Goal: Task Accomplishment & Management: Complete application form

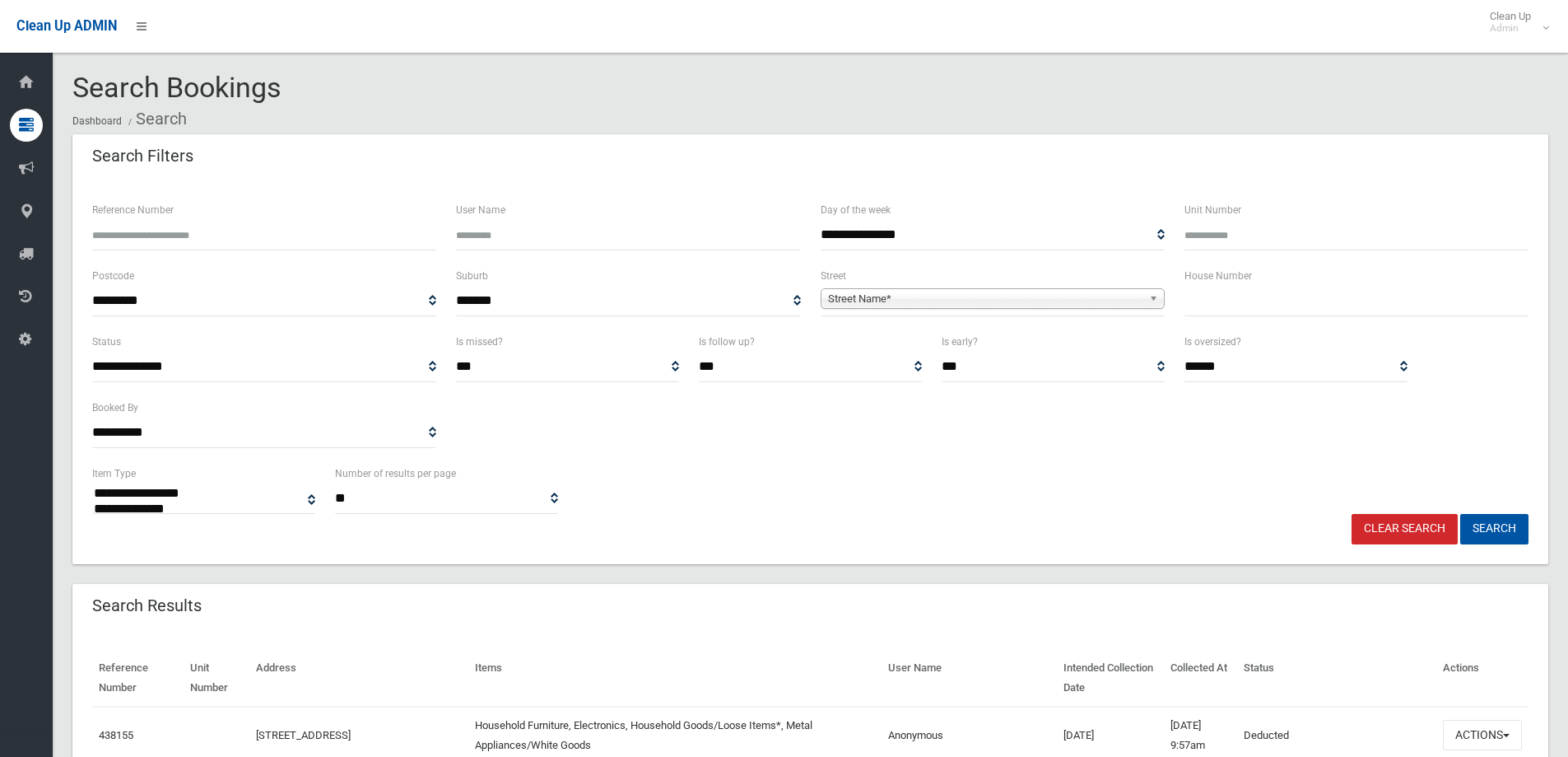
select select
click at [1243, 303] on input "text" at bounding box center [1356, 301] width 344 height 30
type input "**"
click at [984, 308] on div "Street Name*" at bounding box center [992, 299] width 344 height 21
type input "*****"
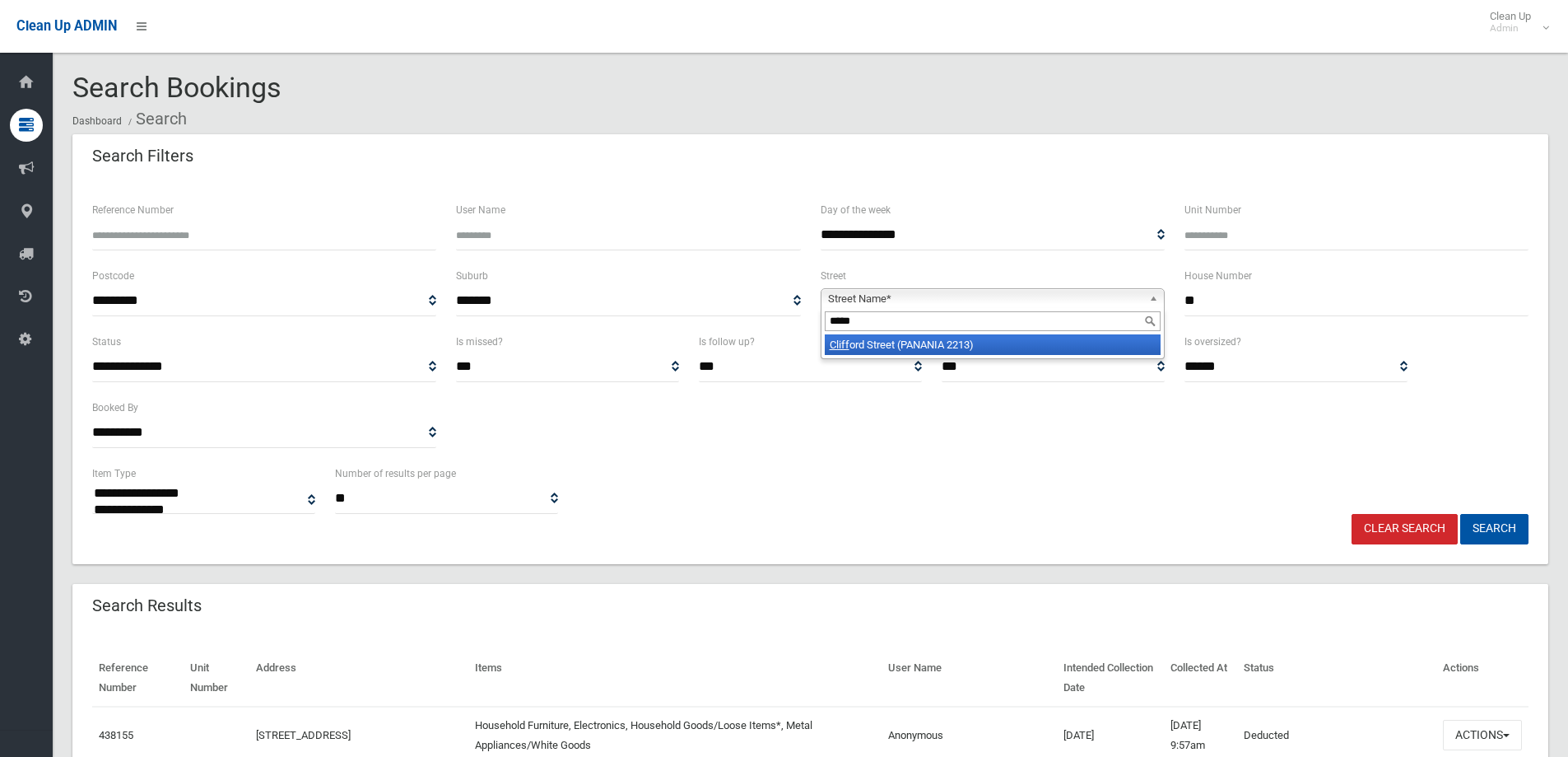
click at [990, 341] on li "Cliff ord Street (PANANIA 2213)" at bounding box center [993, 344] width 336 height 21
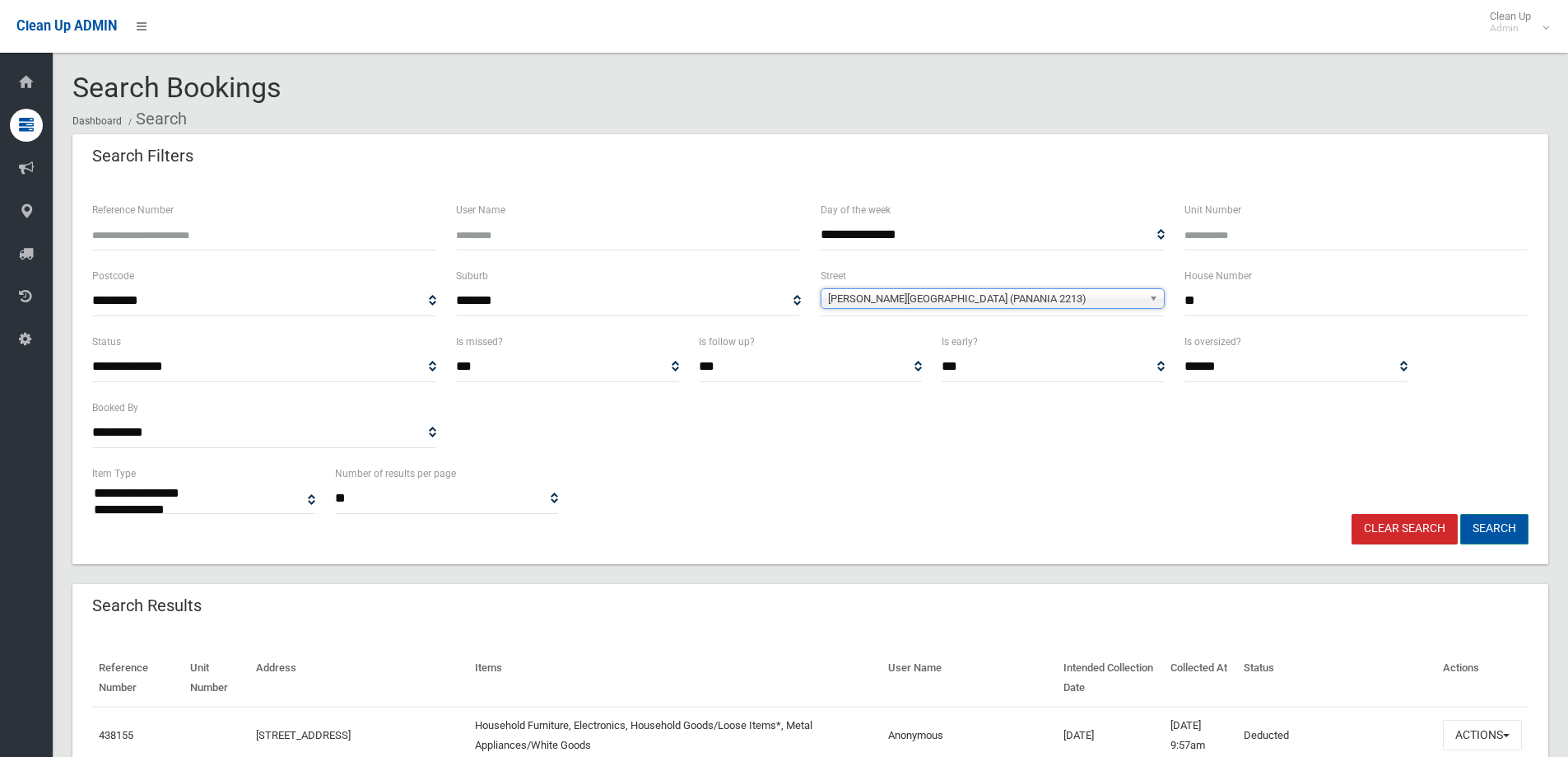
click at [1504, 527] on button "Search" at bounding box center [1494, 529] width 68 height 30
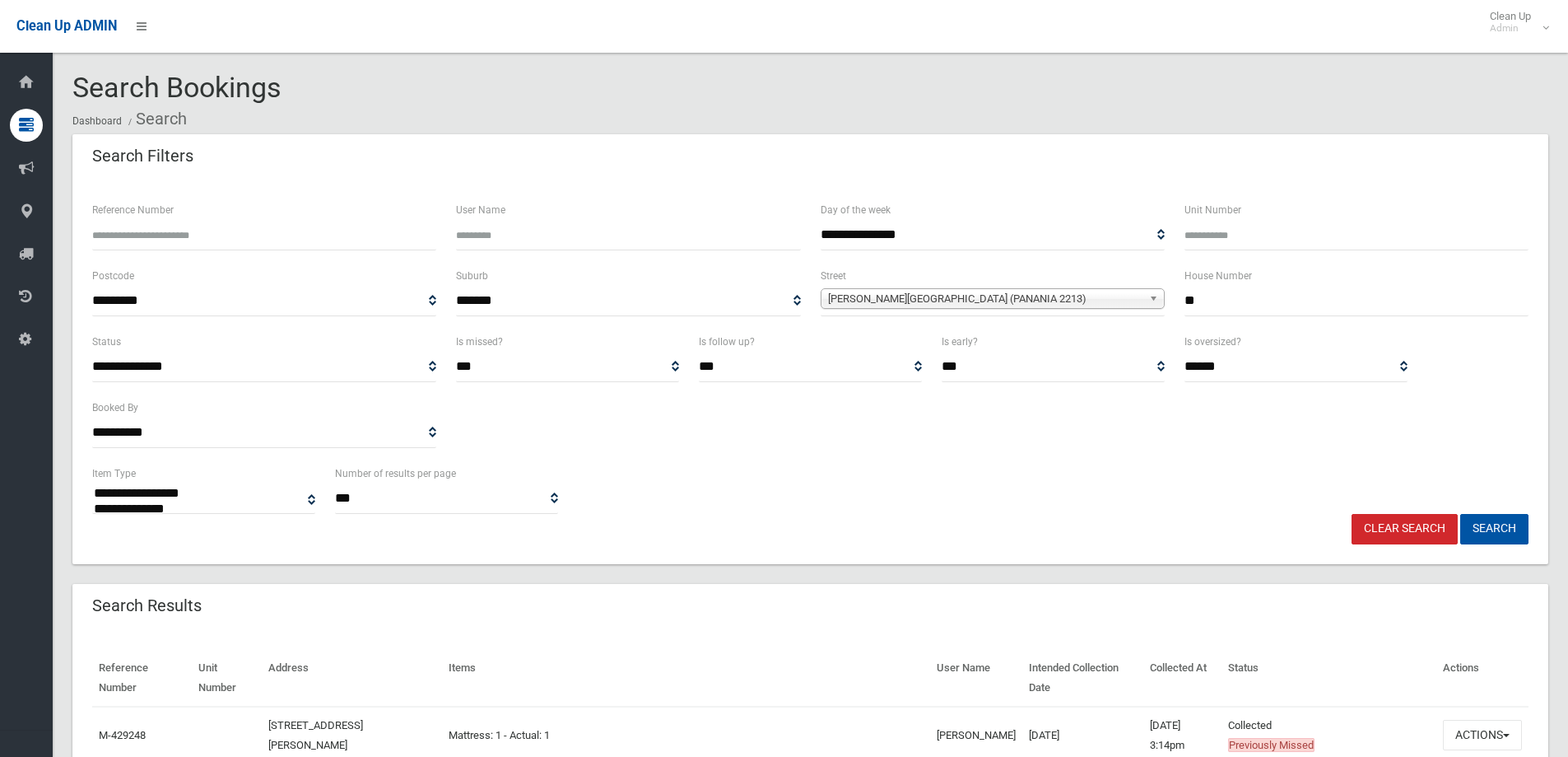
select select
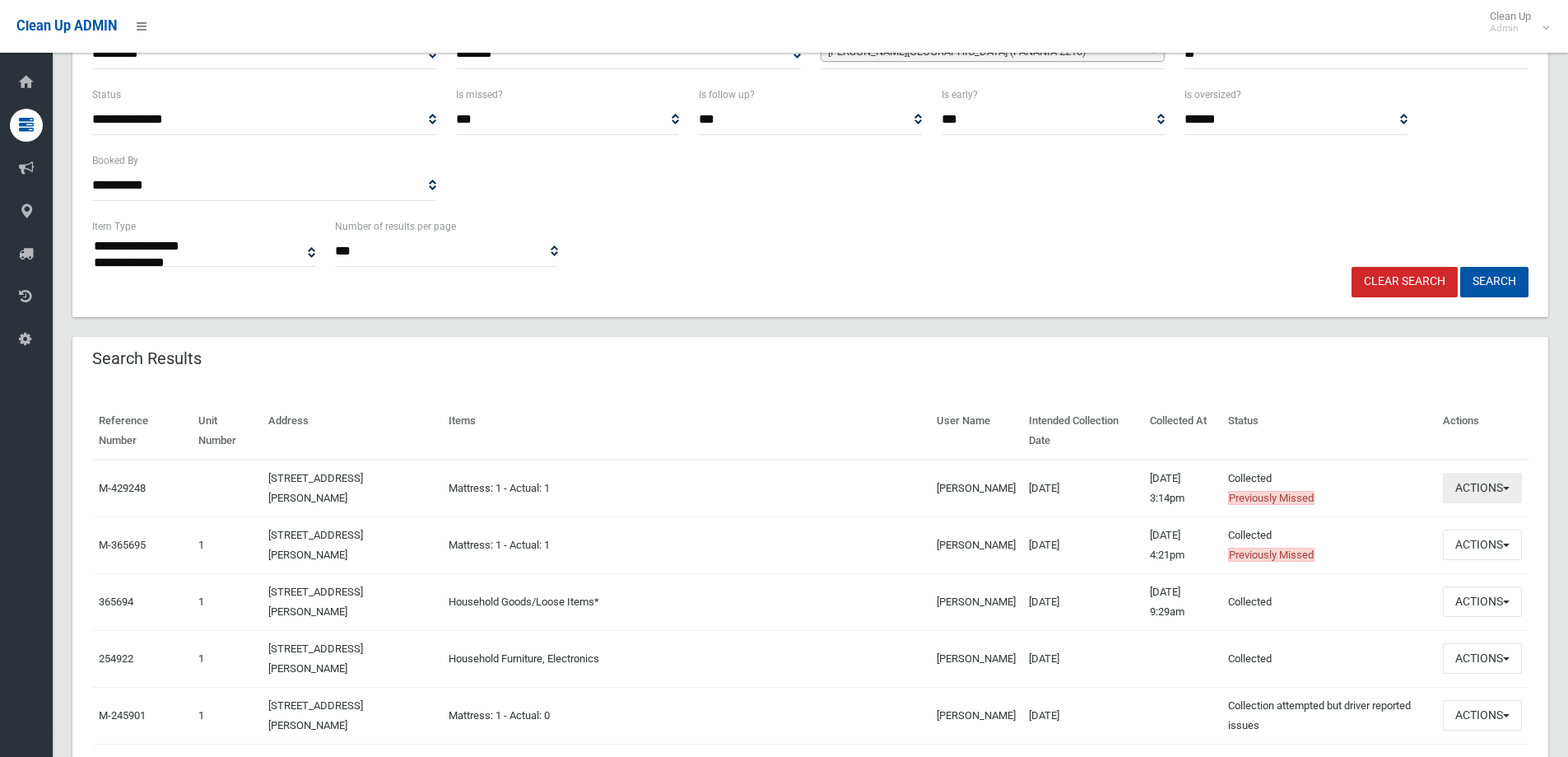
click at [1509, 485] on button "Actions" at bounding box center [1482, 488] width 79 height 30
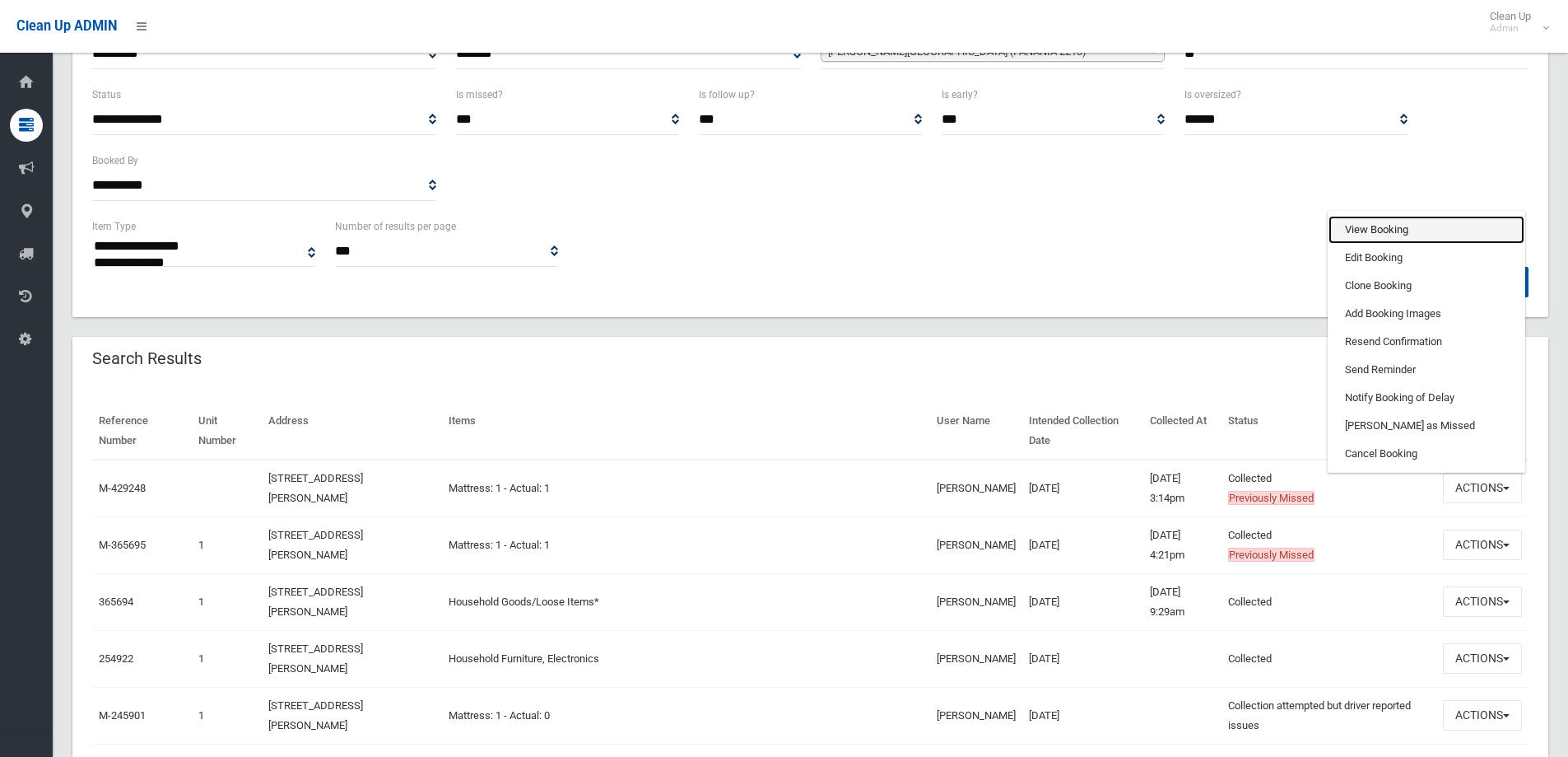
click at [1414, 234] on link "View Booking" at bounding box center [1426, 230] width 196 height 28
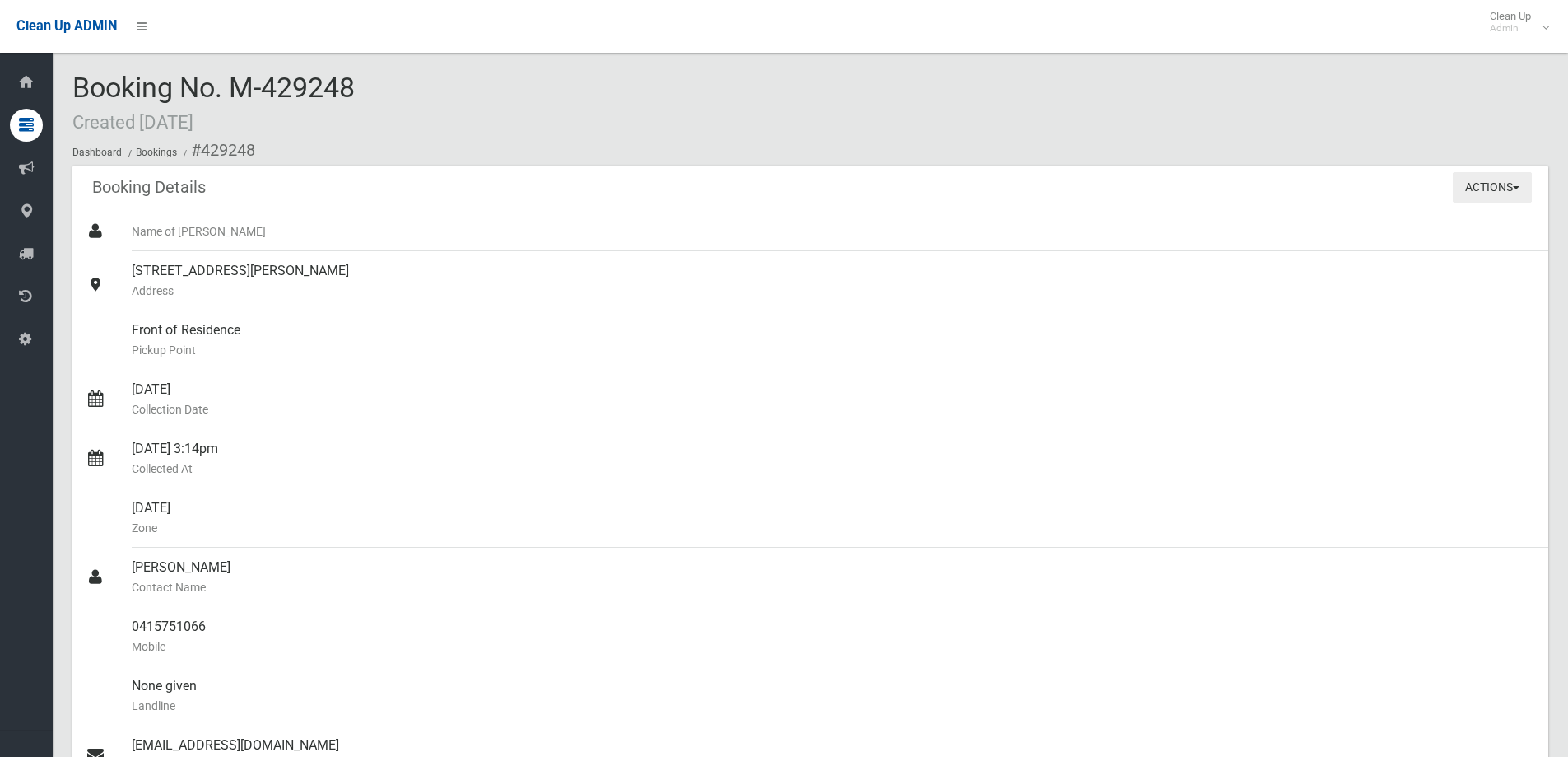
click at [1489, 185] on button "Actions" at bounding box center [1491, 187] width 79 height 30
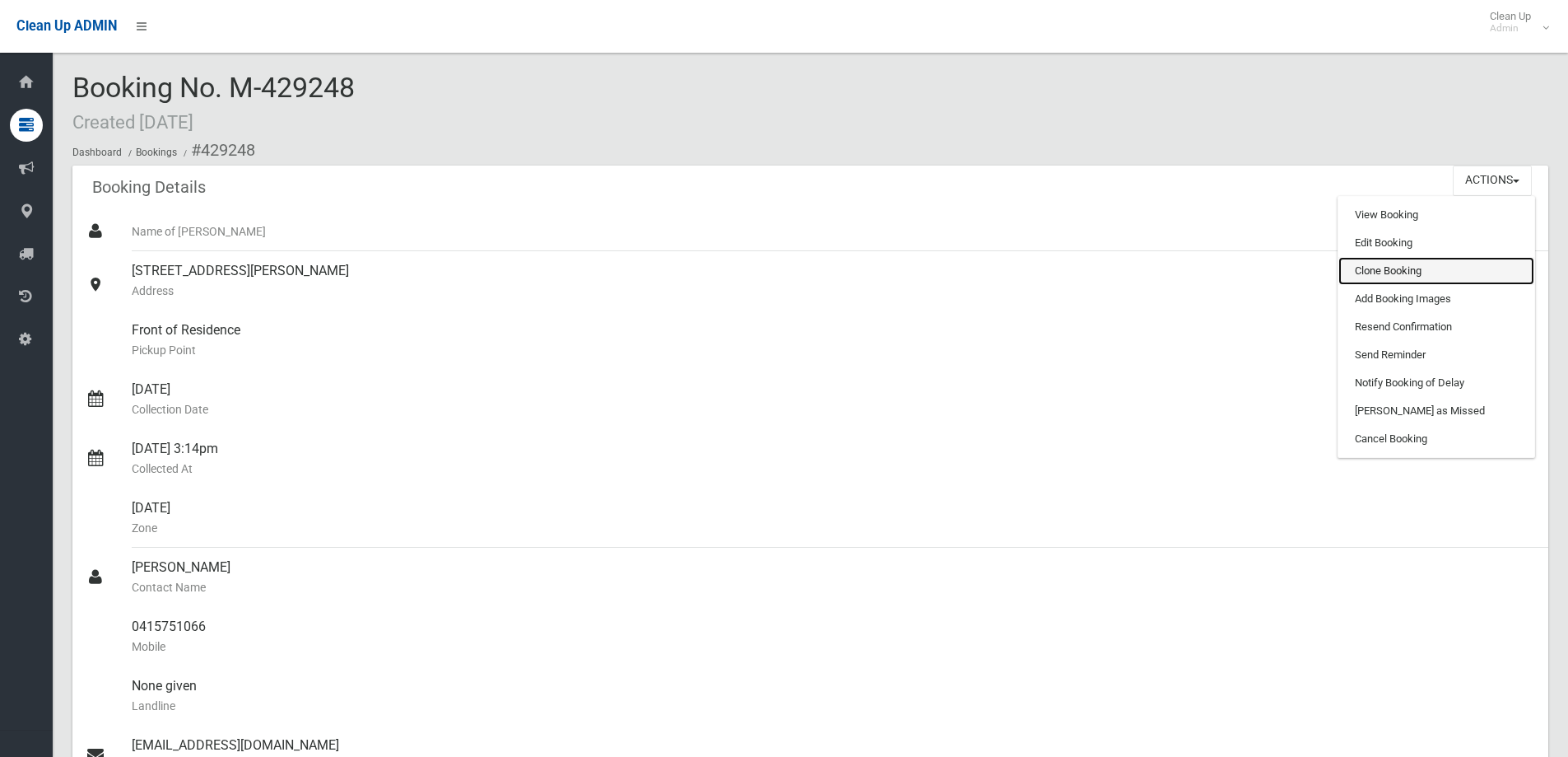
click at [1388, 276] on link "Clone Booking" at bounding box center [1435, 271] width 196 height 28
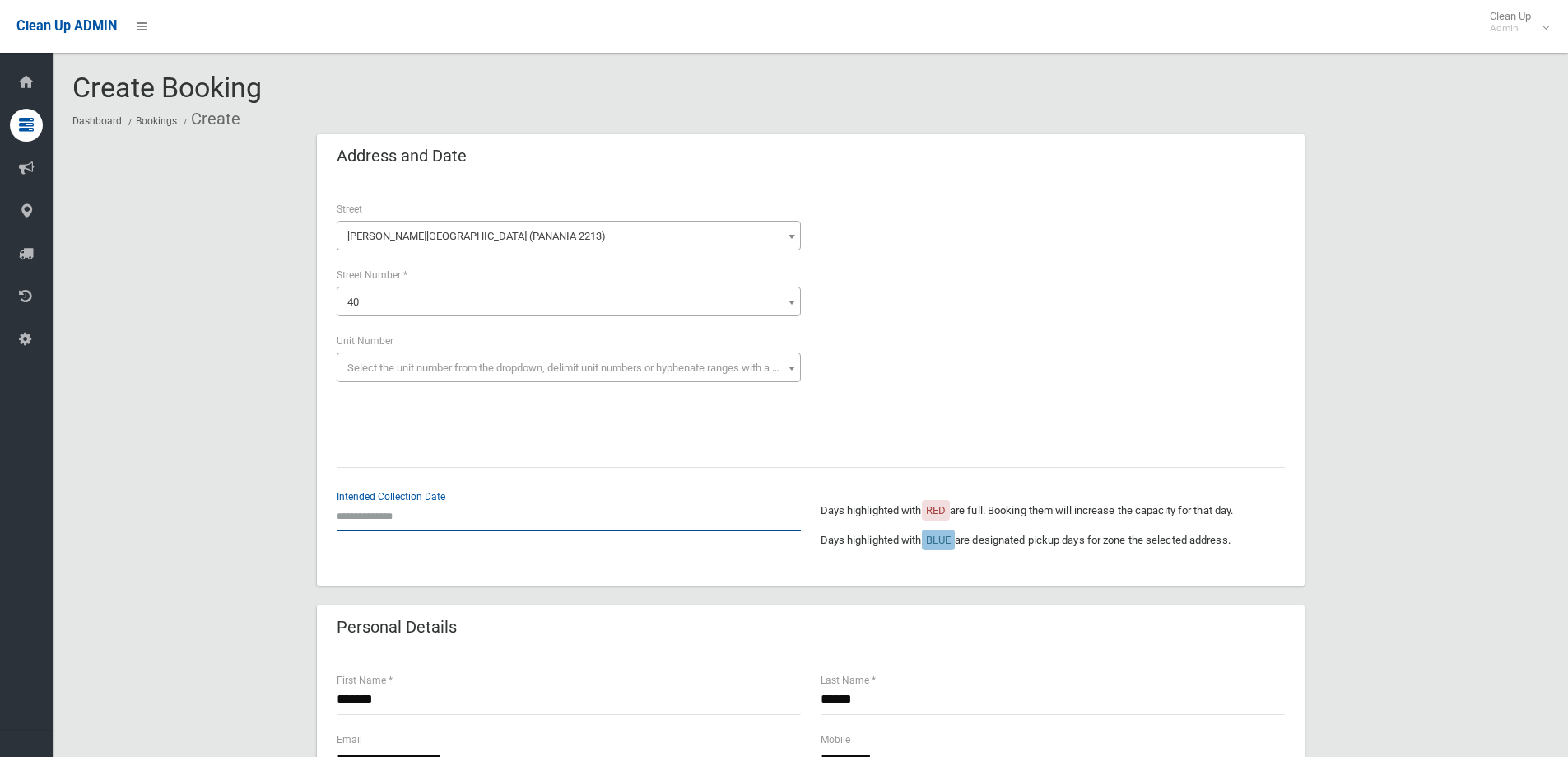
click at [445, 524] on input "text" at bounding box center [569, 516] width 465 height 30
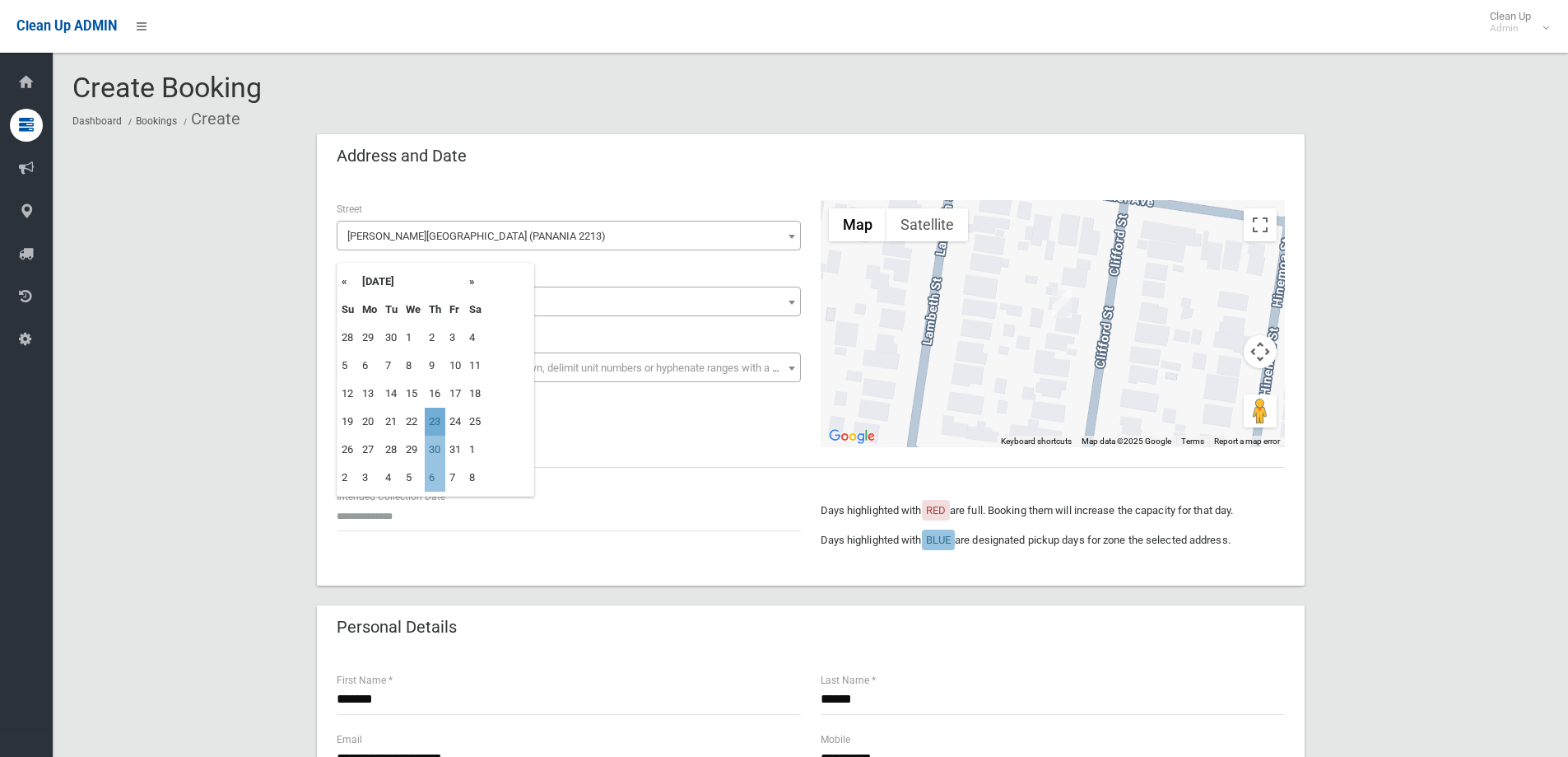
click at [440, 421] on td "23" at bounding box center [435, 422] width 21 height 28
type input "**********"
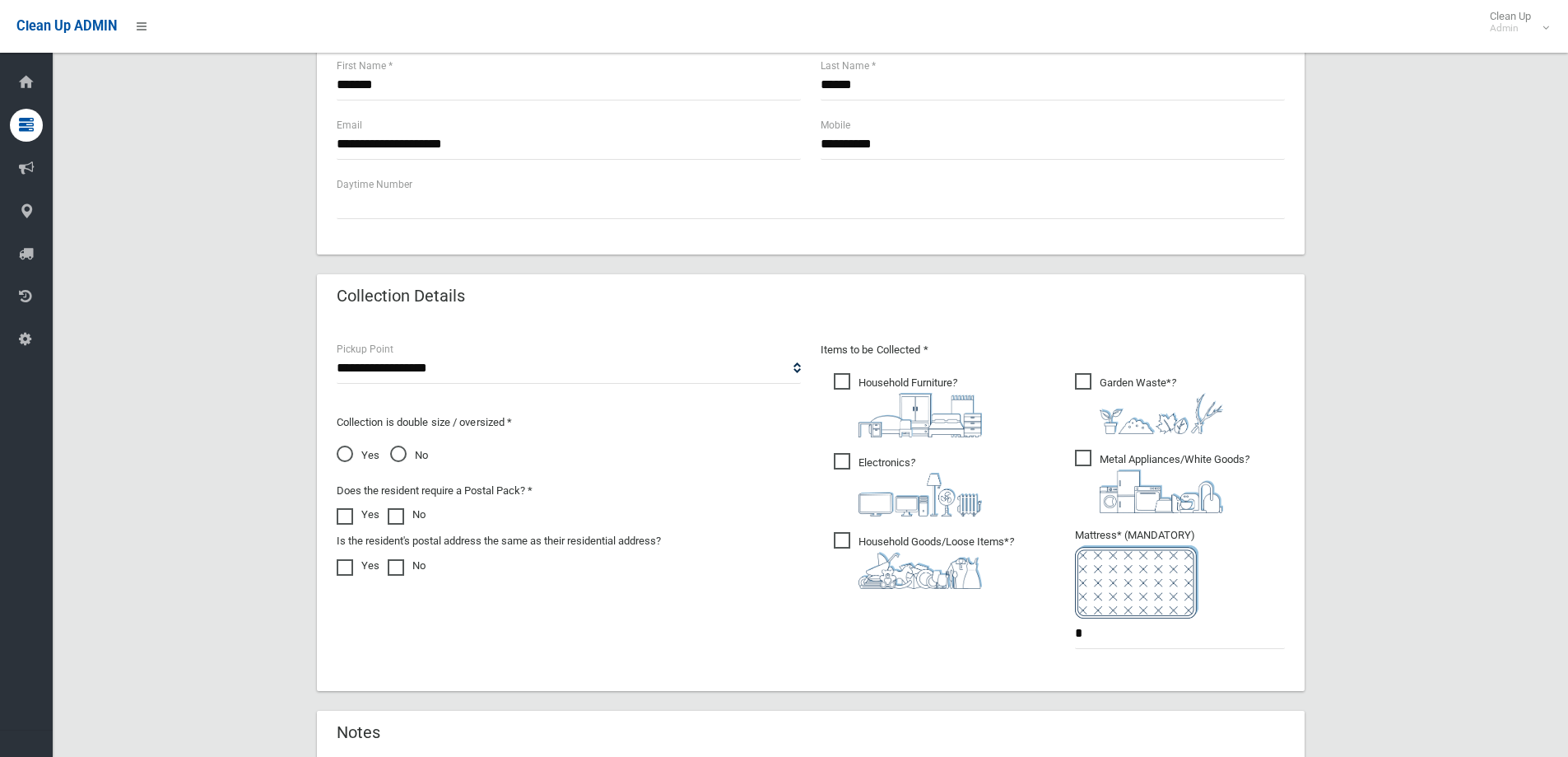
scroll to position [658, 0]
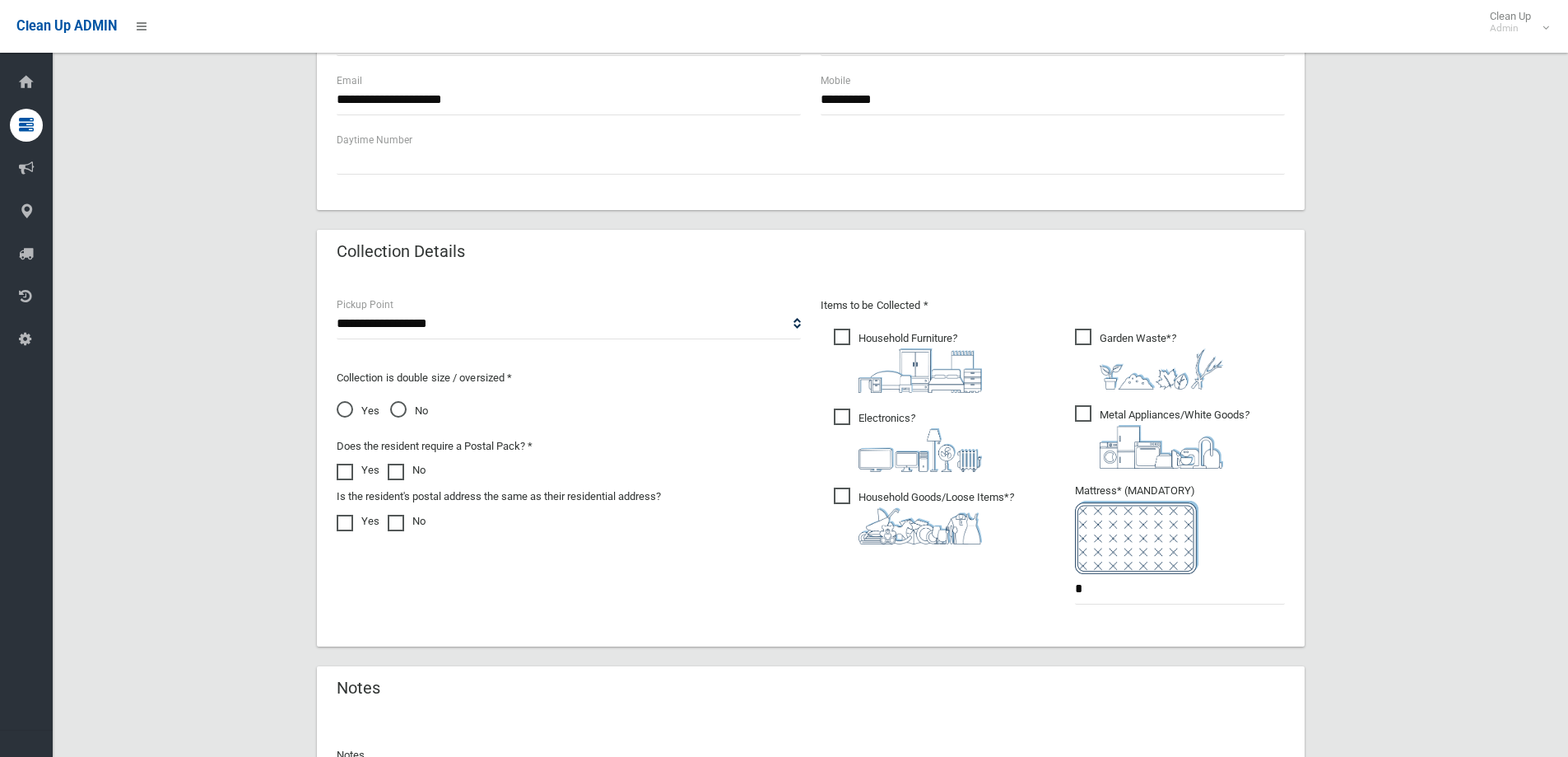
click at [873, 348] on img at bounding box center [920, 370] width 123 height 45
click at [845, 415] on span "Electronics ?" at bounding box center [907, 440] width 148 height 64
click at [842, 498] on span "Household Goods/Loose Items* ?" at bounding box center [923, 516] width 180 height 57
click at [1088, 406] on span "Metal Appliances/White Goods ?" at bounding box center [1162, 436] width 174 height 64
click at [1088, 326] on label "Garden Waste* ?" at bounding box center [1149, 358] width 148 height 65
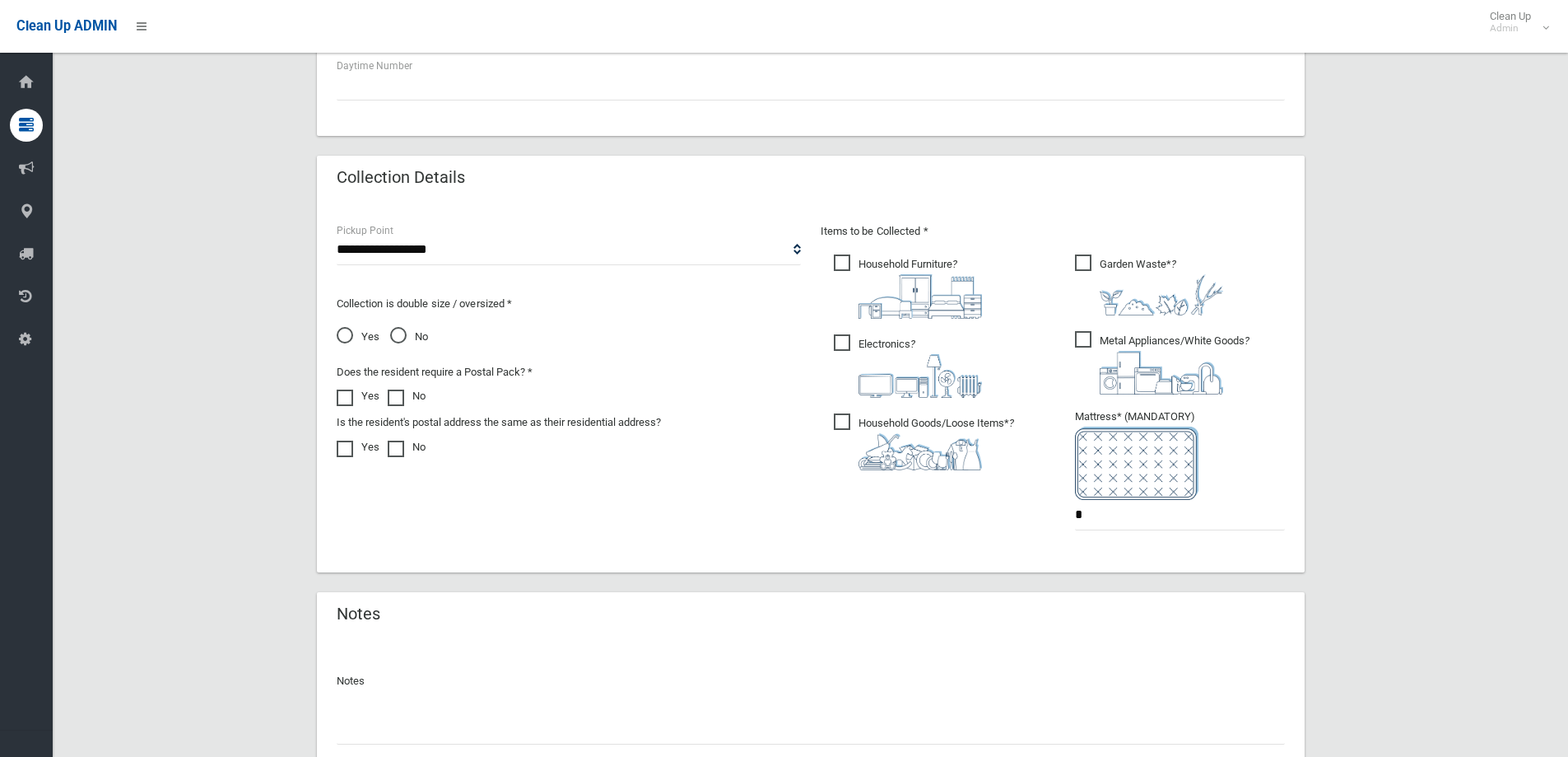
scroll to position [823, 0]
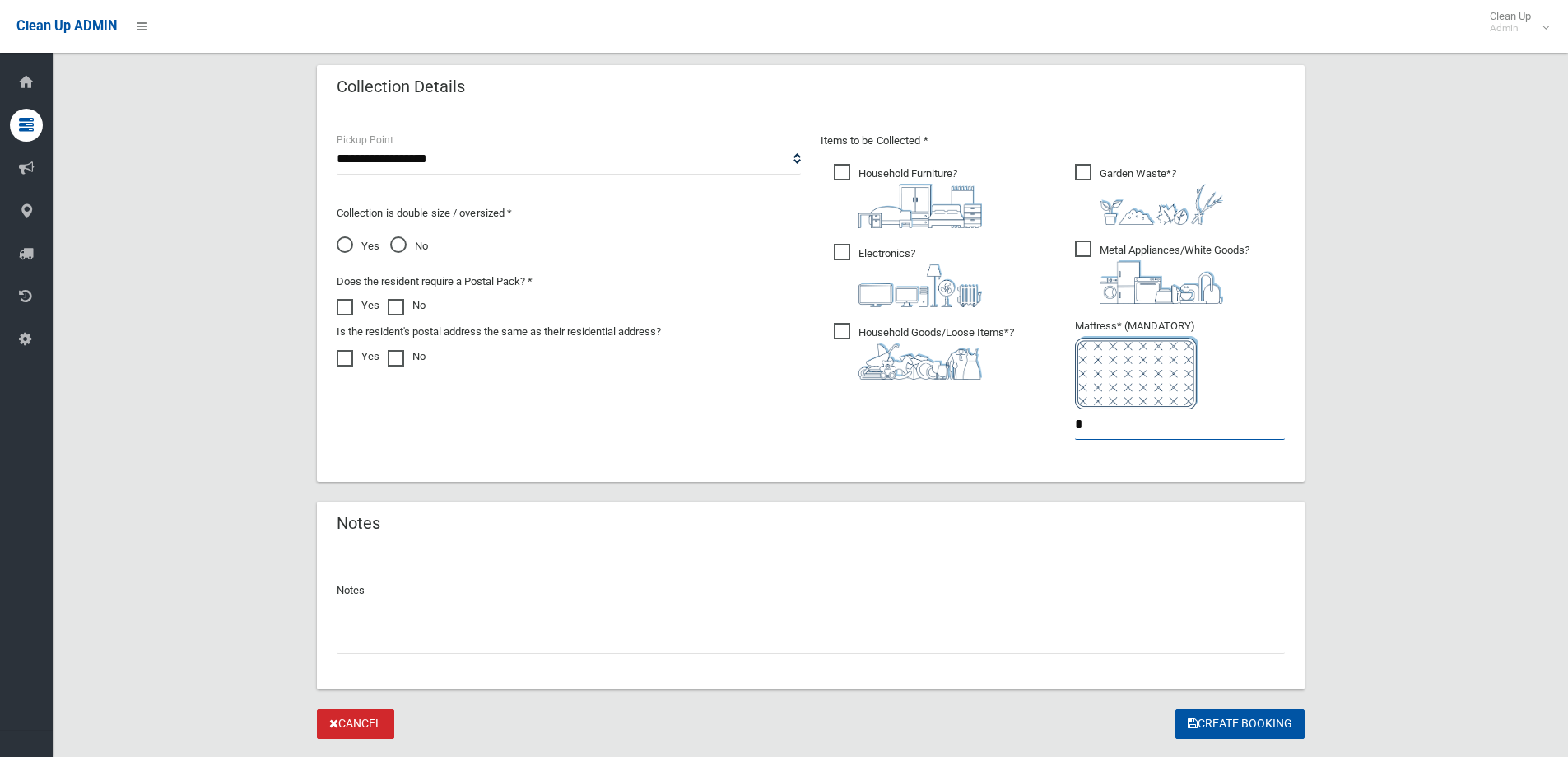
drag, startPoint x: 1093, startPoint y: 428, endPoint x: 967, endPoint y: 444, distance: 127.0
click at [967, 444] on div "Items to be Collected * Household Furniture ? *" at bounding box center [1052, 296] width 483 height 331
type input "*"
click at [1249, 724] on button "Create Booking" at bounding box center [1240, 724] width 129 height 30
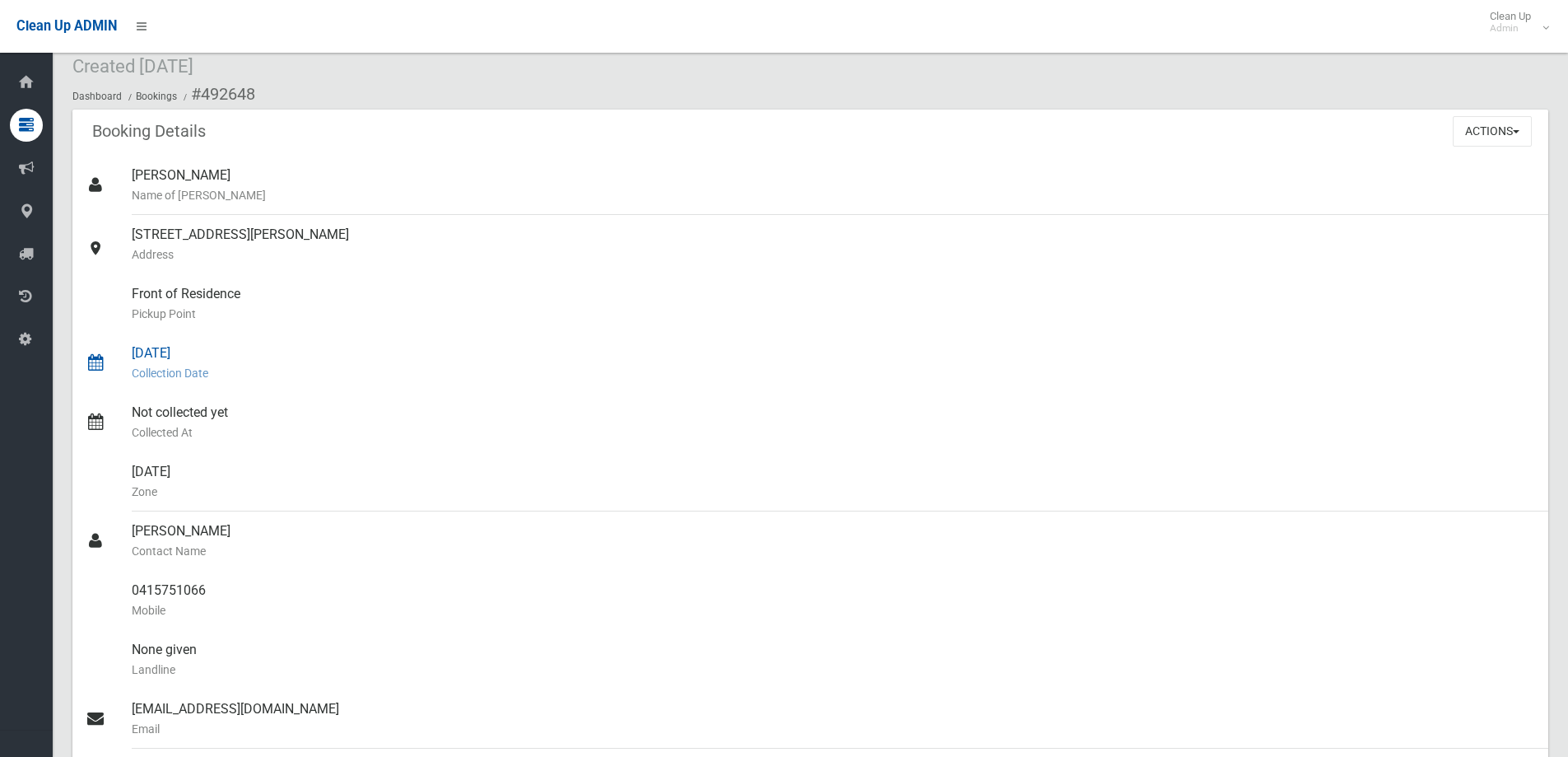
scroll to position [83, 0]
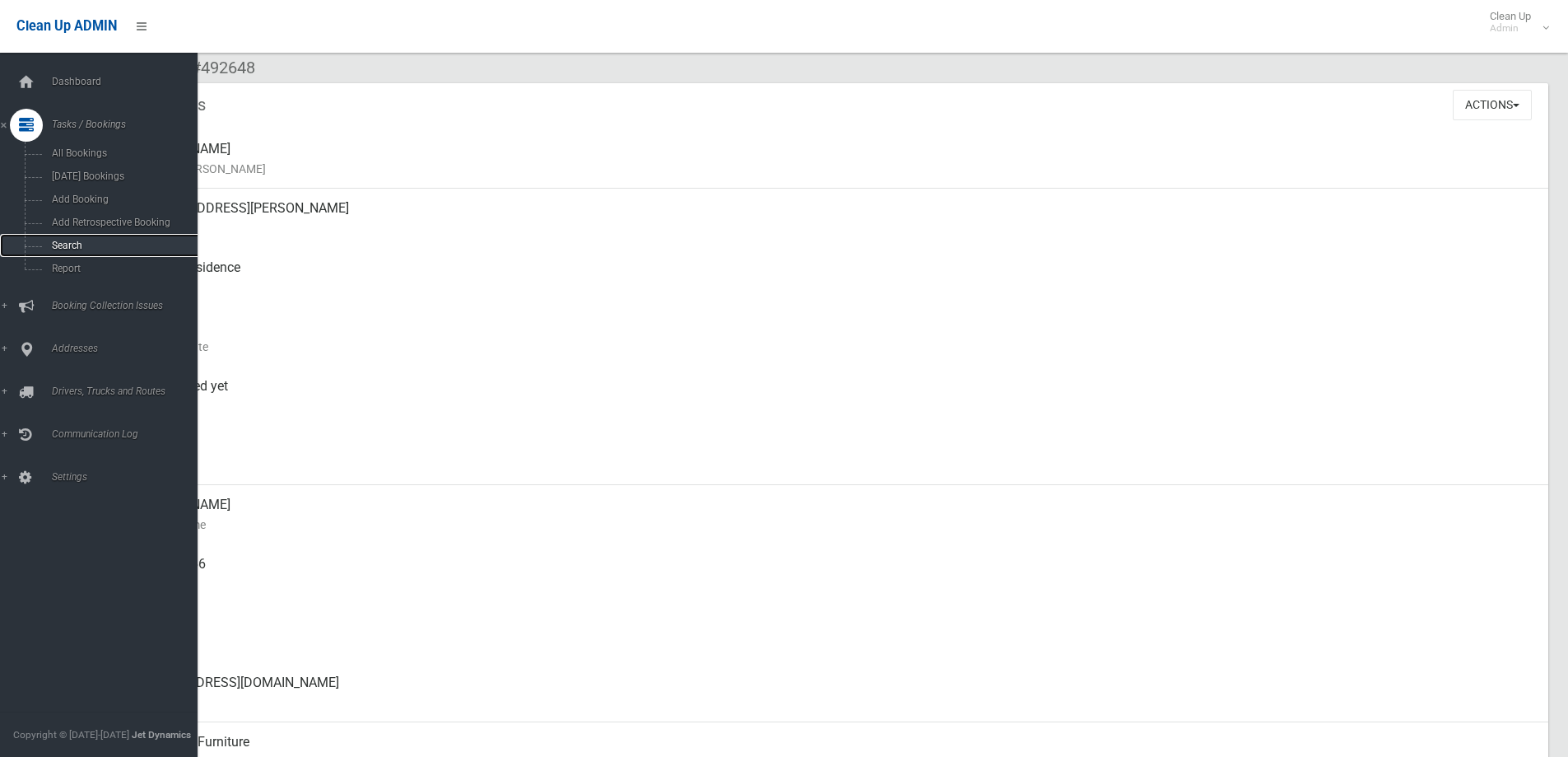
click at [70, 246] on span "Search" at bounding box center [120, 246] width 149 height 11
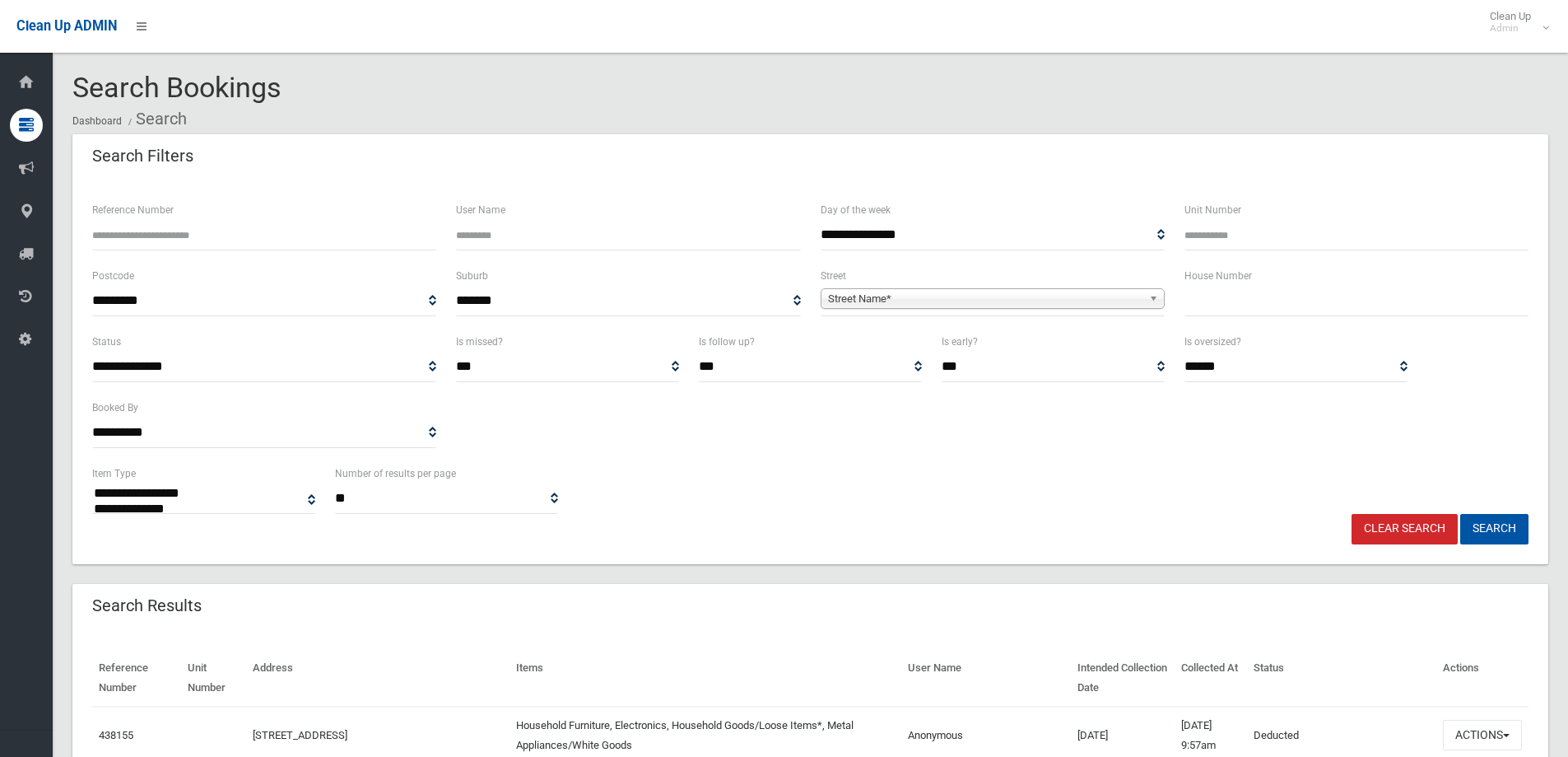
select select
click at [1214, 303] on input "text" at bounding box center [1356, 301] width 344 height 30
type input "**"
click at [1058, 303] on span "Street Name*" at bounding box center [985, 299] width 315 height 20
type input "****"
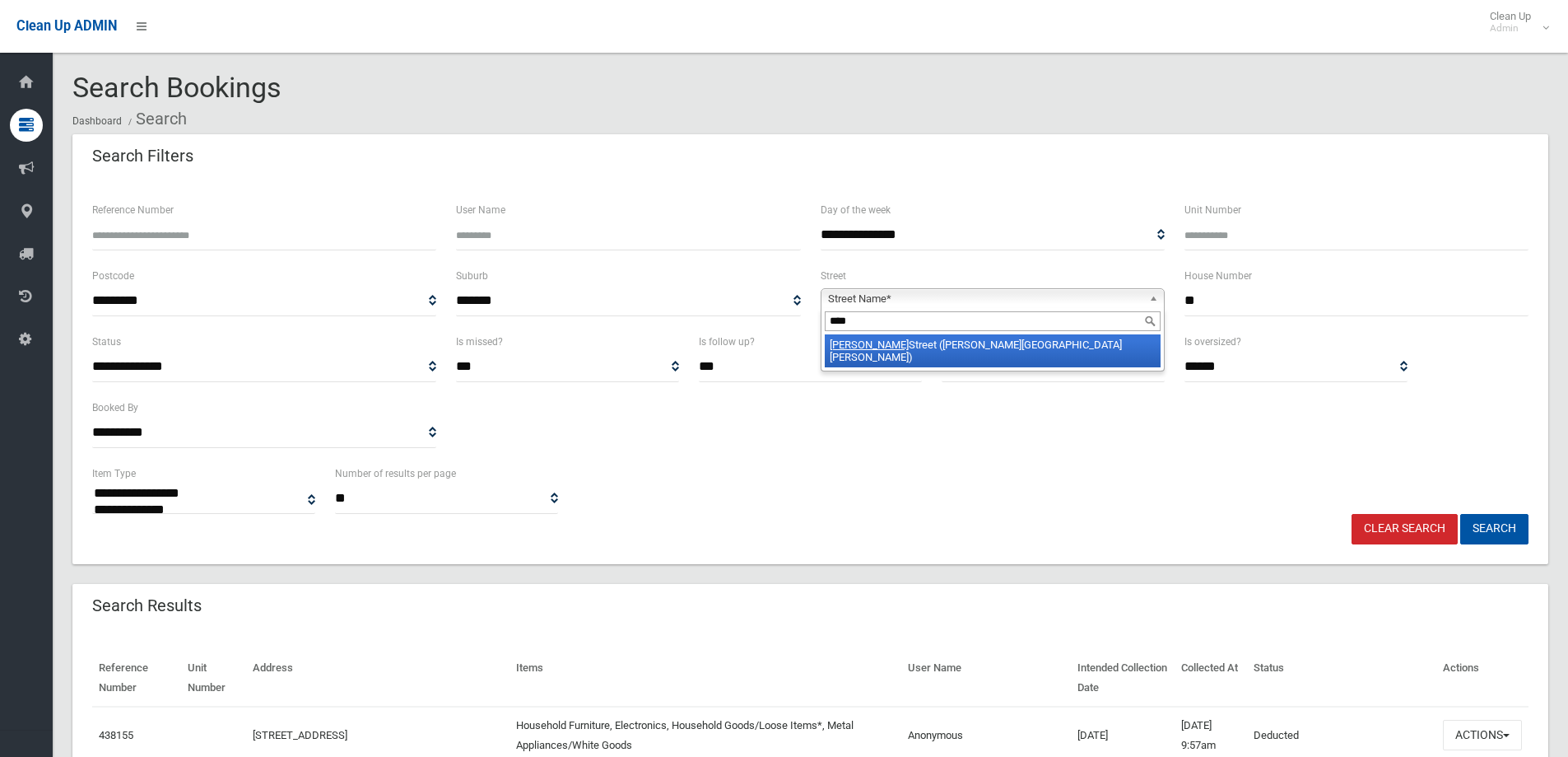
click at [973, 350] on li "Moss Street (CHESTER HILL 2162)" at bounding box center [993, 350] width 336 height 33
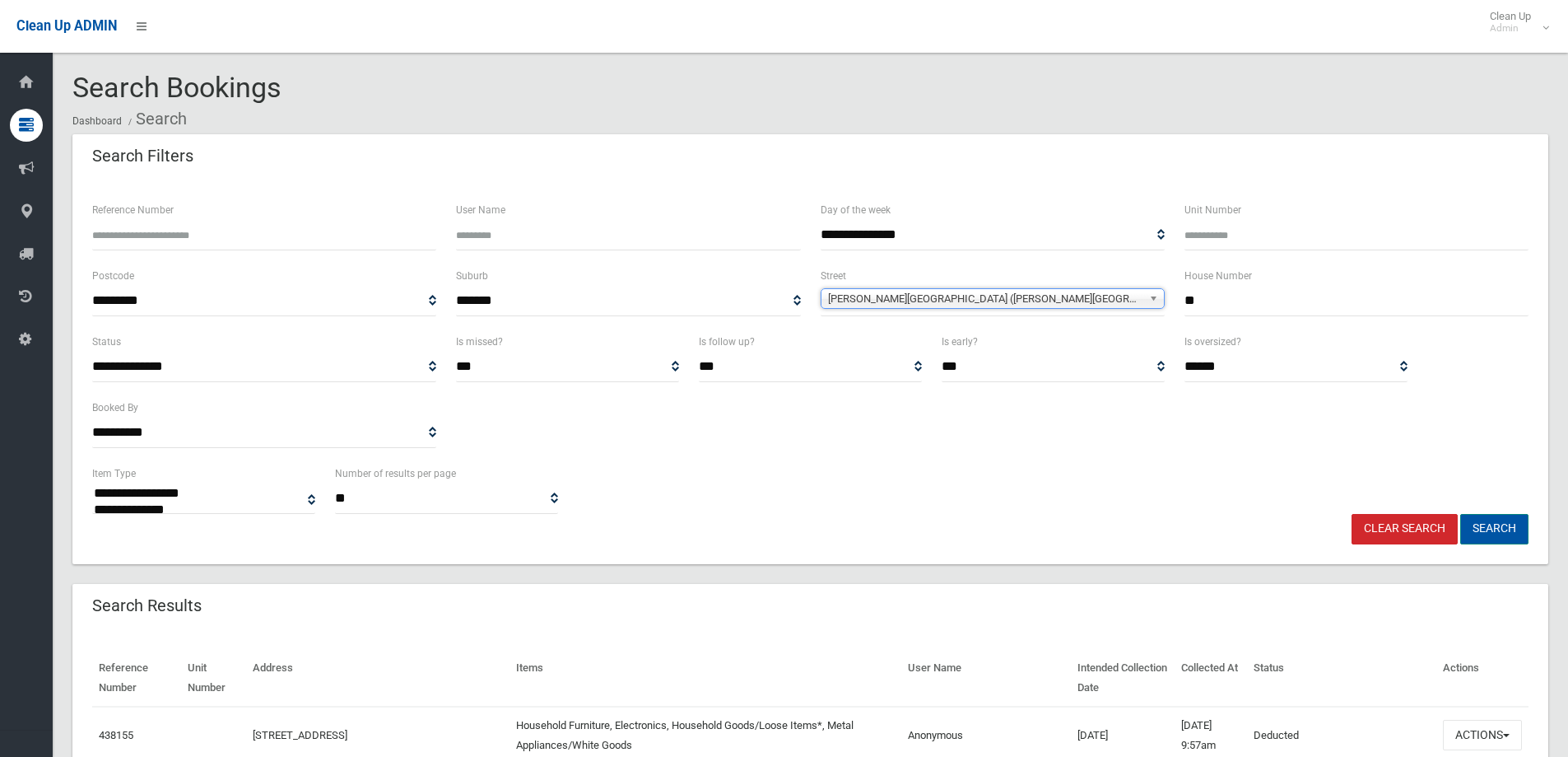
click at [1473, 528] on button "Search" at bounding box center [1494, 529] width 68 height 30
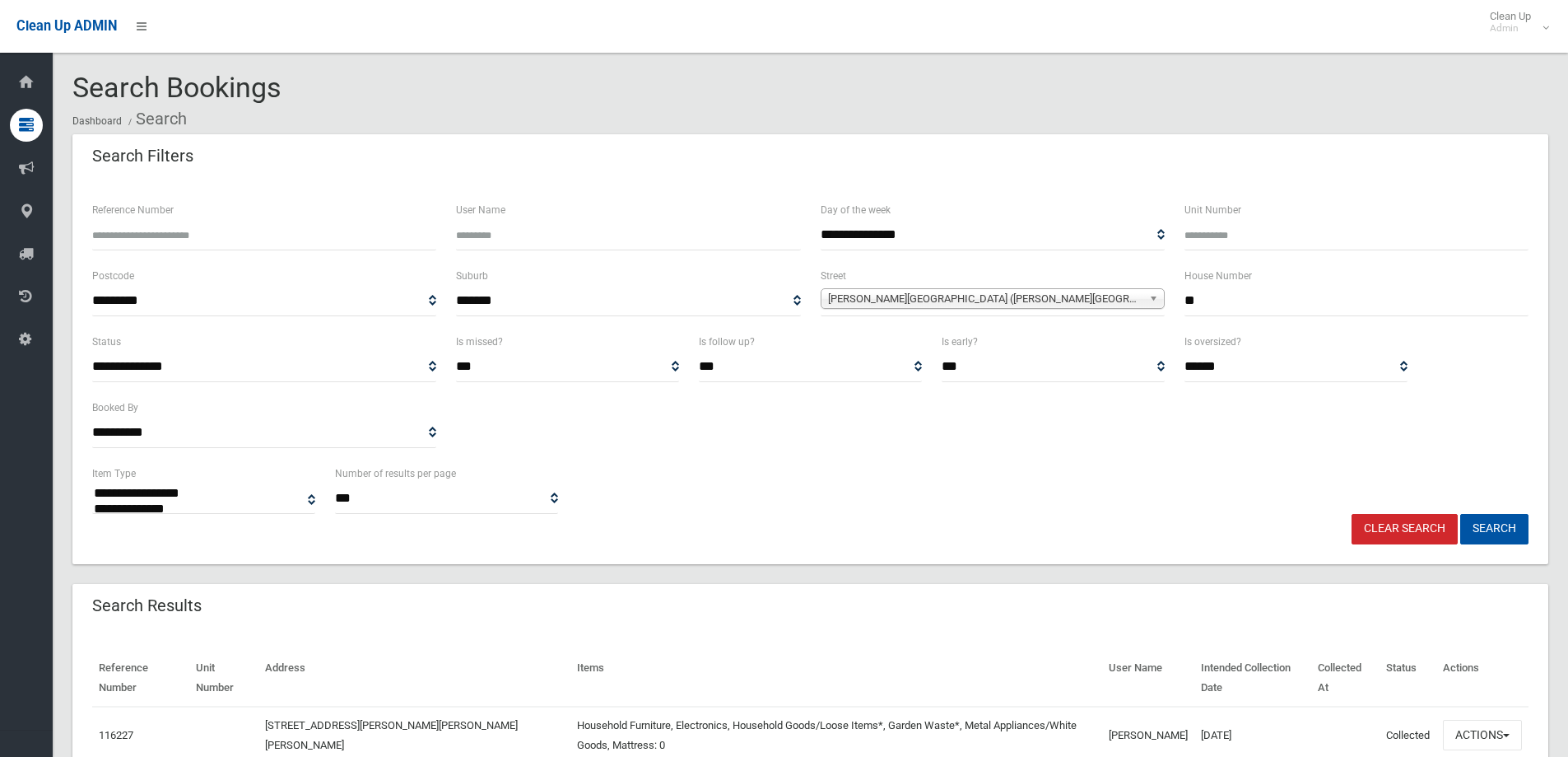
select select
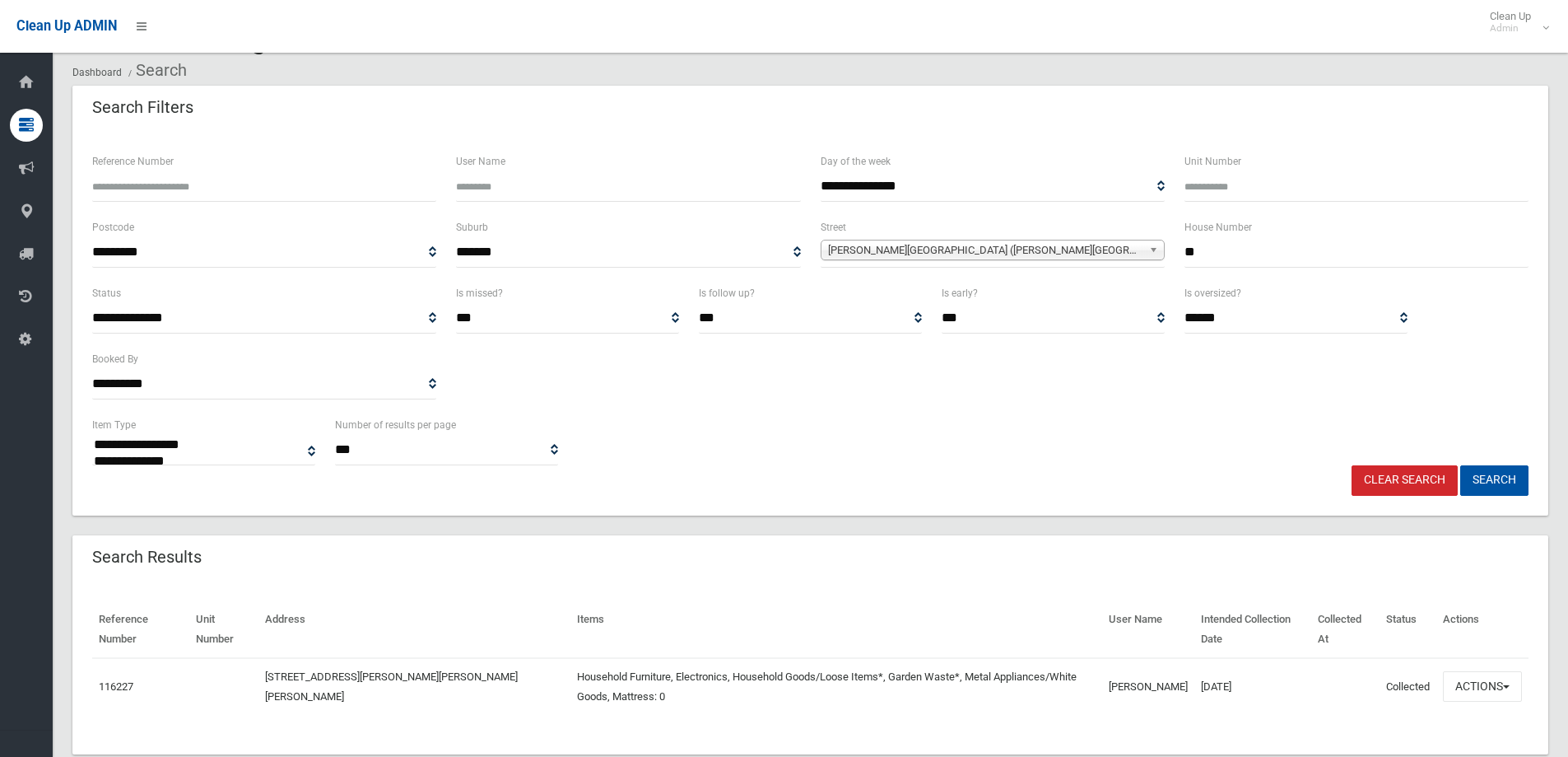
scroll to position [85, 0]
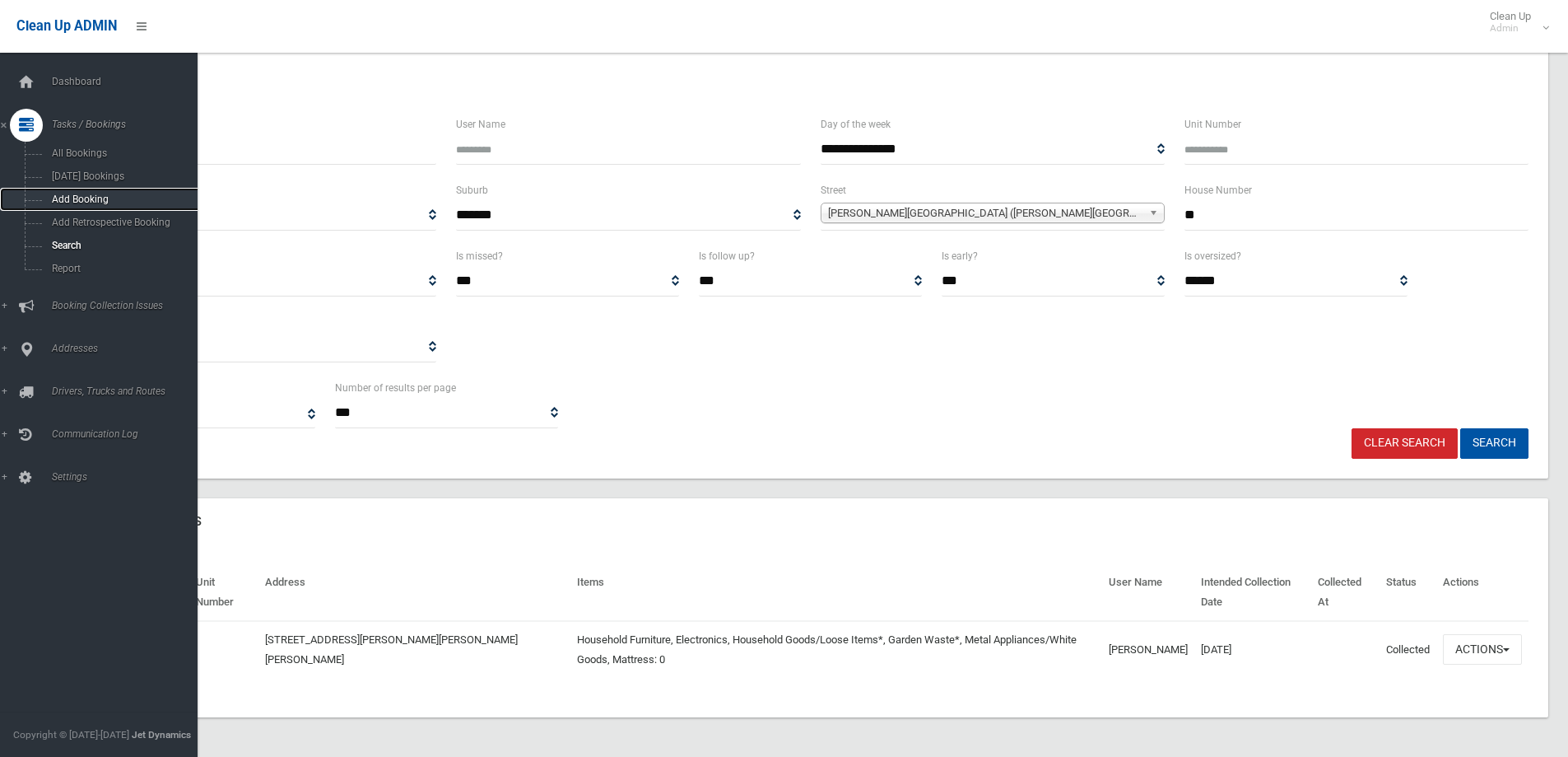
click at [100, 199] on span "Add Booking" at bounding box center [120, 199] width 149 height 11
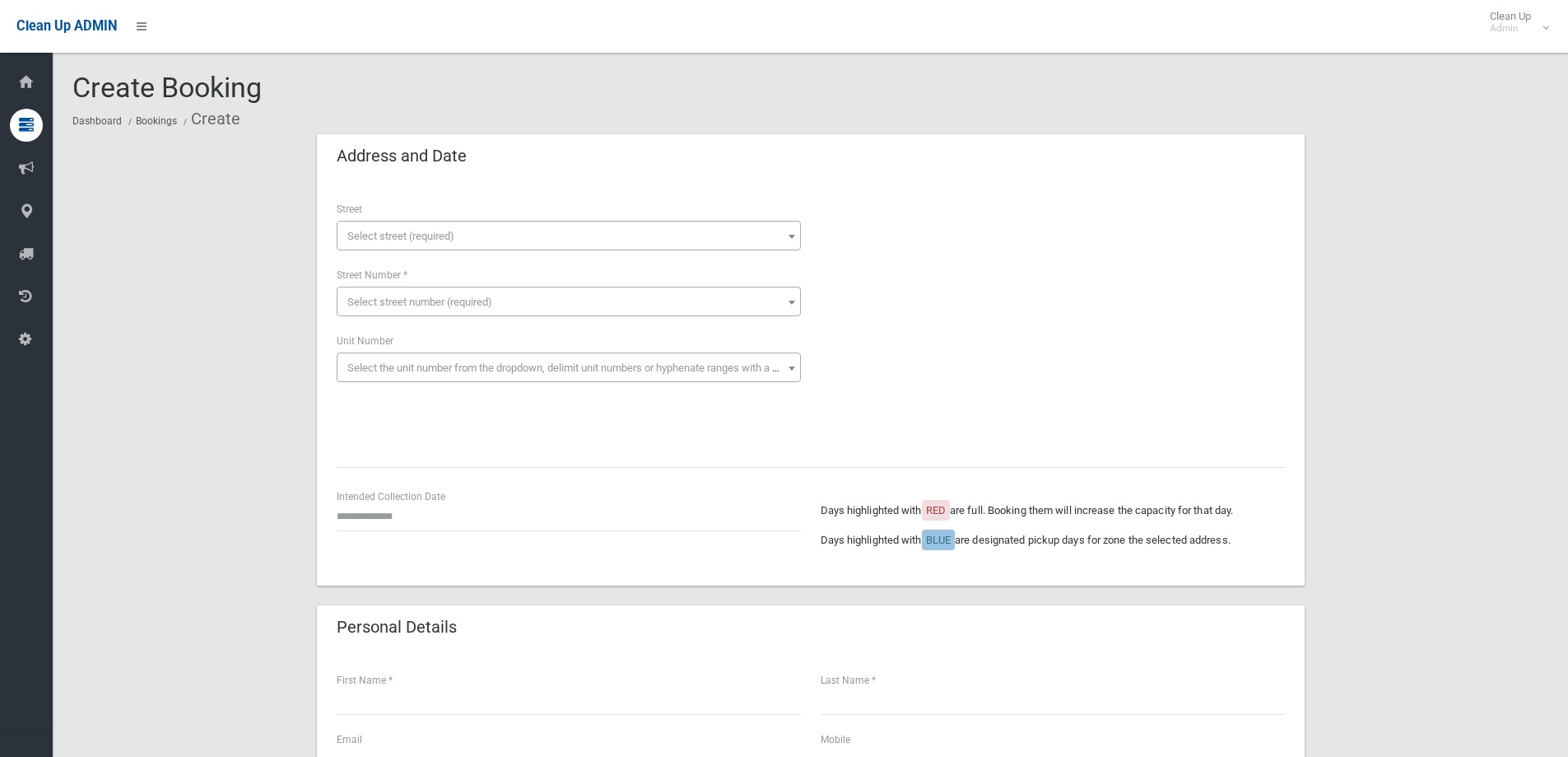
click at [428, 228] on span "Select street (required)" at bounding box center [569, 235] width 465 height 29
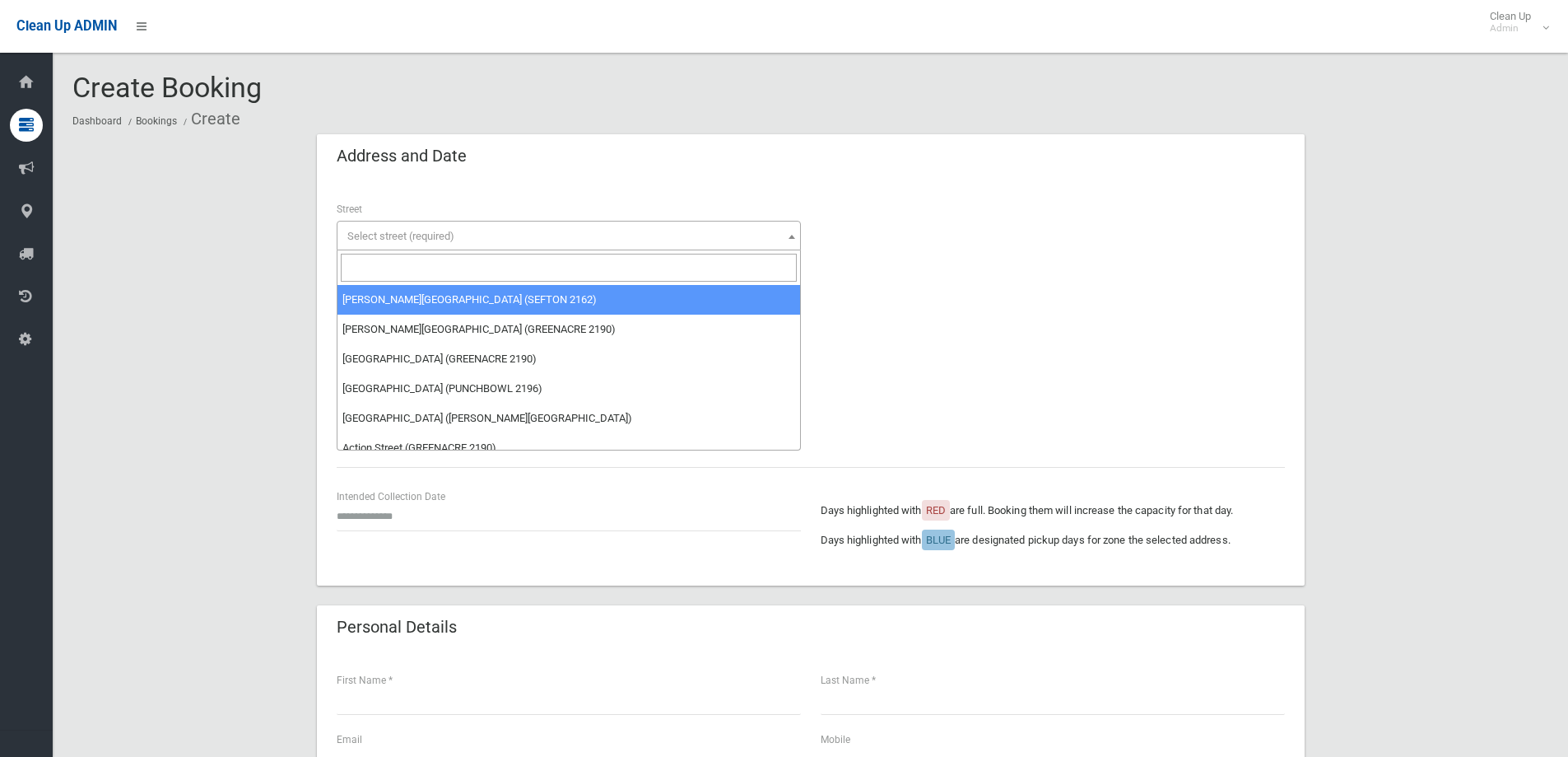
click at [438, 268] on input "search" at bounding box center [568, 268] width 456 height 28
type input "*"
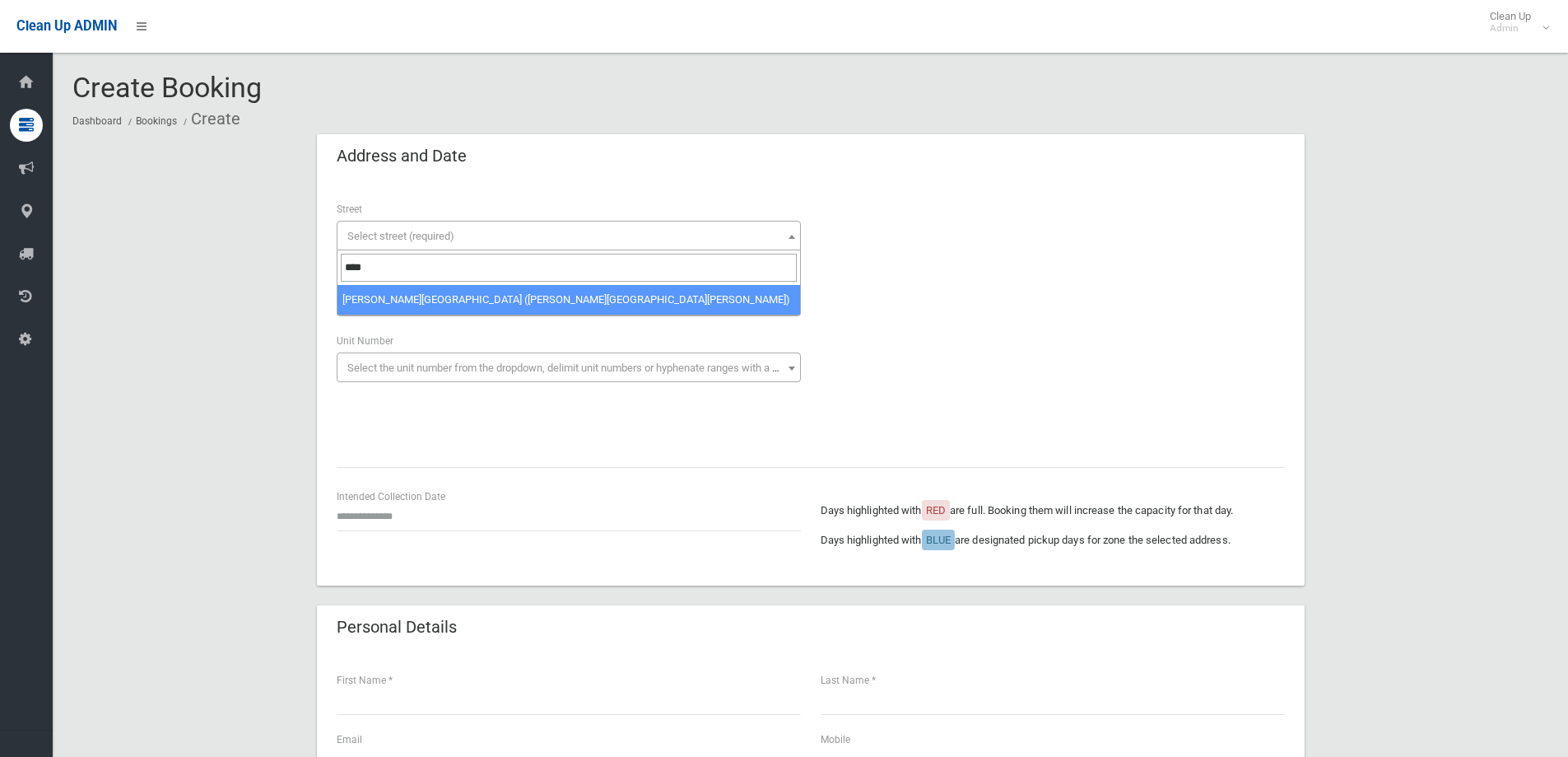
type input "****"
select select "****"
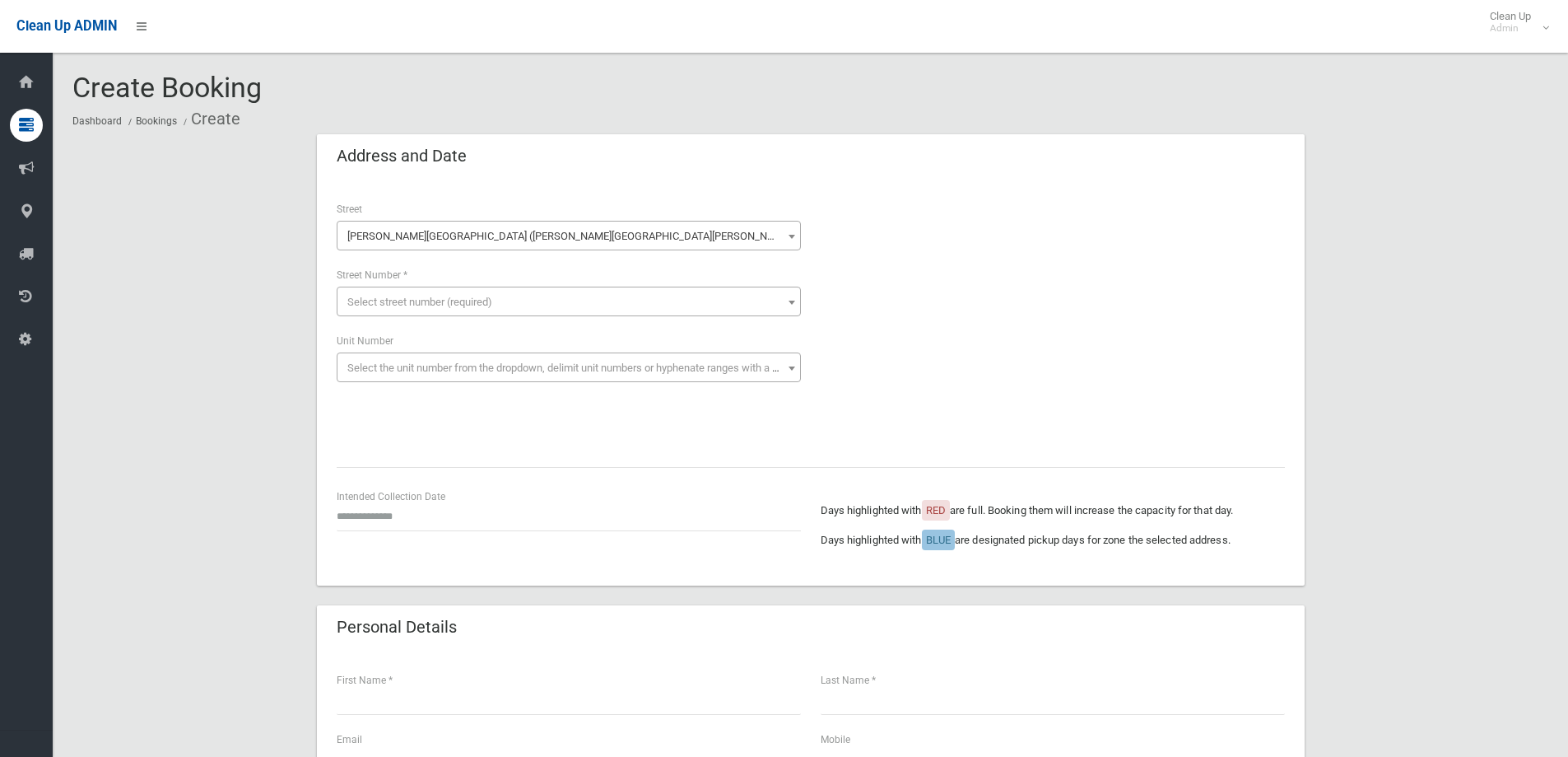
click at [431, 299] on span "Select street number (required)" at bounding box center [419, 302] width 145 height 12
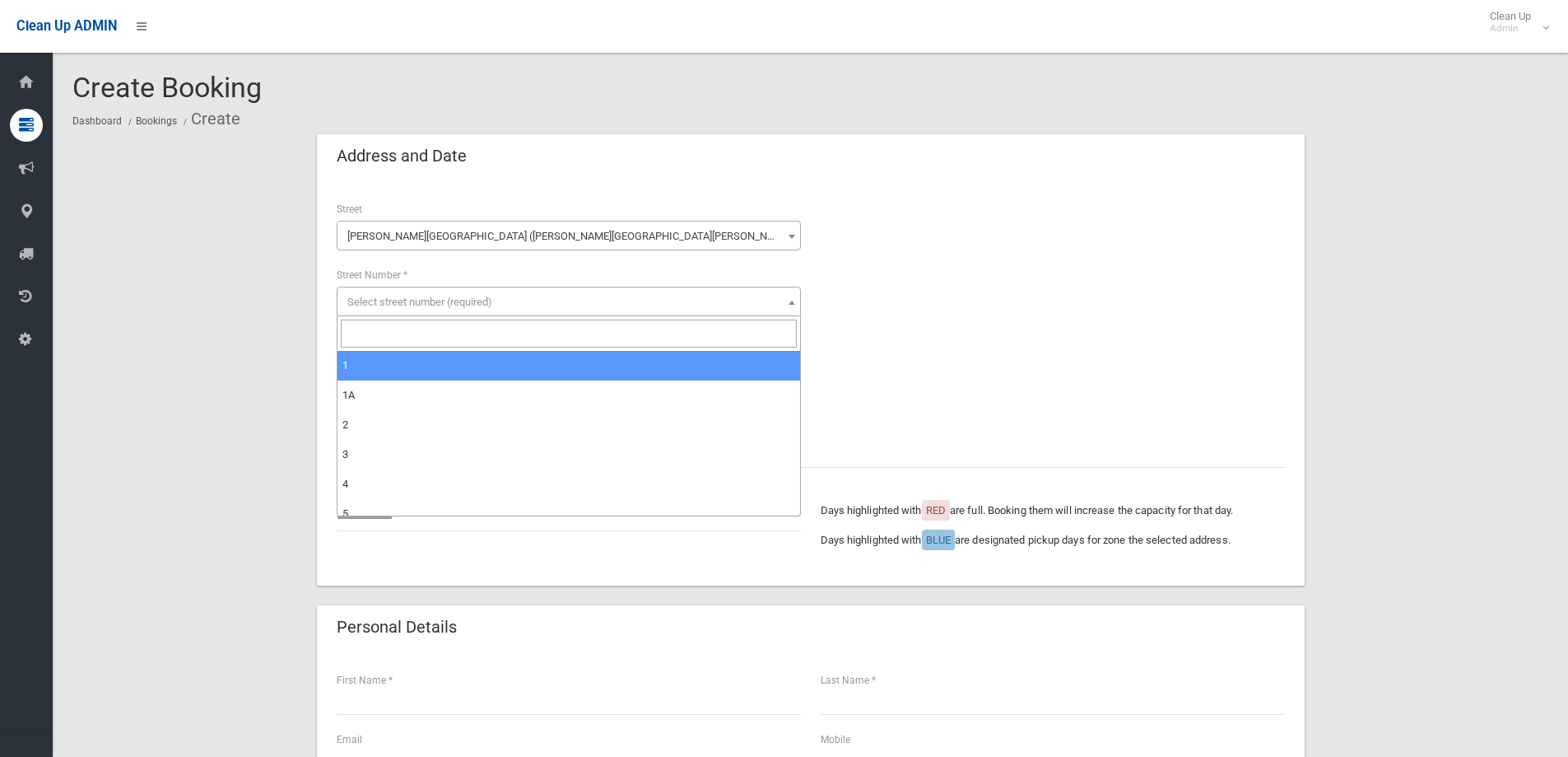
click at [404, 338] on input "search" at bounding box center [568, 334] width 456 height 28
type input "**"
select select "**"
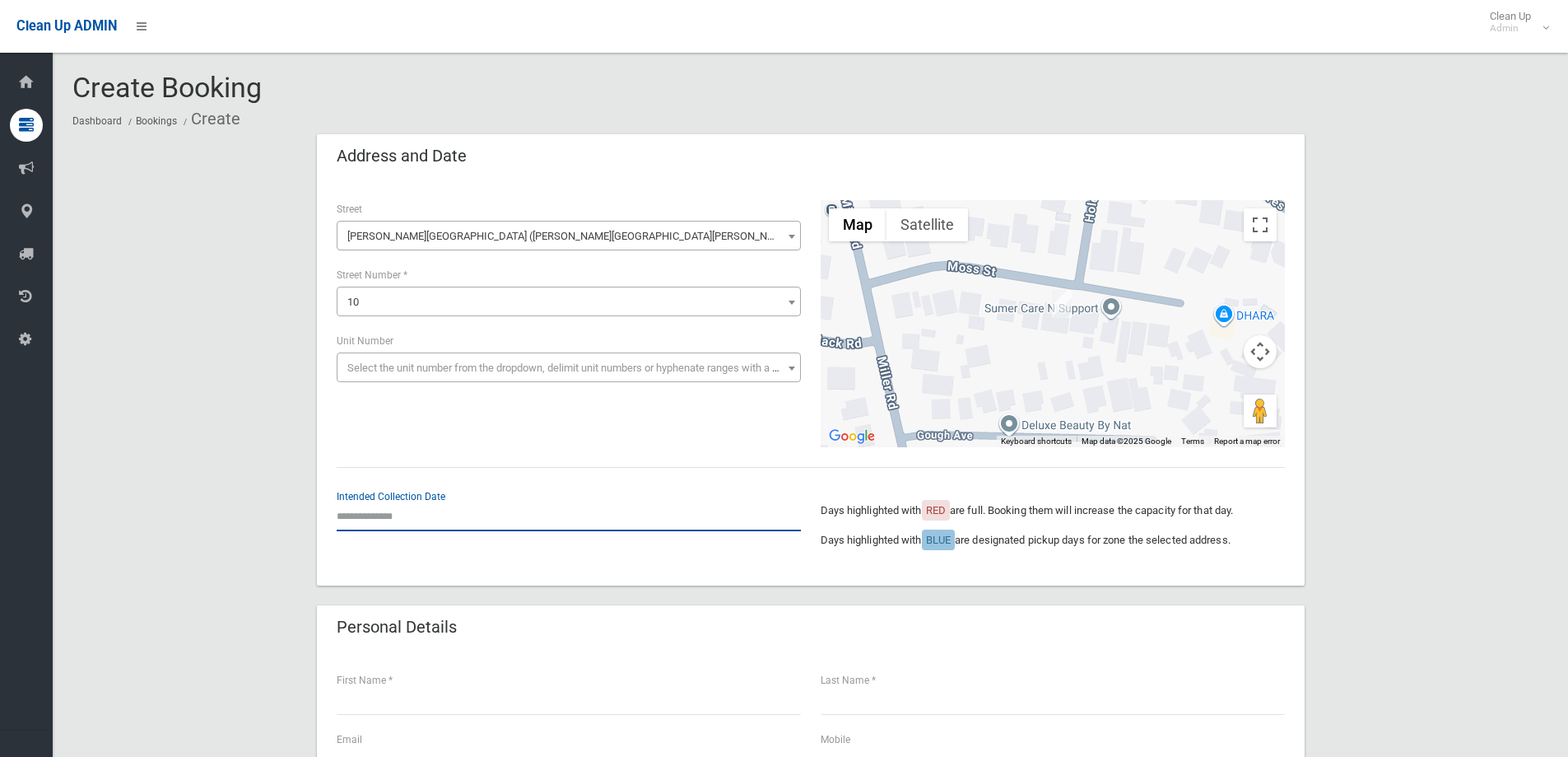
click at [419, 515] on input "text" at bounding box center [569, 516] width 465 height 30
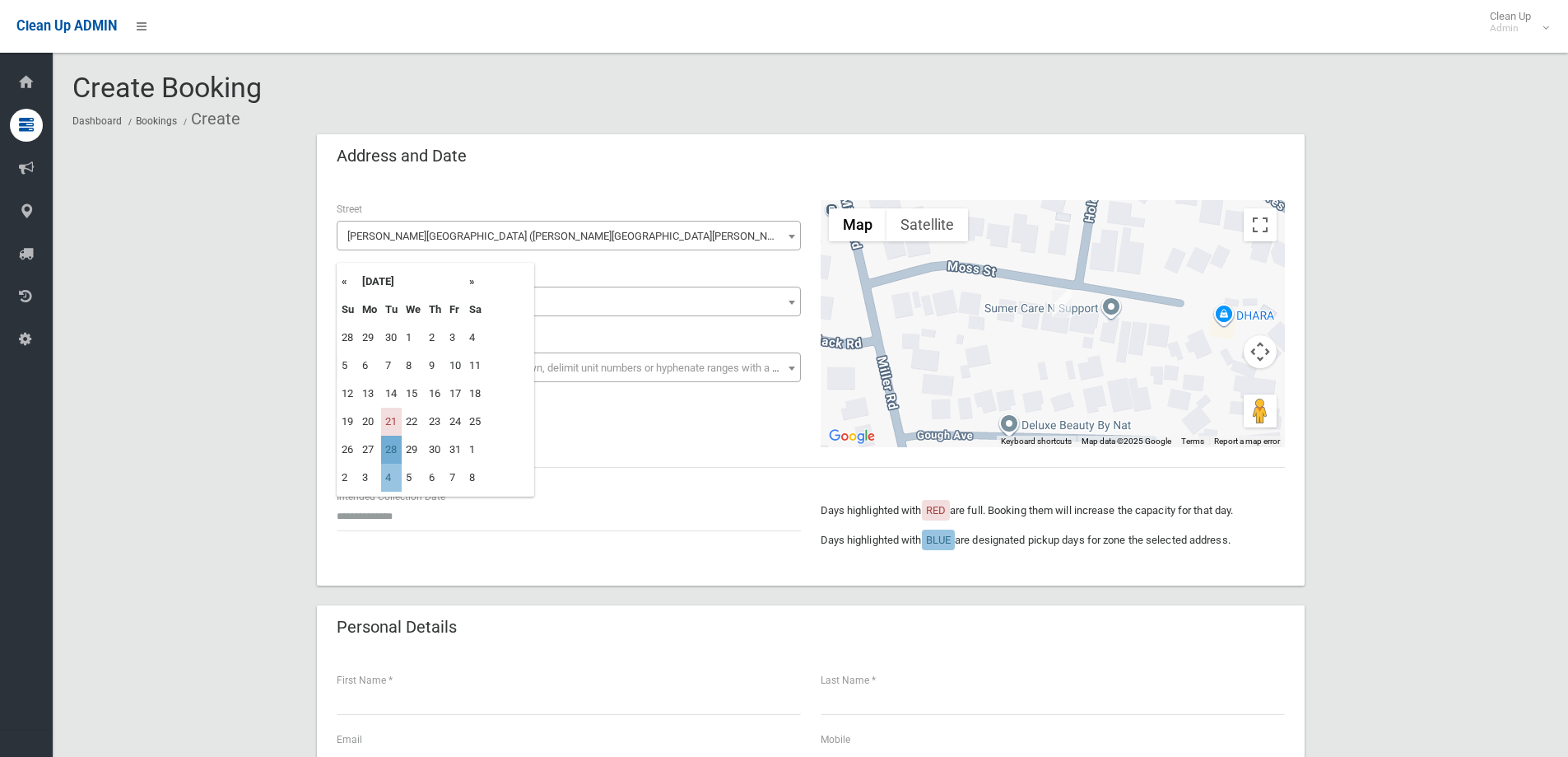
click at [394, 446] on td "28" at bounding box center [392, 450] width 21 height 28
type input "**********"
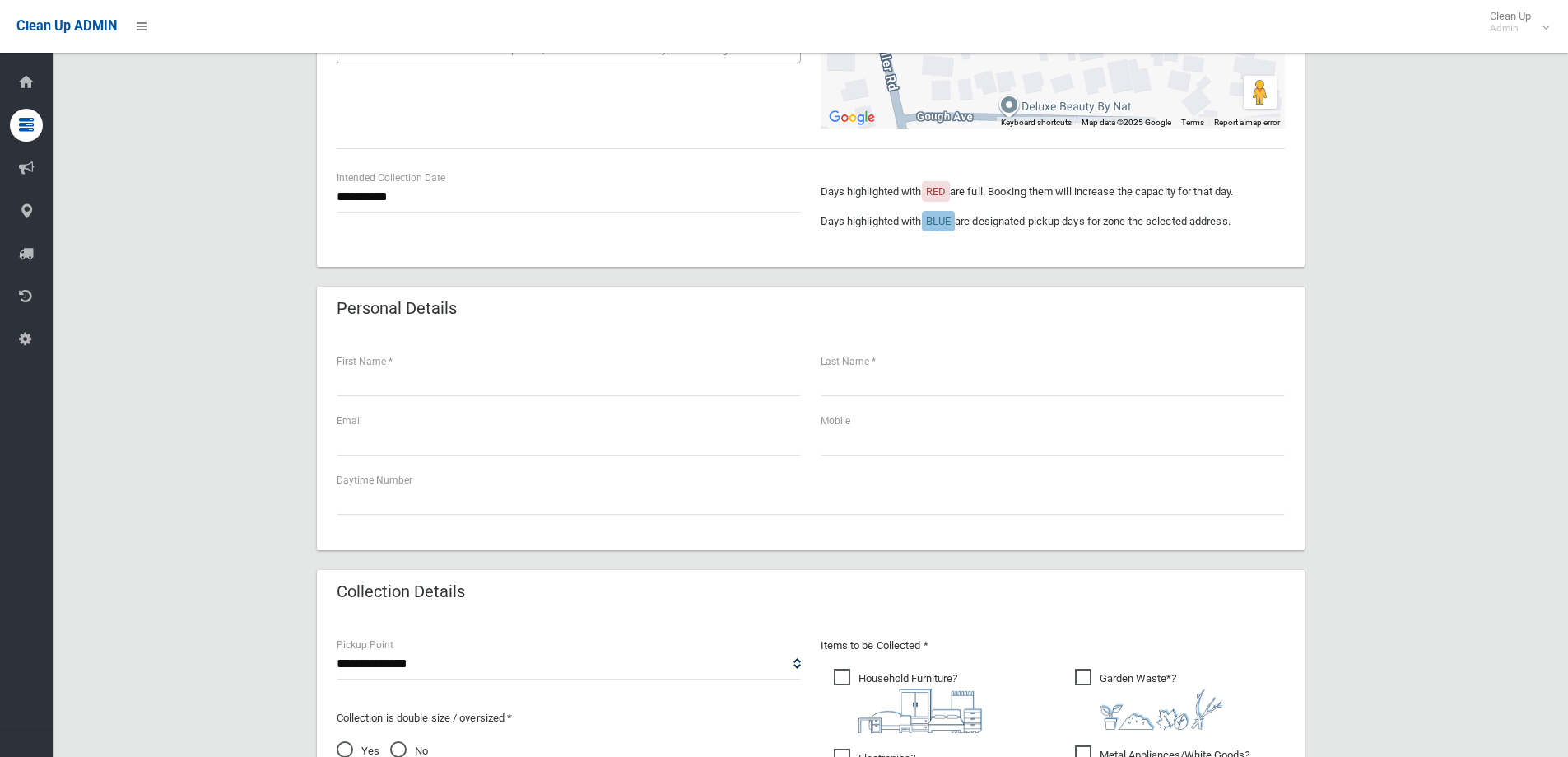
scroll to position [329, 0]
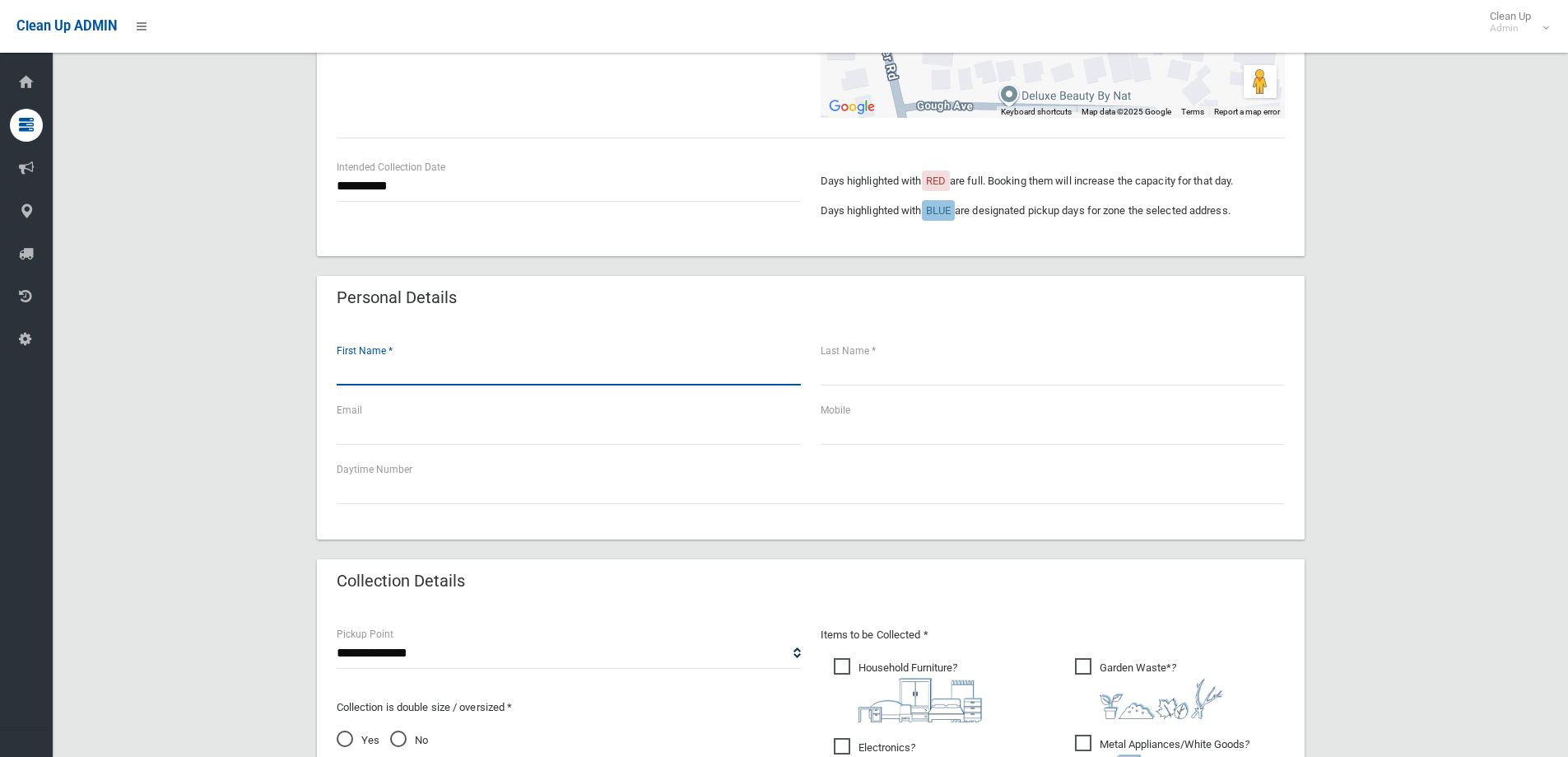
click at [408, 373] on input "text" at bounding box center [569, 370] width 465 height 30
type input "******"
click at [881, 378] on input "text" at bounding box center [1052, 370] width 465 height 30
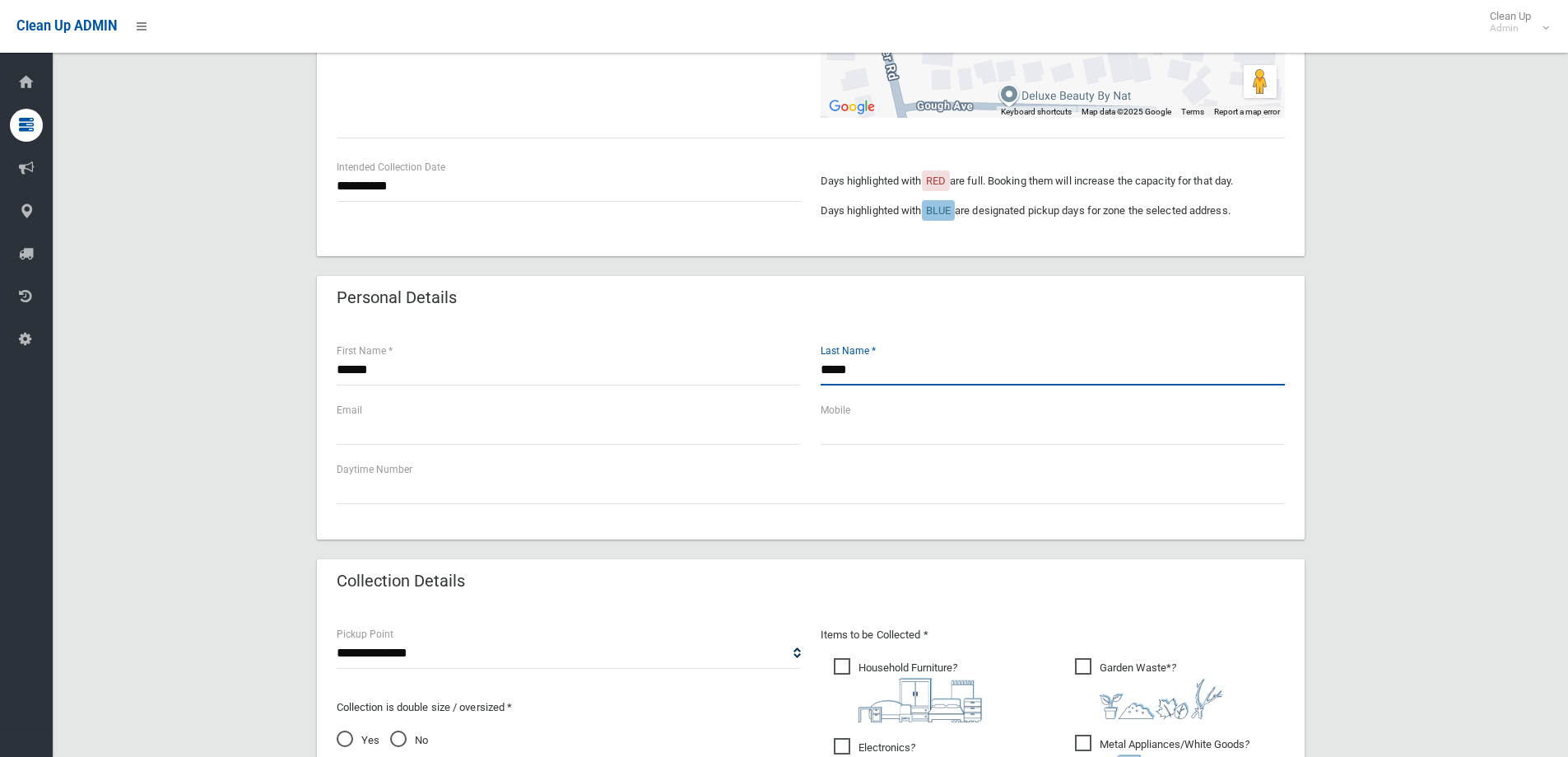
type input "*****"
click at [902, 433] on input "text" at bounding box center [1052, 430] width 465 height 30
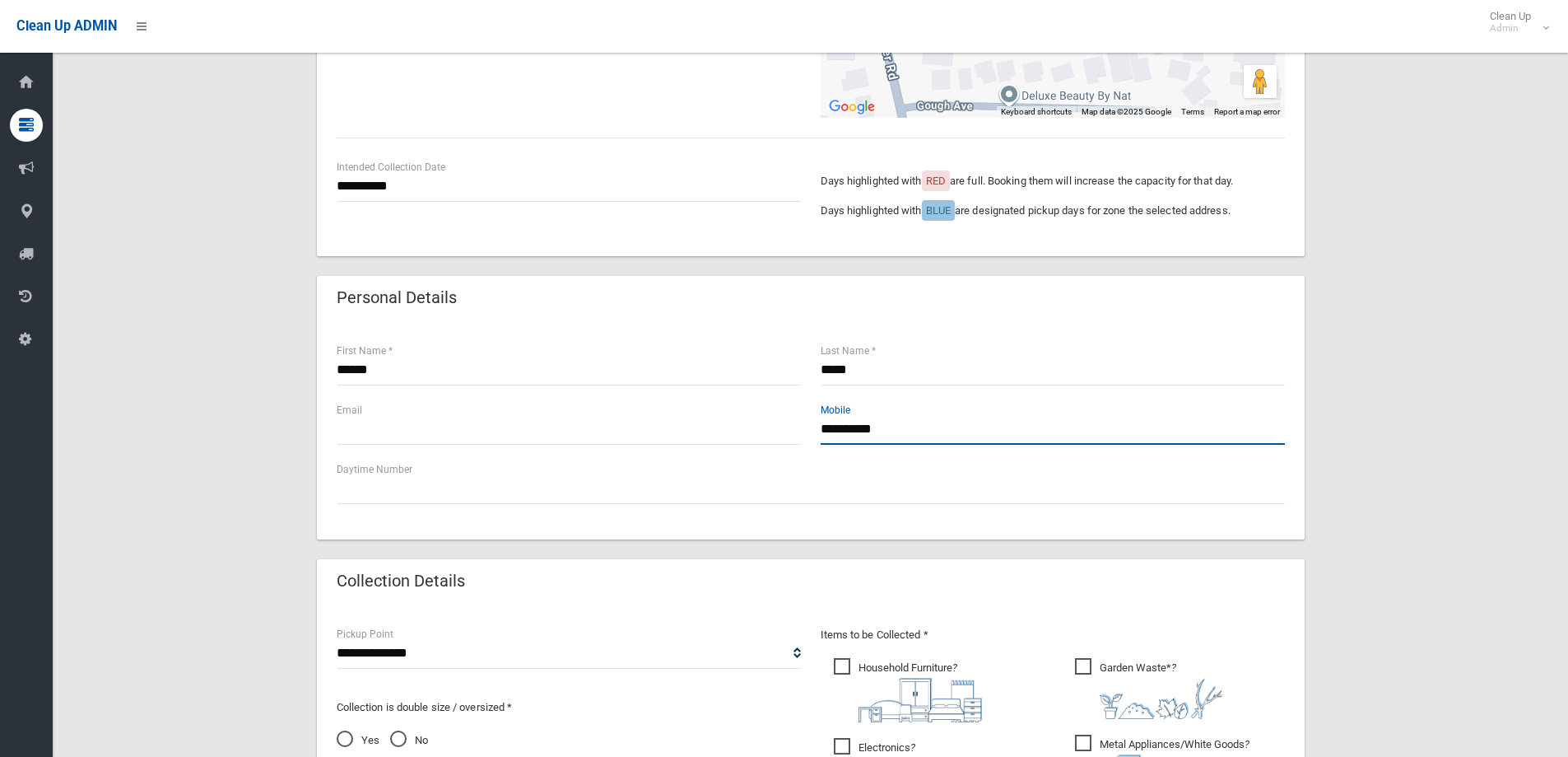
type input "**********"
click at [460, 440] on input "text" at bounding box center [569, 430] width 465 height 30
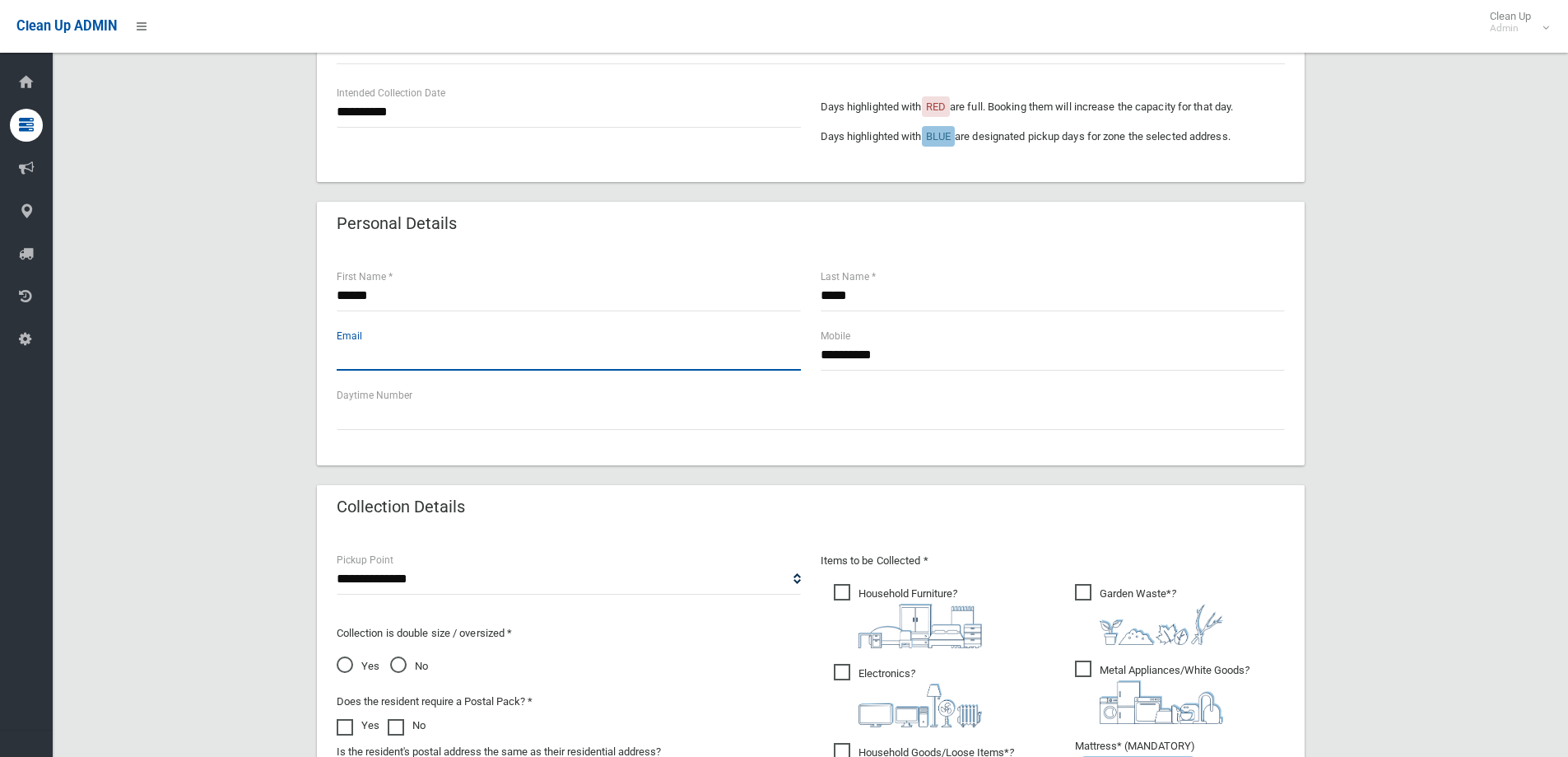
scroll to position [494, 0]
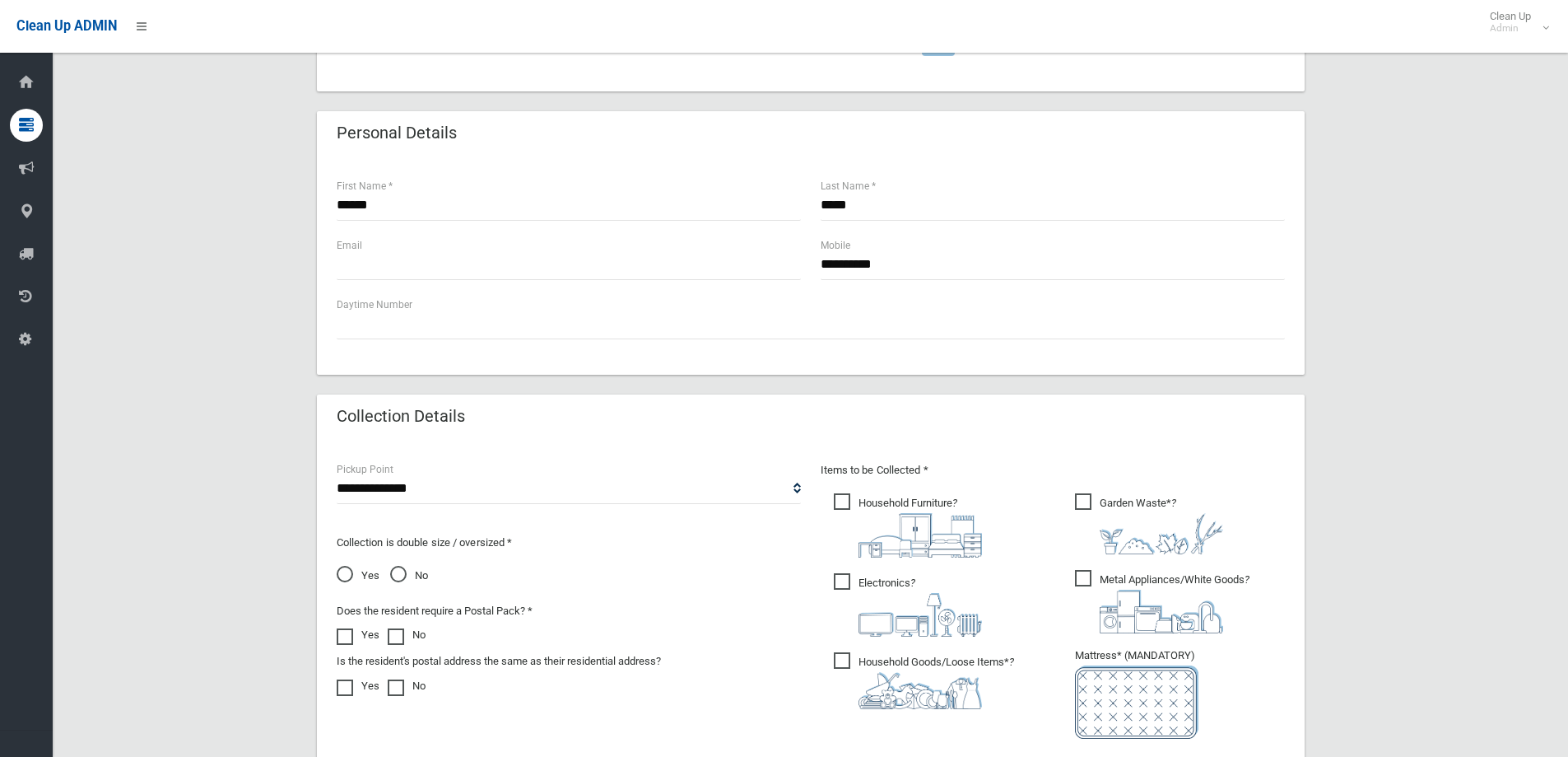
click at [848, 504] on span "Household Furniture ?" at bounding box center [907, 526] width 148 height 65
click at [845, 591] on span "Electronics ?" at bounding box center [907, 604] width 148 height 64
click at [839, 655] on span "Household Goods/Loose Items* ?" at bounding box center [923, 680] width 180 height 57
click at [1085, 575] on span "Metal Appliances/White Goods ?" at bounding box center [1162, 601] width 174 height 64
click at [1082, 499] on span "Garden Waste* ?" at bounding box center [1149, 524] width 148 height 61
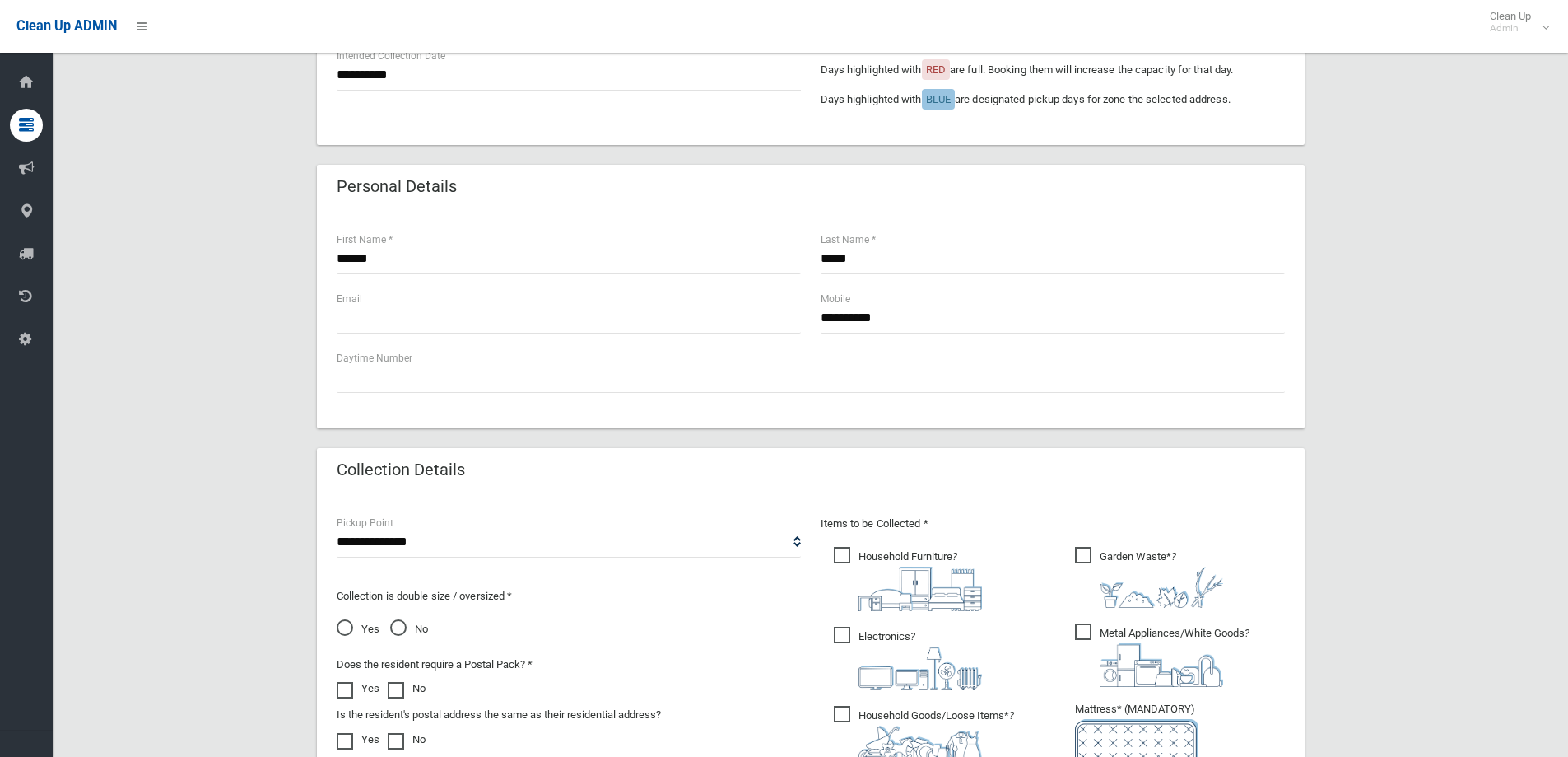
scroll to position [412, 0]
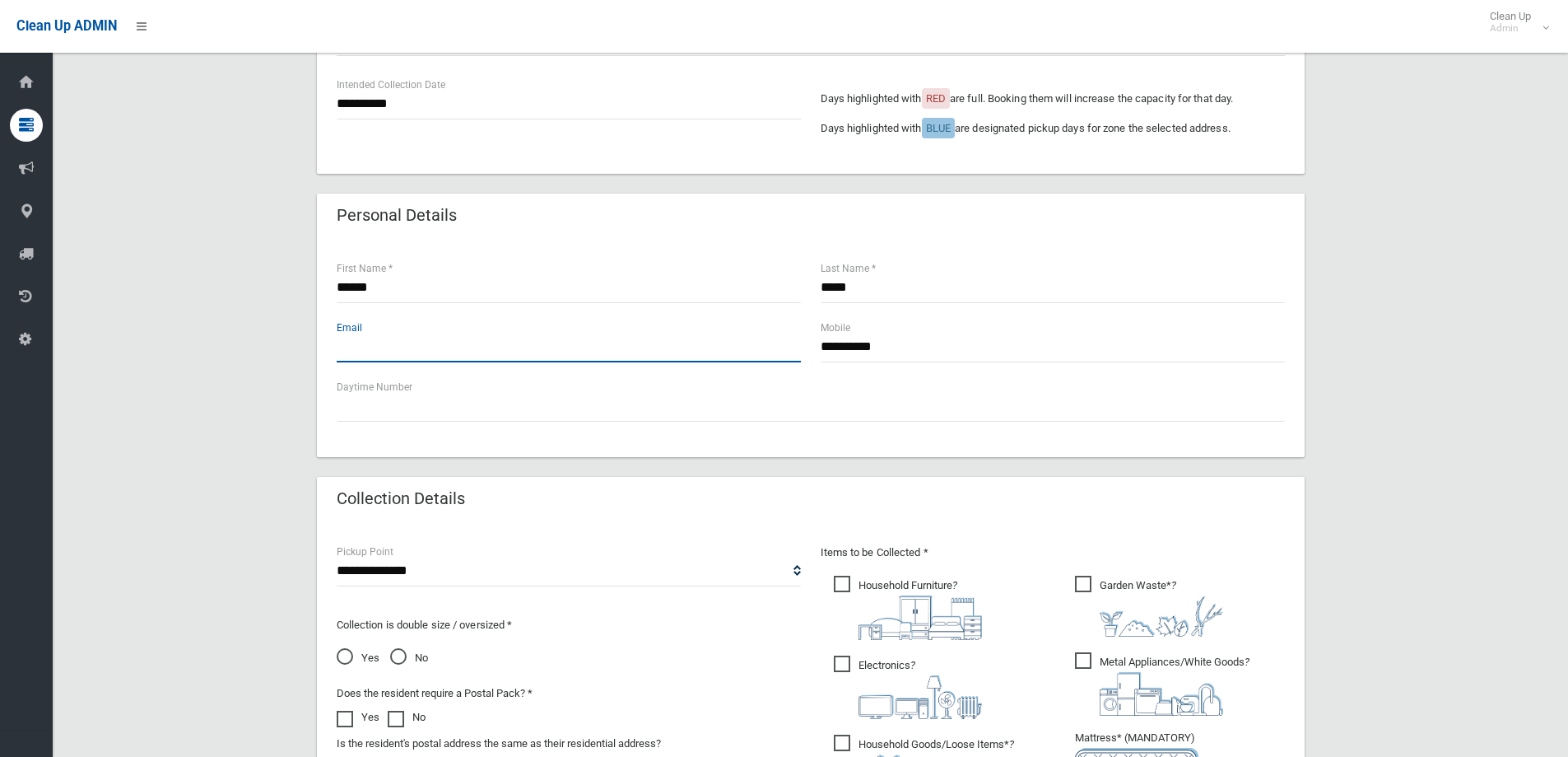
click at [409, 352] on input "text" at bounding box center [569, 347] width 465 height 30
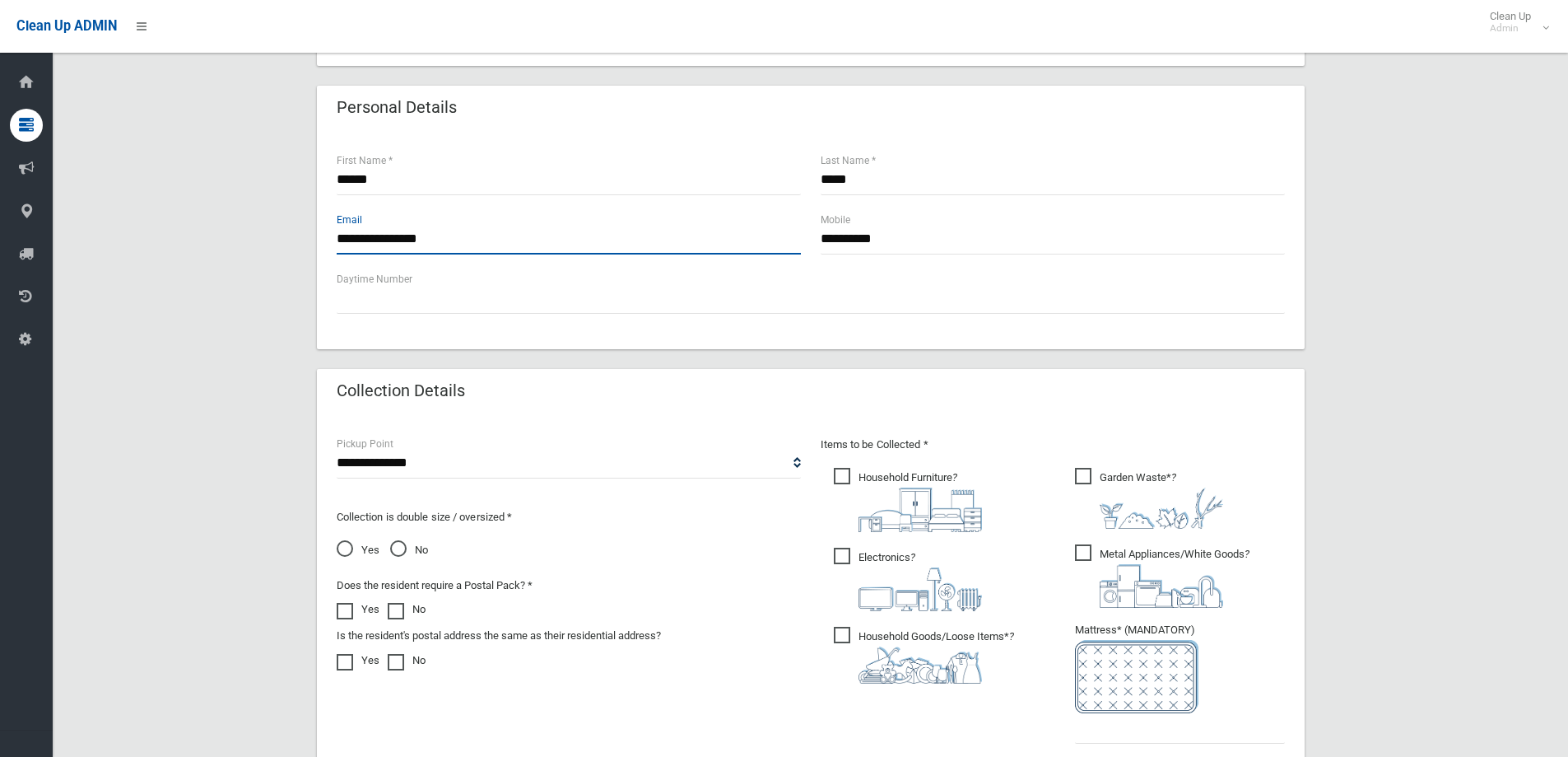
scroll to position [577, 0]
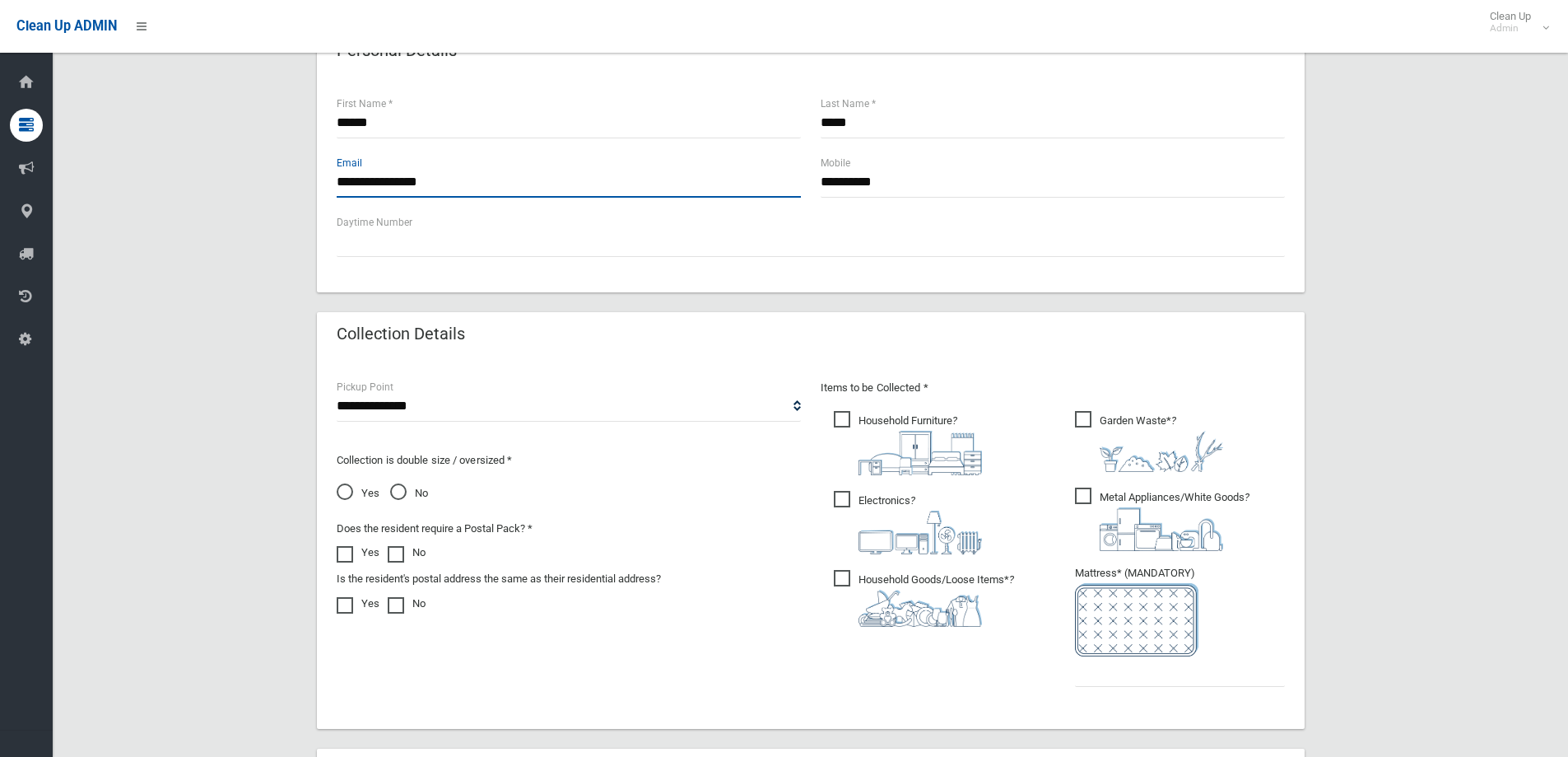
type input "**********"
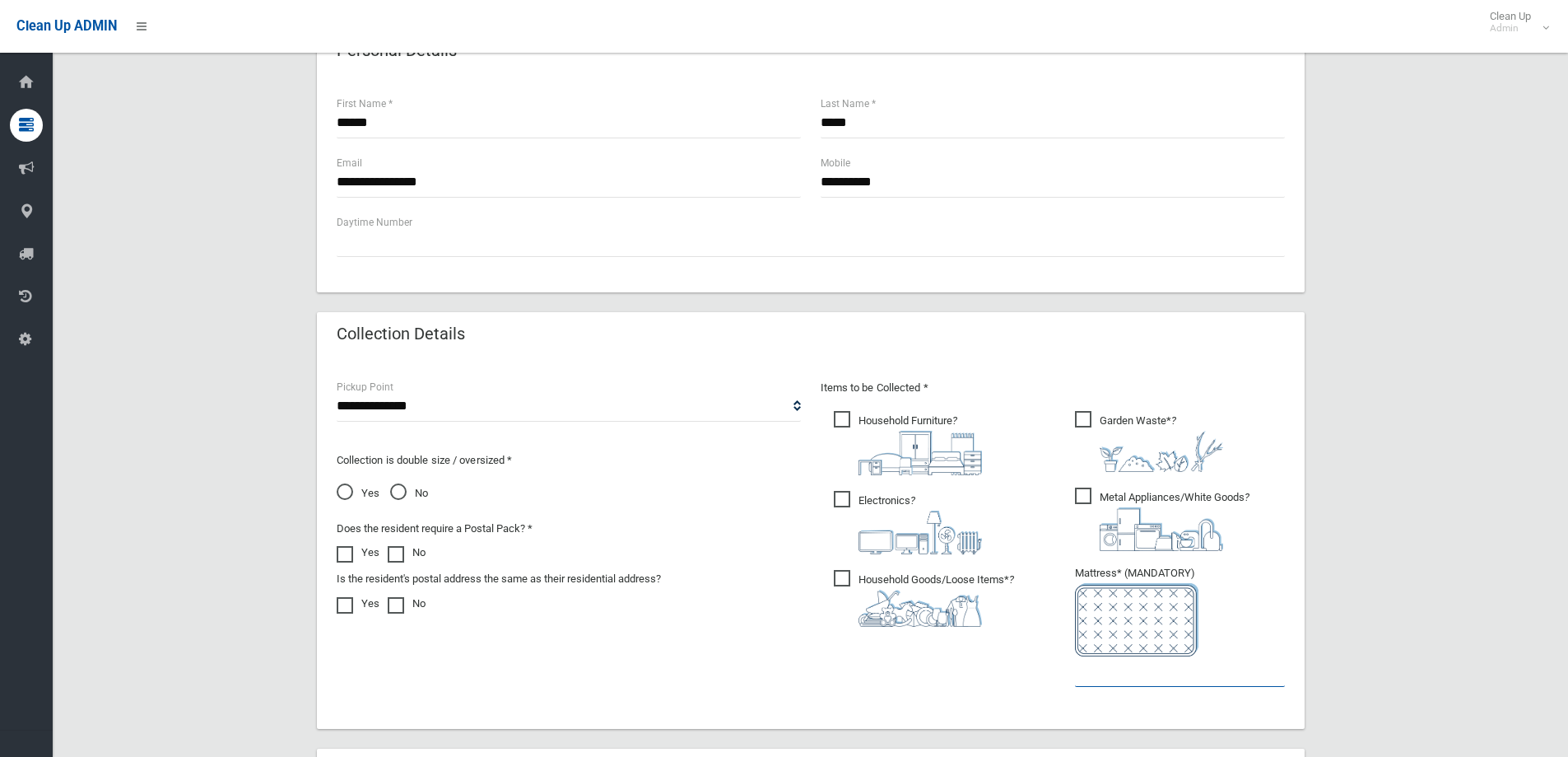
click at [1094, 681] on input "text" at bounding box center [1179, 672] width 210 height 30
click at [454, 409] on select "**********" at bounding box center [569, 406] width 465 height 30
select select "*"
click at [337, 391] on select "**********" at bounding box center [569, 406] width 465 height 30
click at [1153, 688] on ul "Garden Waste* ?" at bounding box center [1173, 553] width 223 height 291
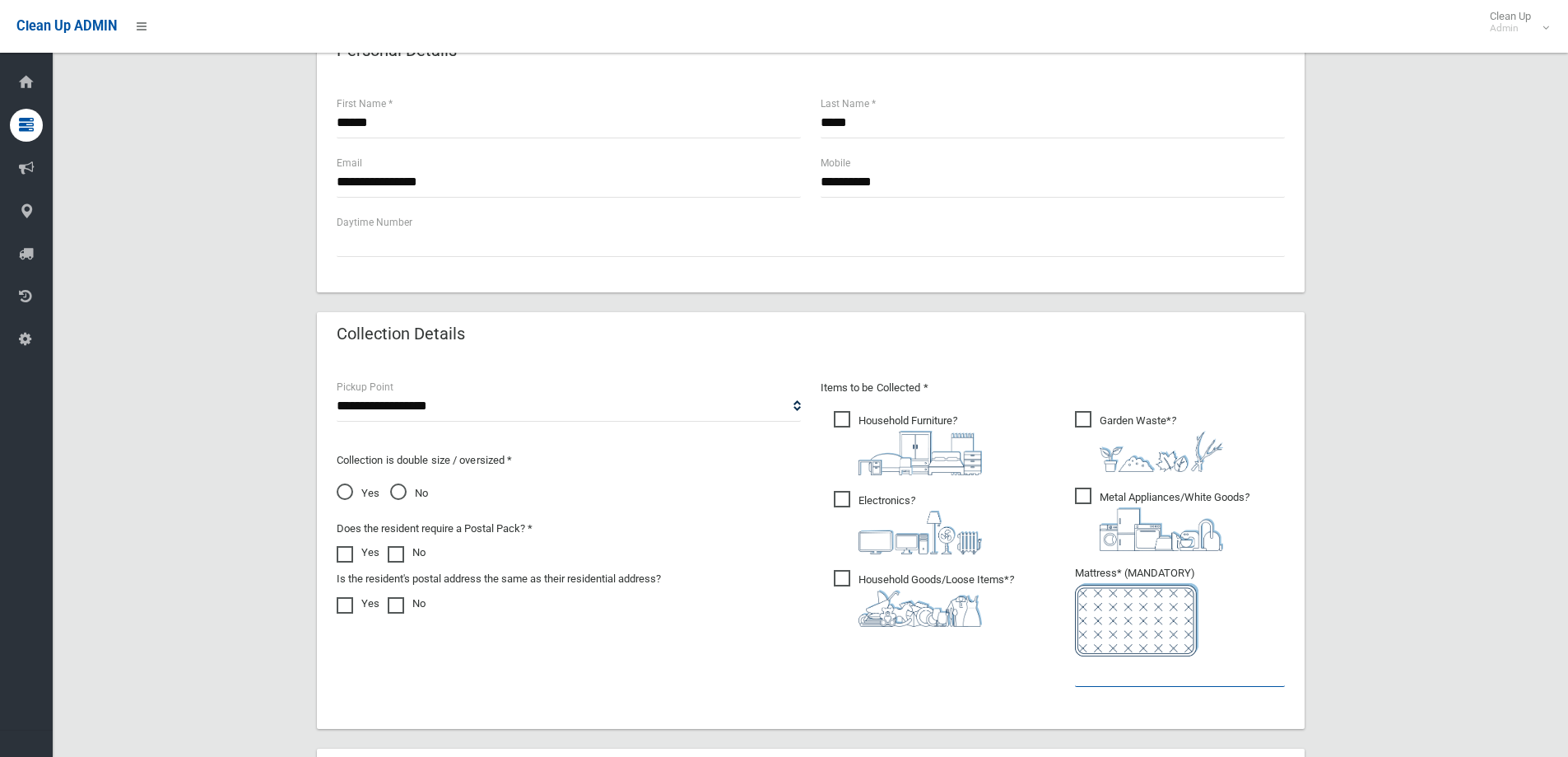
click at [1145, 674] on input "text" at bounding box center [1179, 672] width 210 height 30
type input "*"
click at [409, 494] on span "No" at bounding box center [409, 493] width 38 height 20
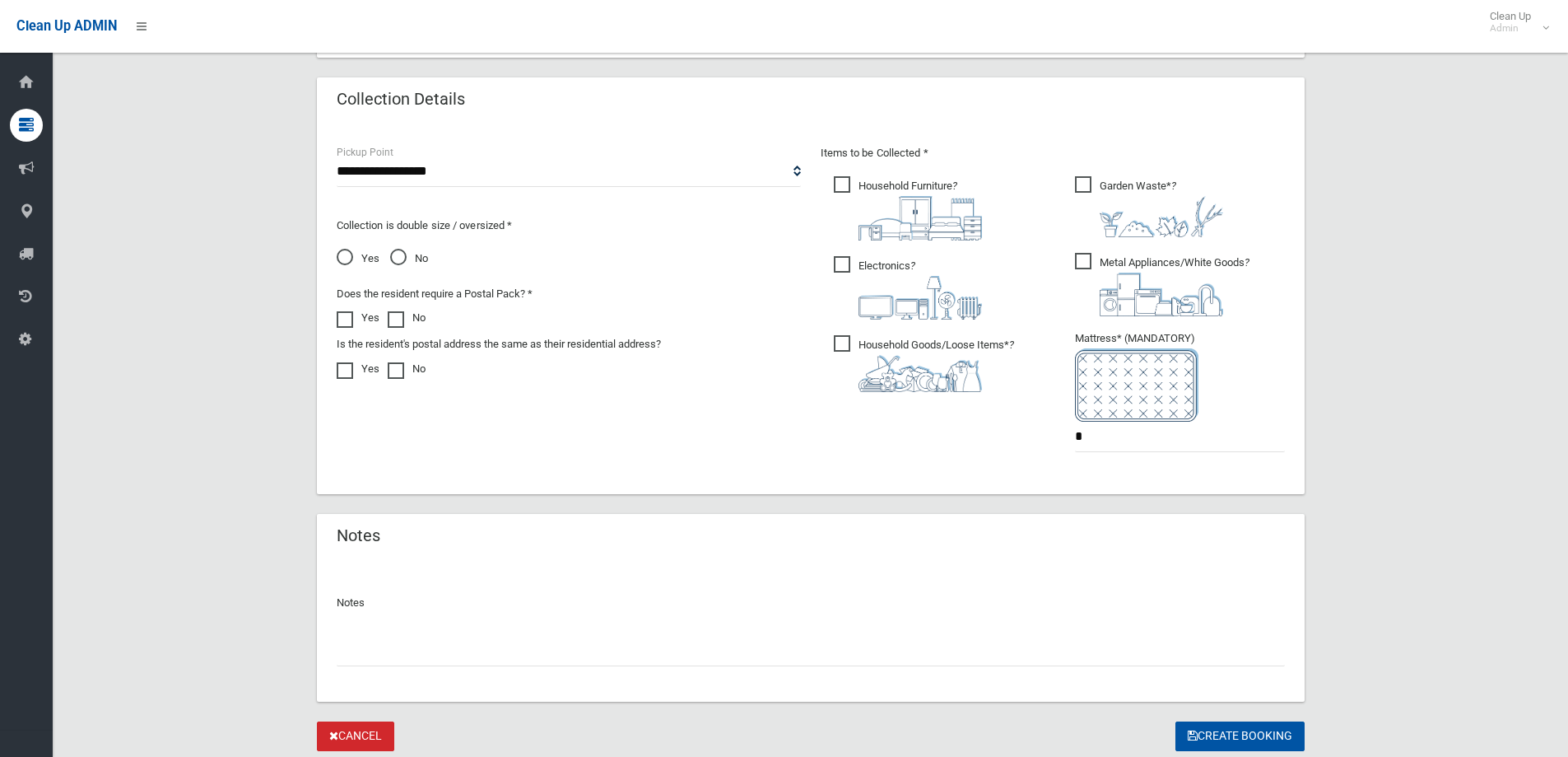
scroll to position [864, 0]
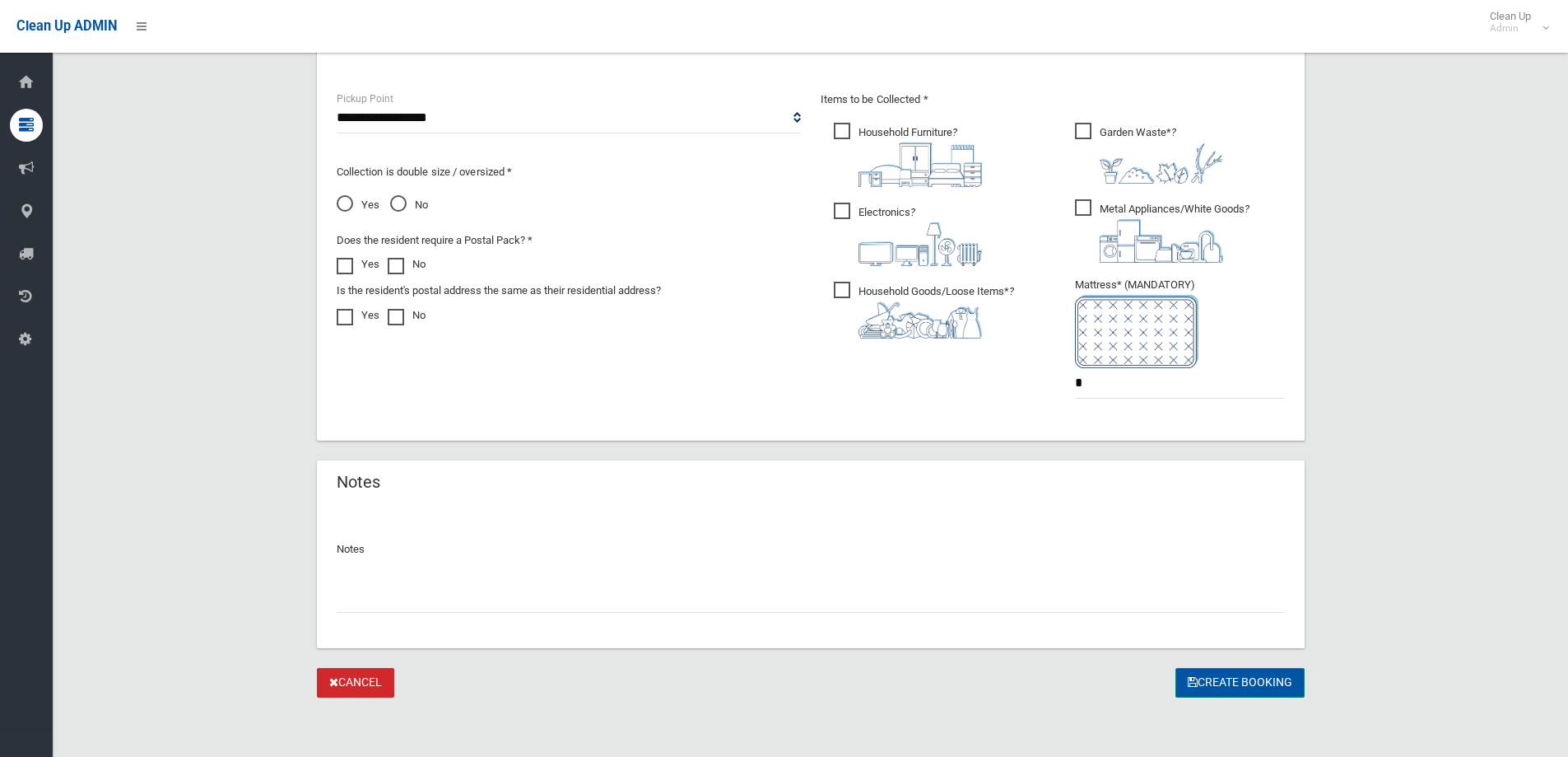
click at [1212, 680] on button "Create Booking" at bounding box center [1240, 683] width 129 height 30
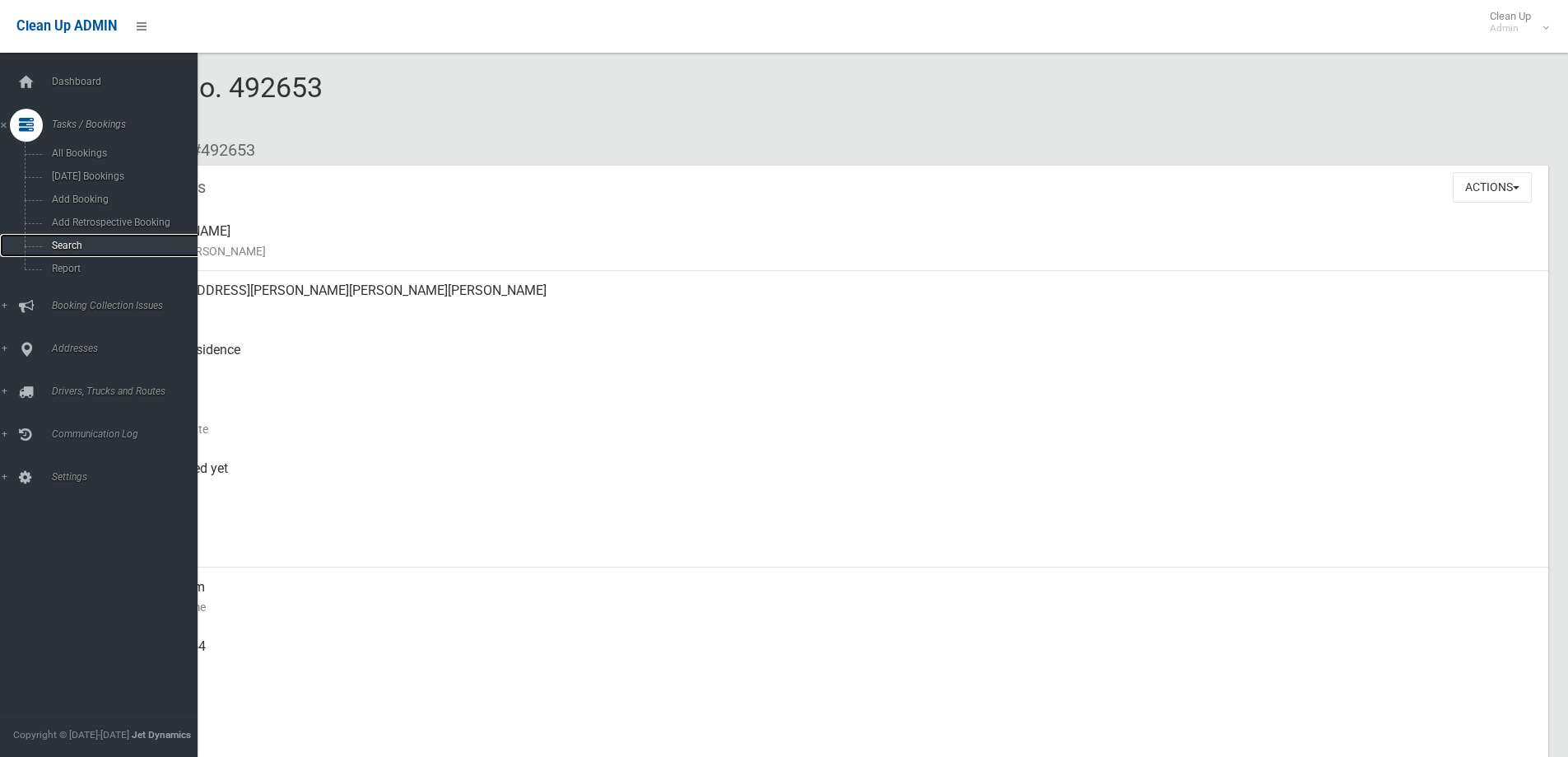
click at [115, 240] on span "Search" at bounding box center [120, 246] width 149 height 11
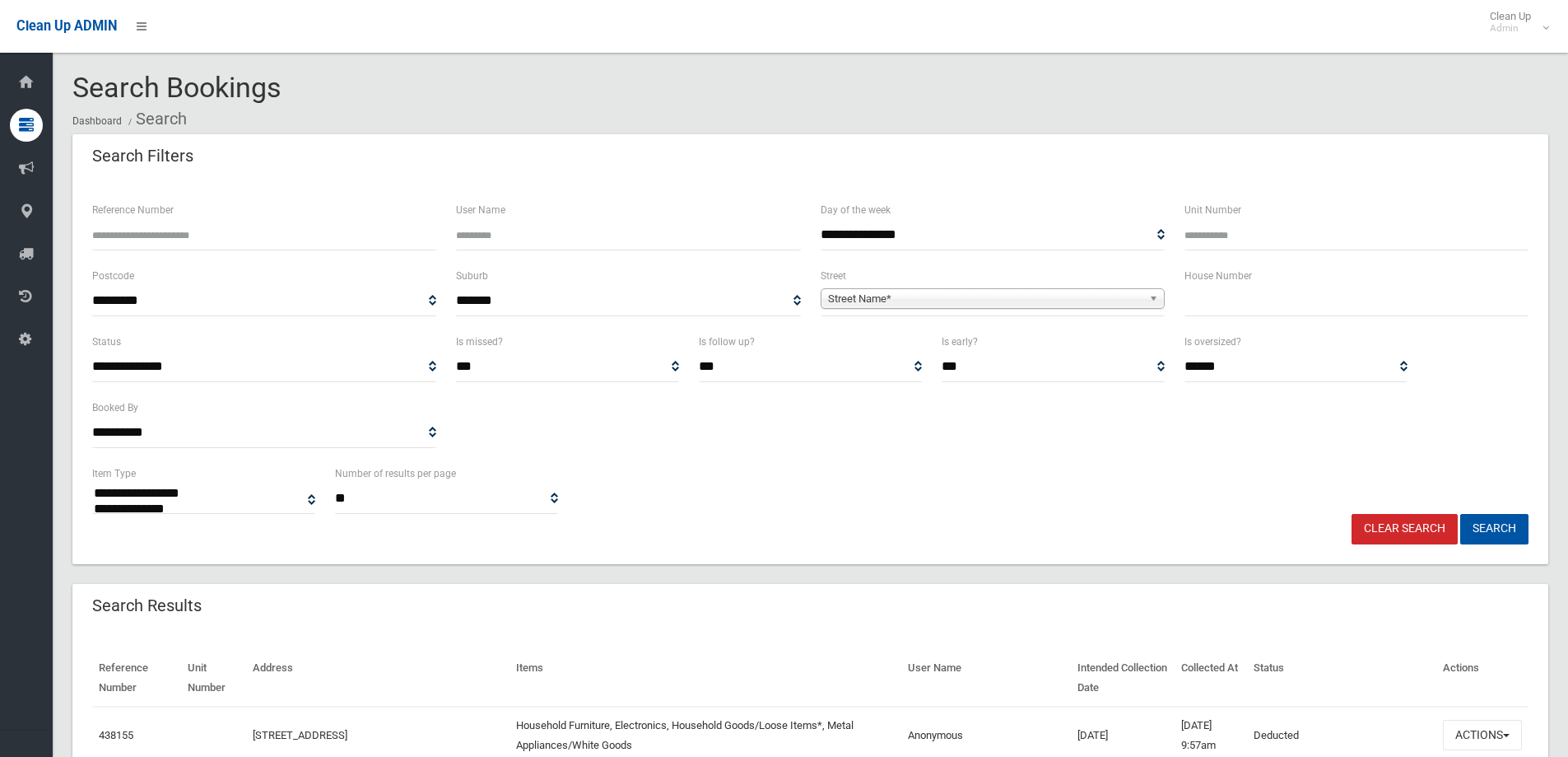
select select
click at [1229, 290] on input "text" at bounding box center [1356, 301] width 344 height 30
type input "***"
click at [1143, 297] on link "Street Name*" at bounding box center [992, 299] width 344 height 21
type input "***"
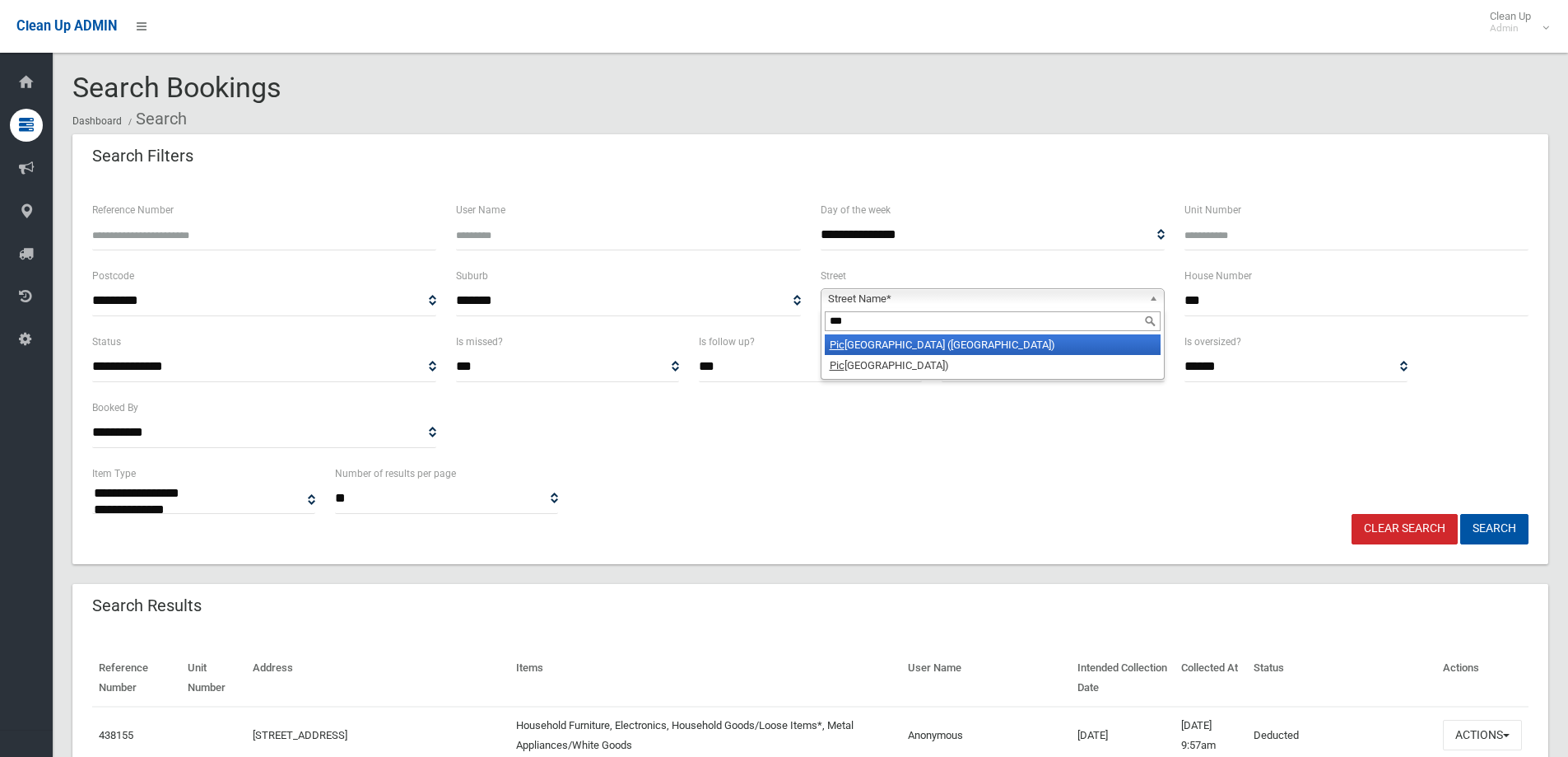
click at [1072, 343] on li "Pic nic Point Road (PICNIC POINT 2213)" at bounding box center [993, 344] width 336 height 21
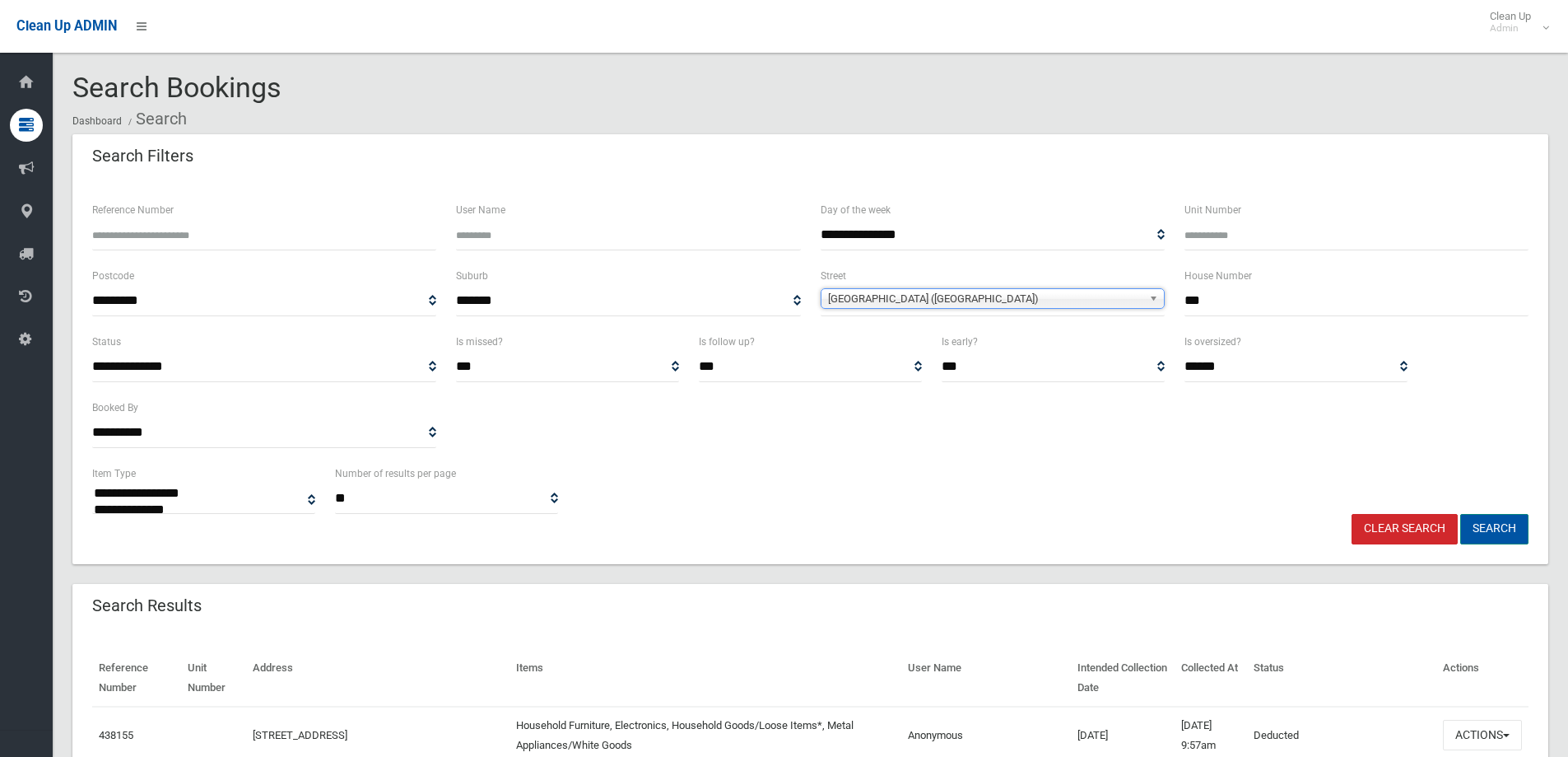
click at [1486, 523] on button "Search" at bounding box center [1494, 529] width 68 height 30
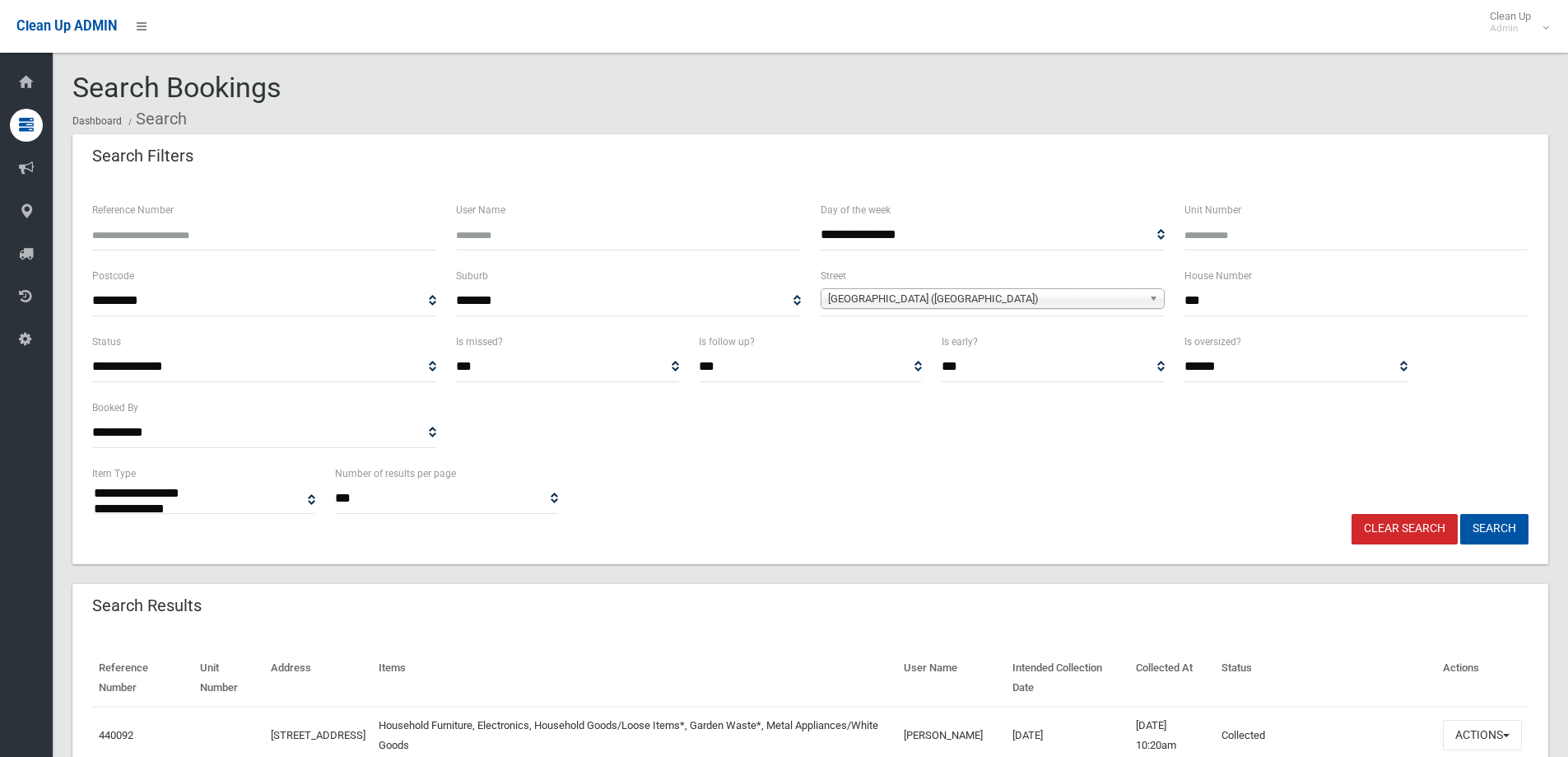
select select
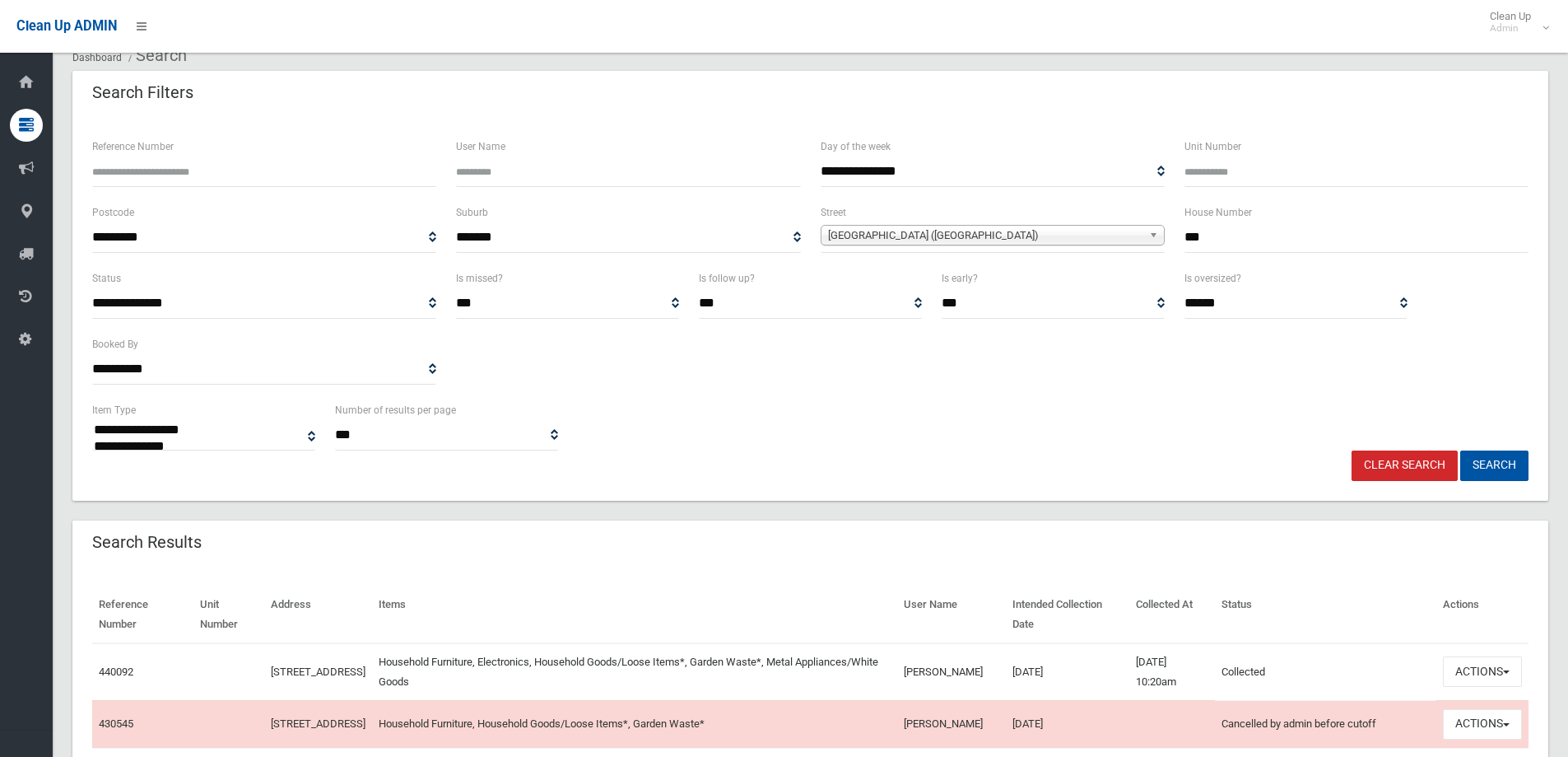
scroll to position [165, 0]
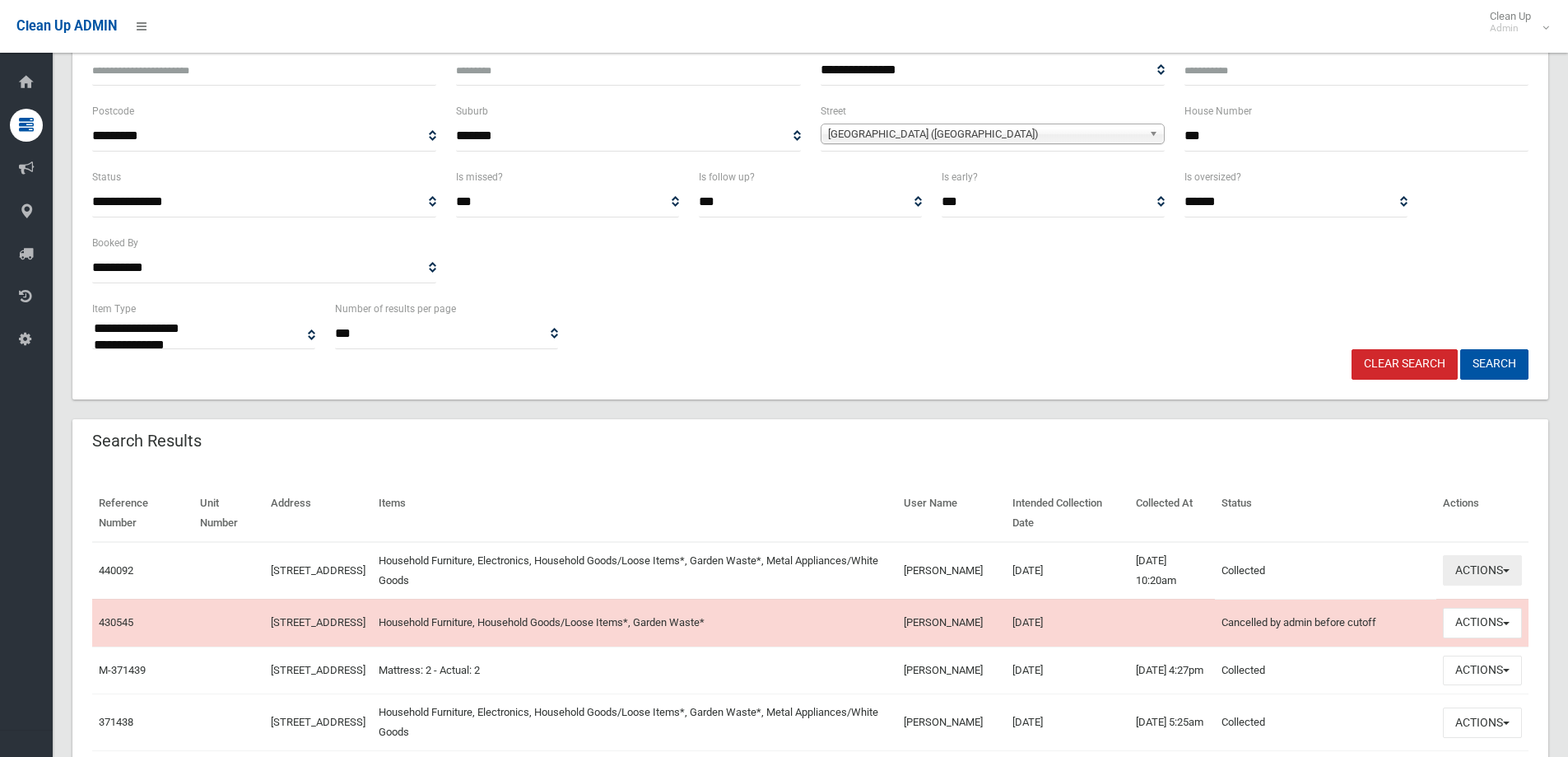
click at [1486, 568] on button "Actions" at bounding box center [1482, 570] width 79 height 30
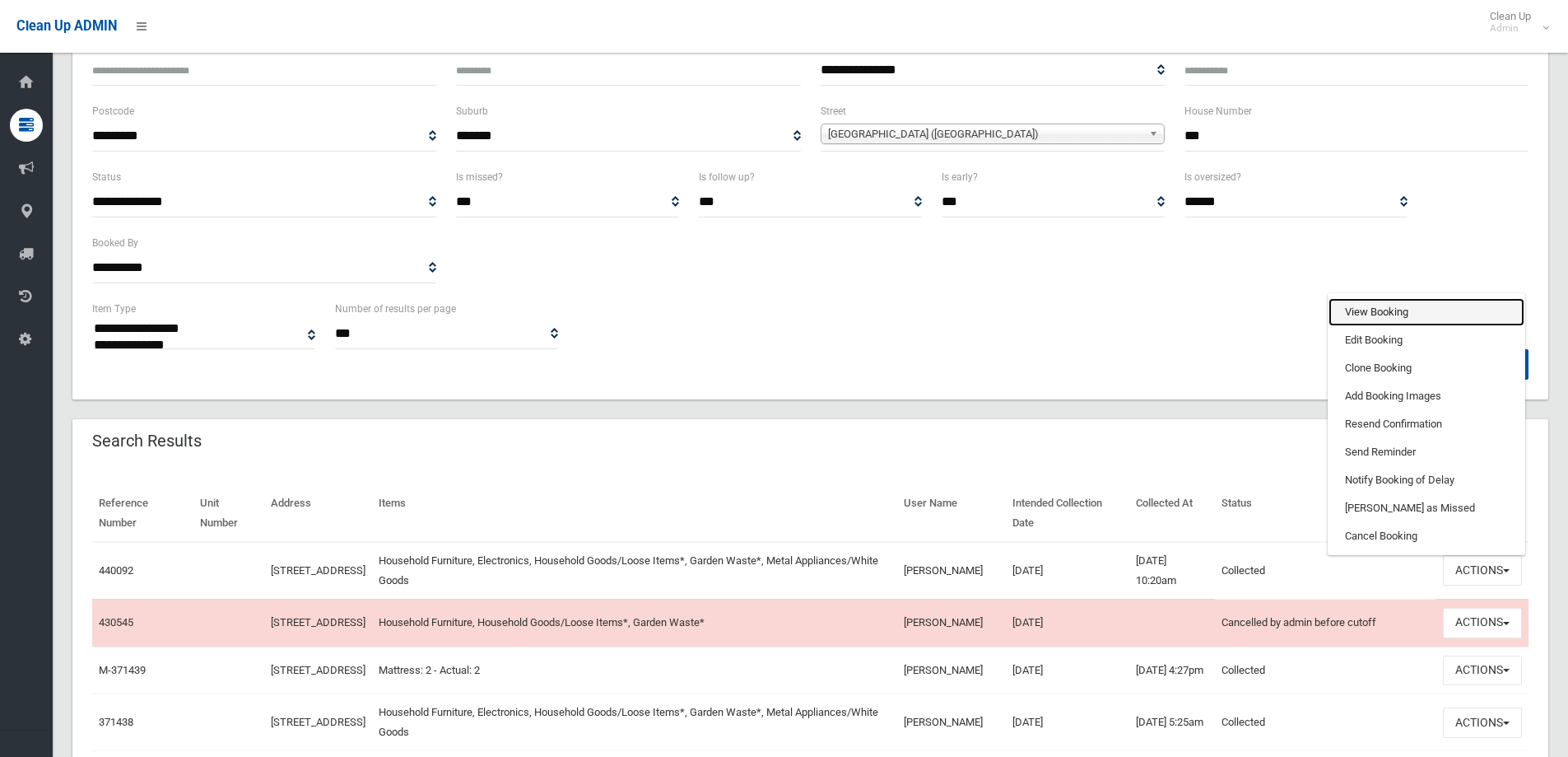
click at [1371, 314] on link "View Booking" at bounding box center [1426, 312] width 196 height 28
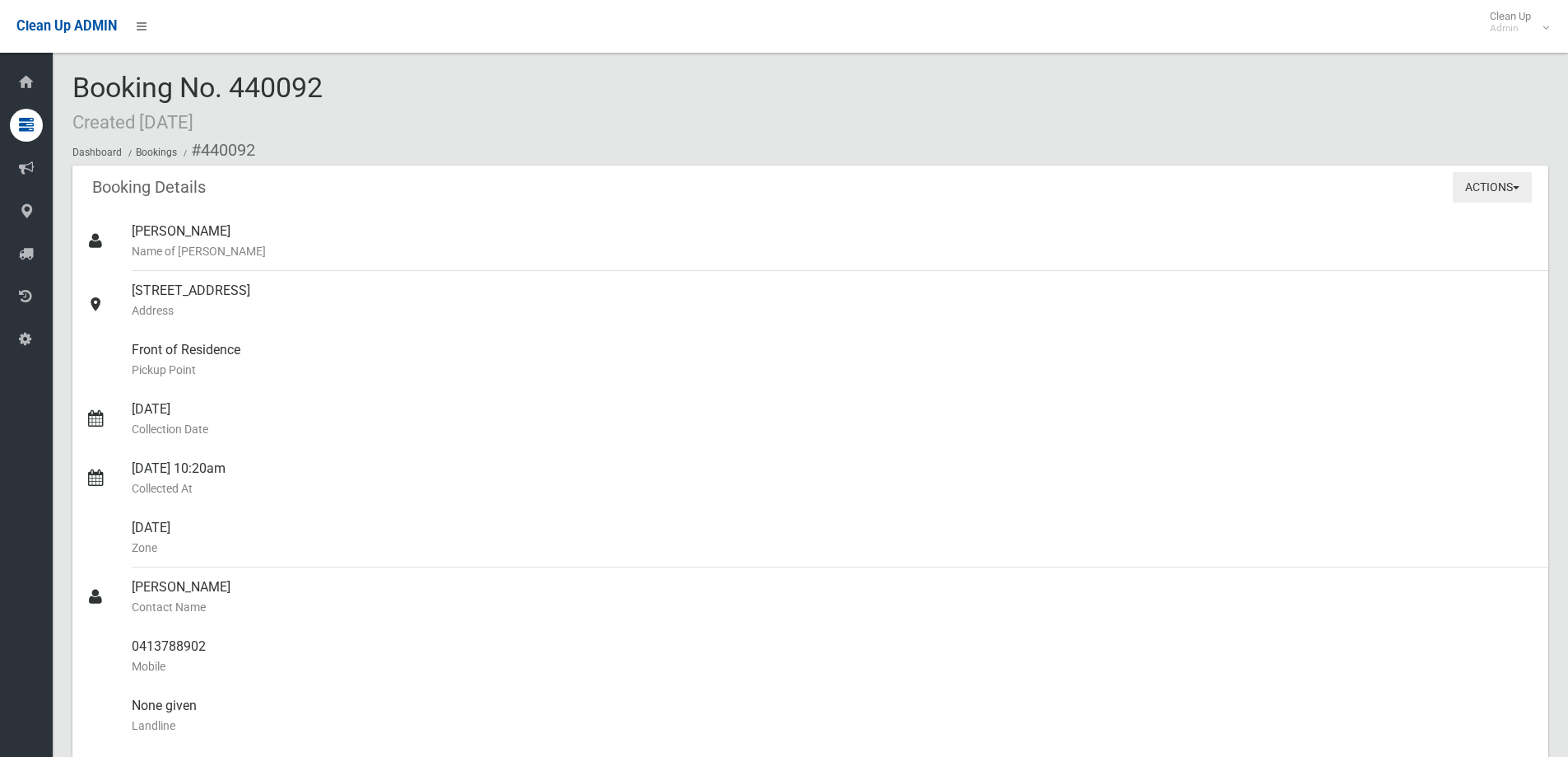
click at [1487, 187] on button "Actions" at bounding box center [1491, 187] width 79 height 30
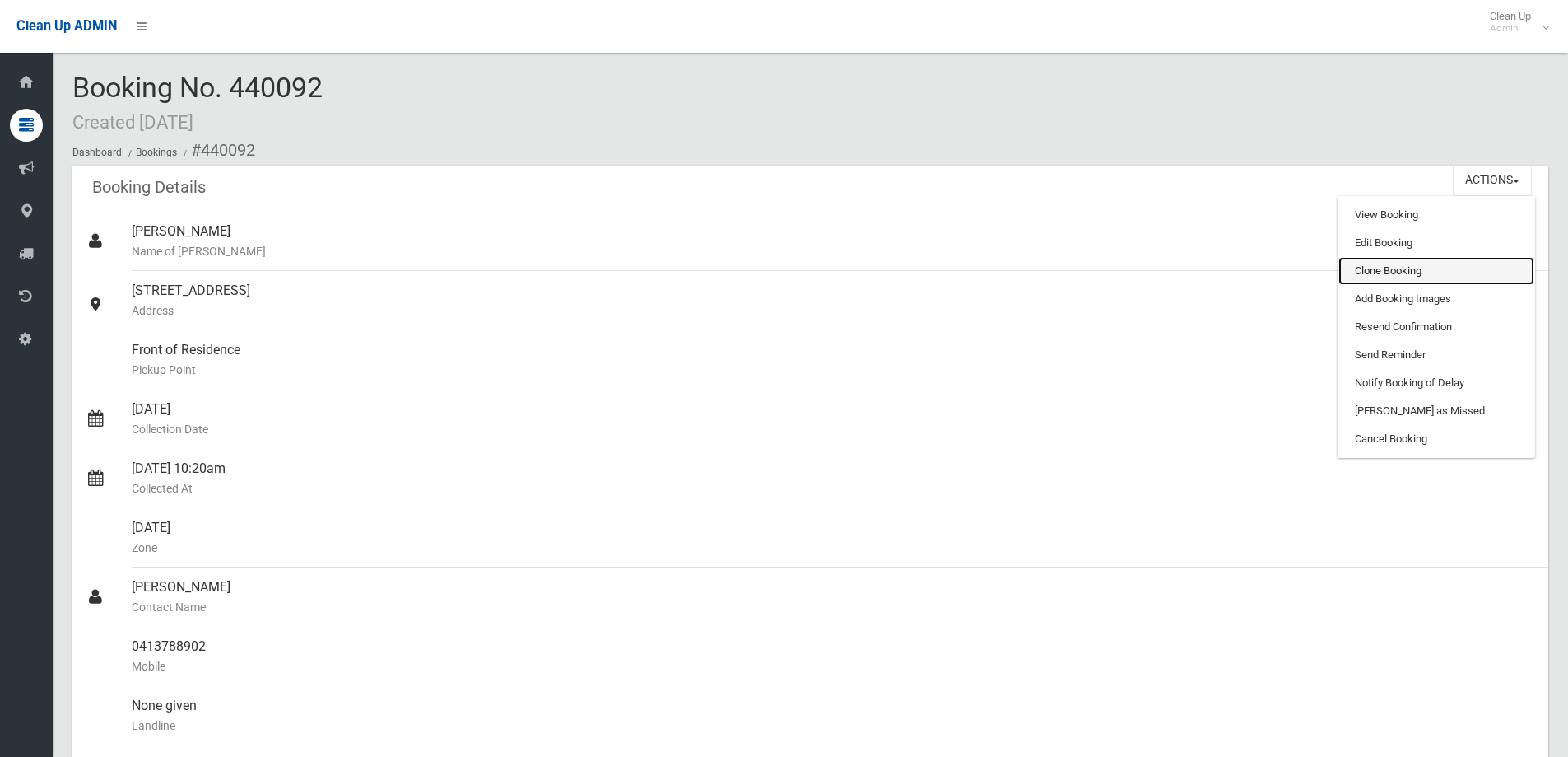
click at [1387, 273] on link "Clone Booking" at bounding box center [1435, 271] width 196 height 28
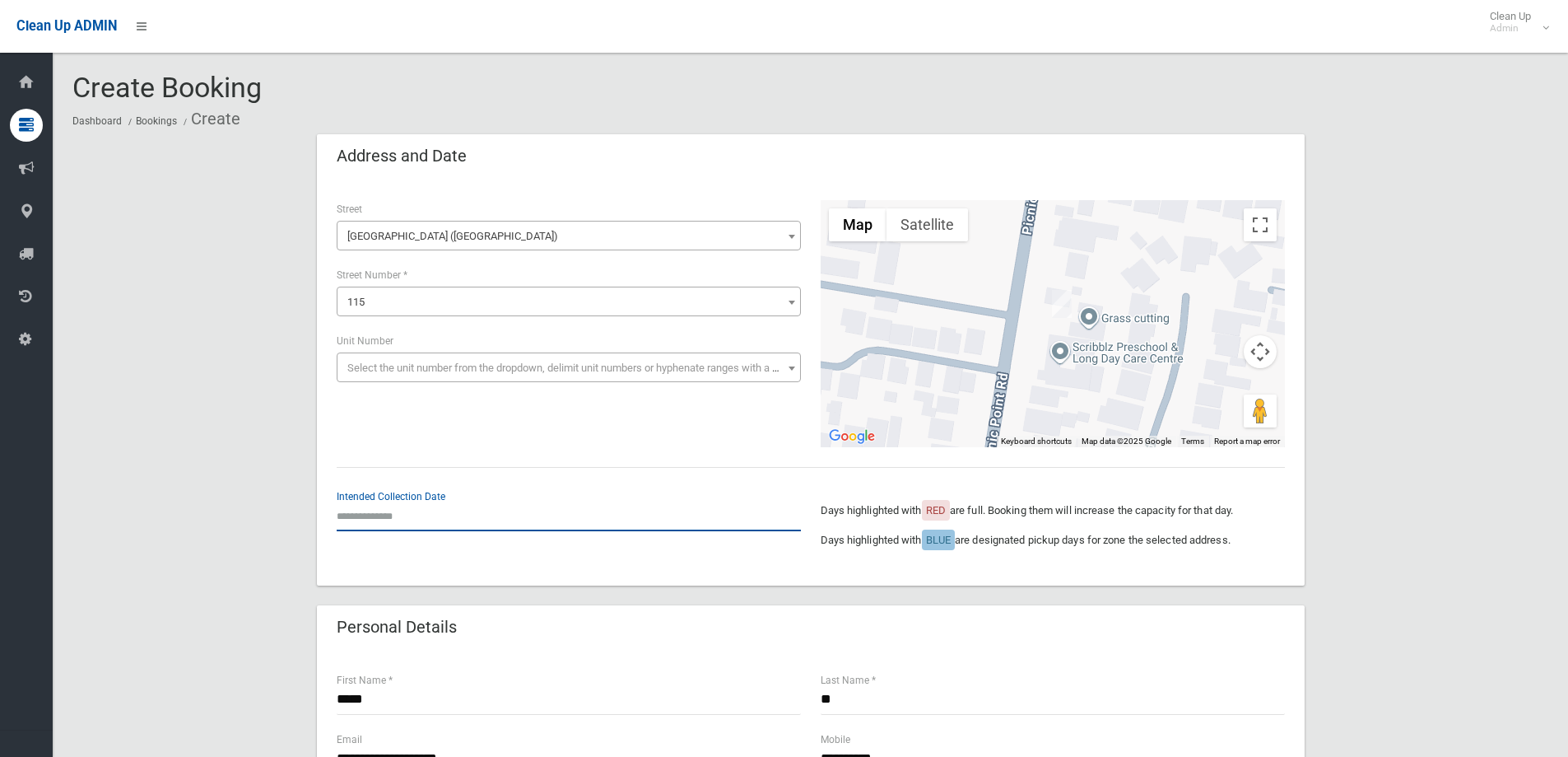
click at [427, 521] on input "text" at bounding box center [569, 516] width 465 height 30
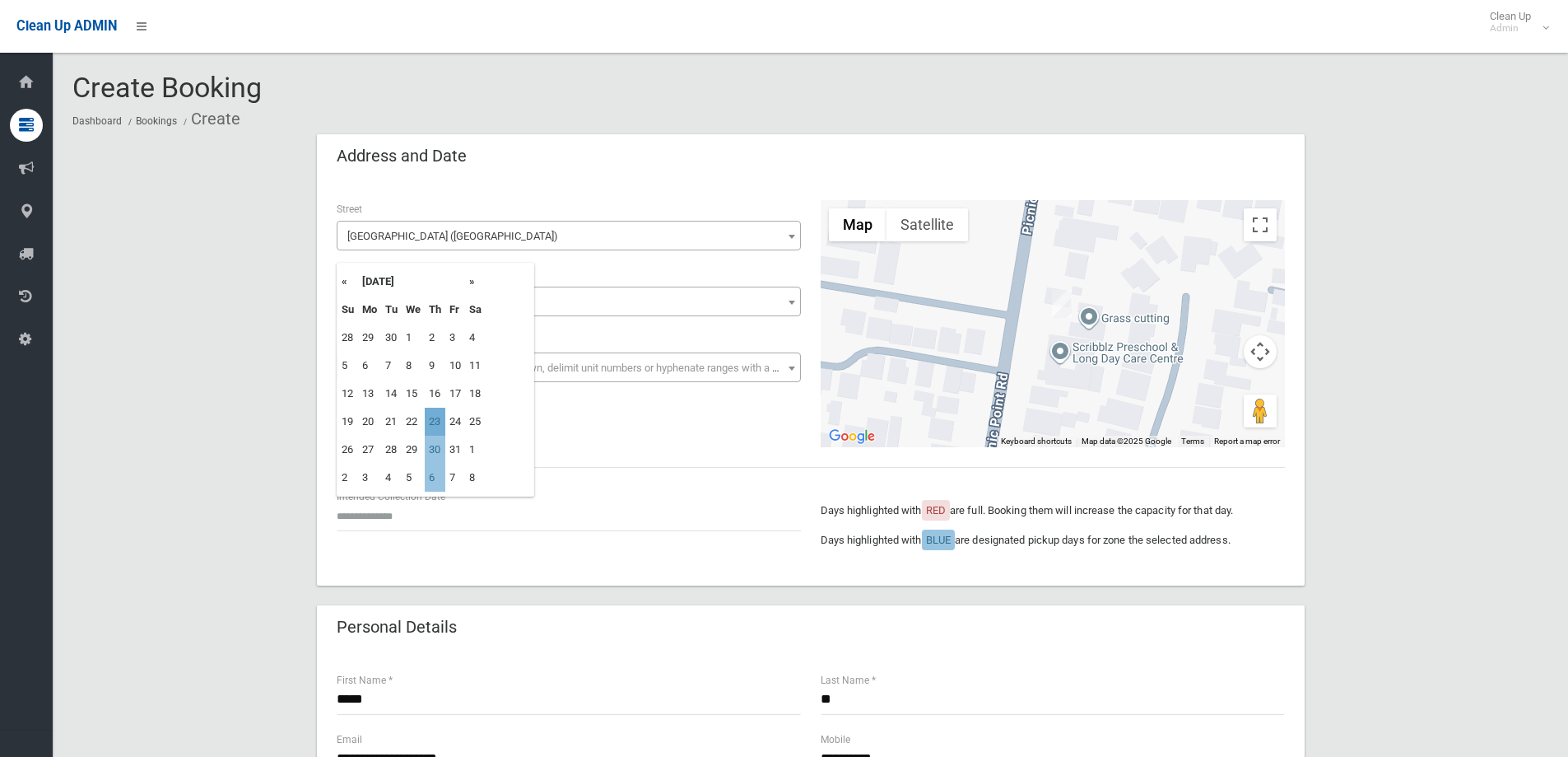
click at [436, 420] on td "23" at bounding box center [435, 422] width 21 height 28
type input "**********"
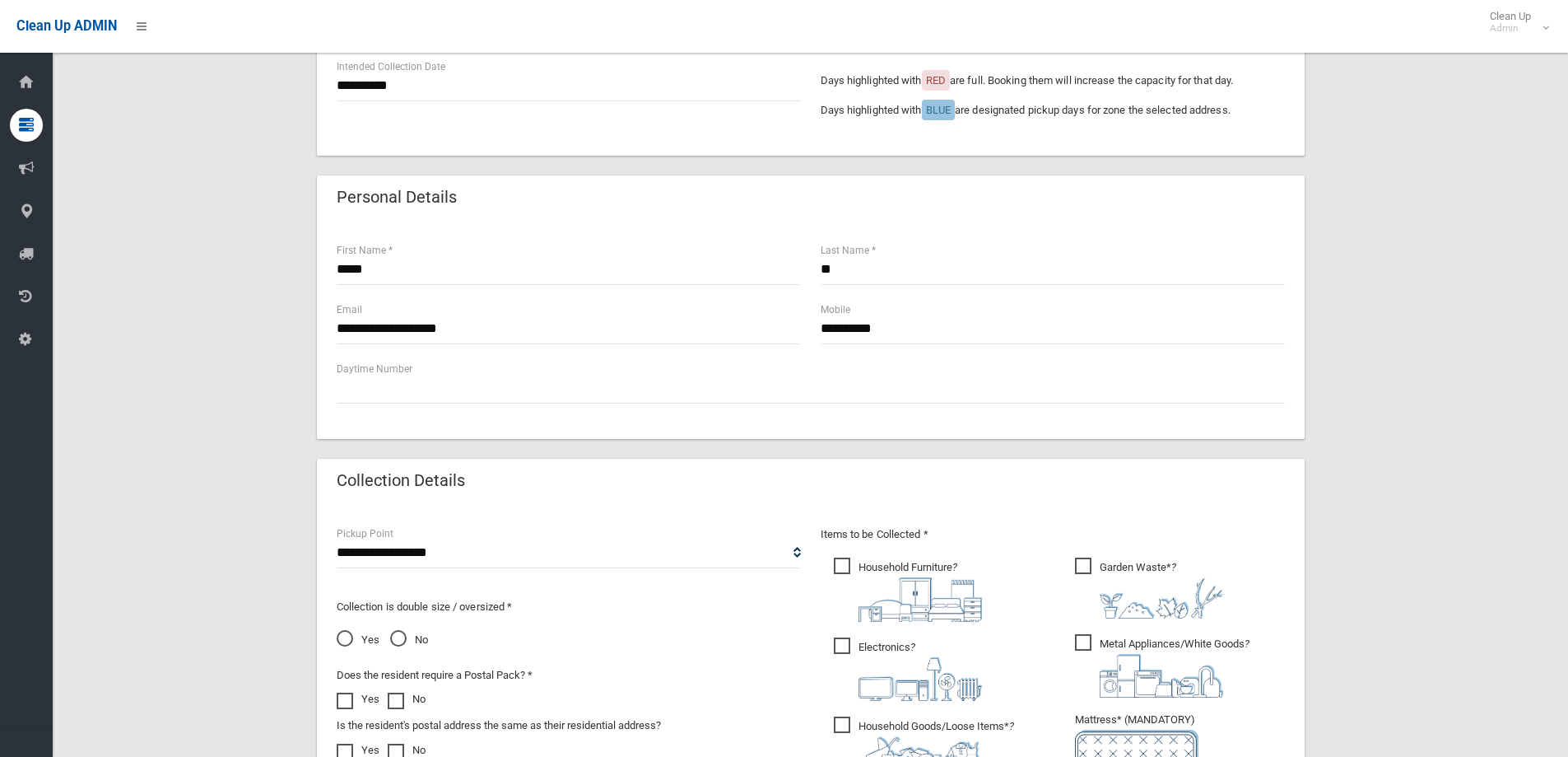
scroll to position [658, 0]
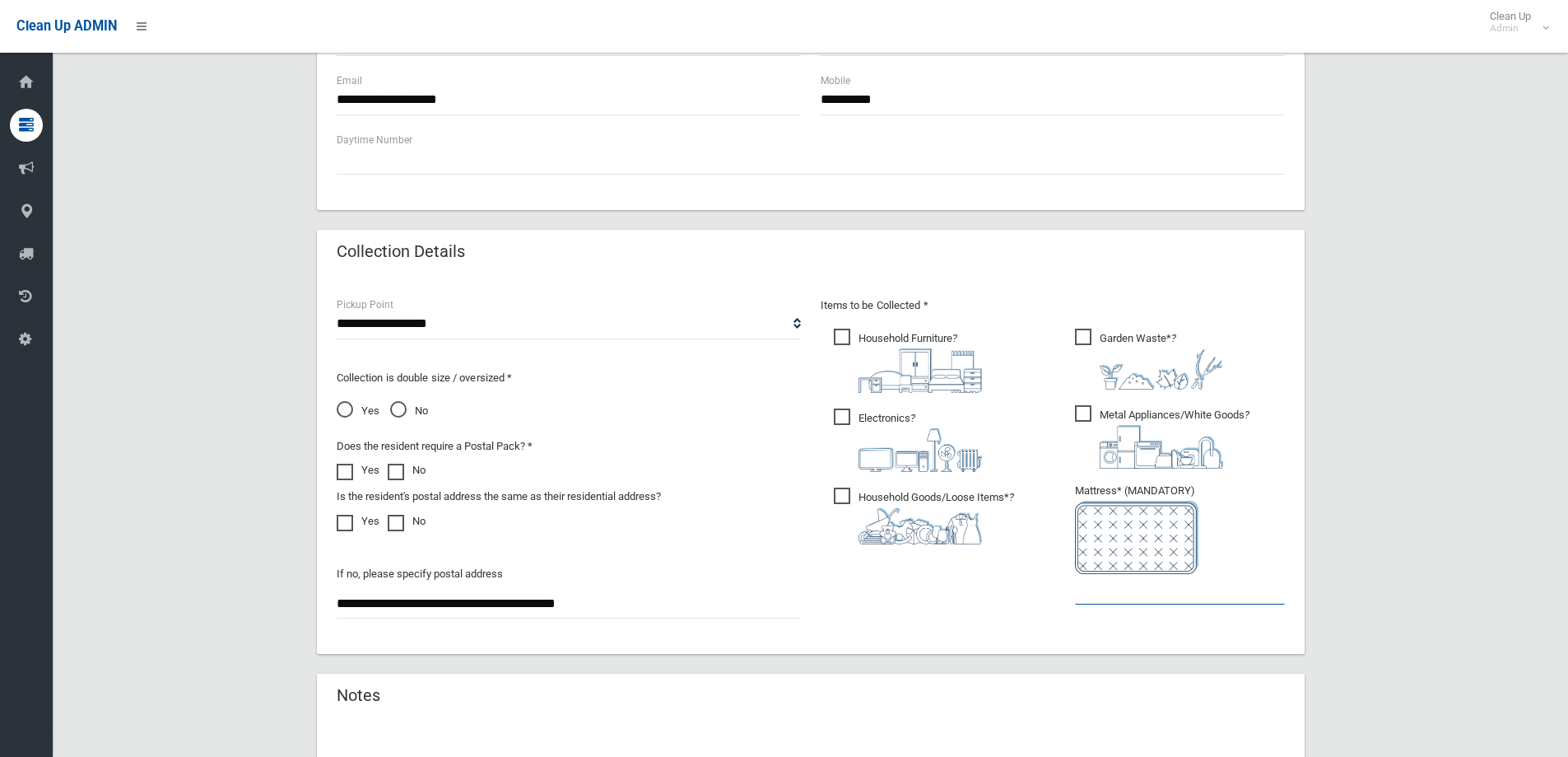
click at [1121, 600] on input "text" at bounding box center [1179, 589] width 210 height 30
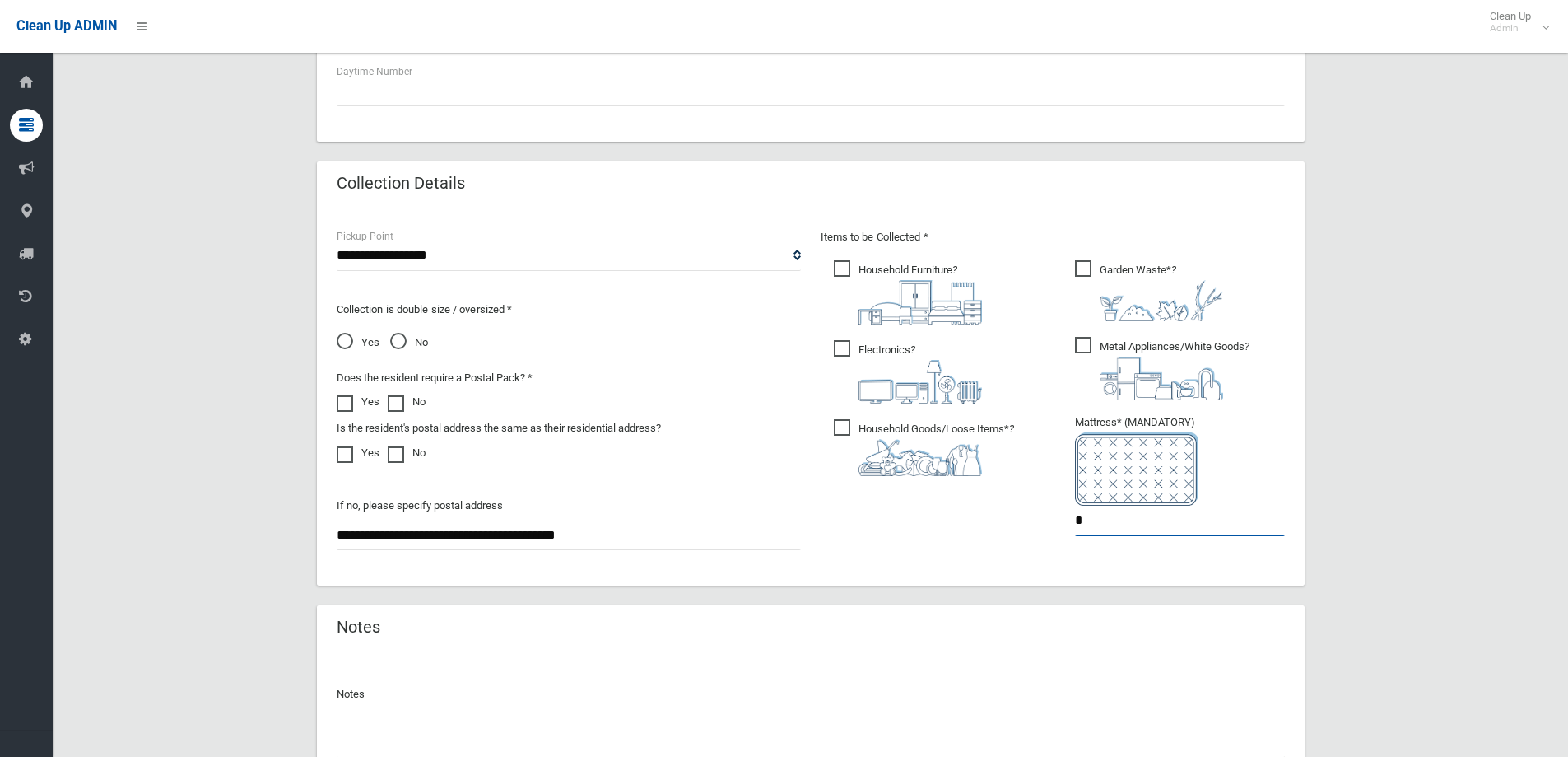
scroll to position [873, 0]
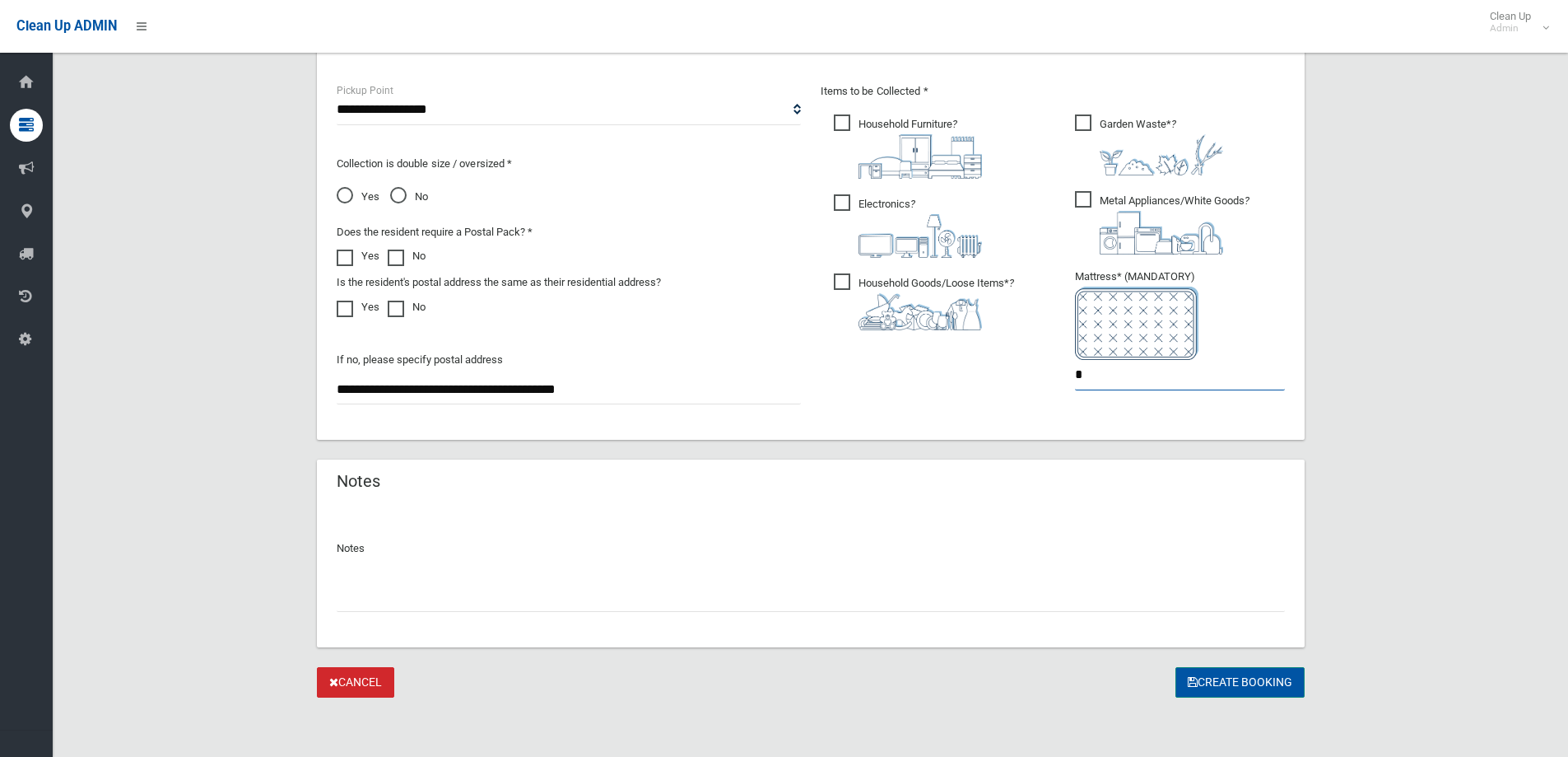
type input "*"
click at [1253, 686] on button "Create Booking" at bounding box center [1240, 682] width 129 height 30
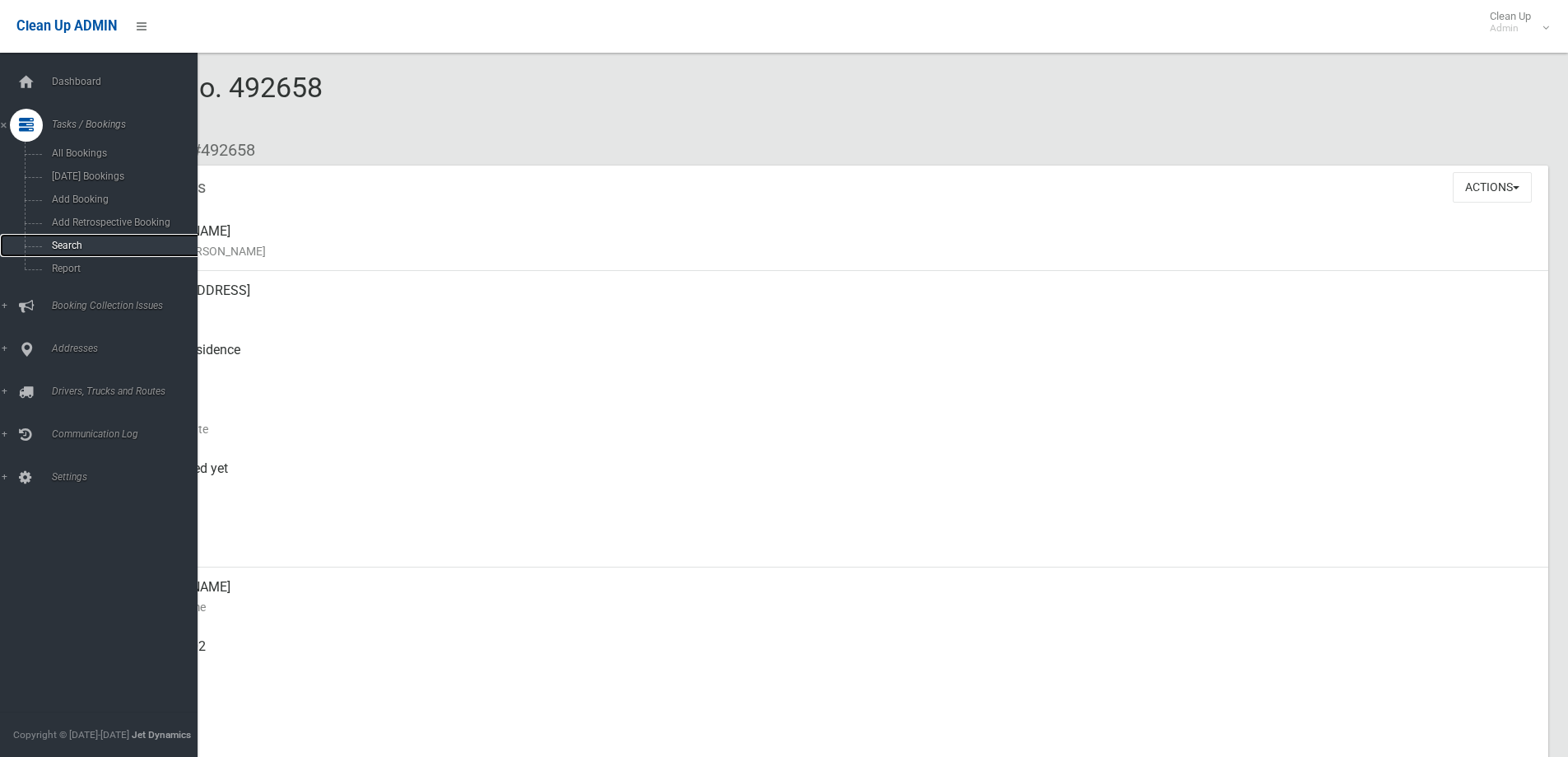
click at [96, 246] on span "Search" at bounding box center [120, 246] width 149 height 11
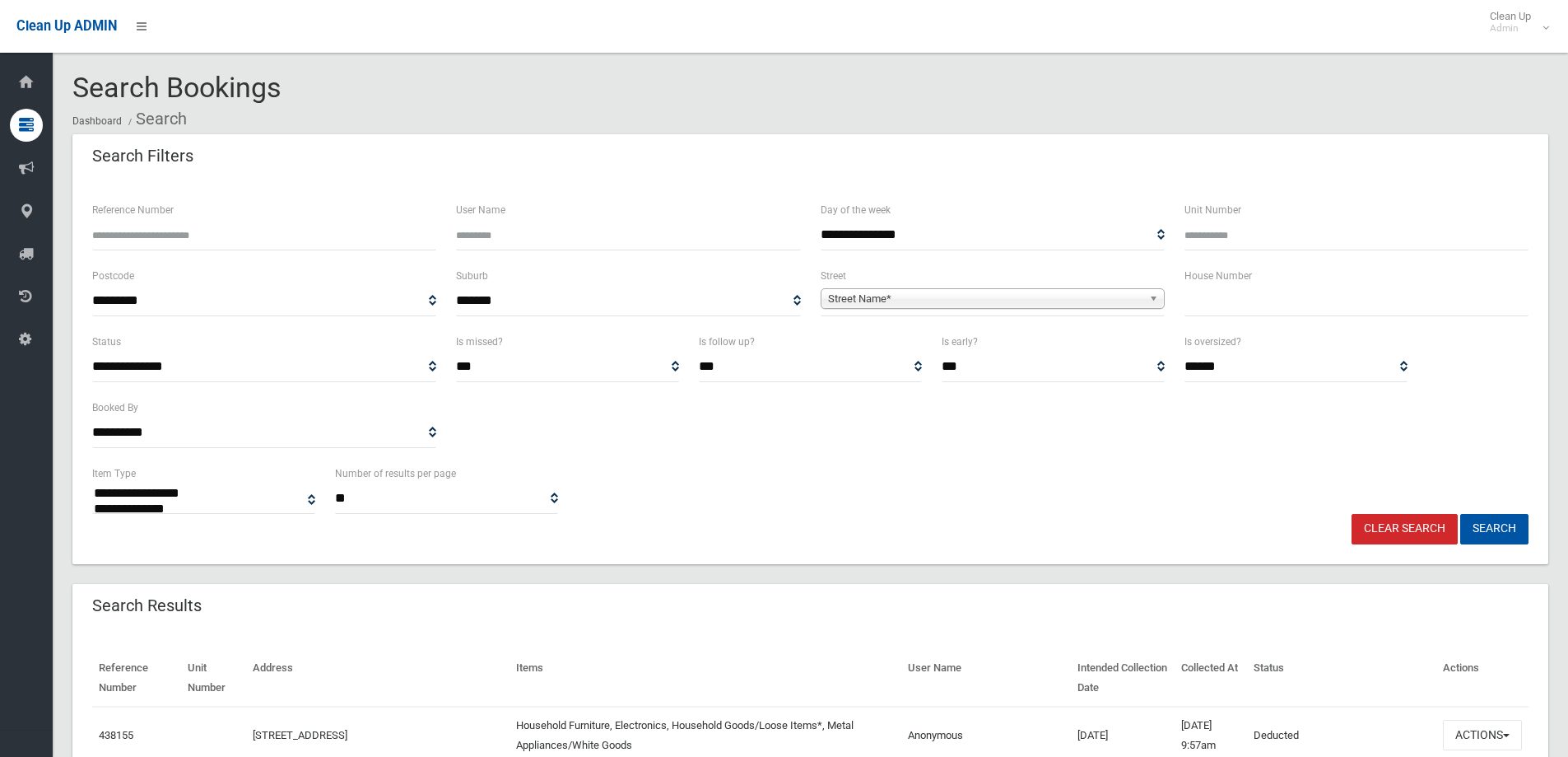
select select
click at [1289, 306] on input "text" at bounding box center [1356, 301] width 344 height 30
type input "*"
type input "**"
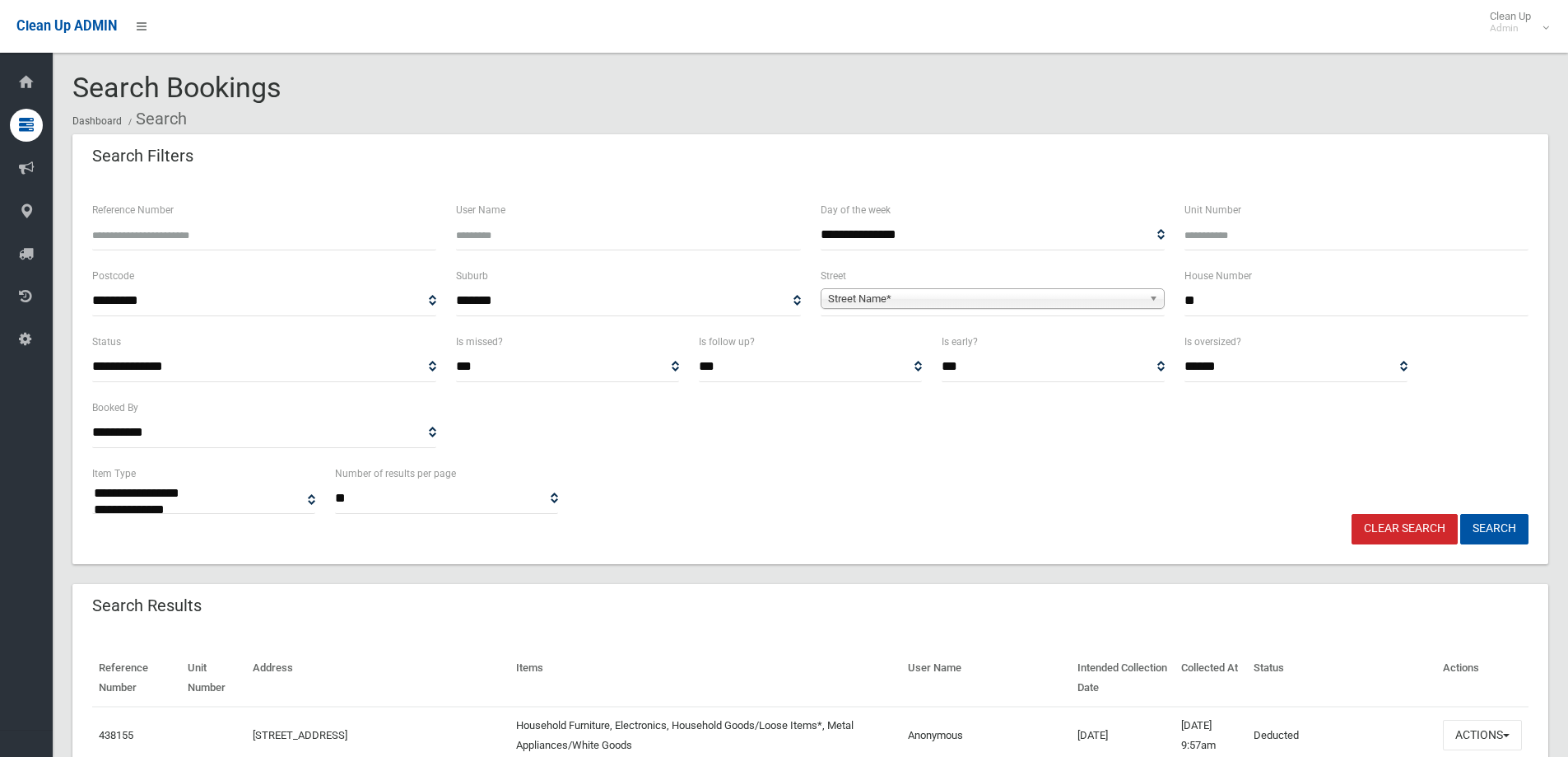
click at [1120, 300] on span "Street Name*" at bounding box center [985, 299] width 315 height 20
type input "****"
click at [1057, 341] on li "Arda th Avenue (PANANIA 2213)" at bounding box center [993, 344] width 336 height 21
click at [1494, 525] on button "Search" at bounding box center [1494, 529] width 68 height 30
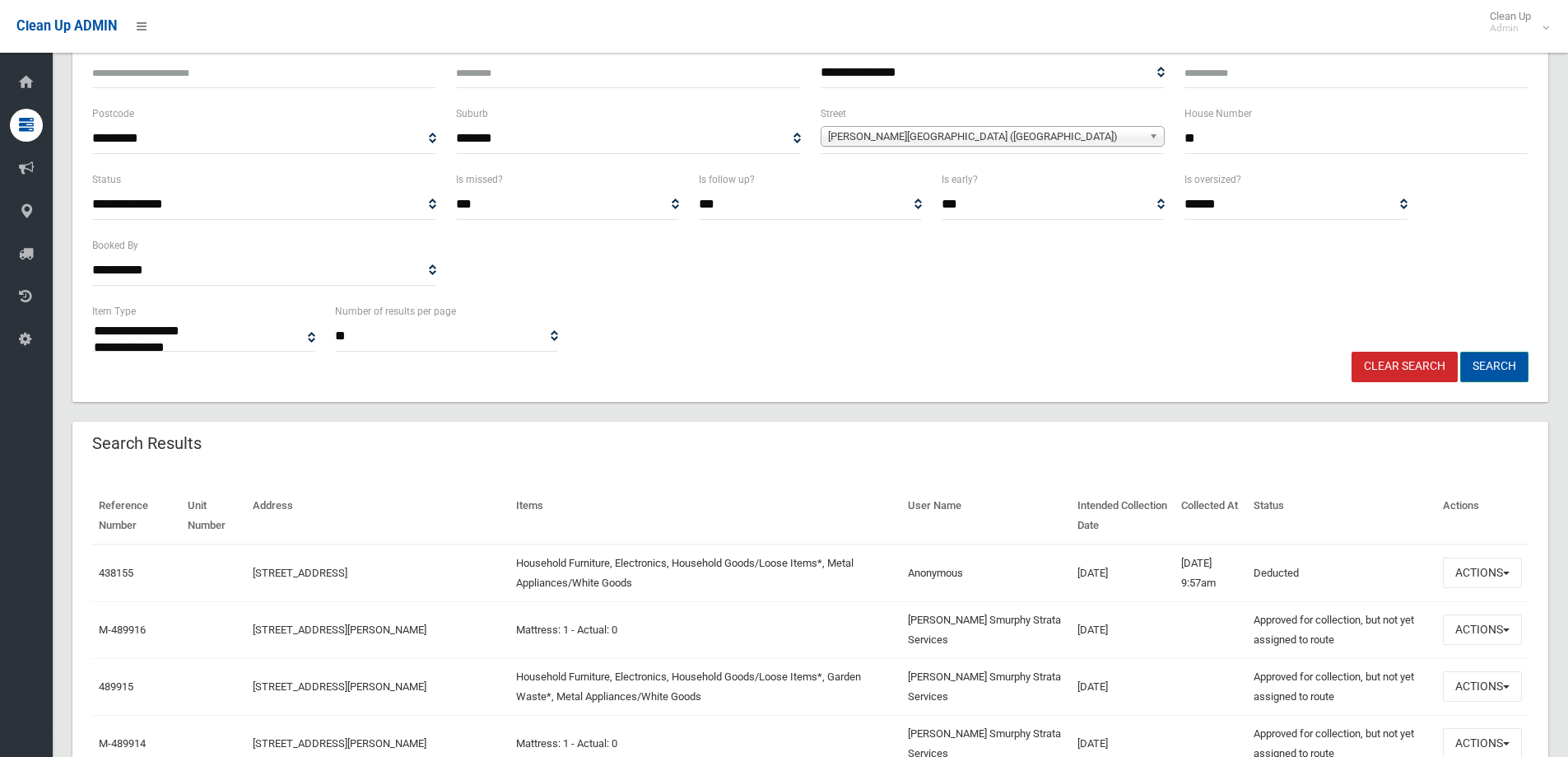
scroll to position [165, 0]
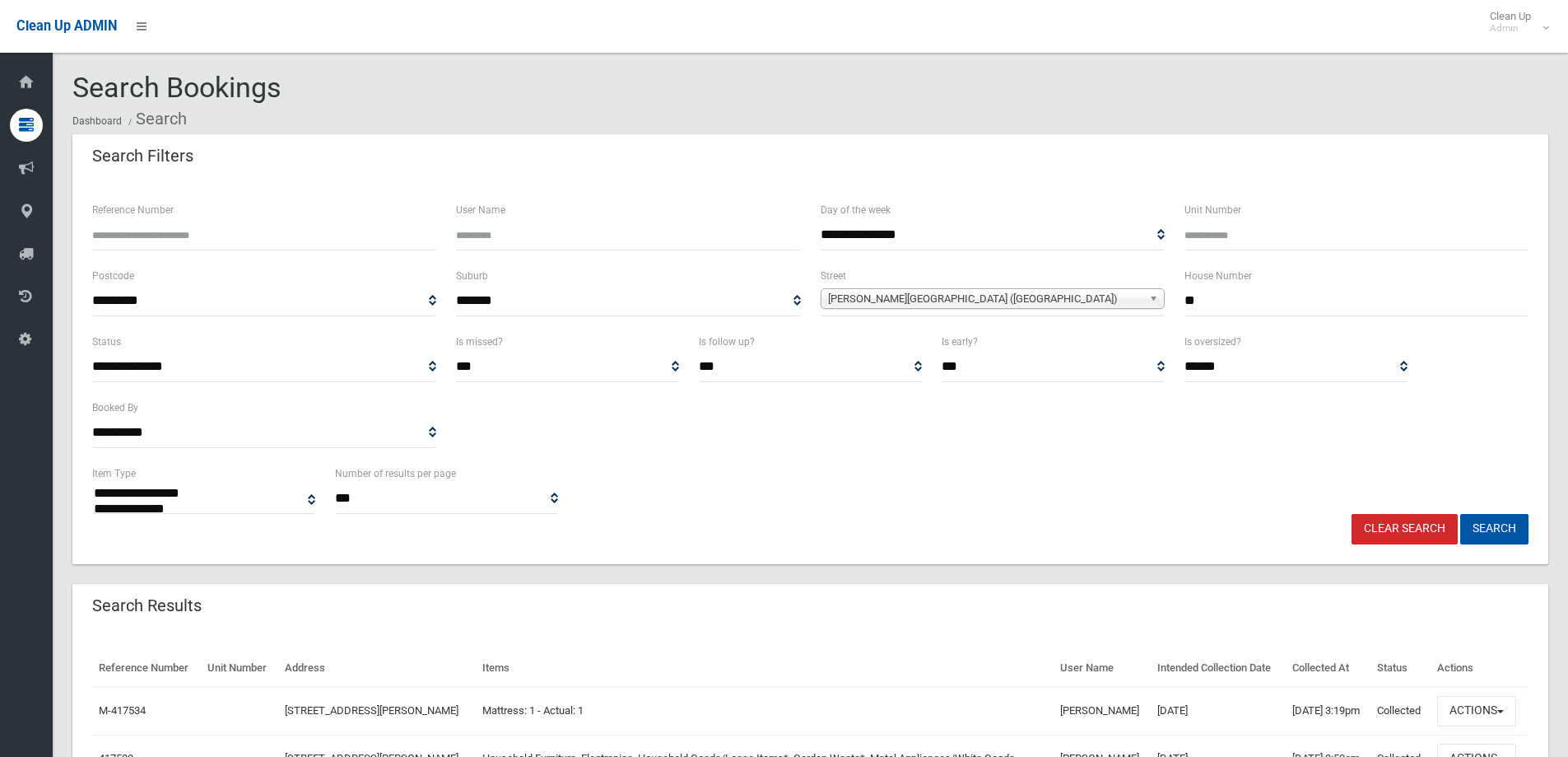
select select
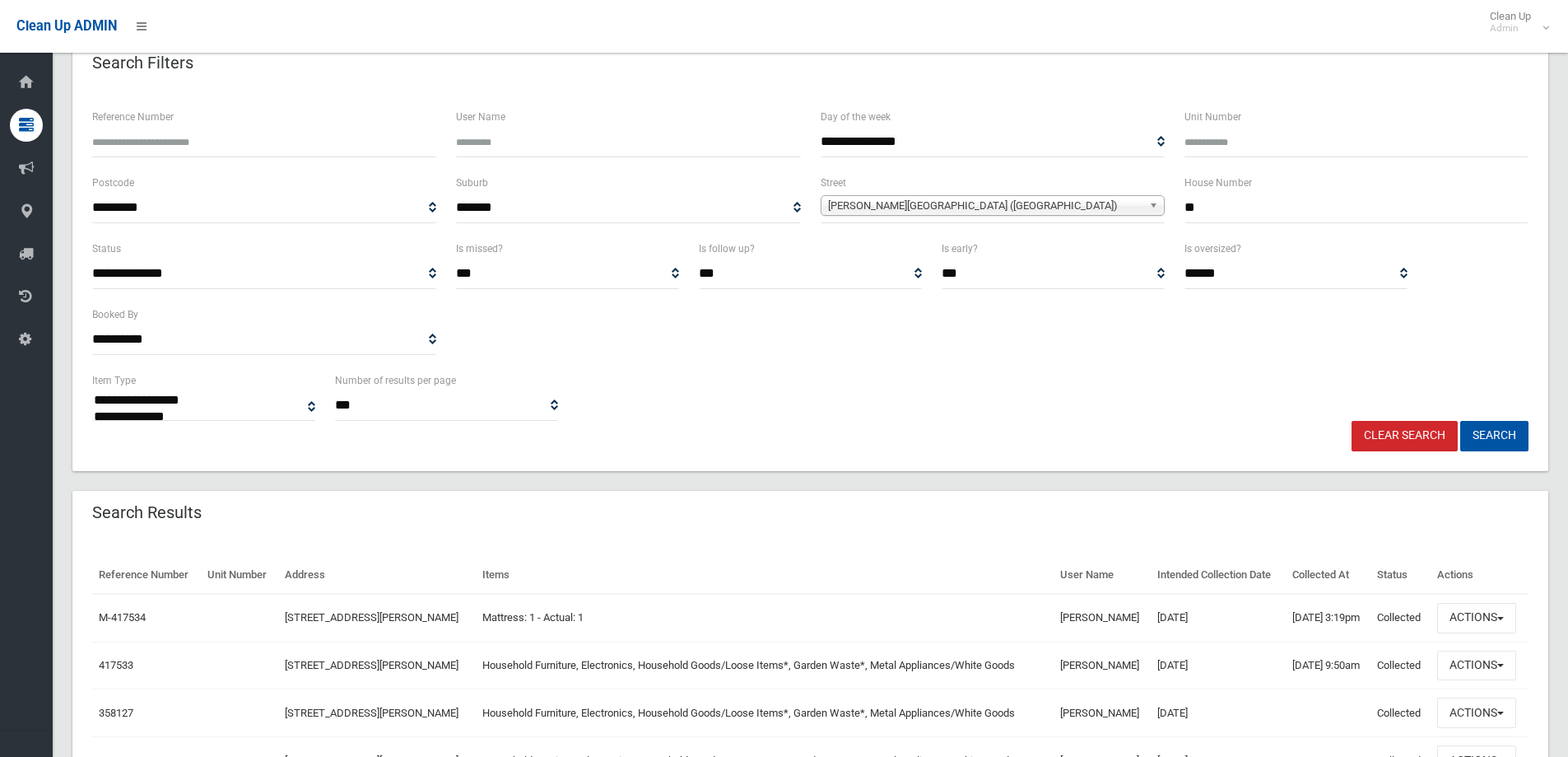
scroll to position [165, 0]
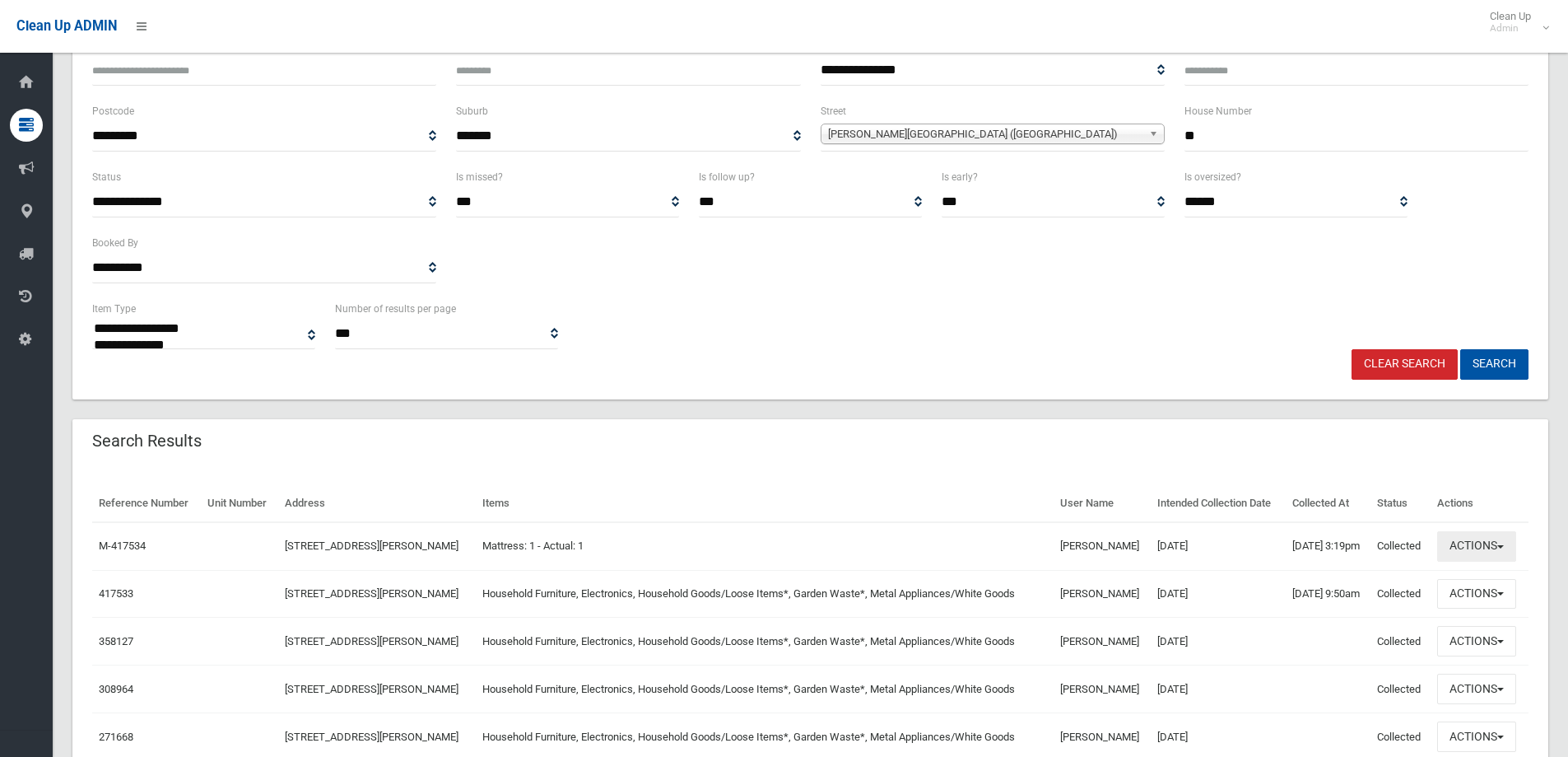
click at [1494, 545] on button "Actions" at bounding box center [1476, 546] width 79 height 30
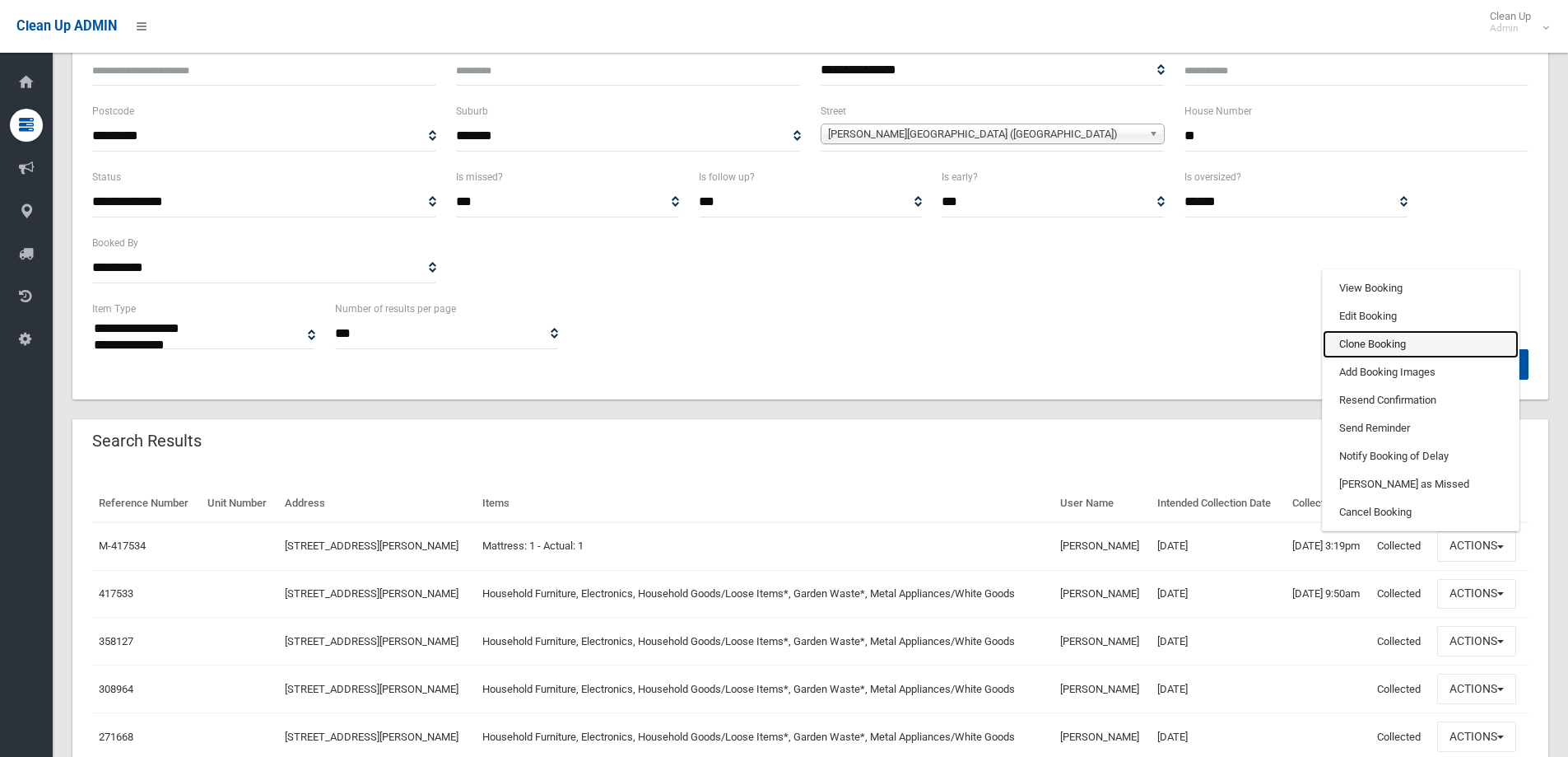
click at [1388, 343] on link "Clone Booking" at bounding box center [1420, 344] width 196 height 28
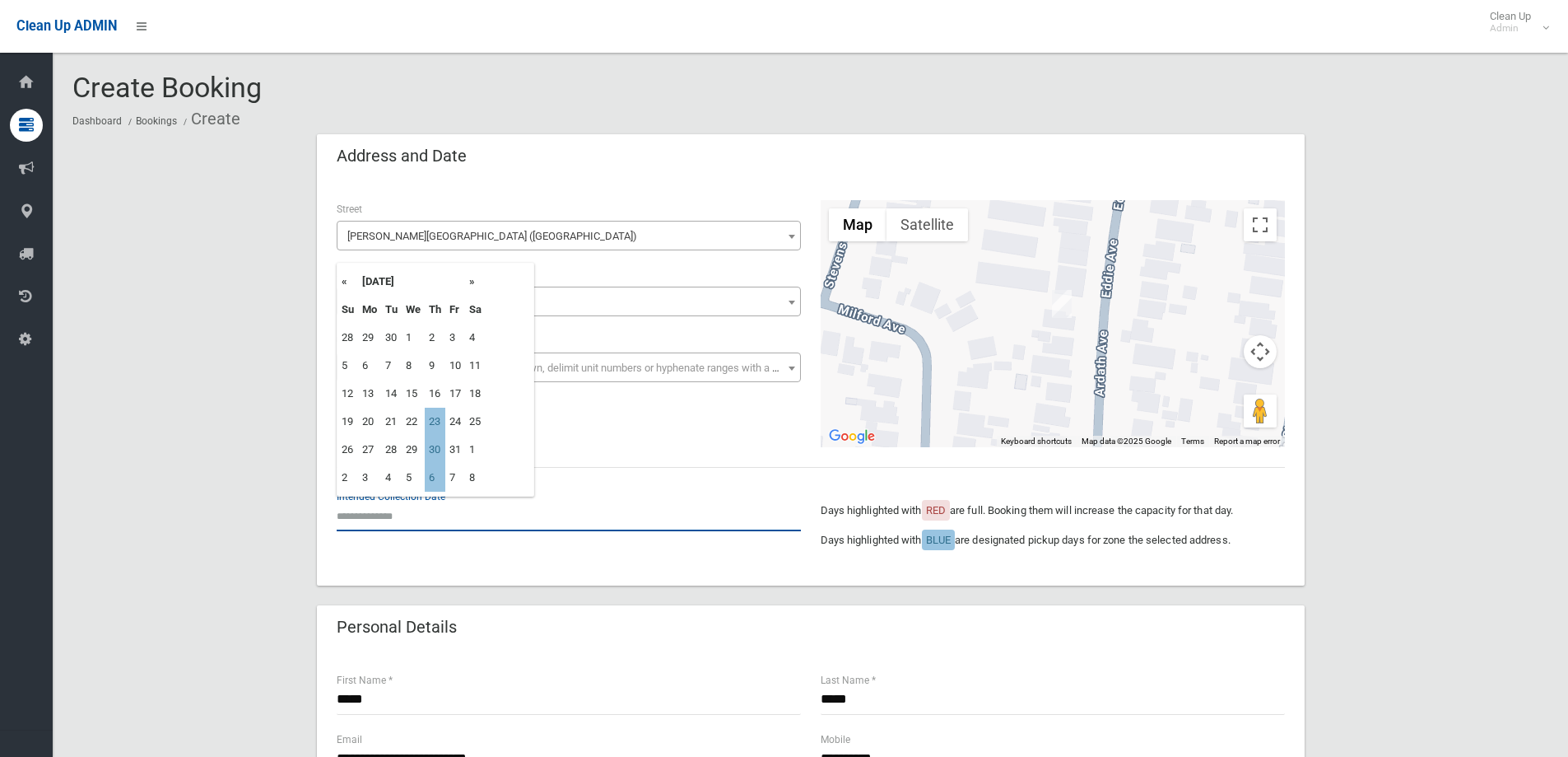
click at [402, 519] on input "text" at bounding box center [569, 516] width 465 height 30
click at [428, 420] on td "23" at bounding box center [435, 422] width 21 height 28
type input "**********"
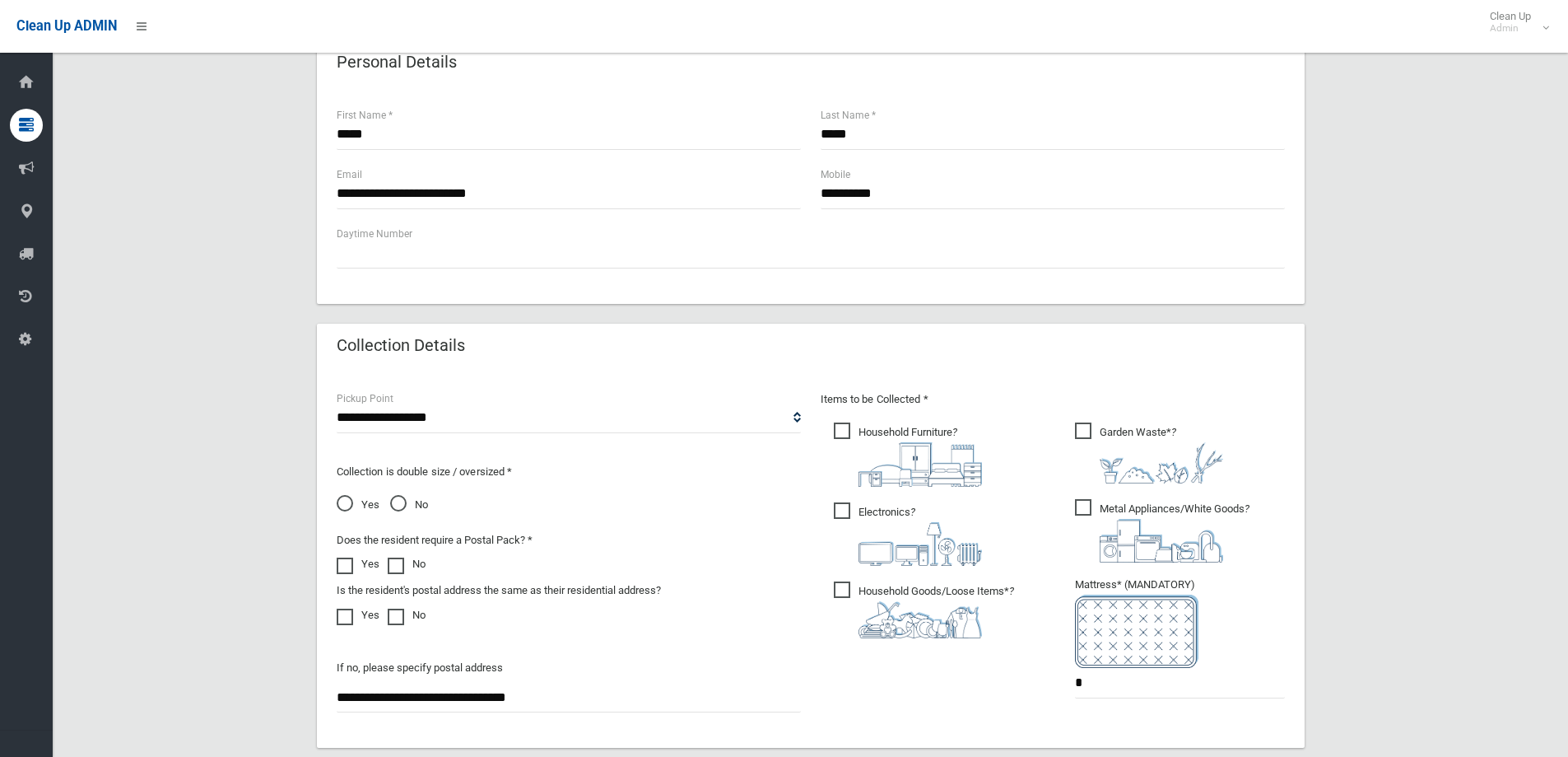
scroll to position [577, 0]
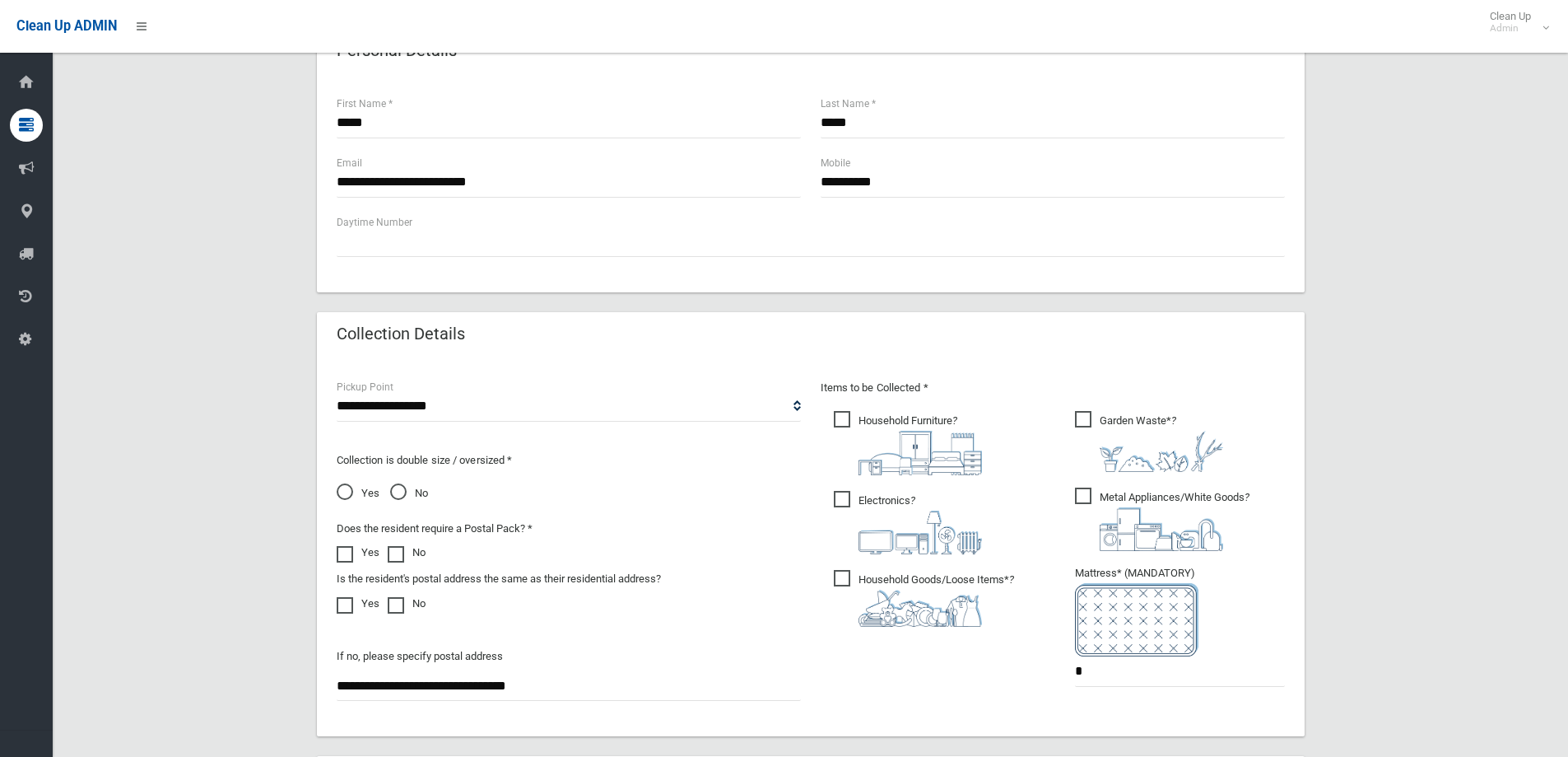
click at [849, 415] on span "Household Furniture ?" at bounding box center [907, 443] width 148 height 65
click at [843, 495] on span "Electronics ?" at bounding box center [907, 522] width 148 height 64
click at [843, 583] on span "Household Goods/Loose Items* ?" at bounding box center [923, 599] width 180 height 57
click at [1076, 496] on span "Metal Appliances/White Goods ?" at bounding box center [1162, 519] width 174 height 64
click at [1087, 418] on span "Garden Waste* ?" at bounding box center [1149, 441] width 148 height 61
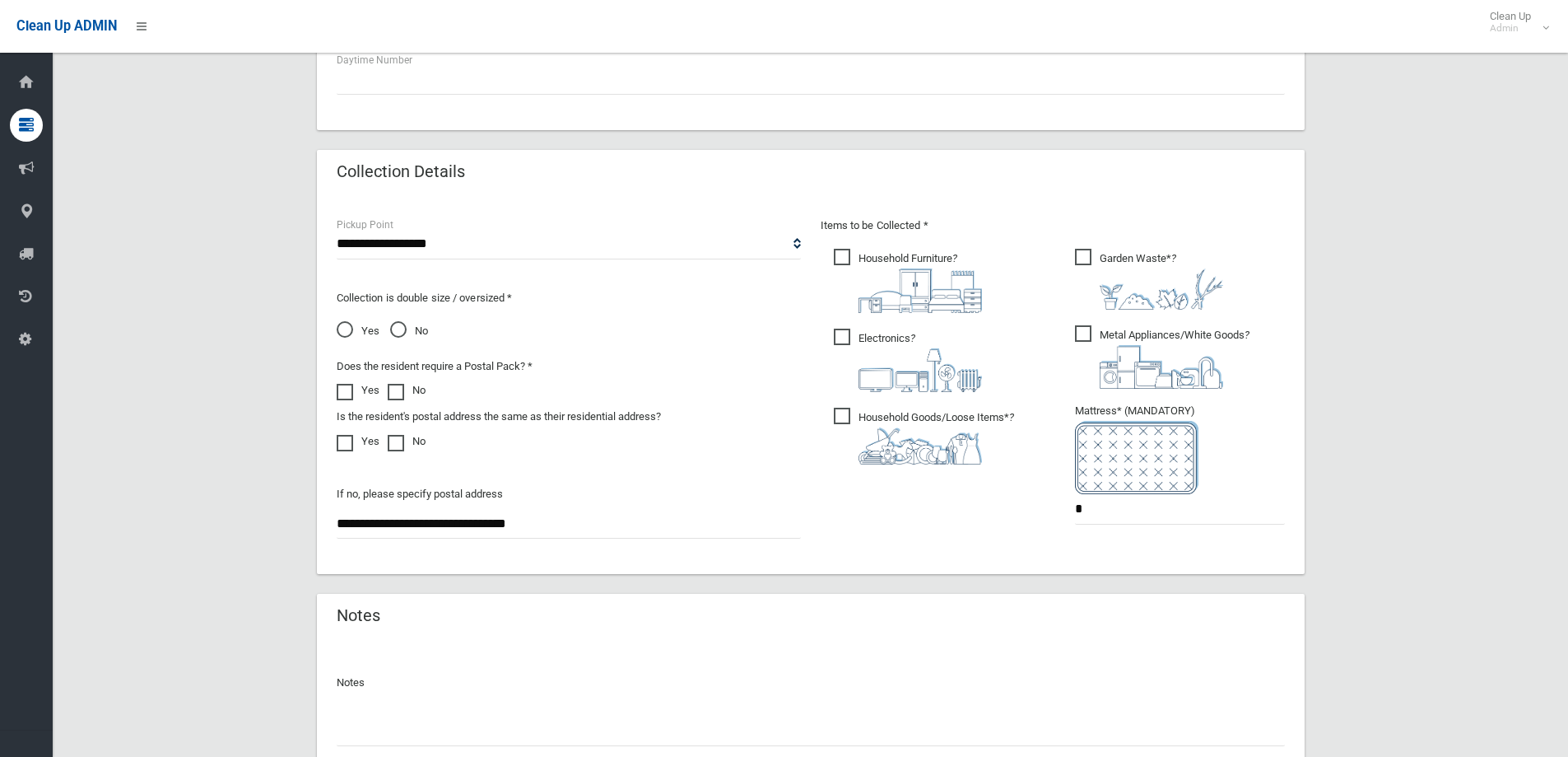
scroll to position [741, 0]
drag, startPoint x: 1114, startPoint y: 513, endPoint x: 996, endPoint y: 526, distance: 118.7
click at [996, 526] on div "Items to be Collected * Household Furniture ? *" at bounding box center [1052, 378] width 483 height 331
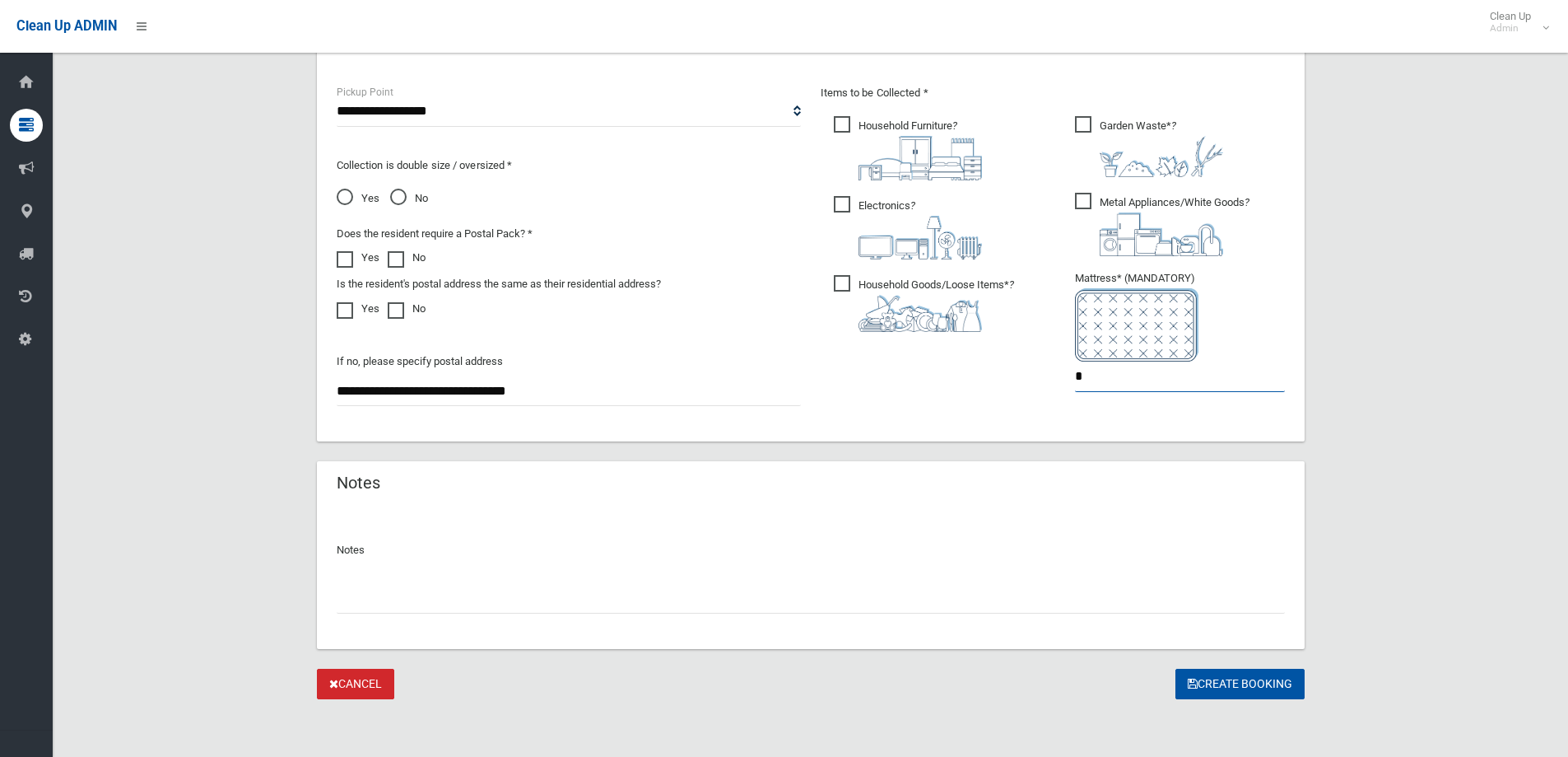
scroll to position [873, 0]
type input "*"
click at [1218, 673] on button "Create Booking" at bounding box center [1240, 682] width 129 height 30
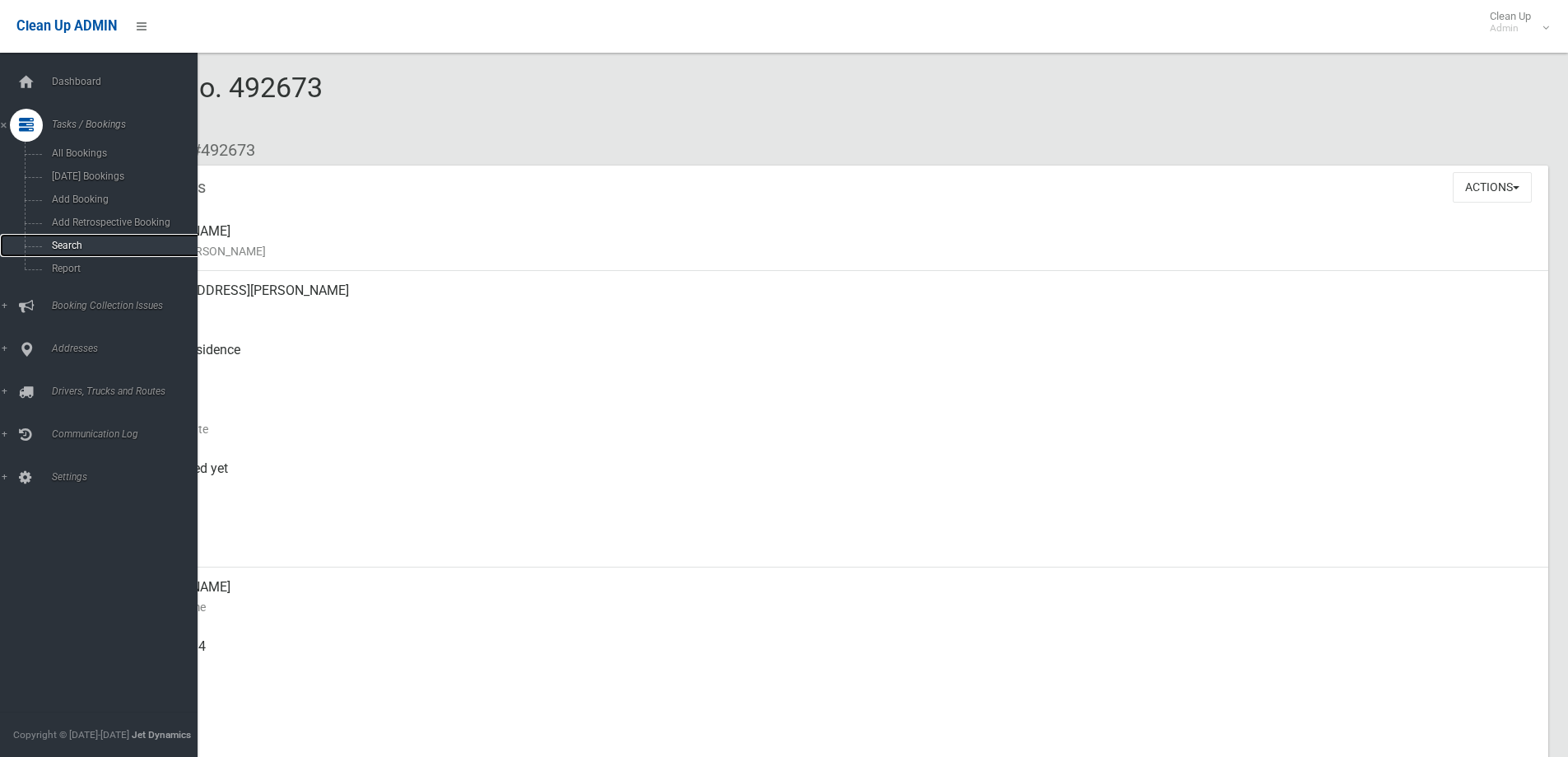
drag, startPoint x: 97, startPoint y: 238, endPoint x: 215, endPoint y: 243, distance: 118.1
click at [97, 238] on link "Search" at bounding box center [104, 246] width 210 height 23
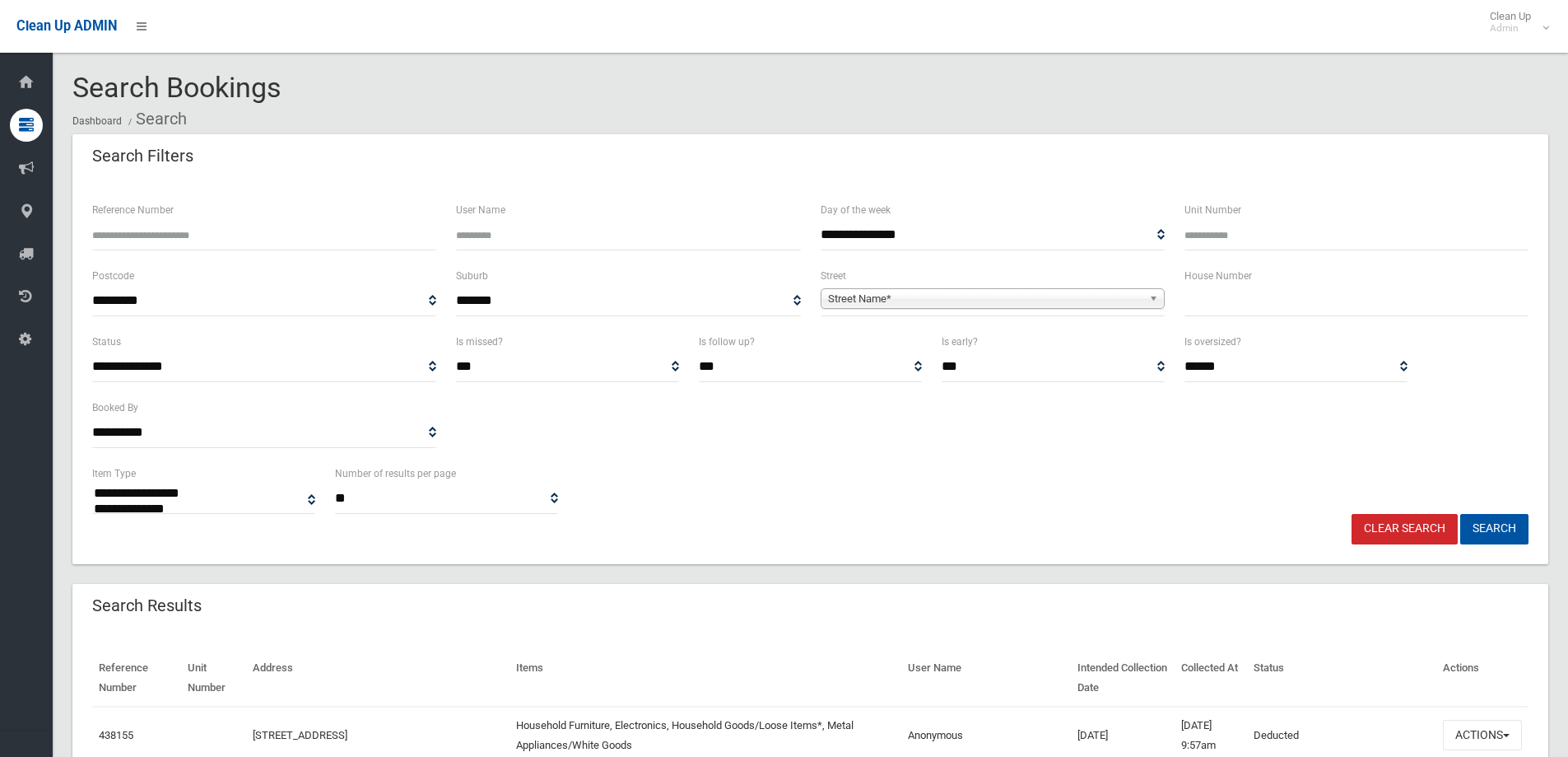
select select
click at [1269, 304] on input "text" at bounding box center [1356, 301] width 344 height 30
click at [1264, 305] on input "text" at bounding box center [1356, 301] width 344 height 30
type input "**"
click at [1114, 299] on span "Street Name*" at bounding box center [985, 299] width 315 height 20
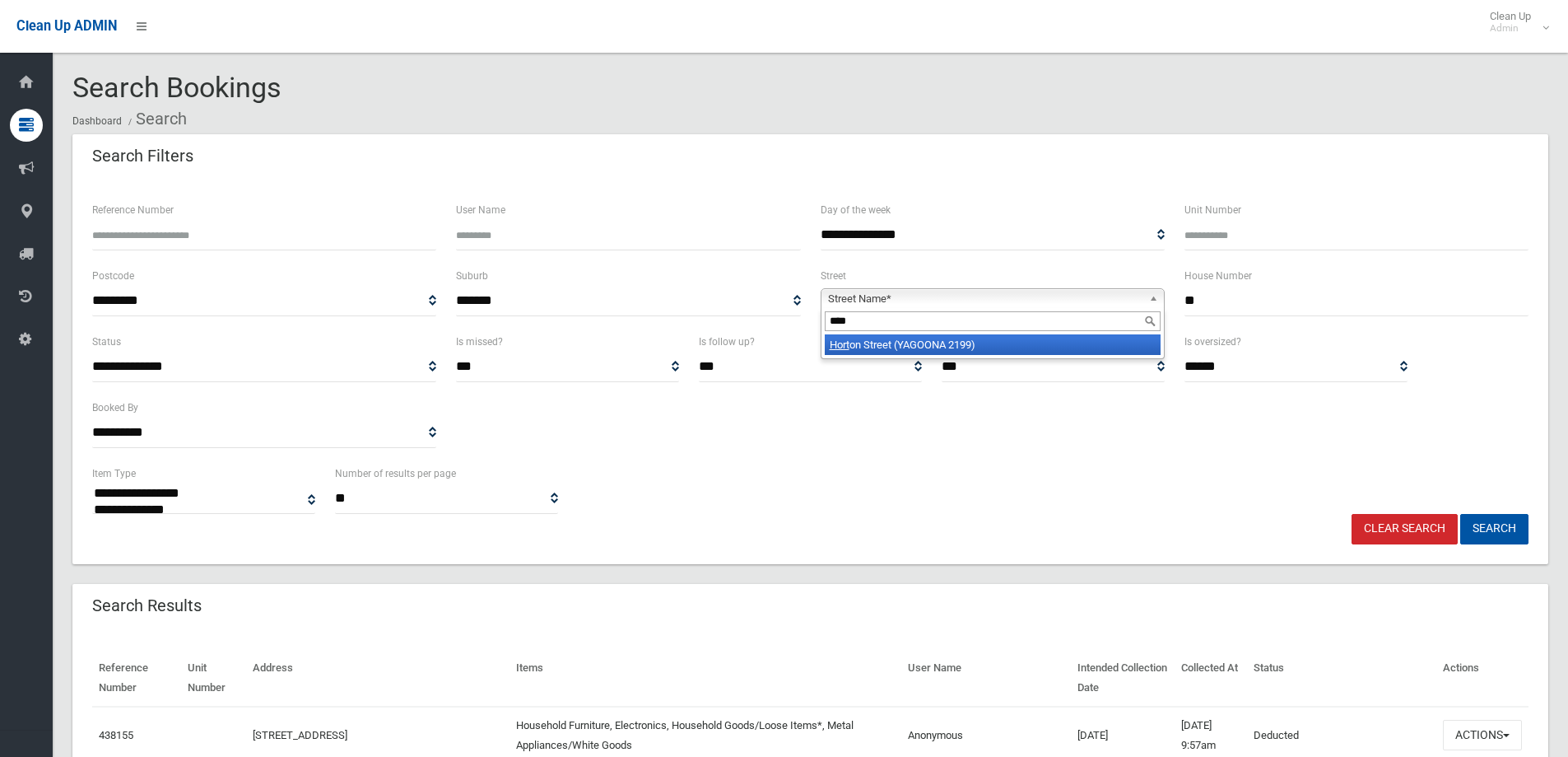
type input "****"
click at [946, 343] on li "Hort on Street (YAGOONA 2199)" at bounding box center [993, 344] width 336 height 21
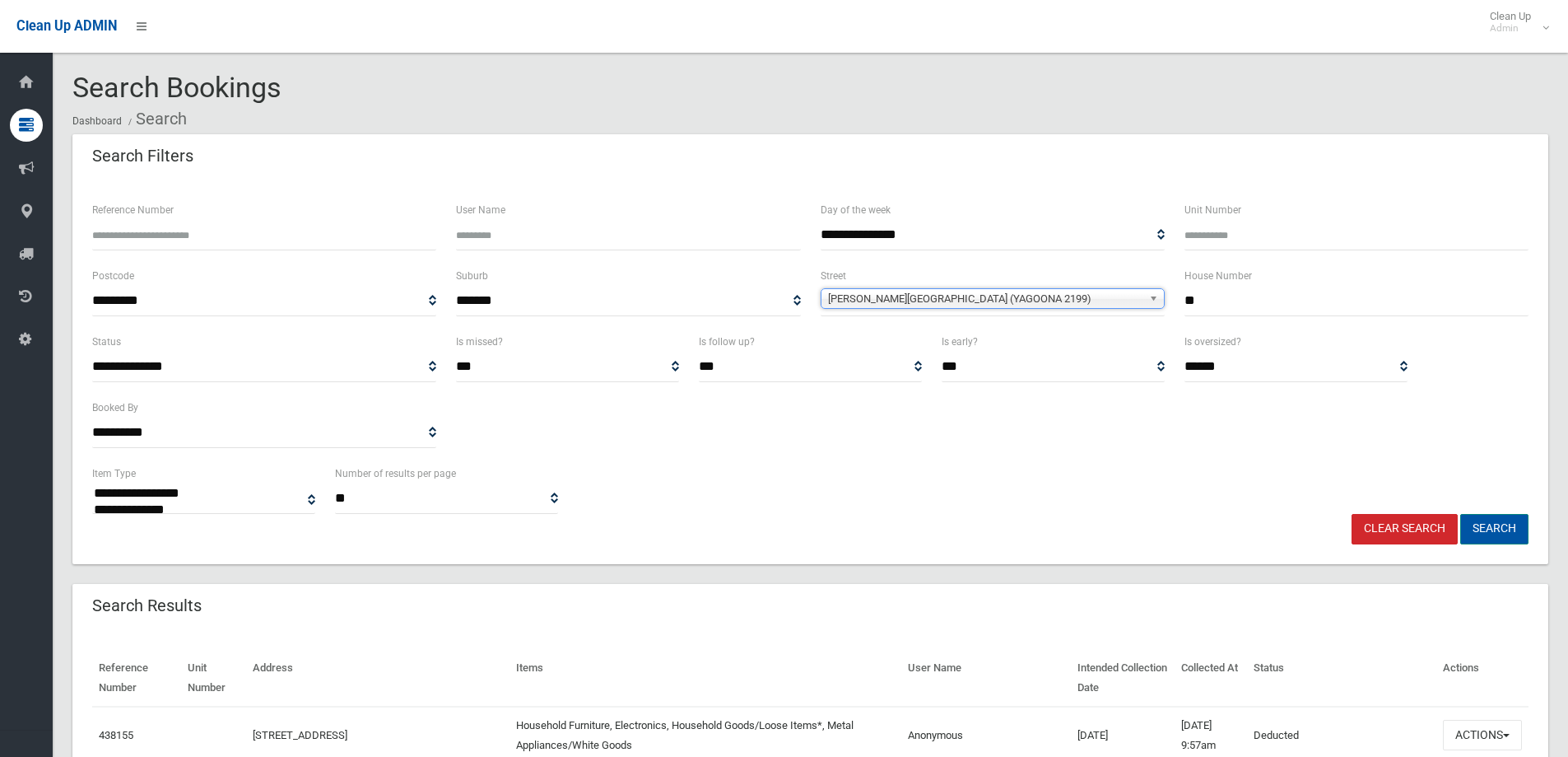
drag, startPoint x: 1504, startPoint y: 521, endPoint x: 1394, endPoint y: 490, distance: 114.3
click at [1503, 519] on button "Search" at bounding box center [1494, 529] width 68 height 30
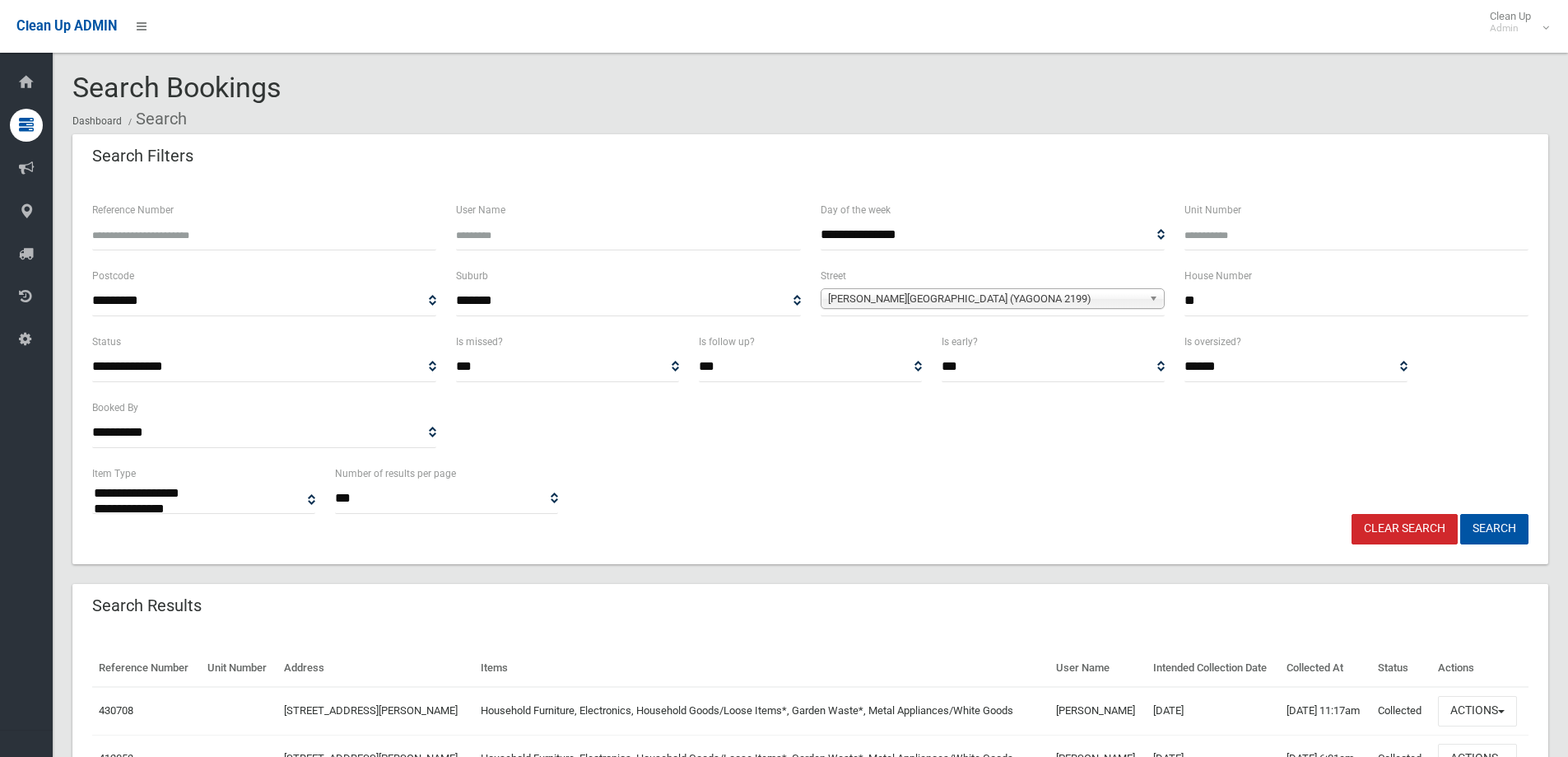
select select
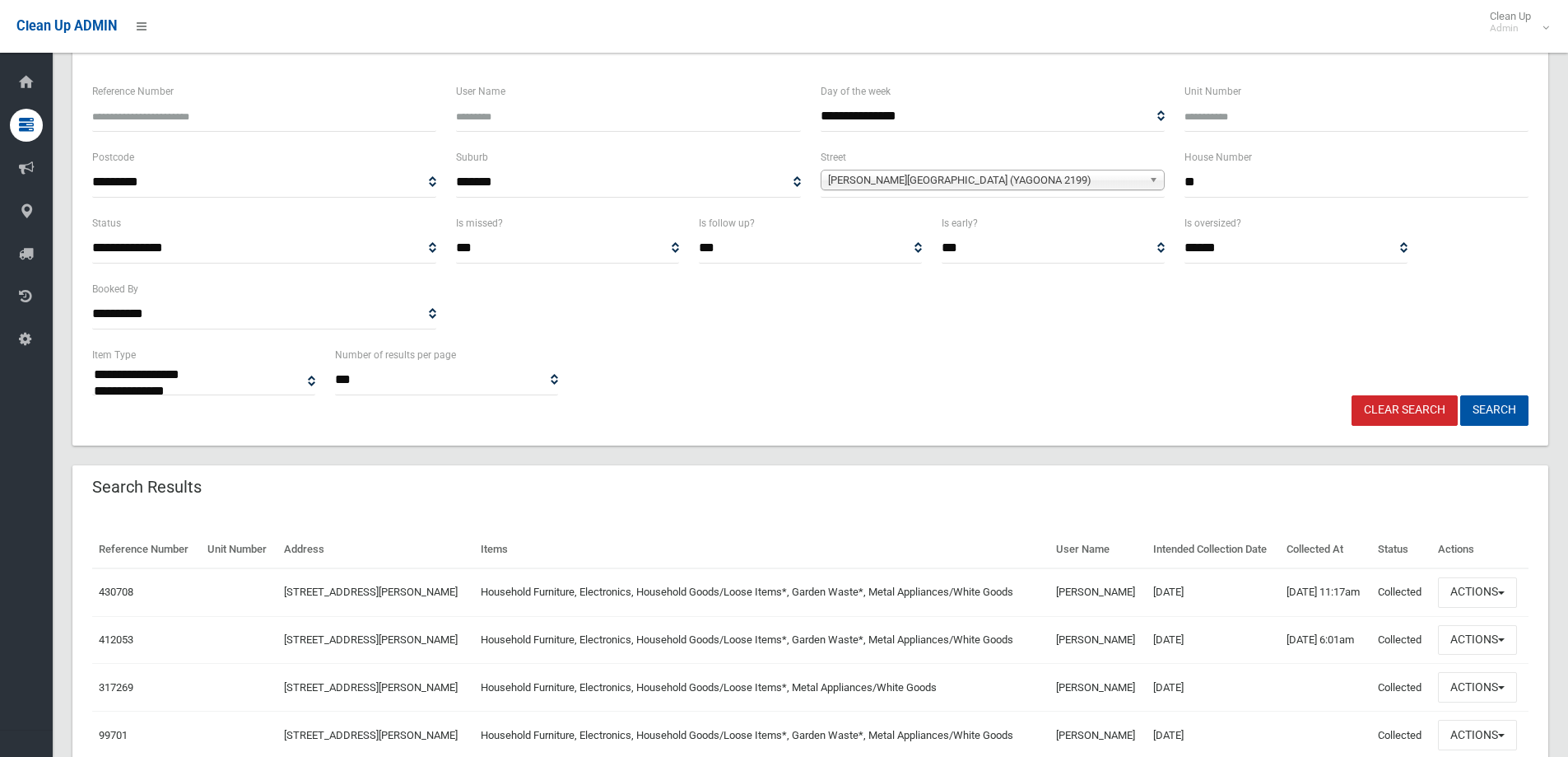
scroll to position [165, 0]
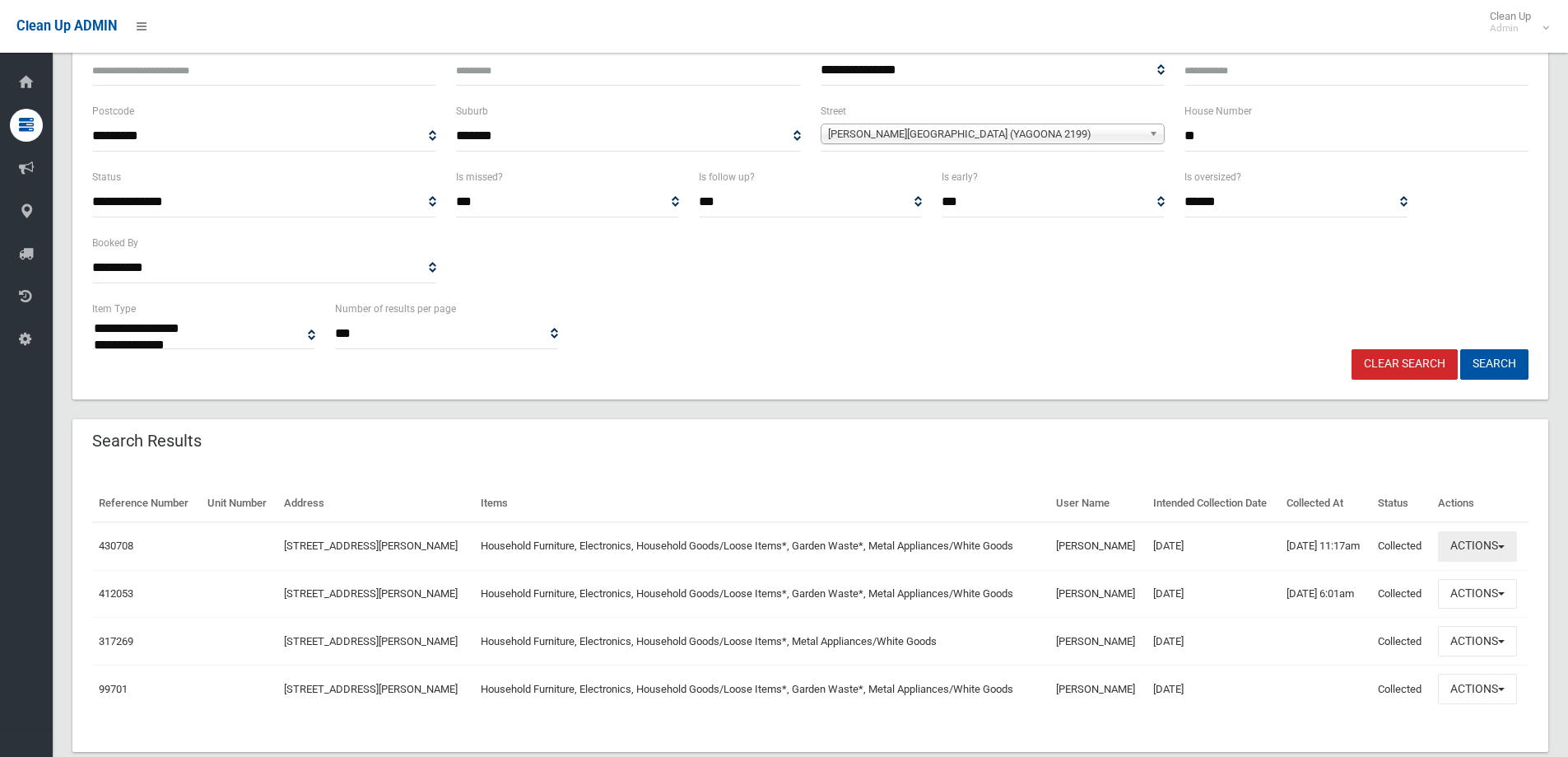
click at [1489, 546] on button "Actions" at bounding box center [1476, 546] width 79 height 30
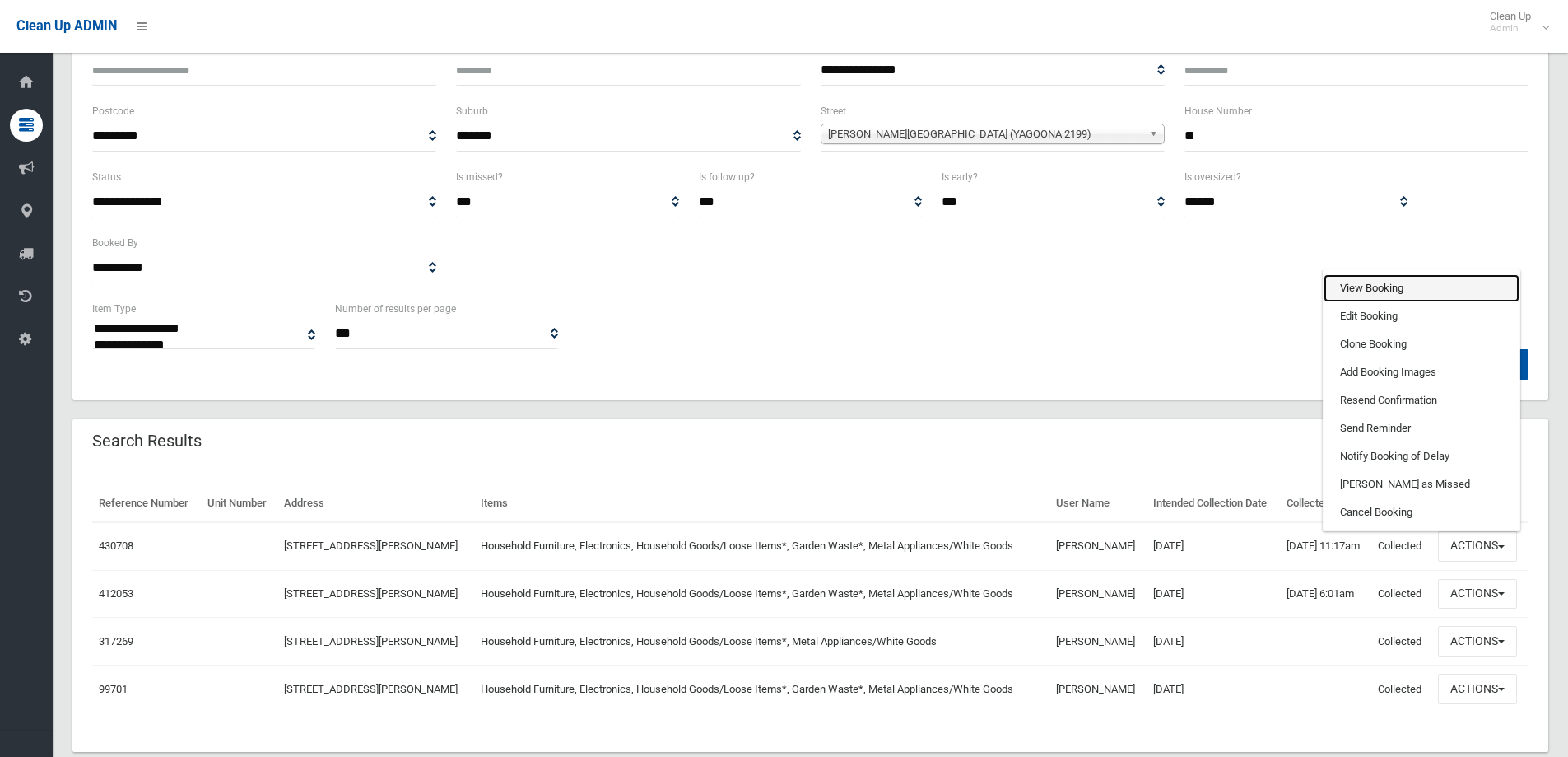
click at [1369, 290] on link "View Booking" at bounding box center [1421, 288] width 196 height 28
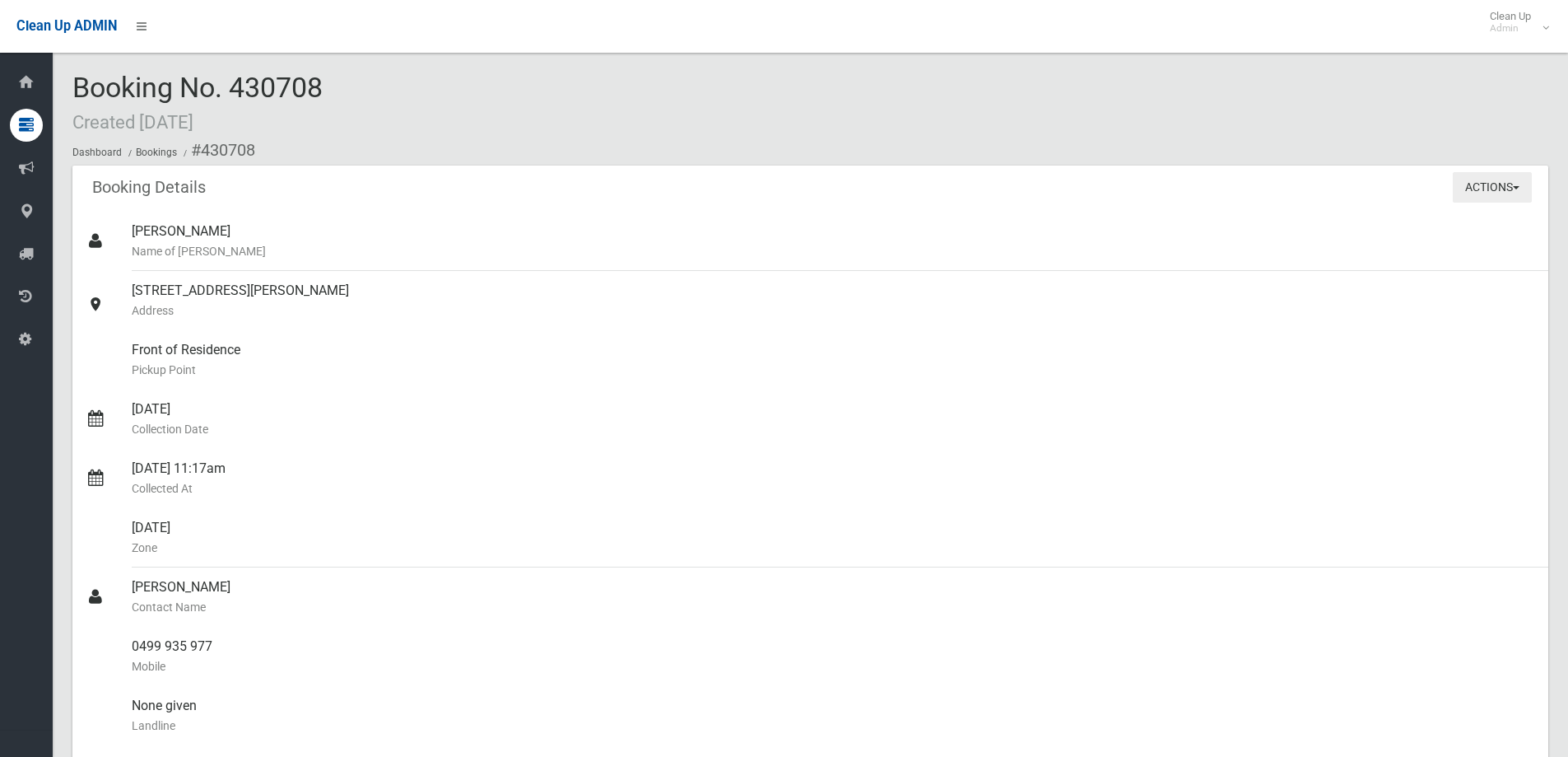
click at [1481, 191] on button "Actions" at bounding box center [1491, 187] width 79 height 30
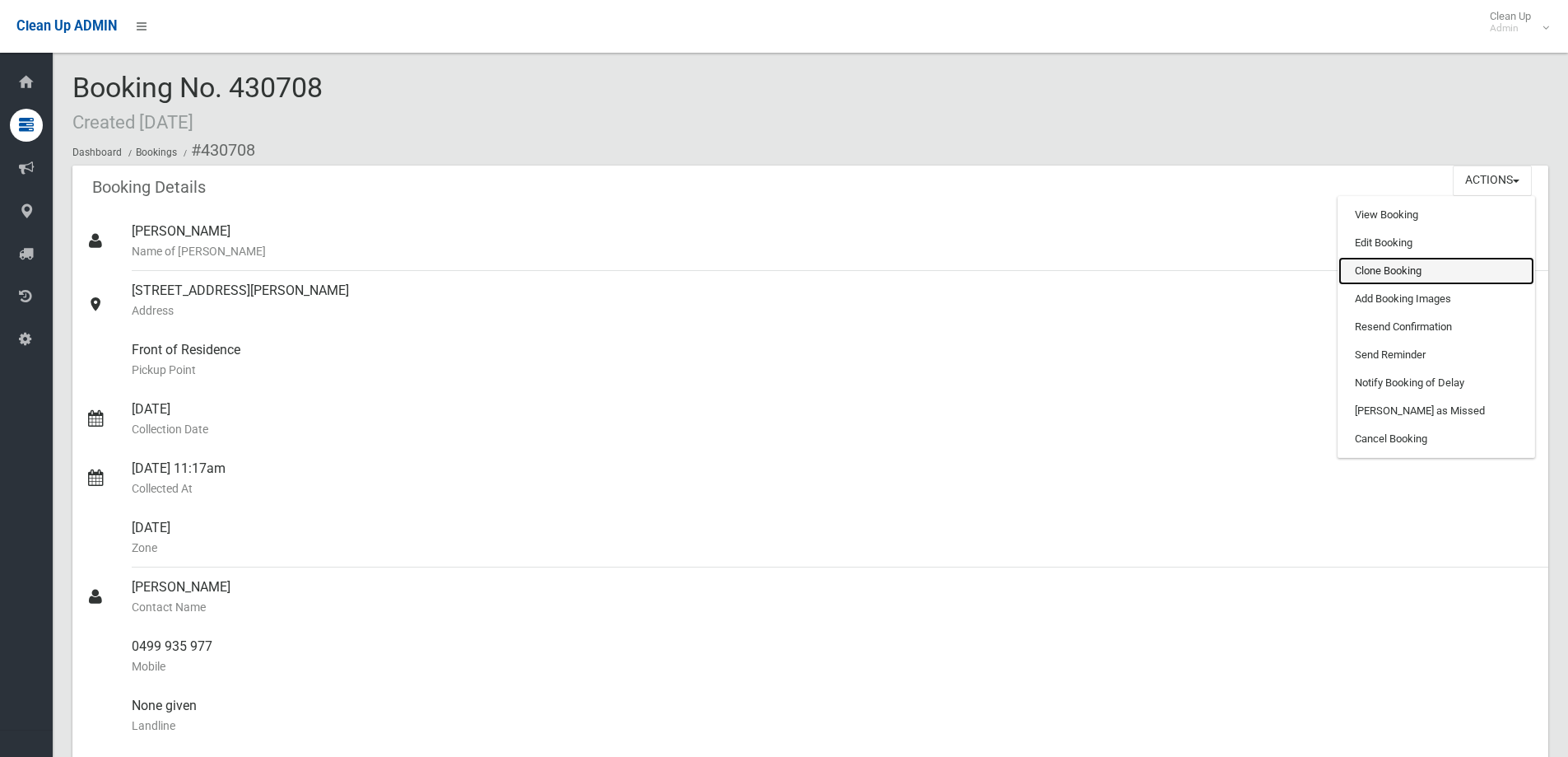
click at [1394, 273] on link "Clone Booking" at bounding box center [1435, 271] width 196 height 28
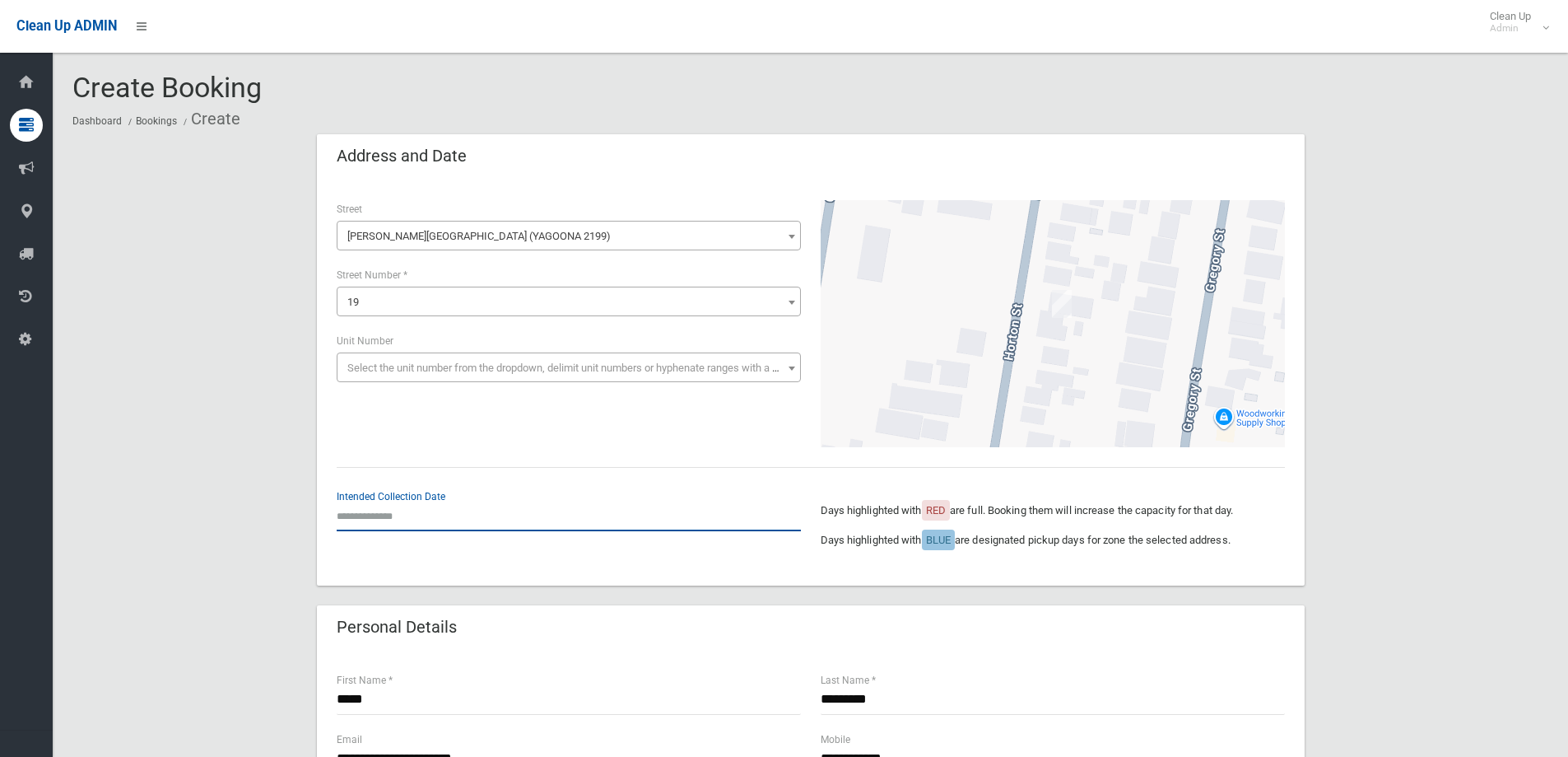
click at [429, 510] on input "text" at bounding box center [569, 516] width 465 height 30
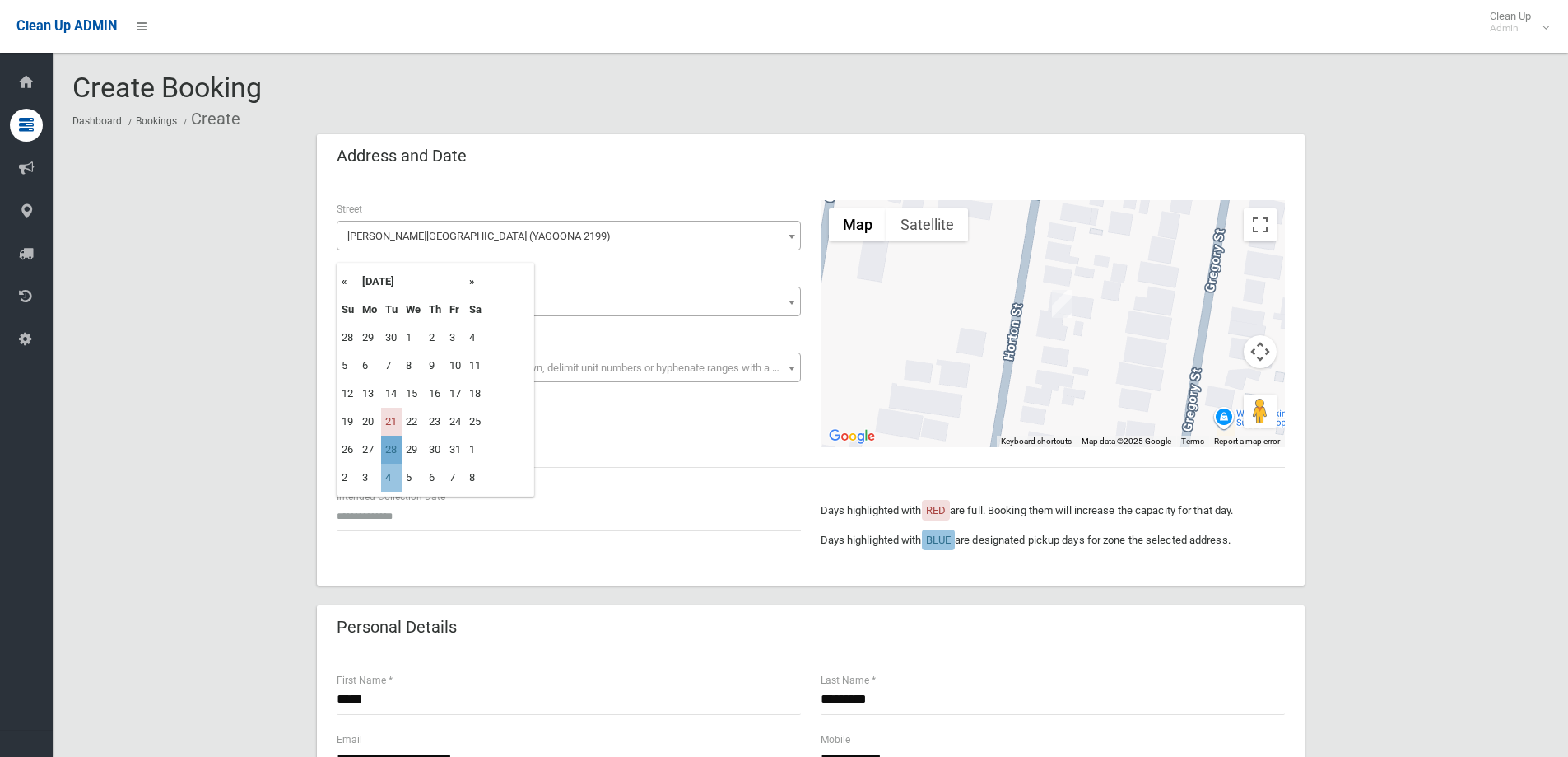
click at [397, 448] on td "28" at bounding box center [392, 450] width 21 height 28
type input "**********"
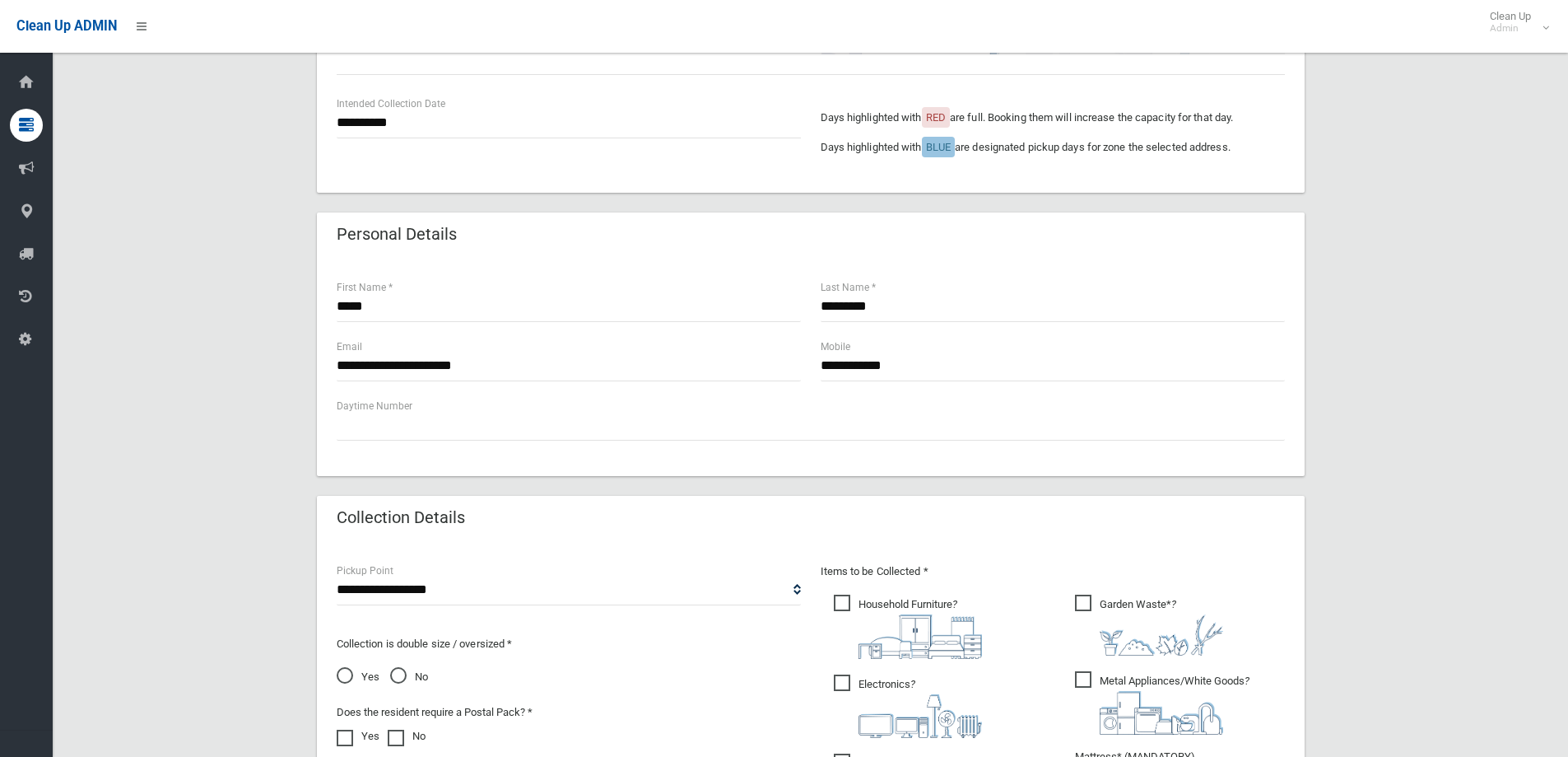
scroll to position [741, 0]
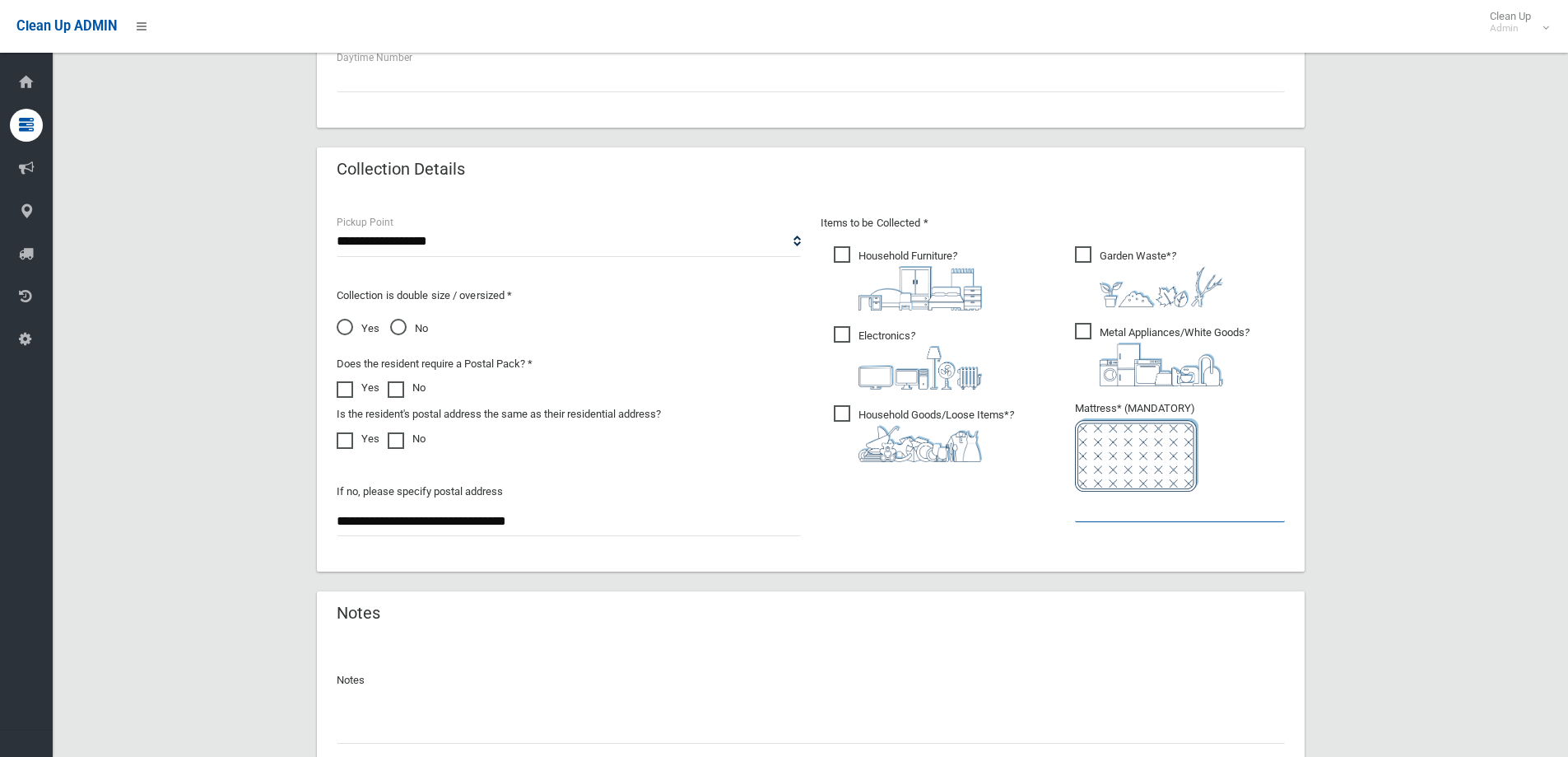
click at [1085, 514] on input "text" at bounding box center [1179, 507] width 210 height 30
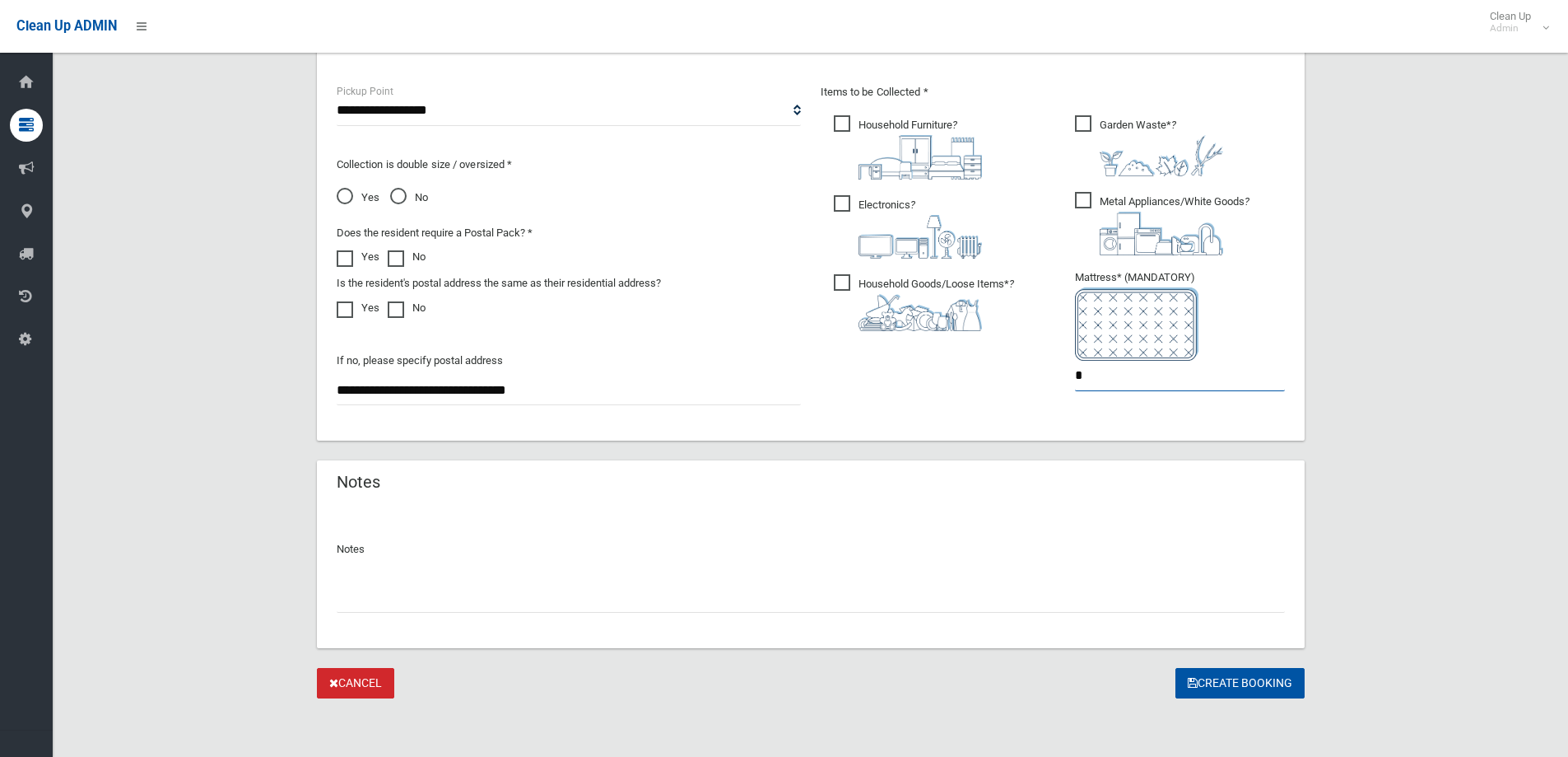
scroll to position [873, 0]
type input "*"
click at [1199, 680] on button "Create Booking" at bounding box center [1240, 682] width 129 height 30
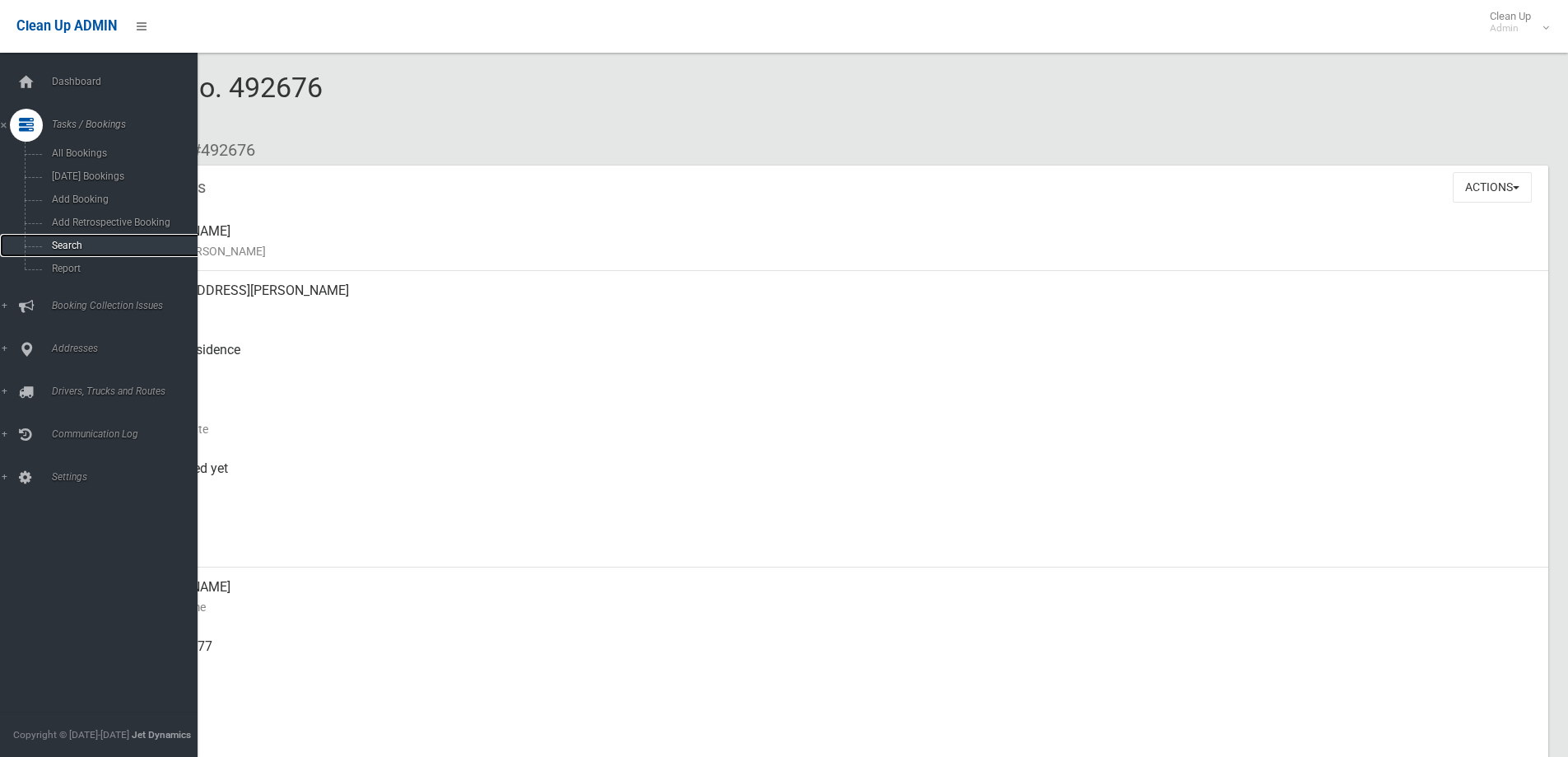
click at [102, 249] on span "Search" at bounding box center [120, 246] width 149 height 11
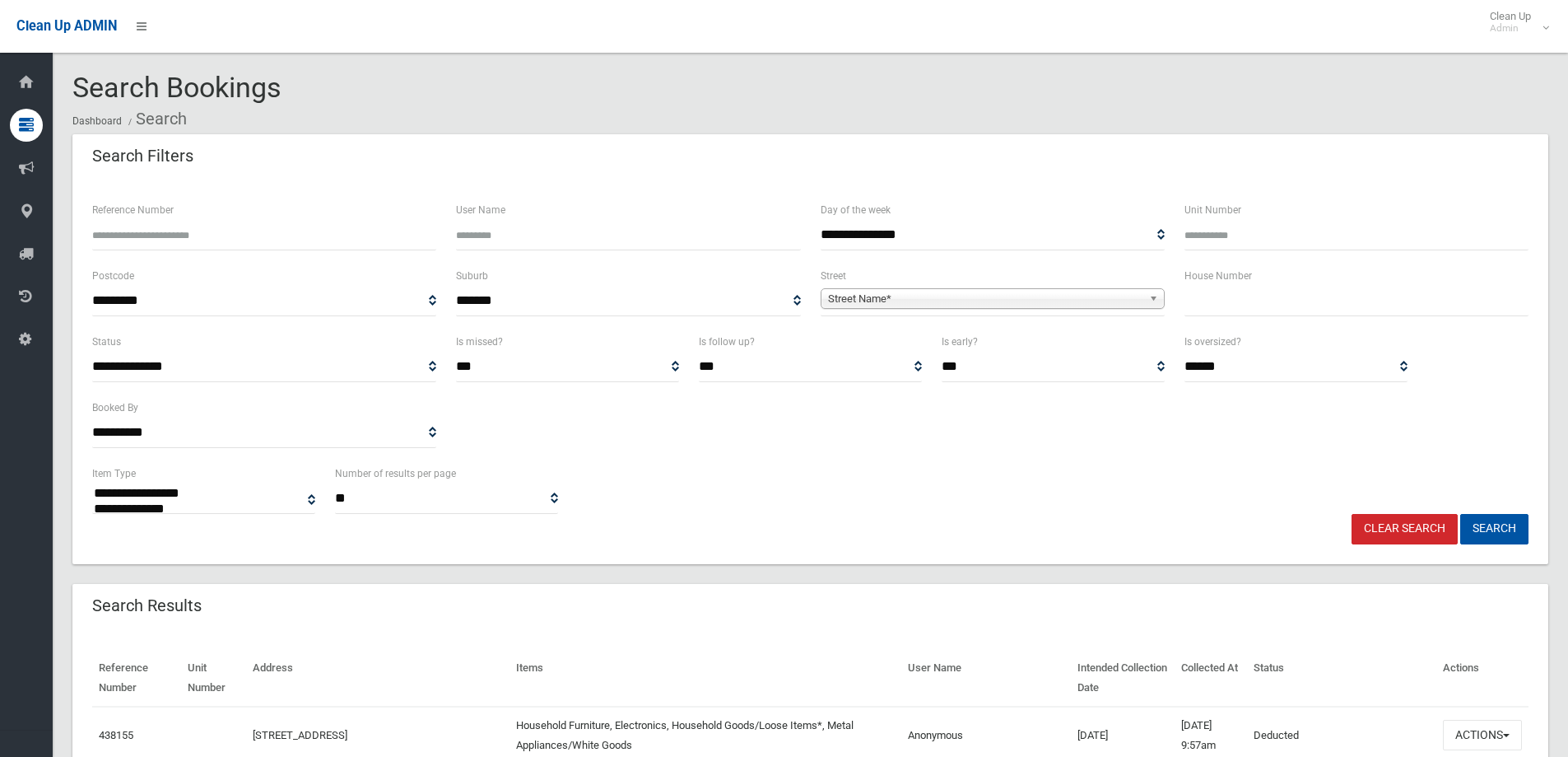
select select
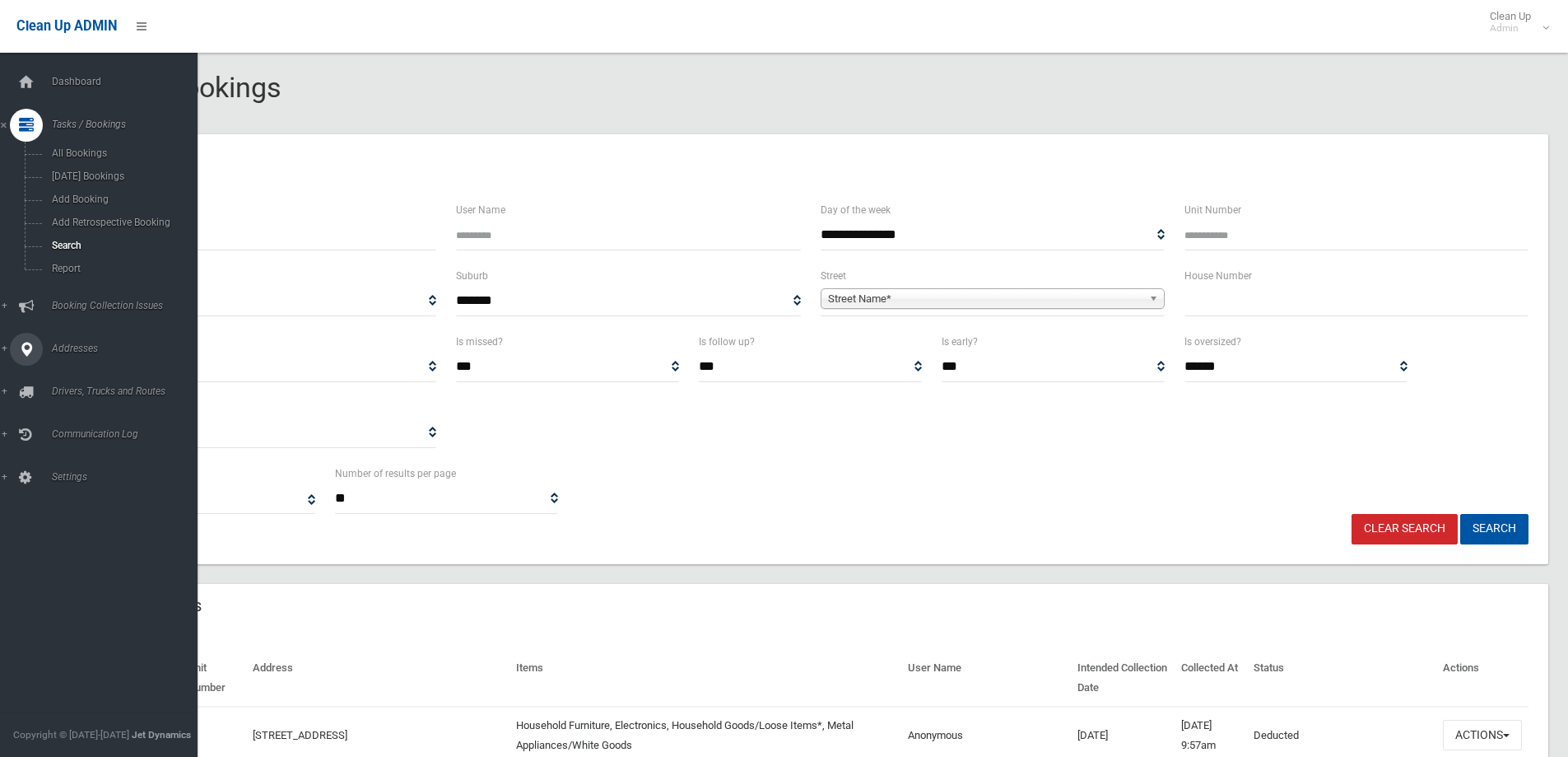
click at [69, 350] on span "Addresses" at bounding box center [128, 348] width 163 height 11
click at [85, 238] on span "All Addresses" at bounding box center [120, 239] width 149 height 11
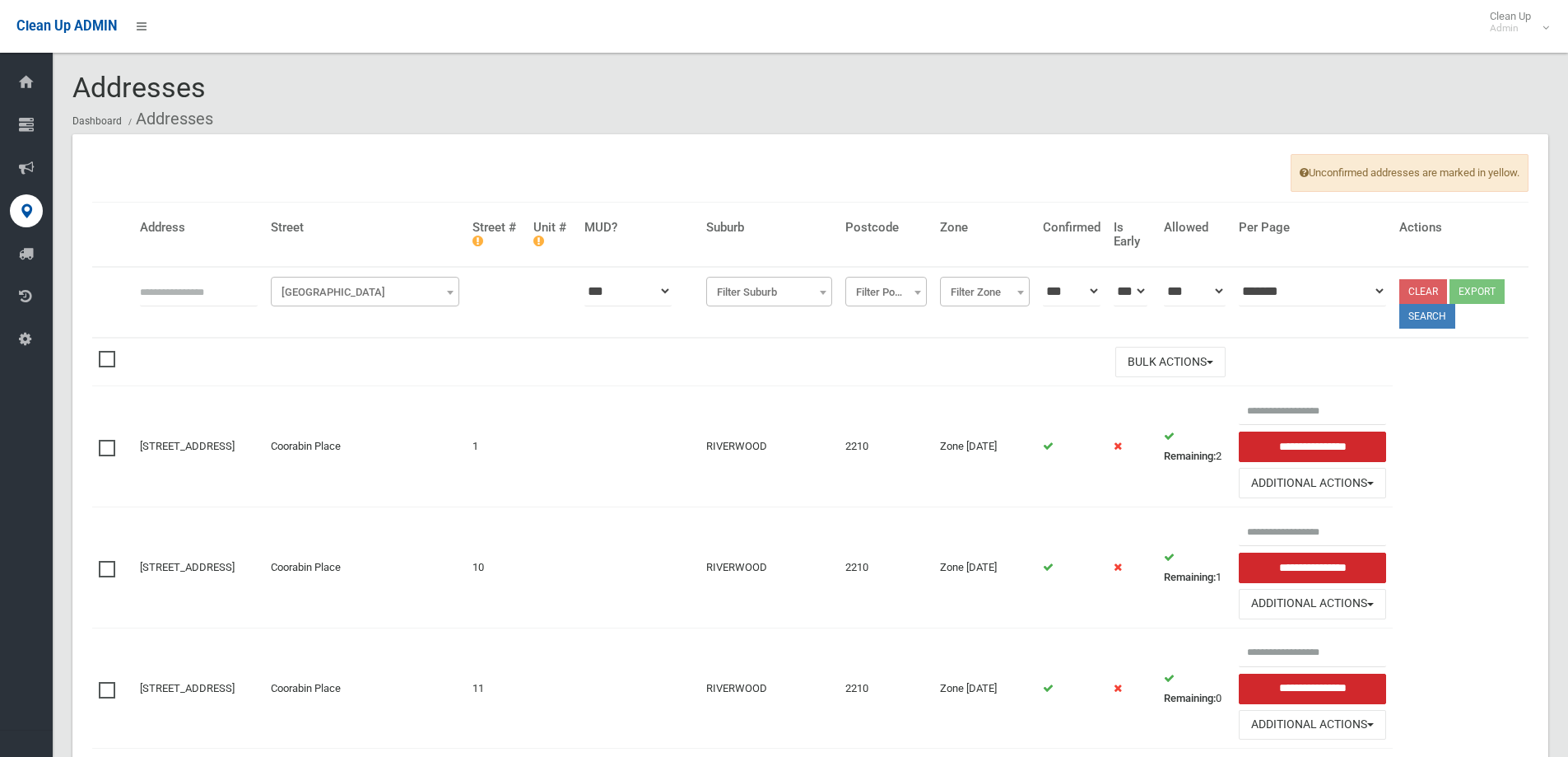
click at [350, 290] on span "[GEOGRAPHIC_DATA]" at bounding box center [365, 292] width 180 height 23
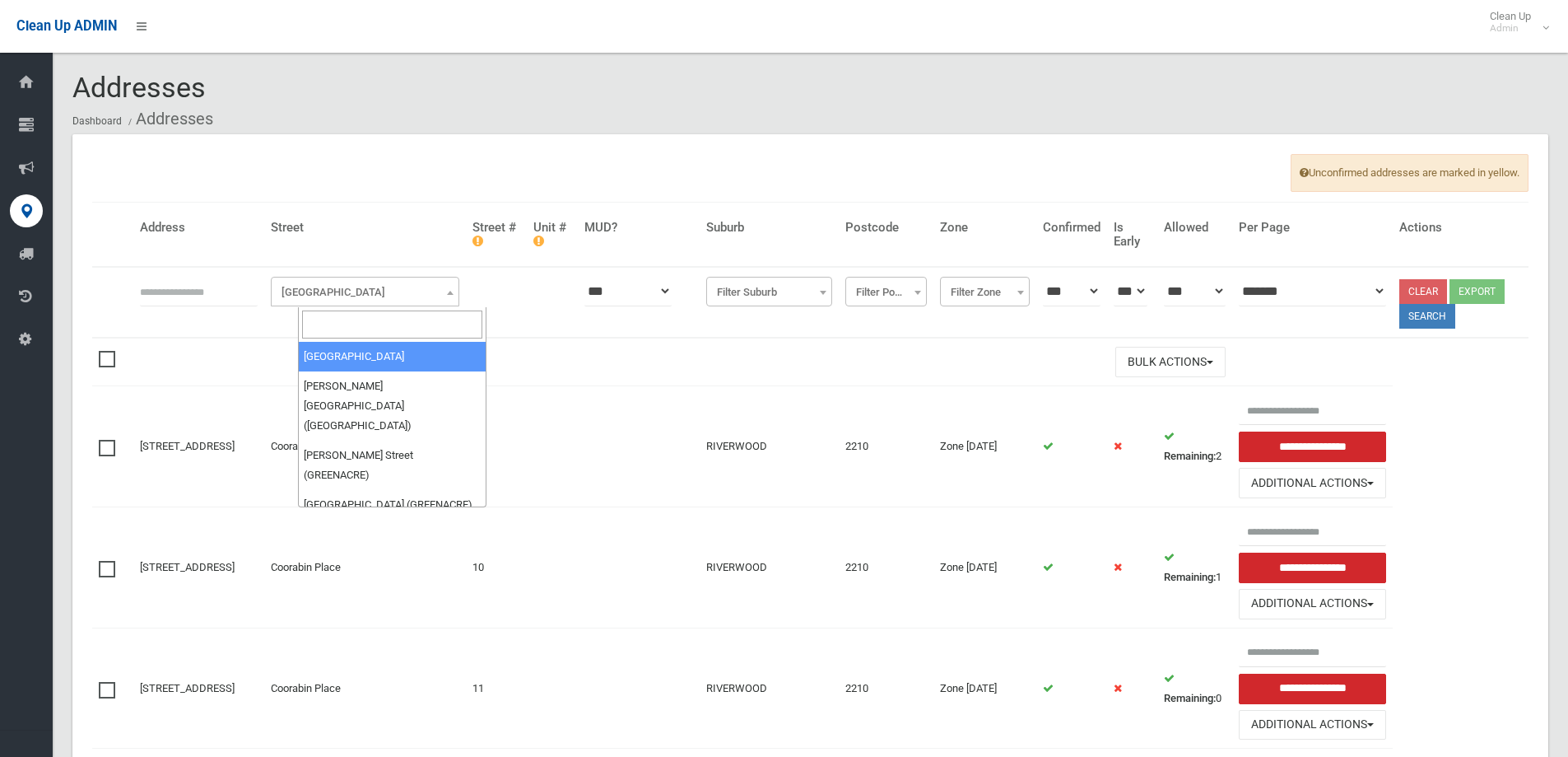
click at [343, 327] on input "search" at bounding box center [392, 324] width 180 height 28
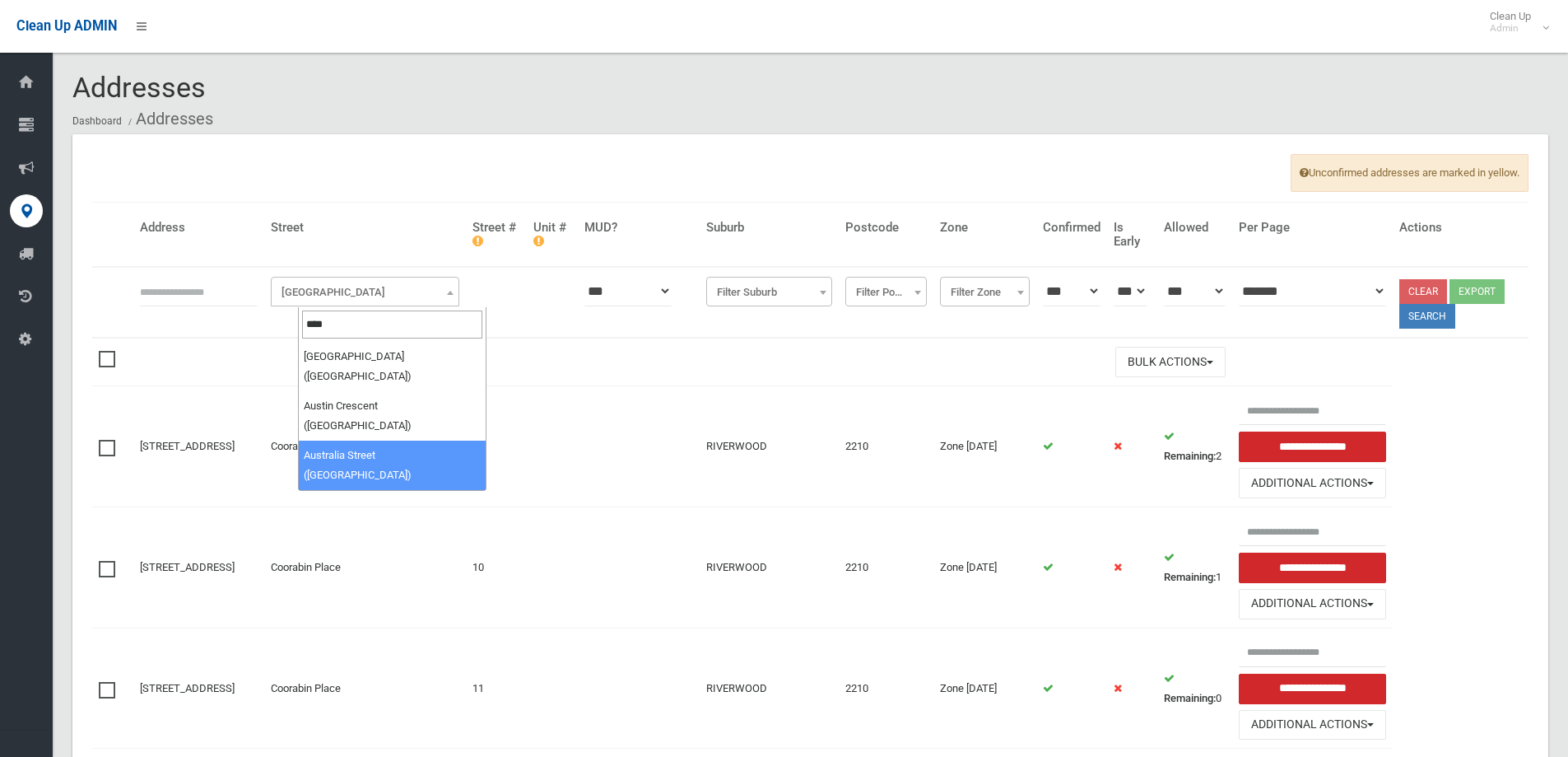
type input "****"
select select "****"
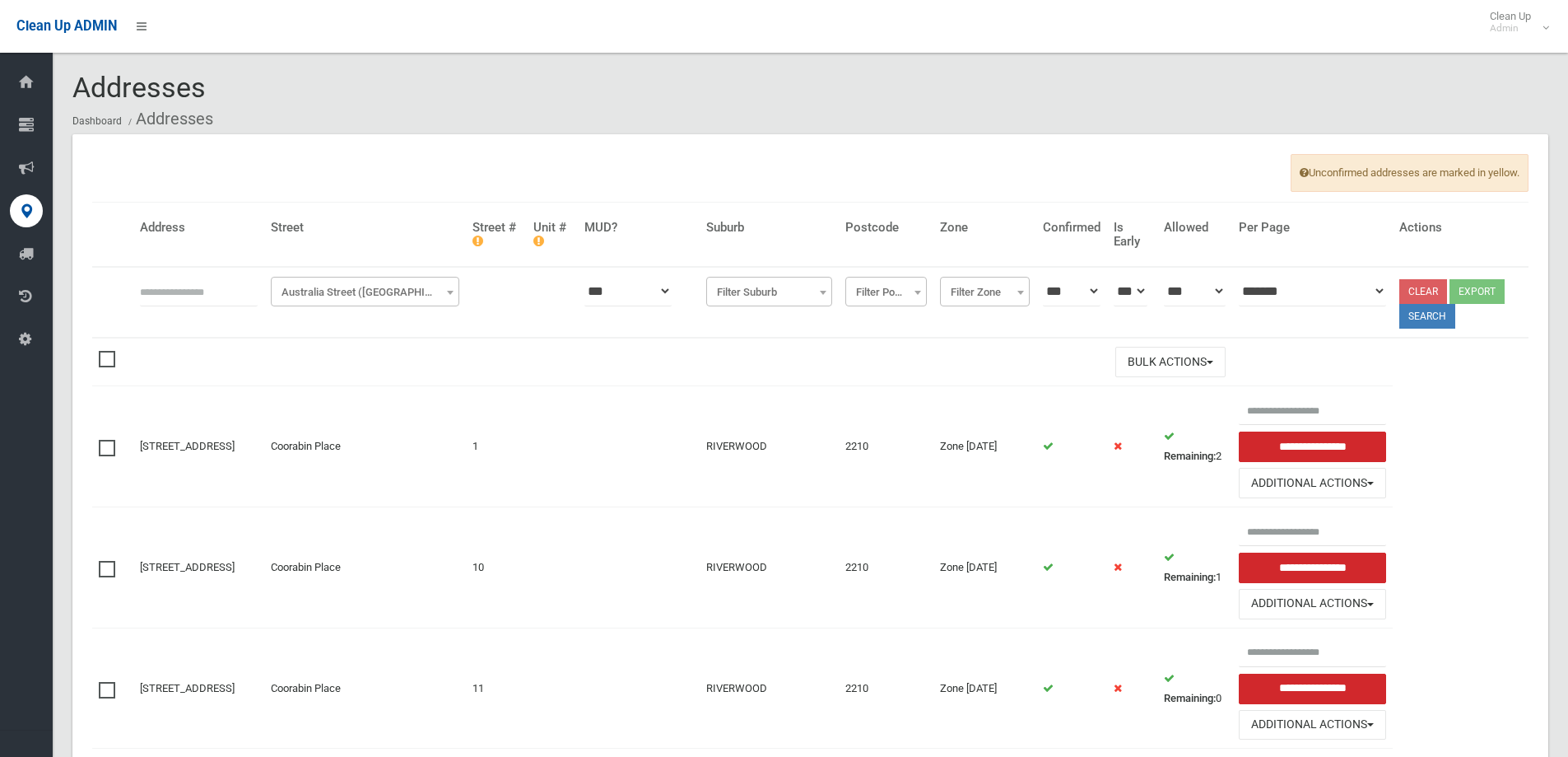
click at [216, 284] on input "text" at bounding box center [199, 291] width 118 height 30
type input "**"
click button at bounding box center [0, 0] width 0 height 0
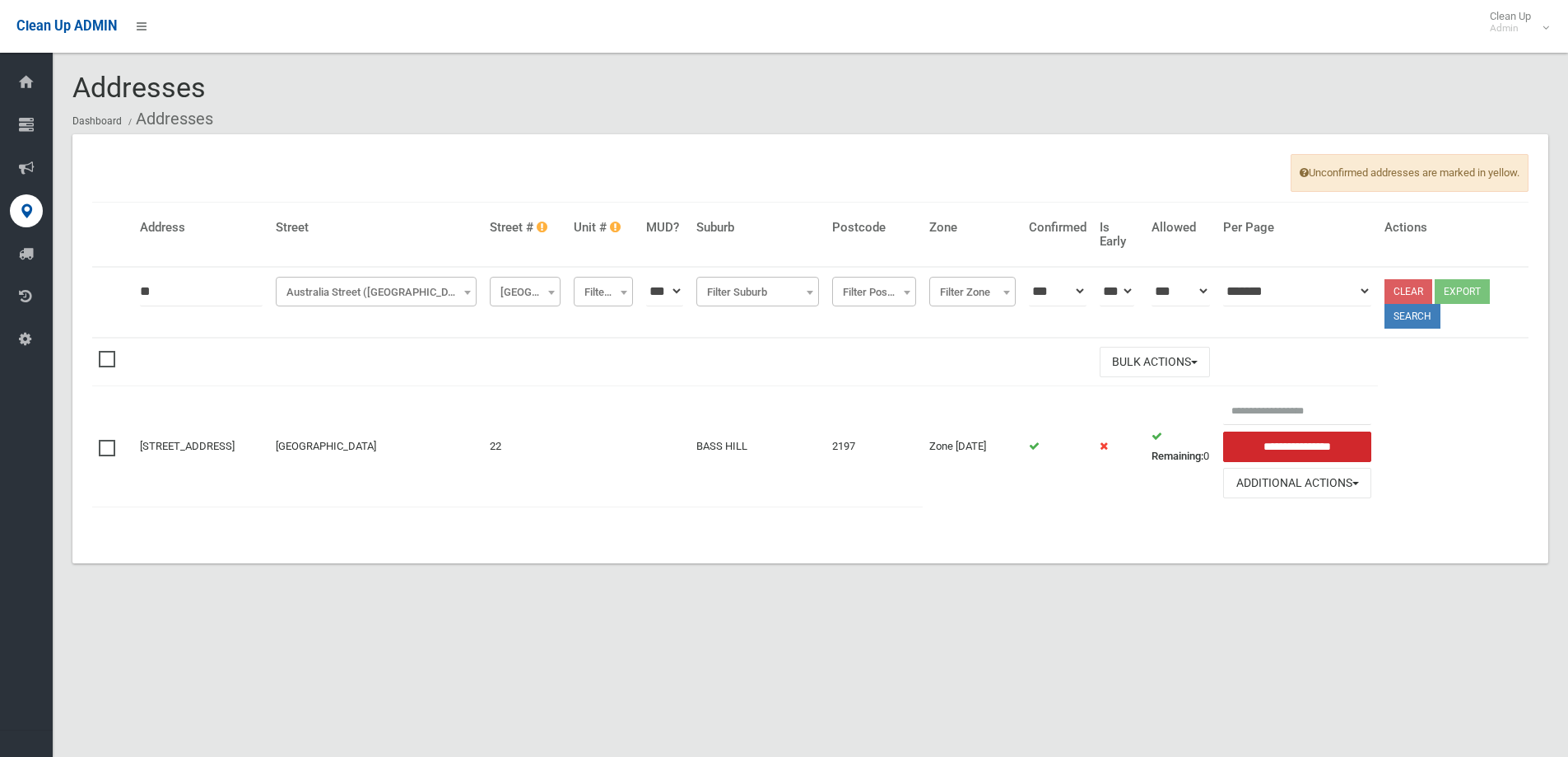
click at [179, 445] on td "[STREET_ADDRESS]" at bounding box center [201, 446] width 136 height 120
click at [179, 440] on link "[STREET_ADDRESS]" at bounding box center [188, 446] width 95 height 12
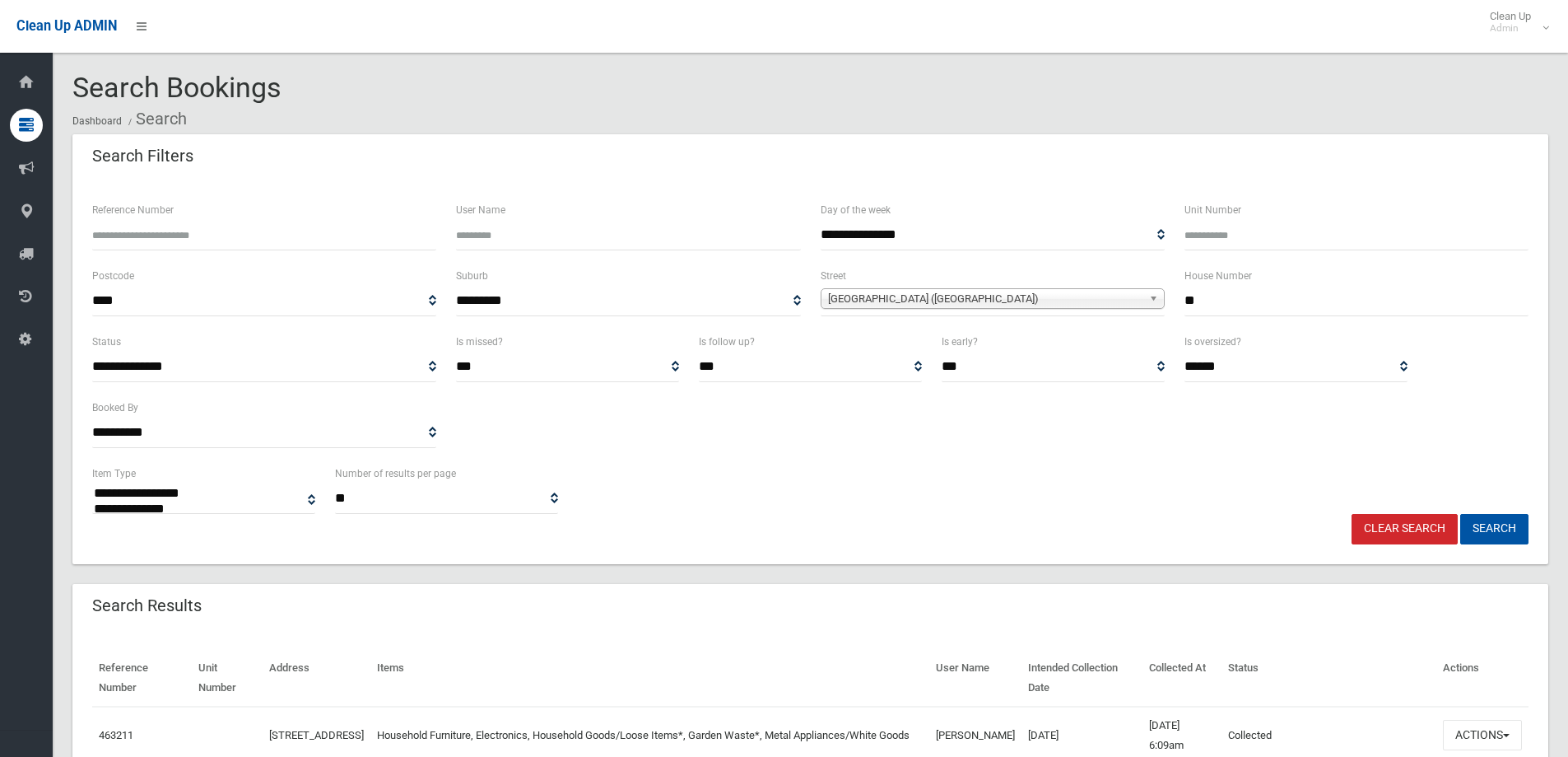
select select
drag, startPoint x: 1200, startPoint y: 309, endPoint x: 1045, endPoint y: 318, distance: 155.3
click at [1048, 318] on div "**********" at bounding box center [811, 298] width 1456 height 65
click at [1061, 299] on span "Australia Street (BASS HILL 2197)" at bounding box center [985, 299] width 315 height 20
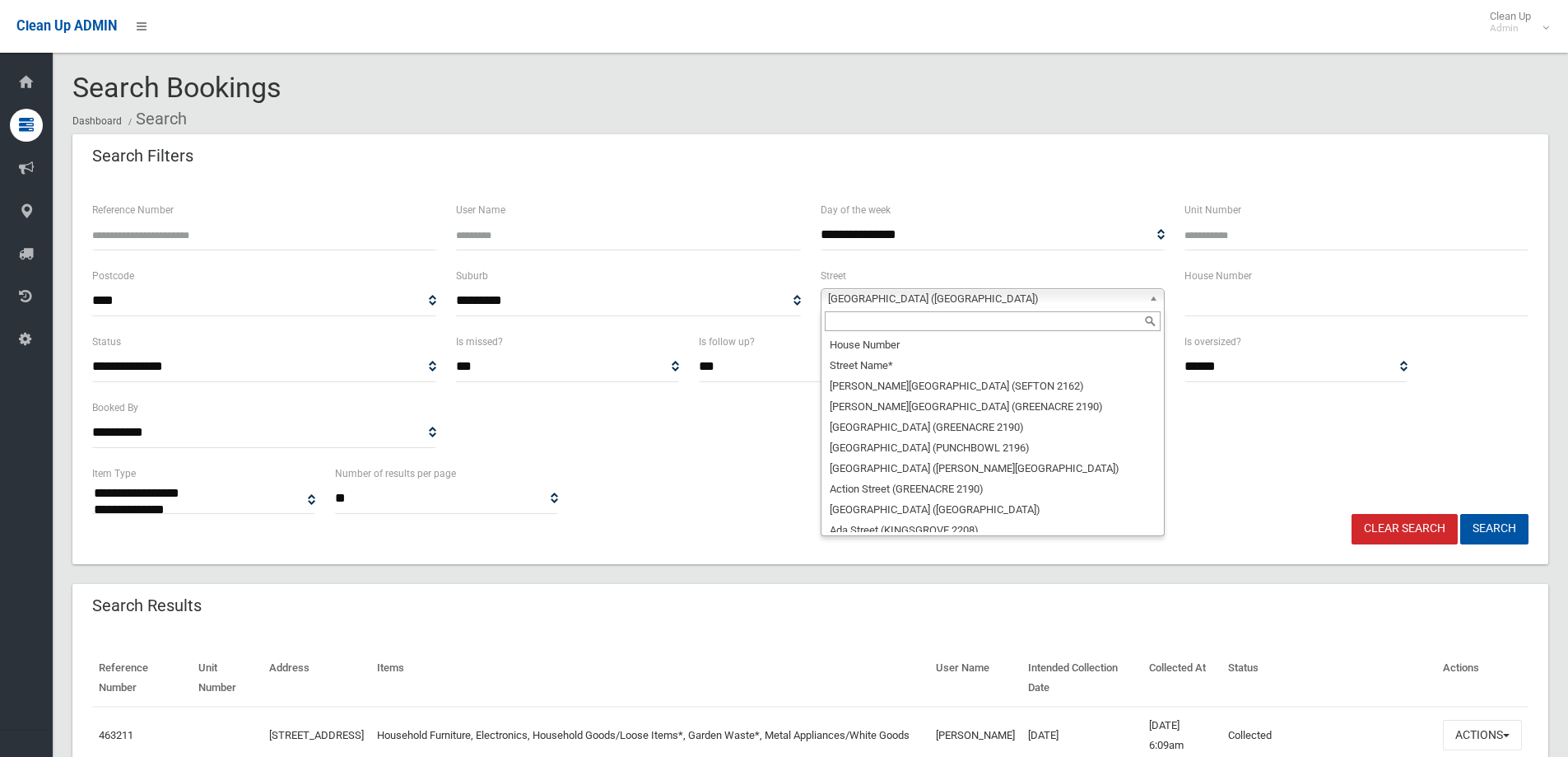
drag, startPoint x: 1159, startPoint y: 364, endPoint x: 977, endPoint y: 367, distance: 182.0
click at [1156, 323] on div "House Number Street Name* Abbott Avenue (SEFTON 2162) Abel Street (GREENACRE 21…" at bounding box center [992, 422] width 344 height 228
click at [916, 368] on li "Street Name*" at bounding box center [993, 365] width 336 height 21
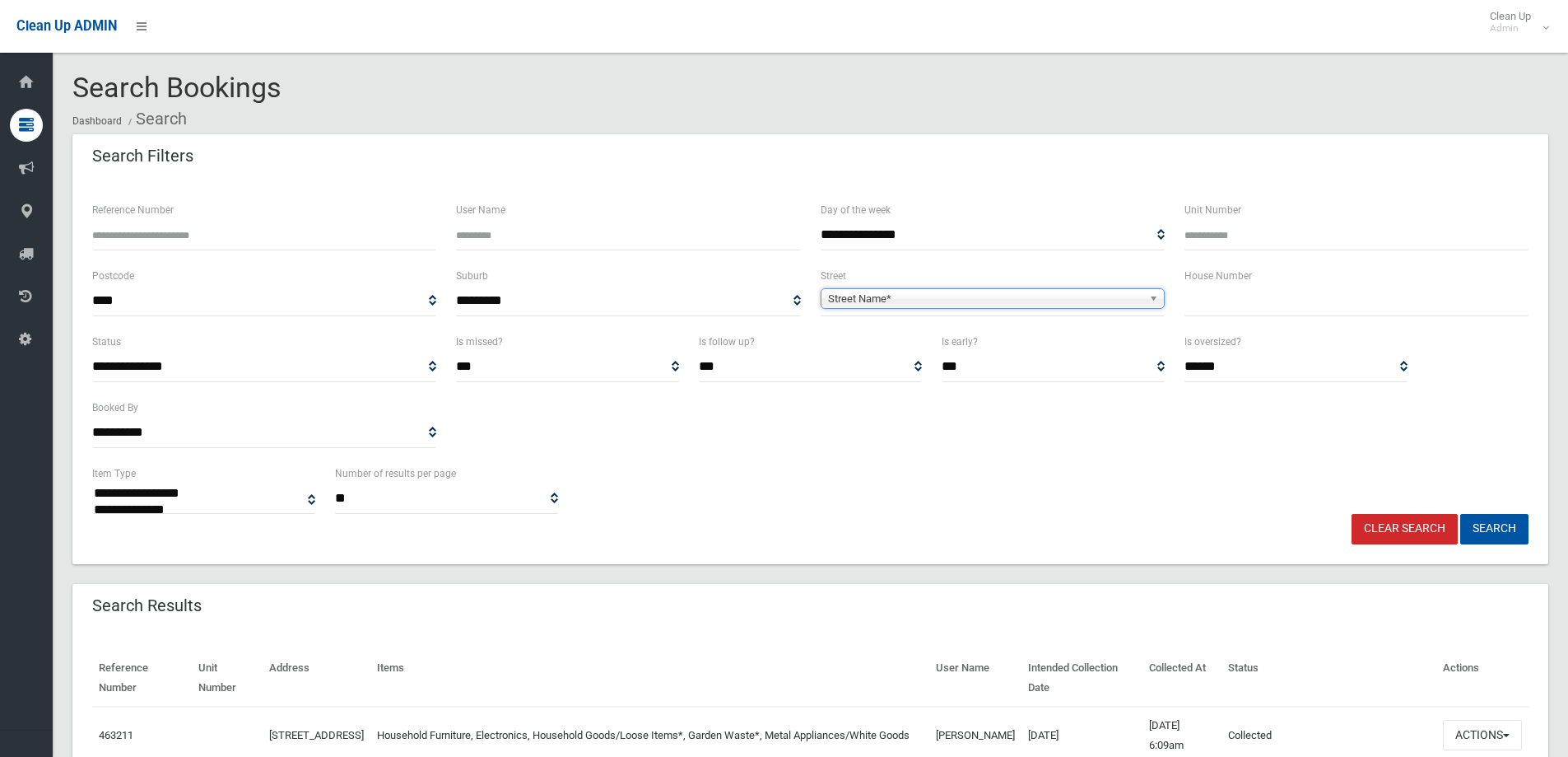
click at [1208, 305] on input "text" at bounding box center [1356, 301] width 344 height 30
type input "***"
click at [1064, 299] on span "Street Name*" at bounding box center [985, 299] width 315 height 20
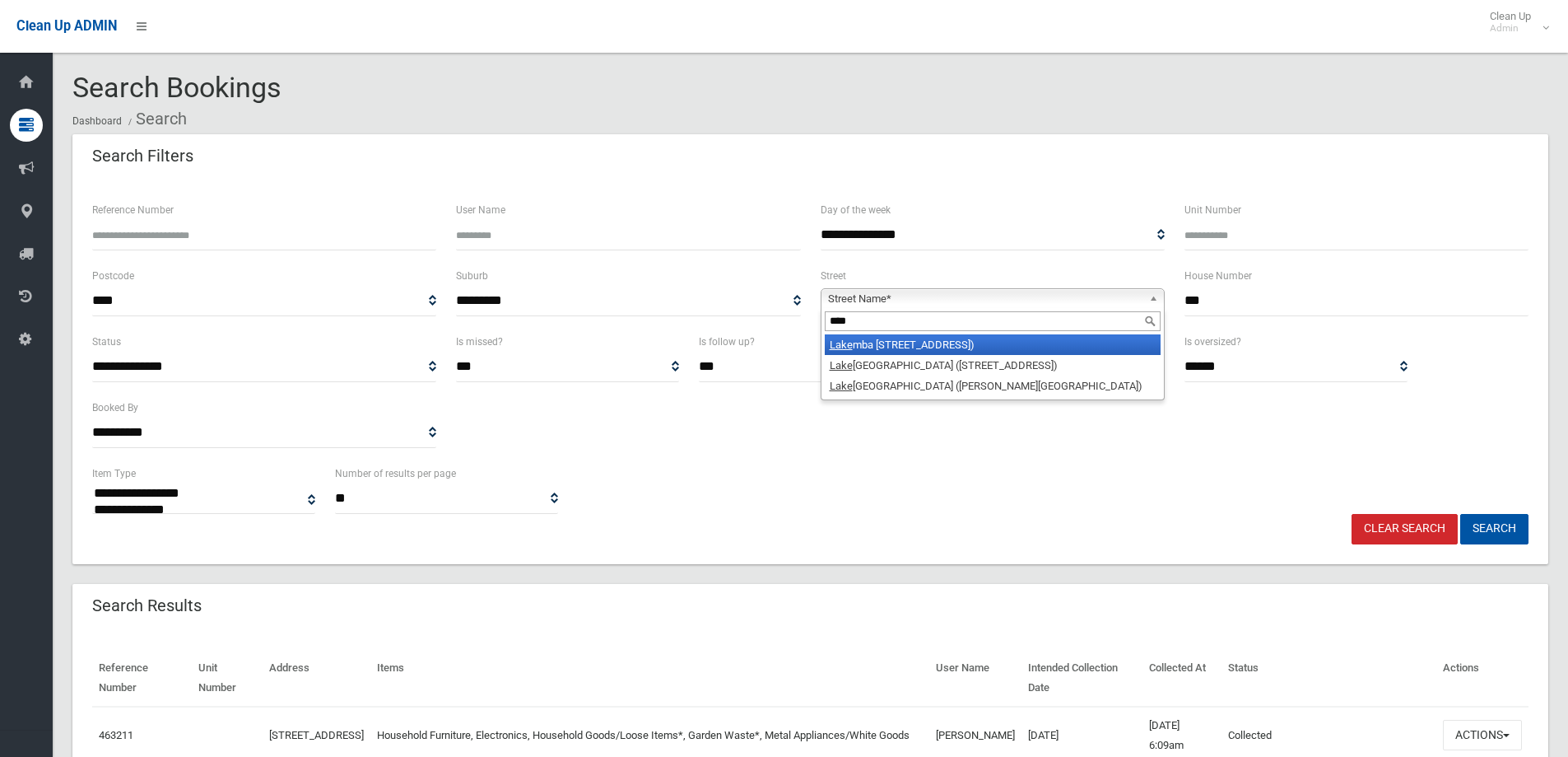
type input "****"
click at [1014, 337] on li "Lake mba Street (LAKEMBA 2195)" at bounding box center [993, 344] width 336 height 21
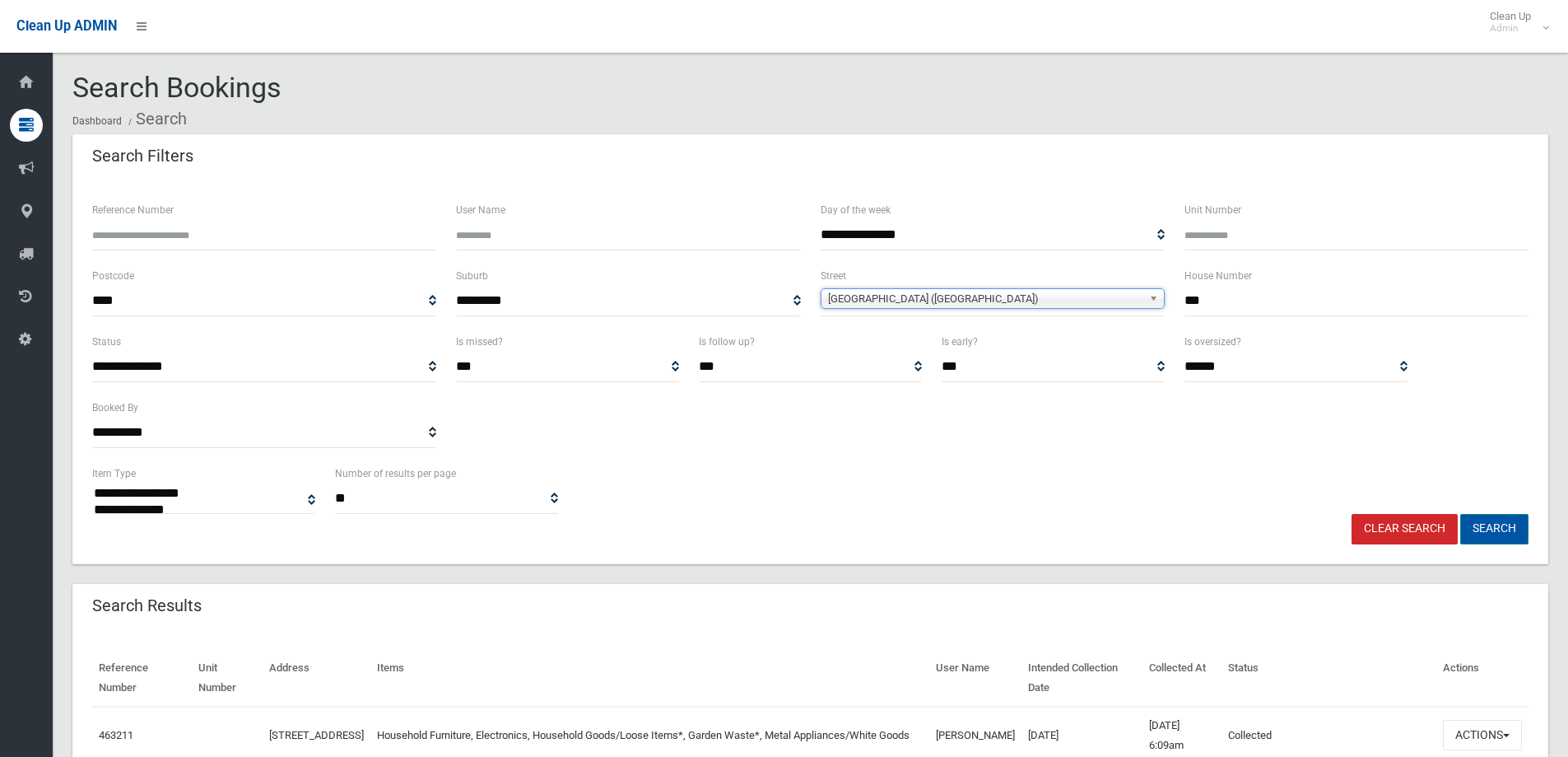
click at [1494, 534] on button "Search" at bounding box center [1494, 529] width 68 height 30
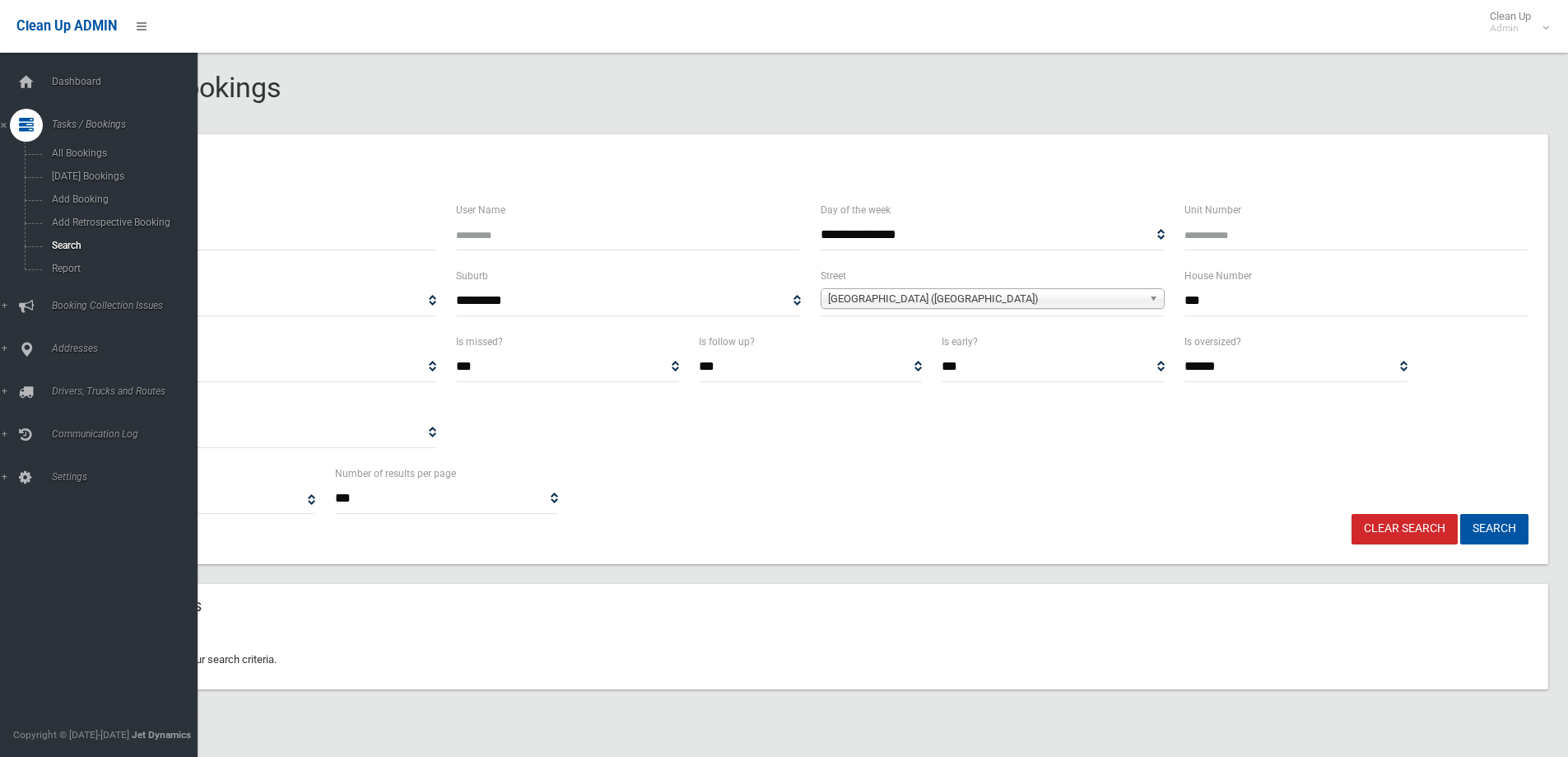
select select
click at [83, 197] on span "Add Booking" at bounding box center [120, 199] width 149 height 11
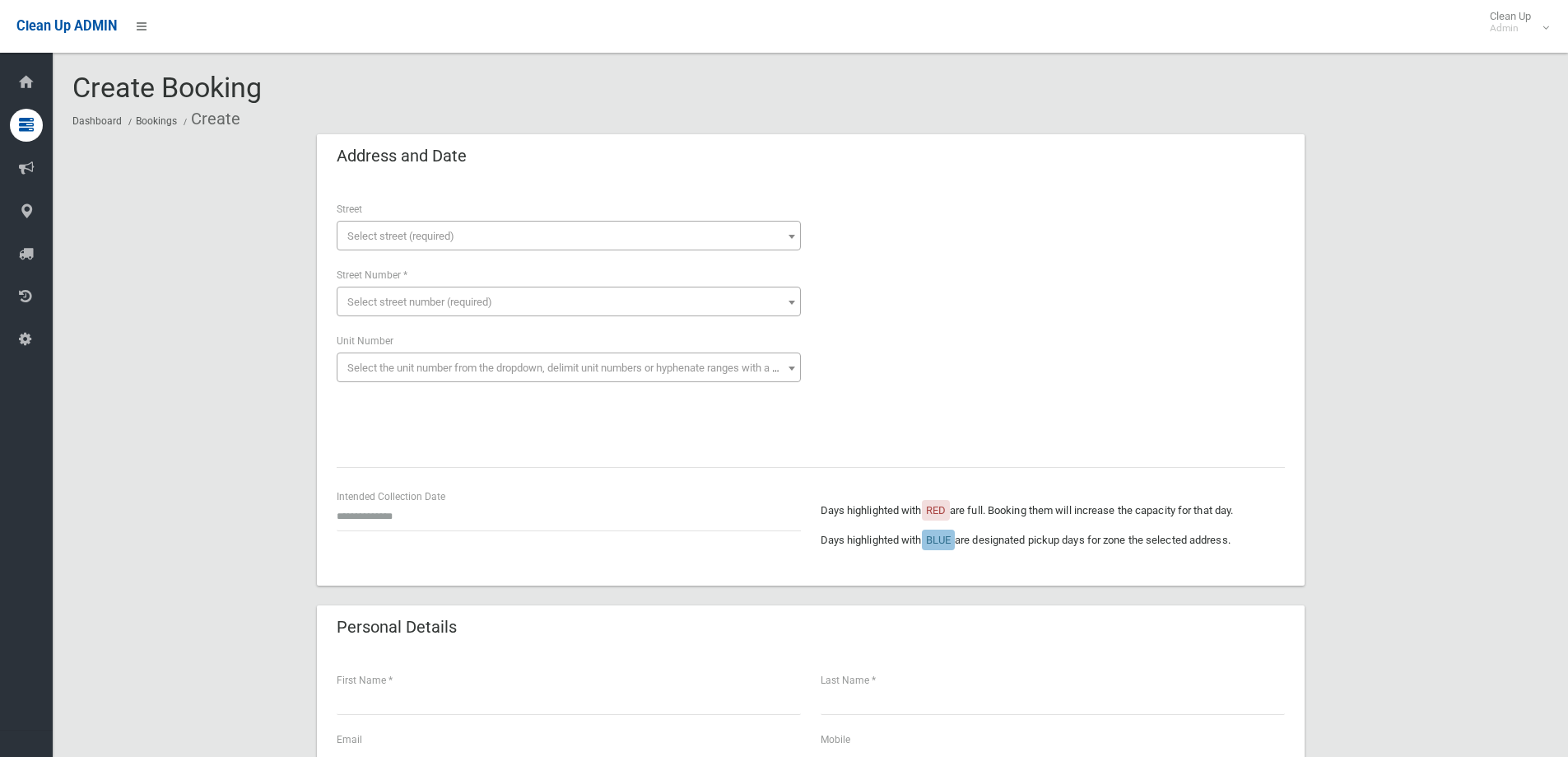
click at [536, 225] on span "Select street (required)" at bounding box center [568, 236] width 456 height 23
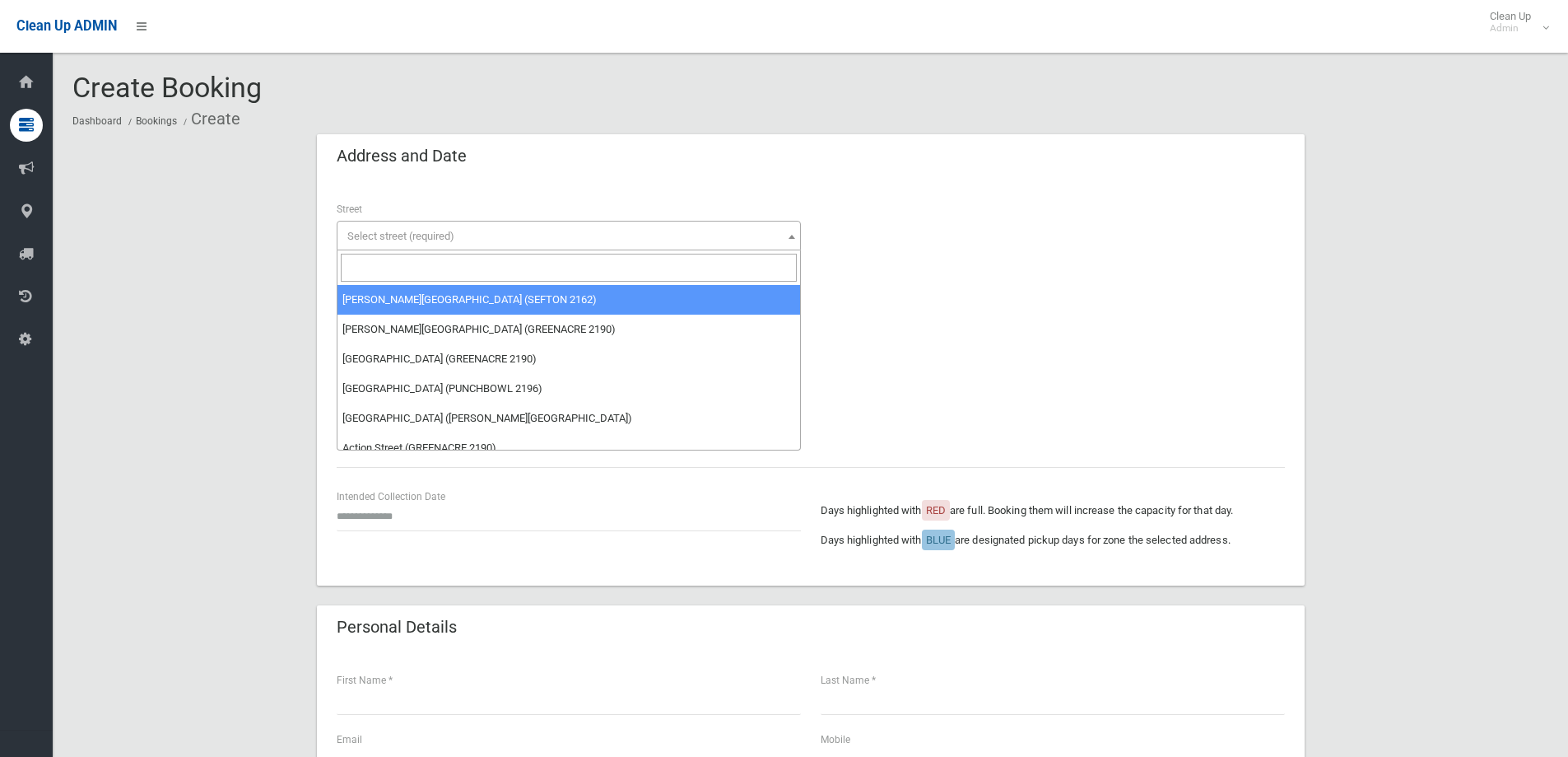
click at [450, 272] on input "search" at bounding box center [568, 268] width 456 height 28
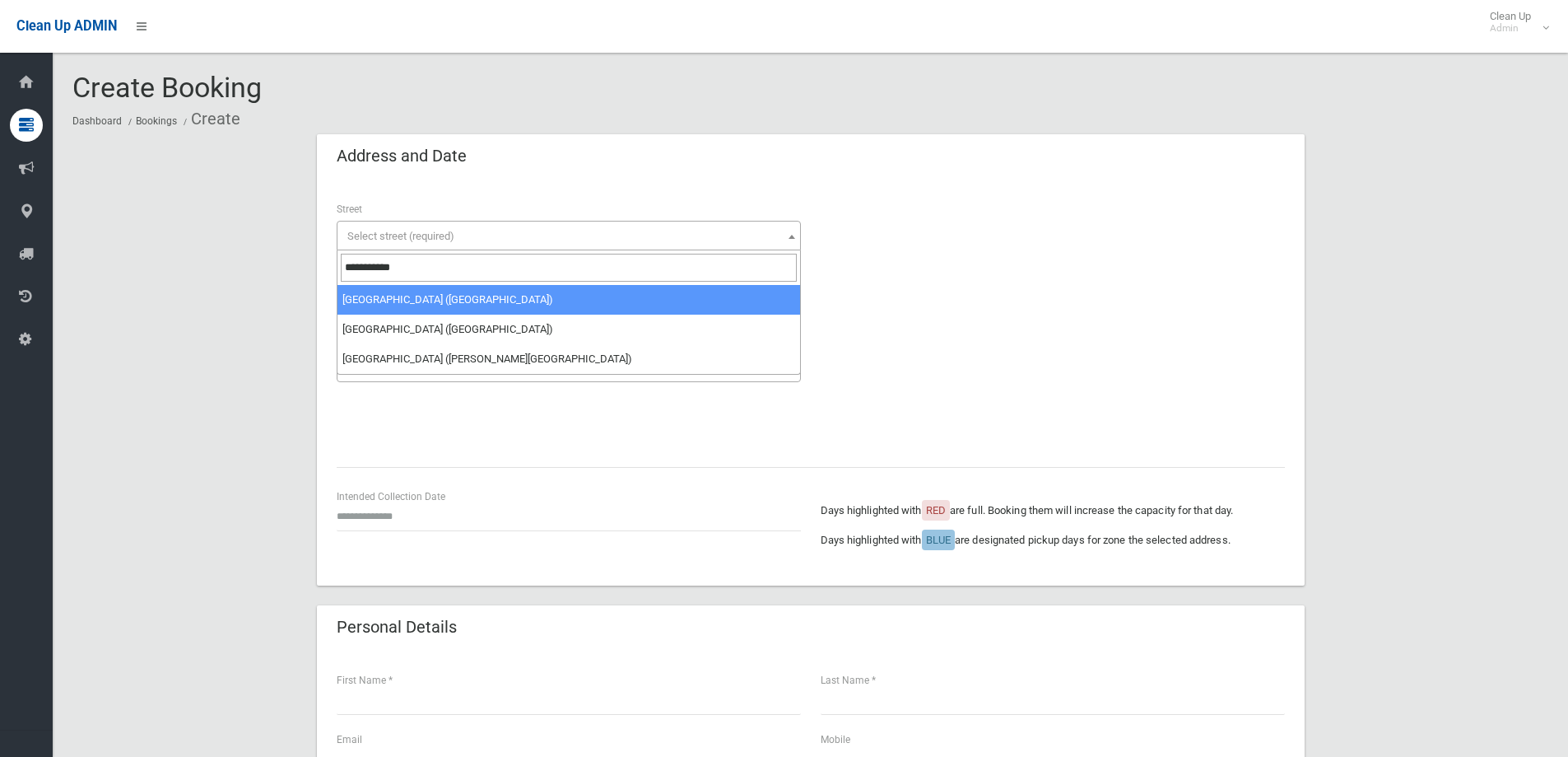
type input "**********"
select select "***"
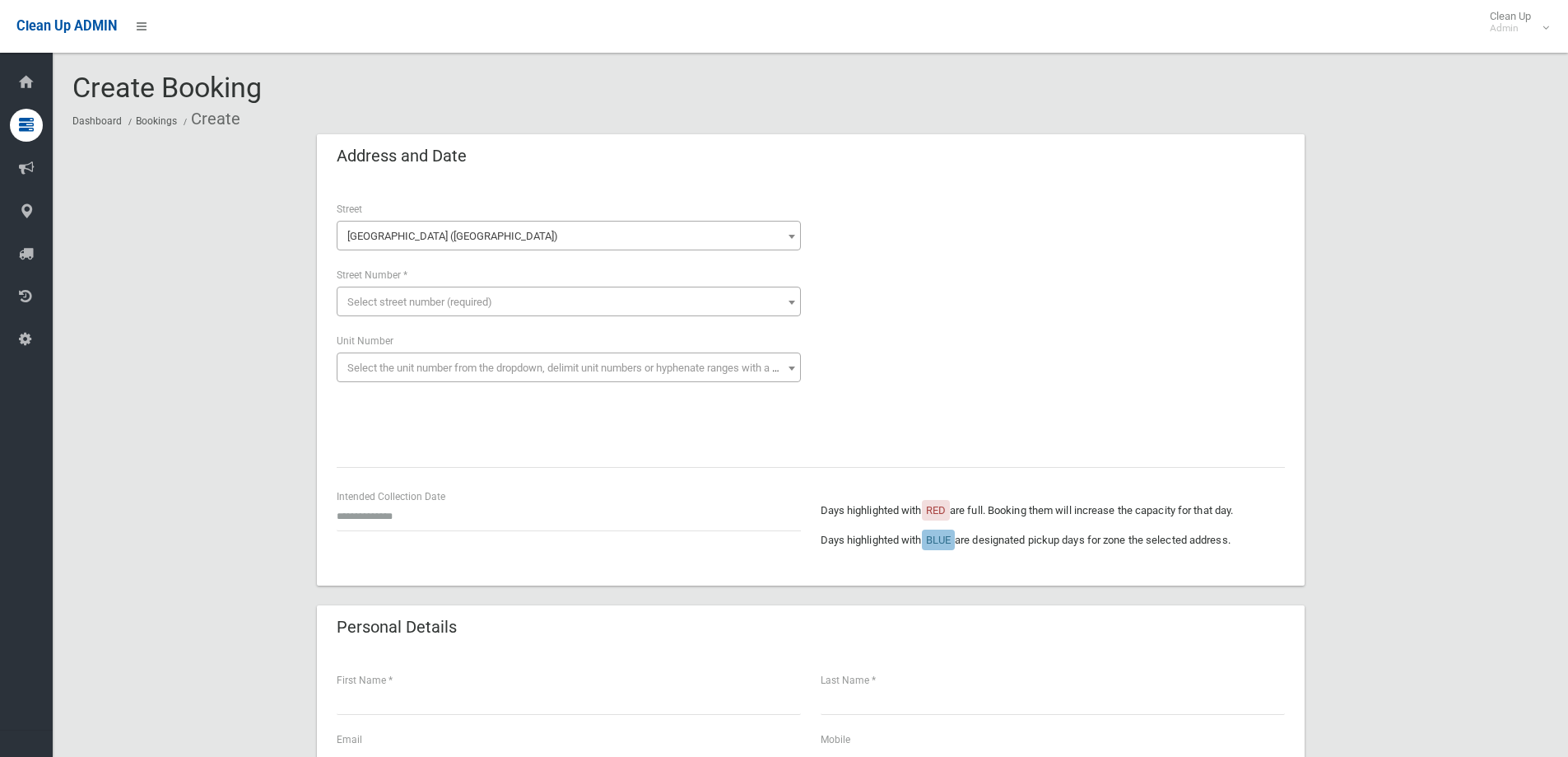
click at [402, 303] on span "Select street number (required)" at bounding box center [419, 302] width 145 height 12
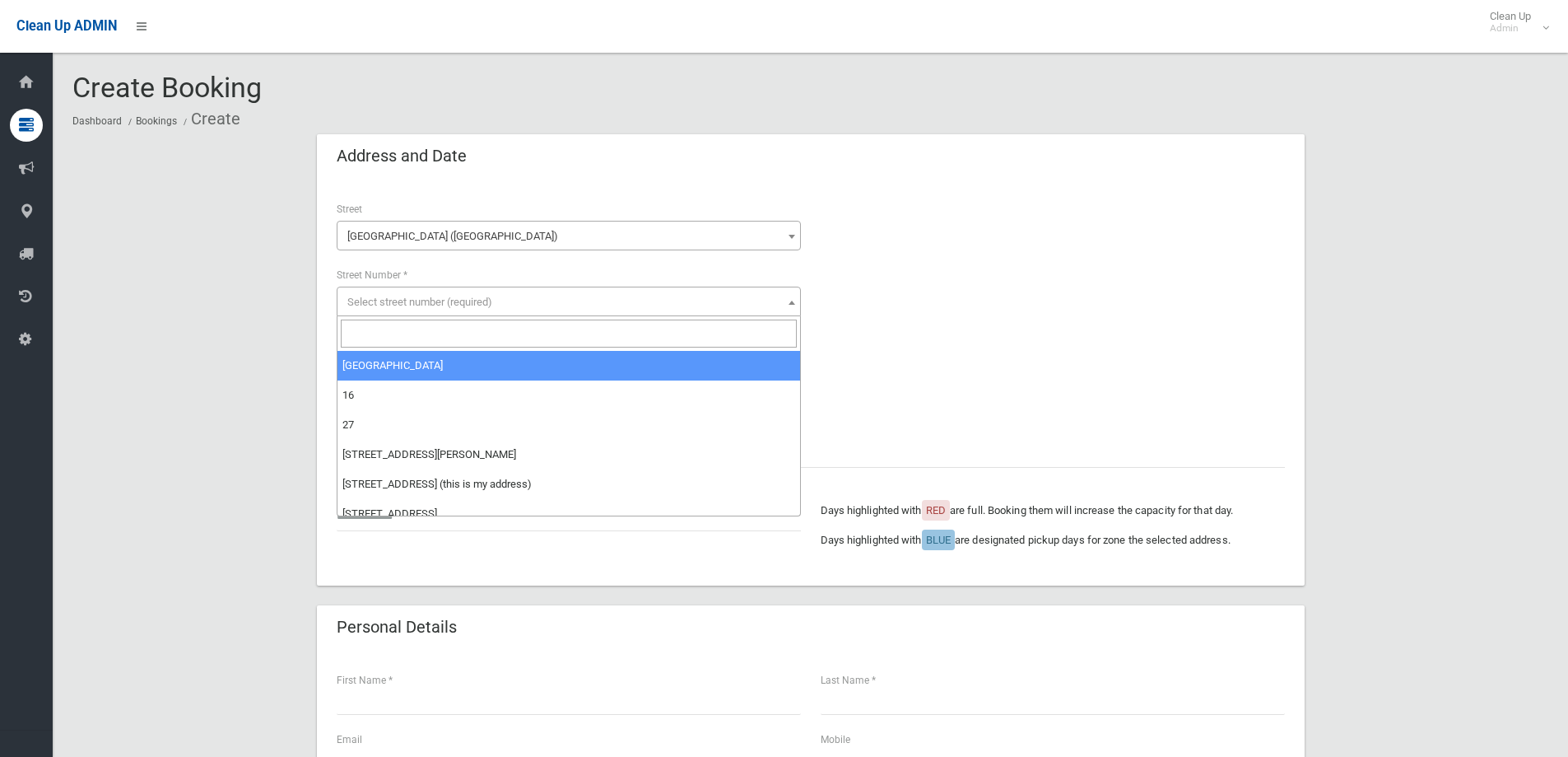
click at [400, 338] on input "search" at bounding box center [568, 334] width 456 height 28
type input "*"
type input "***"
drag, startPoint x: 384, startPoint y: 359, endPoint x: 387, endPoint y: 378, distance: 19.2
select select "***"
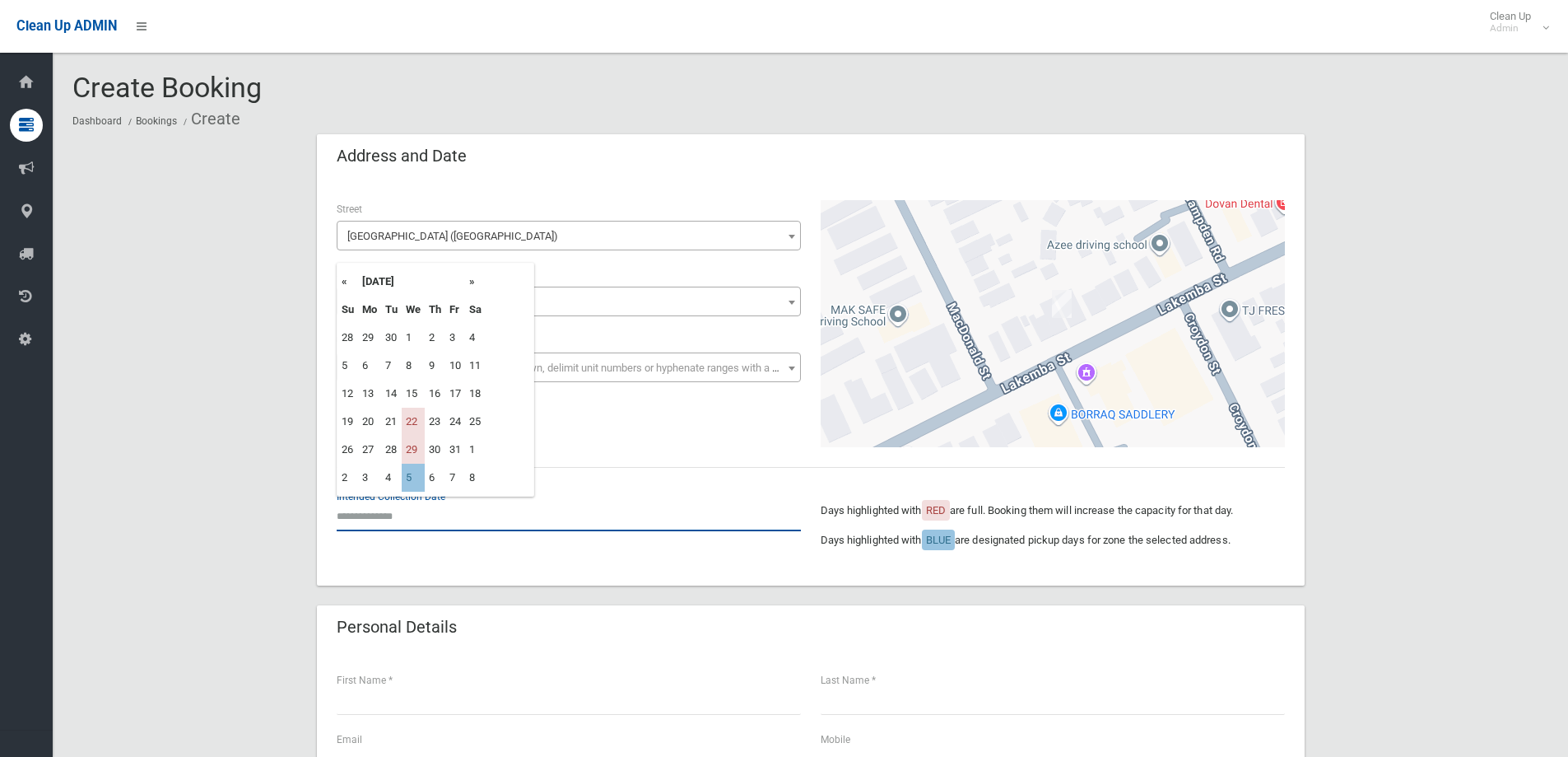
click at [421, 516] on input "text" at bounding box center [569, 516] width 465 height 30
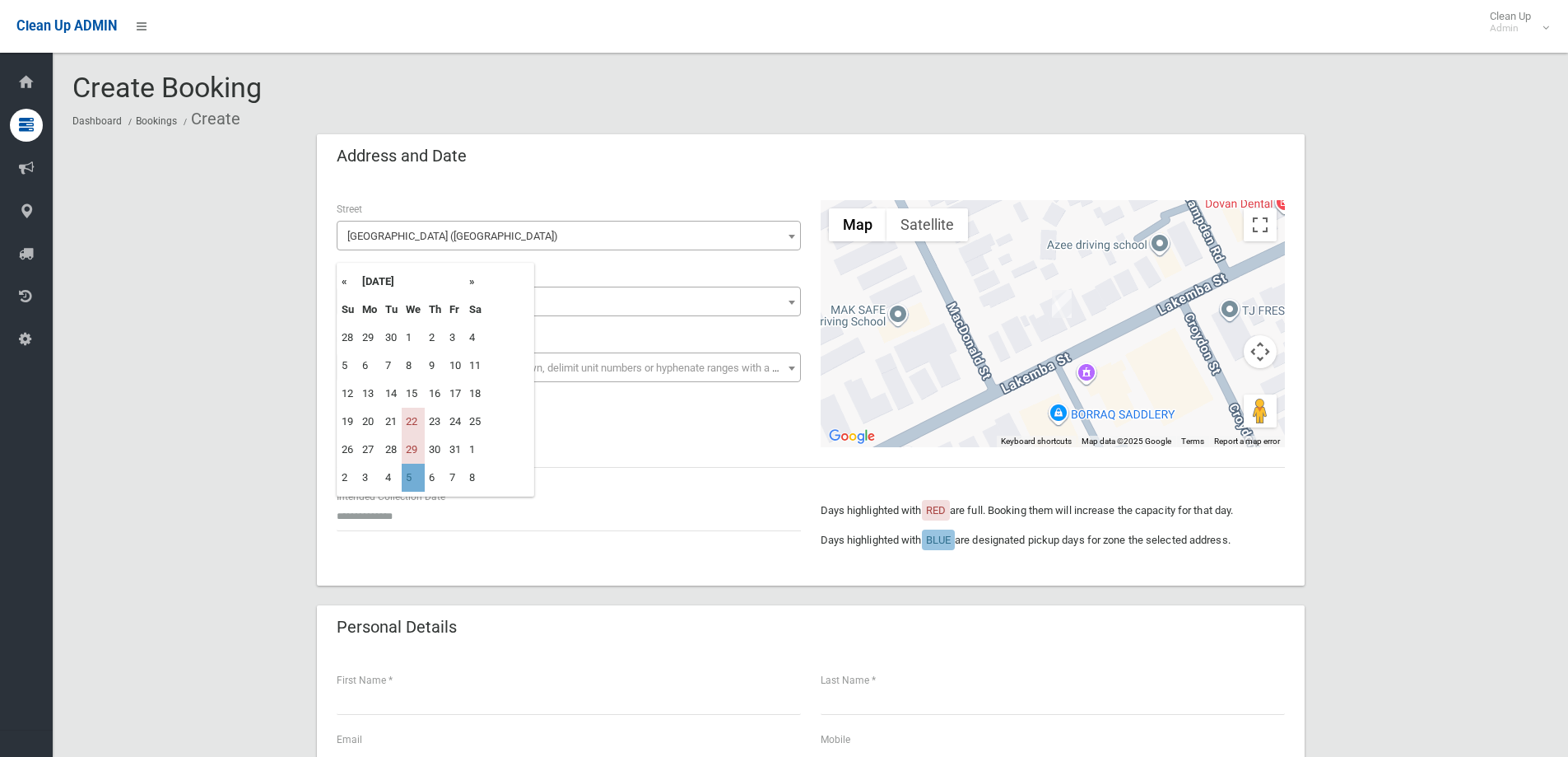
click at [408, 479] on td "5" at bounding box center [413, 478] width 23 height 28
type input "**********"
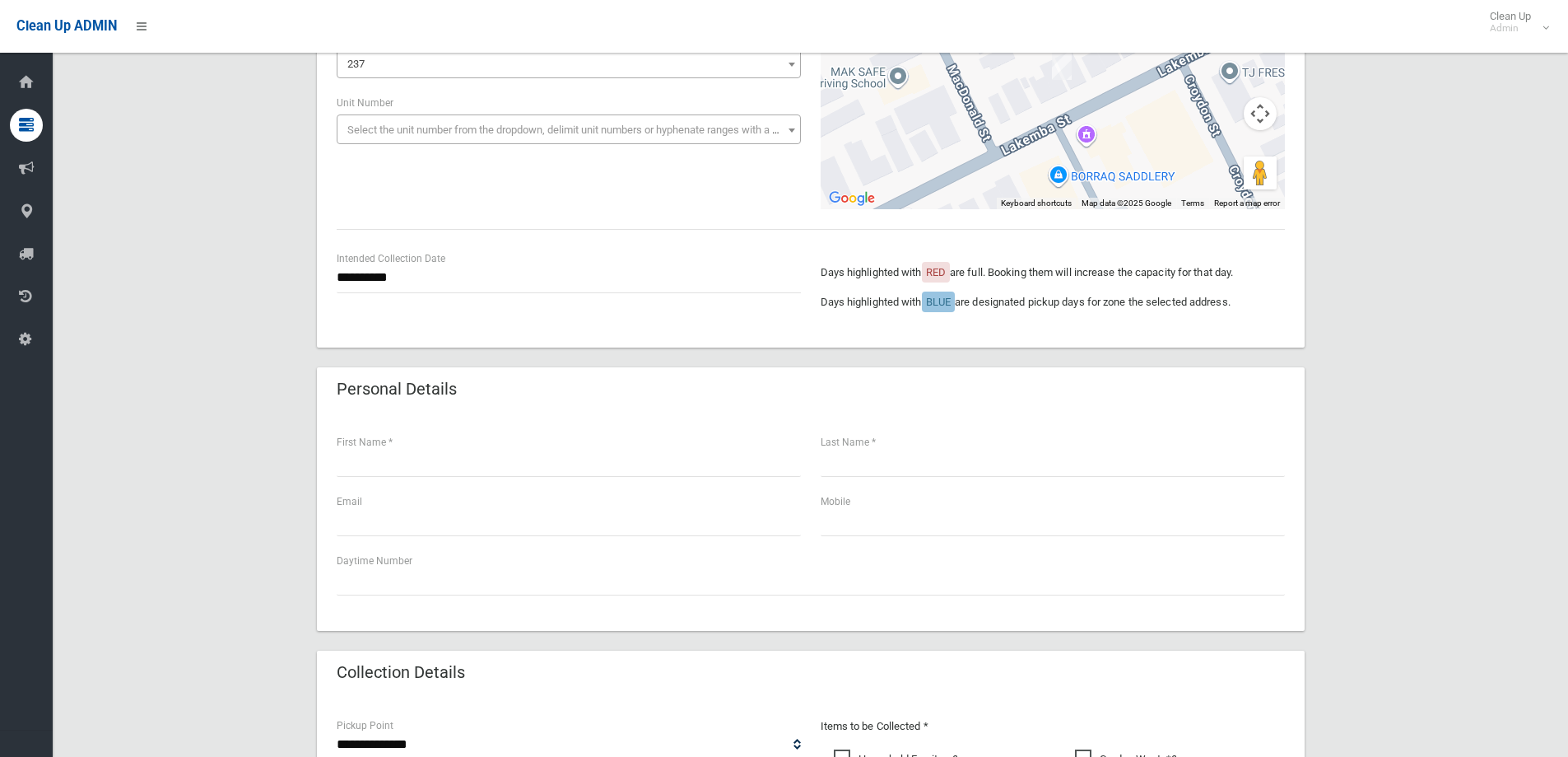
scroll to position [247, 0]
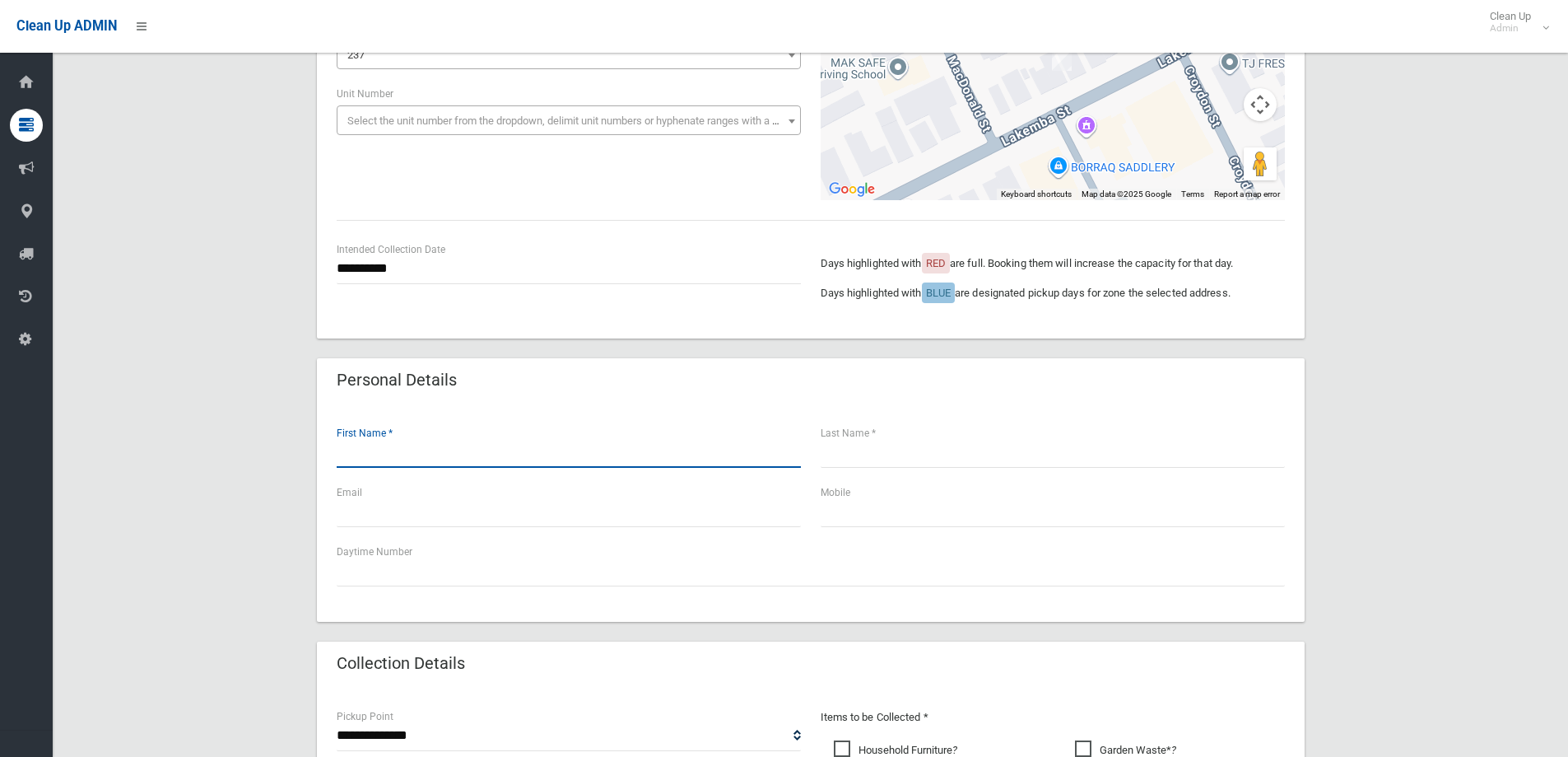
click at [396, 457] on input "text" at bounding box center [569, 452] width 465 height 30
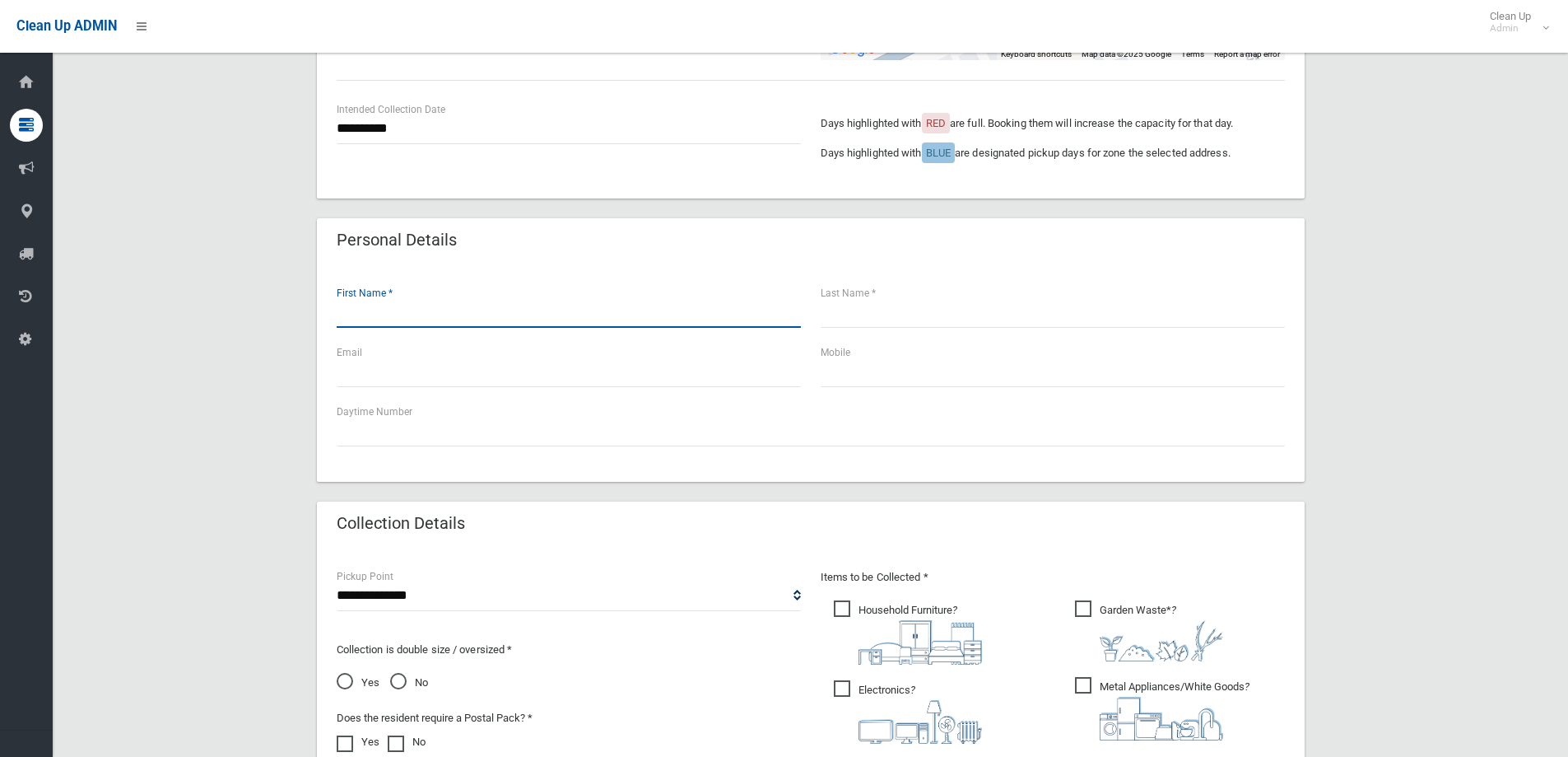
scroll to position [577, 0]
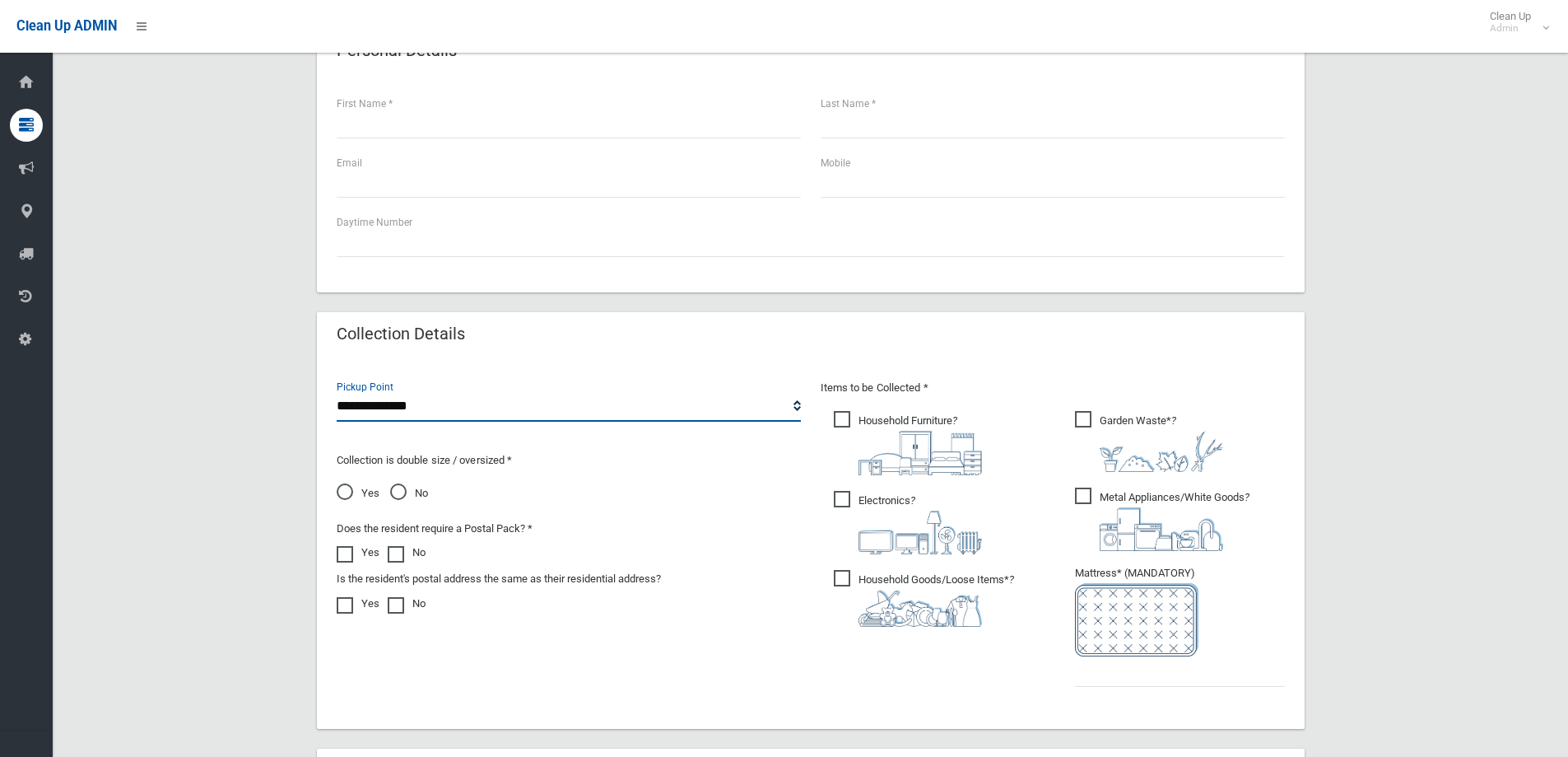
drag, startPoint x: 437, startPoint y: 406, endPoint x: 423, endPoint y: 420, distance: 19.8
click at [437, 406] on select "**********" at bounding box center [569, 406] width 465 height 30
select select "*"
click at [337, 391] on select "**********" at bounding box center [569, 406] width 465 height 30
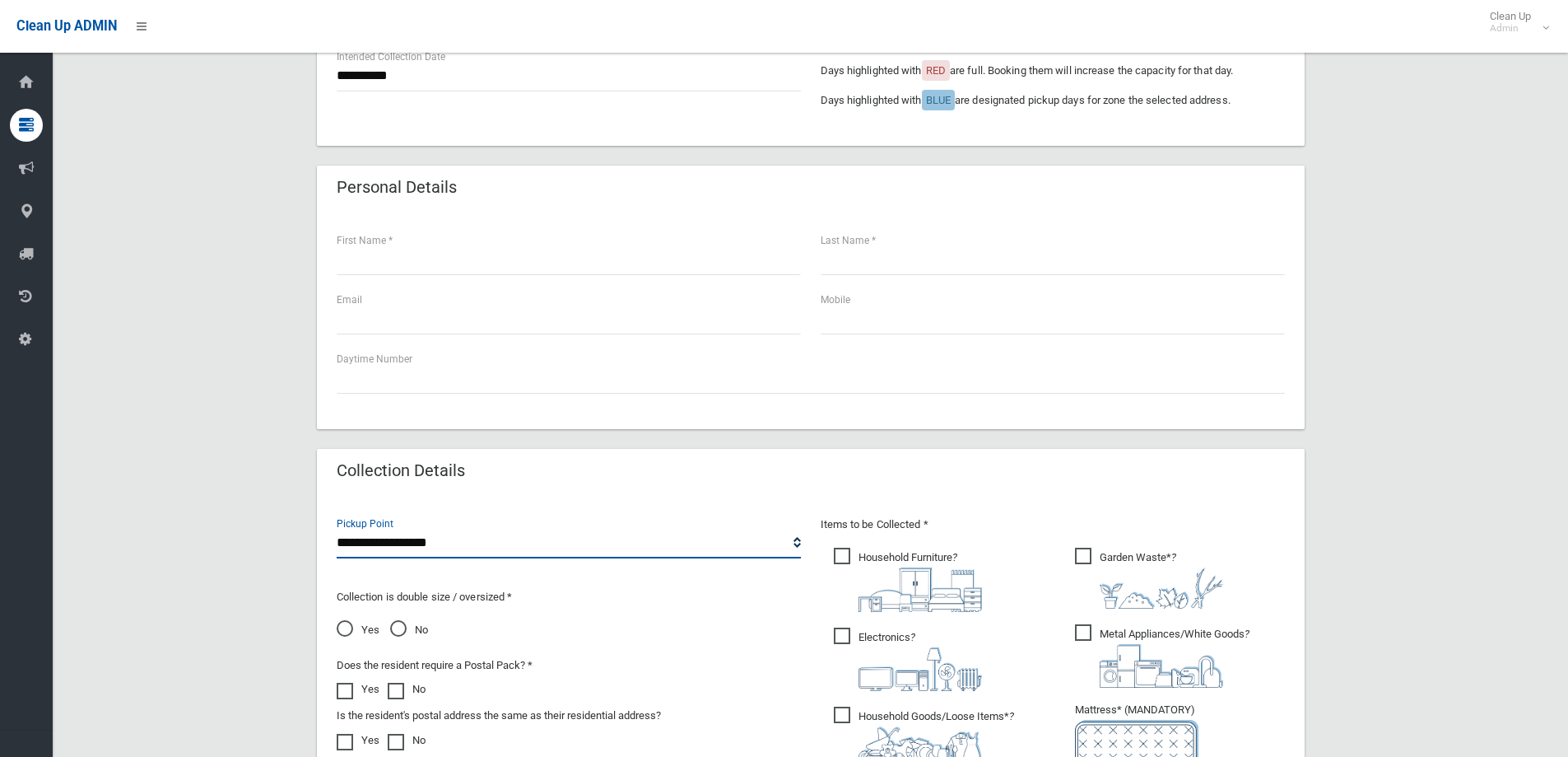
scroll to position [247, 0]
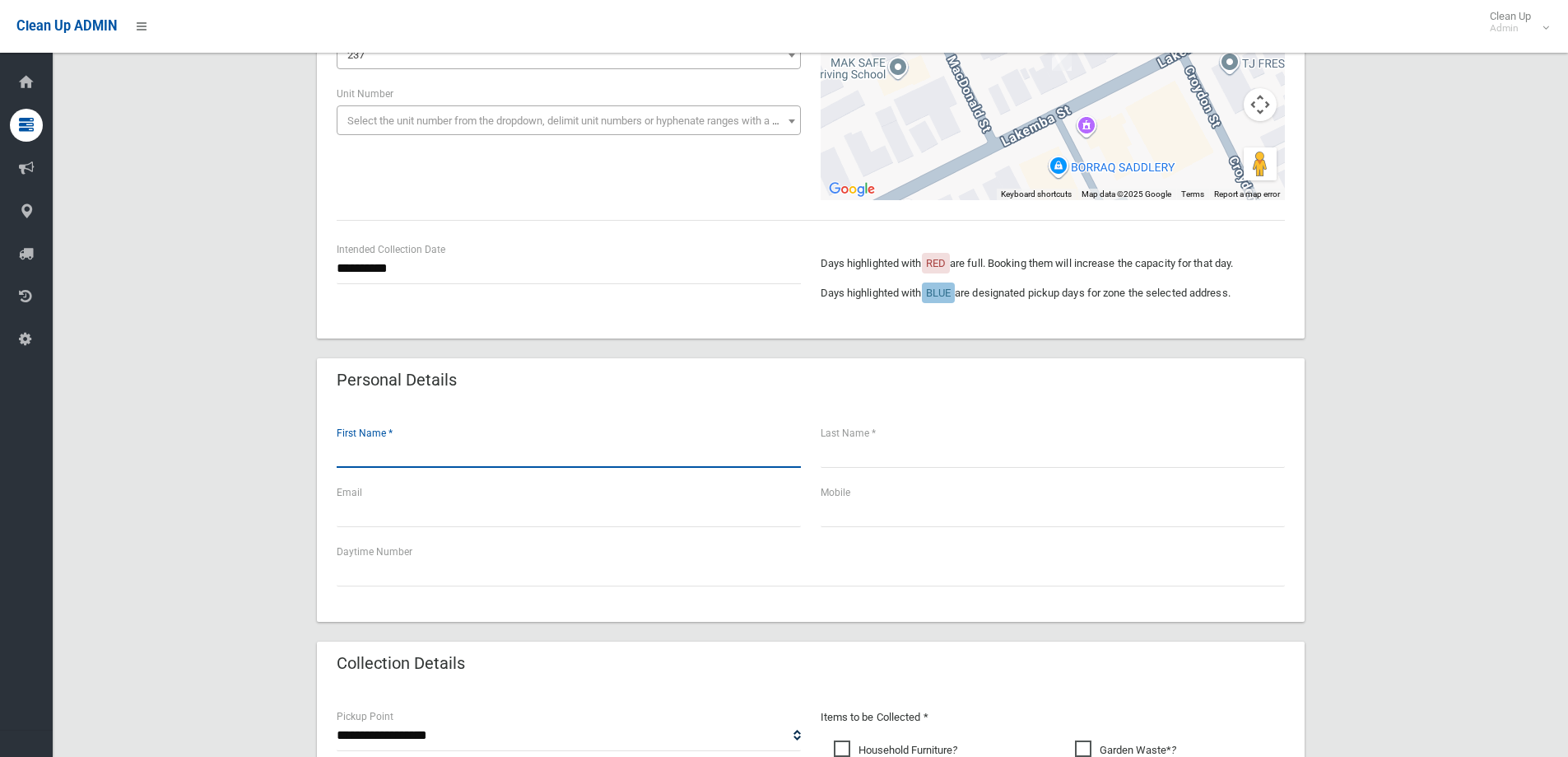
click at [414, 452] on input "text" at bounding box center [569, 452] width 465 height 30
type input "********"
click at [876, 455] on input "text" at bounding box center [1052, 452] width 465 height 30
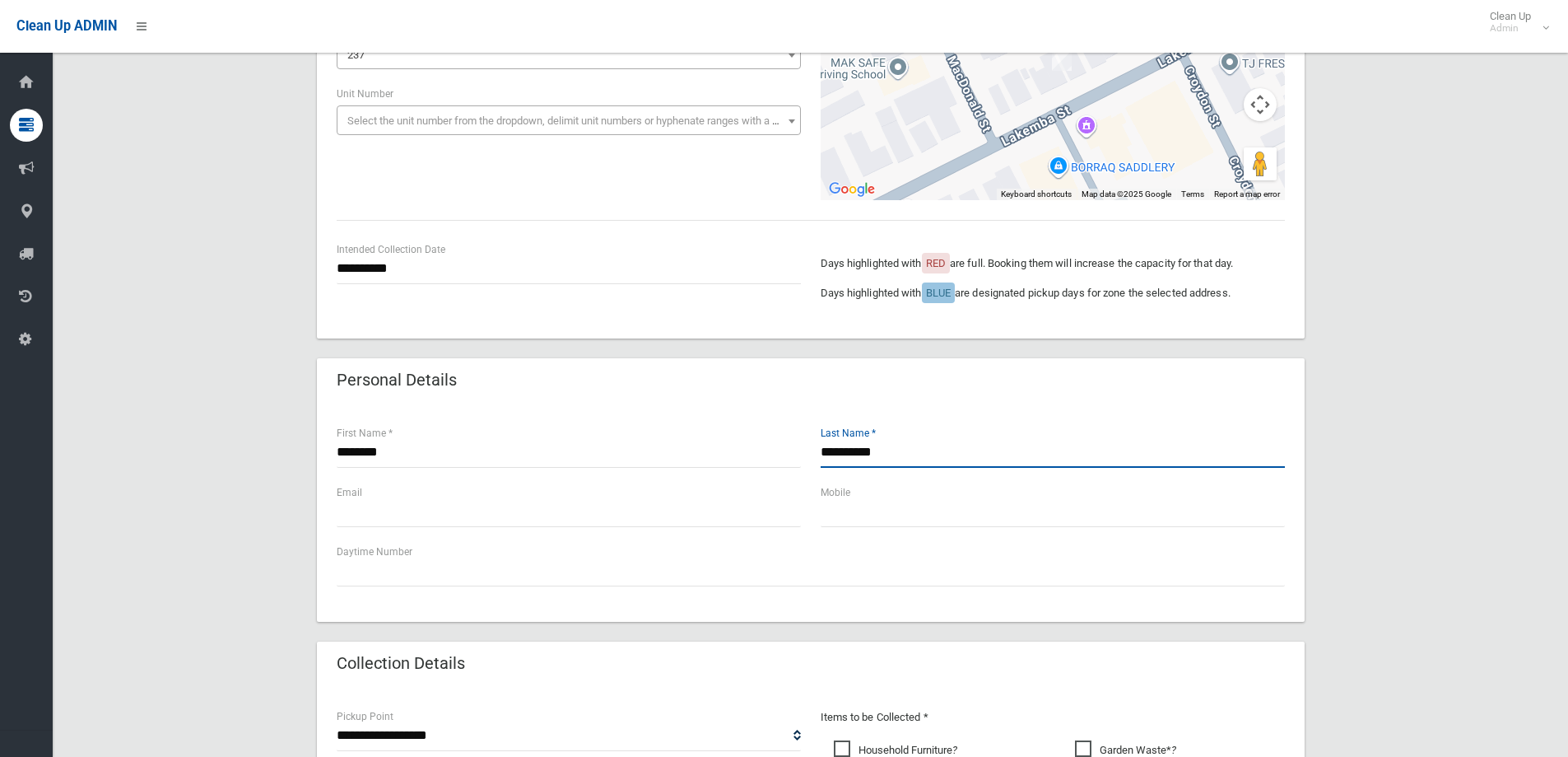
type input "**********"
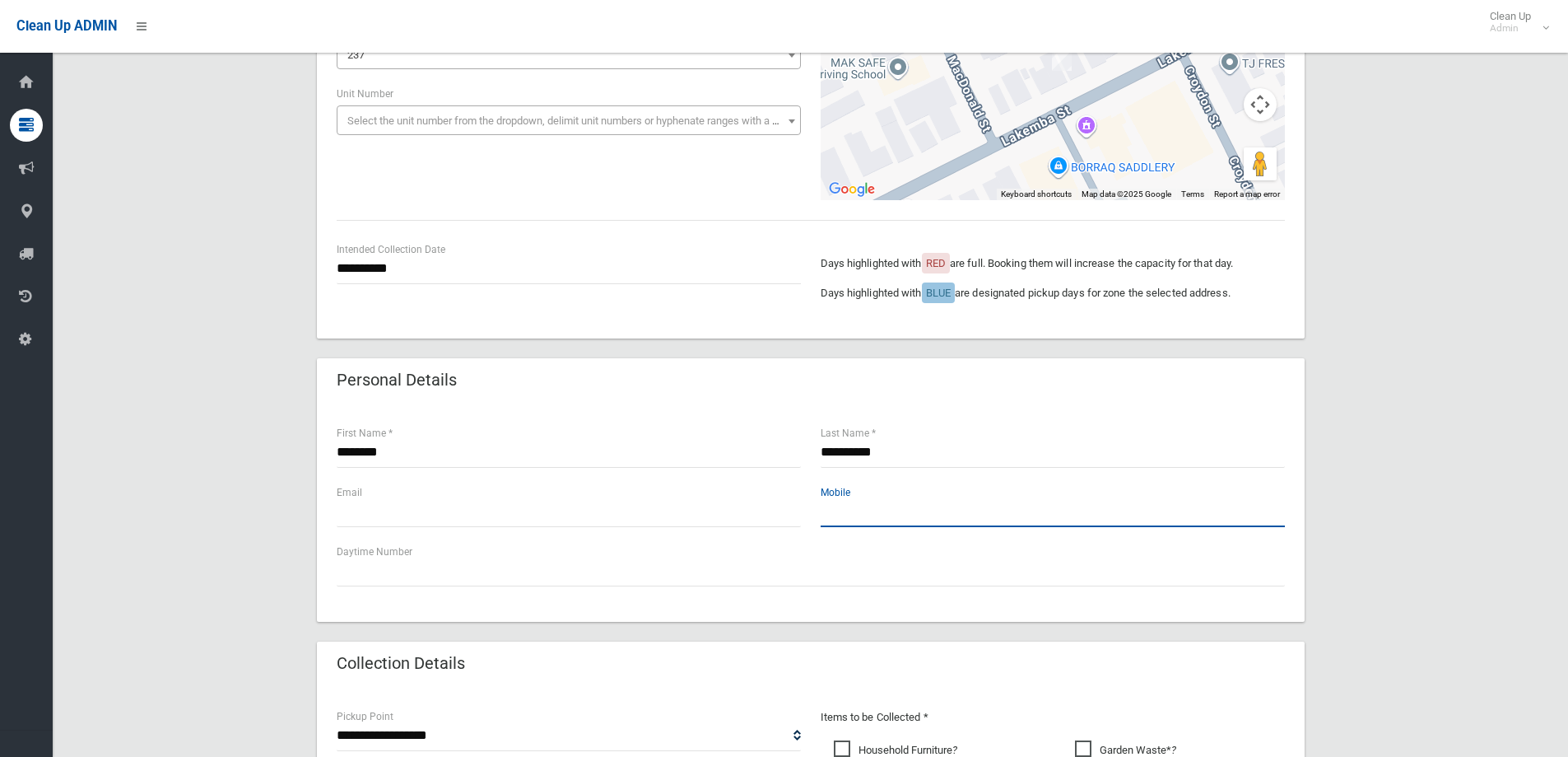
click at [866, 519] on input "text" at bounding box center [1052, 511] width 465 height 30
type input "**********"
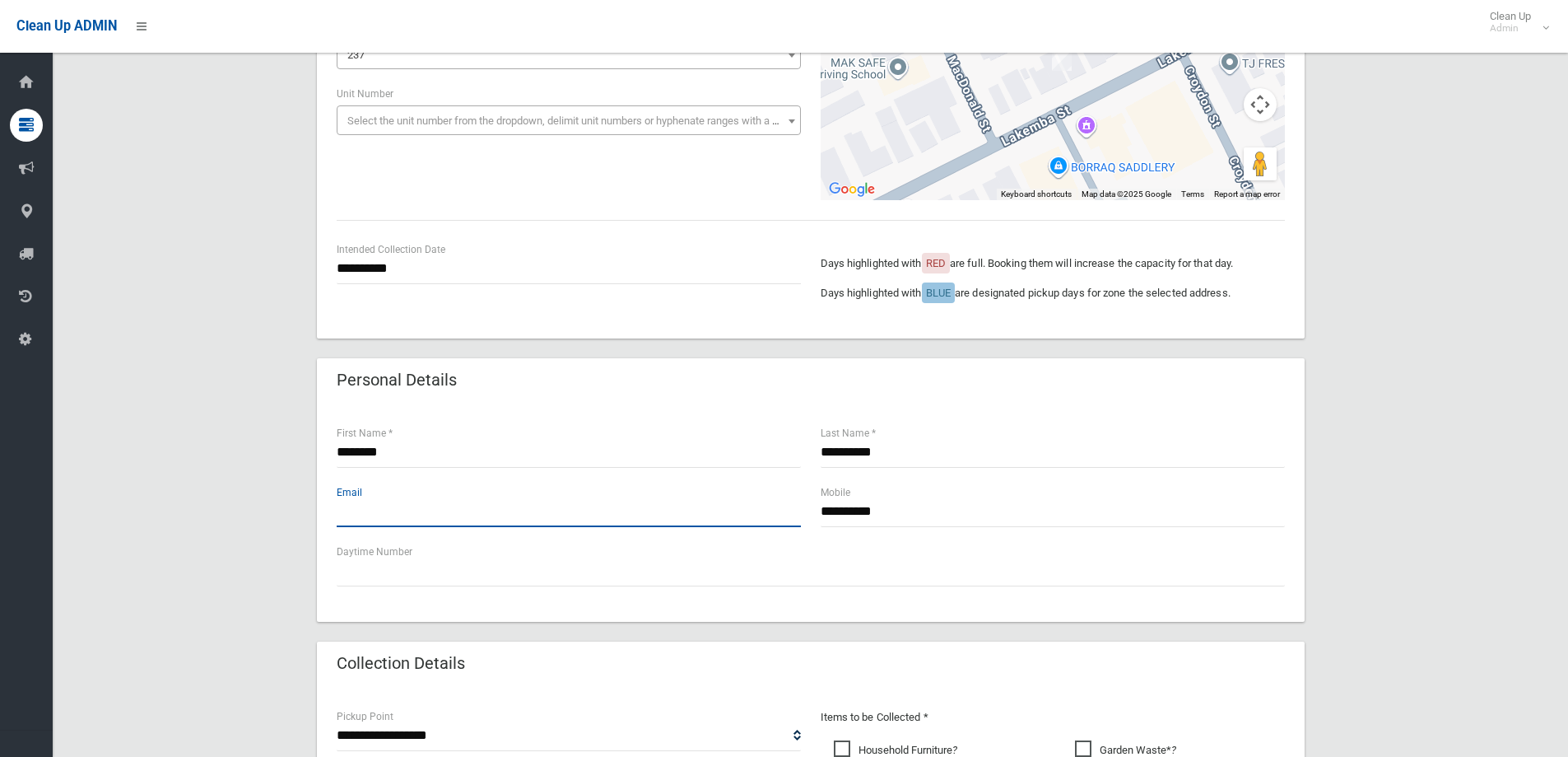
click at [539, 521] on input "text" at bounding box center [569, 511] width 465 height 30
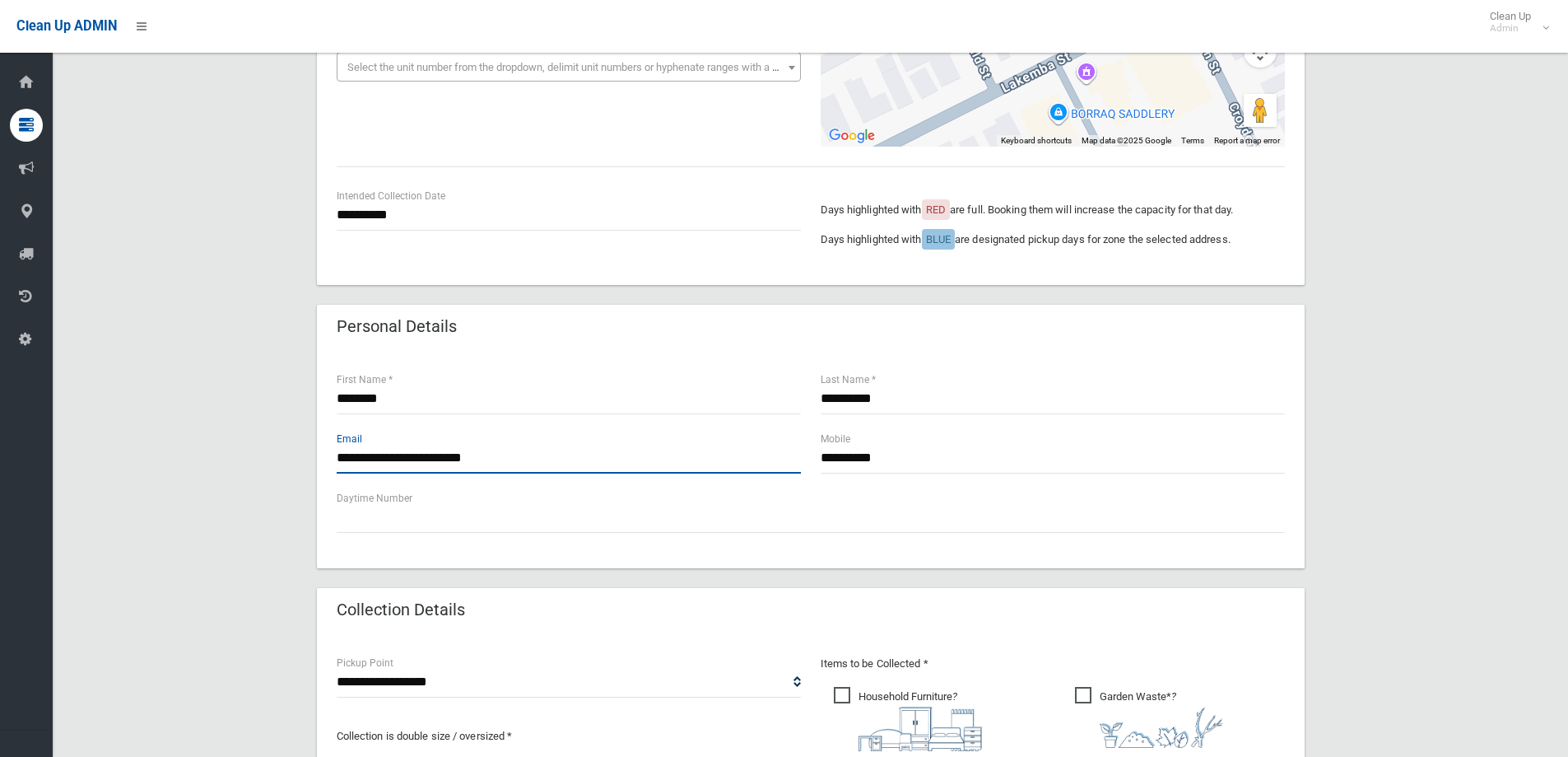
scroll to position [329, 0]
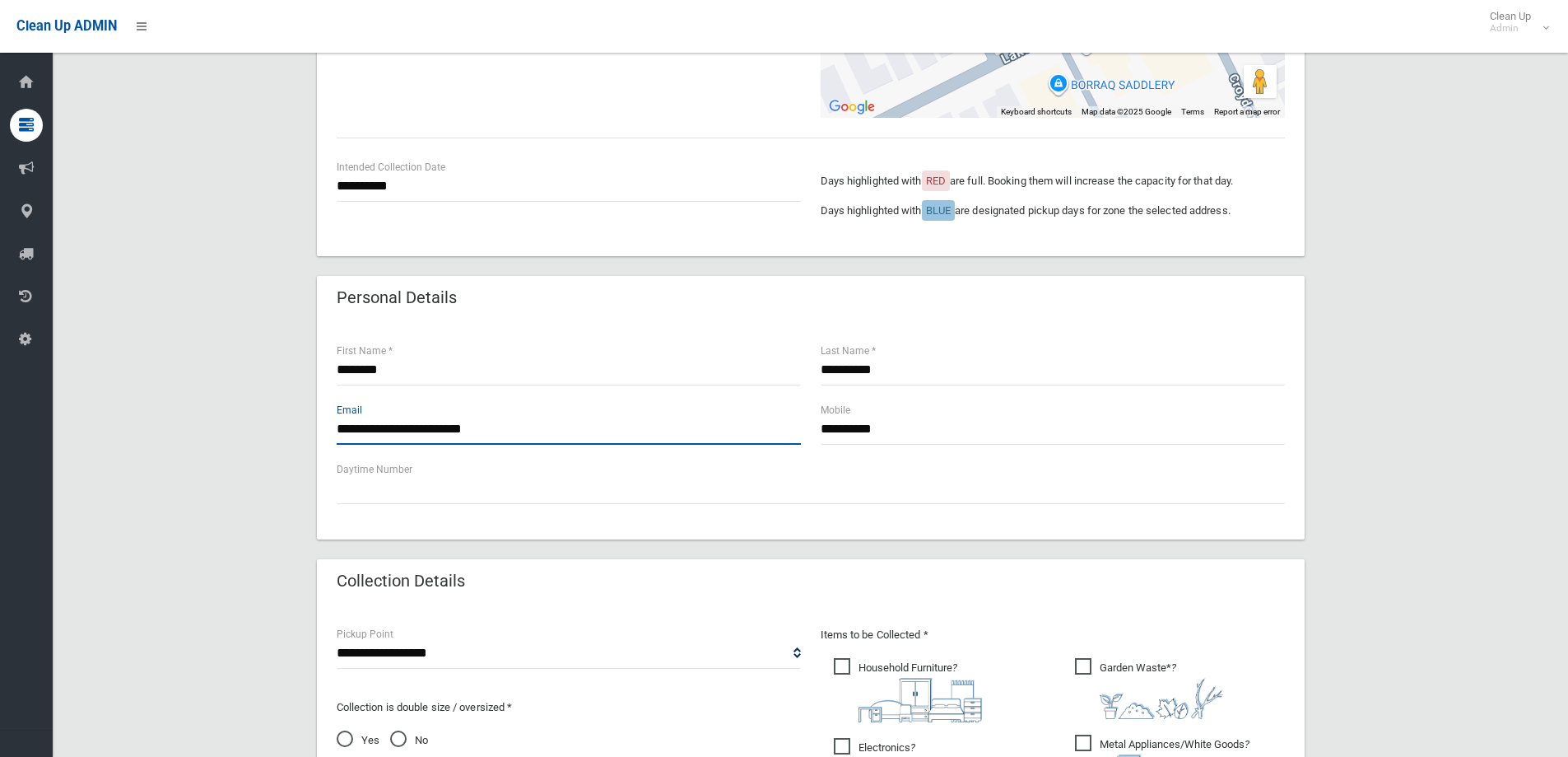
type input "**********"
click at [339, 370] on input "********" at bounding box center [569, 370] width 465 height 30
click at [340, 367] on input "********" at bounding box center [569, 370] width 465 height 30
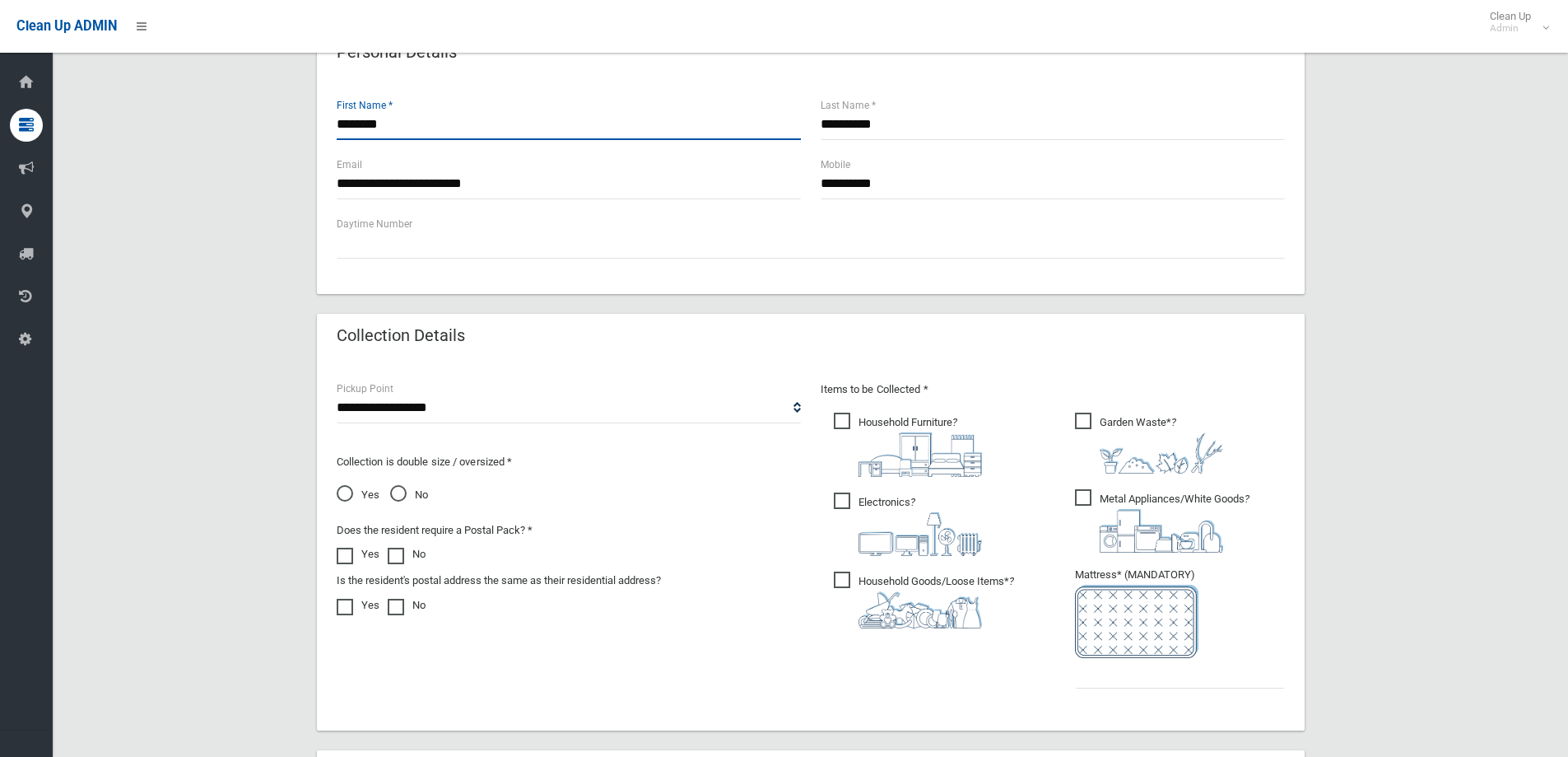
scroll to position [577, 0]
type input "********"
click at [870, 404] on div "Items to be Collected * Household Furniture ?" at bounding box center [1052, 543] width 483 height 331
click at [860, 423] on span "Household Furniture ?" at bounding box center [907, 443] width 148 height 65
click at [848, 496] on span "Electronics ?" at bounding box center [907, 522] width 148 height 64
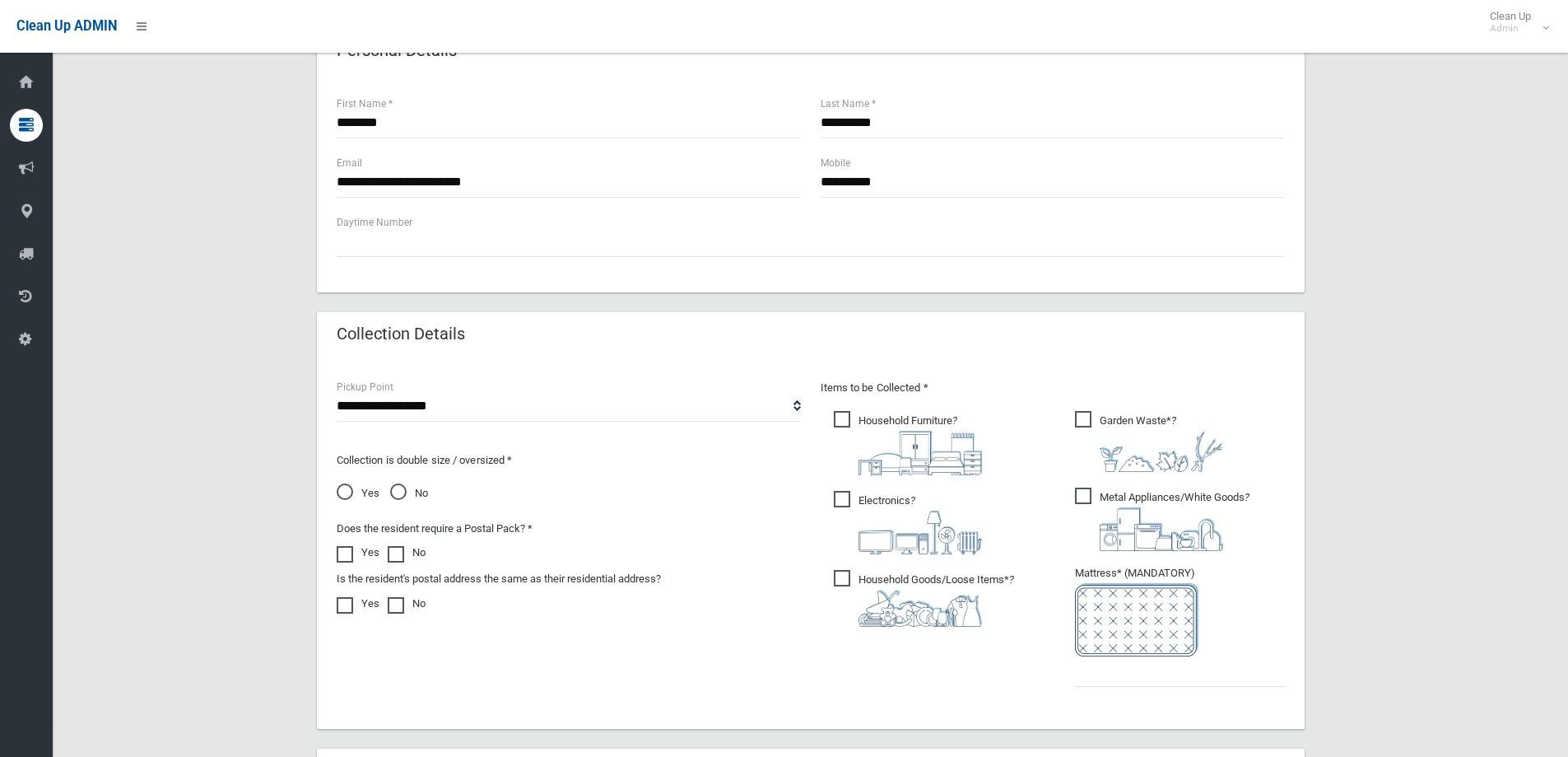
click at [836, 571] on span "Household Goods/Loose Items* ?" at bounding box center [923, 599] width 180 height 57
click at [1075, 492] on span "Metal Appliances/White Goods ?" at bounding box center [1162, 519] width 174 height 64
click at [1081, 414] on span "Garden Waste* ?" at bounding box center [1149, 441] width 148 height 61
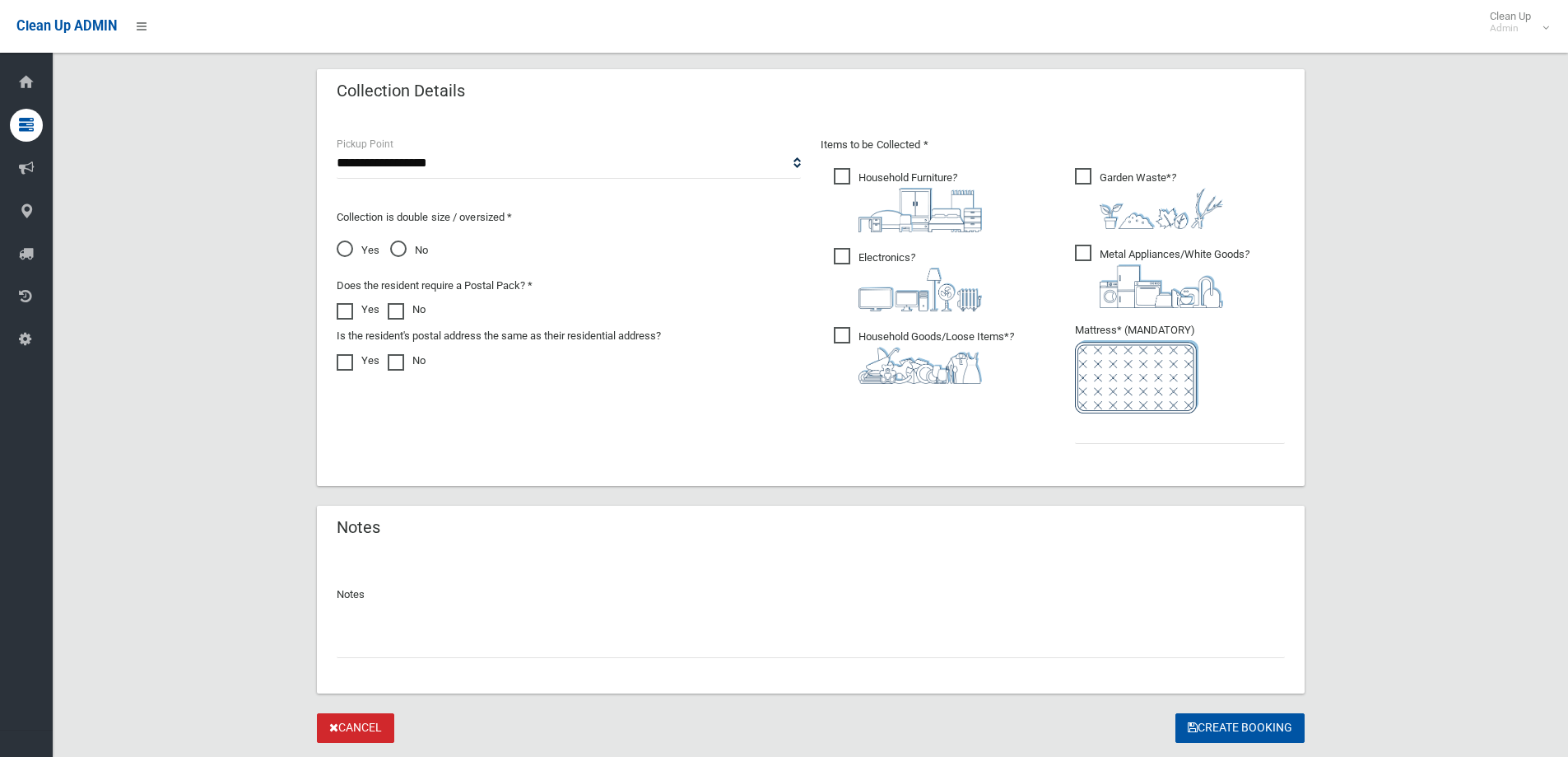
scroll to position [823, 0]
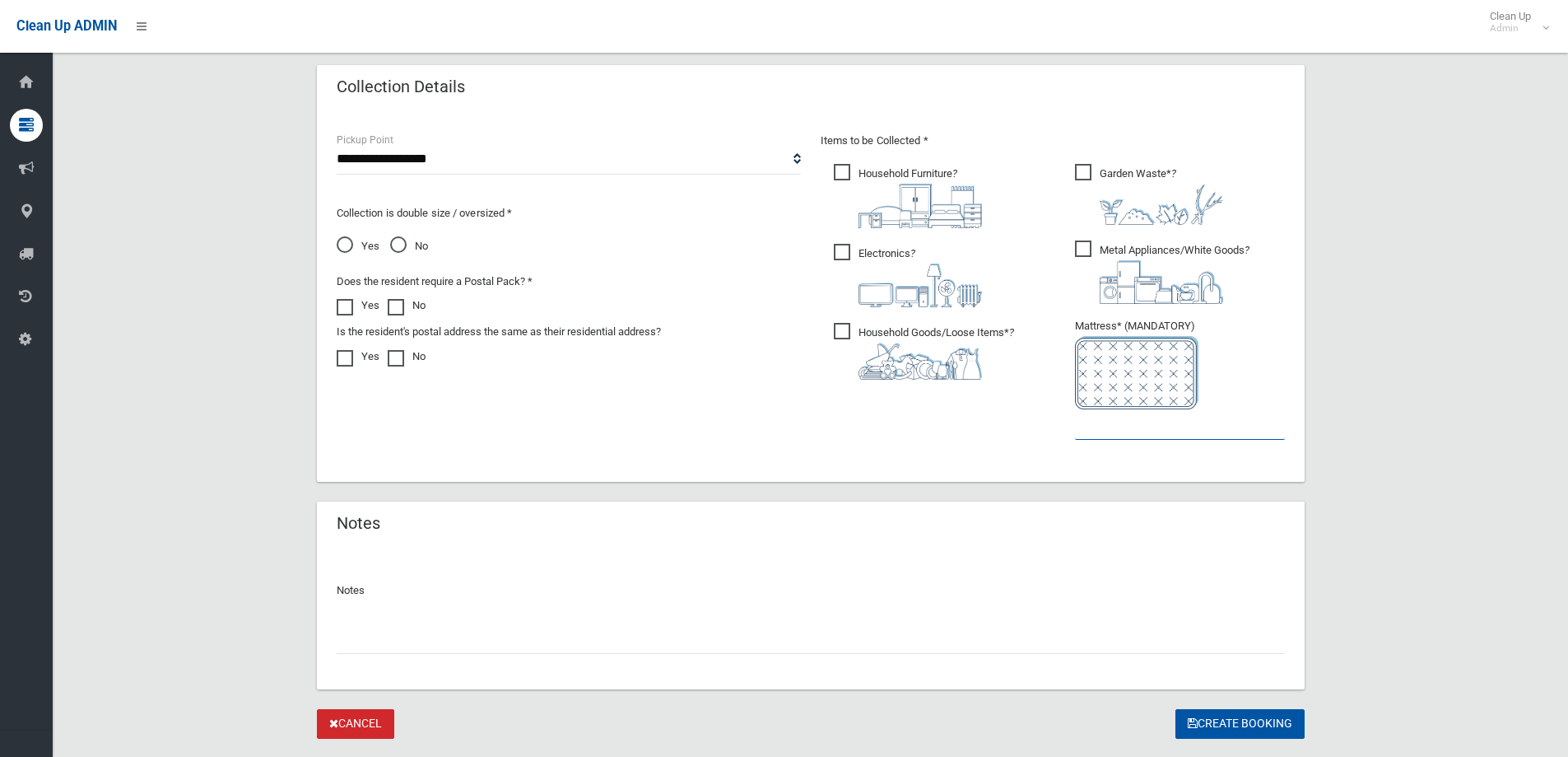
click at [1091, 428] on input "text" at bounding box center [1179, 424] width 210 height 30
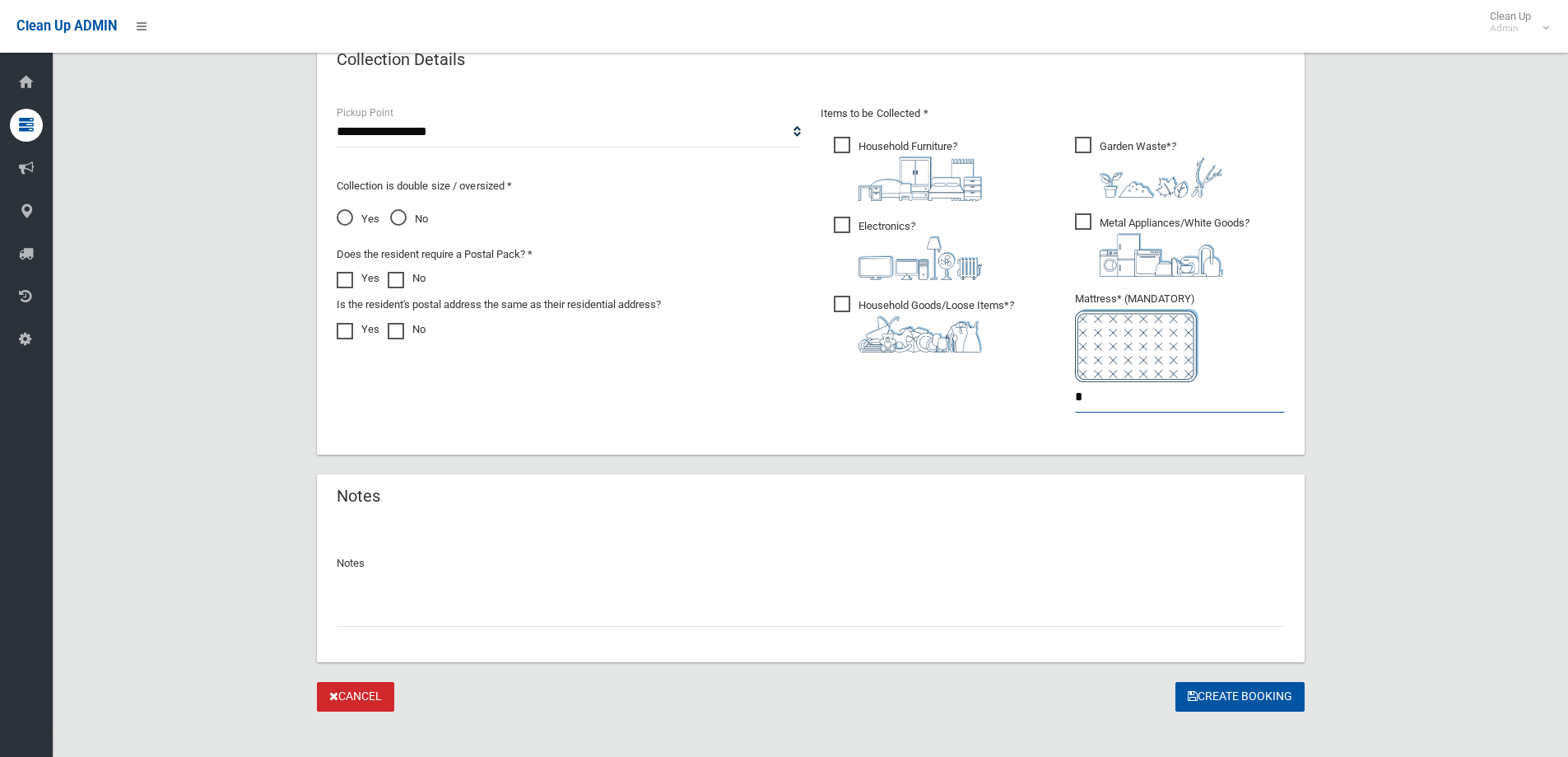
scroll to position [864, 0]
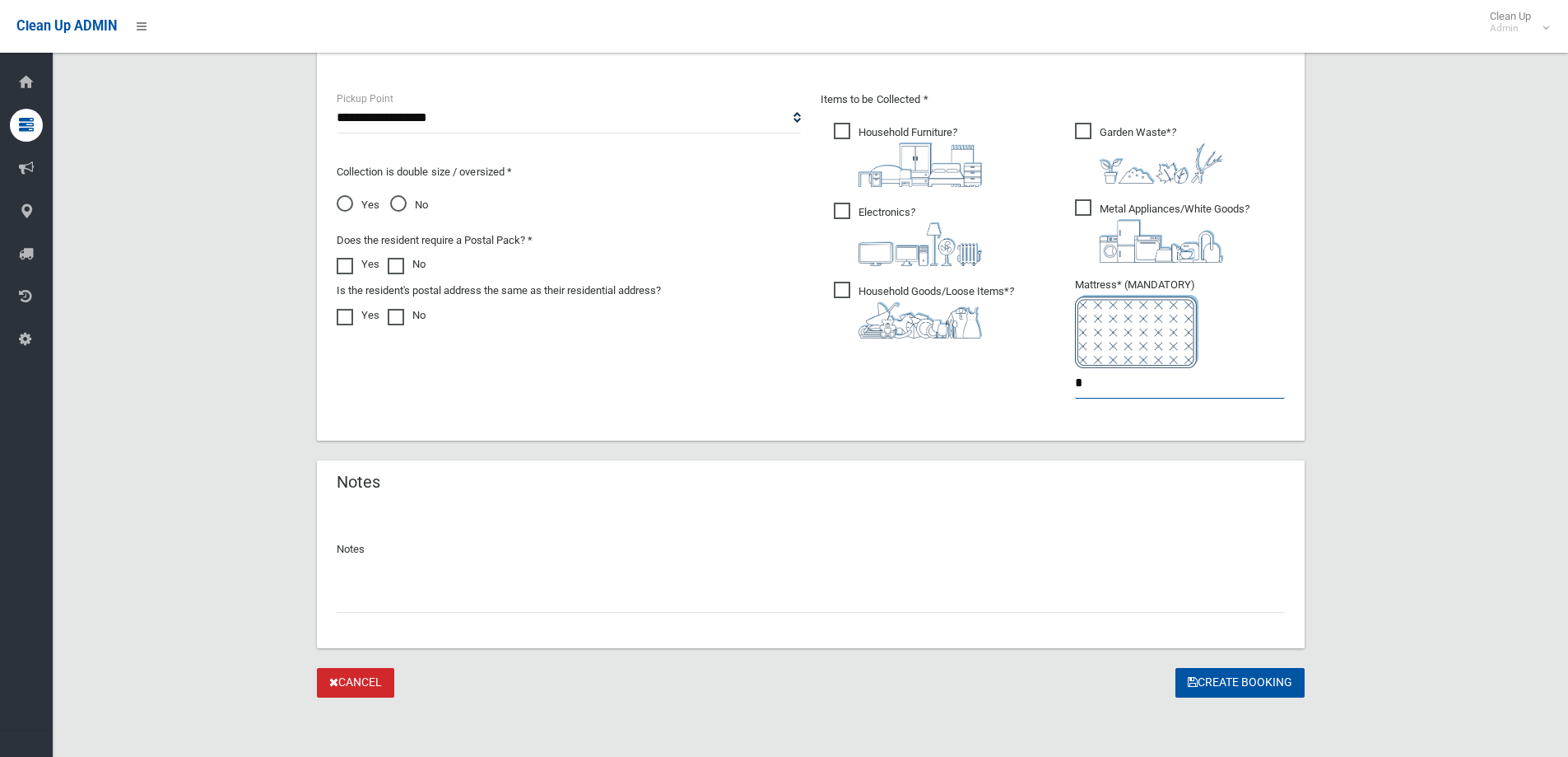
type input "*"
click at [394, 201] on span "No" at bounding box center [409, 205] width 38 height 20
click at [1211, 677] on button "Create Booking" at bounding box center [1240, 683] width 129 height 30
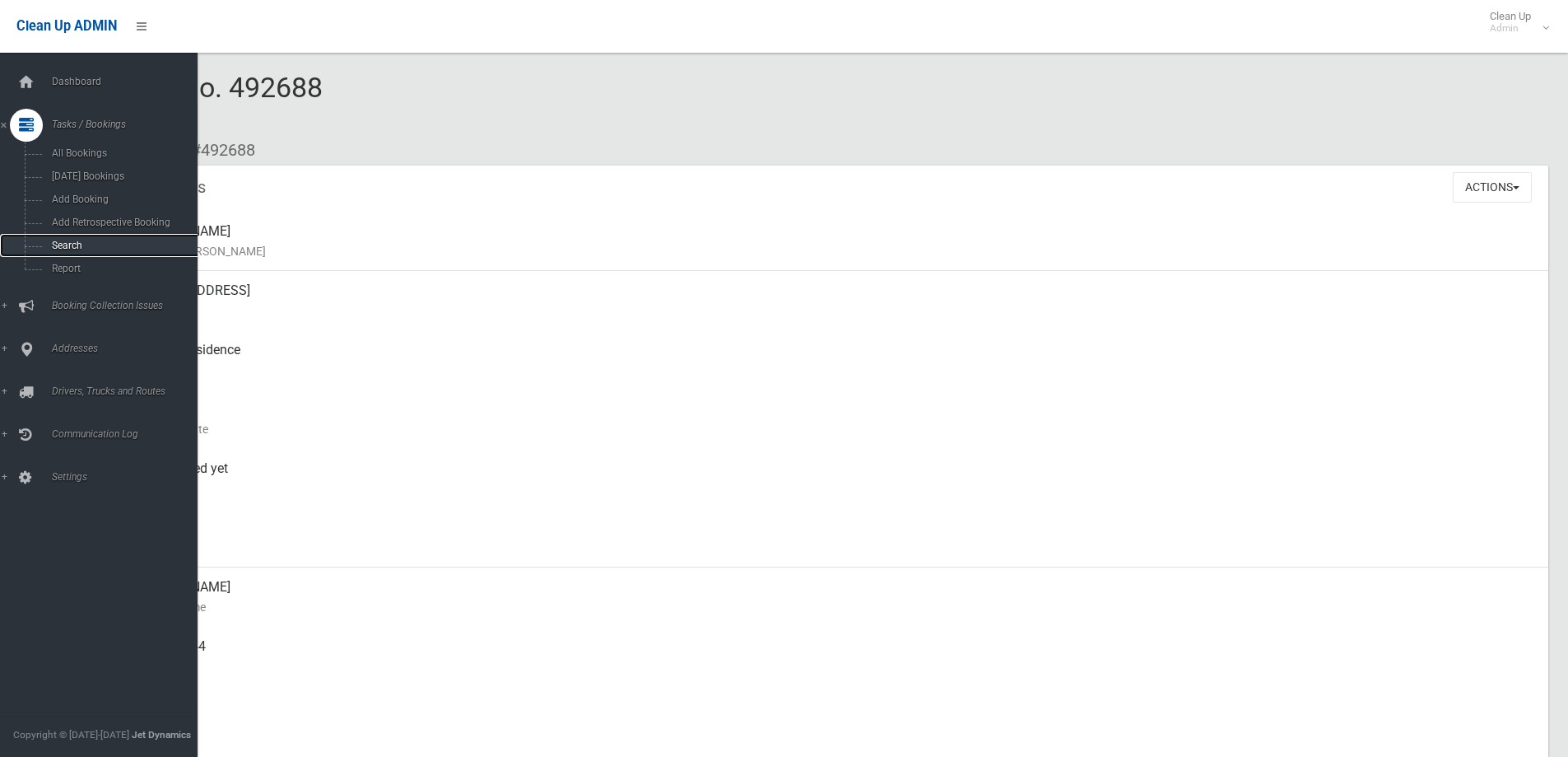
click at [113, 245] on span "Search" at bounding box center [120, 246] width 149 height 11
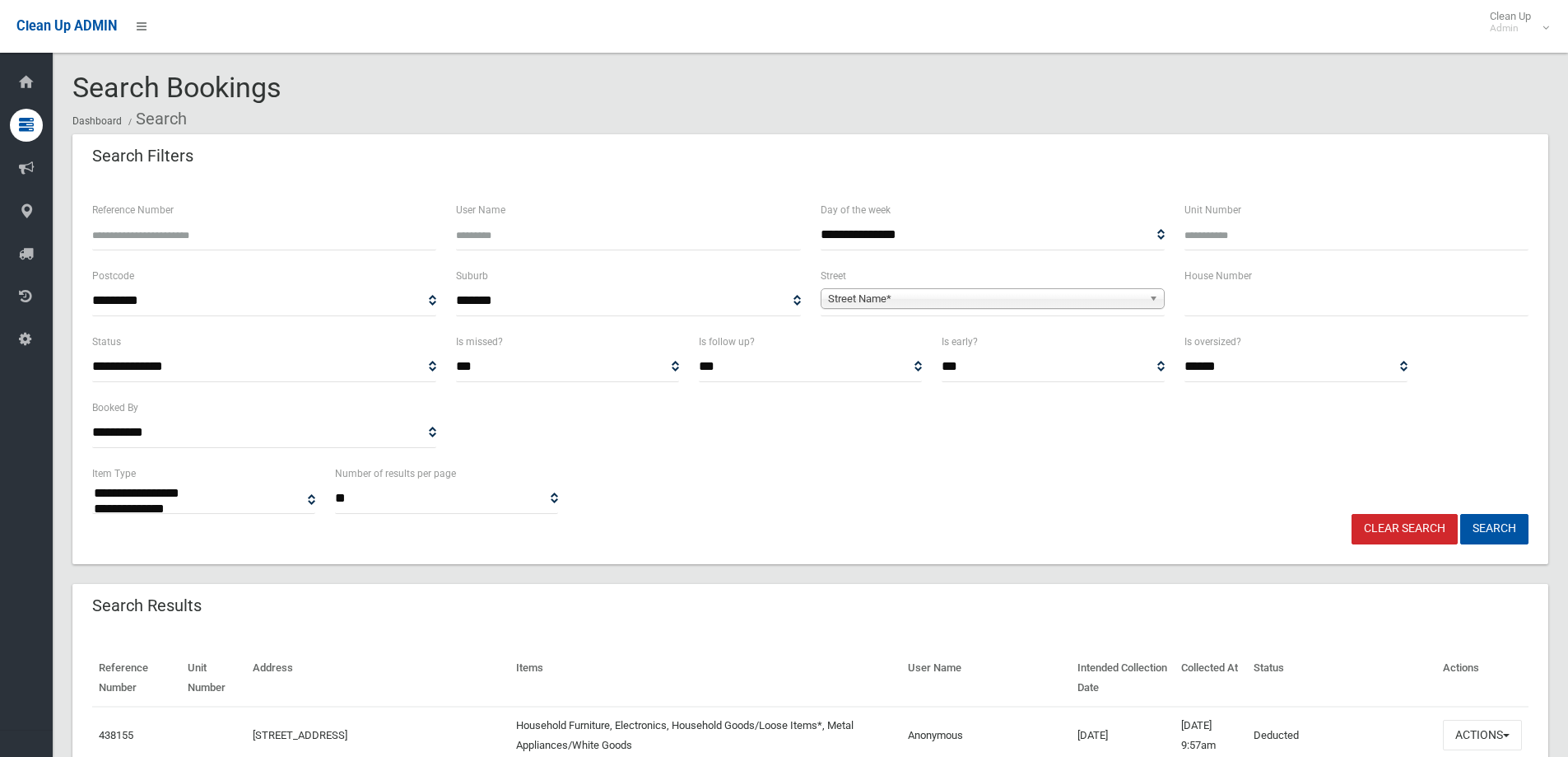
select select
click at [1238, 303] on input "text" at bounding box center [1356, 301] width 344 height 30
type input "**"
click at [1125, 302] on span "Street Name*" at bounding box center [985, 299] width 315 height 20
type input "****"
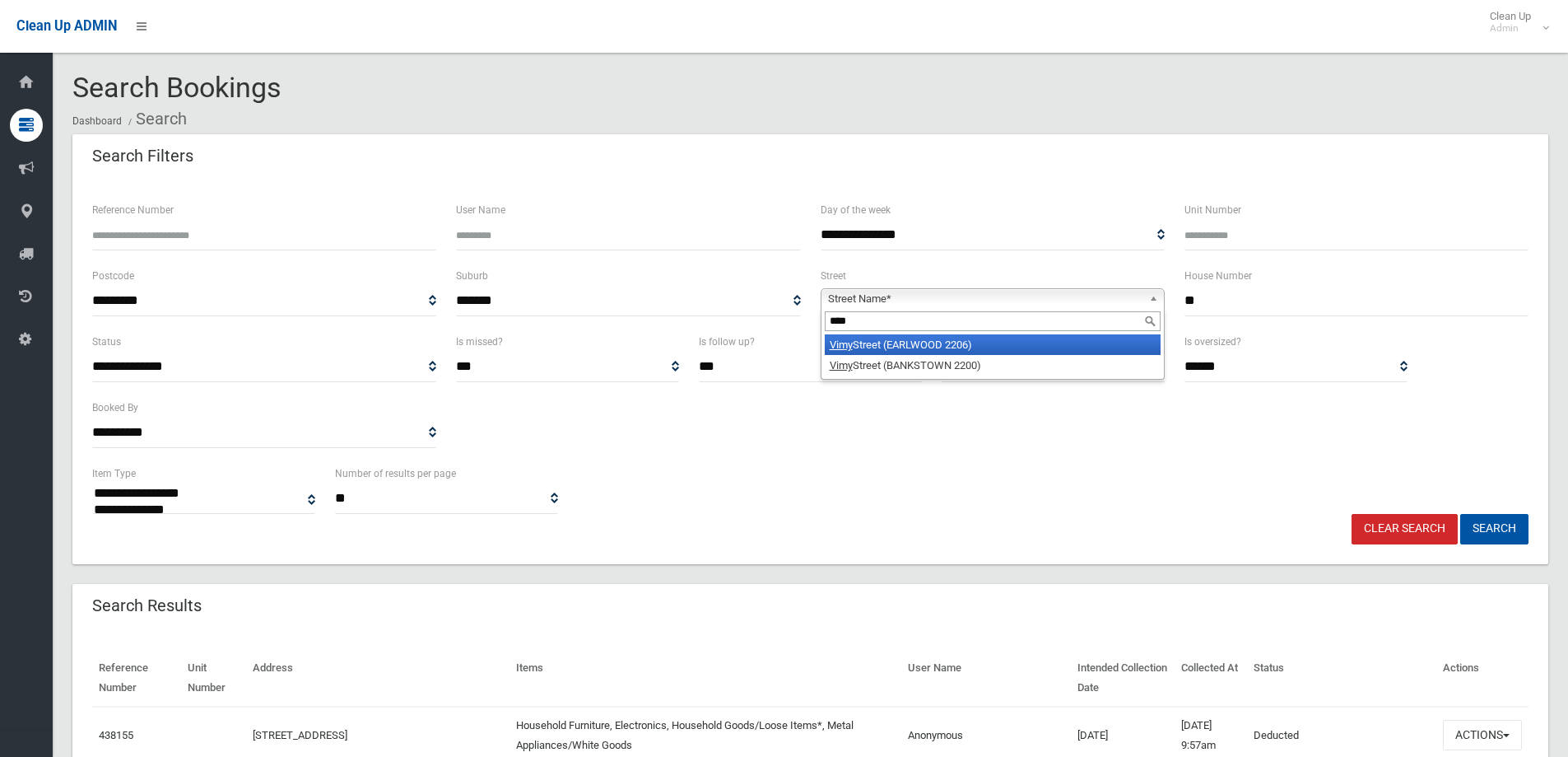
click at [1022, 347] on li "Vimy Street (EARLWOOD 2206)" at bounding box center [993, 344] width 336 height 21
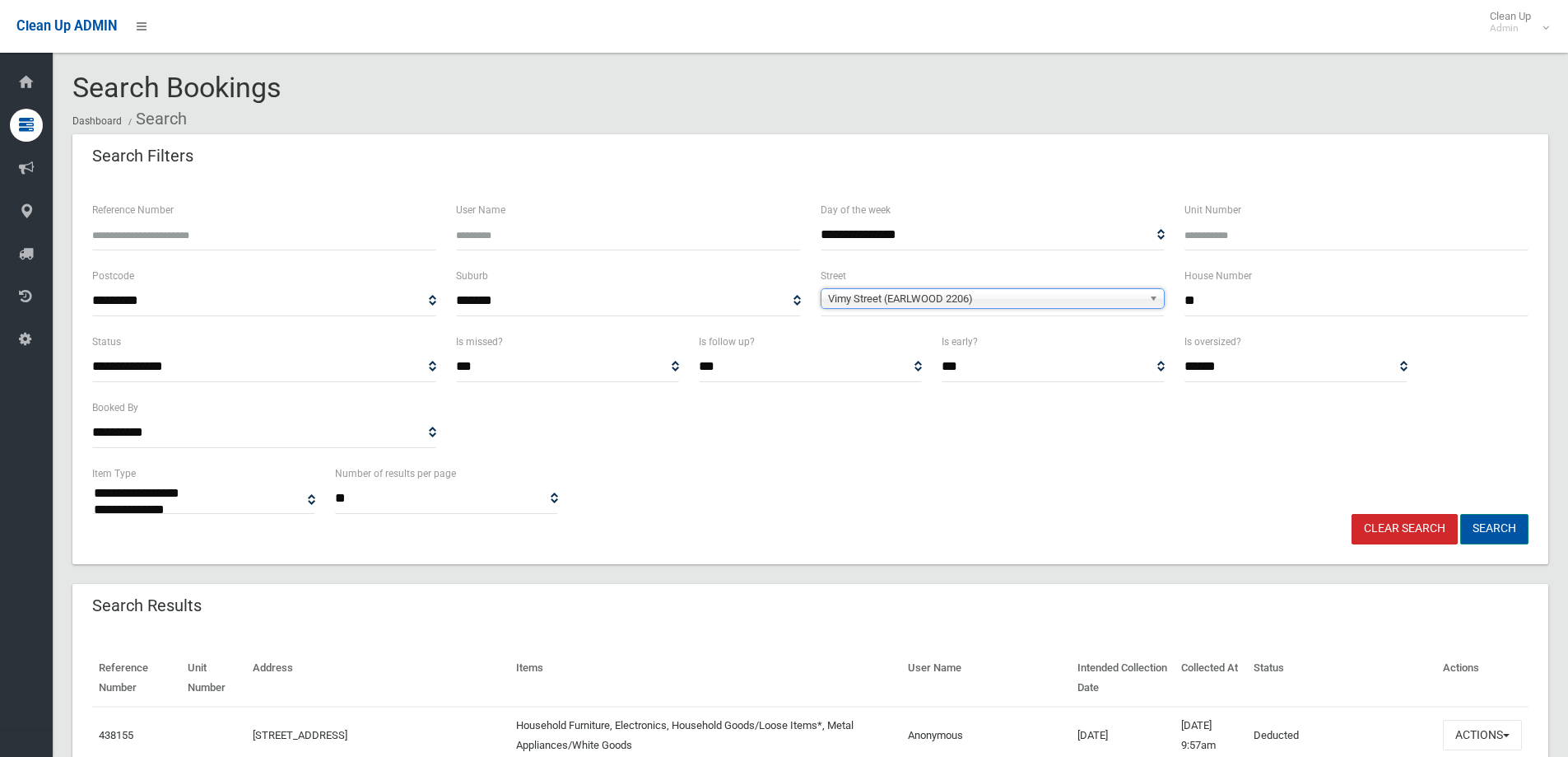
click at [1486, 530] on button "Search" at bounding box center [1494, 529] width 68 height 30
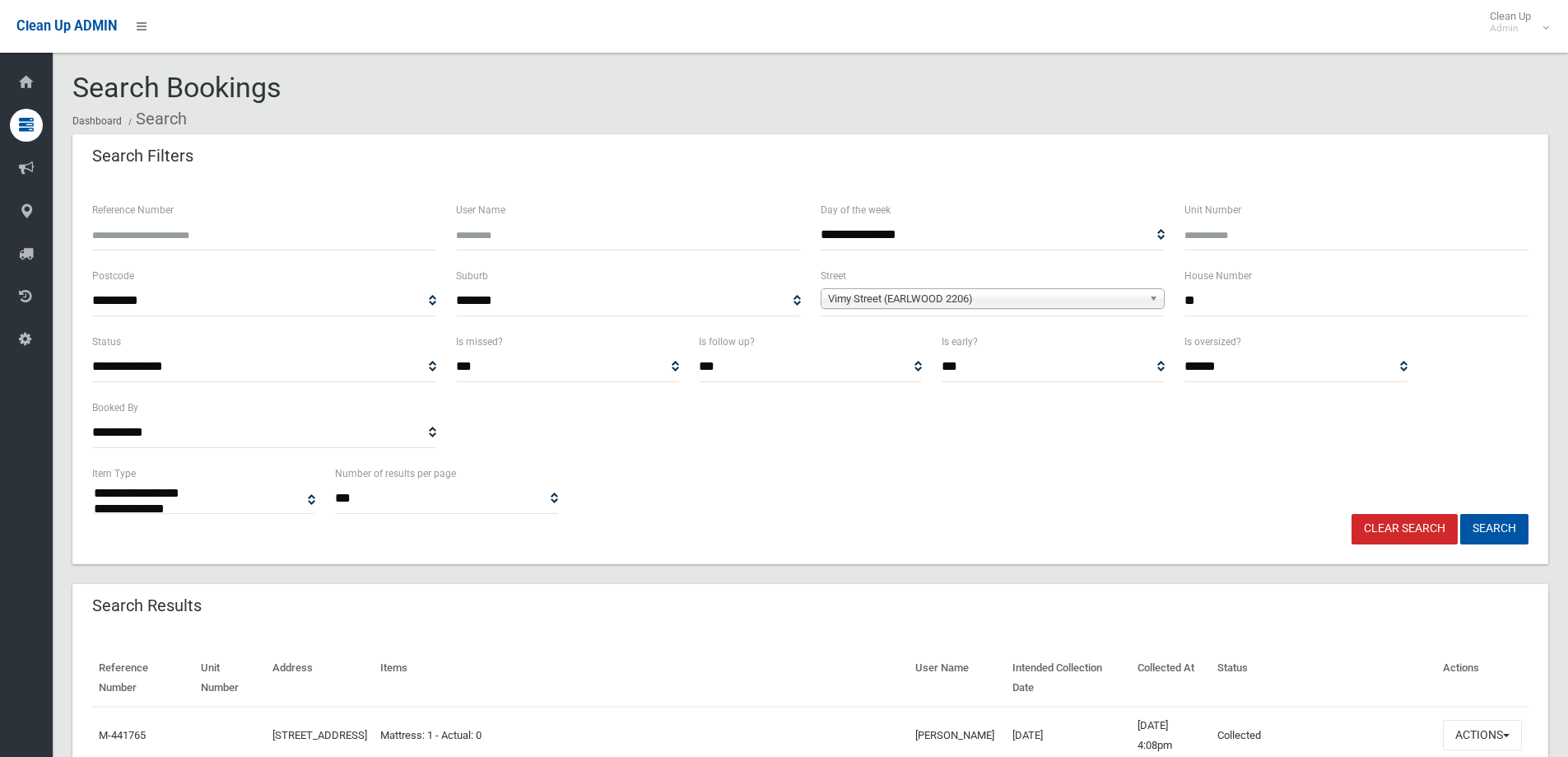
select select
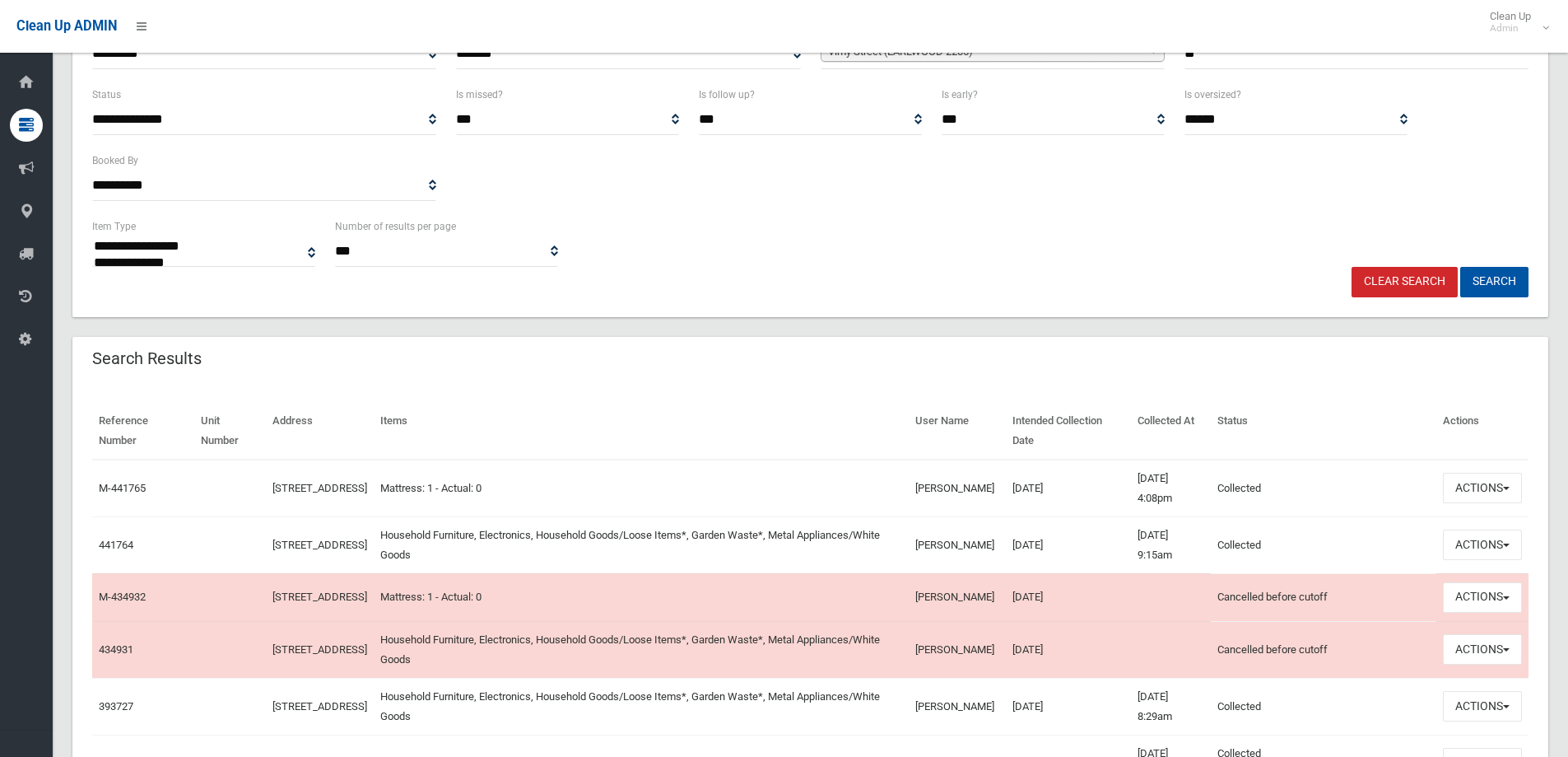
scroll to position [329, 0]
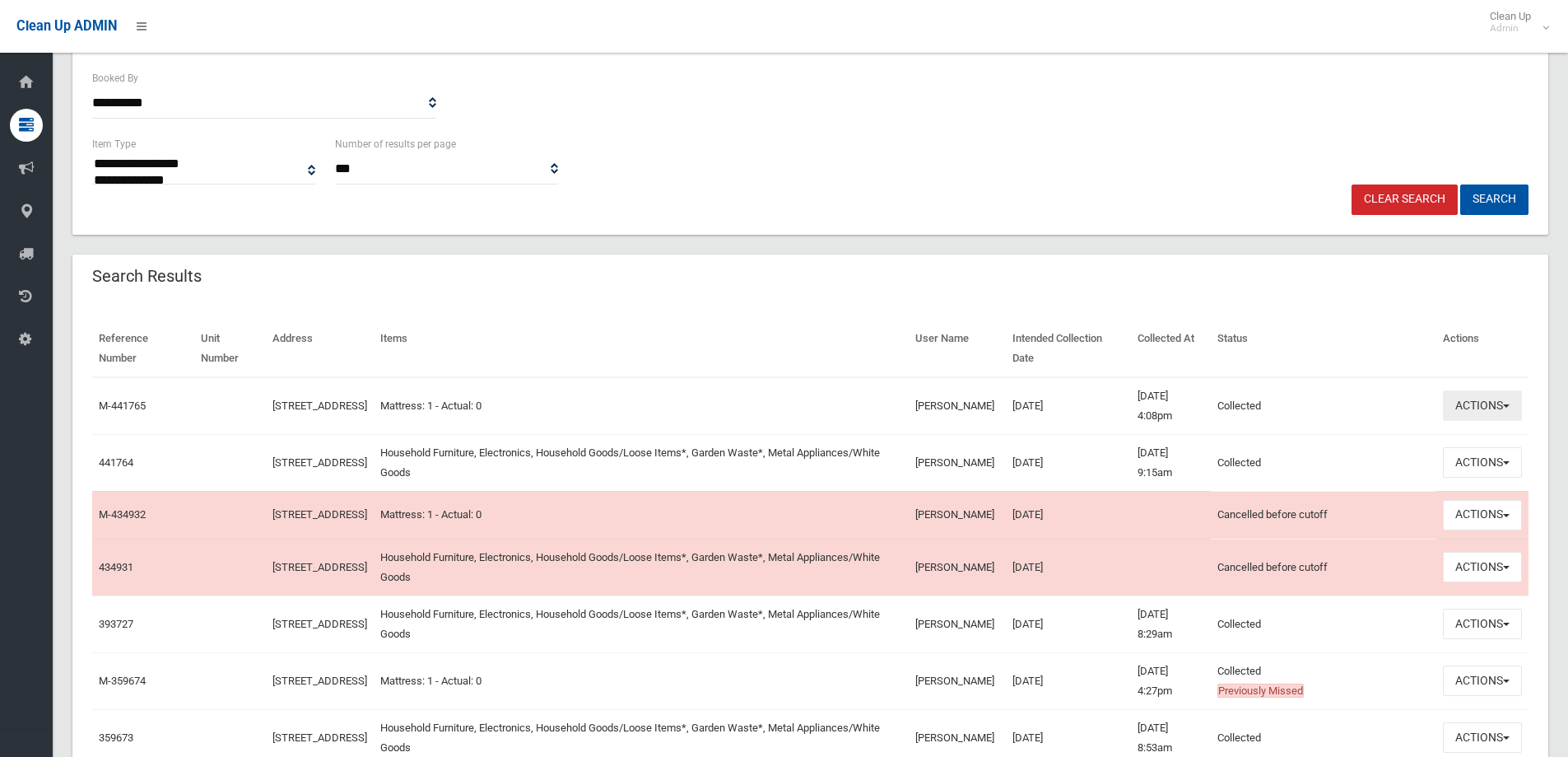
click at [1504, 400] on button "Actions" at bounding box center [1482, 405] width 79 height 30
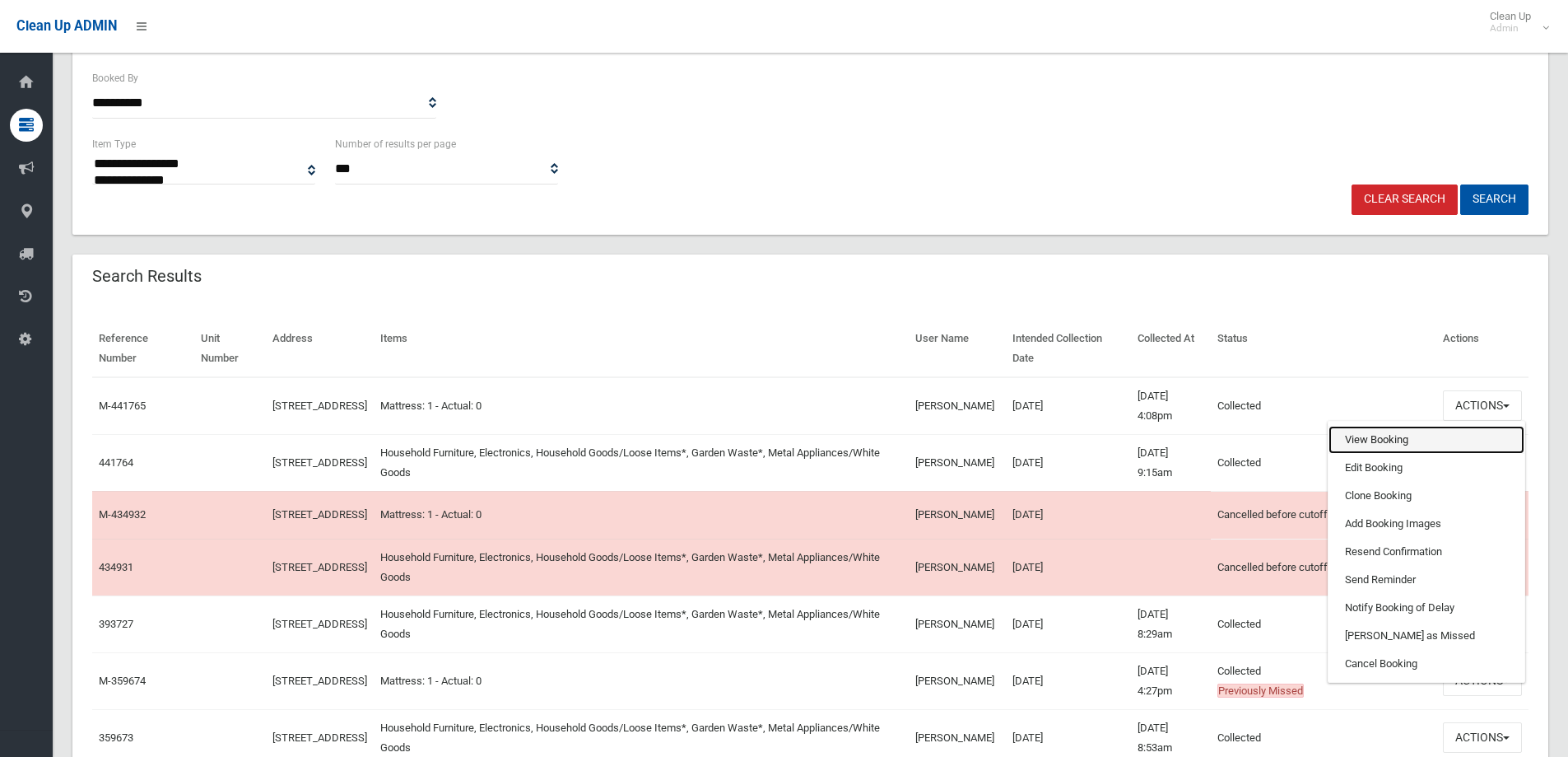
click at [1388, 437] on link "View Booking" at bounding box center [1426, 440] width 196 height 28
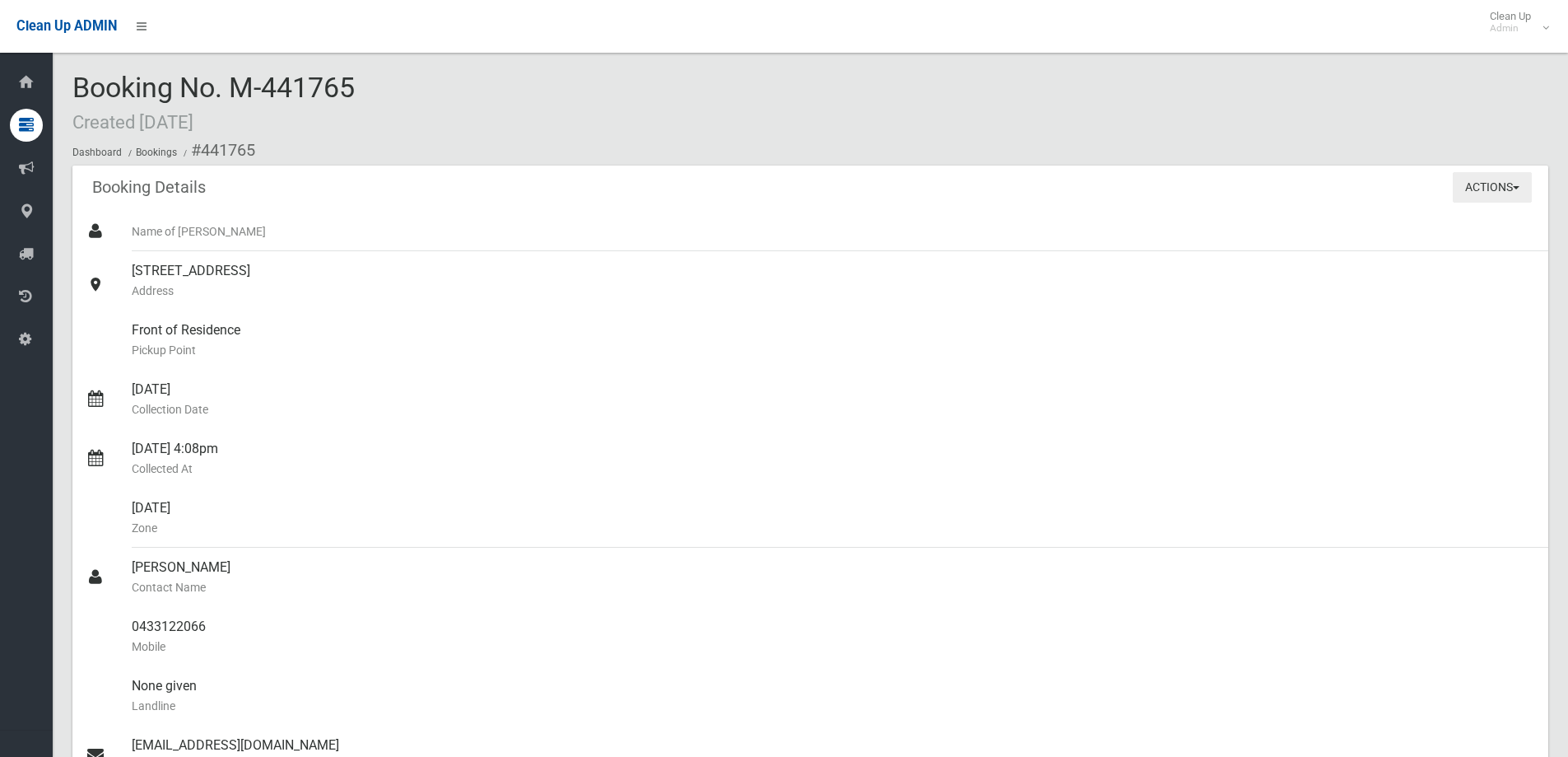
click at [1498, 177] on button "Actions" at bounding box center [1491, 187] width 79 height 30
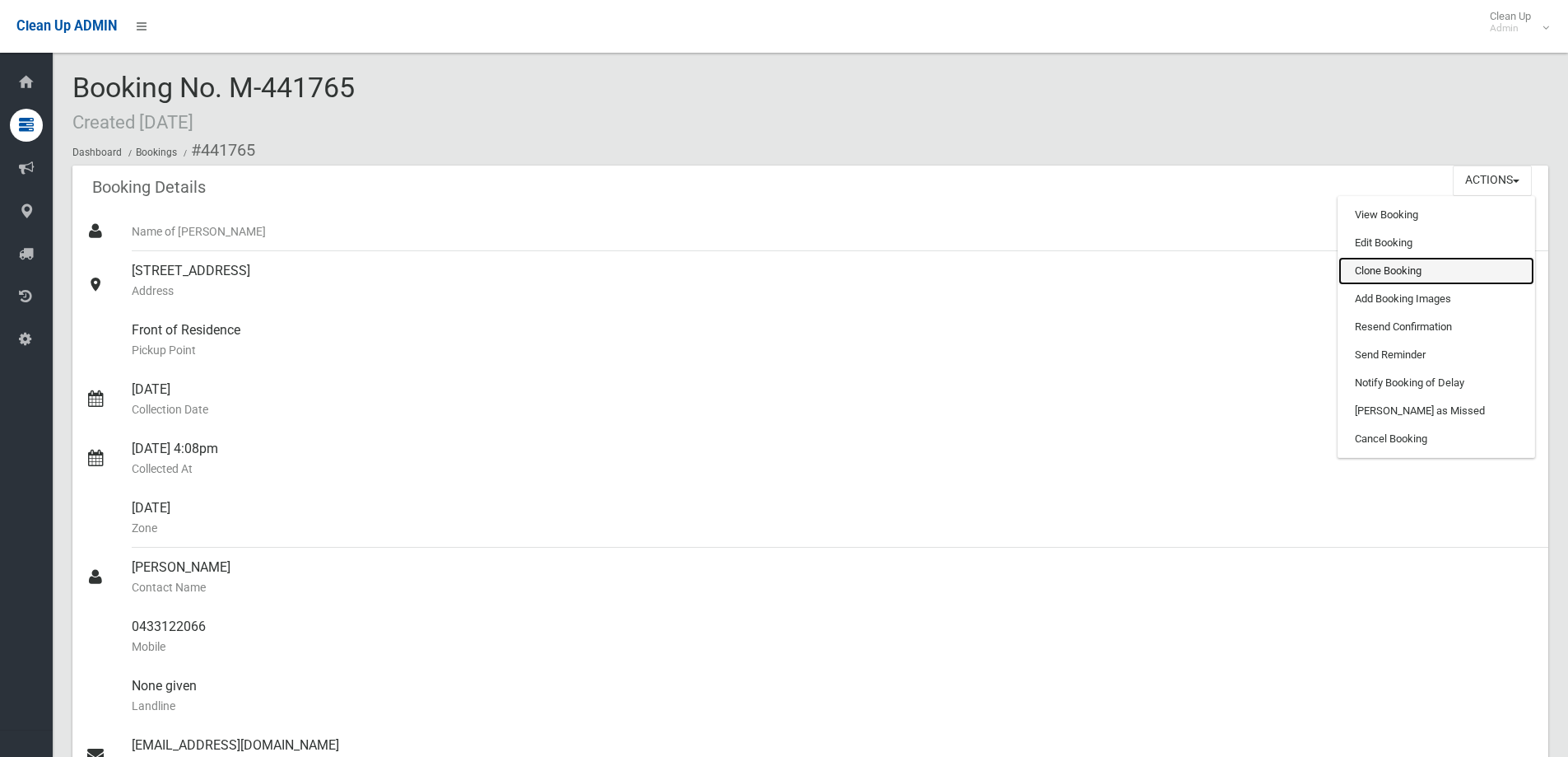
click at [1383, 262] on link "Clone Booking" at bounding box center [1435, 271] width 196 height 28
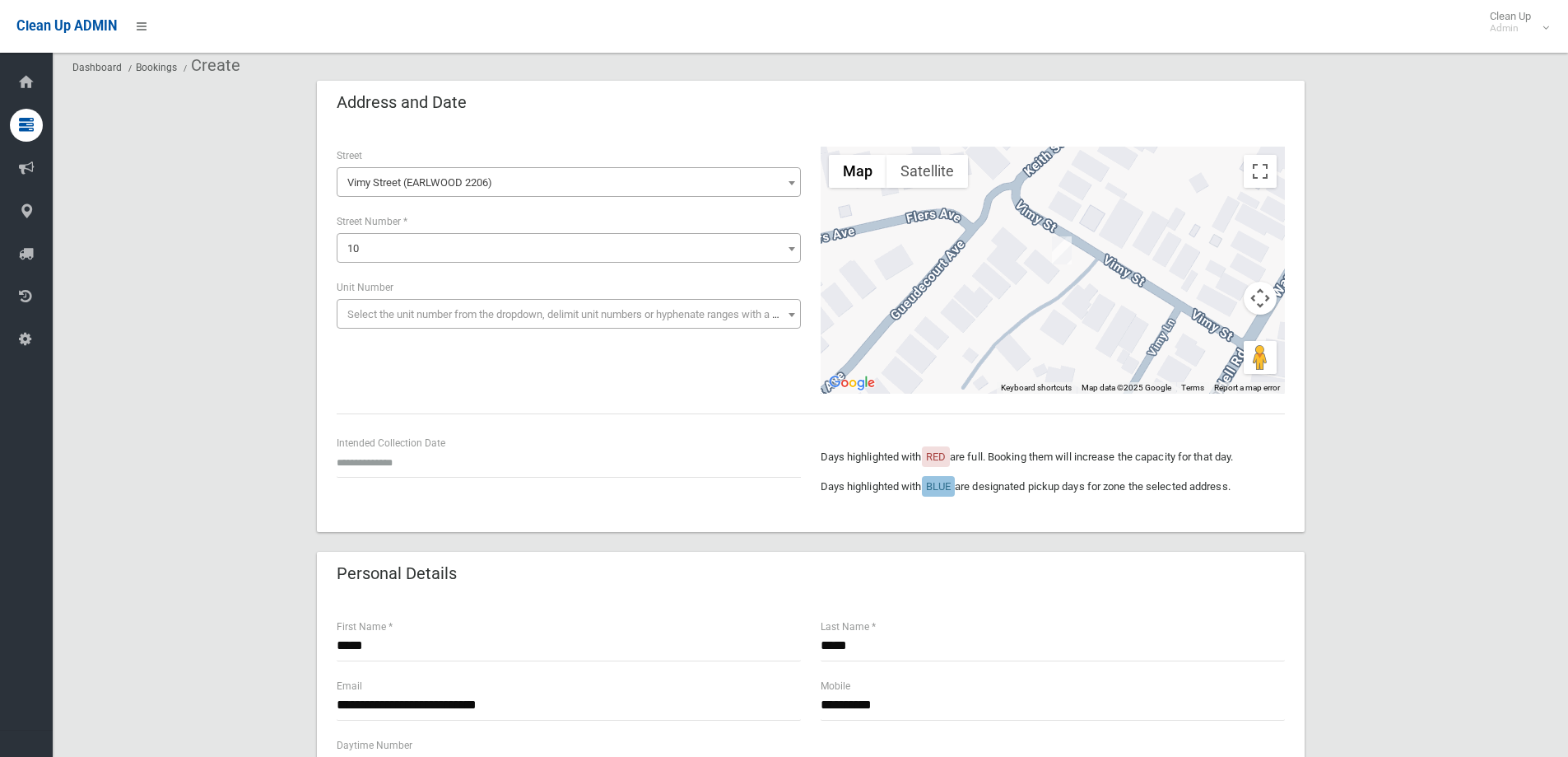
scroll to position [83, 0]
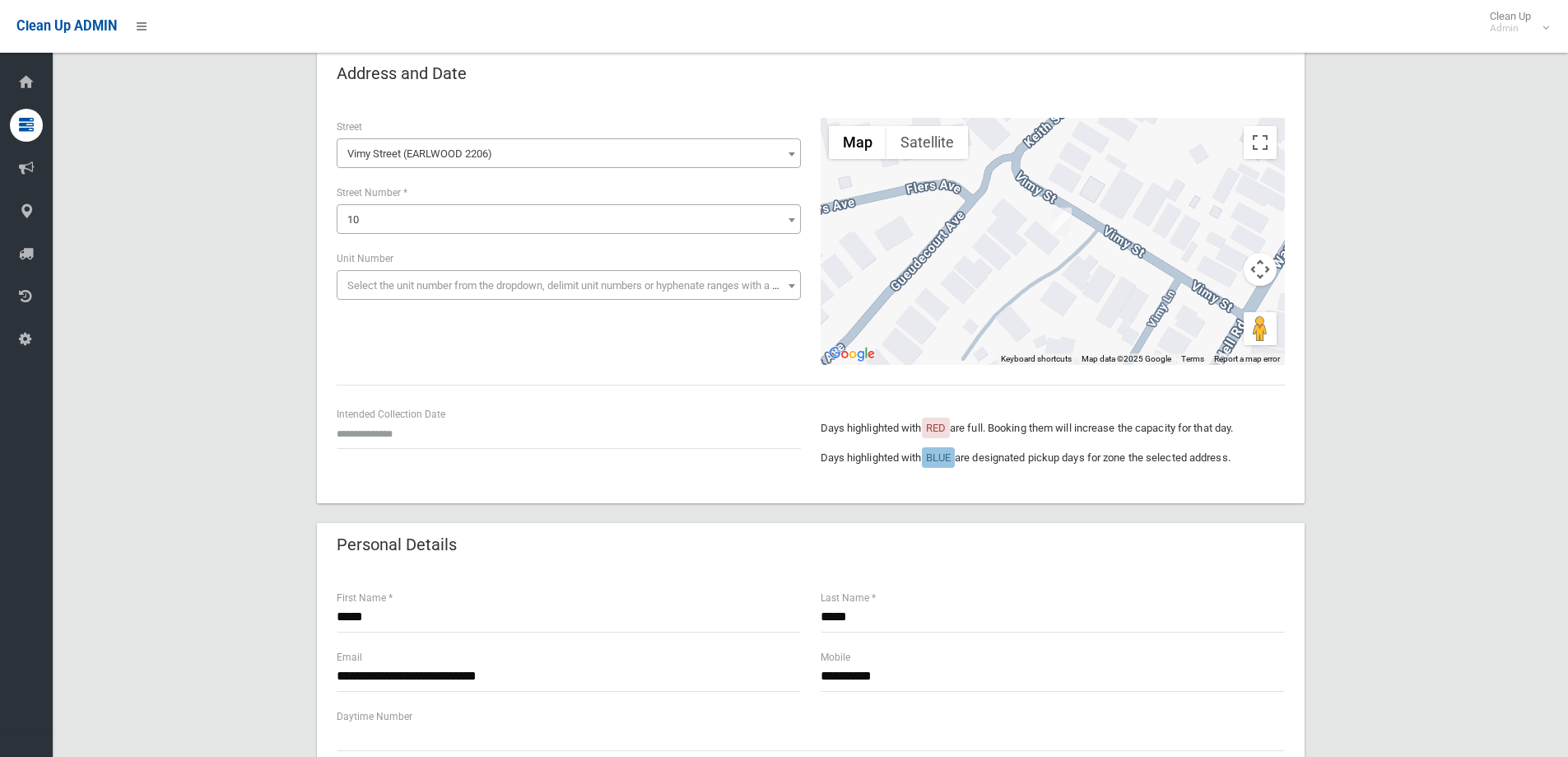
click at [403, 414] on div "Intended Collection Date" at bounding box center [569, 427] width 465 height 44
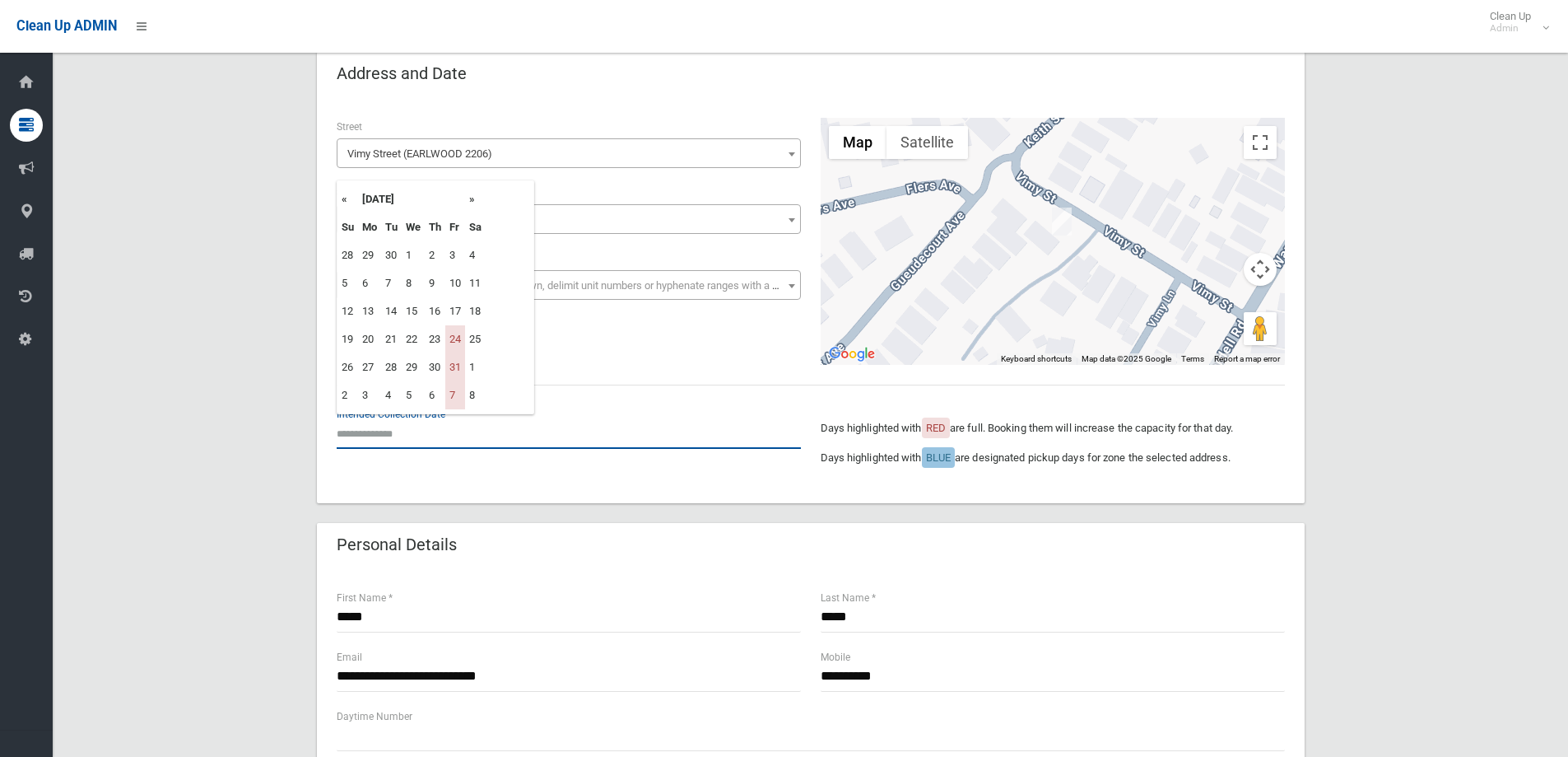
click at [400, 437] on input "text" at bounding box center [569, 434] width 465 height 30
click at [471, 196] on th "»" at bounding box center [475, 199] width 21 height 28
click at [456, 332] on td "21" at bounding box center [455, 340] width 20 height 28
type input "**********"
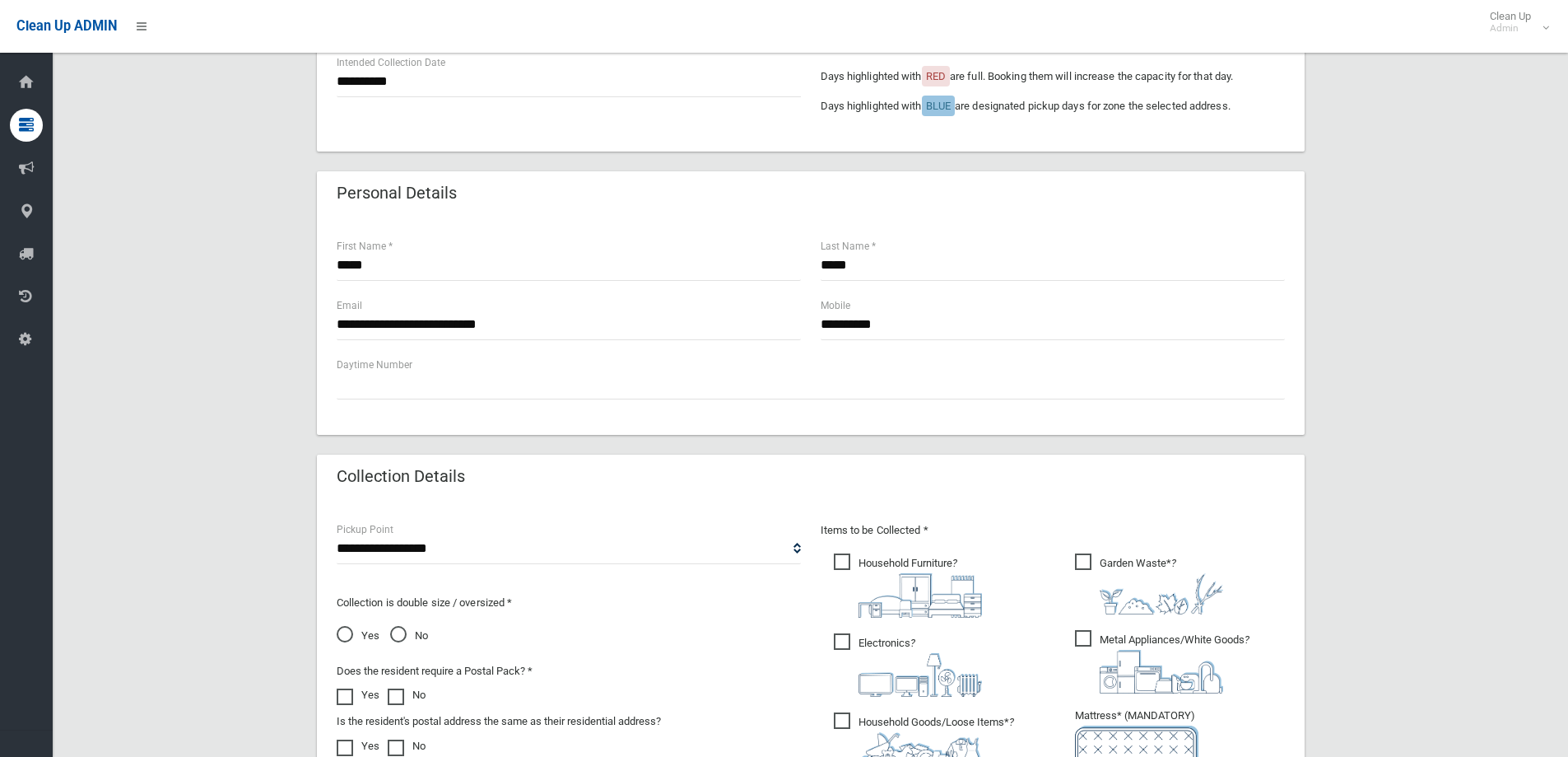
scroll to position [577, 0]
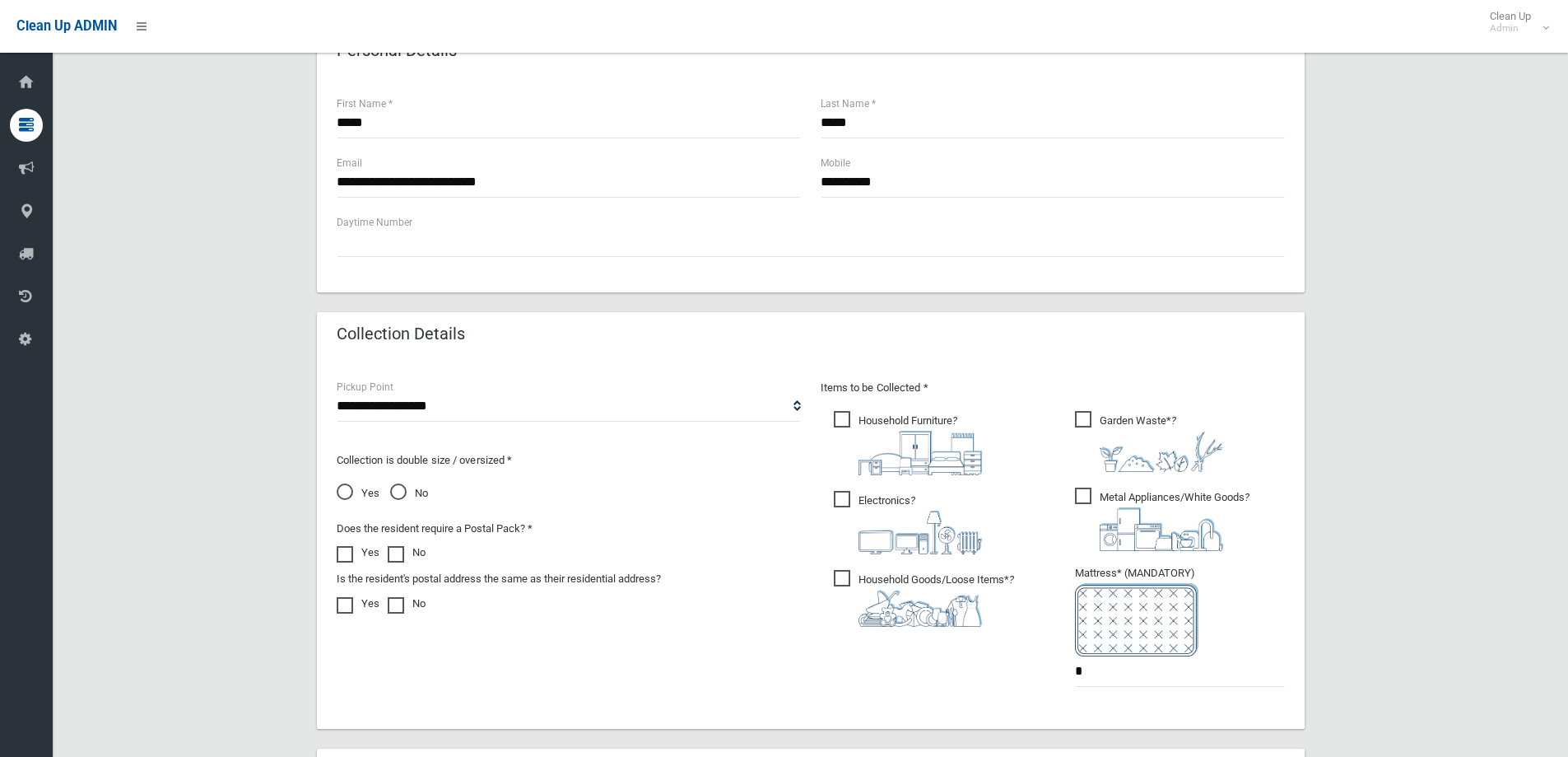
click at [861, 421] on span "Household Furniture ?" at bounding box center [907, 443] width 148 height 65
click at [837, 503] on span "Electronics ?" at bounding box center [907, 522] width 148 height 64
click at [845, 574] on span "Household Goods/Loose Items* ?" at bounding box center [923, 599] width 180 height 57
click at [1091, 496] on span "Metal Appliances/White Goods ?" at bounding box center [1162, 519] width 174 height 64
click at [1085, 415] on span "Garden Waste* ?" at bounding box center [1149, 441] width 148 height 61
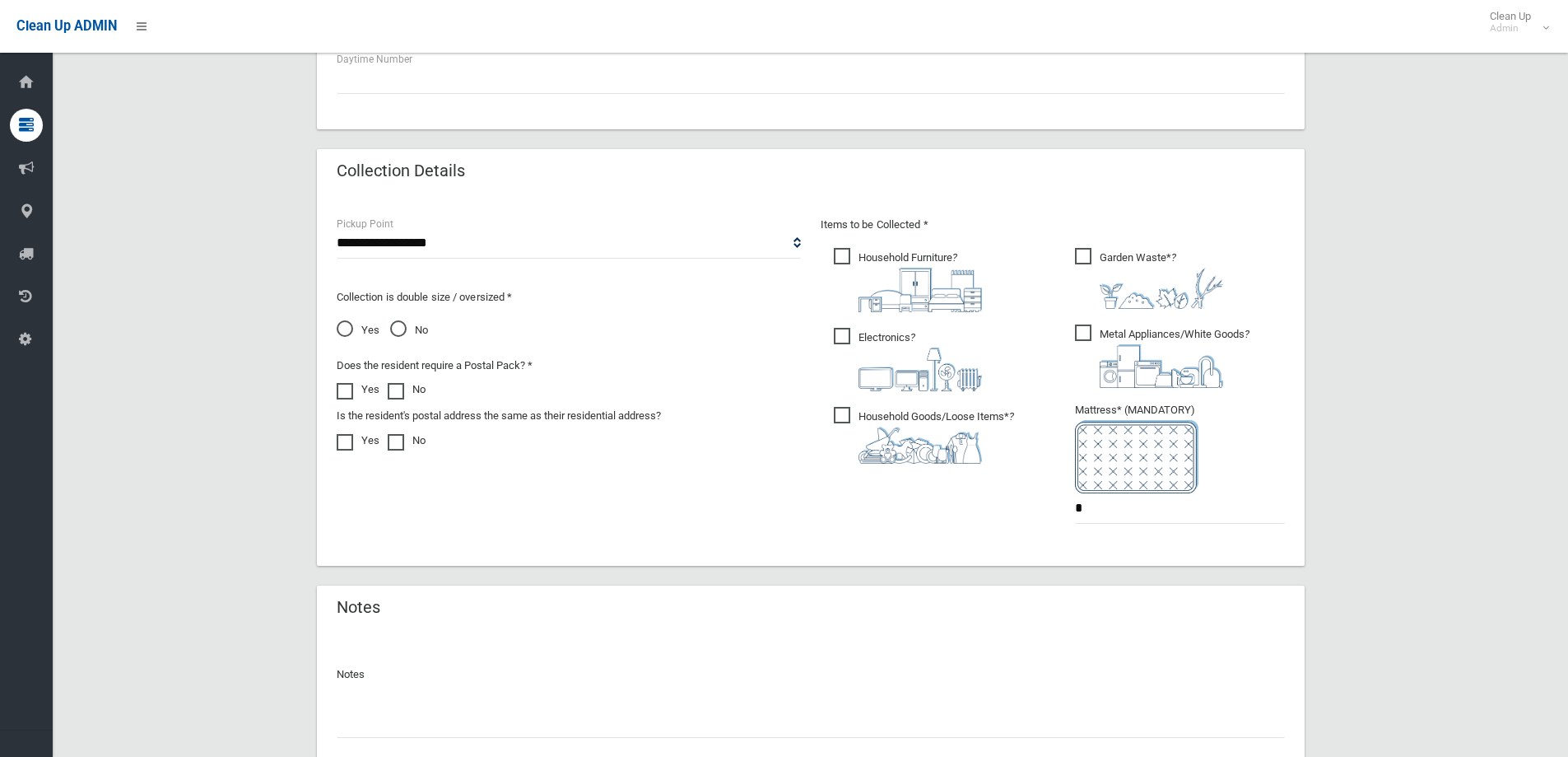
scroll to position [741, 0]
drag, startPoint x: 1113, startPoint y: 505, endPoint x: 764, endPoint y: 567, distance: 354.5
click at [761, 567] on form "**********" at bounding box center [811, 107] width 988 height 1429
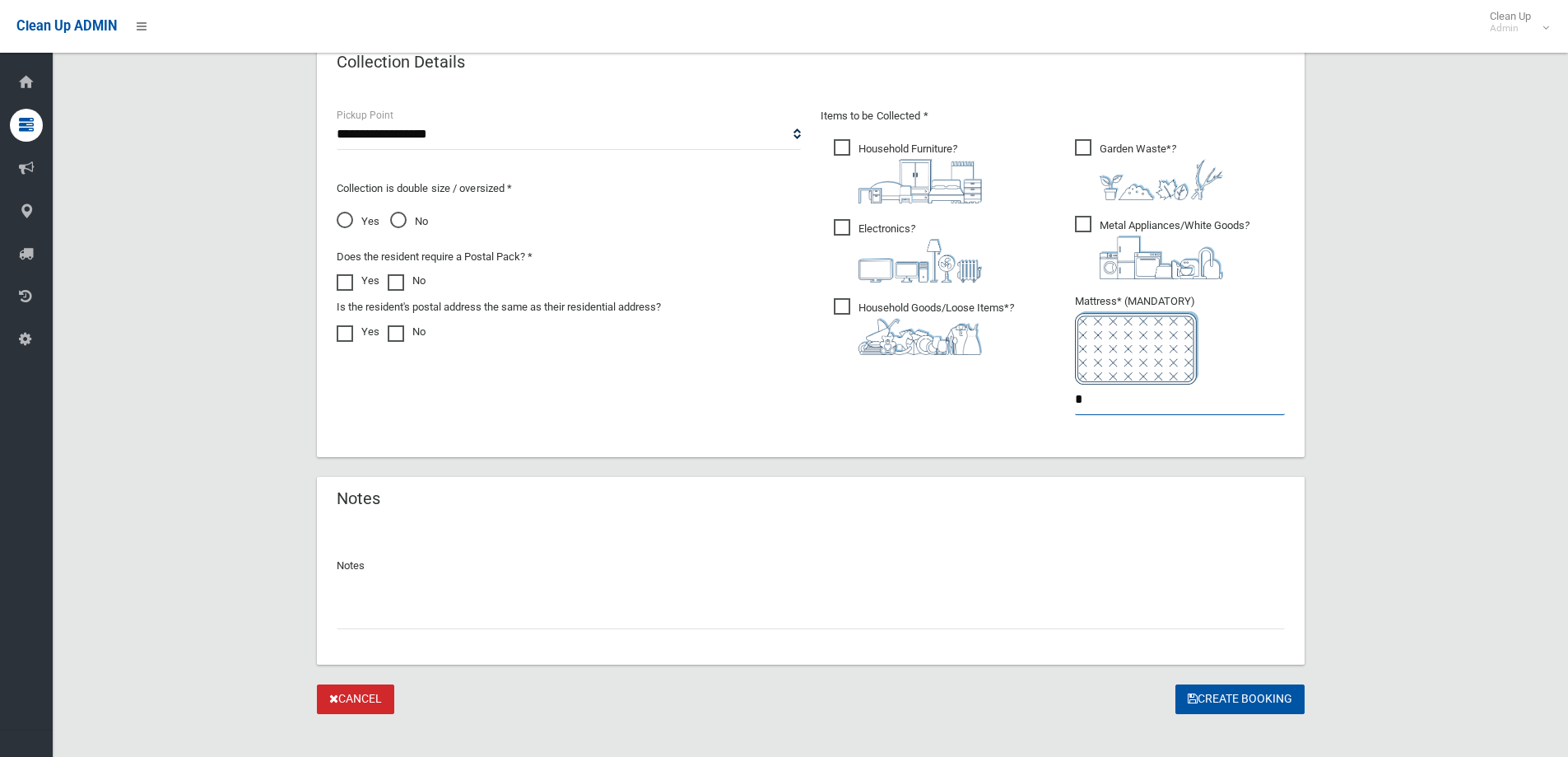
scroll to position [864, 0]
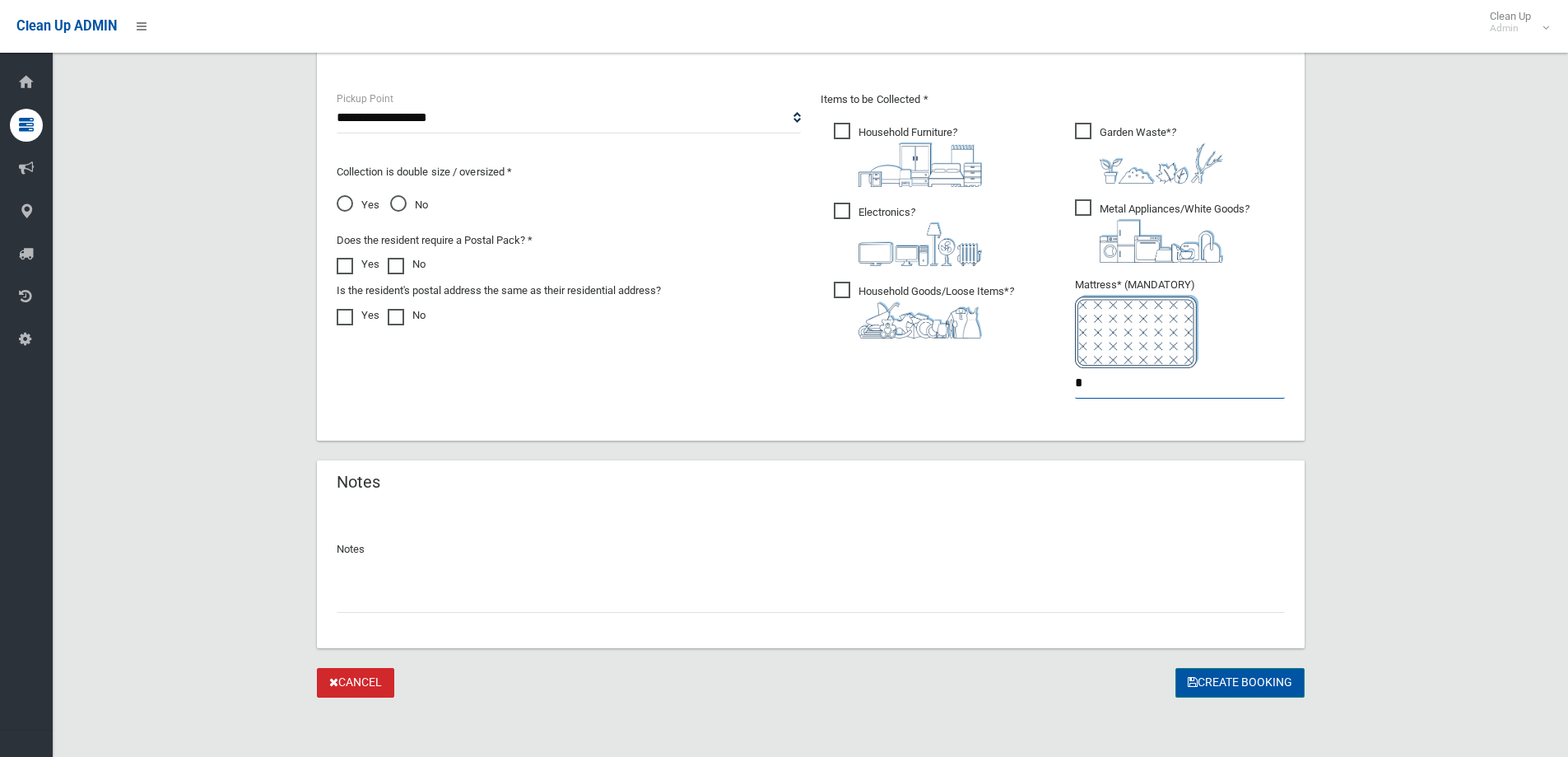
type input "*"
click at [1226, 679] on button "Create Booking" at bounding box center [1240, 683] width 129 height 30
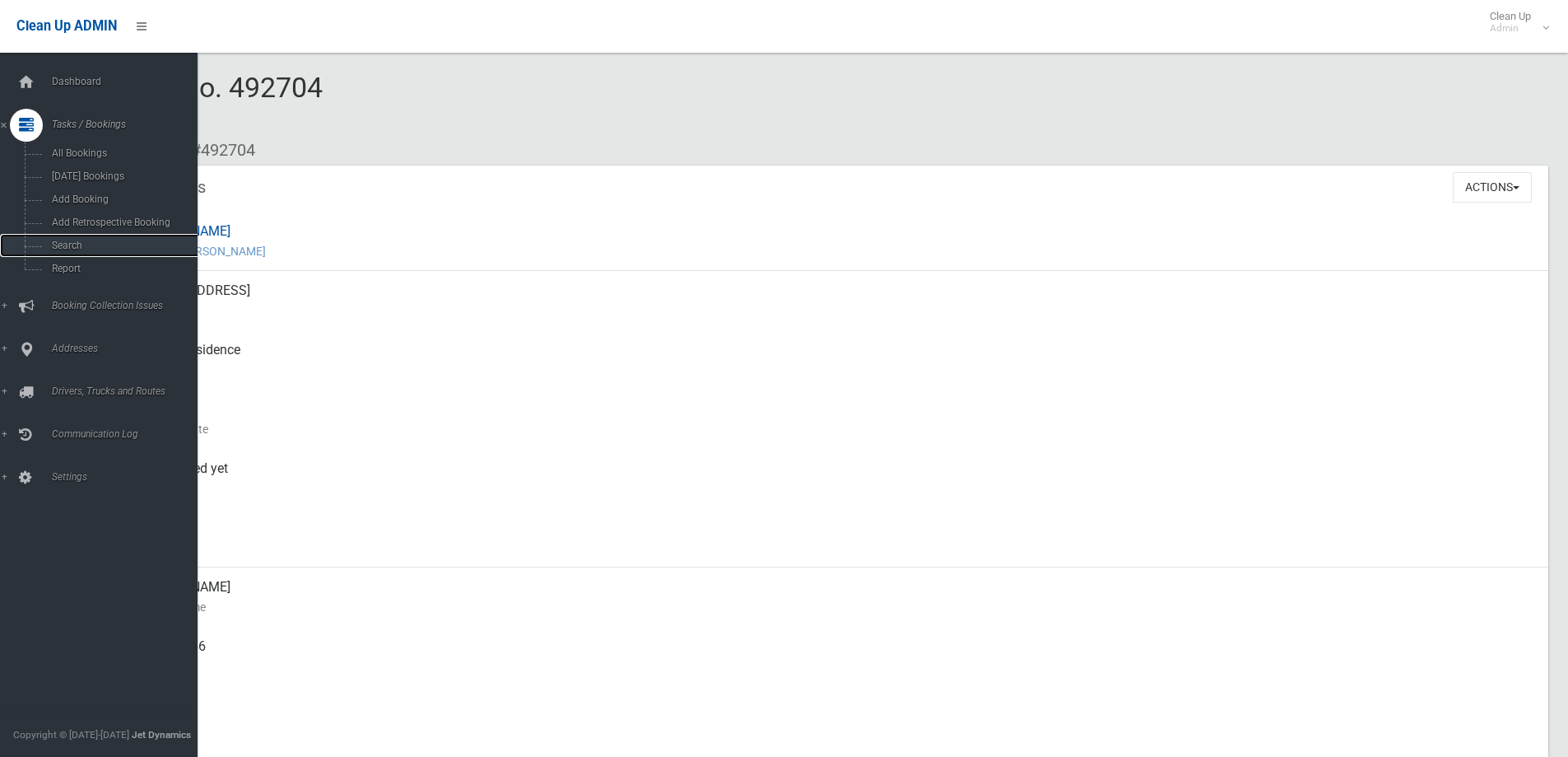
drag, startPoint x: 88, startPoint y: 250, endPoint x: 197, endPoint y: 263, distance: 109.8
click at [88, 250] on span "Search" at bounding box center [120, 246] width 149 height 11
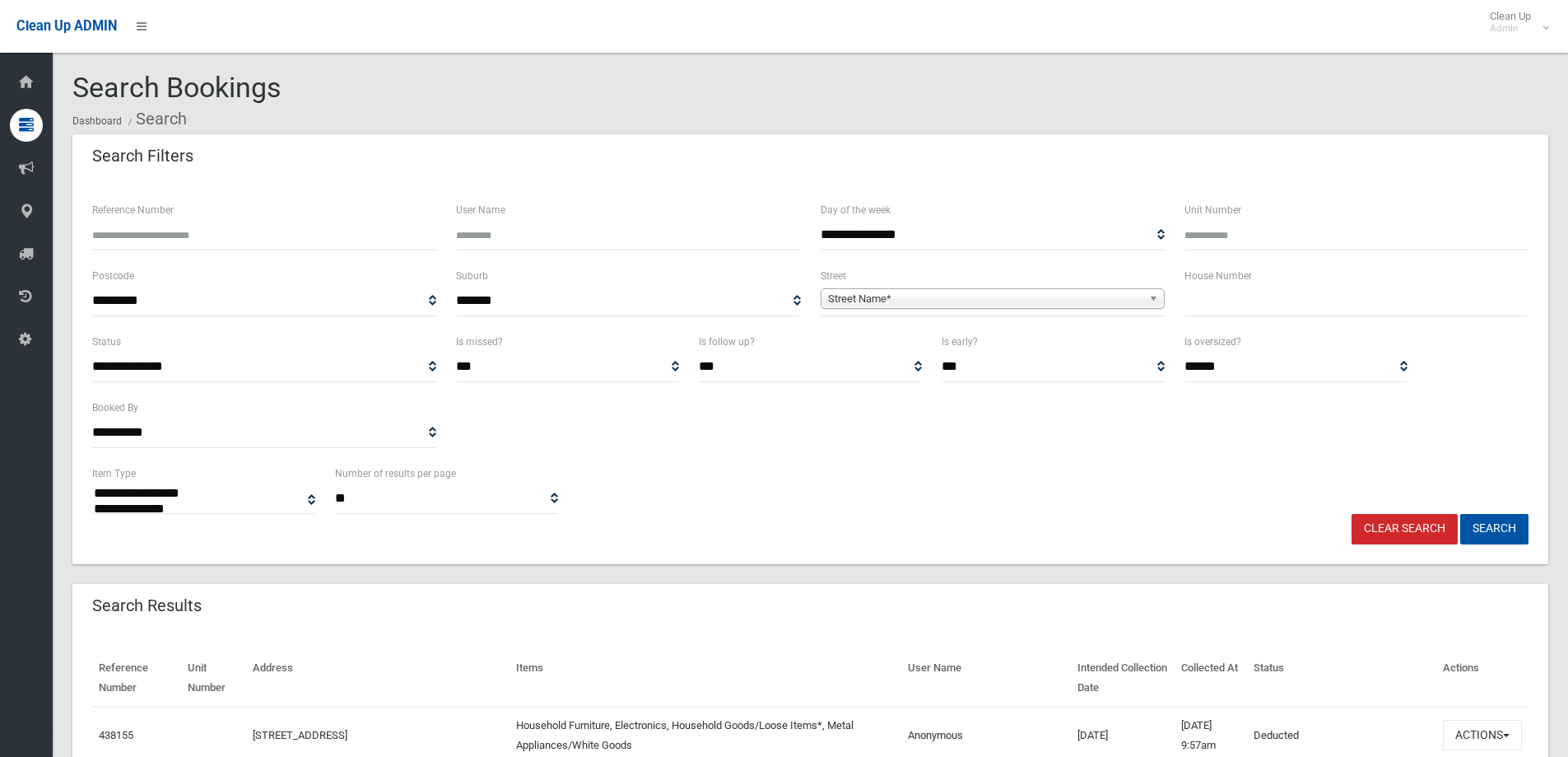
select select
click at [1244, 304] on input "text" at bounding box center [1356, 301] width 344 height 30
click at [1460, 514] on button "Search" at bounding box center [1494, 529] width 68 height 30
select select
click at [1244, 304] on input "text" at bounding box center [1356, 301] width 344 height 30
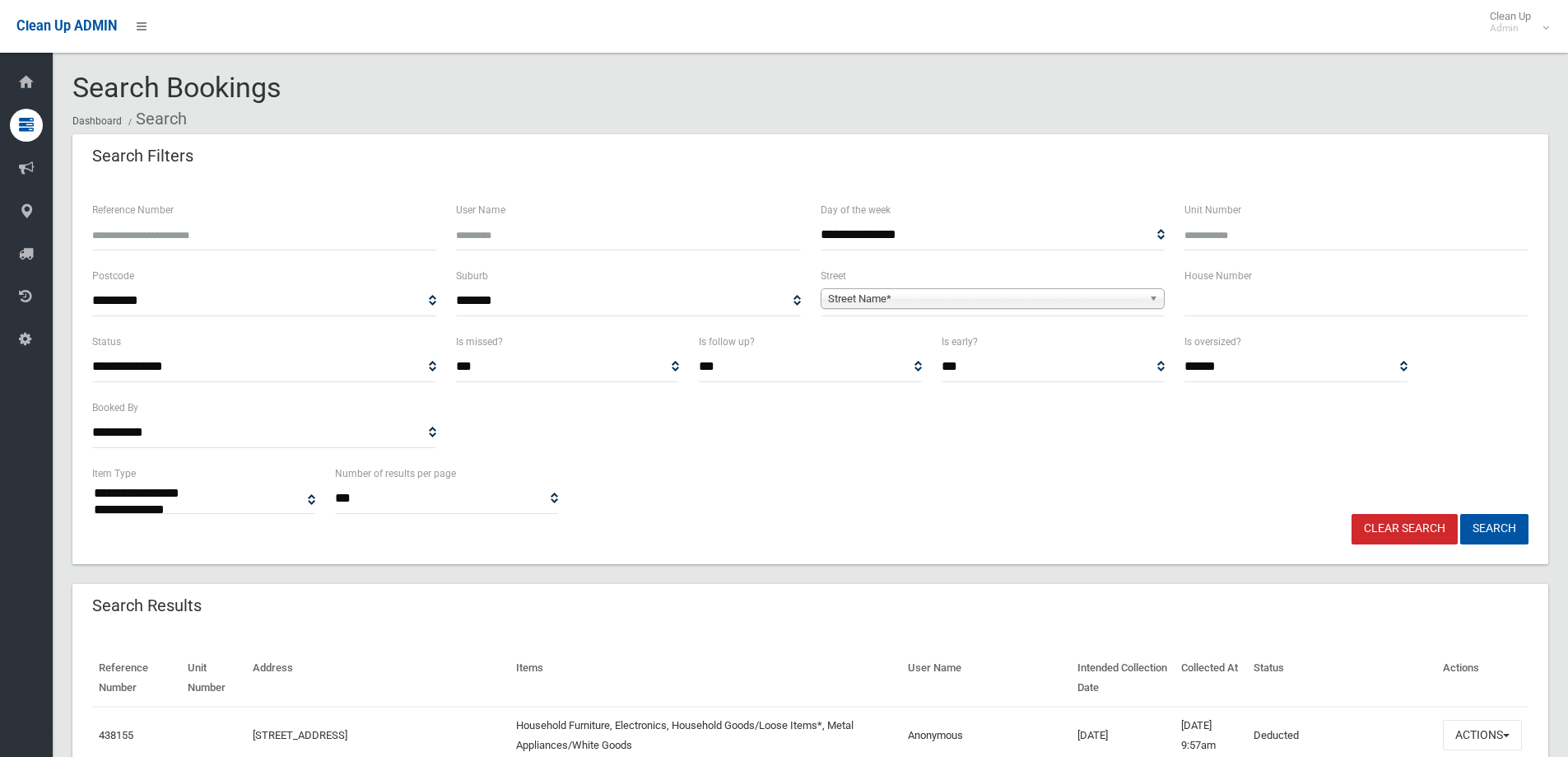
type input "*"
type input "***"
click at [1104, 306] on span "Street Name*" at bounding box center [985, 299] width 315 height 20
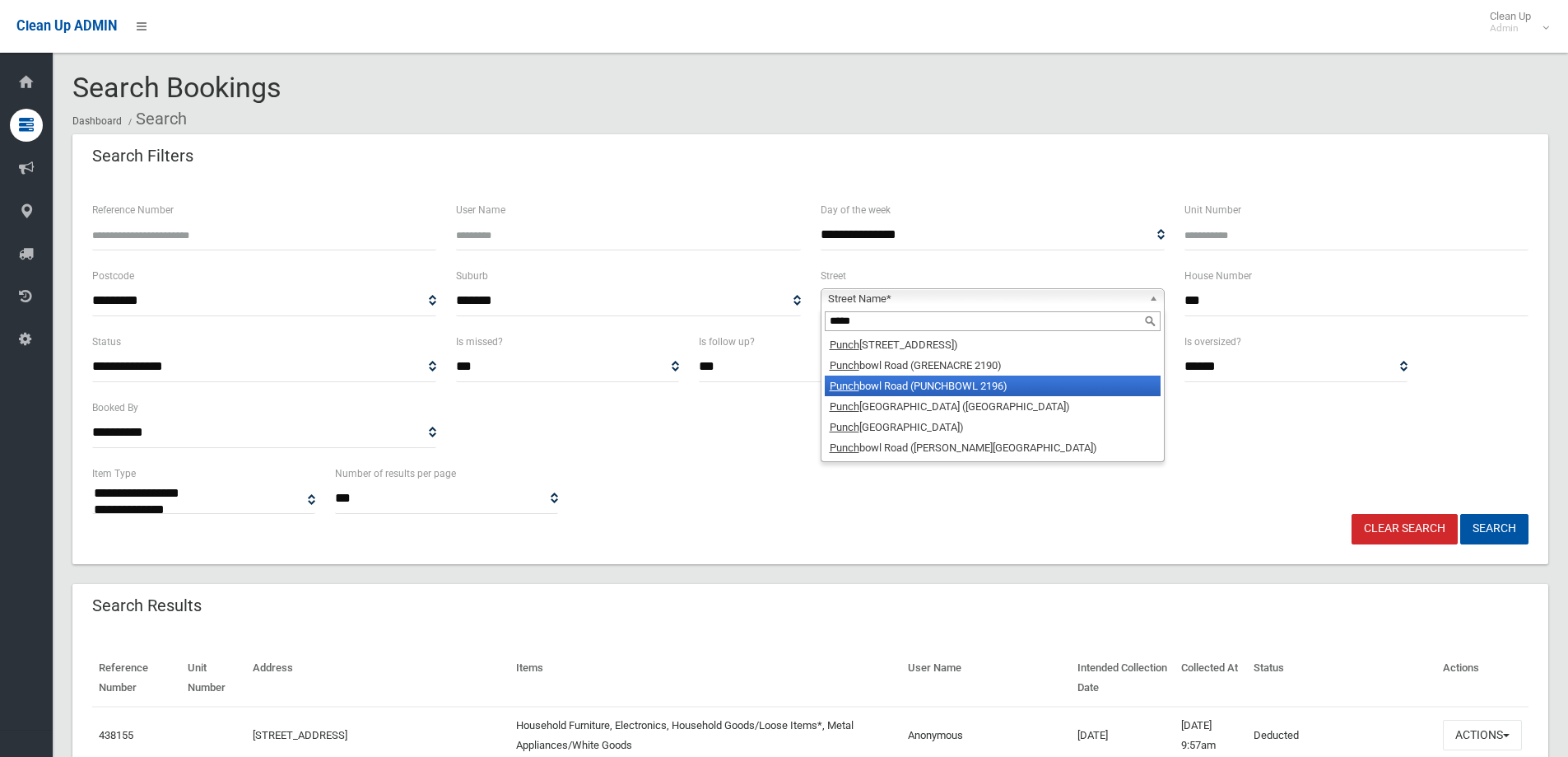
type input "*****"
click at [939, 401] on li "Punch bowl Road (WILEY PARK 2195)" at bounding box center [993, 407] width 336 height 21
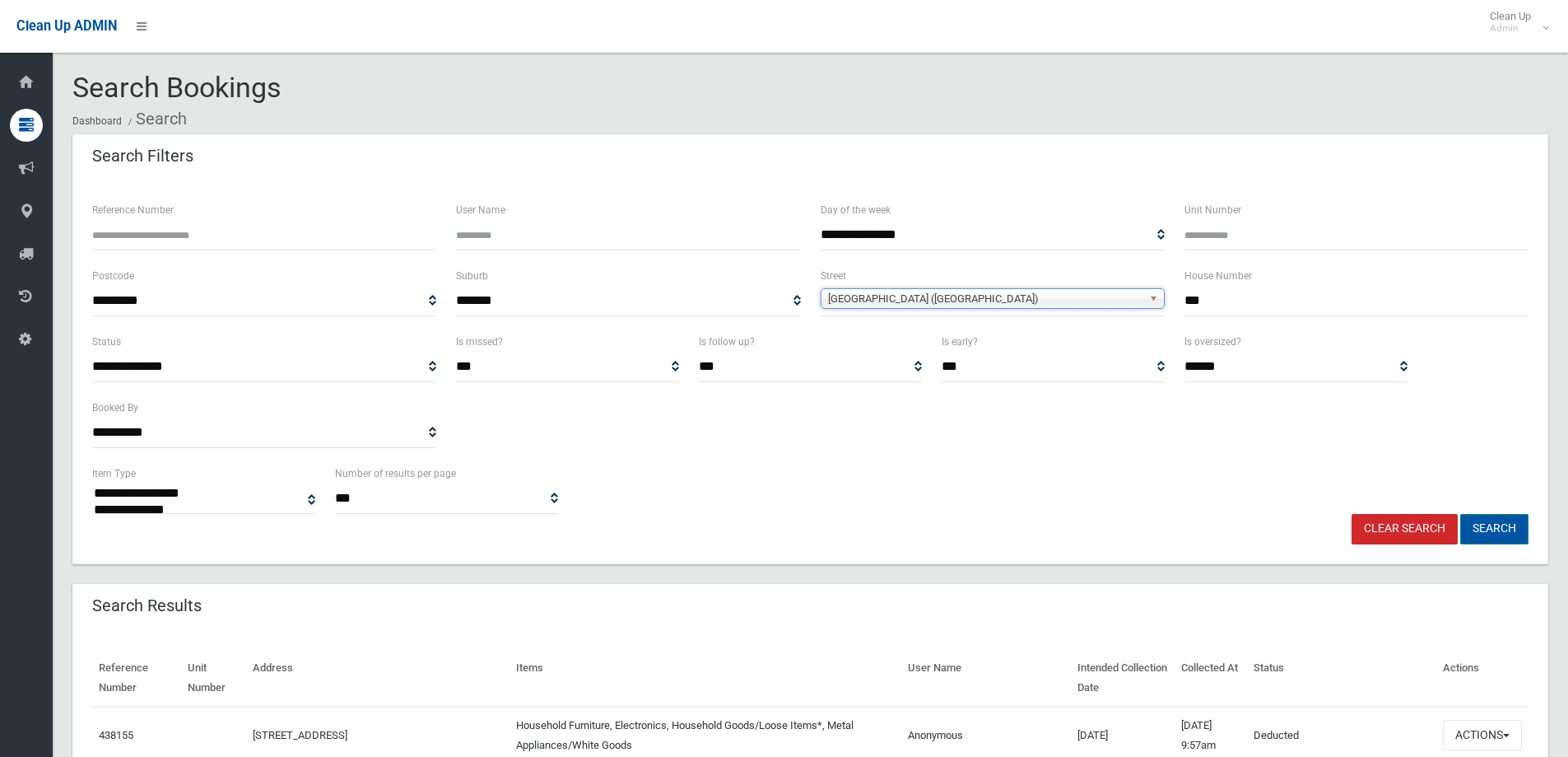
click at [1508, 527] on button "Search" at bounding box center [1494, 529] width 68 height 30
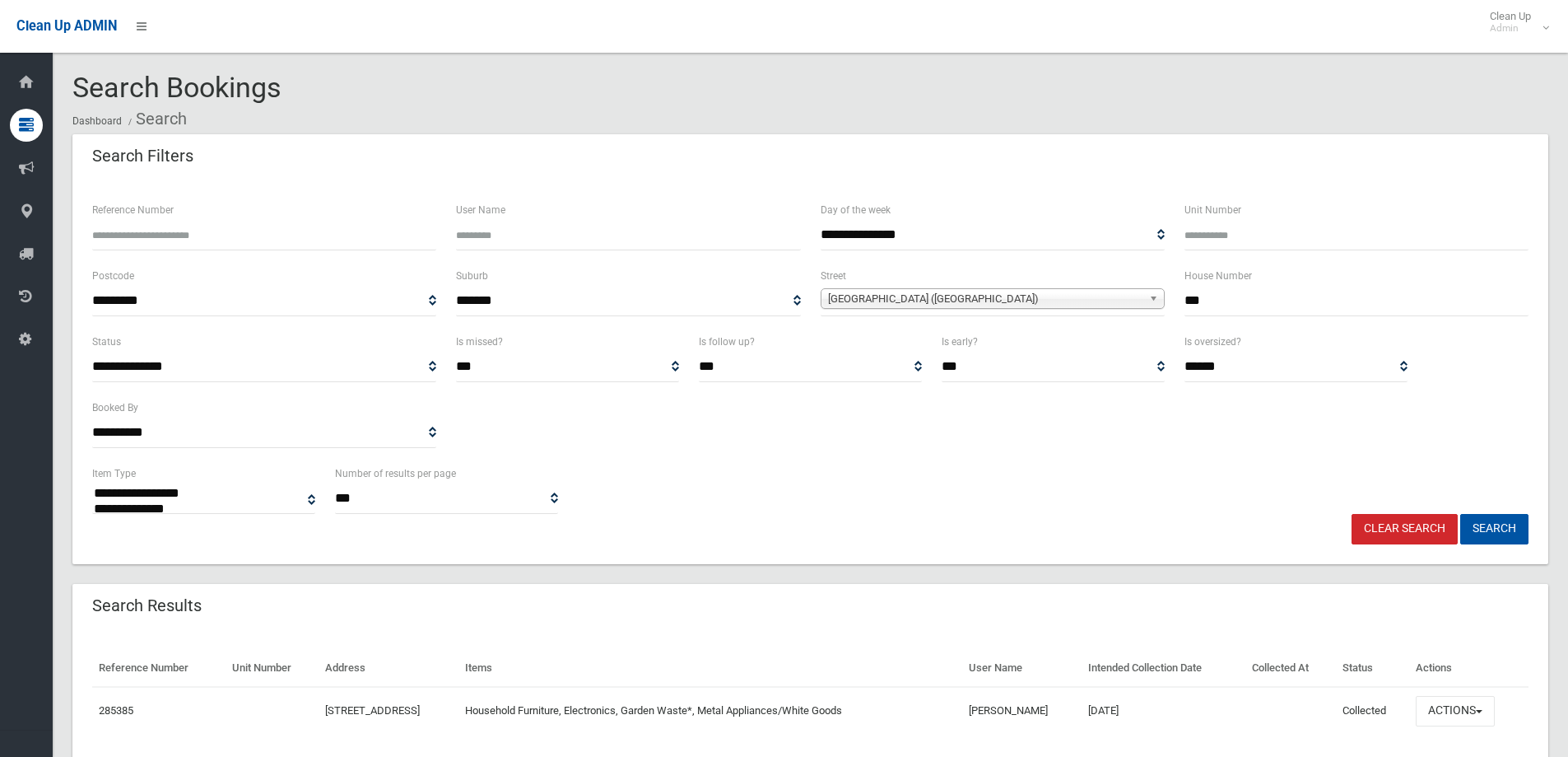
select select
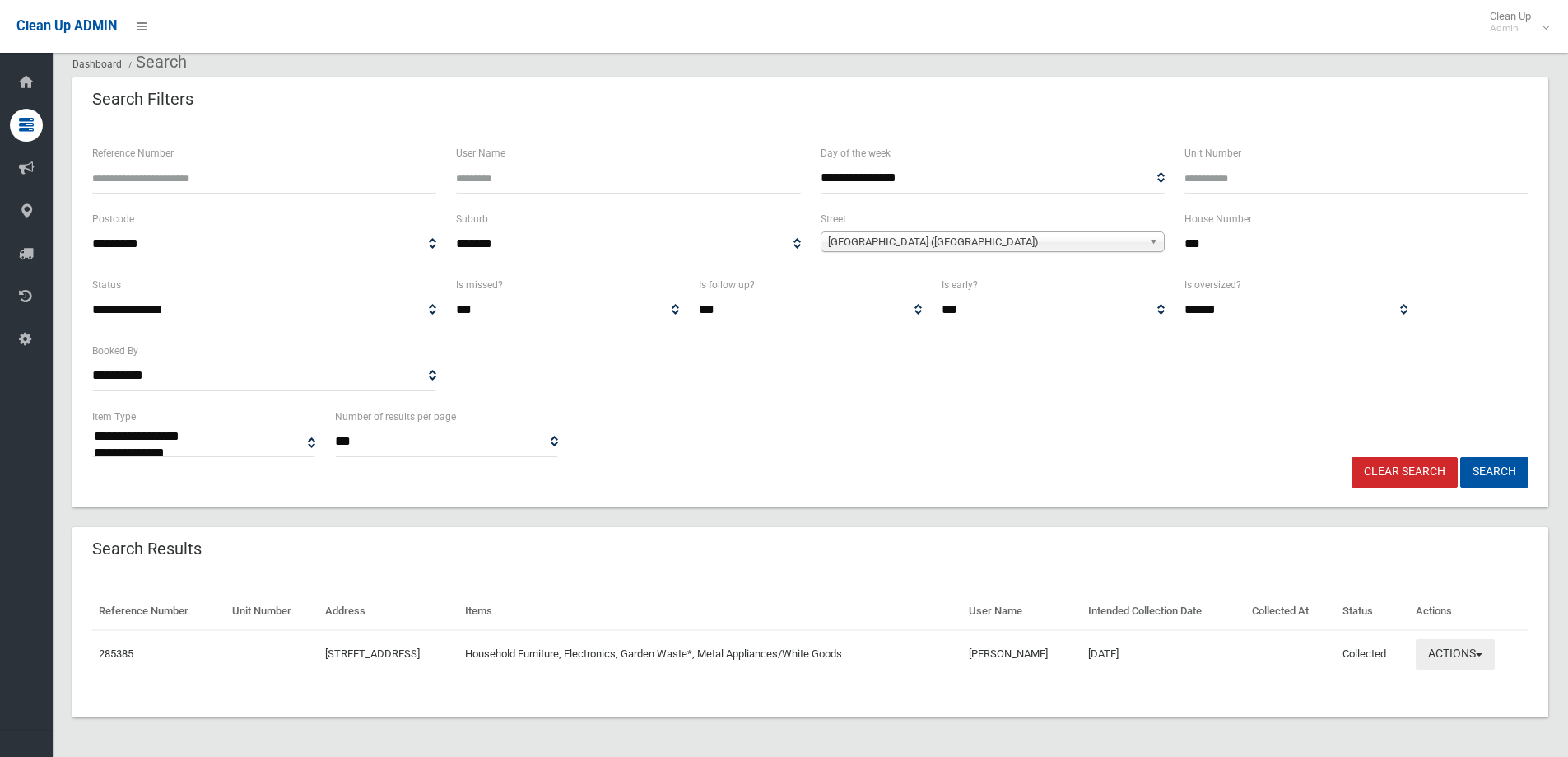
click at [1481, 647] on button "Actions" at bounding box center [1454, 655] width 79 height 30
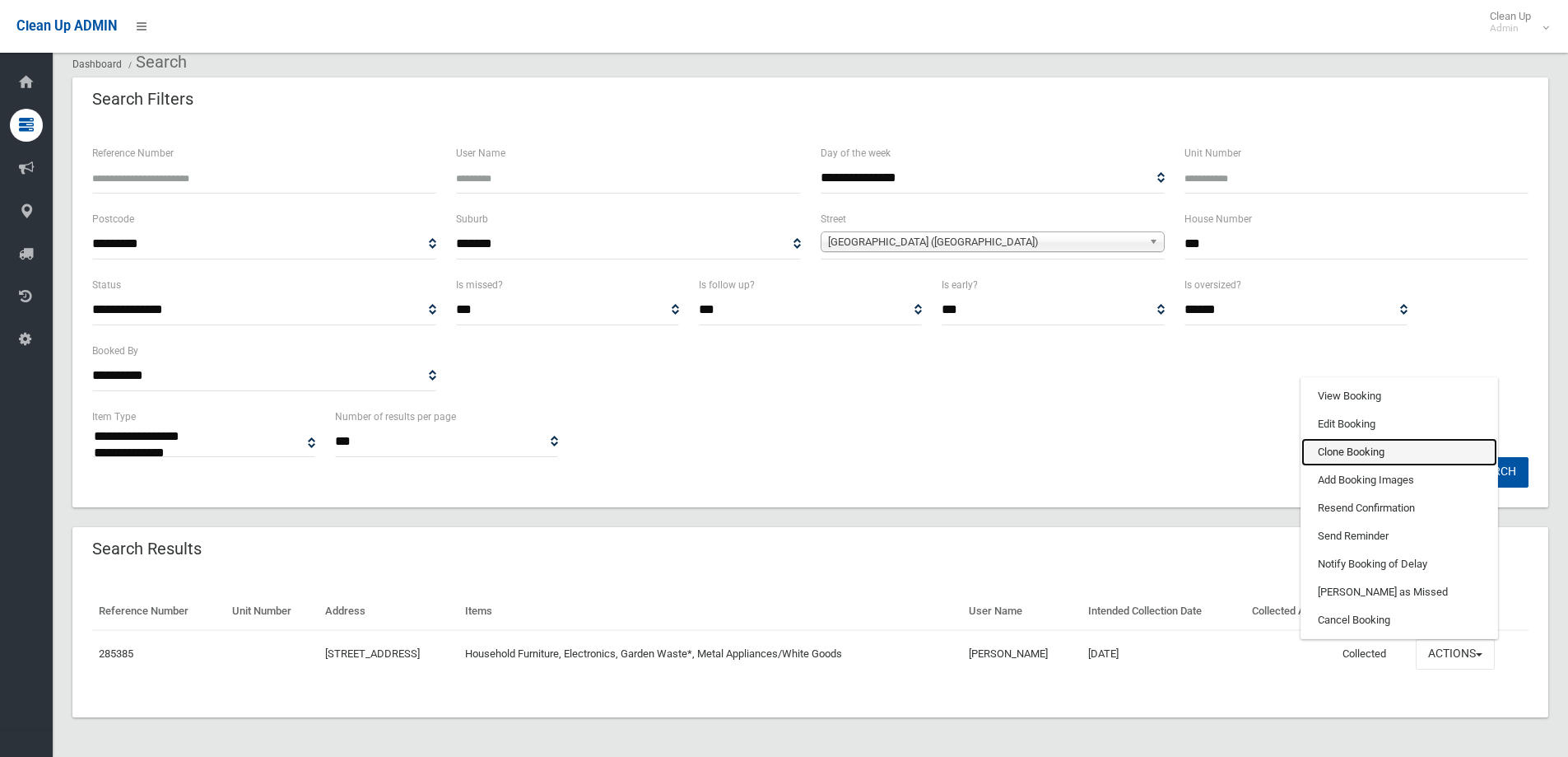
click at [1363, 446] on link "Clone Booking" at bounding box center [1398, 452] width 196 height 28
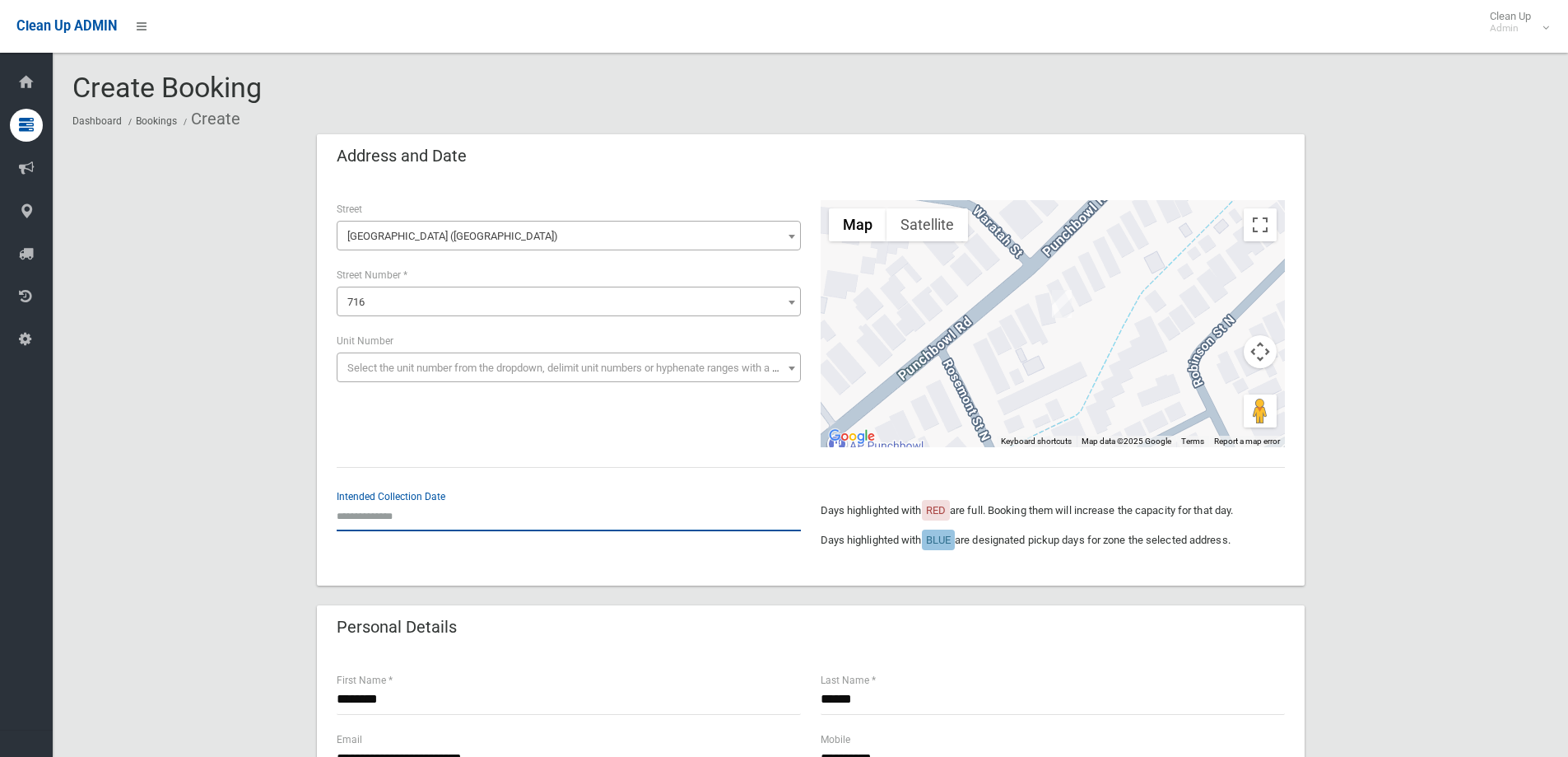
click at [441, 514] on input "text" at bounding box center [569, 516] width 465 height 30
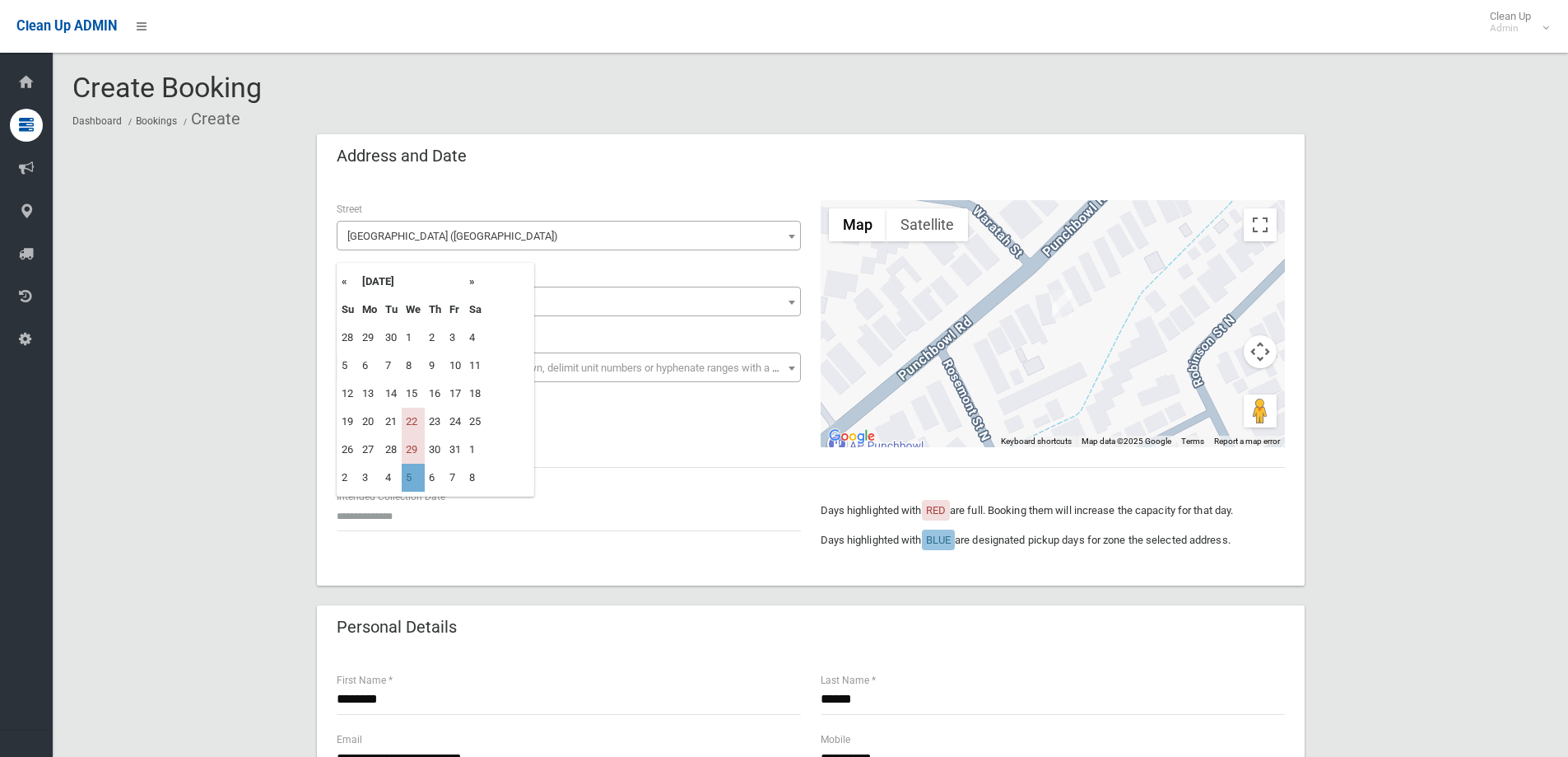
click at [409, 478] on td "5" at bounding box center [413, 478] width 23 height 28
type input "**********"
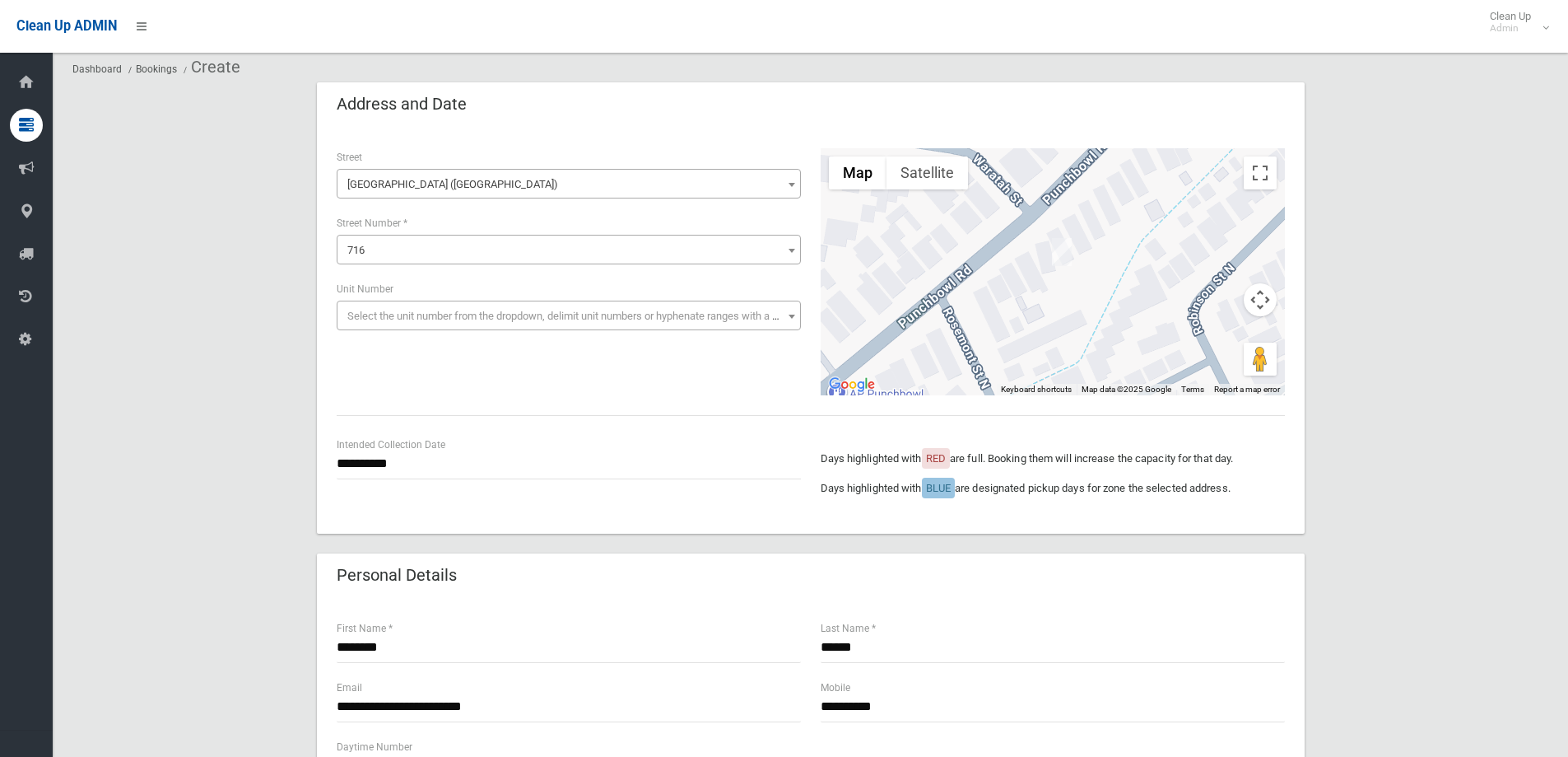
scroll to position [329, 0]
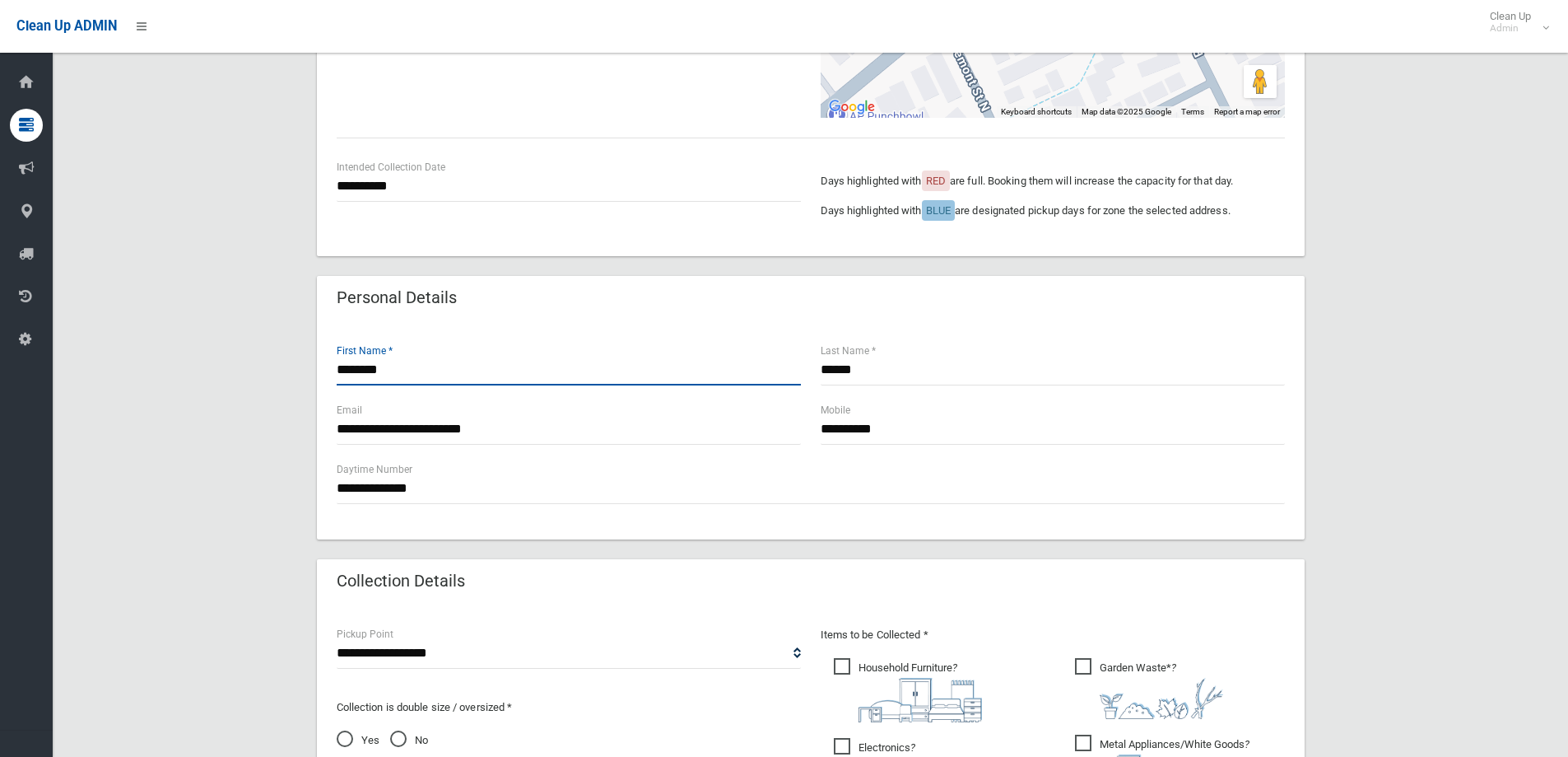
click at [394, 375] on input "*******" at bounding box center [569, 370] width 465 height 30
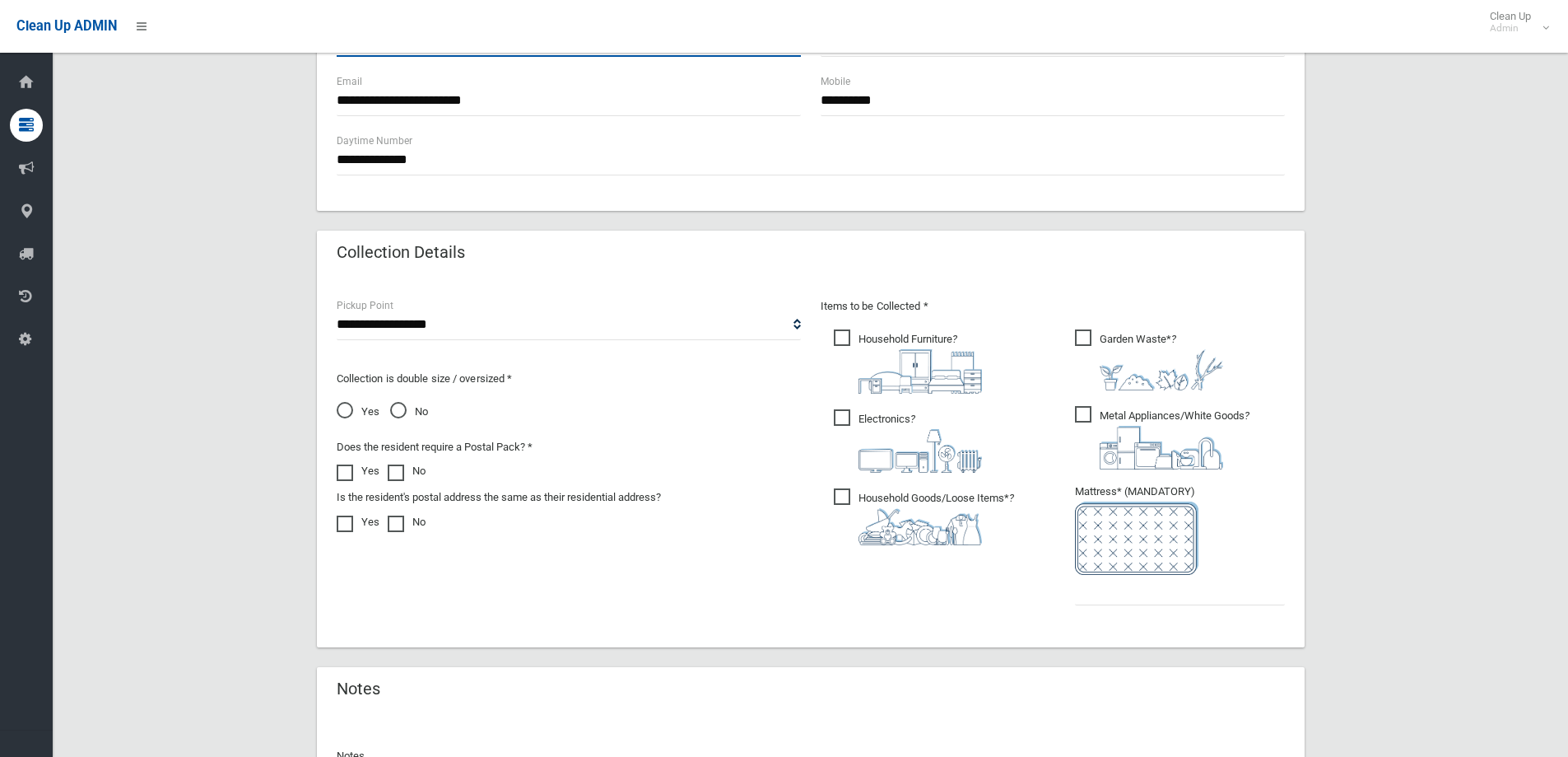
scroll to position [658, 0]
type input "*******"
click at [1084, 419] on span "Metal Appliances/White Goods ?" at bounding box center [1162, 436] width 174 height 64
click at [842, 417] on span "Electronics ?" at bounding box center [907, 440] width 148 height 64
click at [841, 341] on span "Household Furniture ?" at bounding box center [907, 360] width 148 height 65
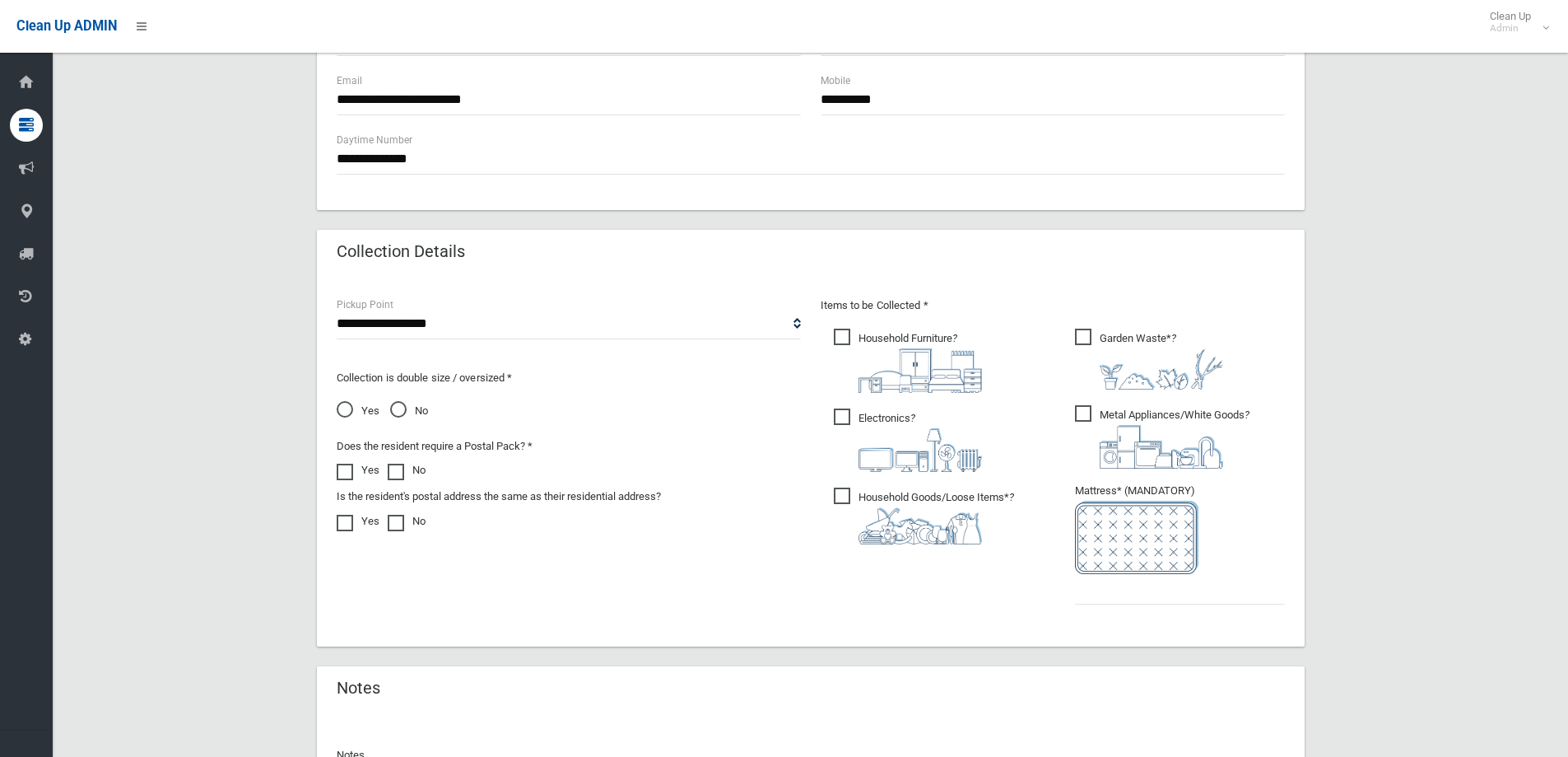
click at [1084, 334] on span "Garden Waste* ?" at bounding box center [1149, 359] width 148 height 61
click at [1094, 584] on input "text" at bounding box center [1179, 589] width 210 height 30
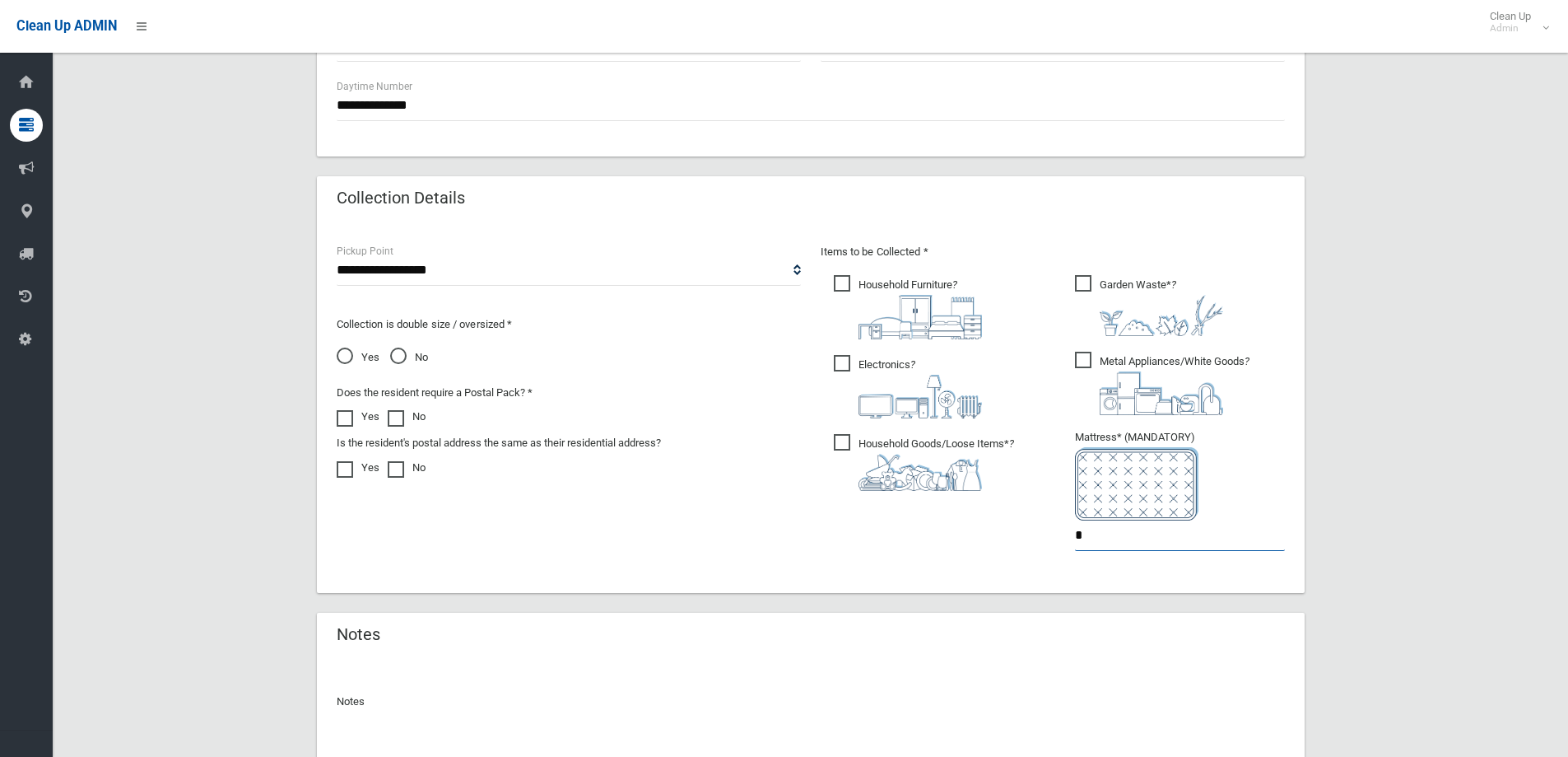
scroll to position [864, 0]
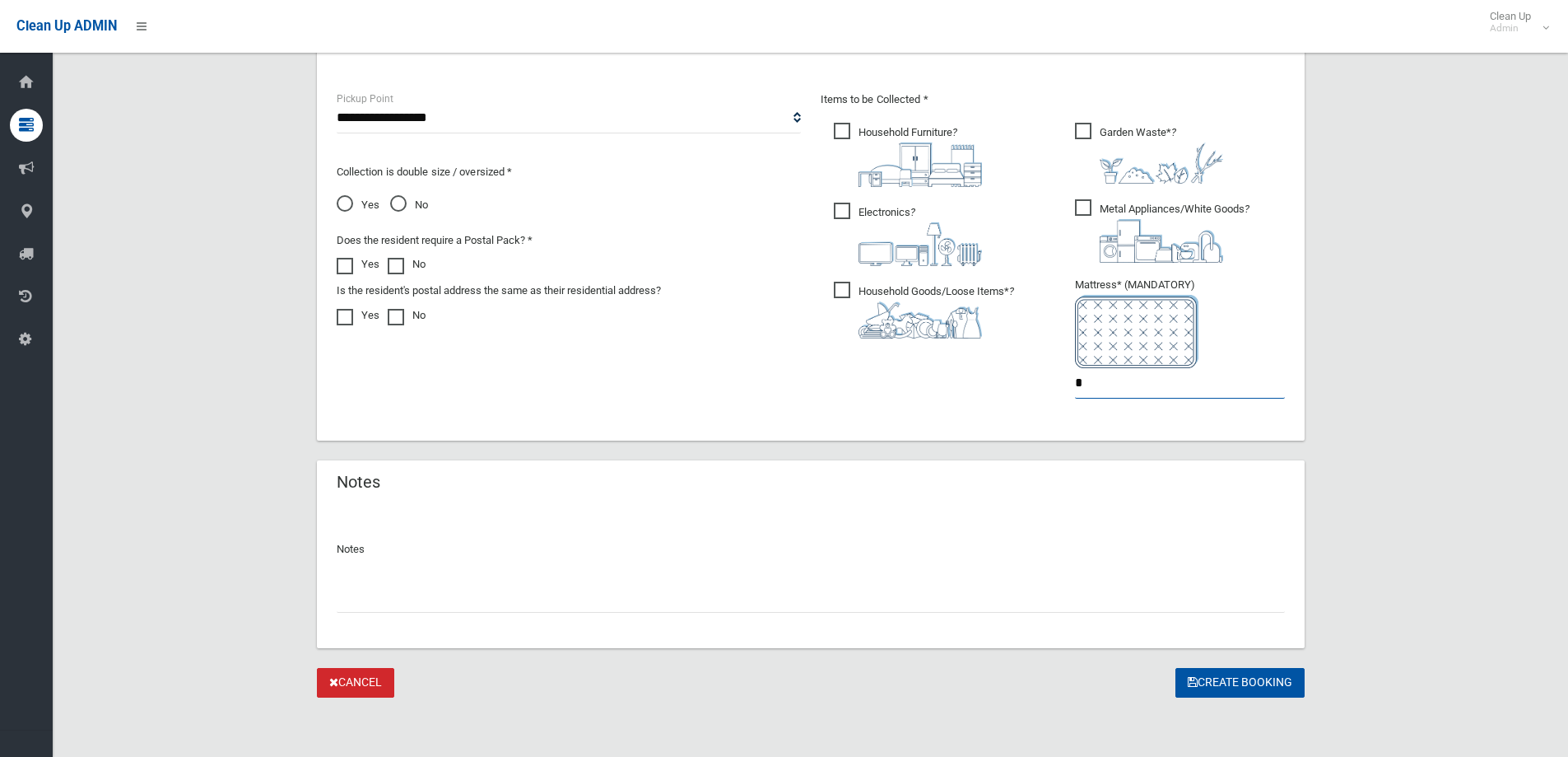
type input "*"
click at [396, 608] on input "text" at bounding box center [811, 598] width 948 height 30
type input "**********"
click at [1209, 685] on button "Create Booking" at bounding box center [1240, 683] width 129 height 30
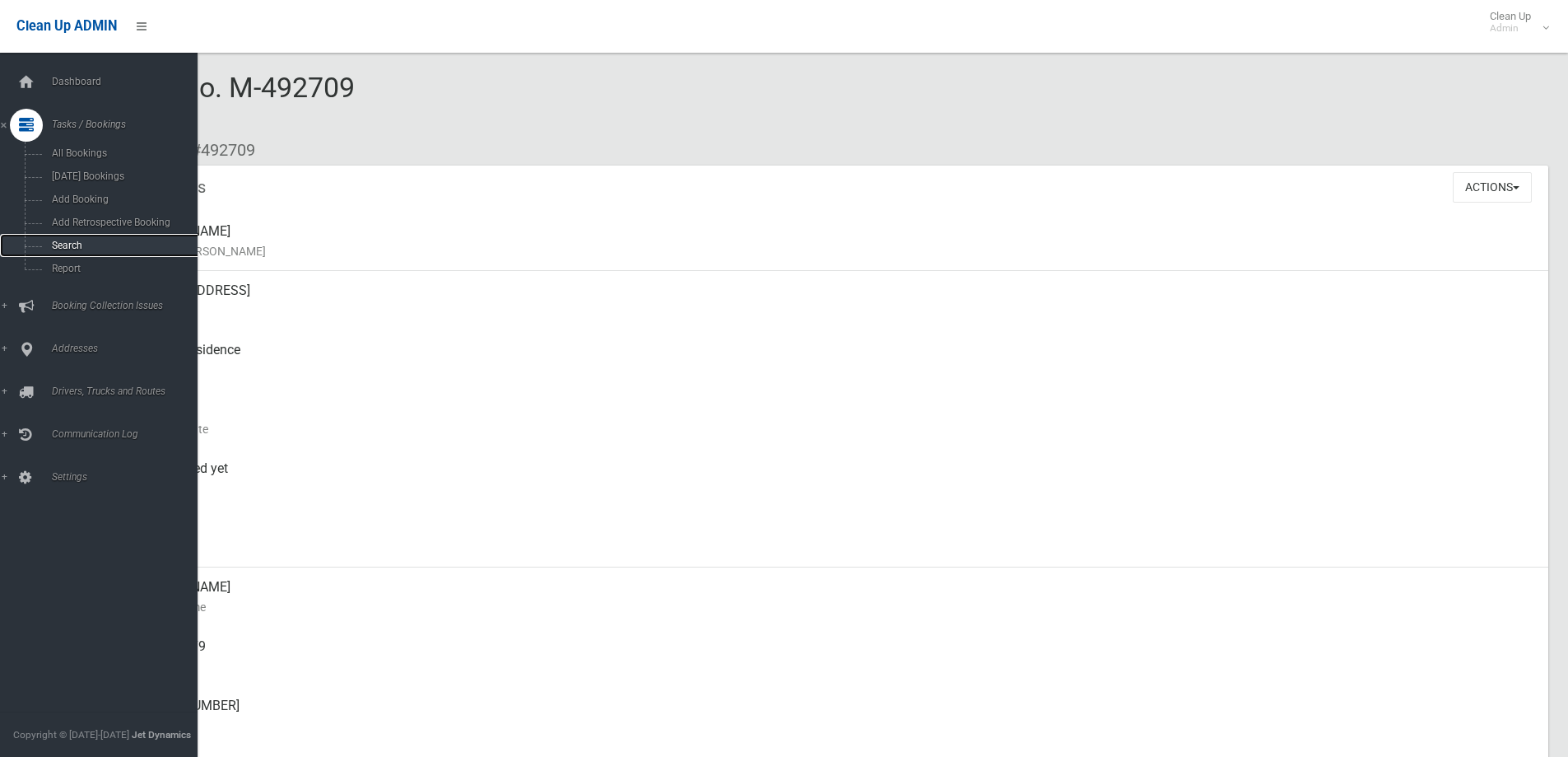
click at [75, 247] on span "Search" at bounding box center [120, 246] width 149 height 11
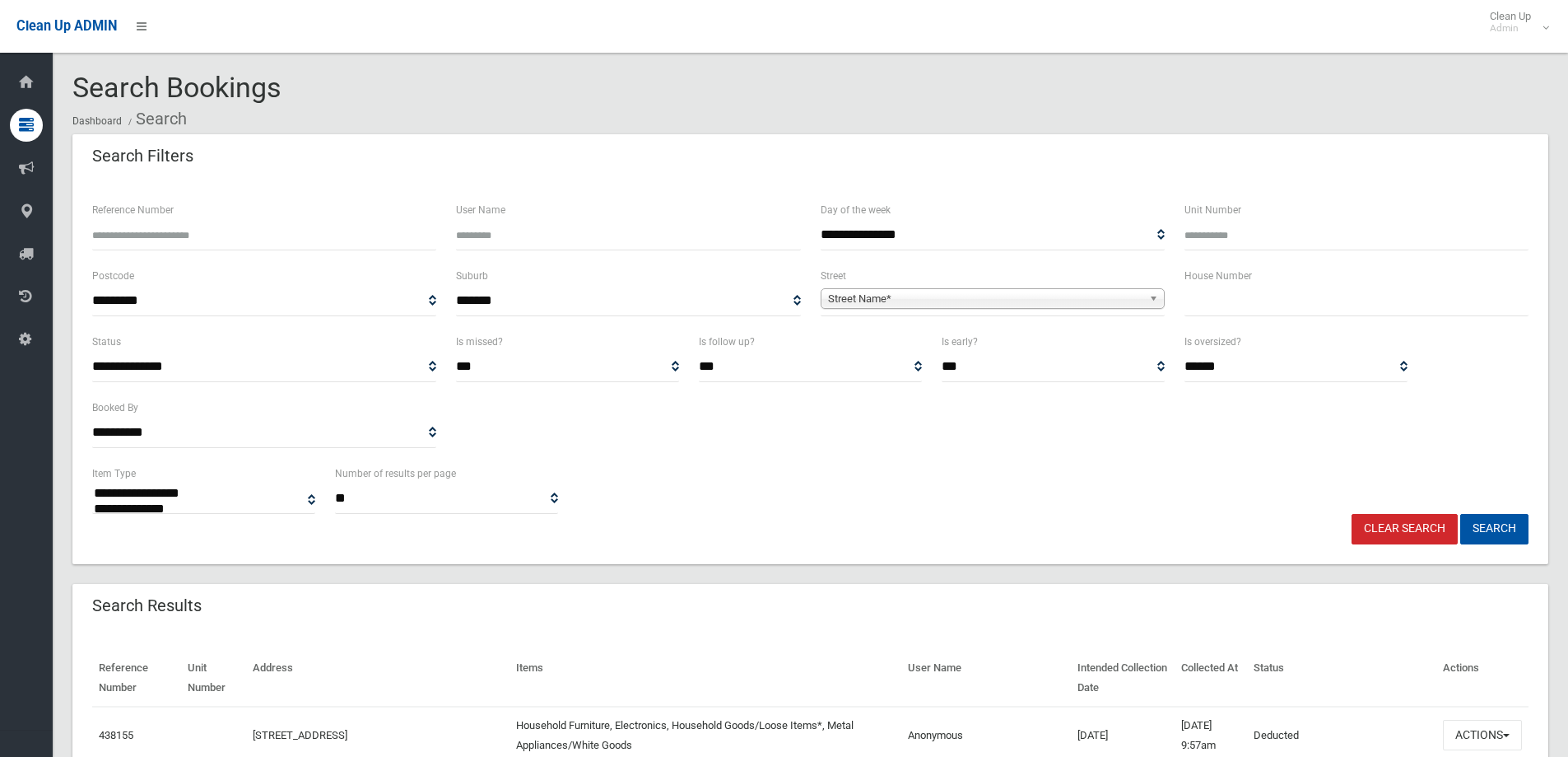
select select
click at [1212, 307] on input "text" at bounding box center [1356, 301] width 344 height 30
type input "**"
click at [1086, 295] on span "Street Name*" at bounding box center [985, 299] width 315 height 20
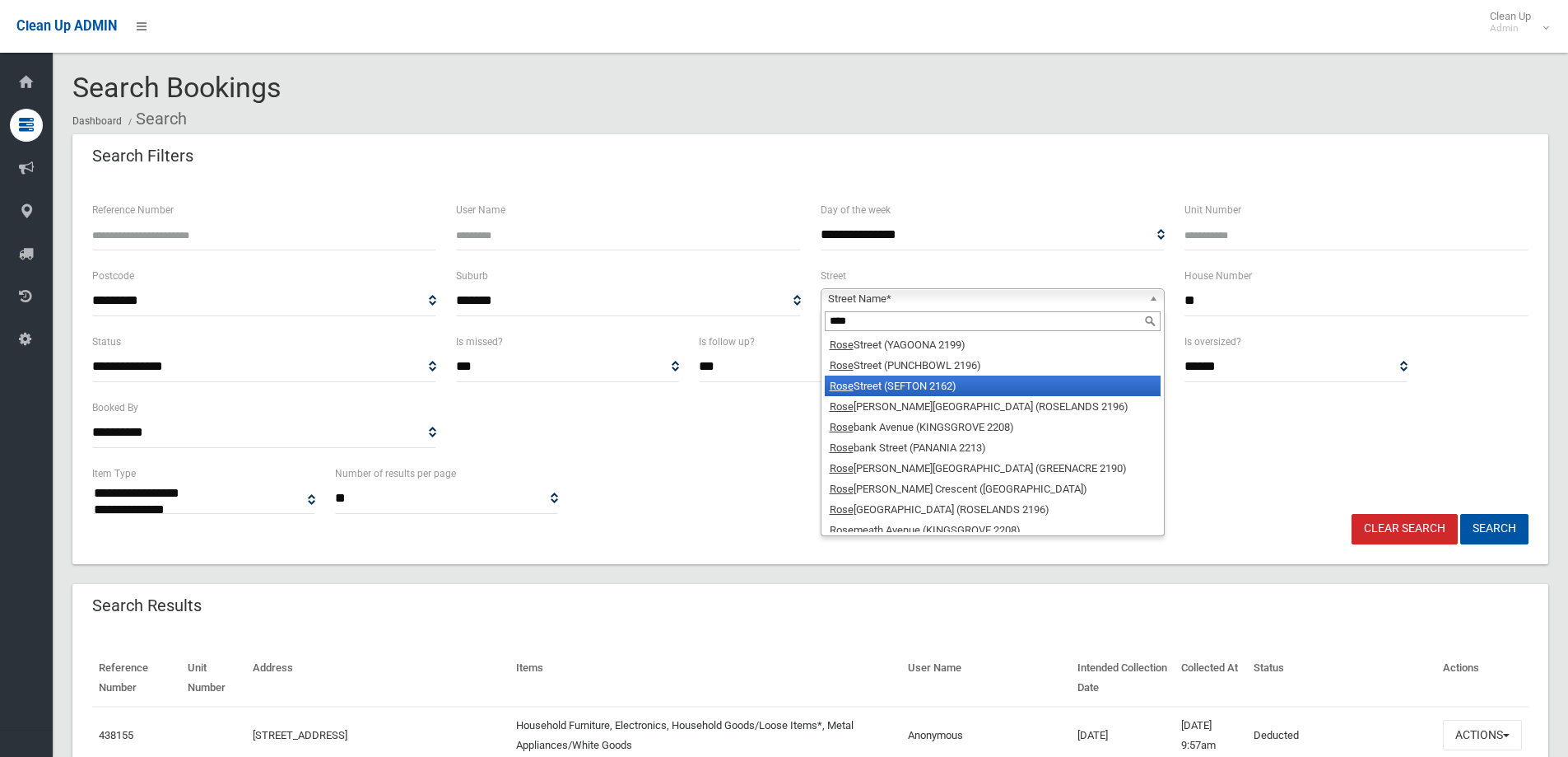
type input "****"
click at [952, 384] on li "Rose Street (SEFTON 2162)" at bounding box center [993, 386] width 336 height 21
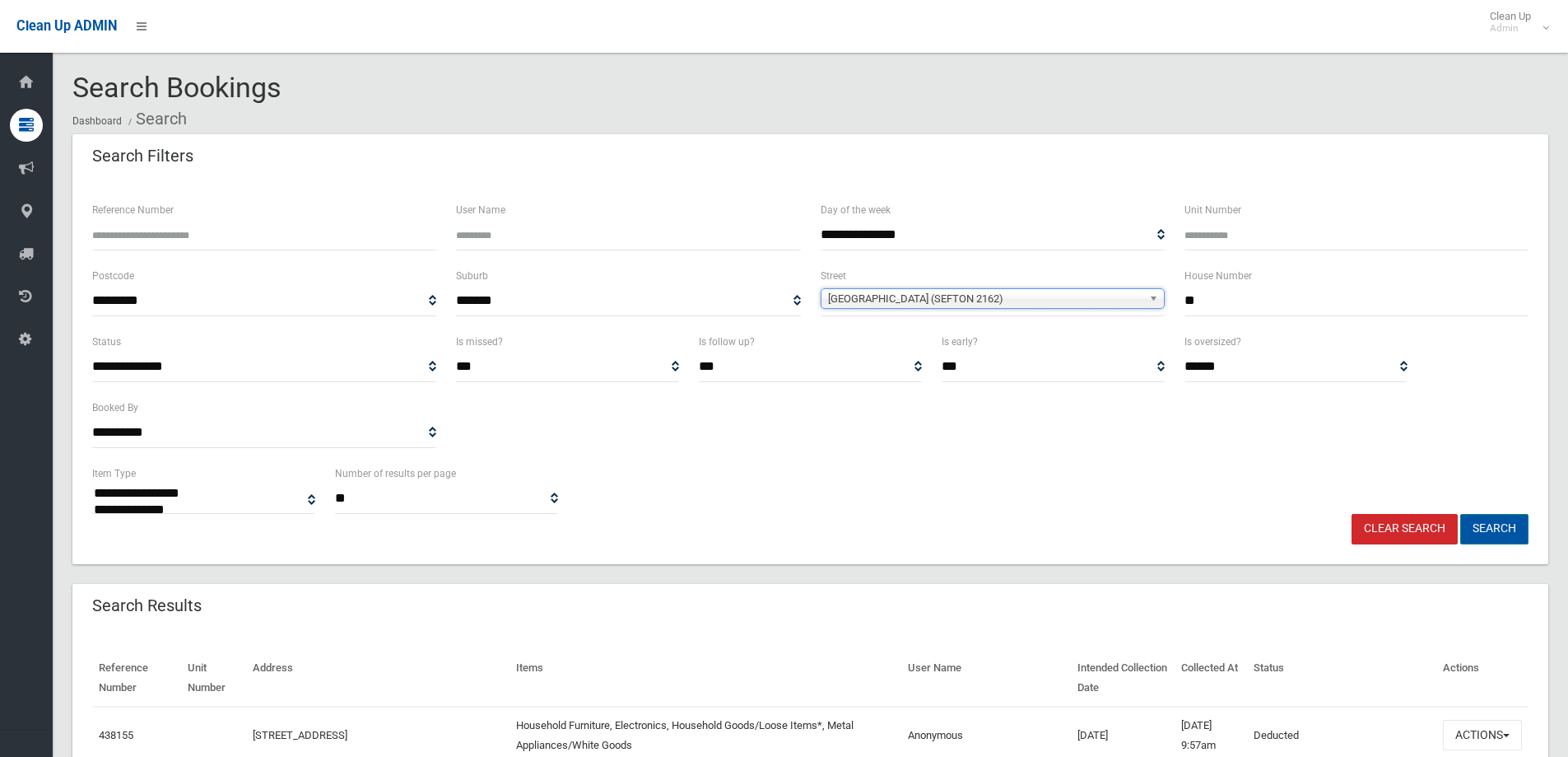
click at [1486, 527] on button "Search" at bounding box center [1494, 529] width 68 height 30
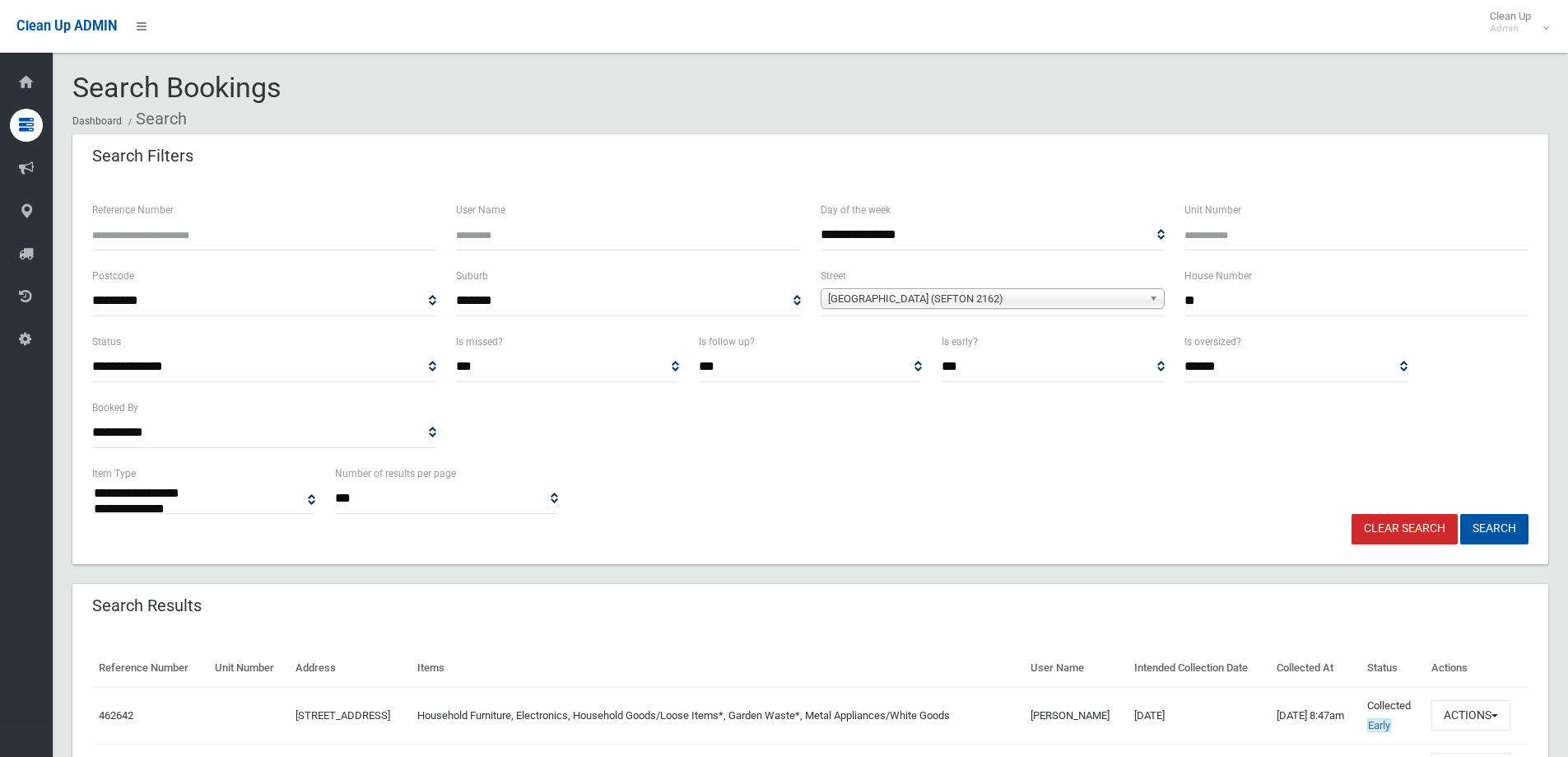
select select
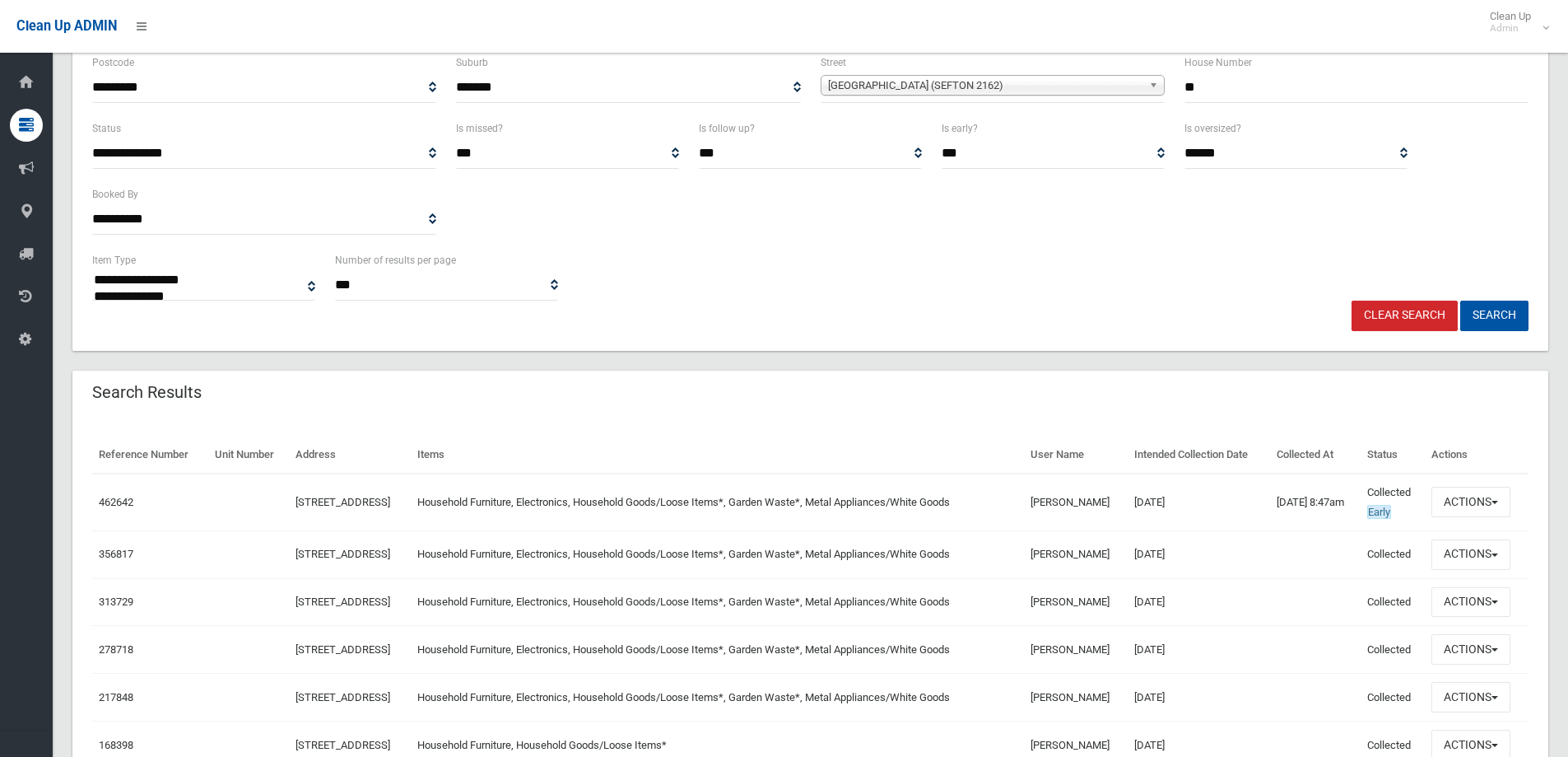
scroll to position [247, 0]
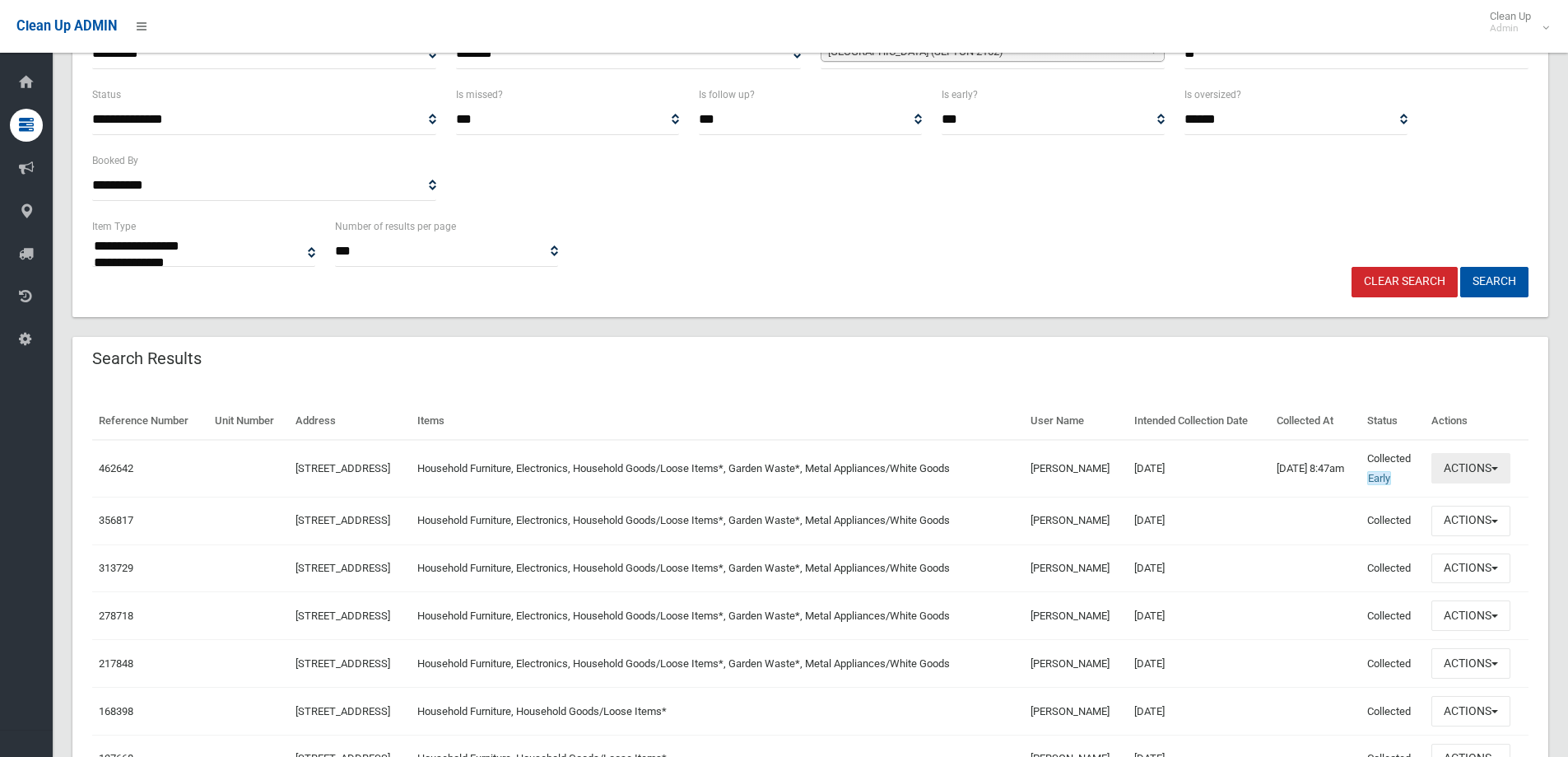
click at [1472, 469] on button "Actions" at bounding box center [1470, 468] width 79 height 30
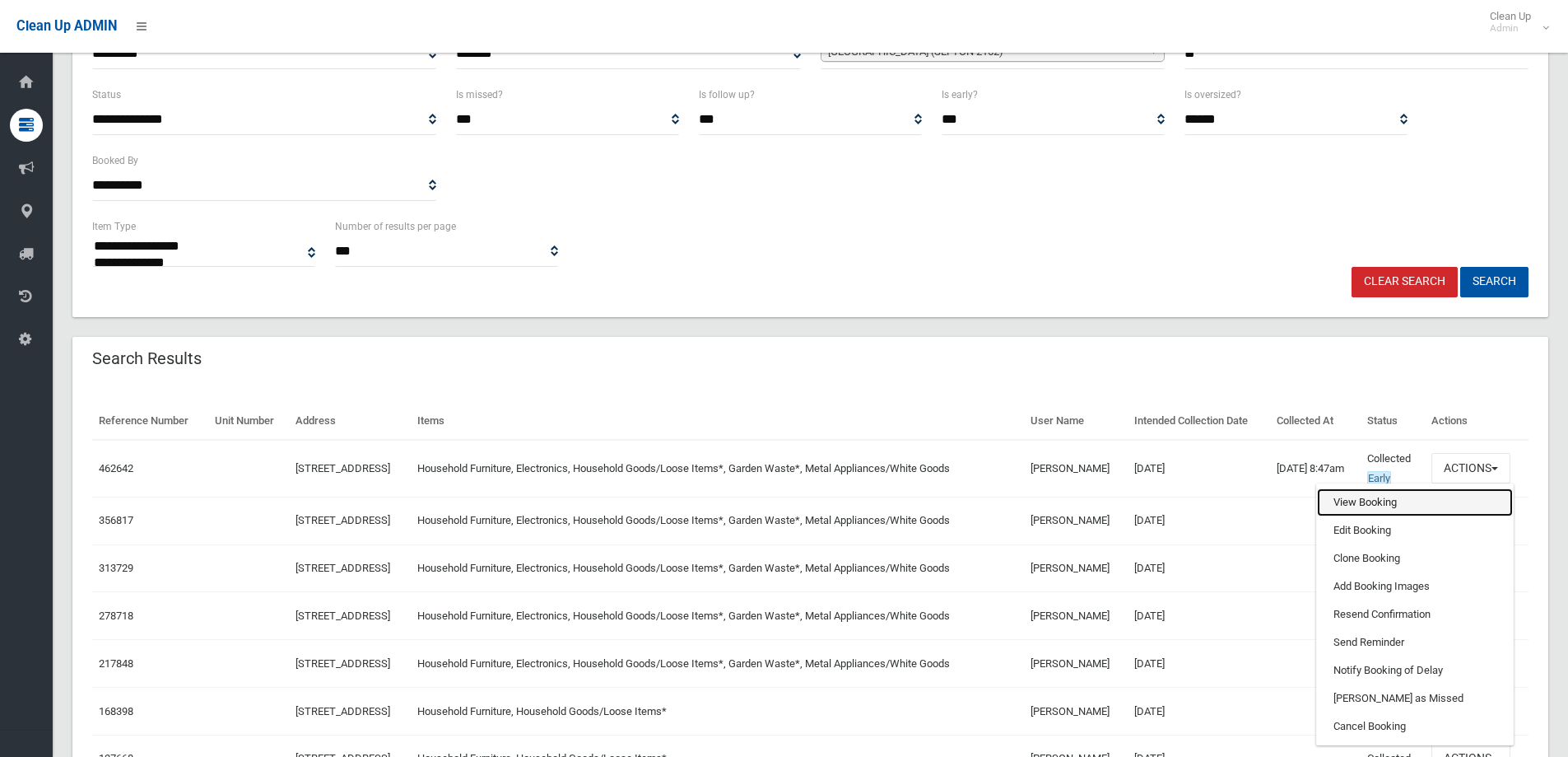
click at [1385, 503] on link "View Booking" at bounding box center [1414, 503] width 196 height 28
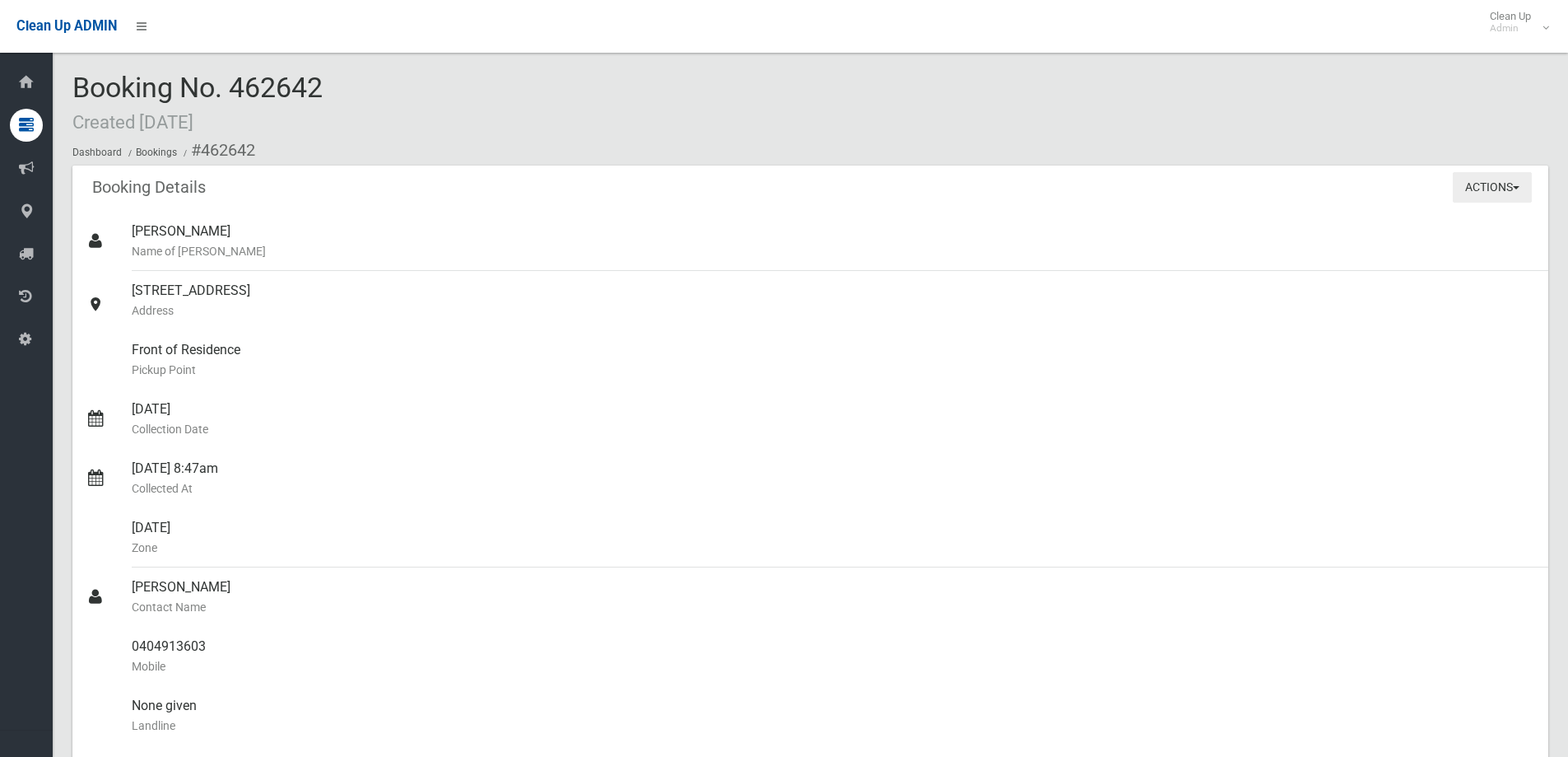
click at [1465, 185] on button "Actions" at bounding box center [1491, 187] width 79 height 30
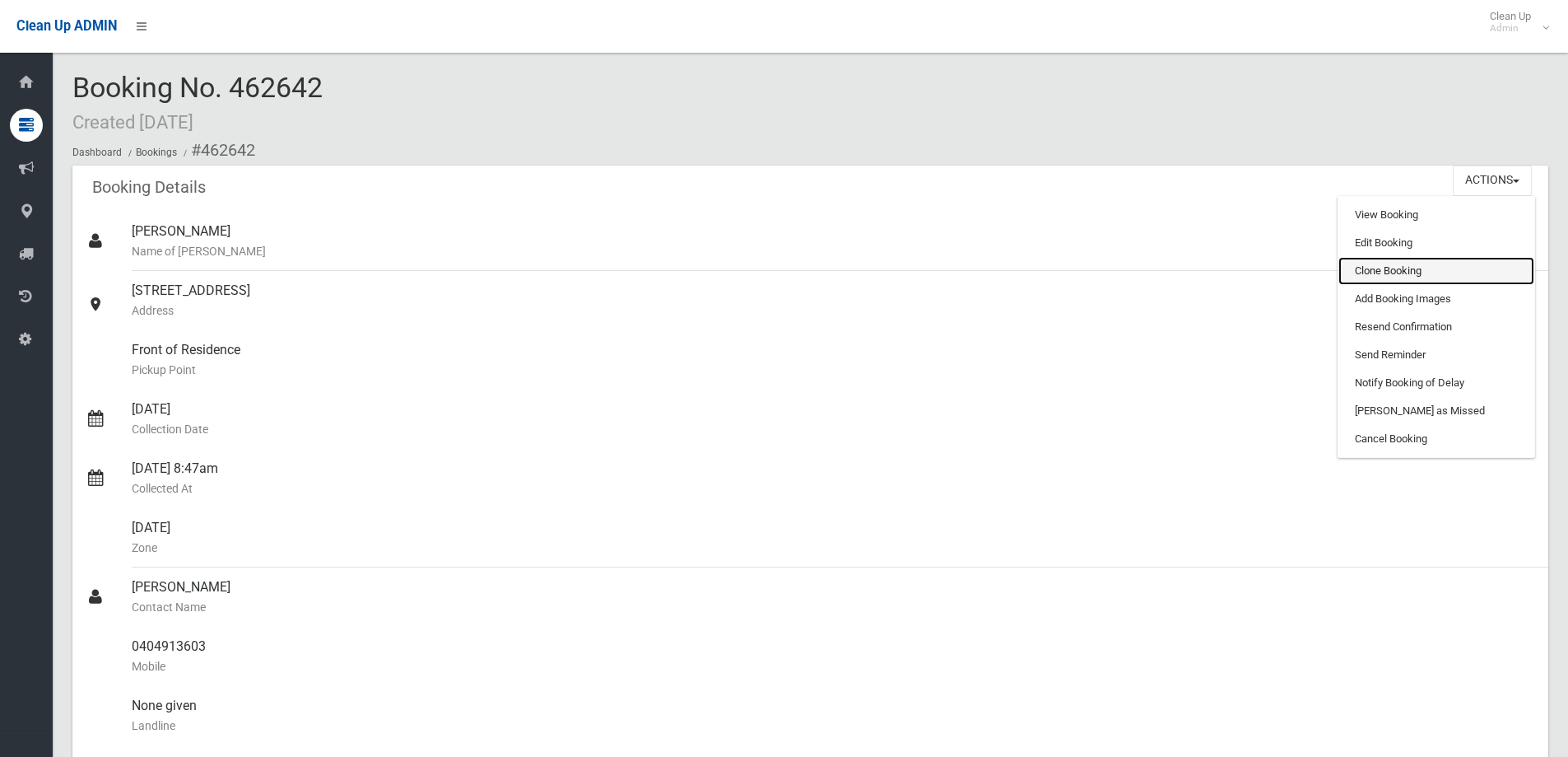
click at [1391, 278] on link "Clone Booking" at bounding box center [1435, 271] width 196 height 28
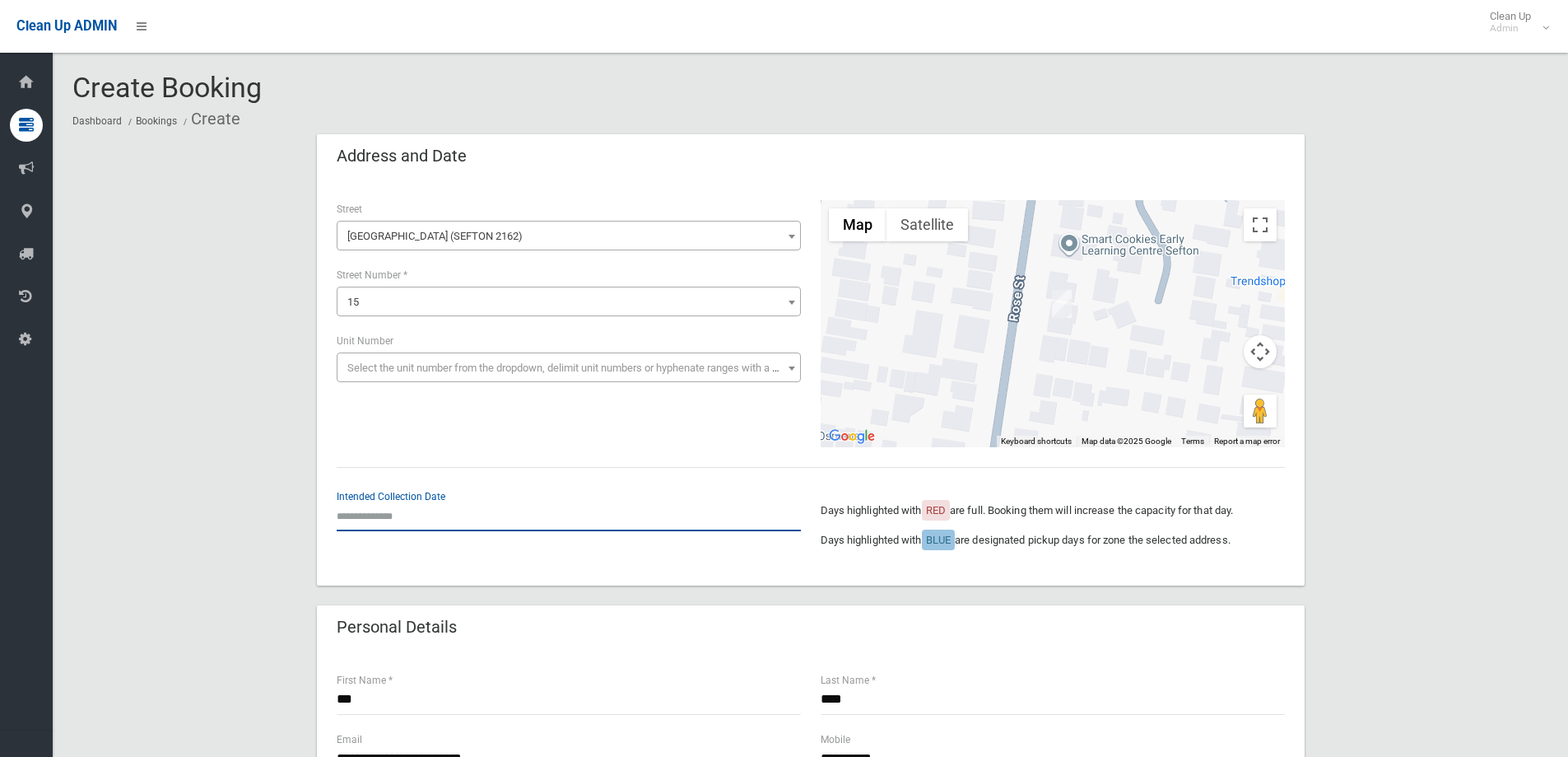
click at [420, 526] on input "text" at bounding box center [569, 516] width 465 height 30
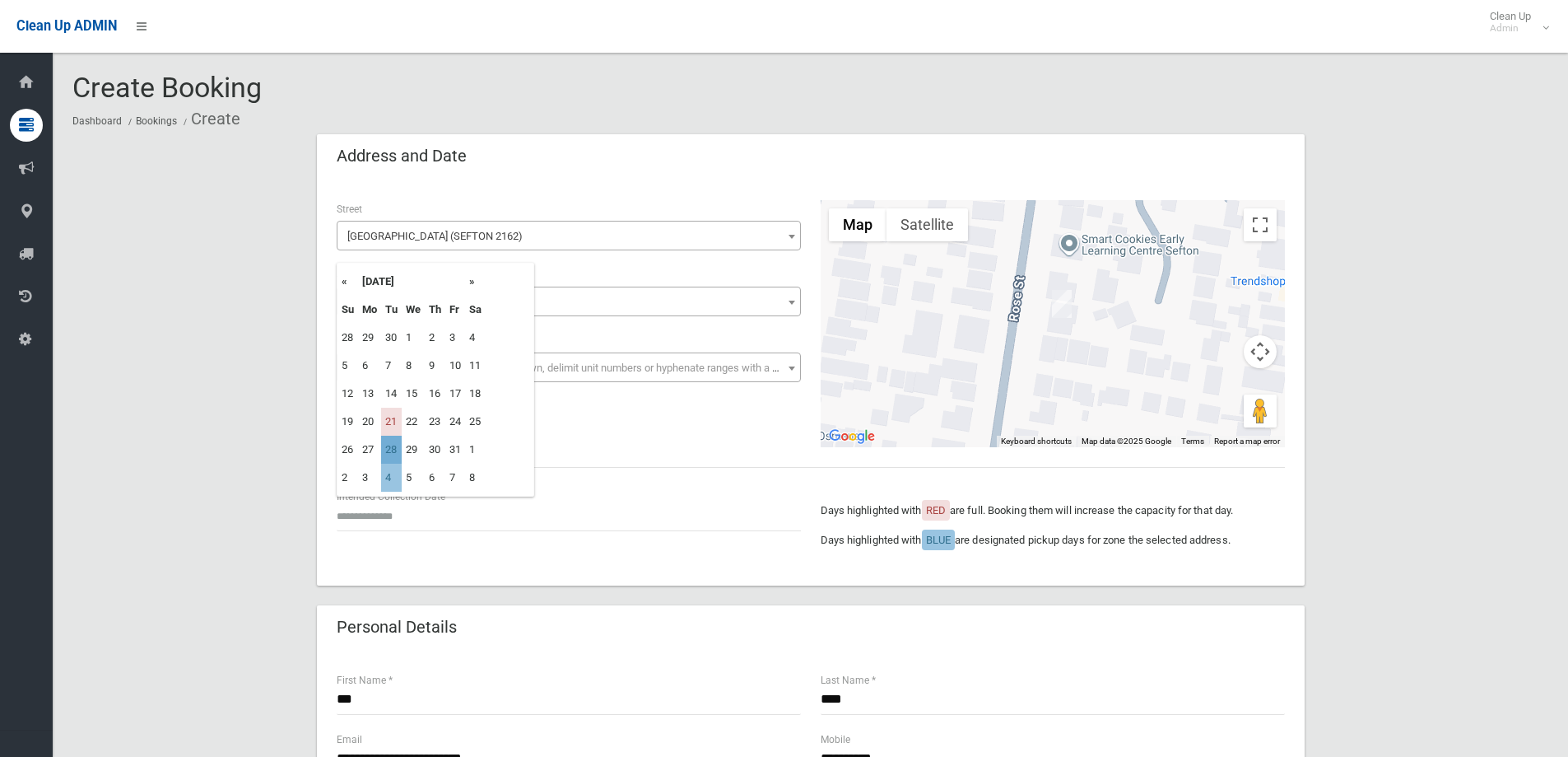
click at [388, 446] on td "28" at bounding box center [392, 450] width 21 height 28
type input "**********"
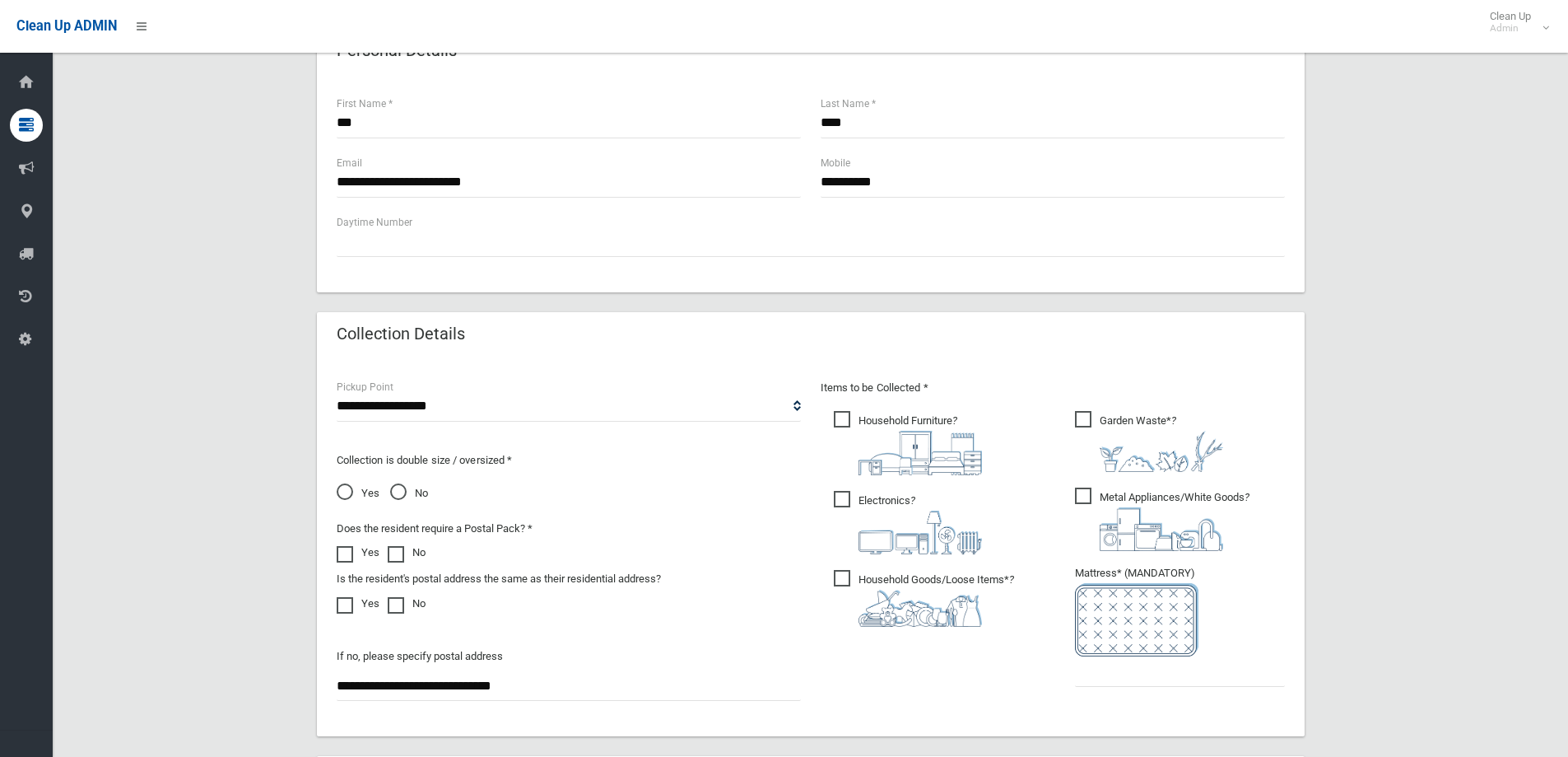
scroll to position [329, 0]
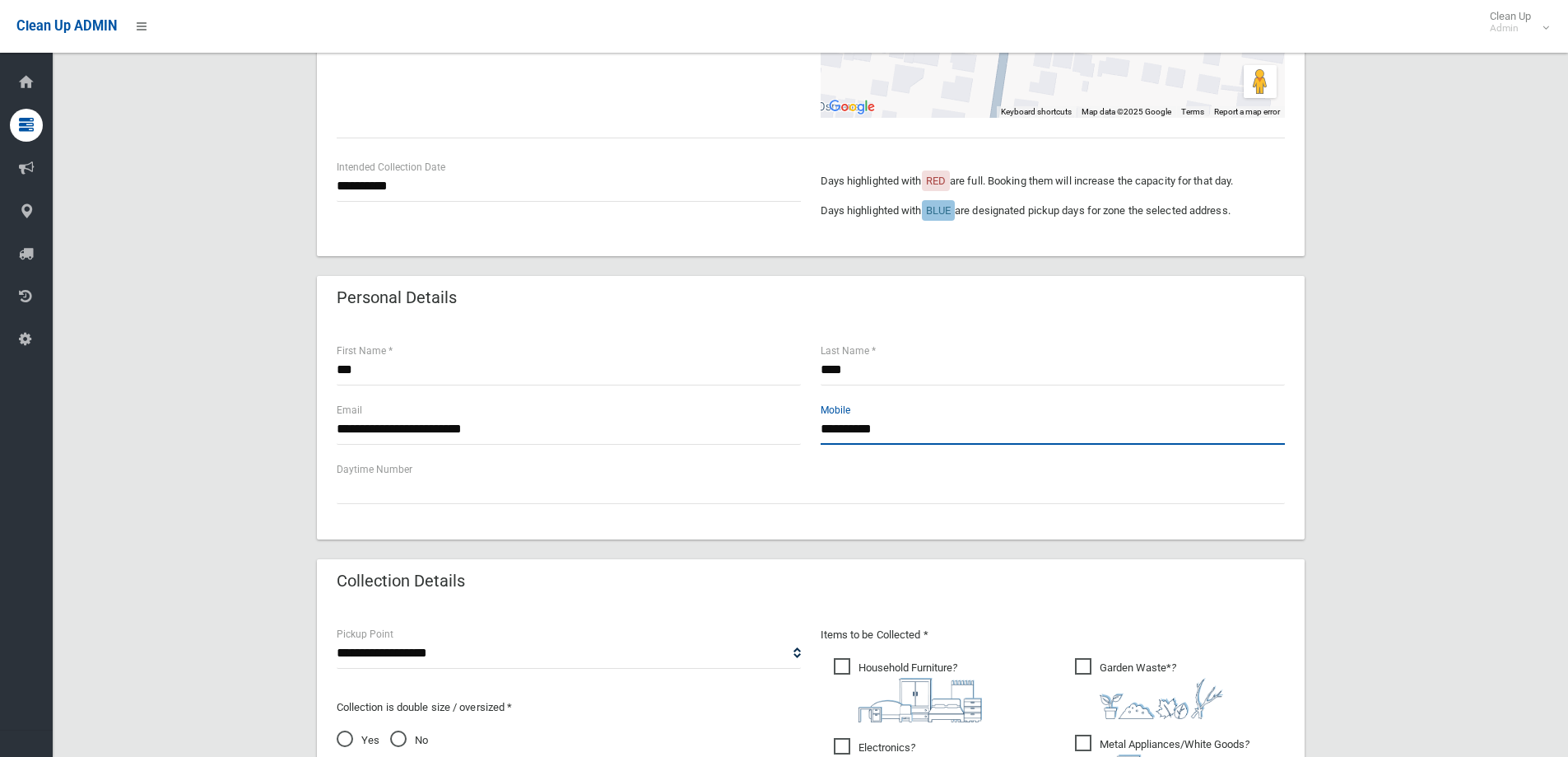
click at [911, 431] on input "**********" at bounding box center [1052, 430] width 465 height 30
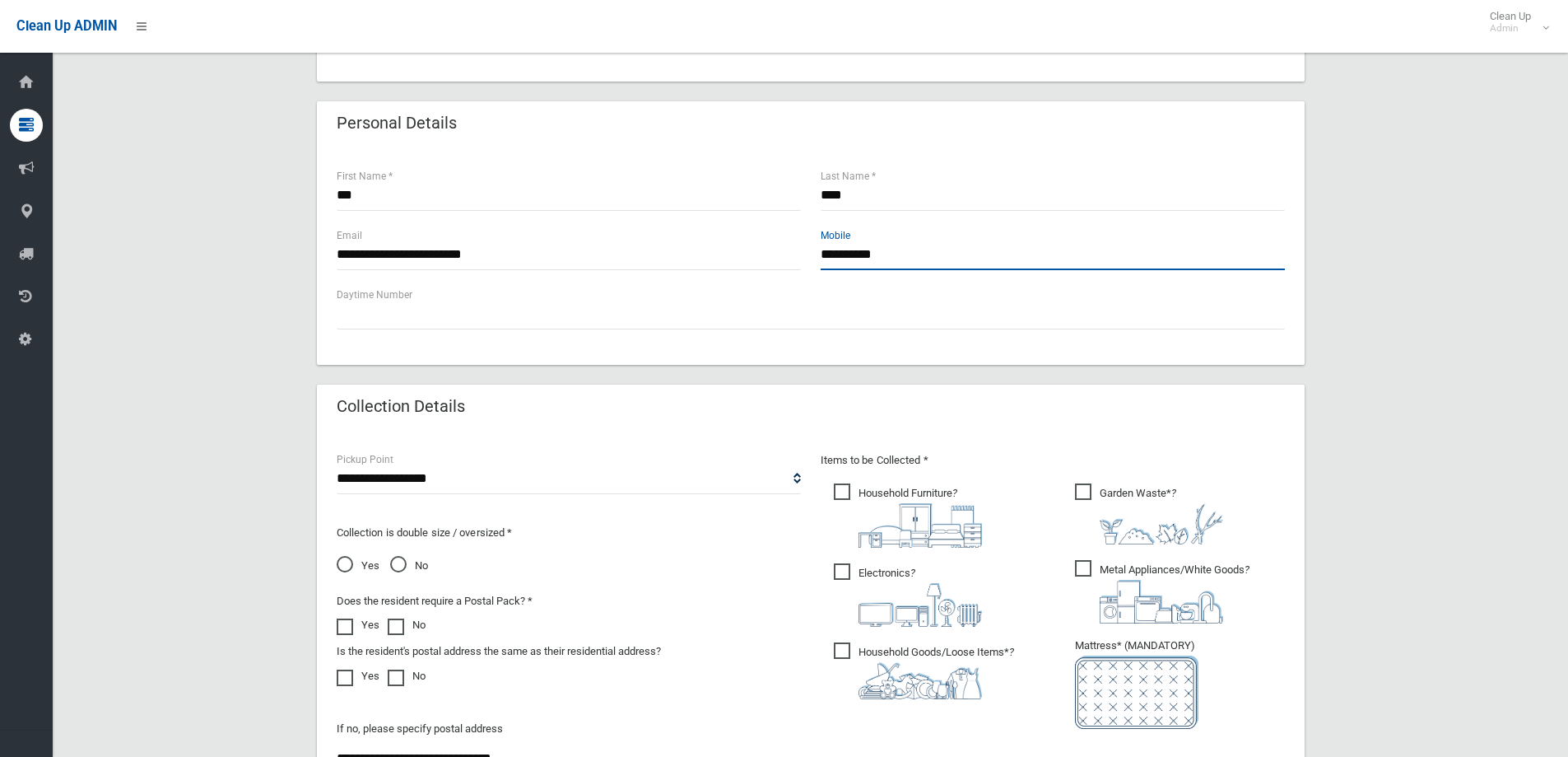
scroll to position [658, 0]
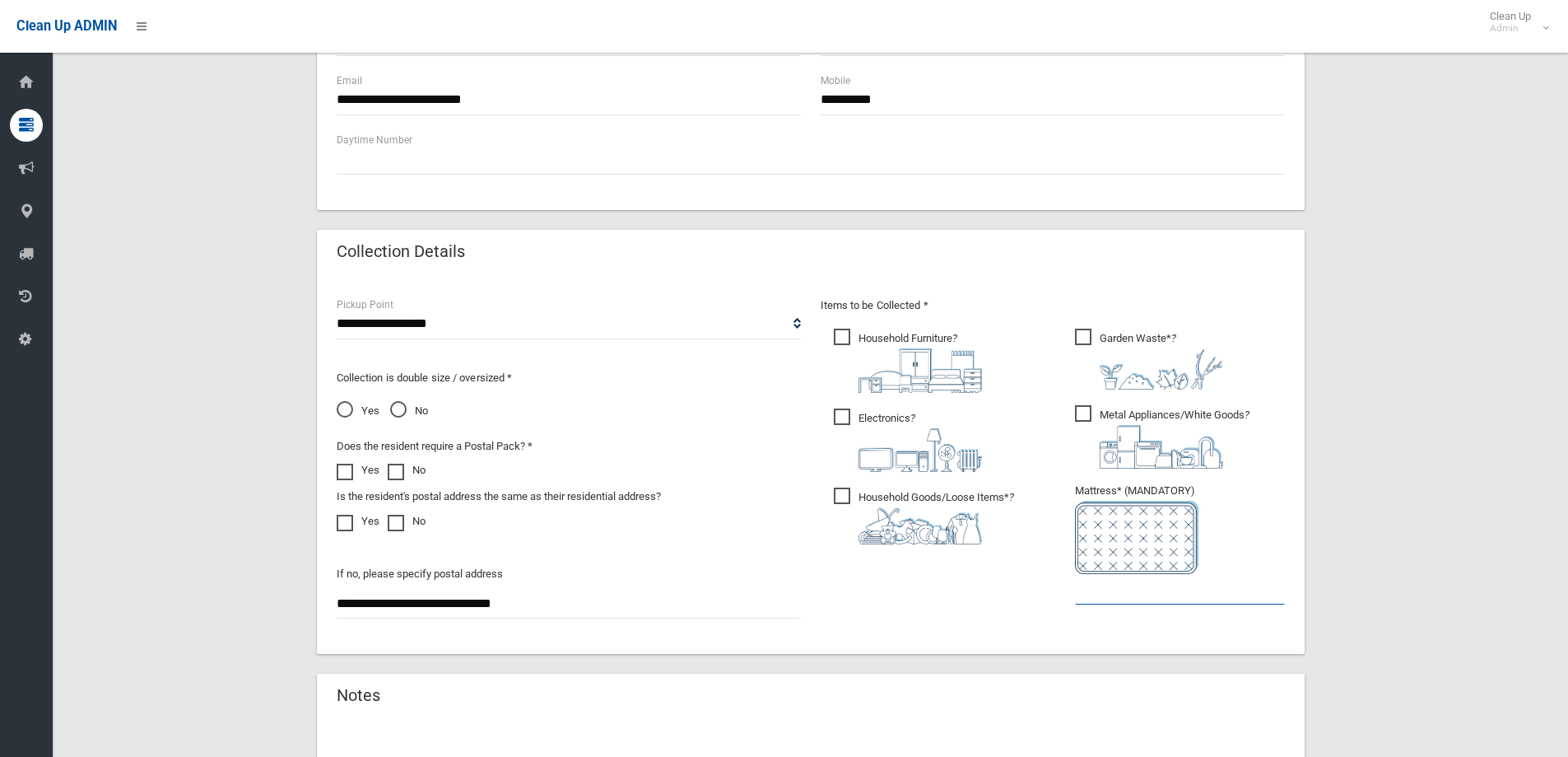
click at [1109, 588] on input "text" at bounding box center [1179, 589] width 210 height 30
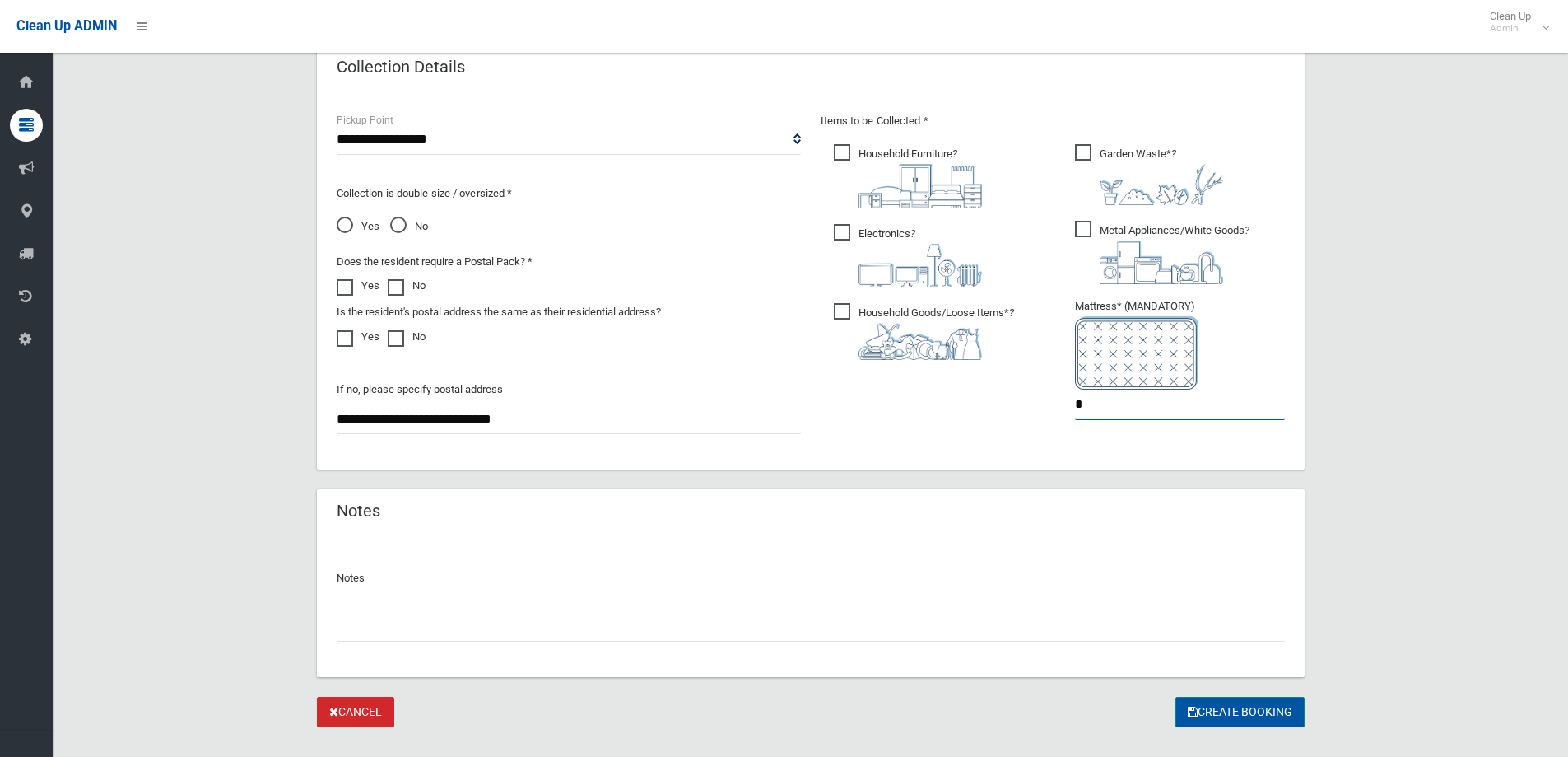
scroll to position [873, 0]
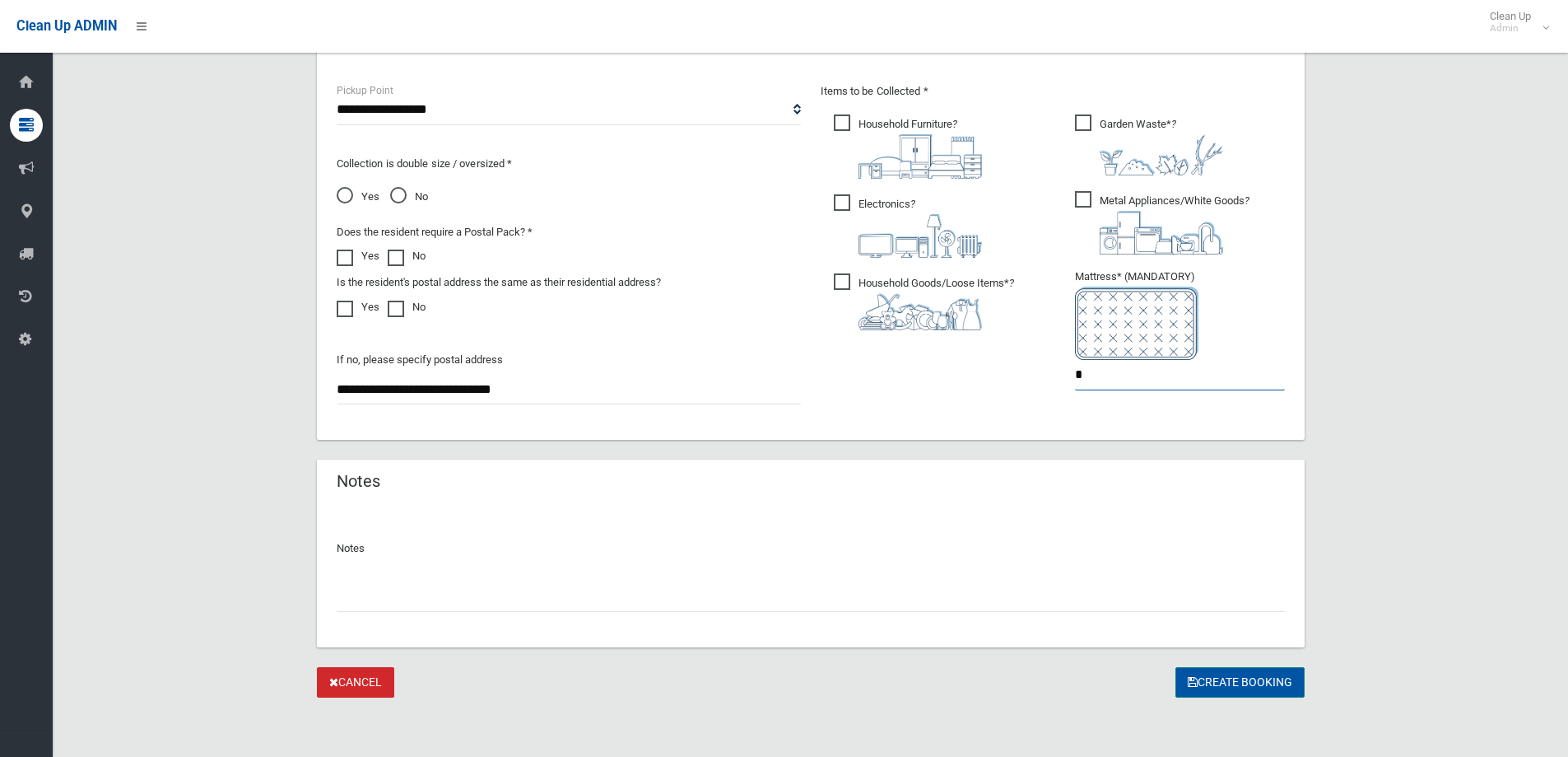
type input "*"
click at [1229, 683] on button "Create Booking" at bounding box center [1240, 682] width 129 height 30
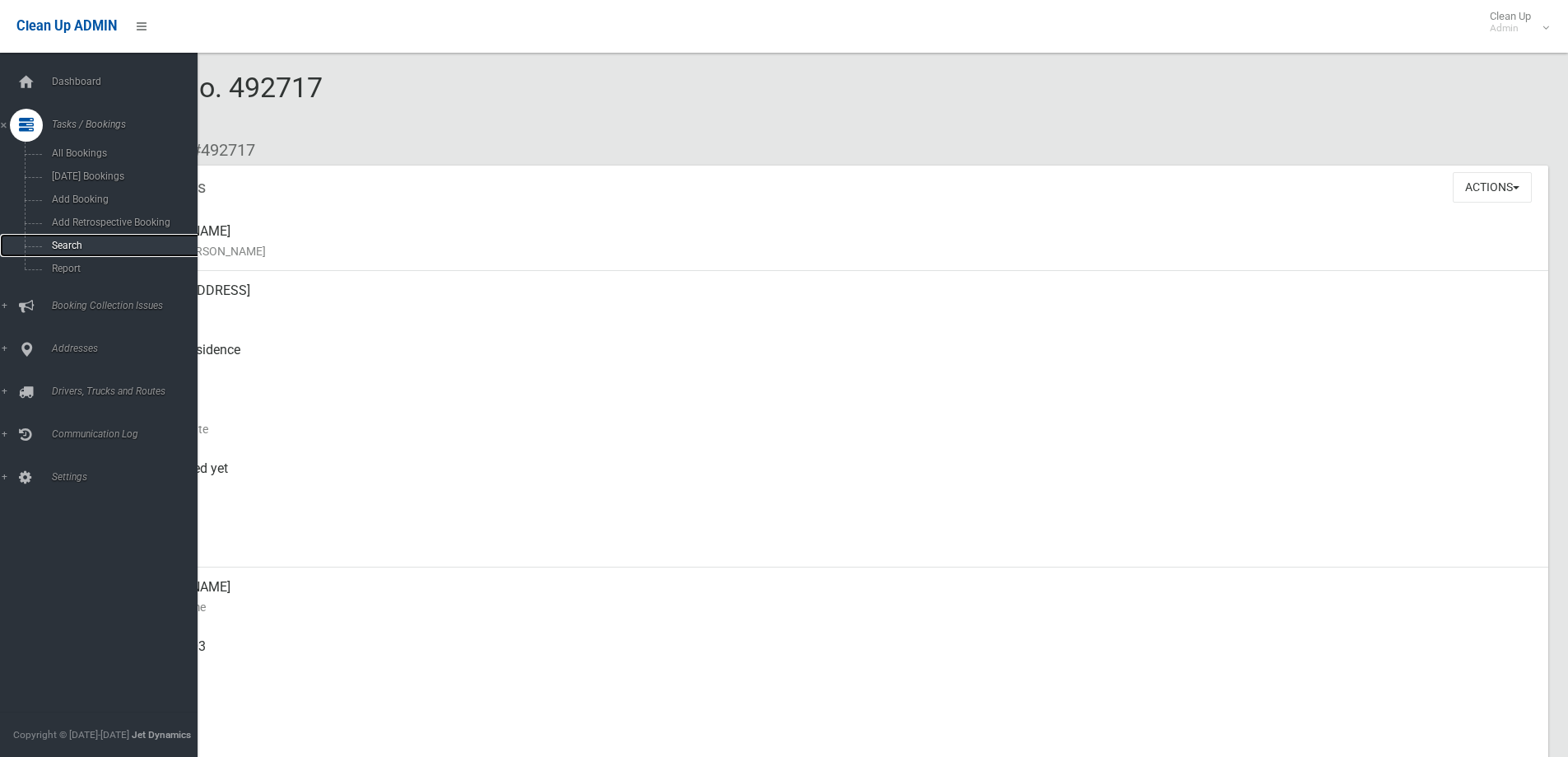
click at [81, 245] on span "Search" at bounding box center [120, 246] width 149 height 11
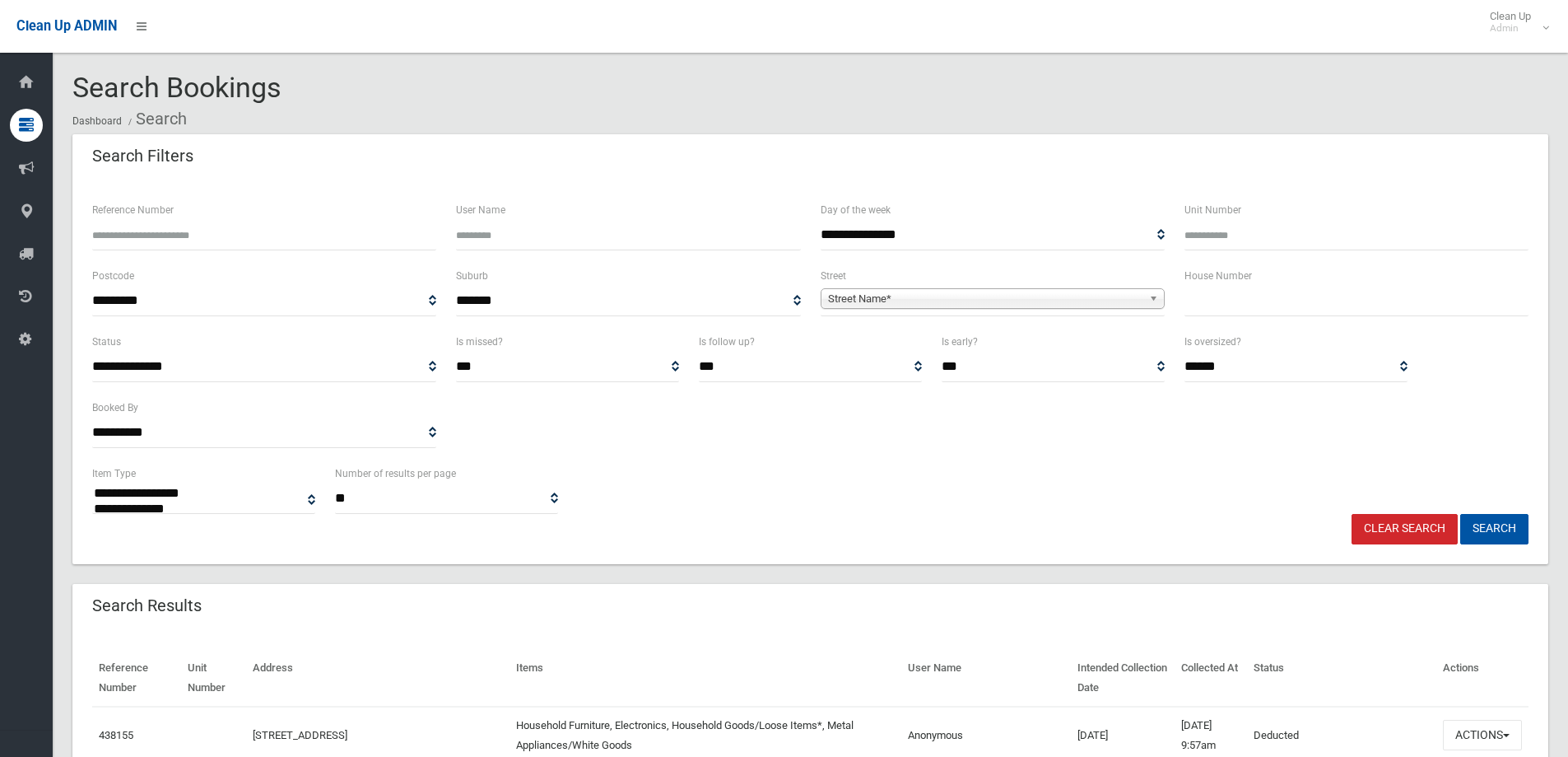
select select
click at [1207, 302] on input "text" at bounding box center [1356, 301] width 344 height 30
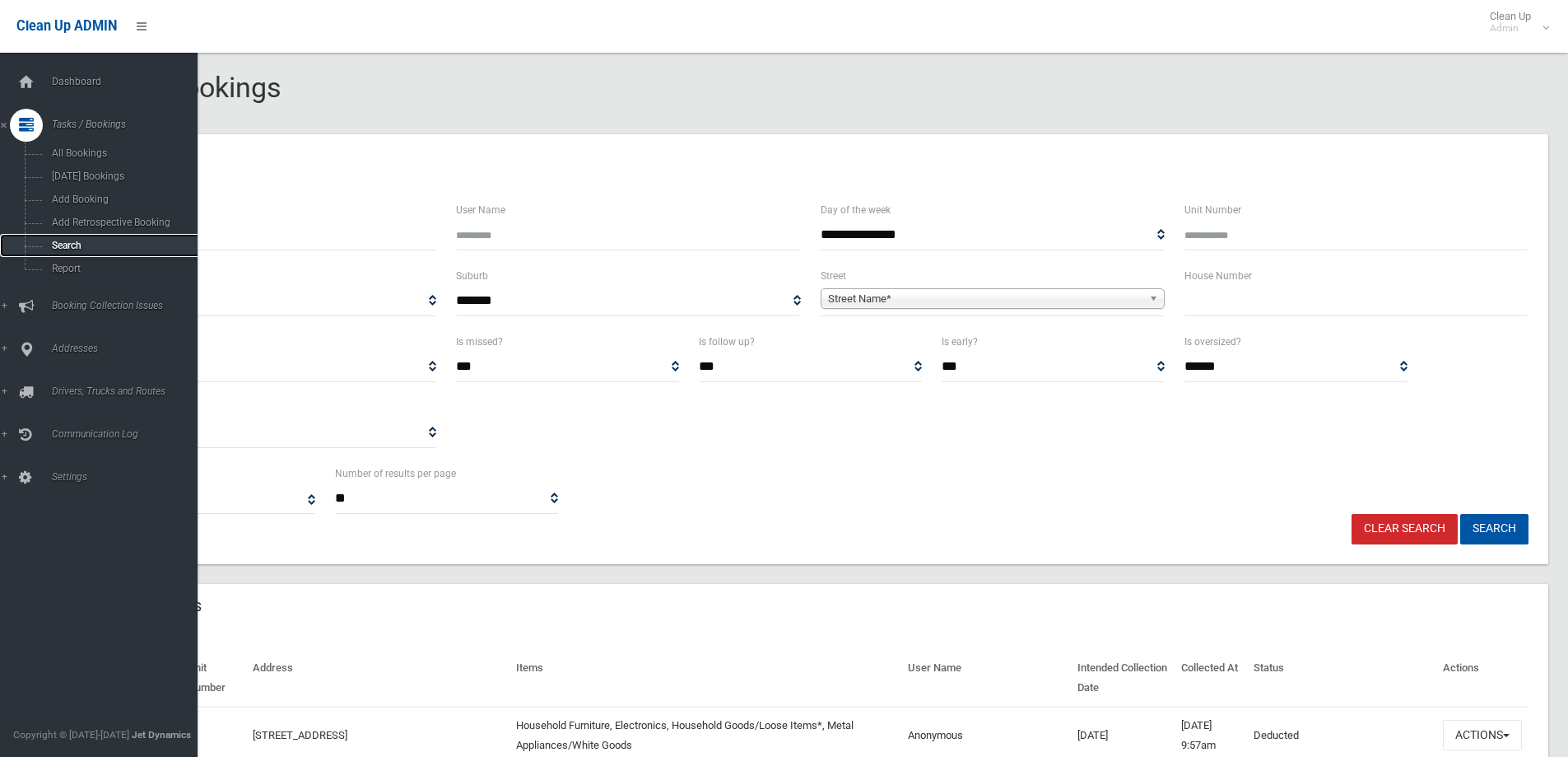
drag, startPoint x: 100, startPoint y: 239, endPoint x: 210, endPoint y: 239, distance: 110.0
click at [100, 239] on link "Search" at bounding box center [104, 246] width 210 height 23
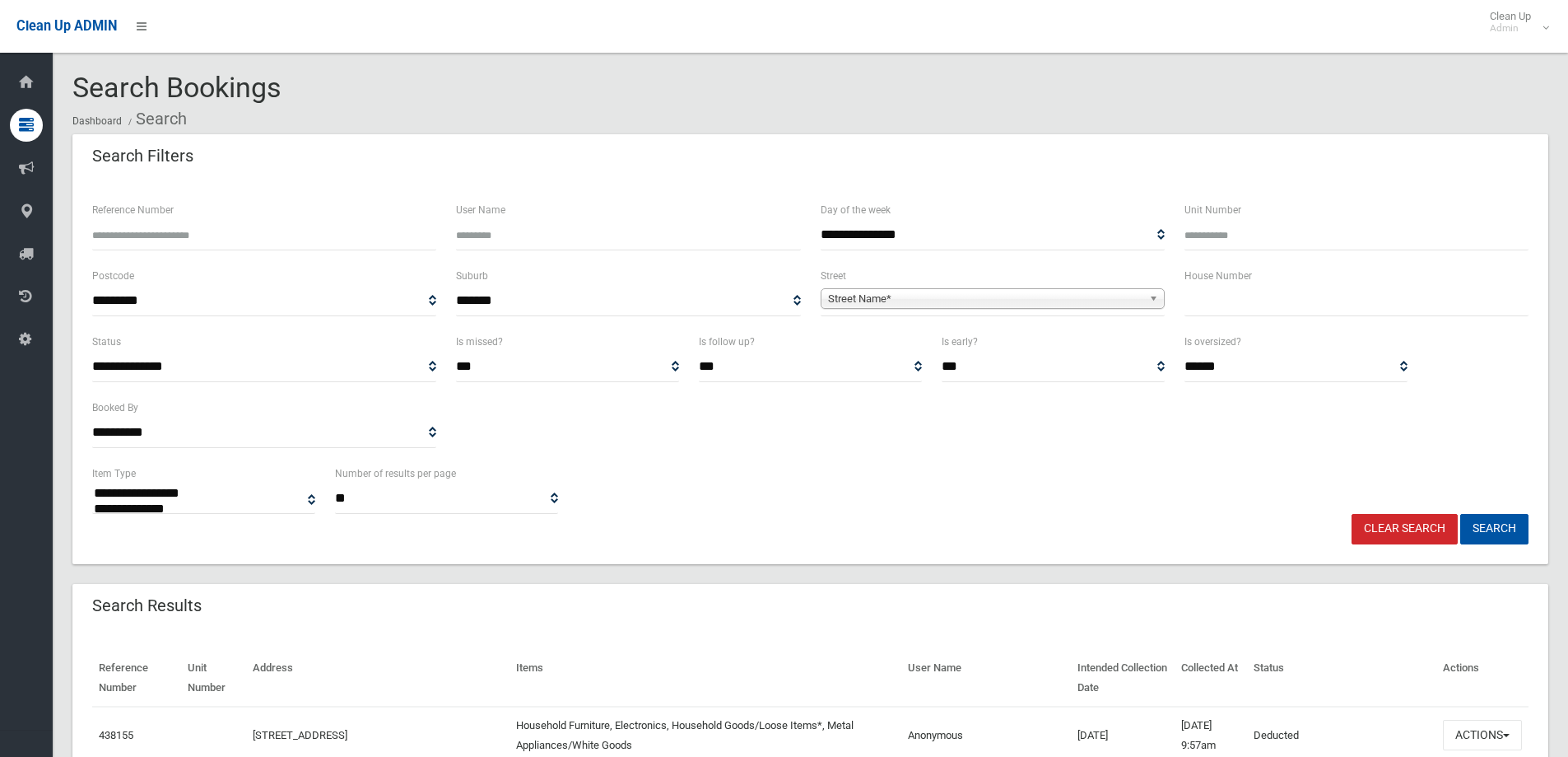
select select
click at [1192, 294] on input "text" at bounding box center [1356, 301] width 344 height 30
type input "**"
click at [1144, 302] on link "Street Name*" at bounding box center [992, 299] width 344 height 21
type input "*****"
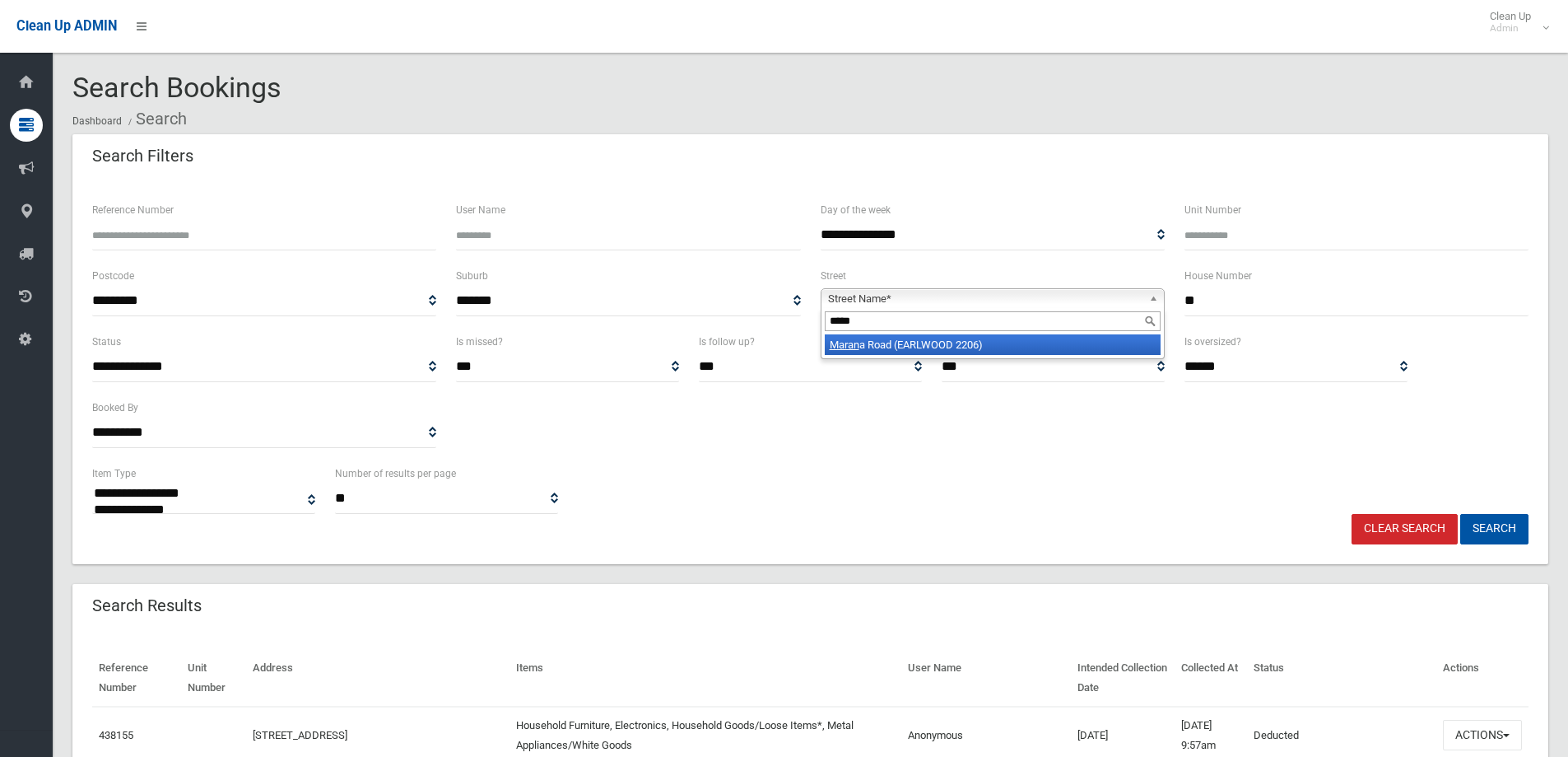
click at [1032, 348] on li "Maran a Road (EARLWOOD 2206)" at bounding box center [993, 344] width 336 height 21
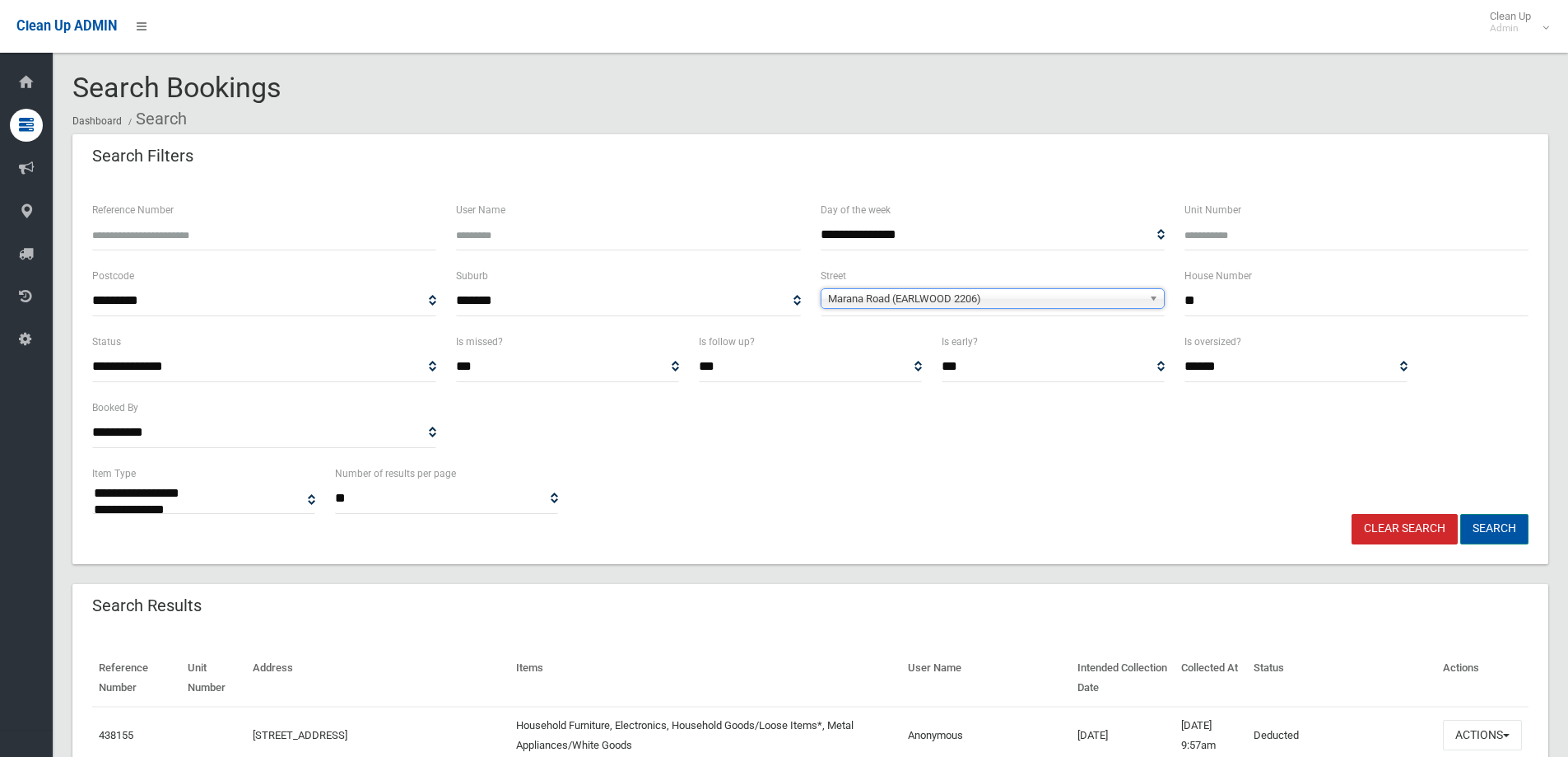
drag, startPoint x: 1481, startPoint y: 525, endPoint x: 1376, endPoint y: 489, distance: 111.0
click at [1477, 525] on button "Search" at bounding box center [1494, 529] width 68 height 30
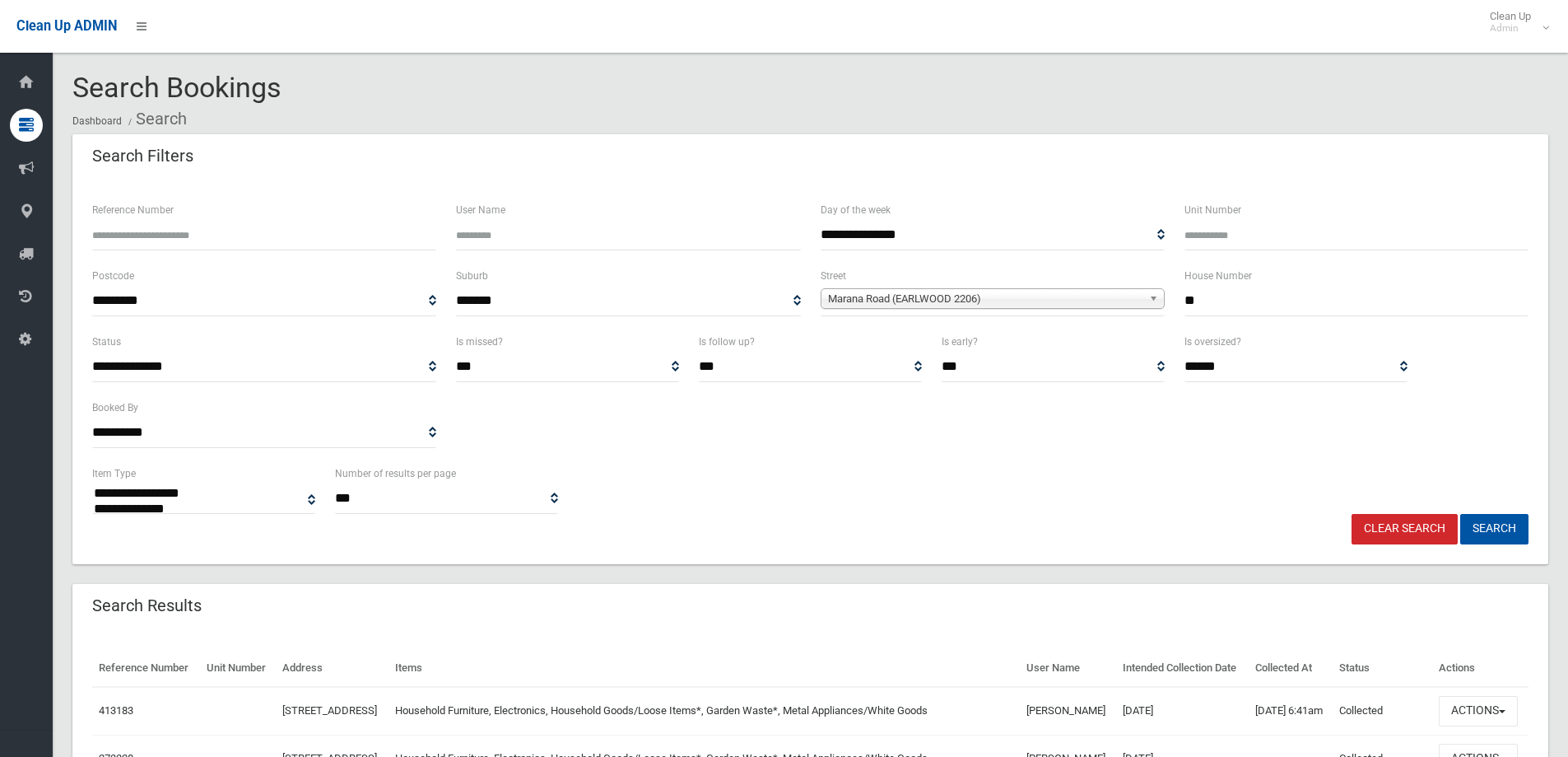
select select
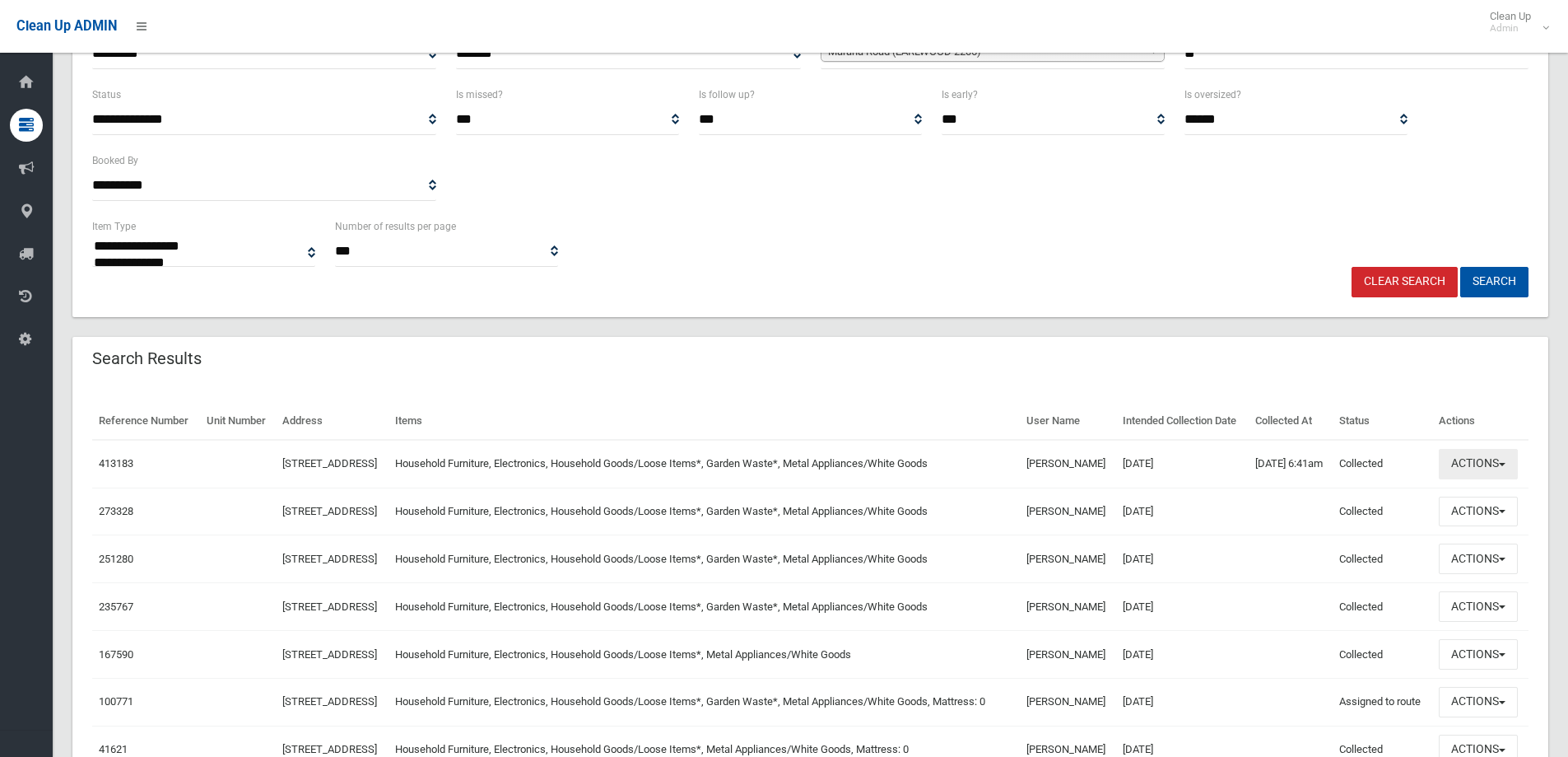
click at [1504, 479] on button "Actions" at bounding box center [1477, 464] width 79 height 30
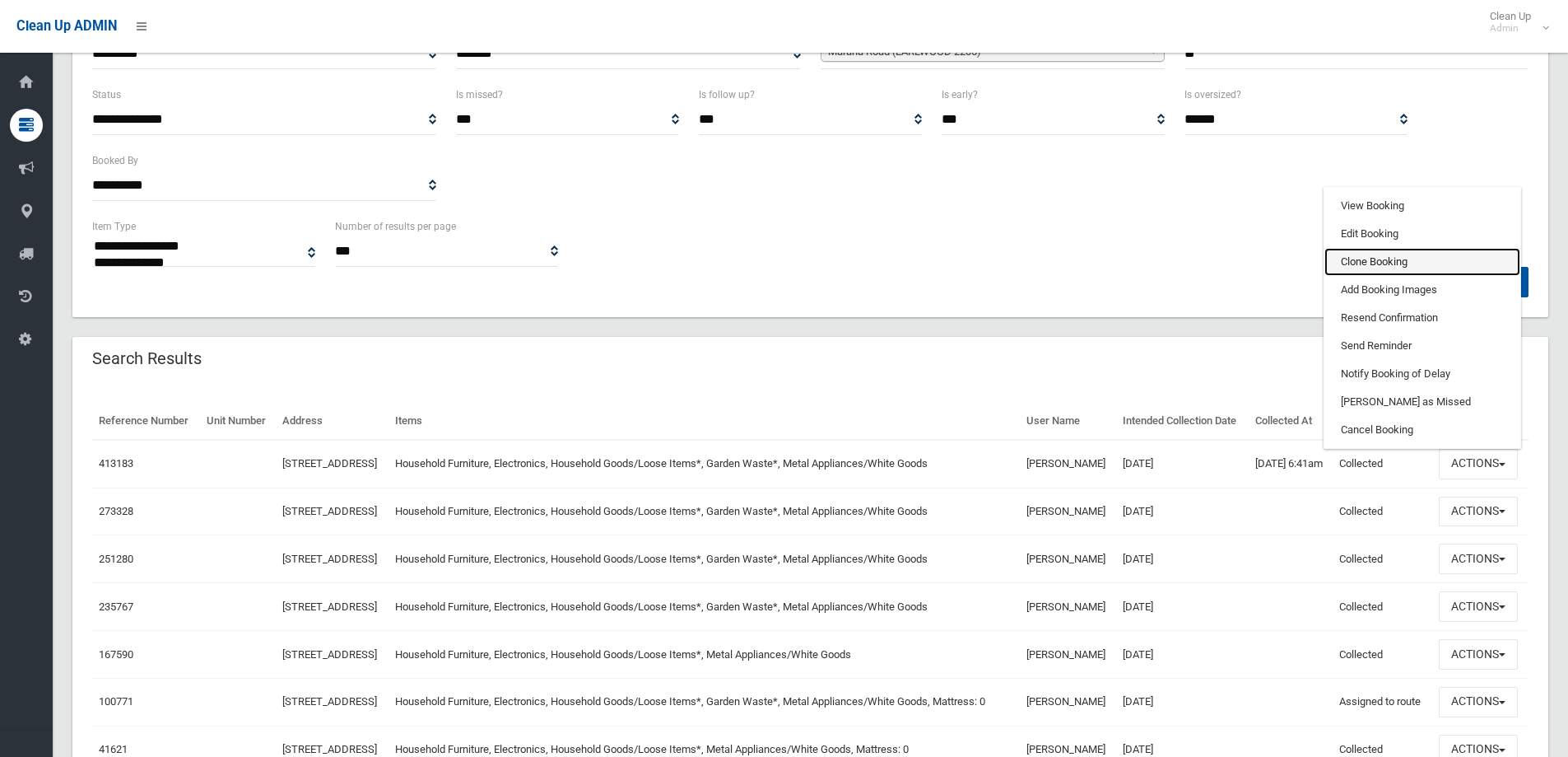
click at [1407, 276] on link "Clone Booking" at bounding box center [1422, 262] width 196 height 28
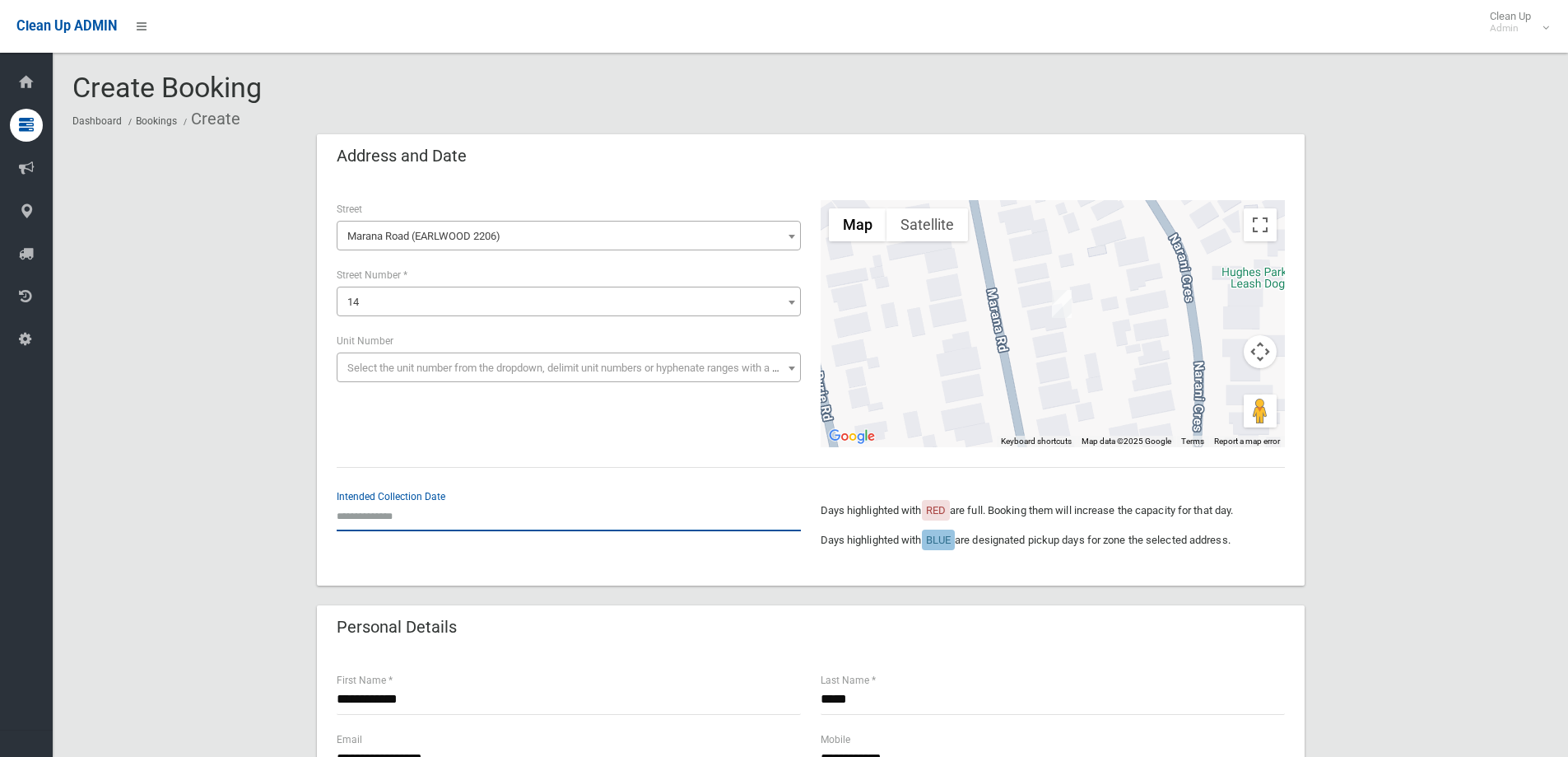
click at [471, 516] on input "text" at bounding box center [569, 516] width 465 height 30
click at [595, 454] on div "**********" at bounding box center [811, 382] width 988 height 405
click at [410, 518] on input "text" at bounding box center [569, 516] width 465 height 30
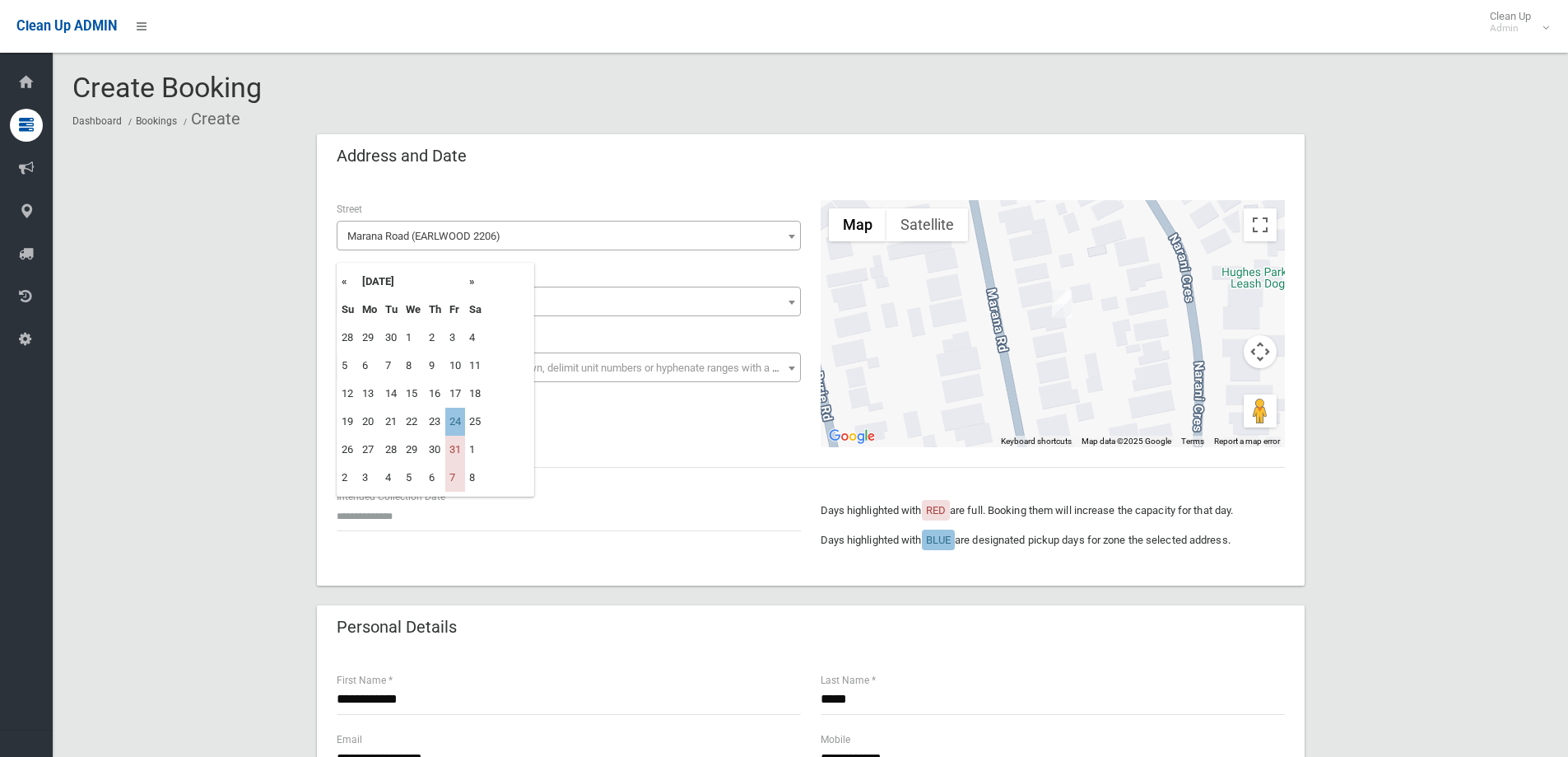
click at [474, 284] on th "»" at bounding box center [475, 282] width 21 height 28
click at [346, 286] on th "«" at bounding box center [348, 282] width 21 height 28
click at [470, 284] on th "»" at bounding box center [475, 282] width 21 height 28
click at [342, 278] on th "«" at bounding box center [348, 282] width 21 height 28
click at [454, 425] on td "24" at bounding box center [455, 422] width 20 height 28
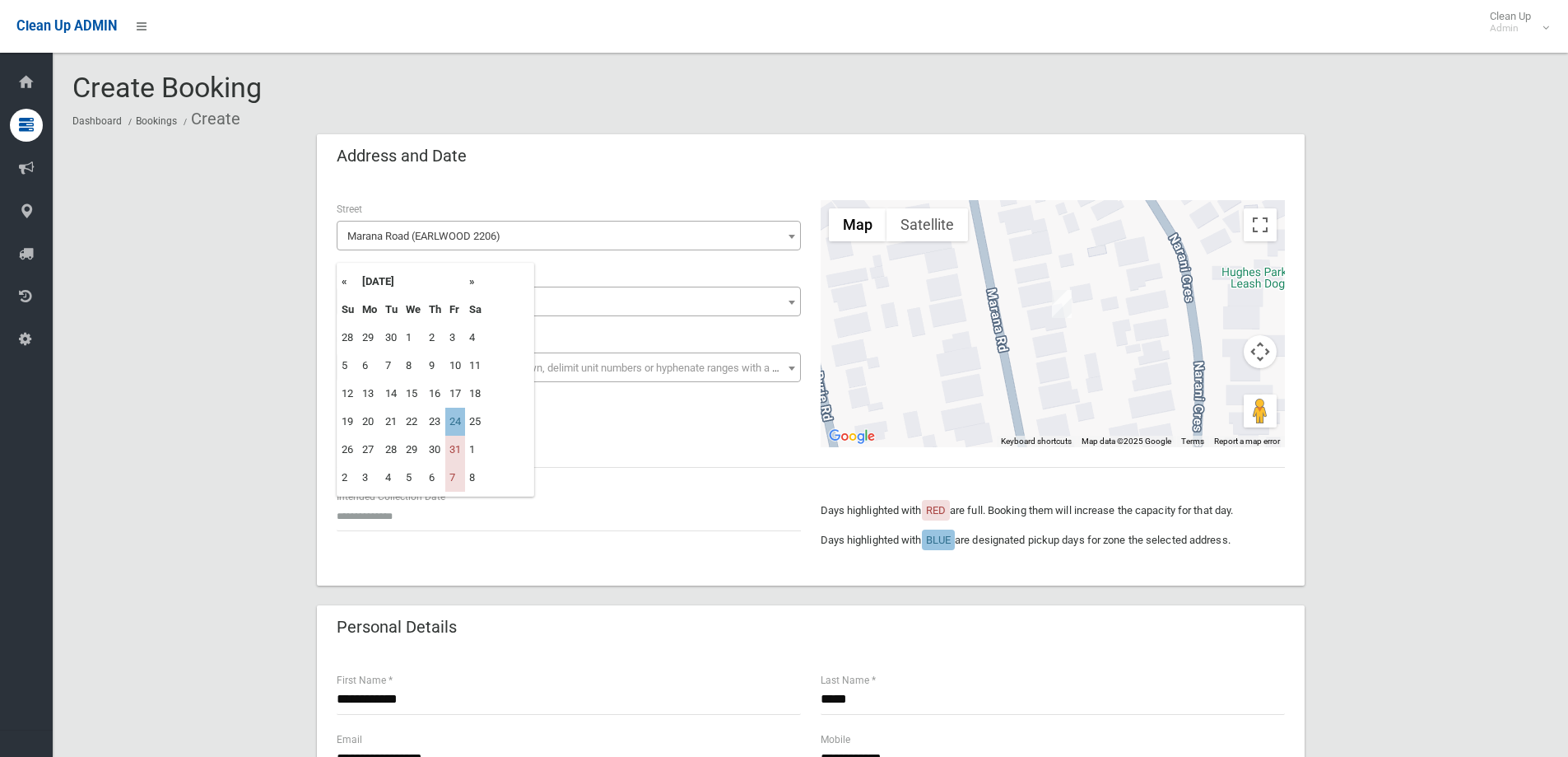
type input "**********"
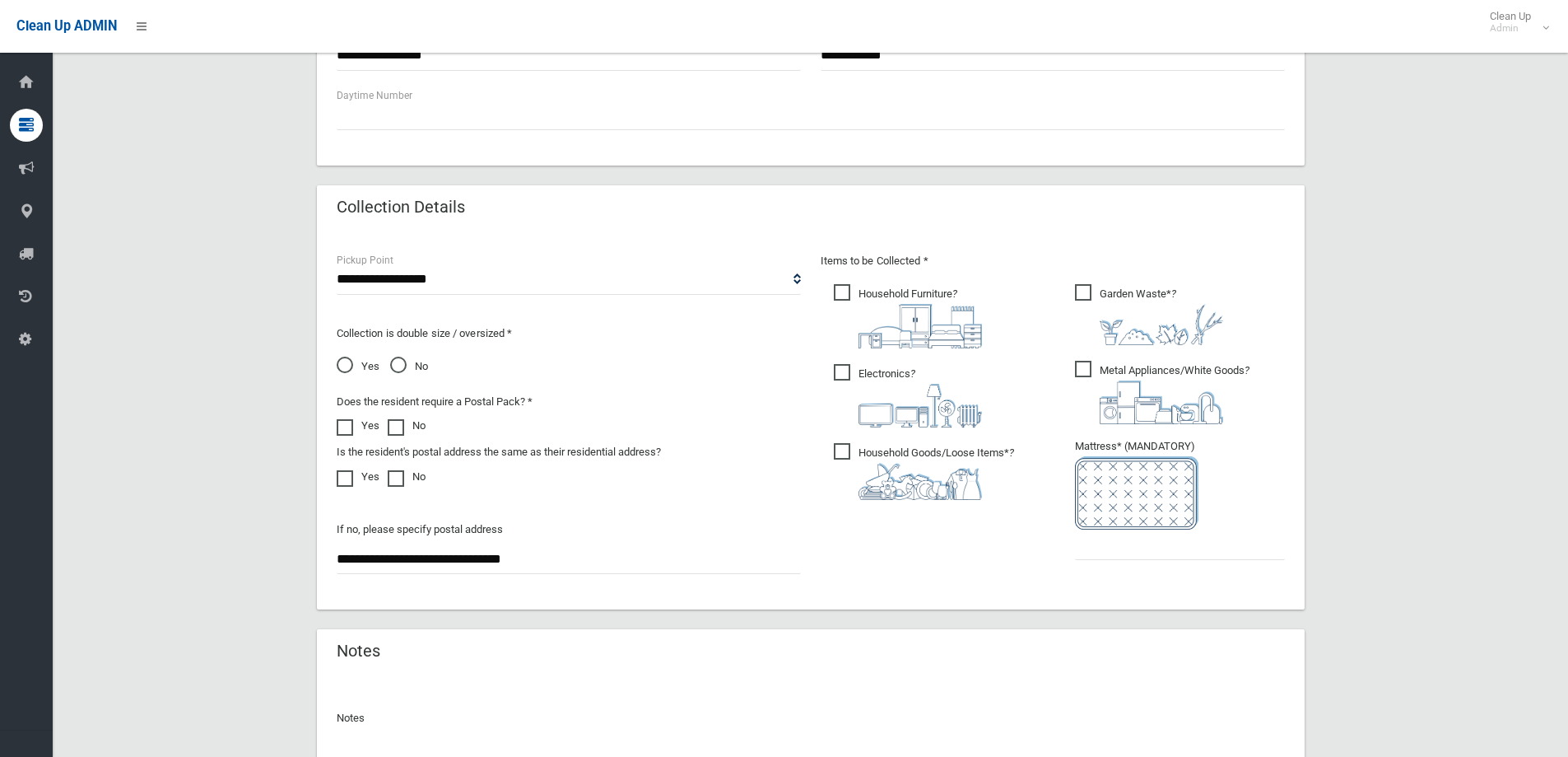
scroll to position [741, 0]
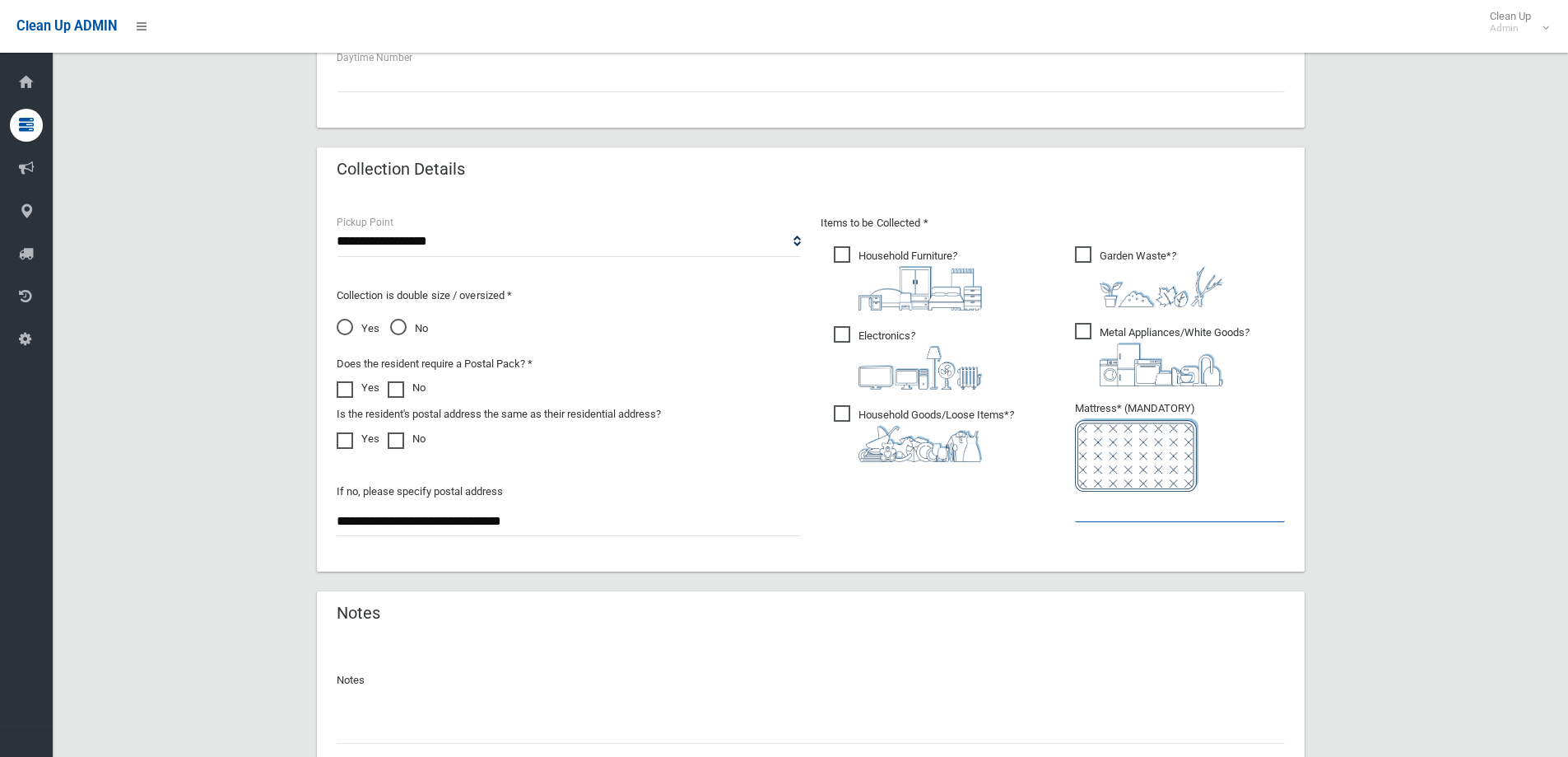
click at [1097, 512] on input "text" at bounding box center [1179, 507] width 210 height 30
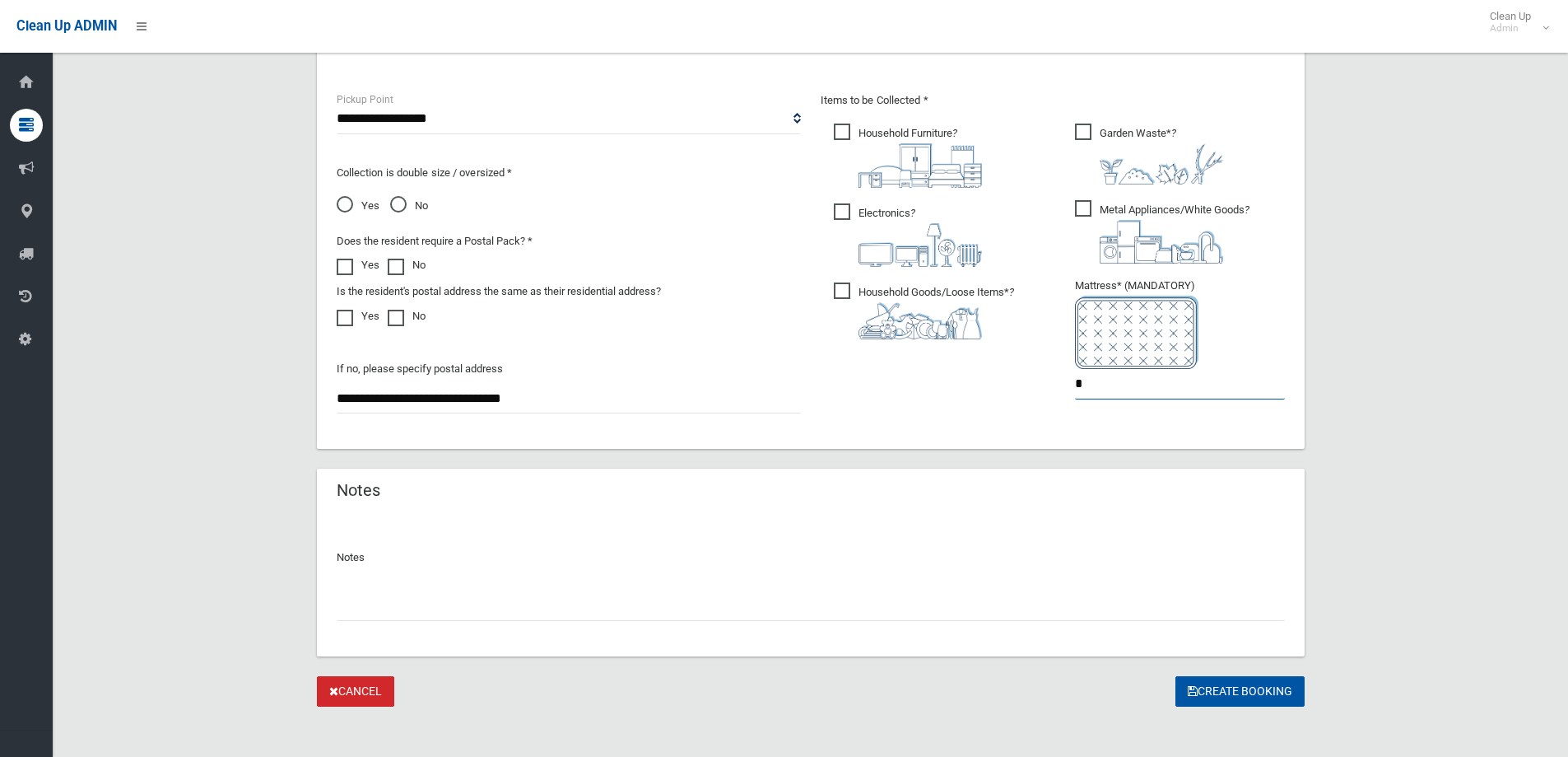
scroll to position [873, 0]
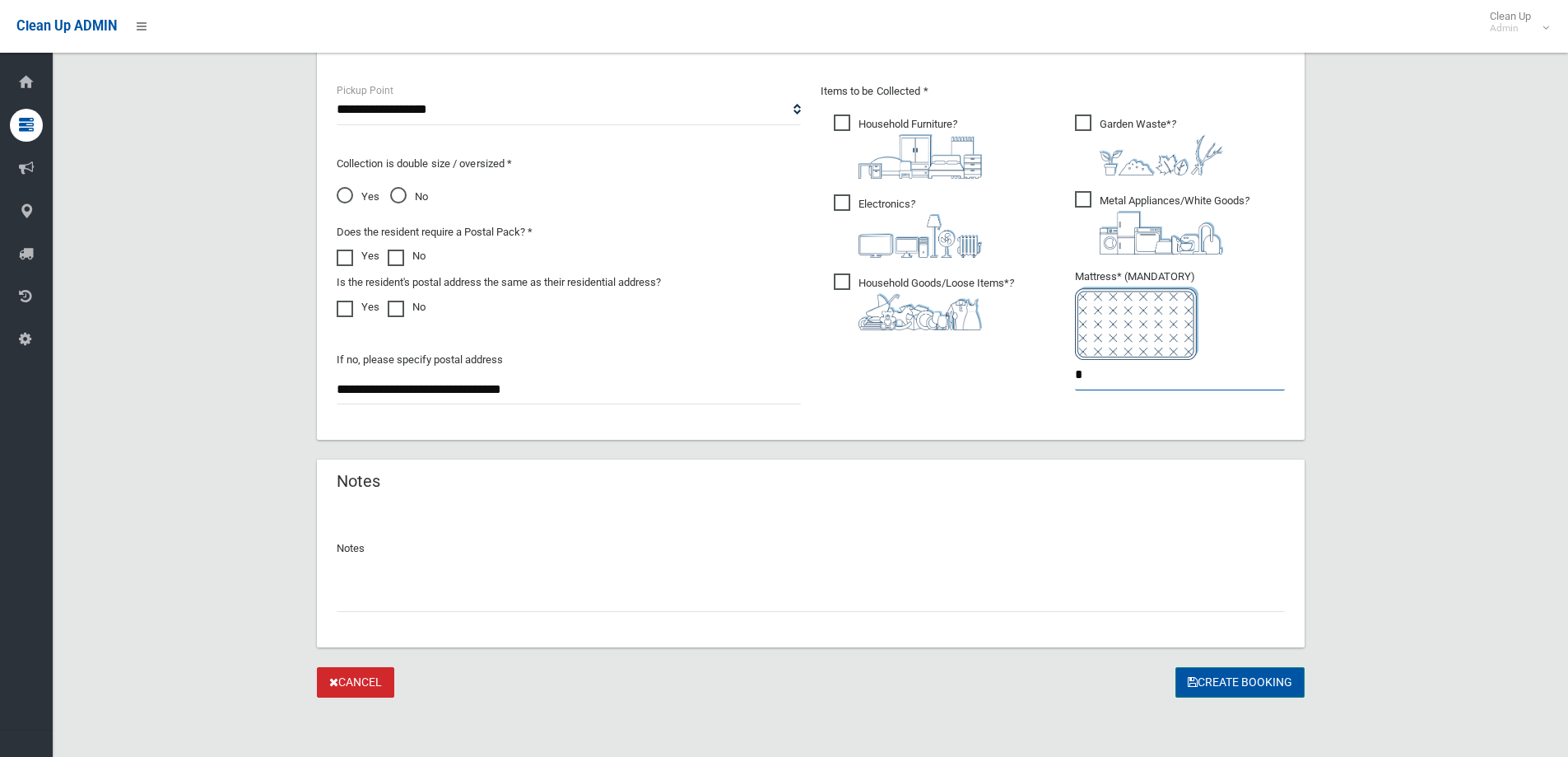
type input "*"
click at [1245, 686] on button "Create Booking" at bounding box center [1240, 682] width 129 height 30
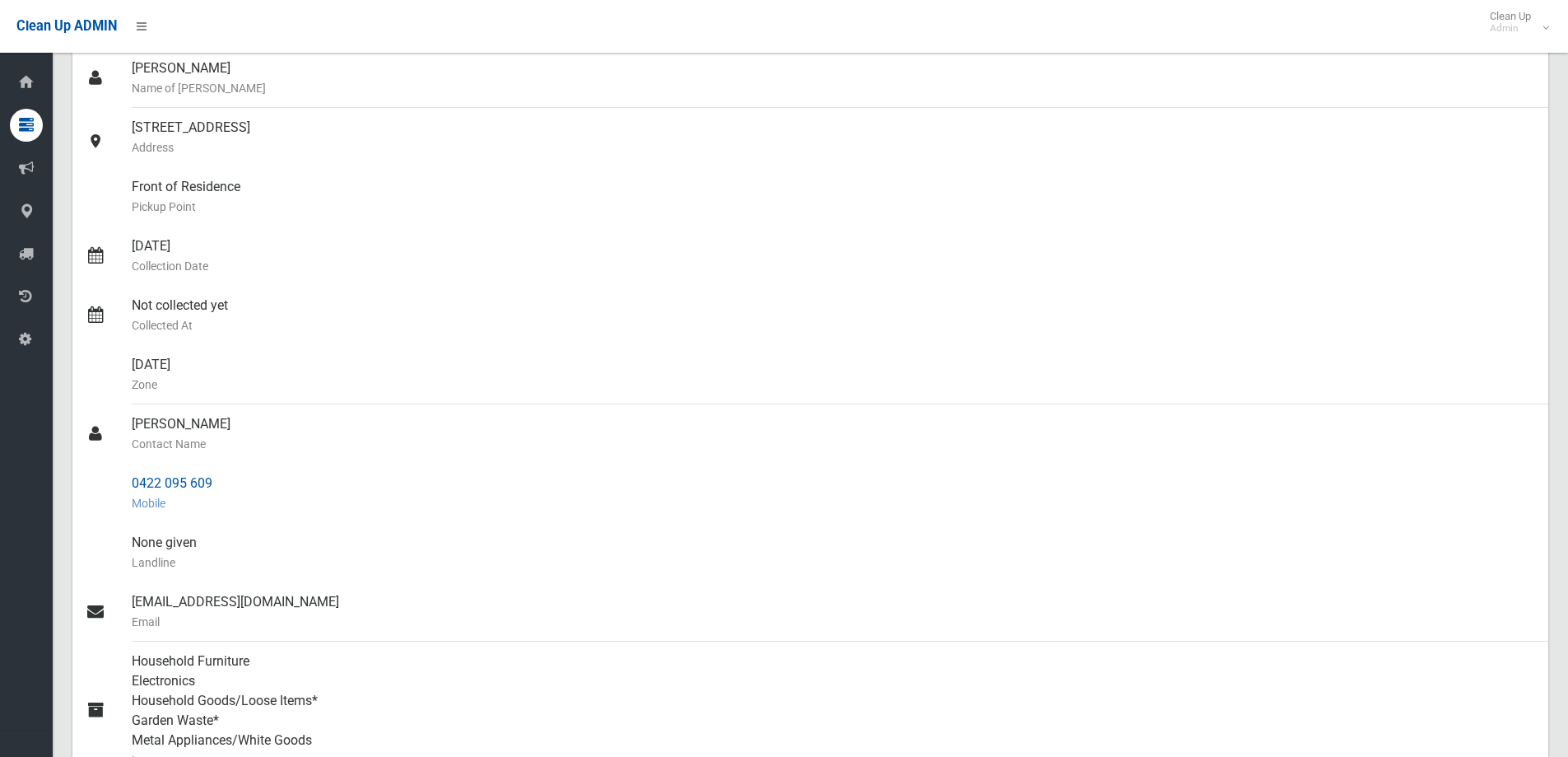
scroll to position [165, 0]
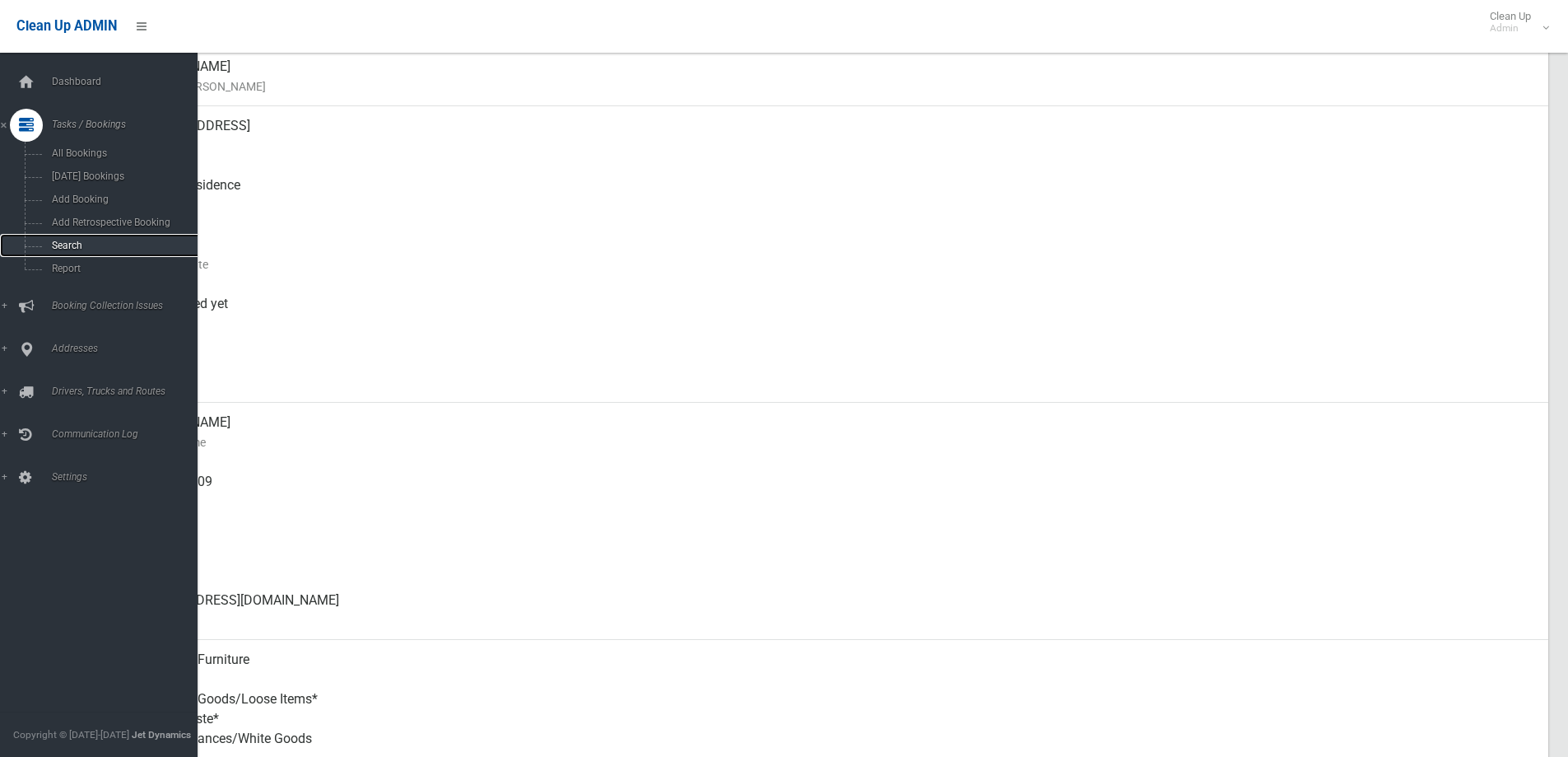
click at [81, 238] on link "Search" at bounding box center [104, 246] width 210 height 23
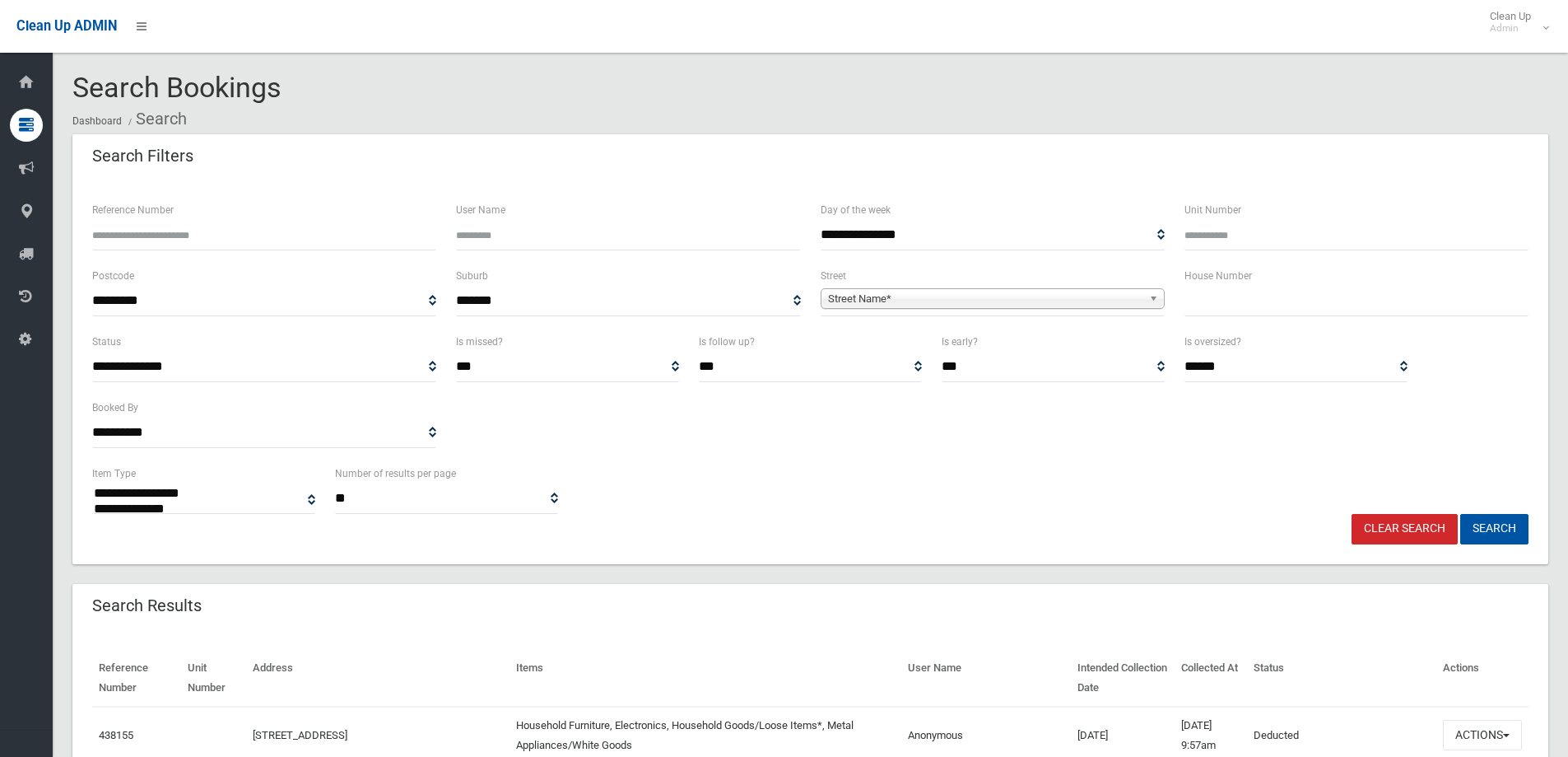
select select
click at [1194, 309] on input "text" at bounding box center [1356, 301] width 344 height 30
click at [1205, 306] on input "text" at bounding box center [1356, 301] width 344 height 30
type input "***"
click at [1144, 300] on link "Street Name*" at bounding box center [992, 299] width 344 height 21
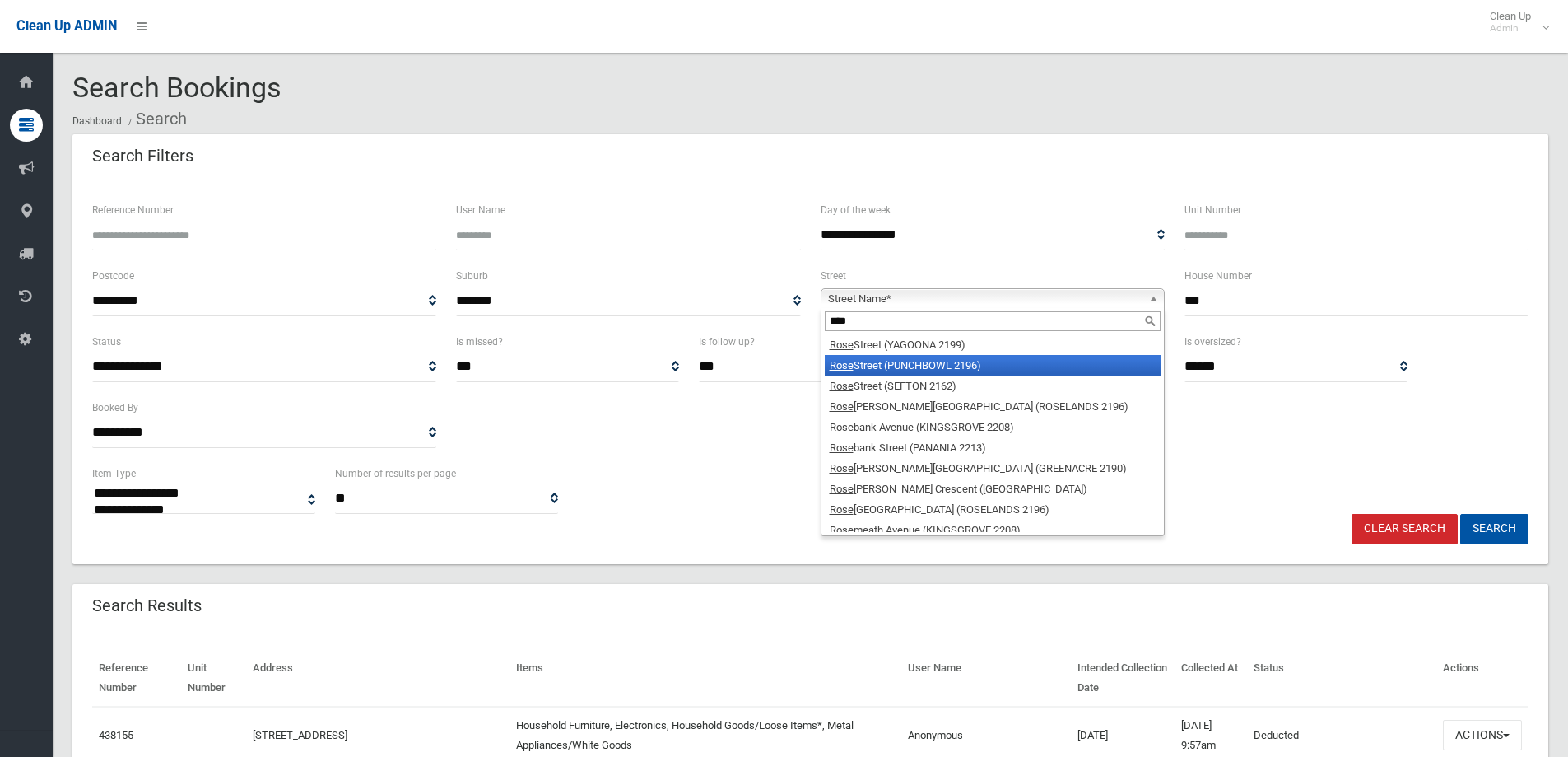
type input "****"
click at [953, 363] on li "Rose Street (PUNCHBOWL 2196)" at bounding box center [993, 365] width 336 height 21
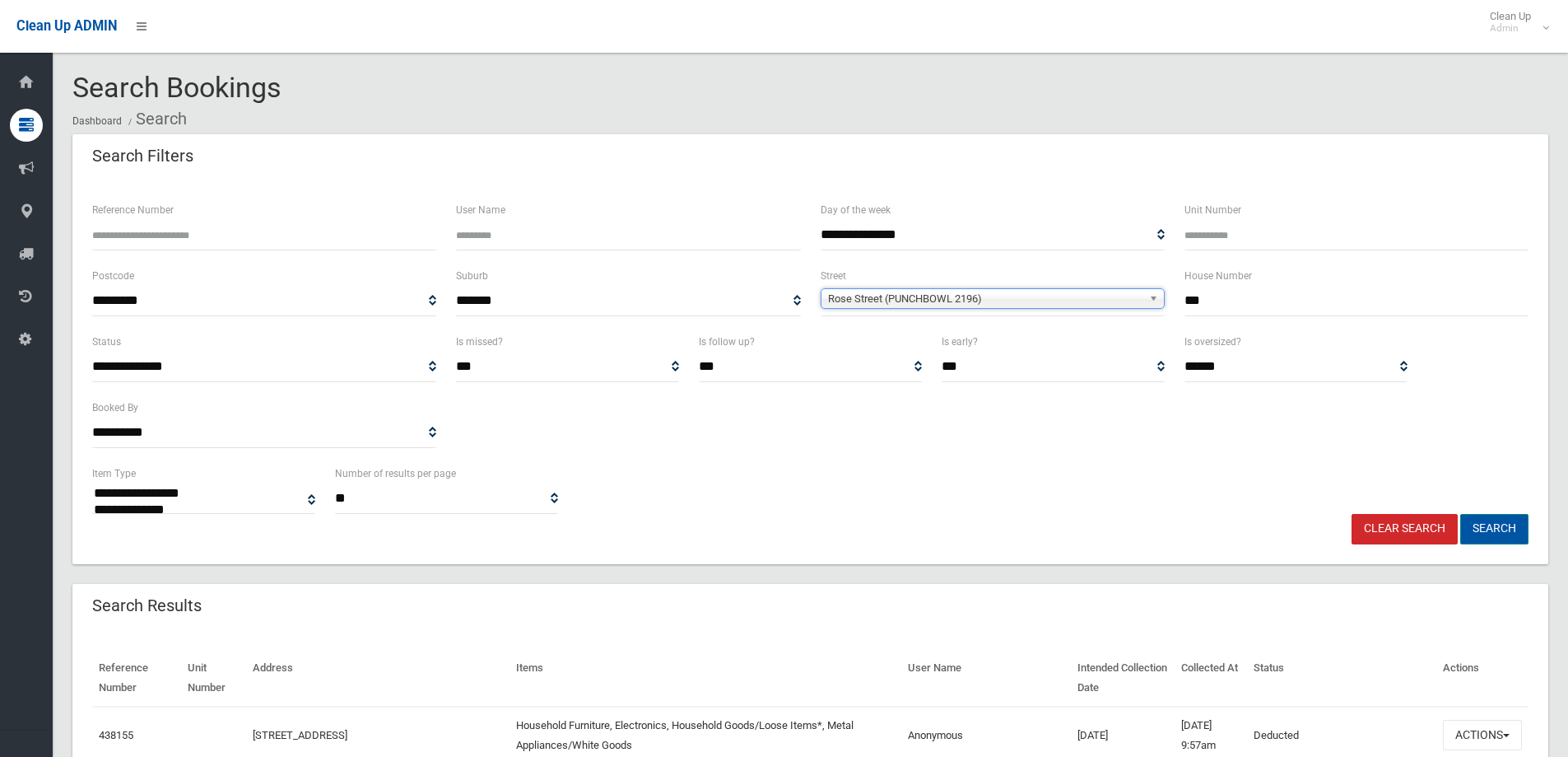
click at [1487, 526] on button "Search" at bounding box center [1494, 529] width 68 height 30
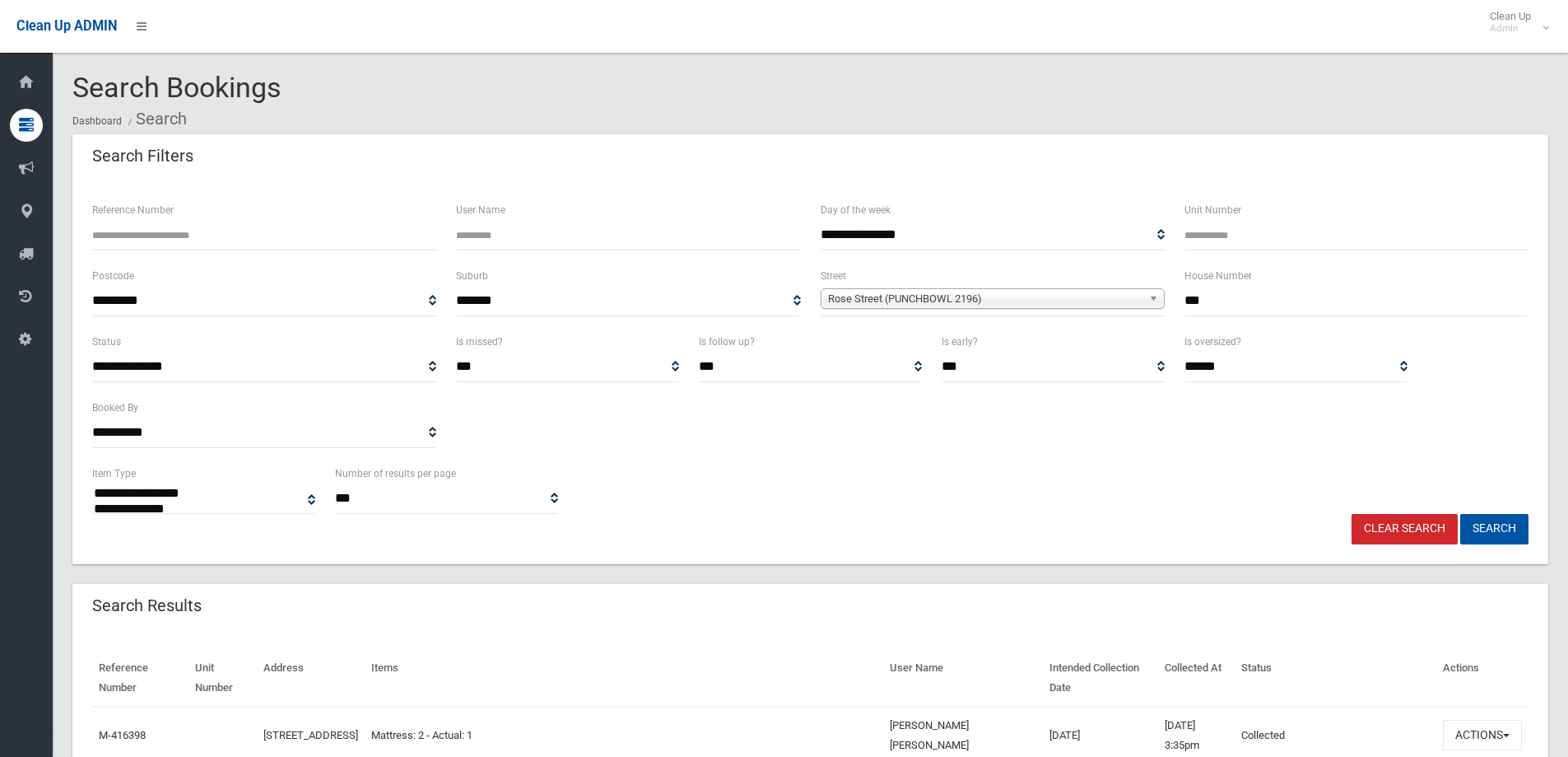
select select
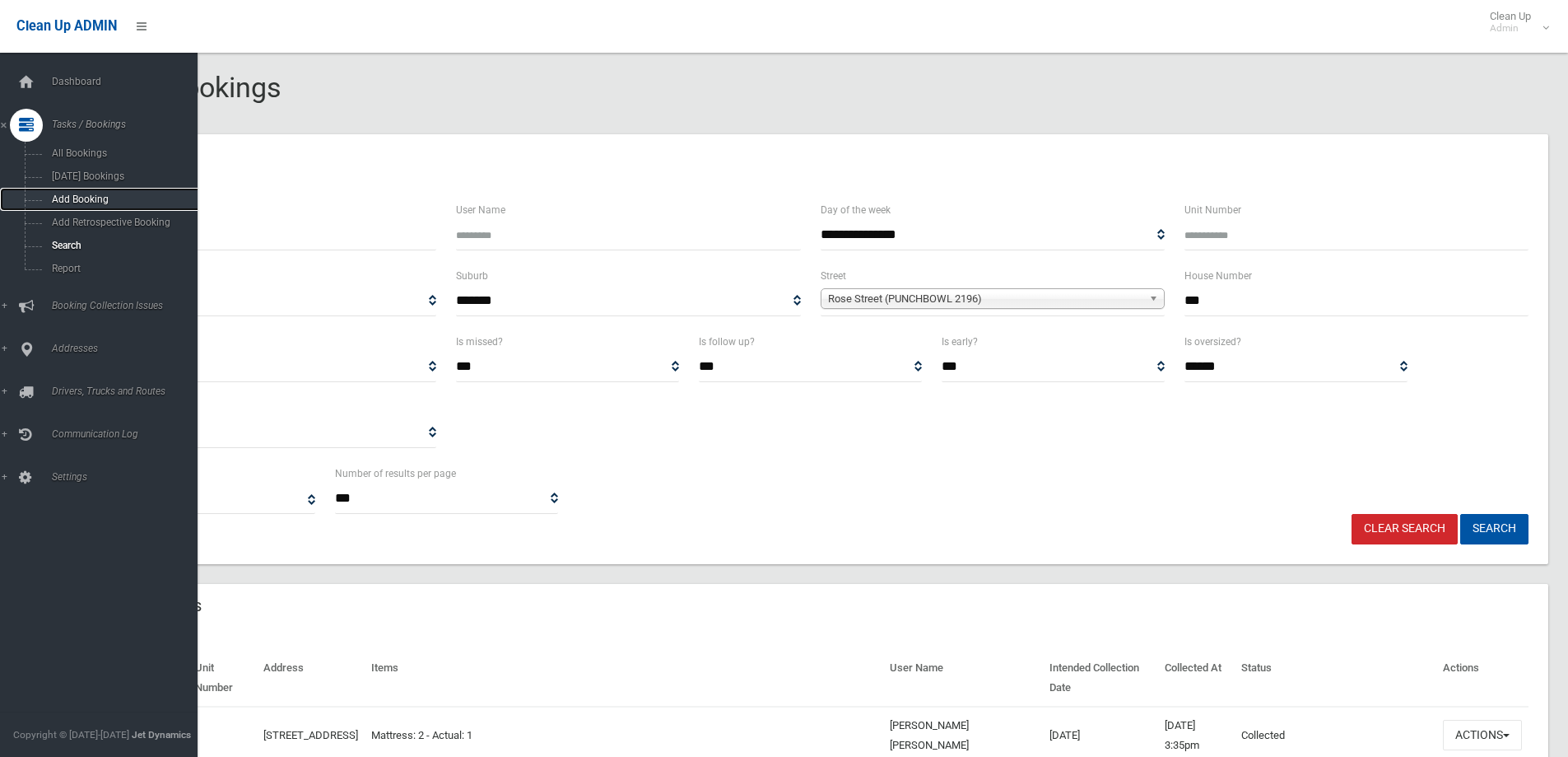
click at [92, 196] on span "Add Booking" at bounding box center [120, 199] width 149 height 11
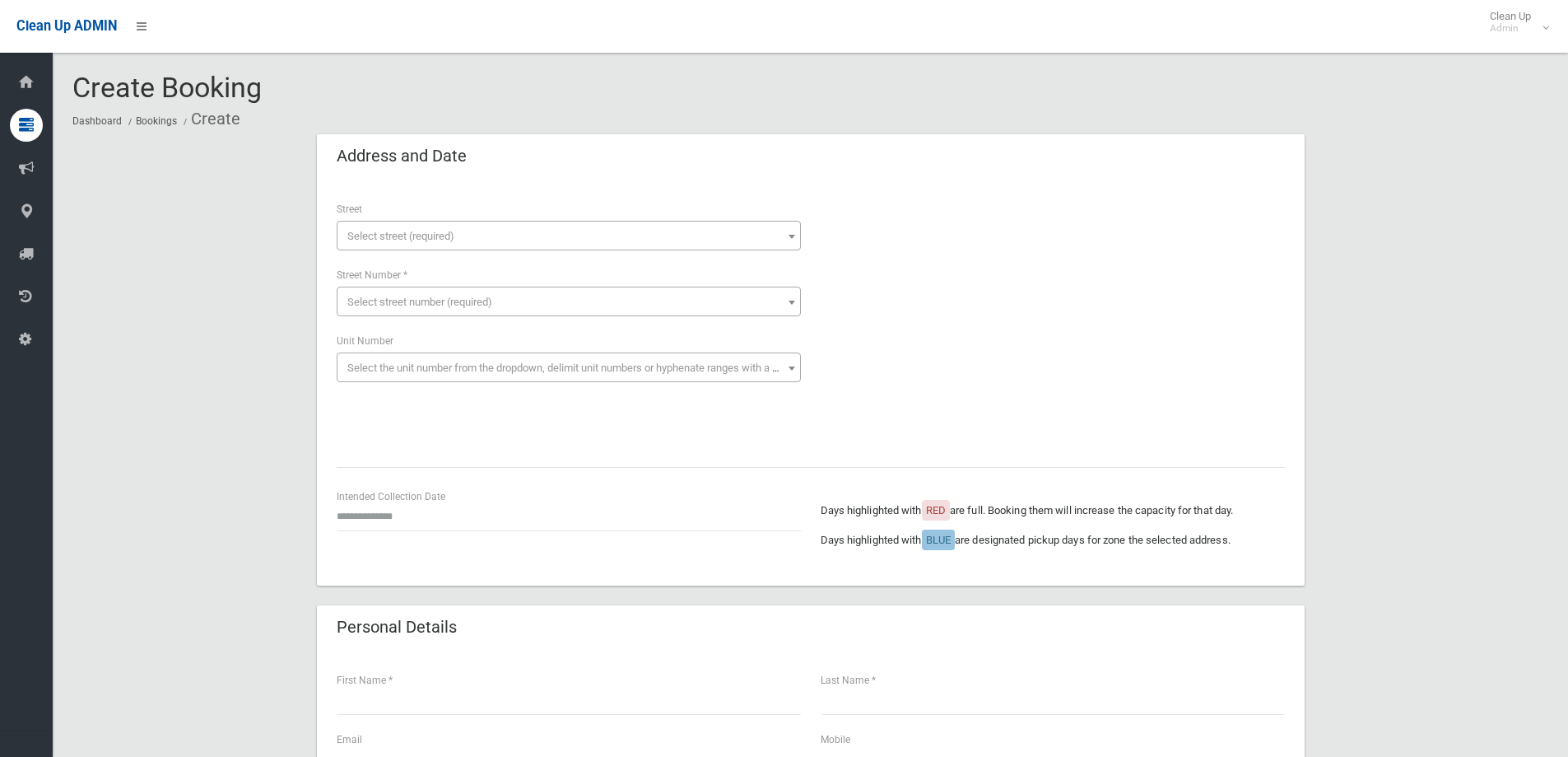
click at [425, 218] on div "**********" at bounding box center [569, 225] width 465 height 50
click at [425, 237] on span "Select street (required)" at bounding box center [400, 235] width 107 height 12
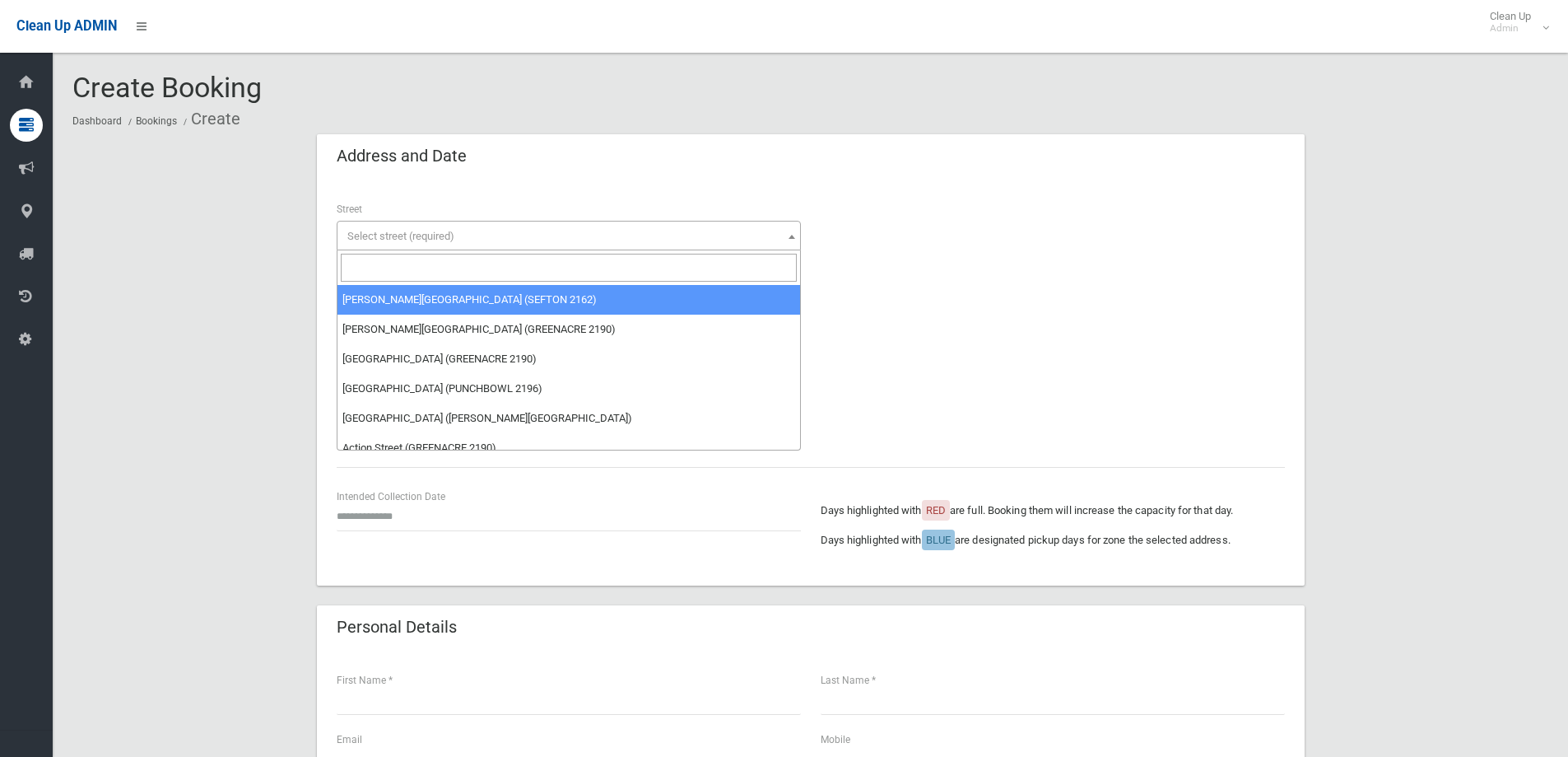
click at [396, 263] on input "search" at bounding box center [568, 268] width 456 height 28
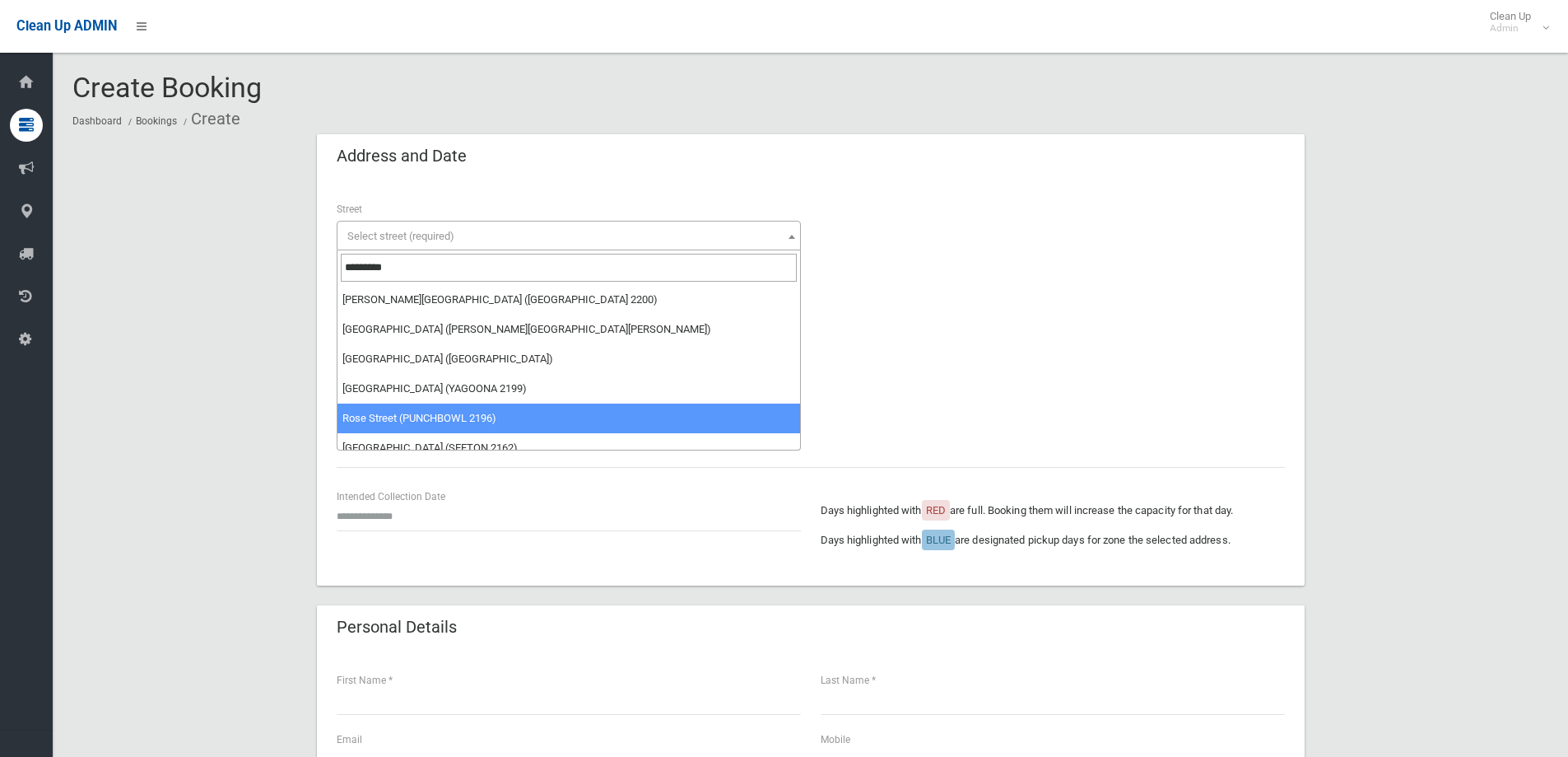
type input "*********"
select select "***"
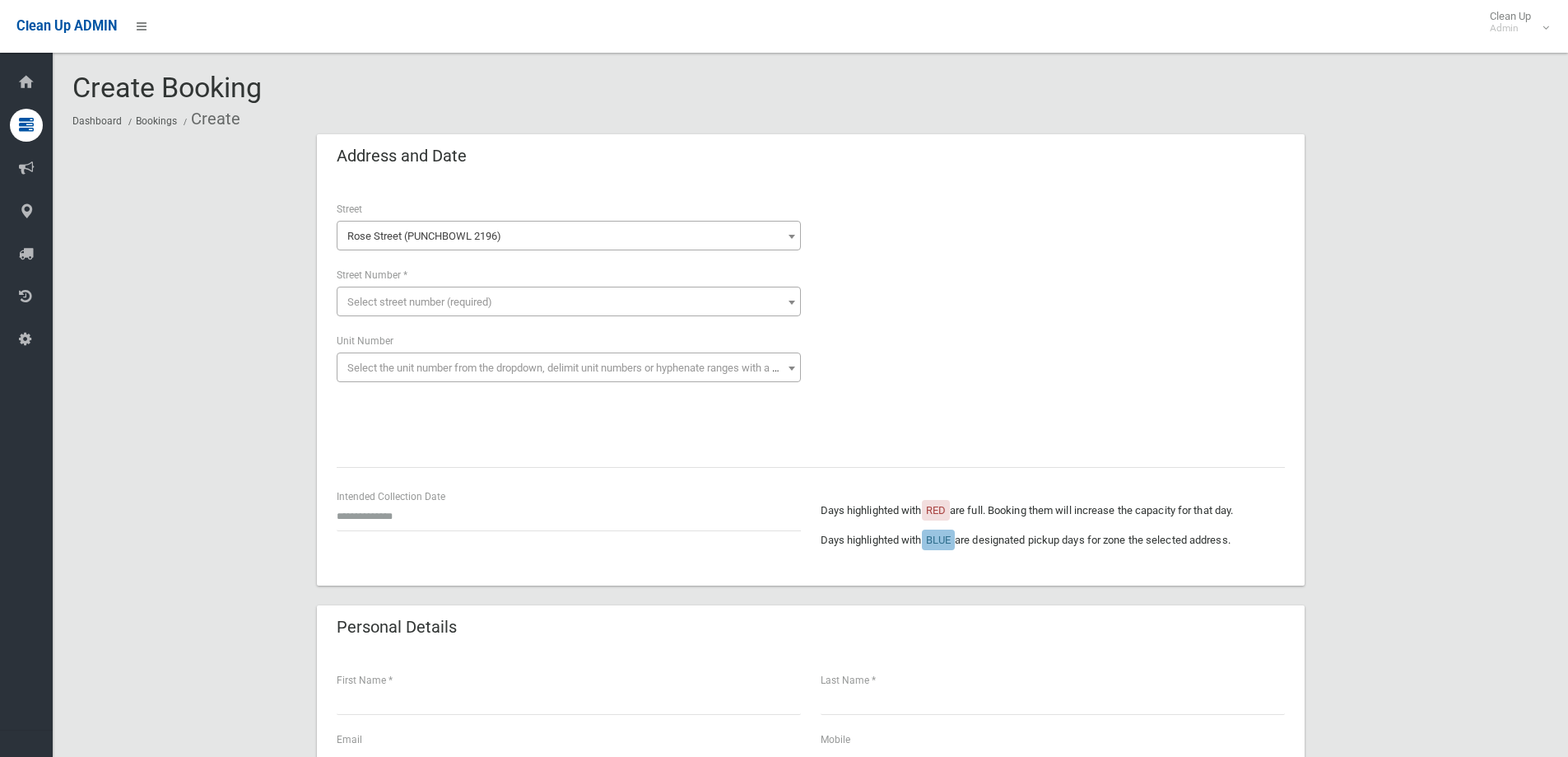
click at [457, 299] on span "Select street number (required)" at bounding box center [419, 302] width 145 height 12
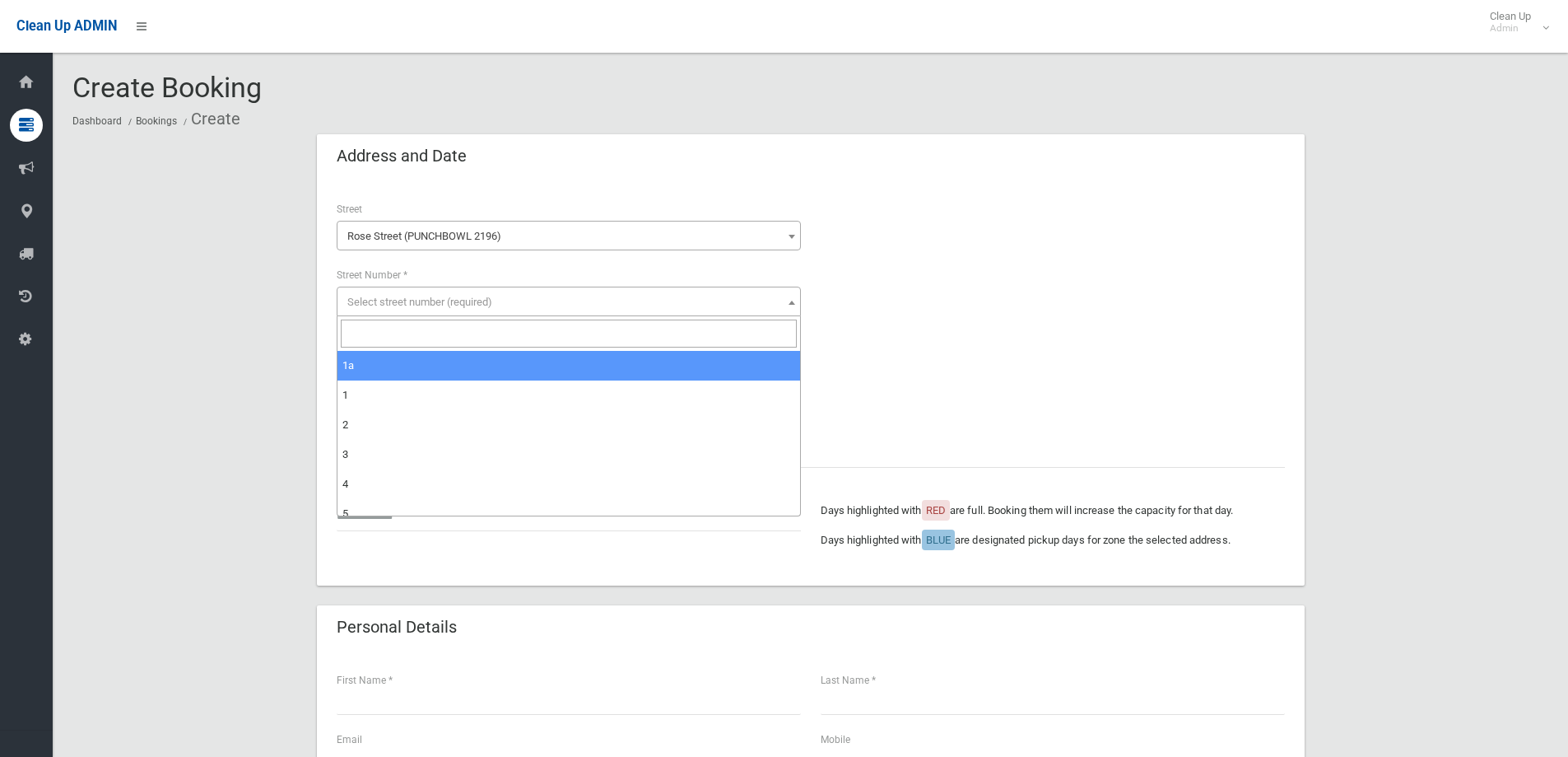
click at [435, 334] on input "search" at bounding box center [568, 334] width 456 height 28
type input "***"
select select "***"
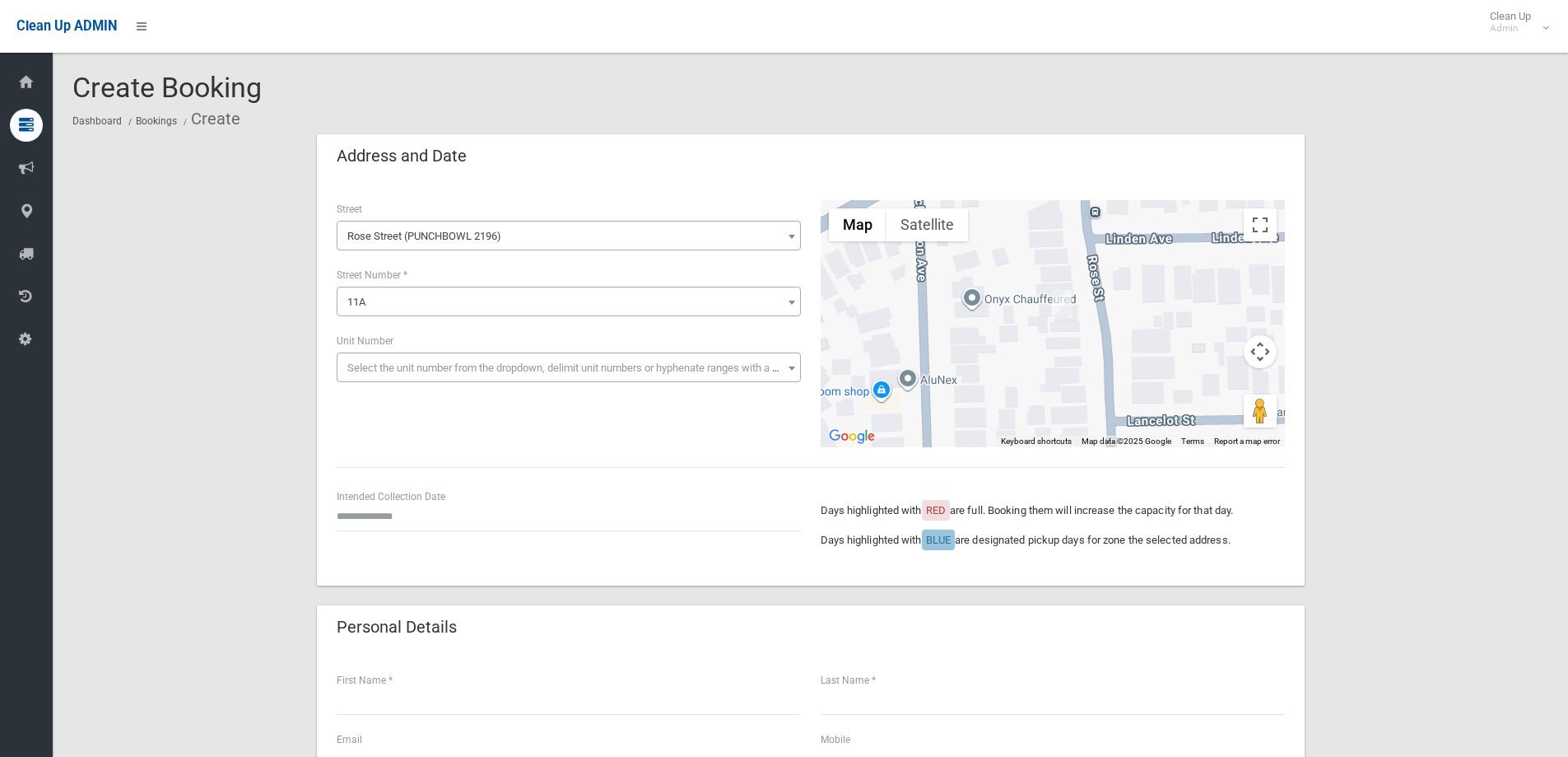
click at [410, 361] on span "Select the unit number from the dropdown, delimit unit numbers or hyphenate ran…" at bounding box center [576, 367] width 460 height 12
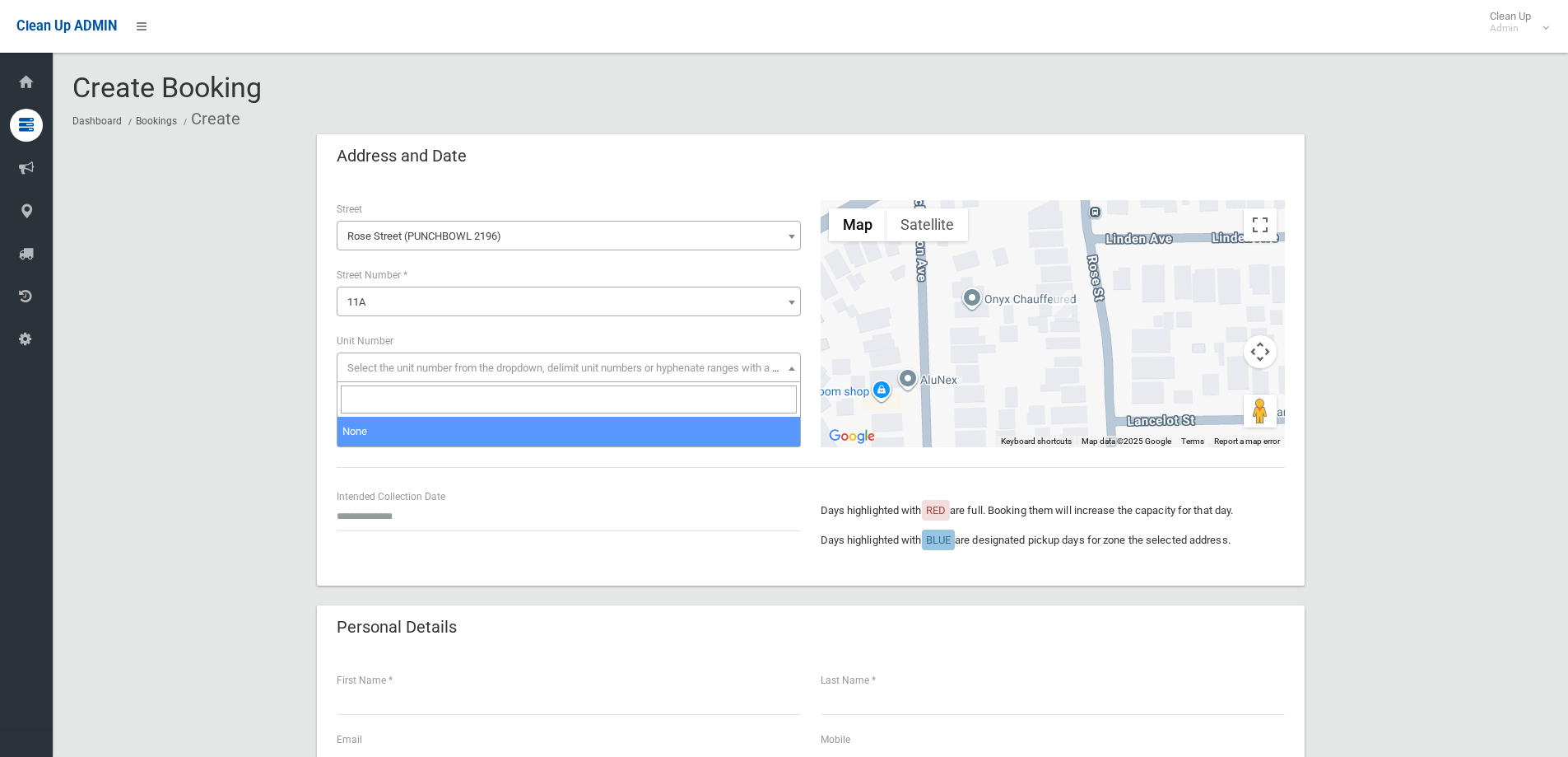
select select "*"
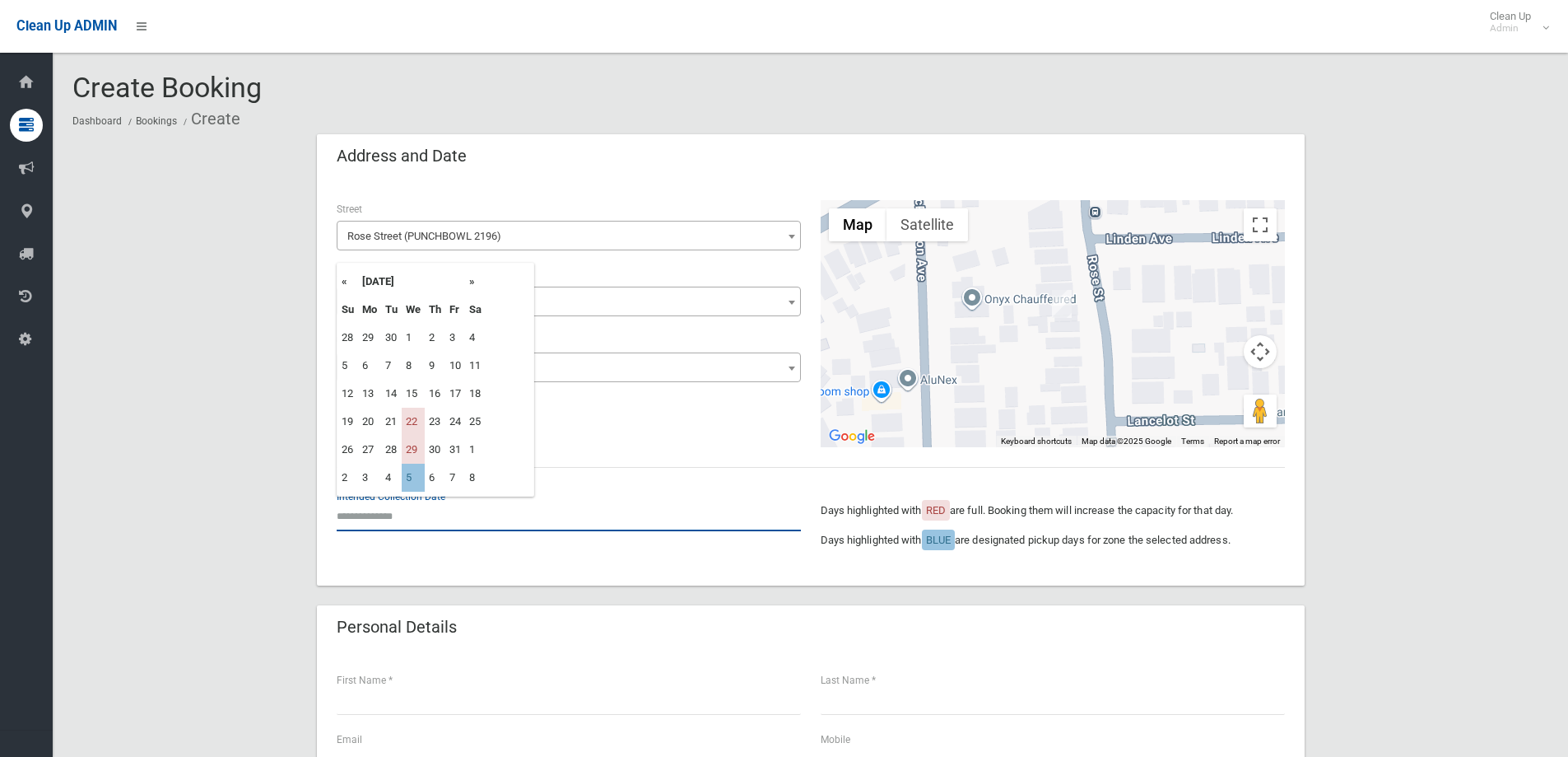
click at [387, 509] on input "text" at bounding box center [569, 516] width 465 height 30
click at [416, 482] on td "5" at bounding box center [413, 478] width 23 height 28
type input "**********"
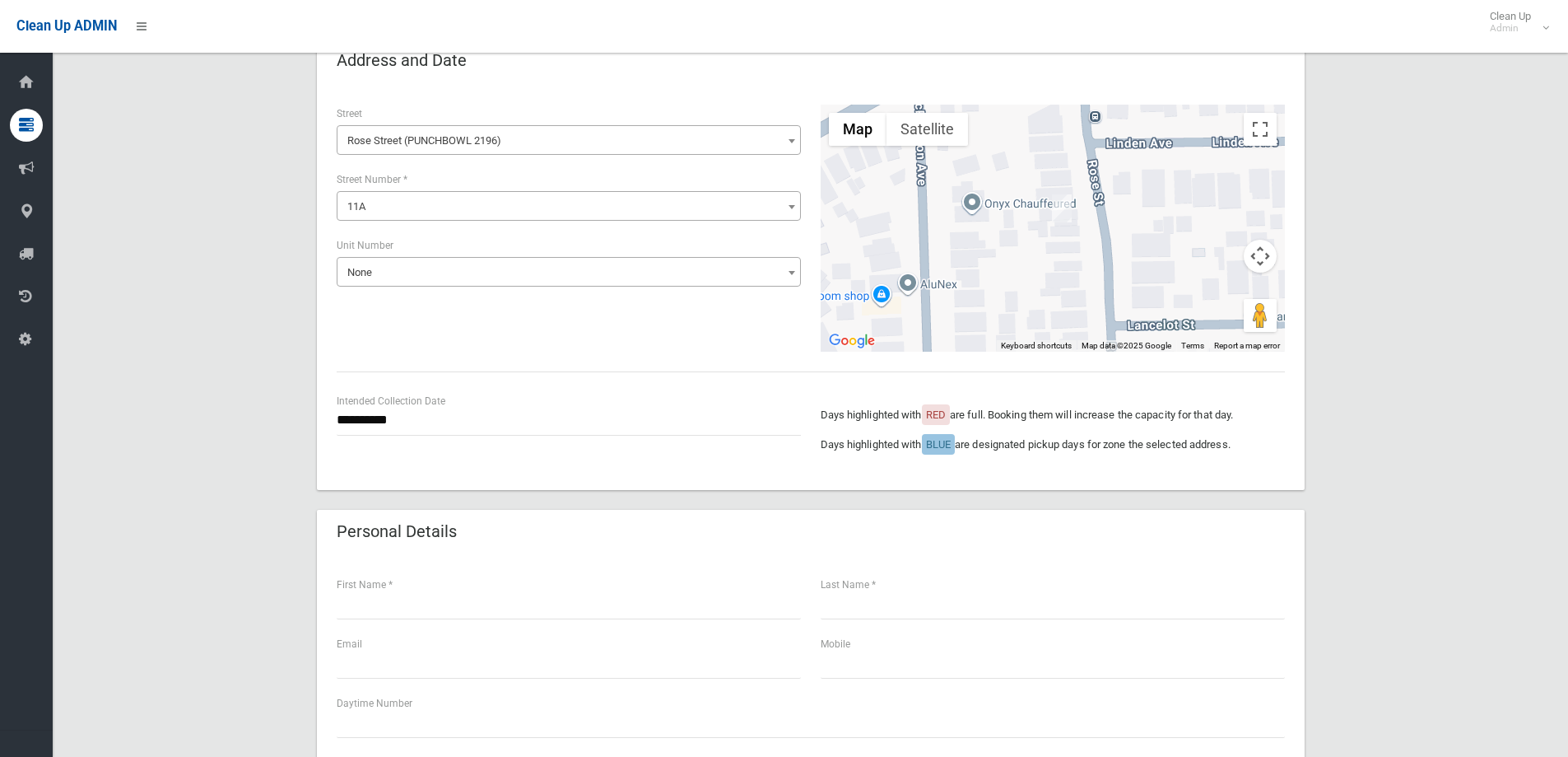
scroll to position [247, 0]
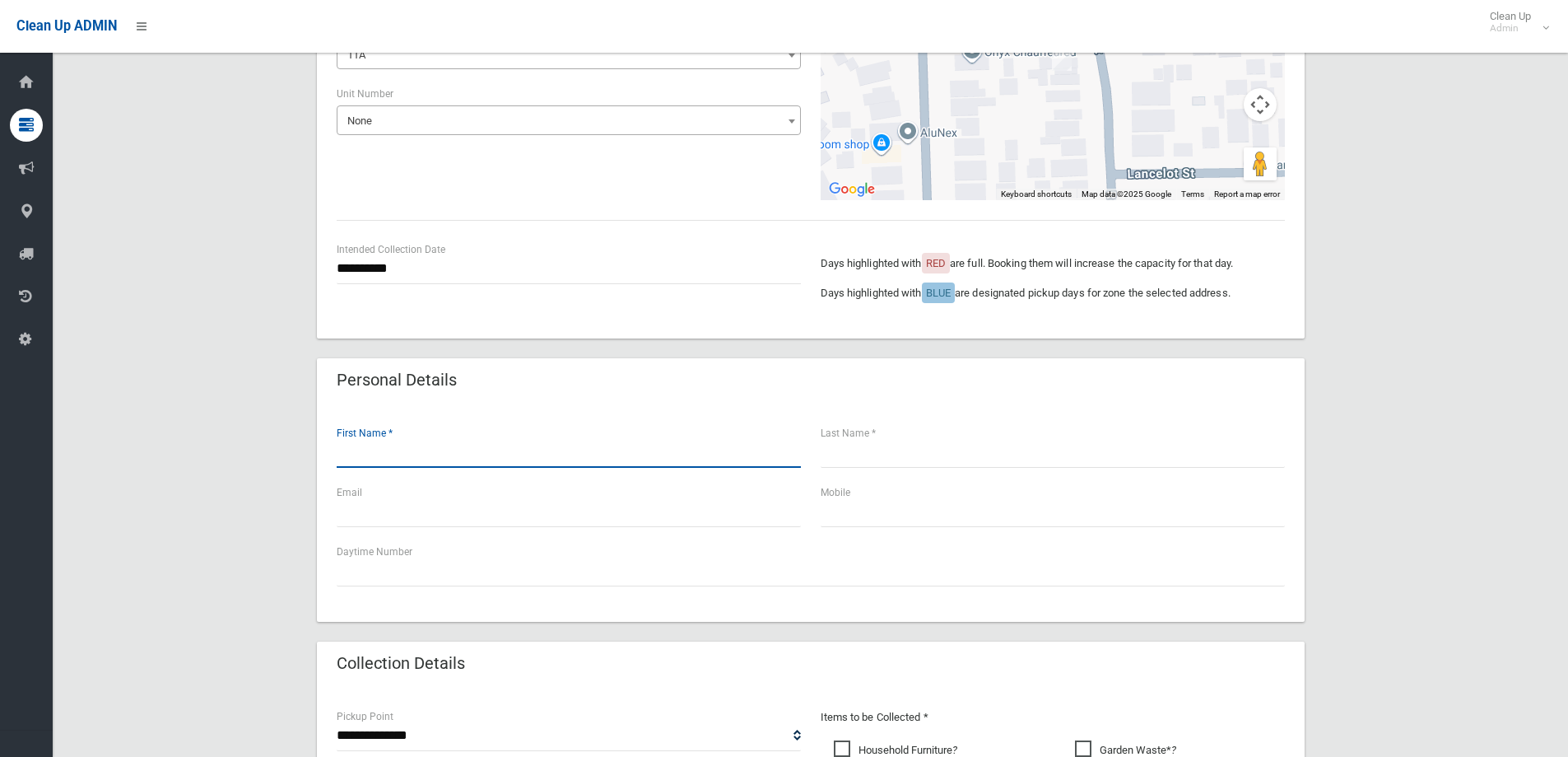
click at [403, 454] on input "text" at bounding box center [569, 452] width 465 height 30
type input "****"
click at [886, 455] on input "text" at bounding box center [1052, 452] width 465 height 30
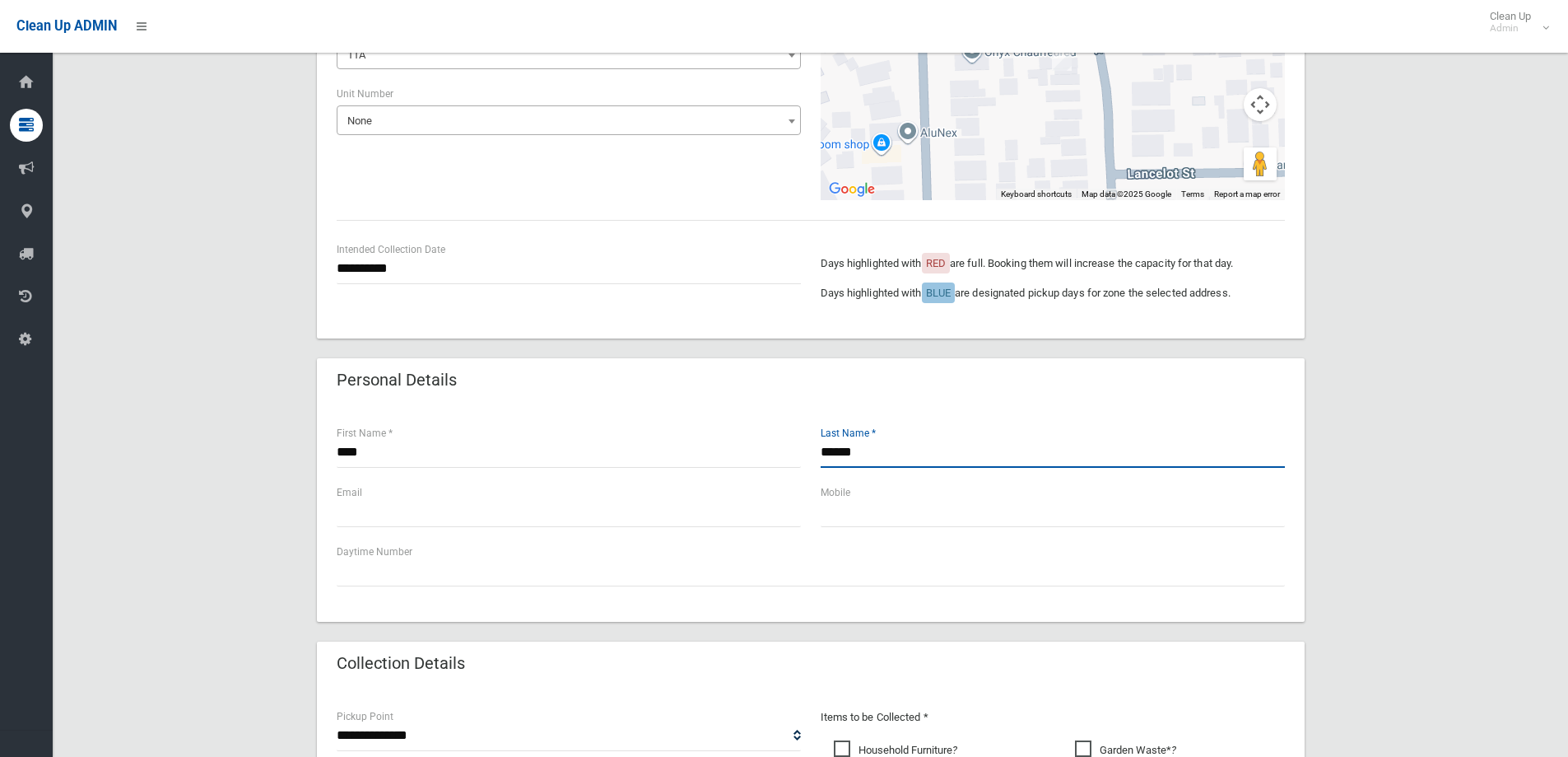
type input "******"
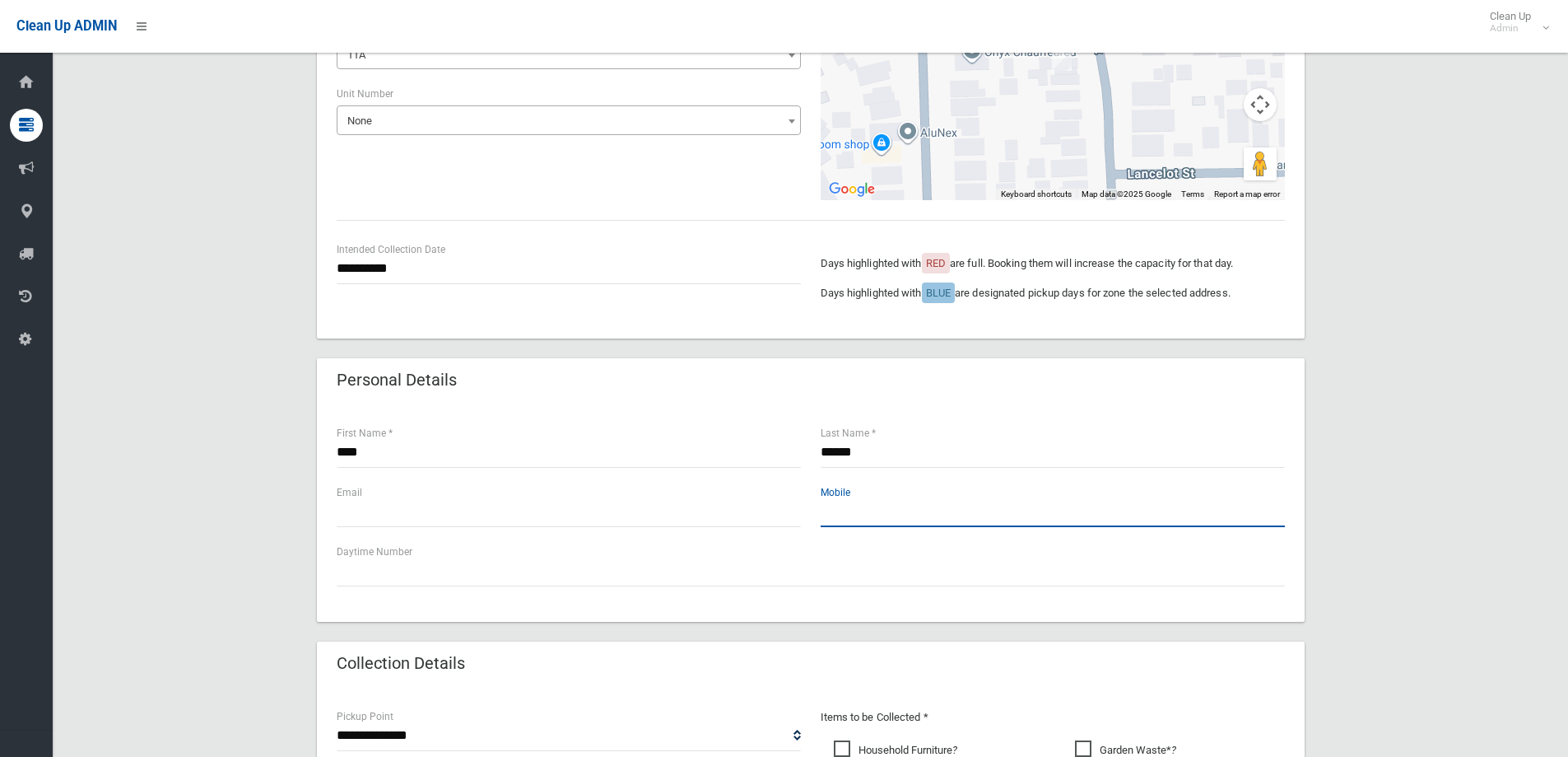
click at [848, 520] on input "text" at bounding box center [1052, 511] width 465 height 30
type input "**********"
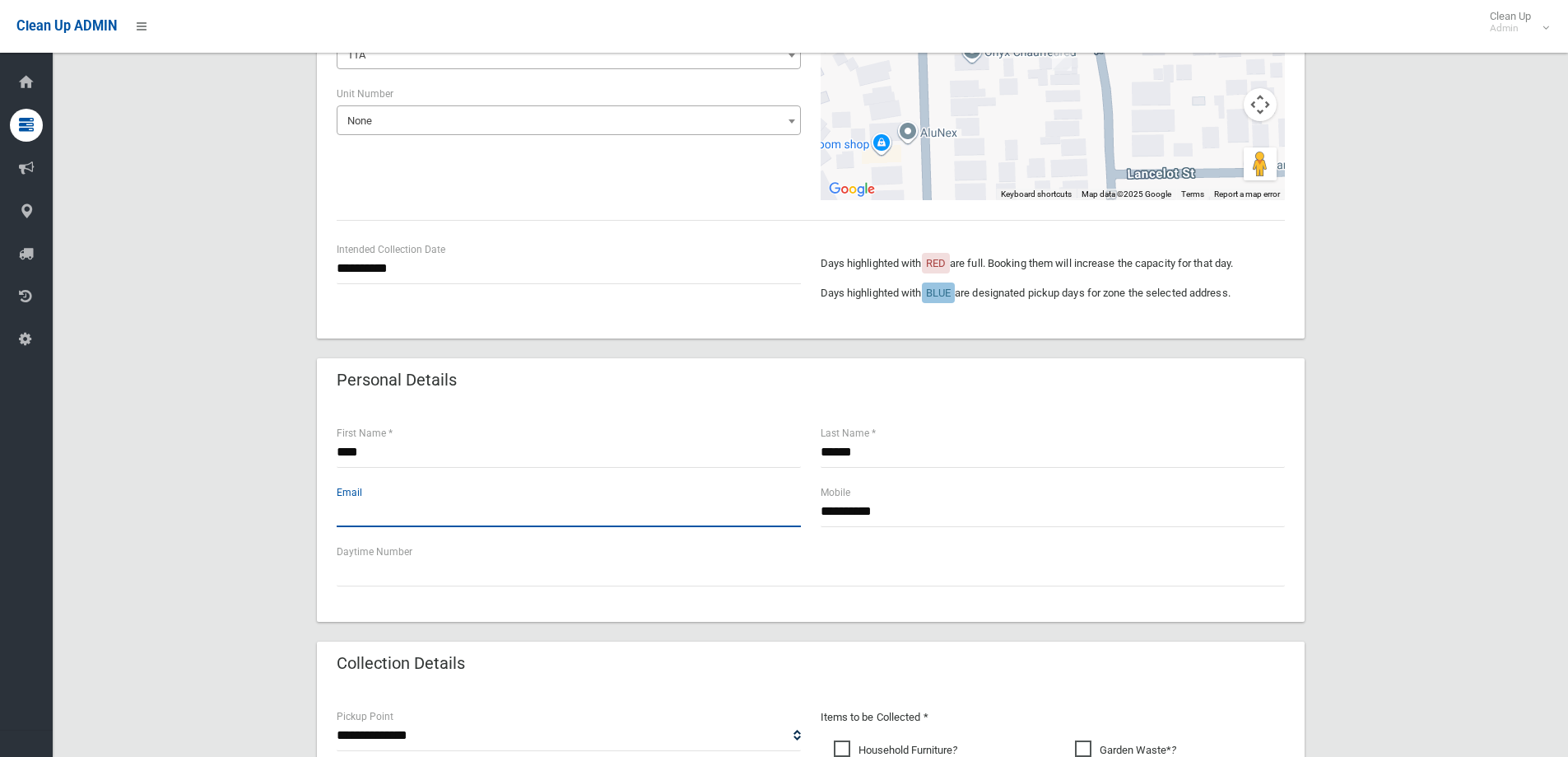
click at [503, 511] on input "text" at bounding box center [569, 511] width 465 height 30
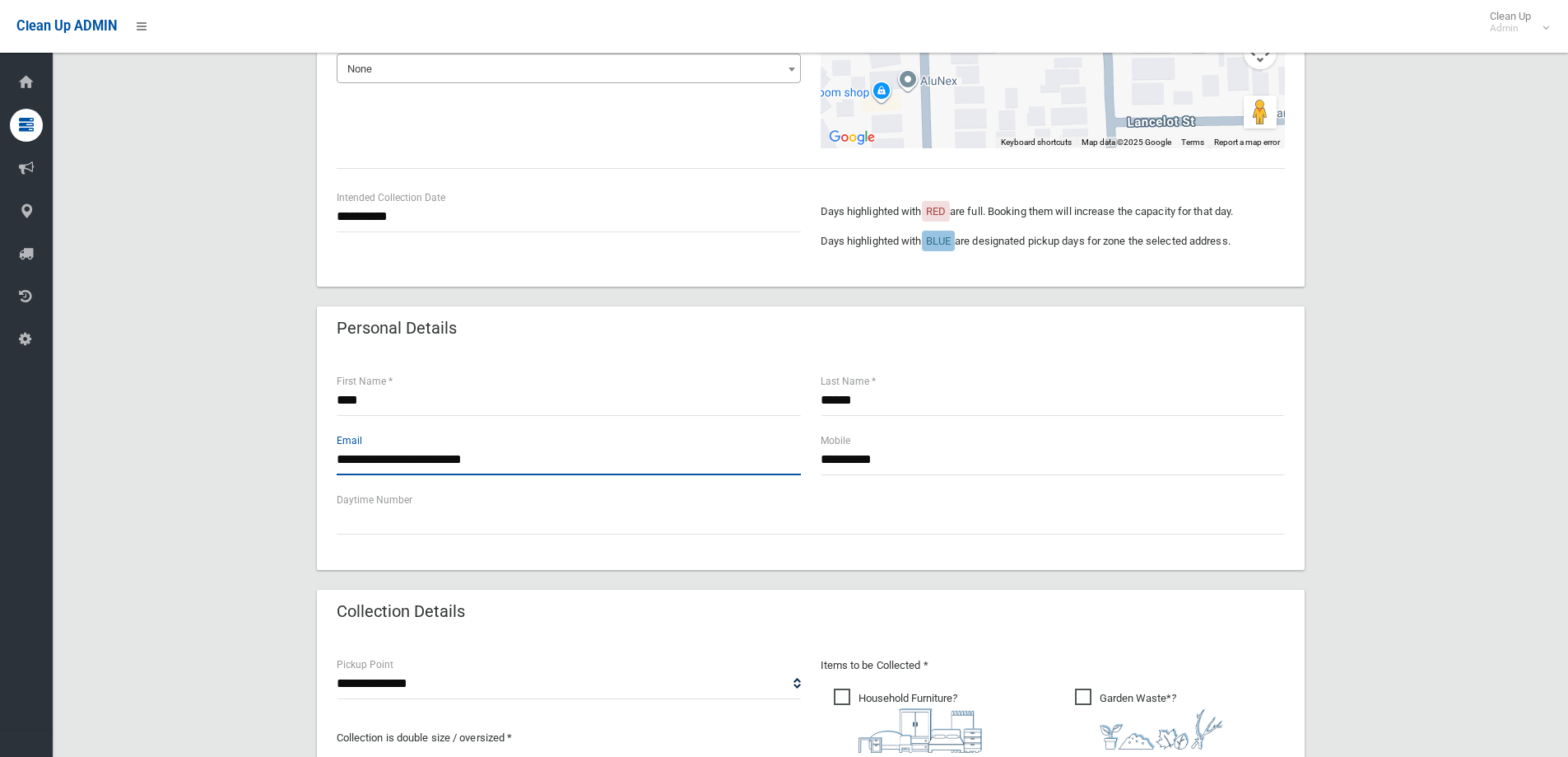
scroll to position [577, 0]
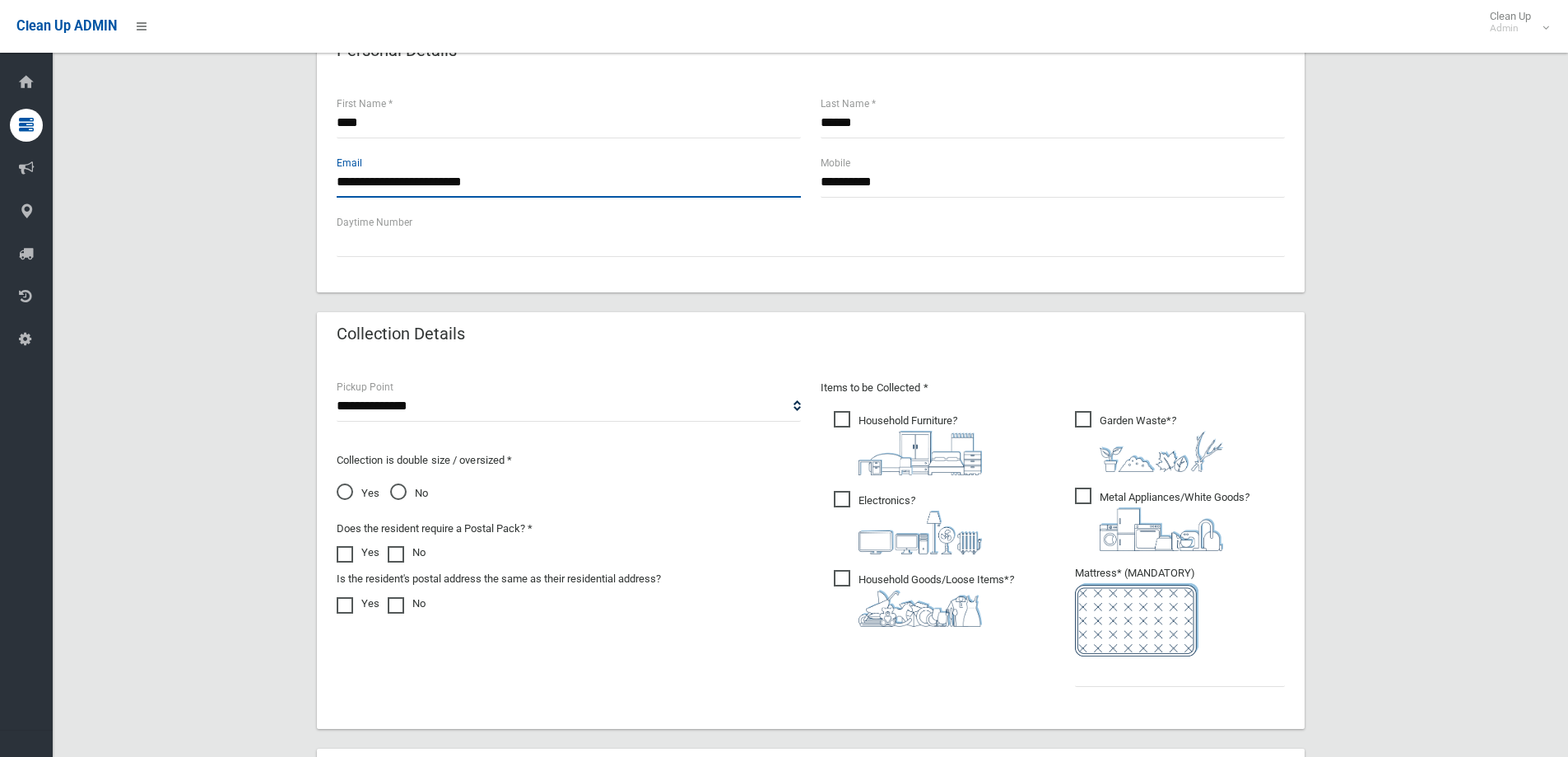
type input "**********"
click at [859, 421] on span "Household Furniture ?" at bounding box center [907, 443] width 148 height 65
click at [838, 506] on span "Electronics ?" at bounding box center [907, 522] width 148 height 64
drag, startPoint x: 841, startPoint y: 573, endPoint x: 957, endPoint y: 533, distance: 122.7
click at [844, 572] on span "Household Goods/Loose Items* ?" at bounding box center [923, 599] width 180 height 57
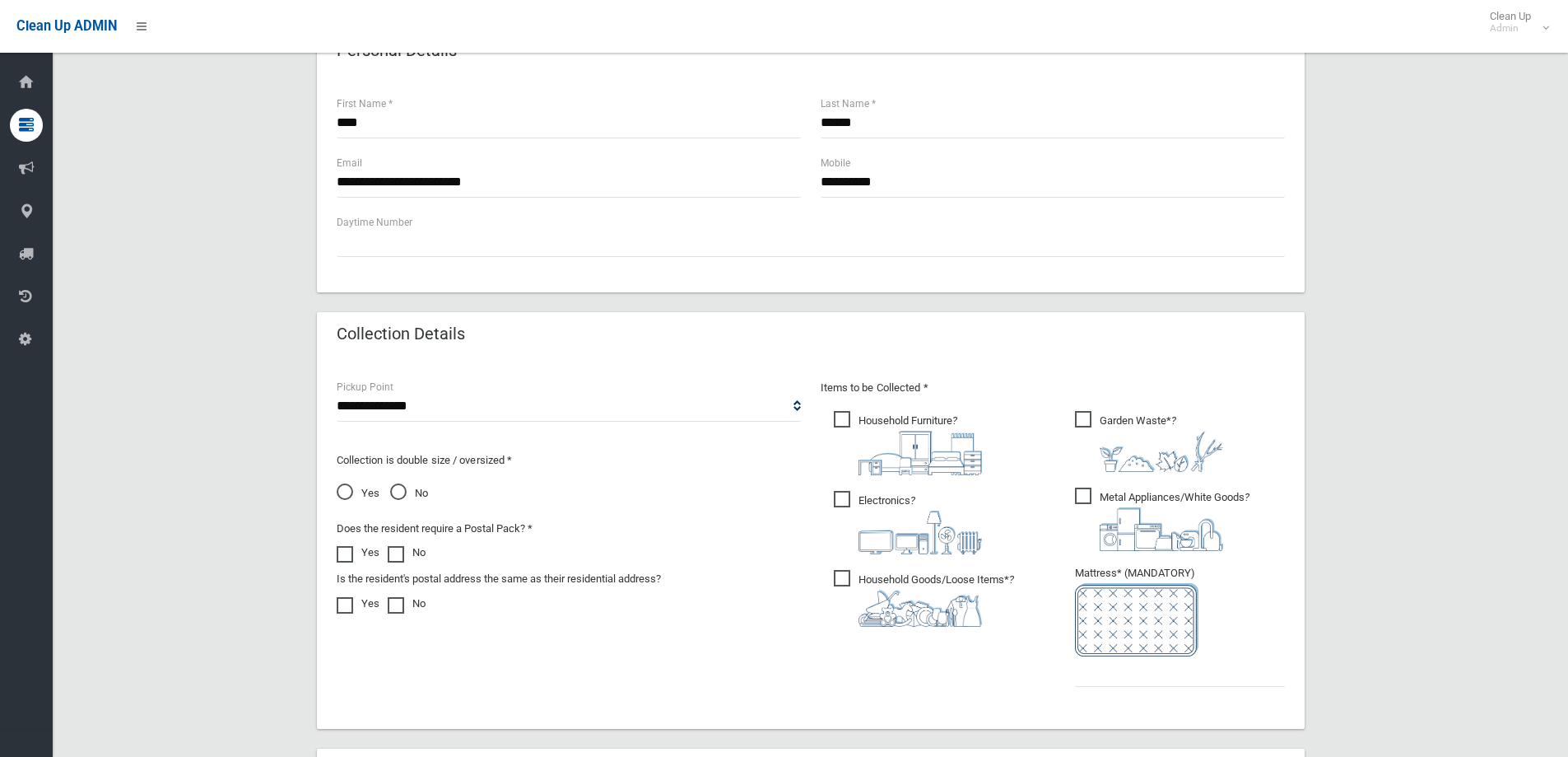
click at [1082, 499] on span "Metal Appliances/White Goods ?" at bounding box center [1162, 519] width 174 height 64
click at [1092, 416] on span "Garden Waste* ?" at bounding box center [1149, 441] width 148 height 61
click at [748, 405] on select "**********" at bounding box center [569, 406] width 465 height 30
select select "*"
click at [337, 391] on select "**********" at bounding box center [569, 406] width 465 height 30
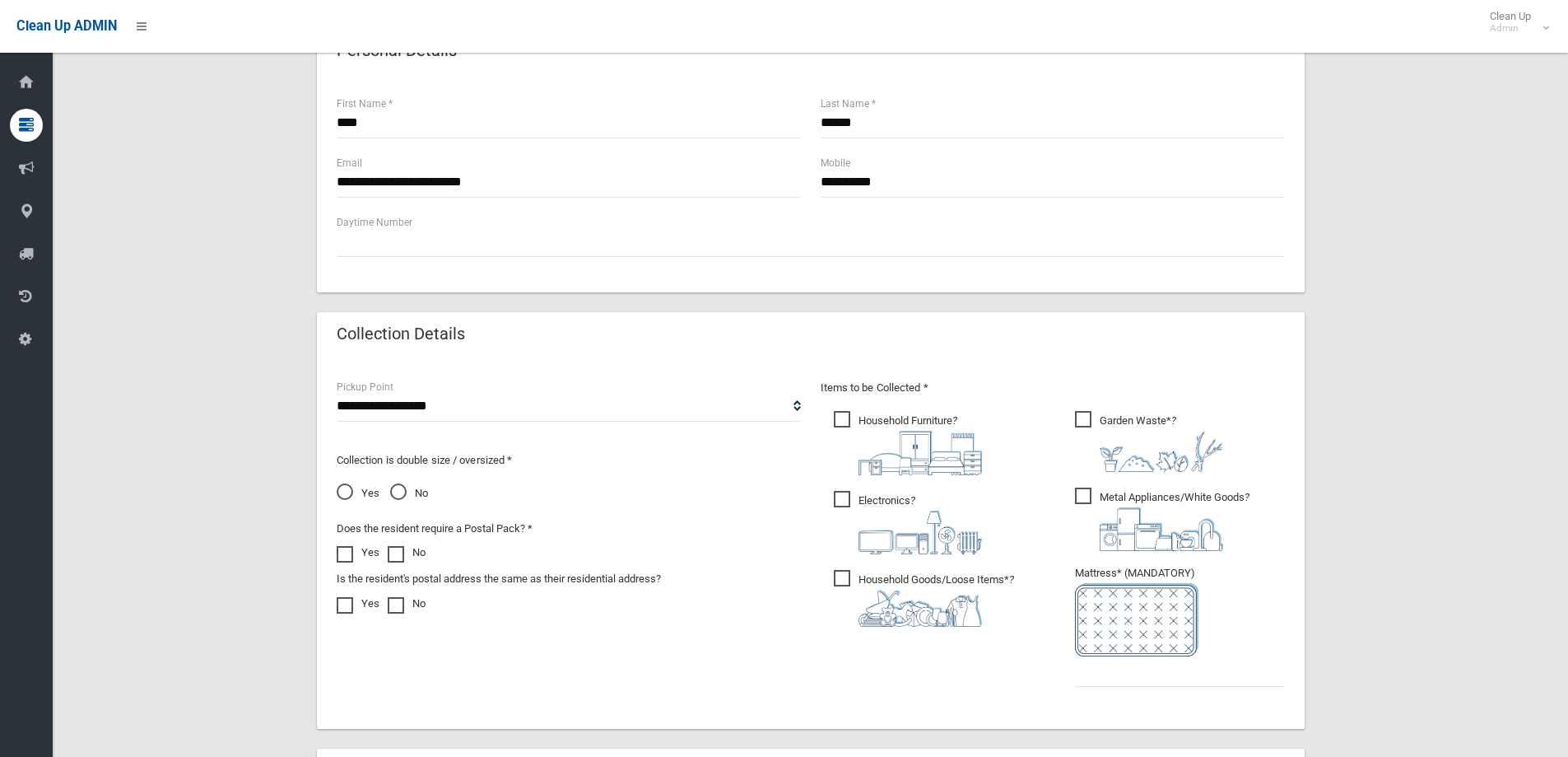
click at [403, 490] on span "No" at bounding box center [409, 493] width 38 height 20
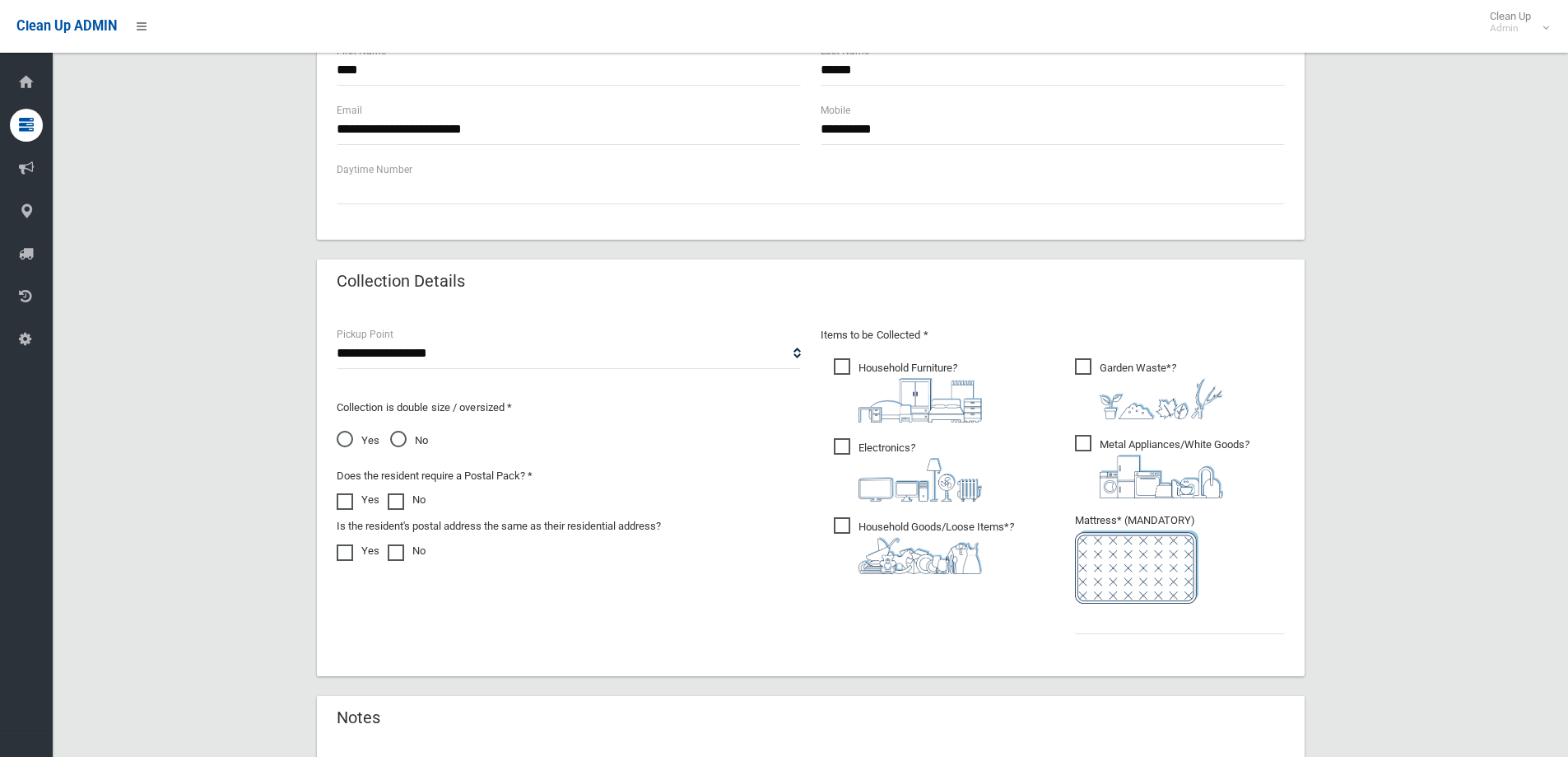
scroll to position [658, 0]
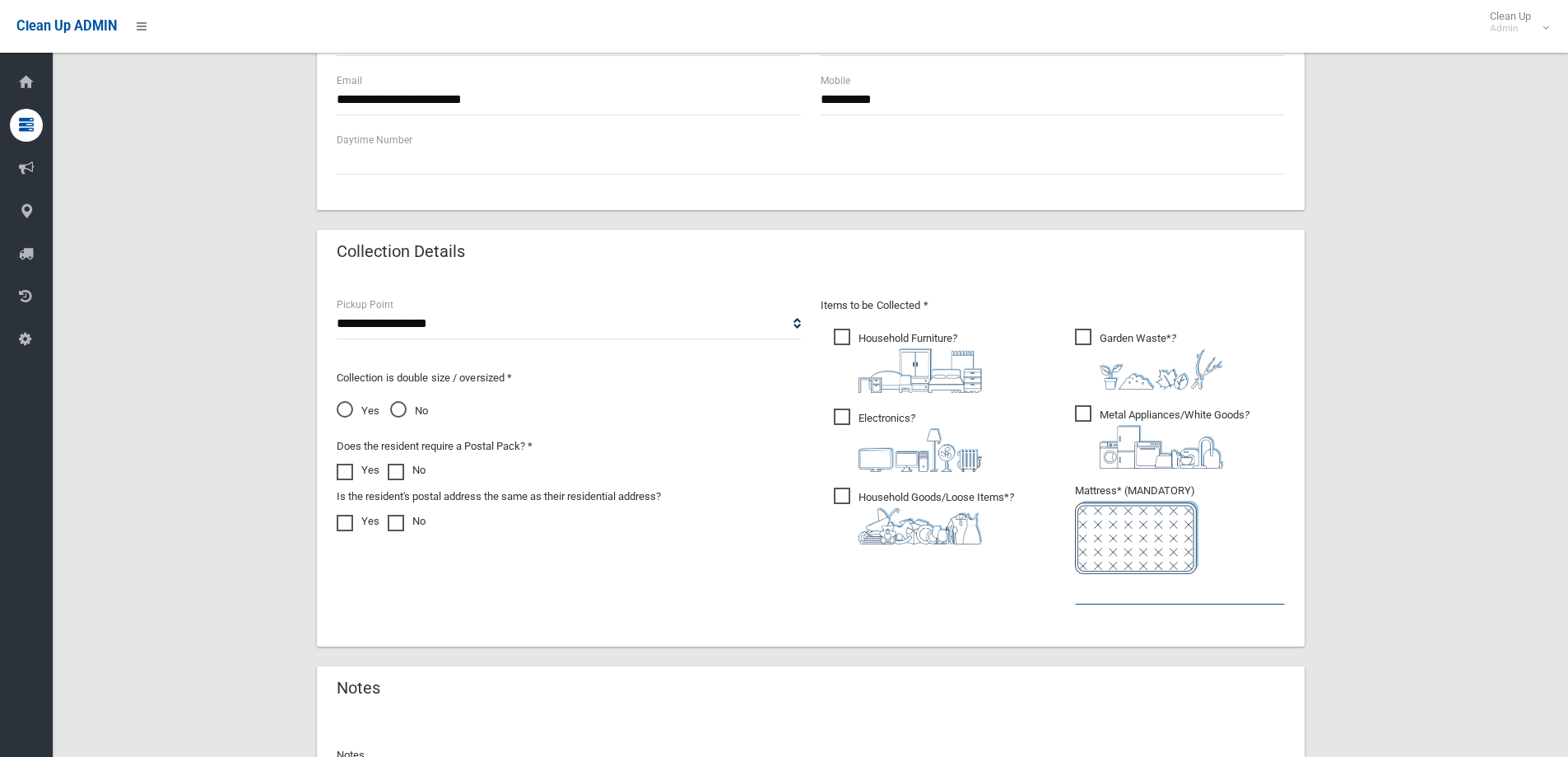
click at [1119, 597] on input "text" at bounding box center [1179, 589] width 210 height 30
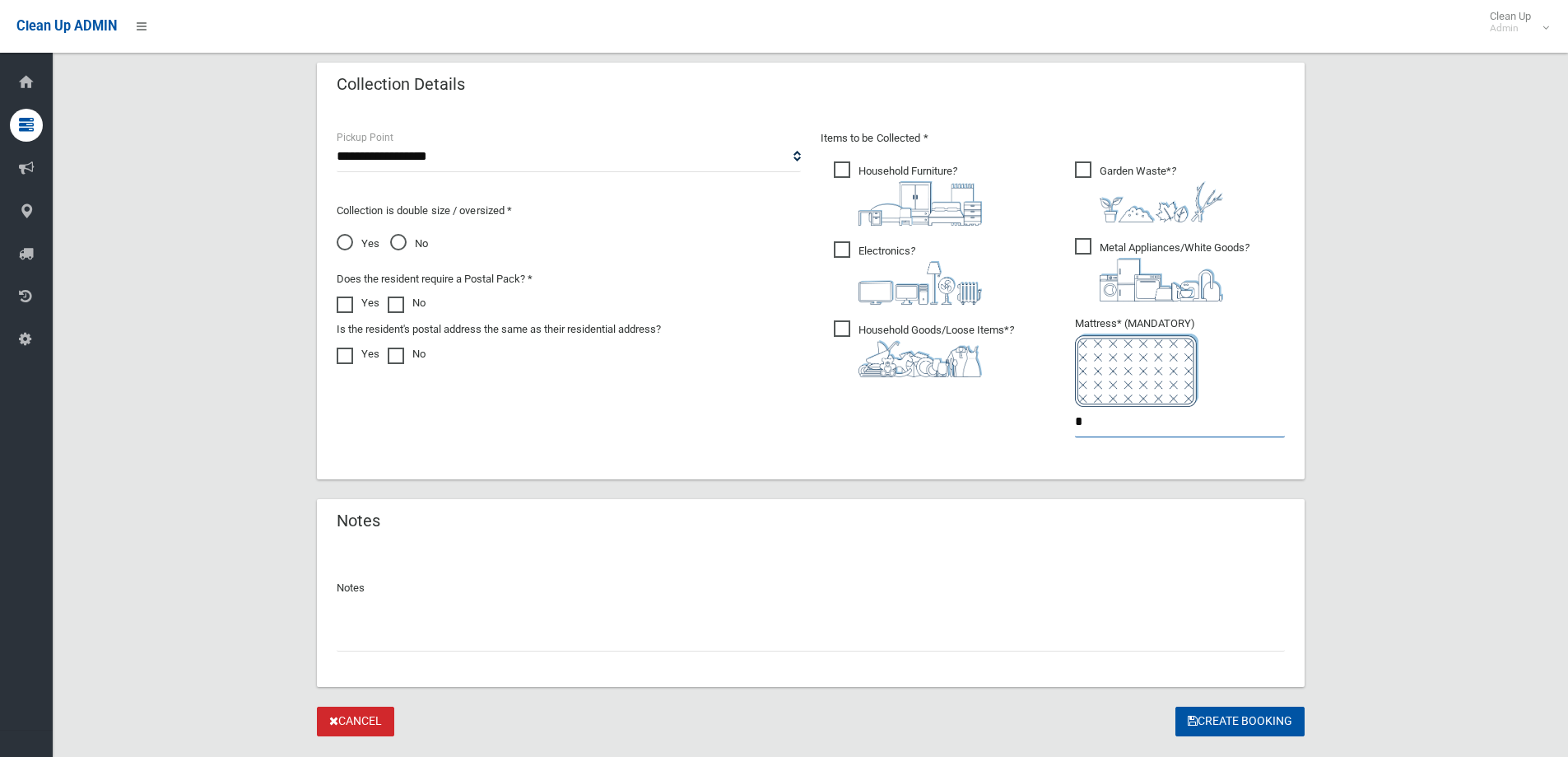
scroll to position [864, 0]
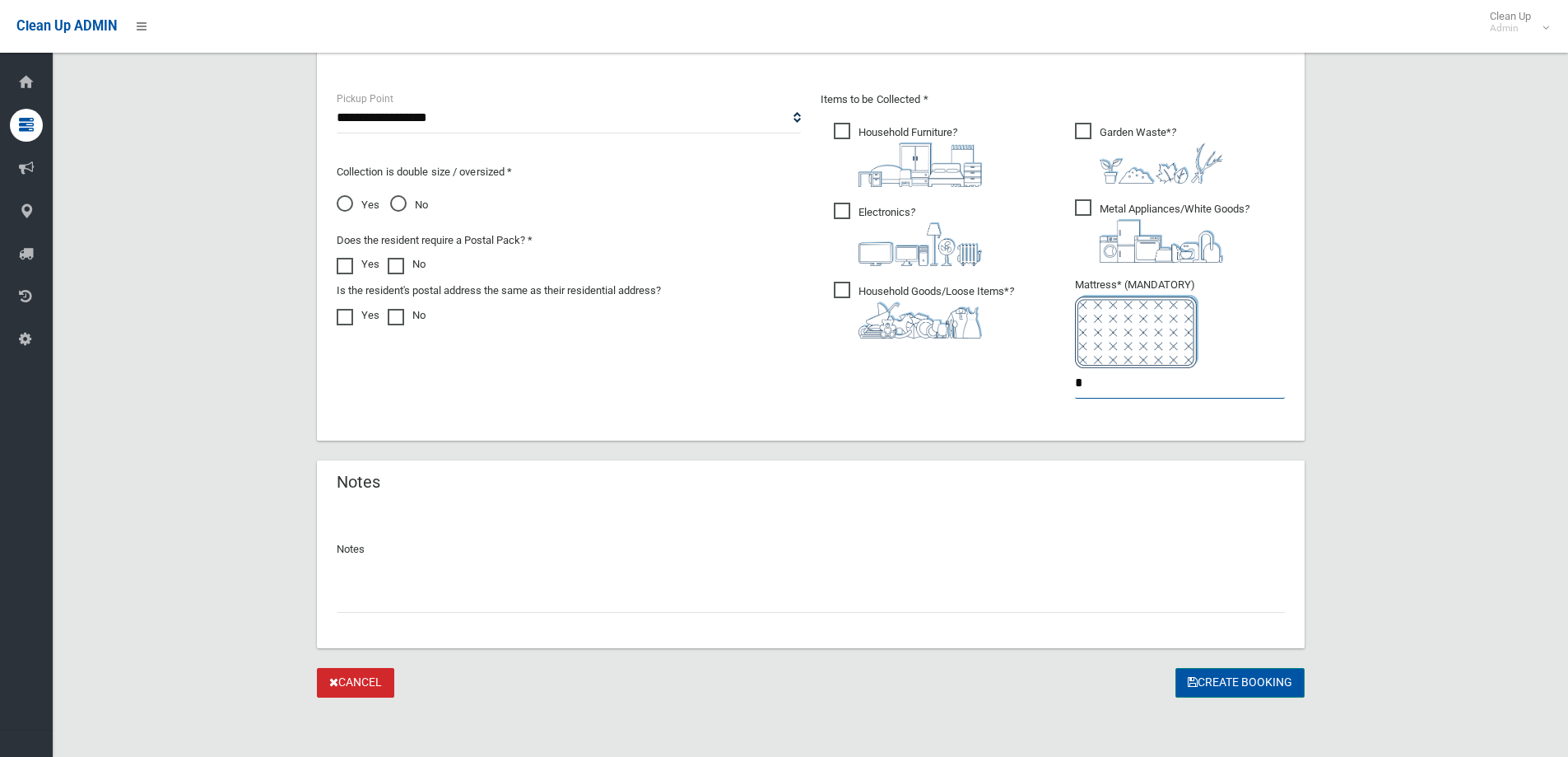
type input "*"
click at [1231, 677] on button "Create Booking" at bounding box center [1240, 683] width 129 height 30
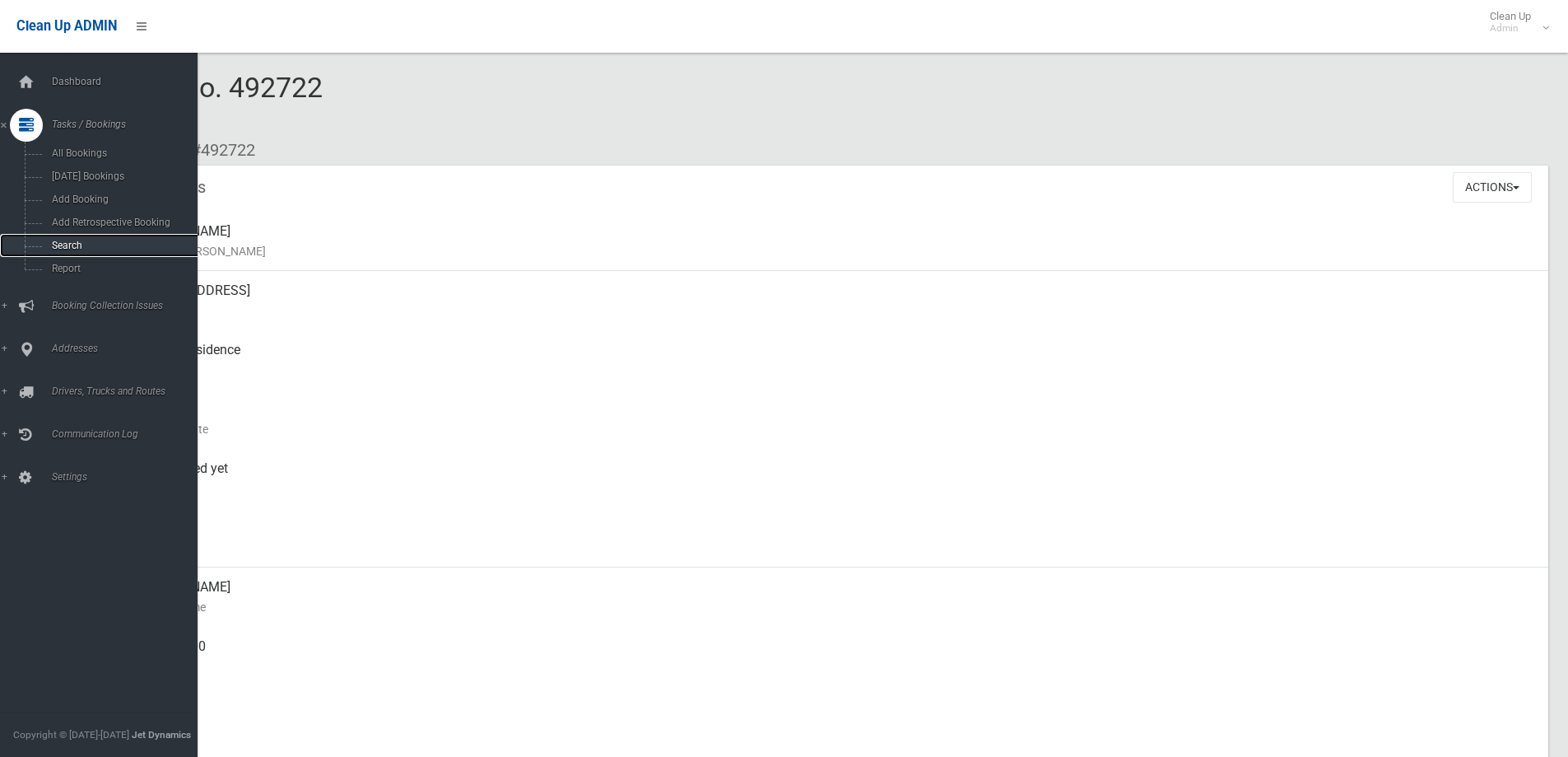
click at [97, 250] on span "Search" at bounding box center [120, 246] width 149 height 11
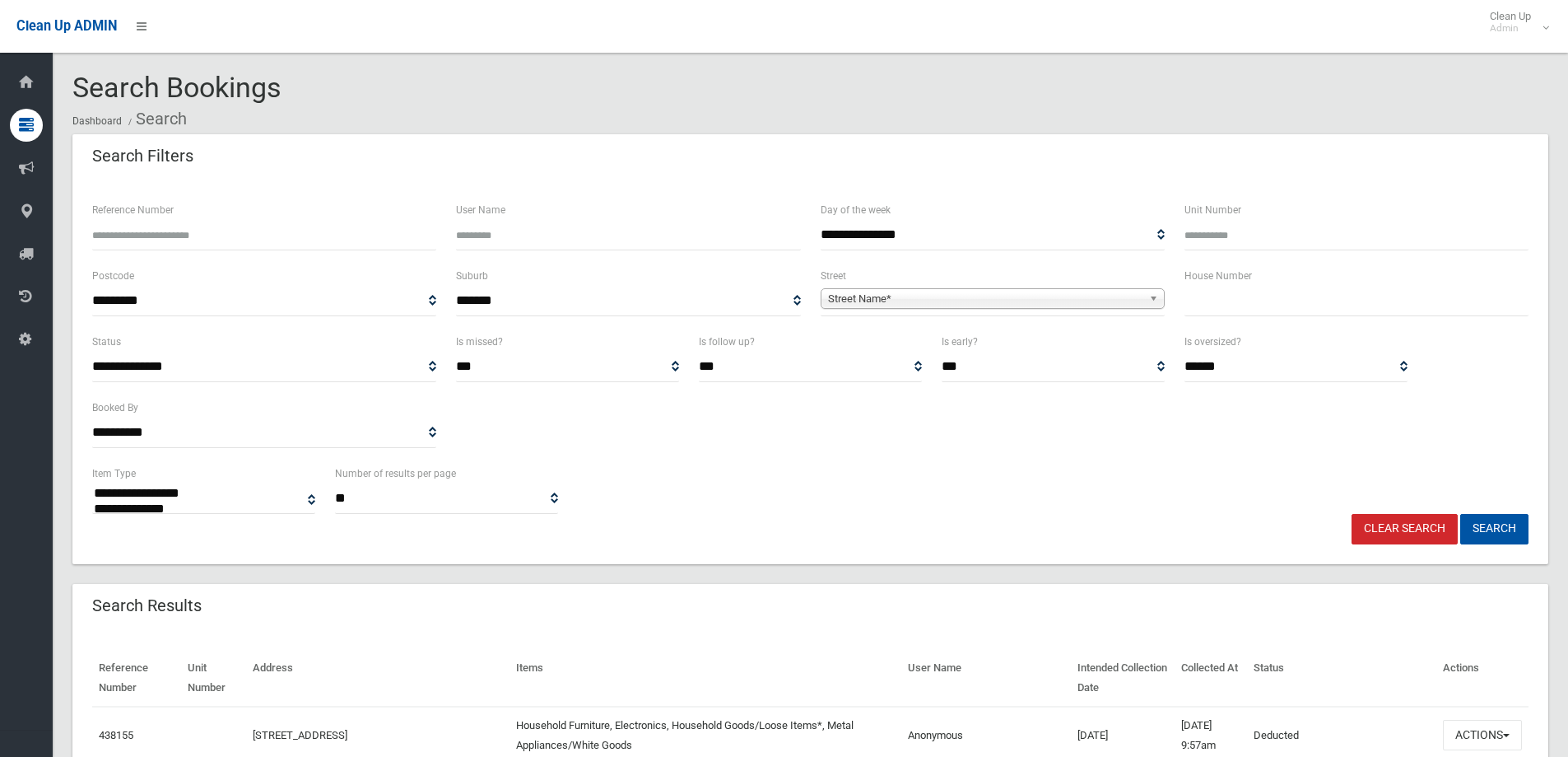
select select
click at [1232, 308] on input "text" at bounding box center [1356, 301] width 344 height 30
type input "**"
click at [1102, 296] on span "Street Name*" at bounding box center [985, 299] width 315 height 20
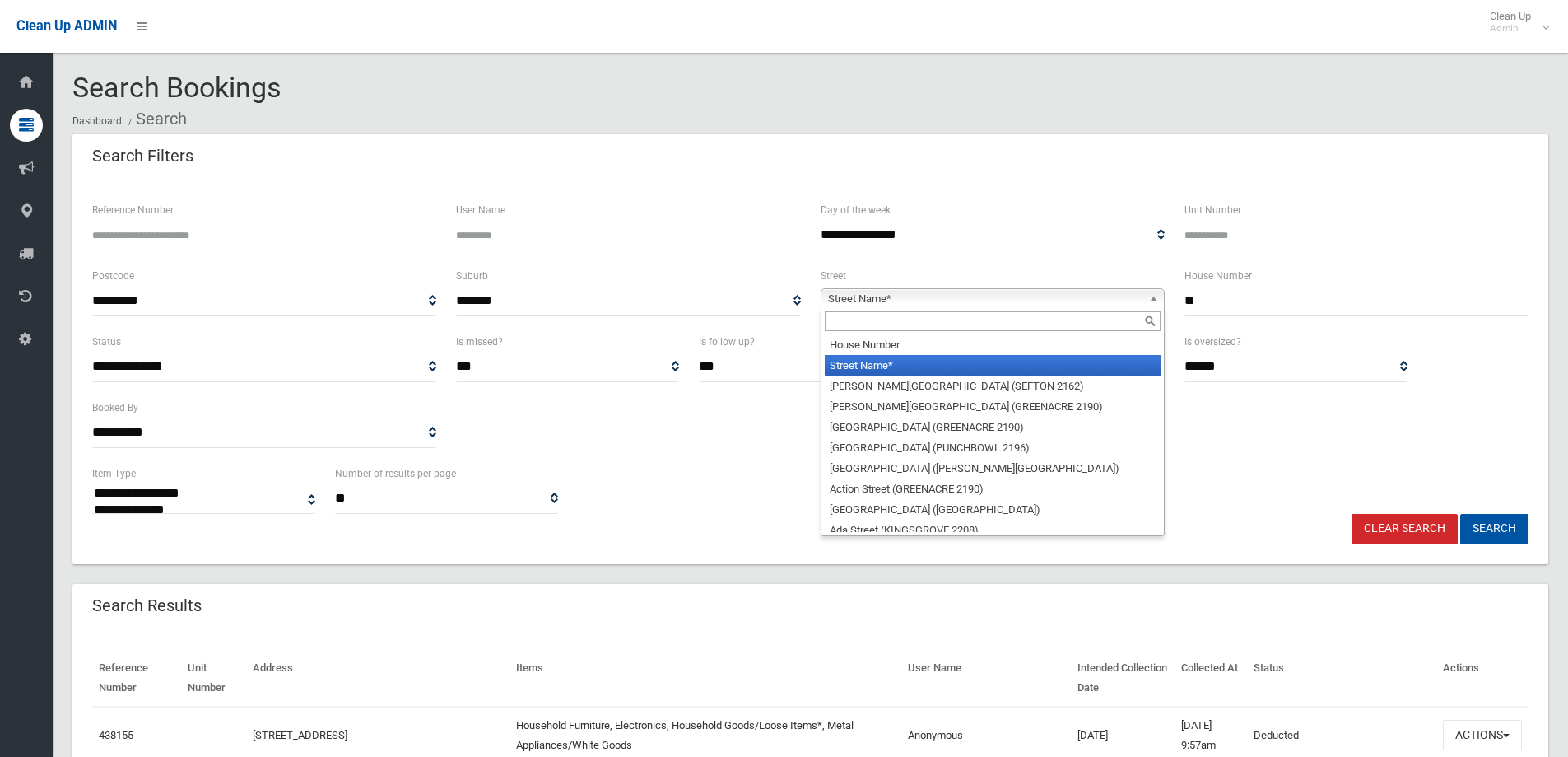
type input "*"
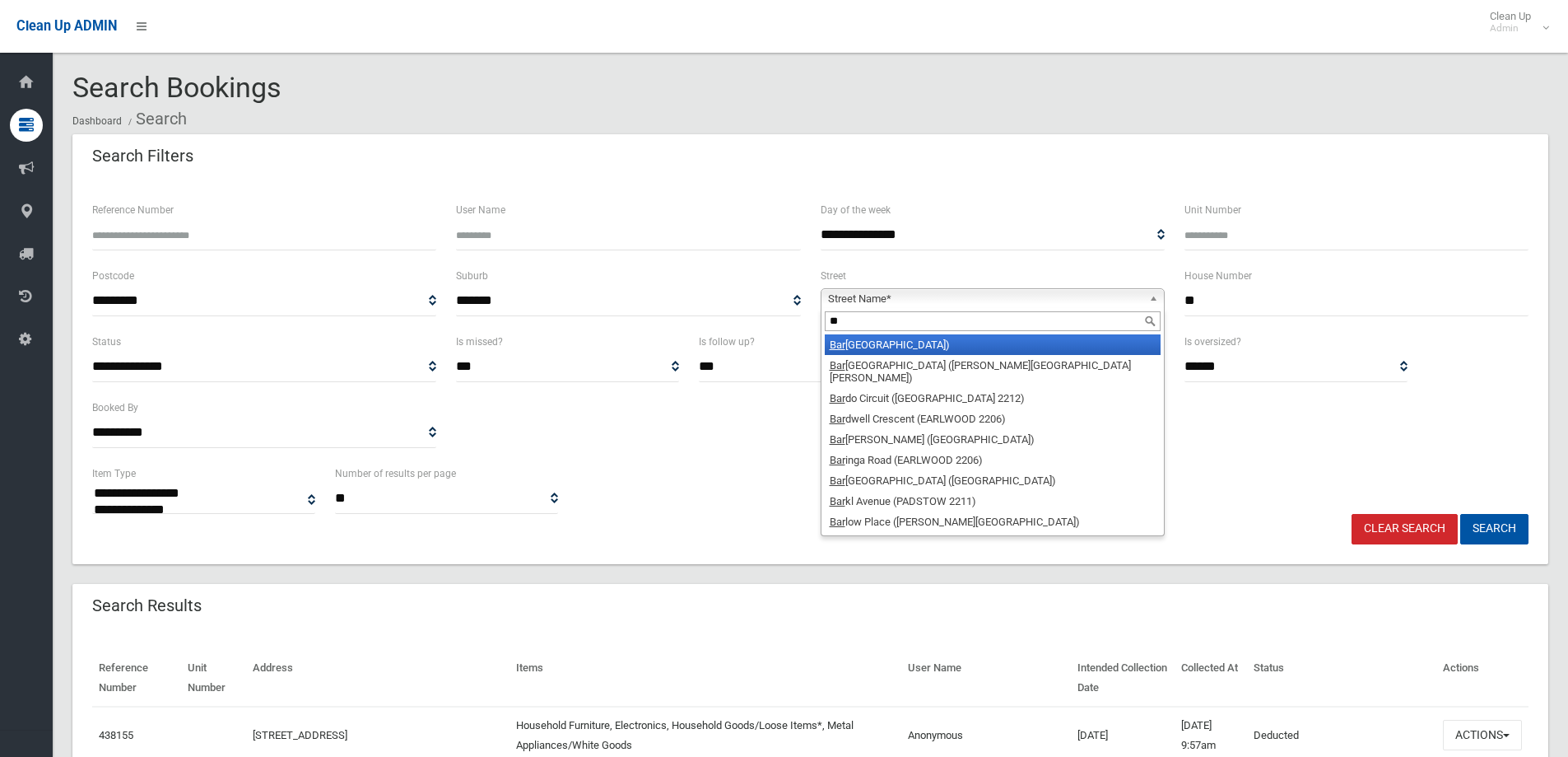
type input "*"
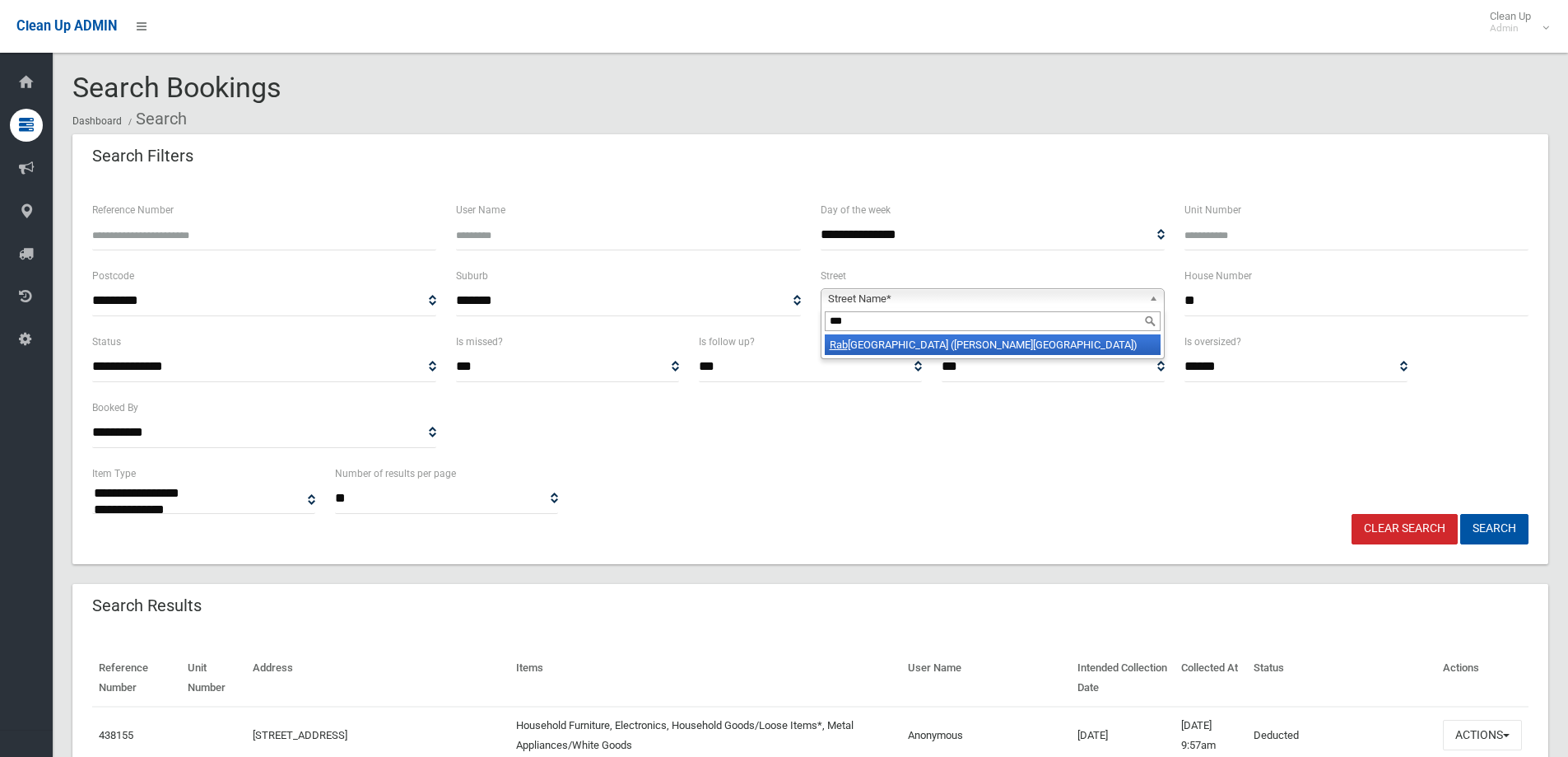
type input "***"
click at [1075, 351] on li "Rab aul Road (GEORGES HALL 2198)" at bounding box center [993, 344] width 336 height 21
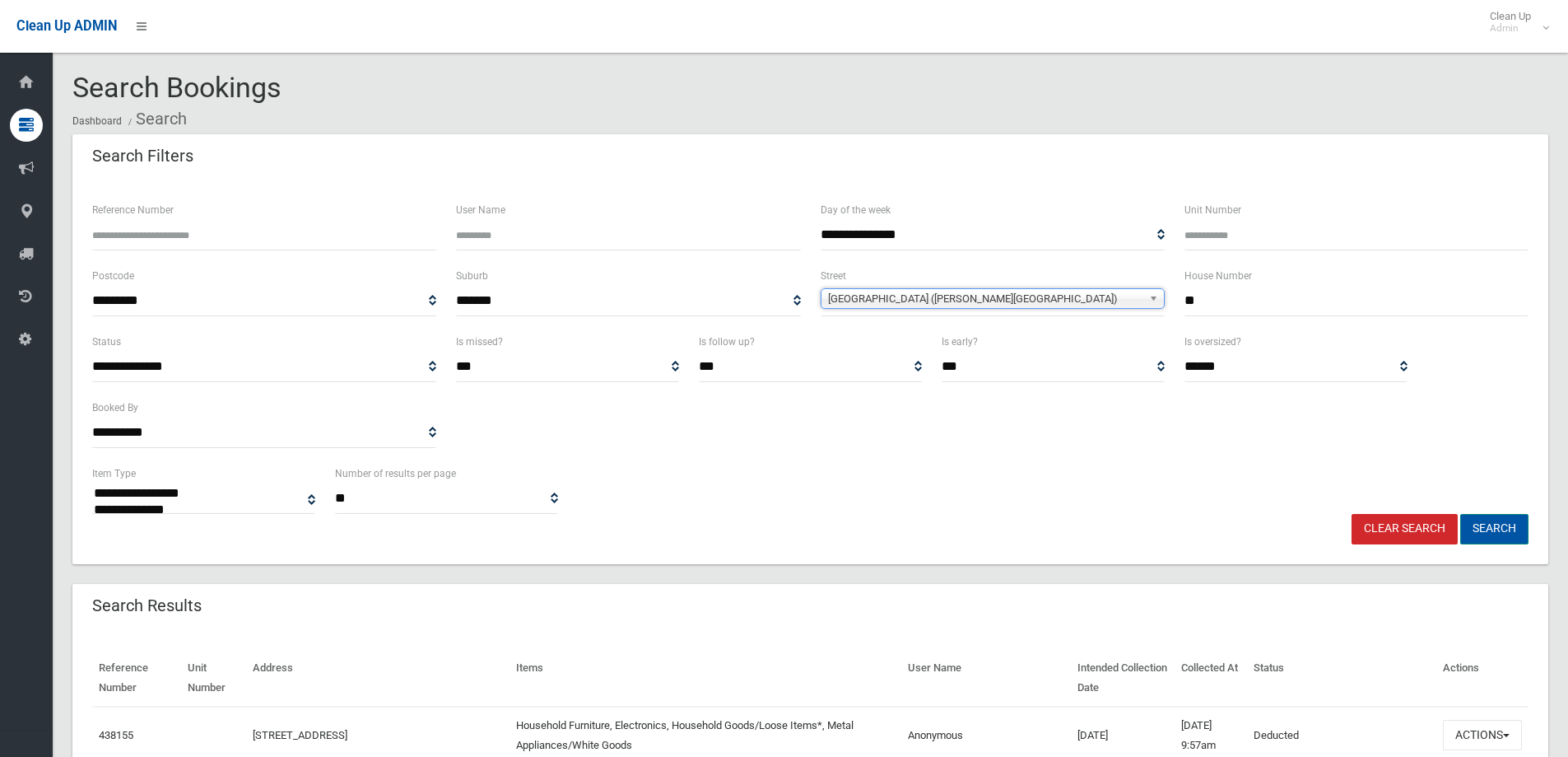
click at [1484, 533] on button "Search" at bounding box center [1494, 529] width 68 height 30
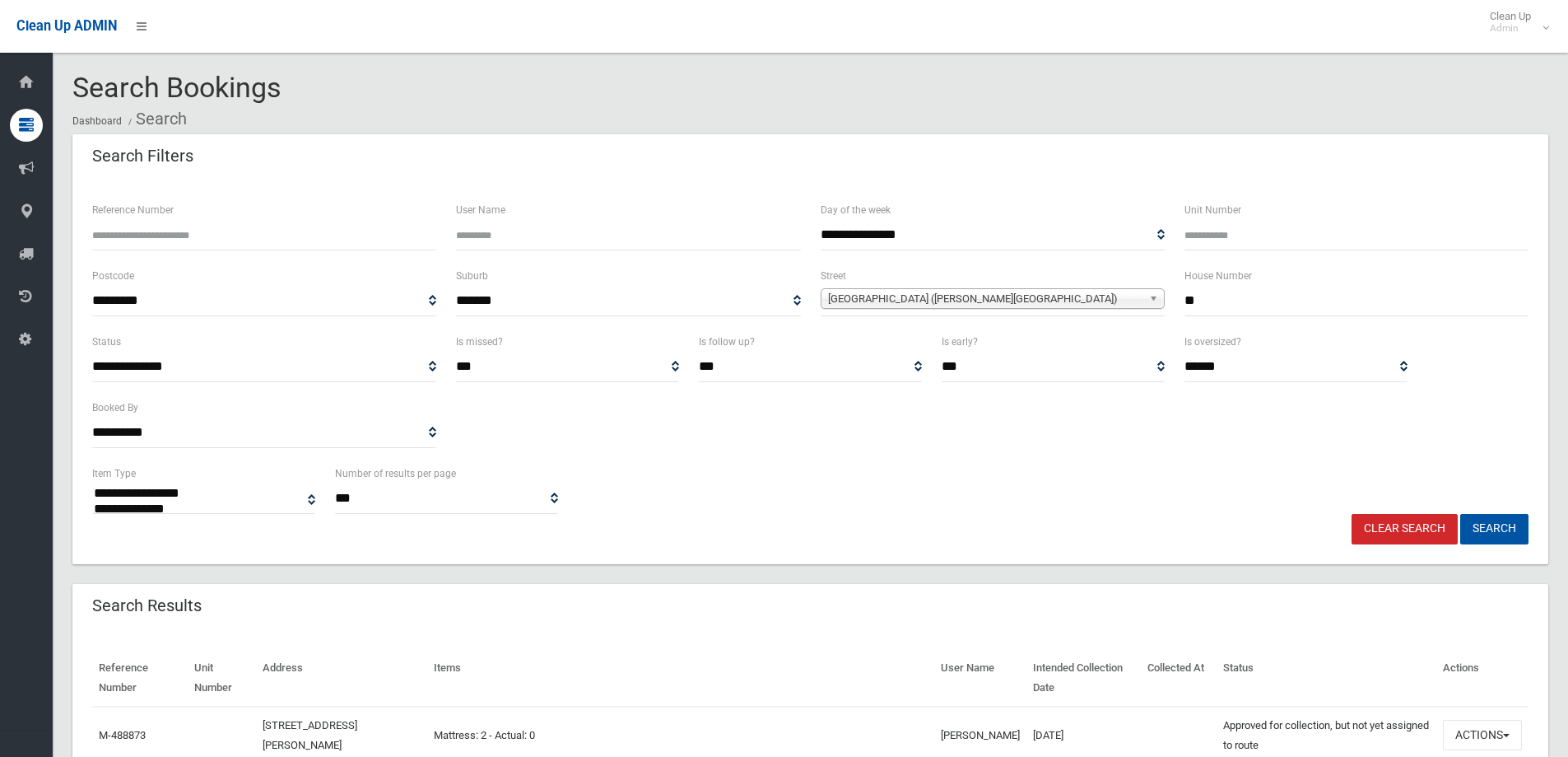
select select
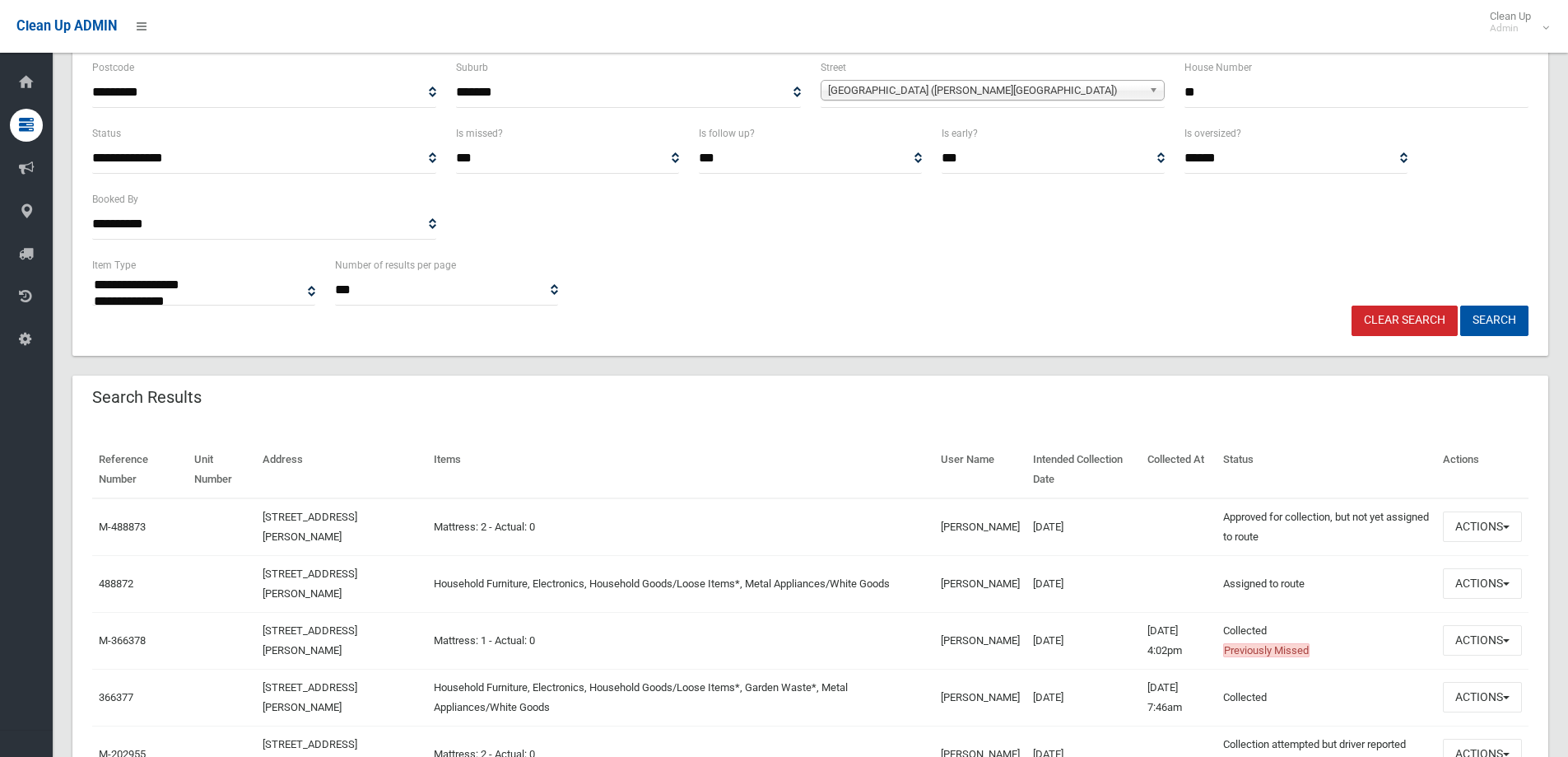
scroll to position [247, 0]
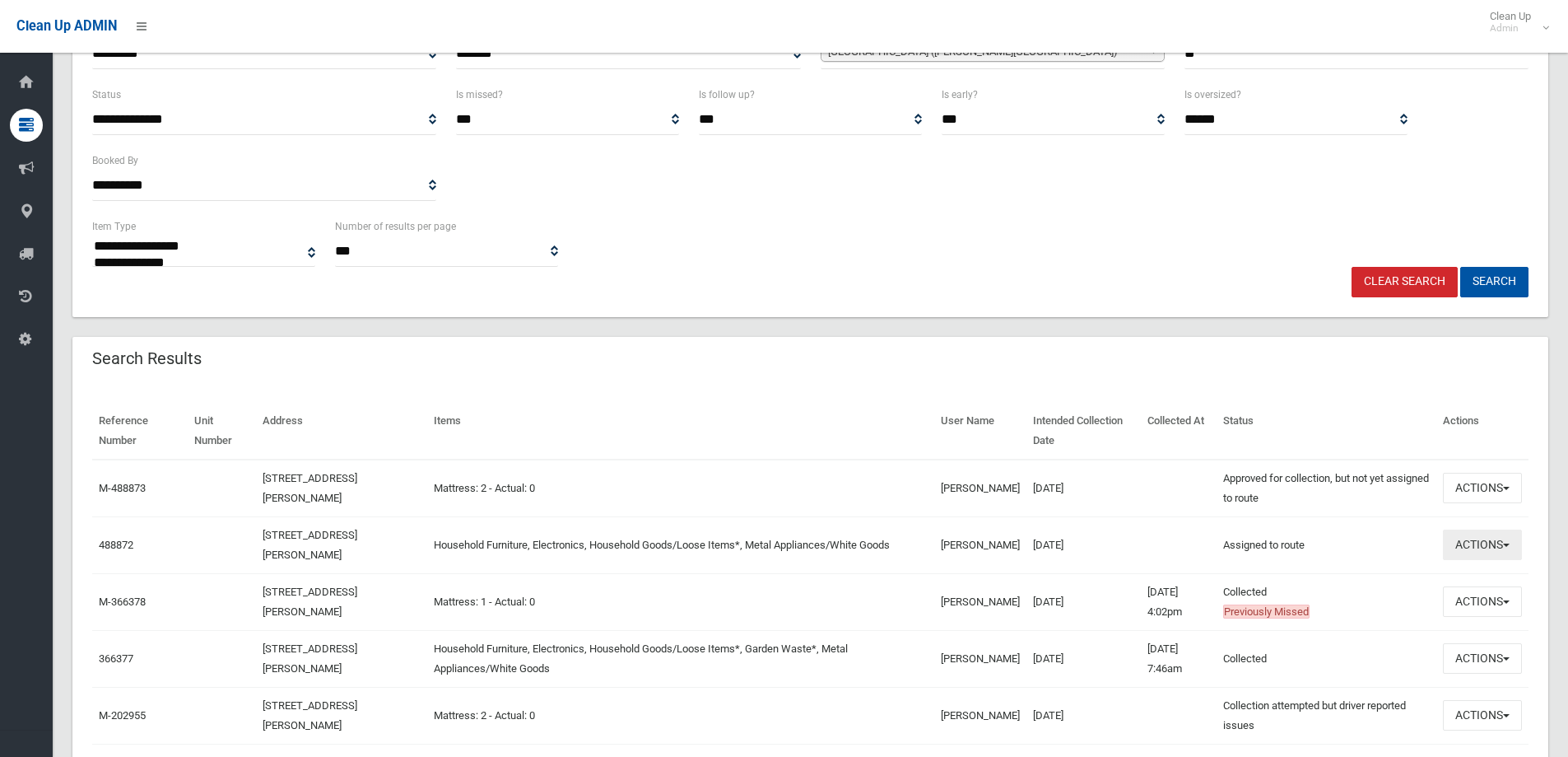
click at [1453, 540] on button "Actions" at bounding box center [1482, 545] width 79 height 30
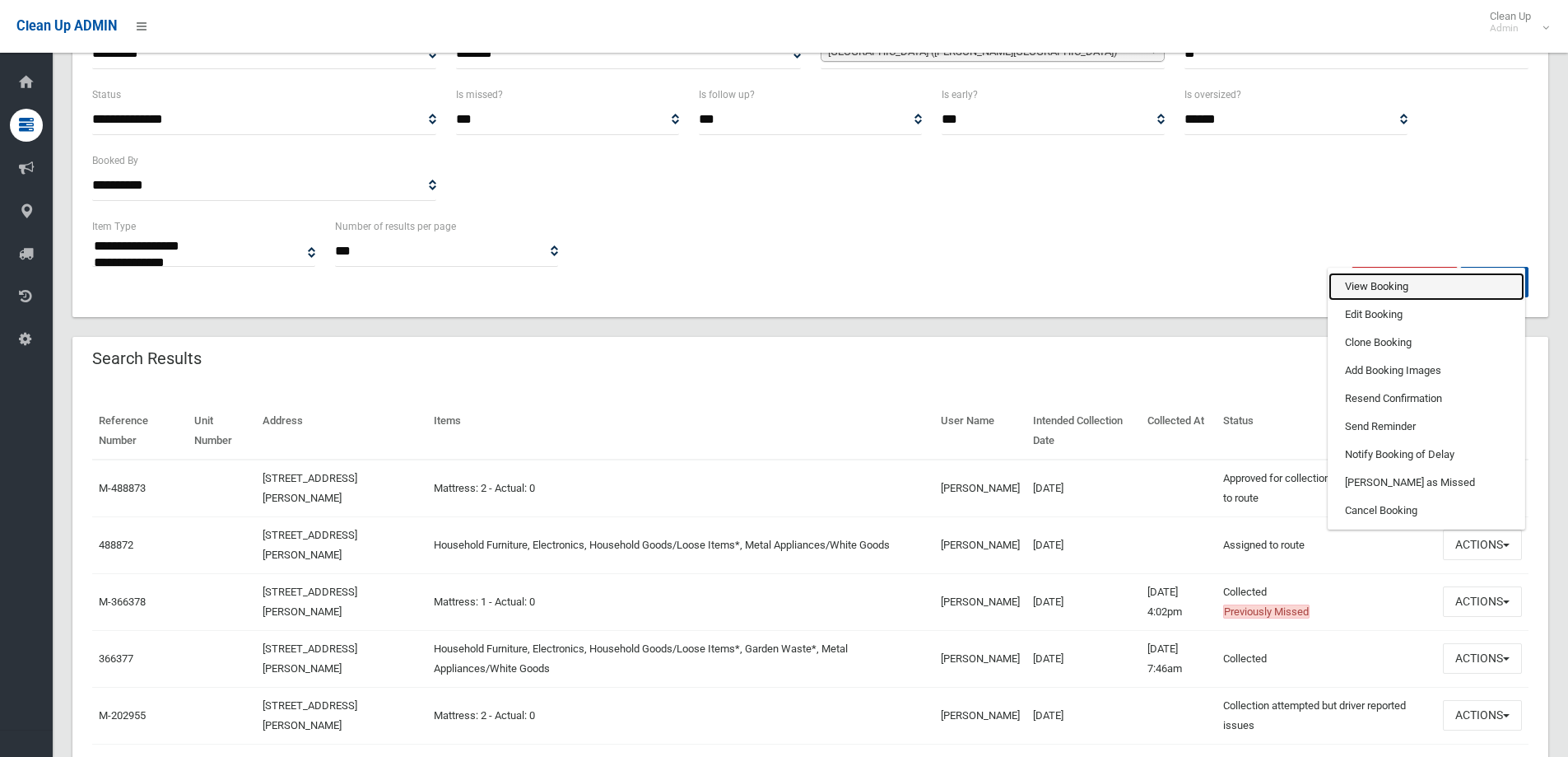
click at [1374, 286] on link "View Booking" at bounding box center [1426, 286] width 196 height 28
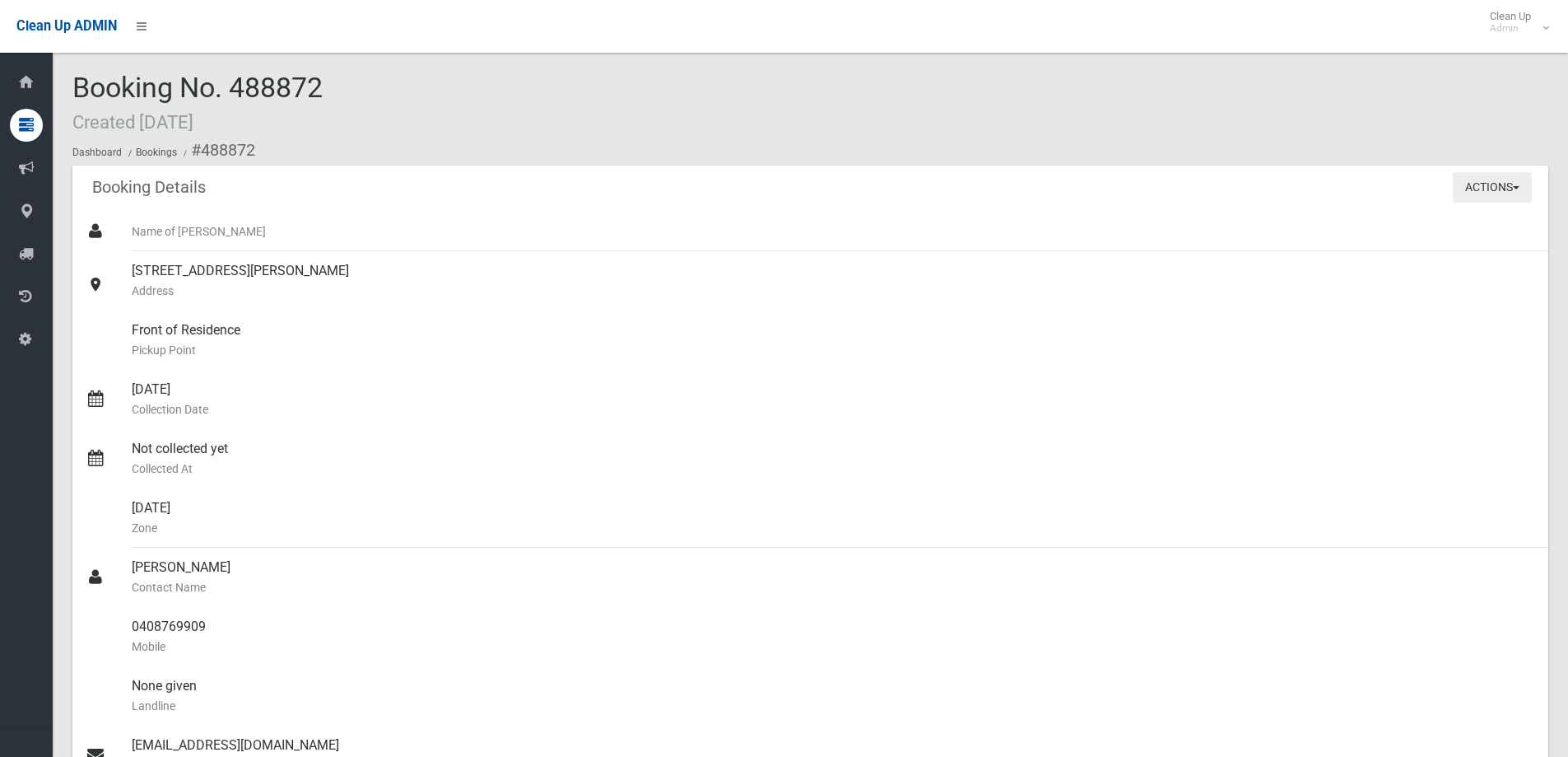
click at [1506, 187] on button "Actions" at bounding box center [1491, 187] width 79 height 30
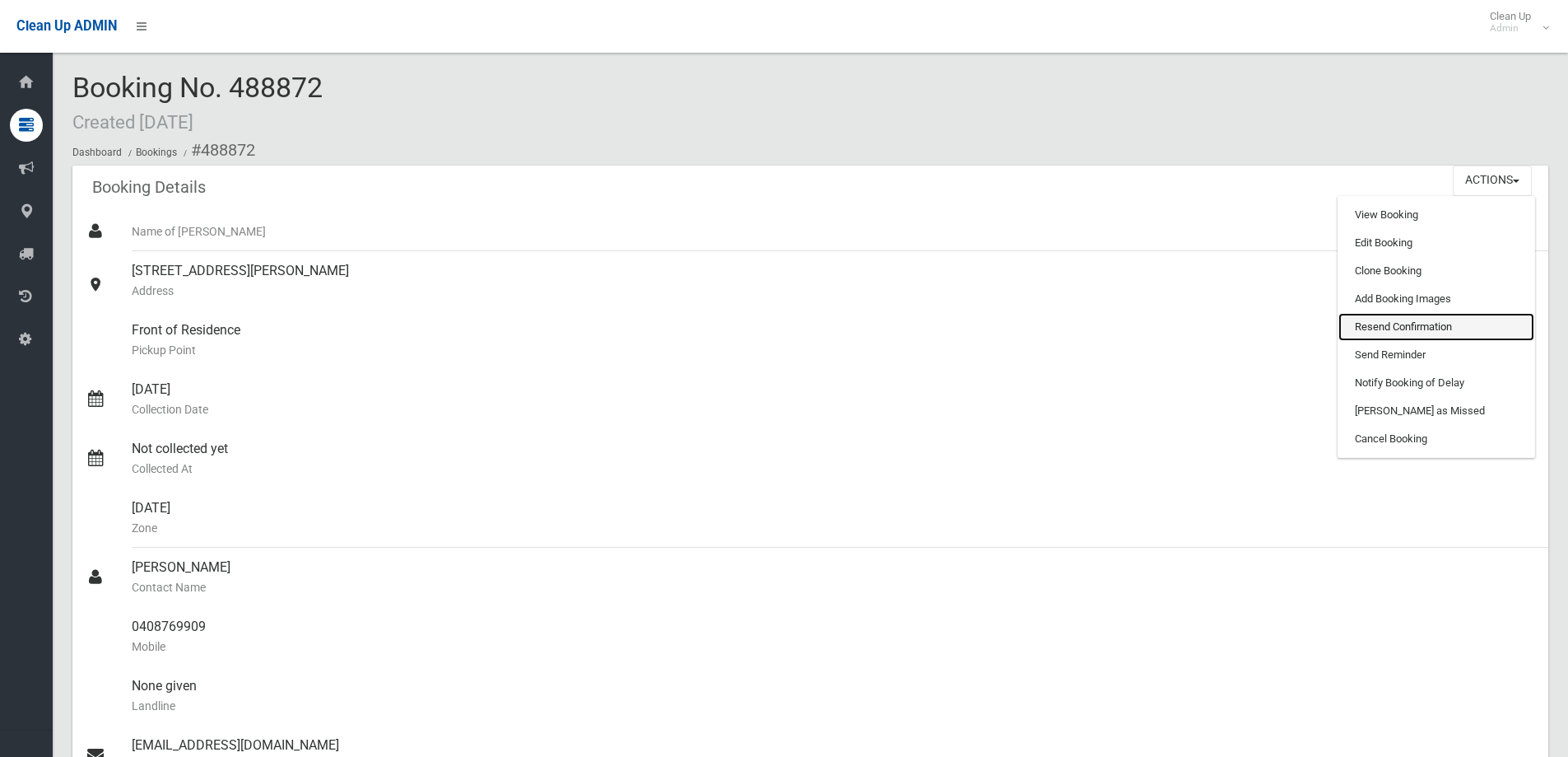
click at [1416, 327] on link "Resend Confirmation" at bounding box center [1435, 327] width 196 height 28
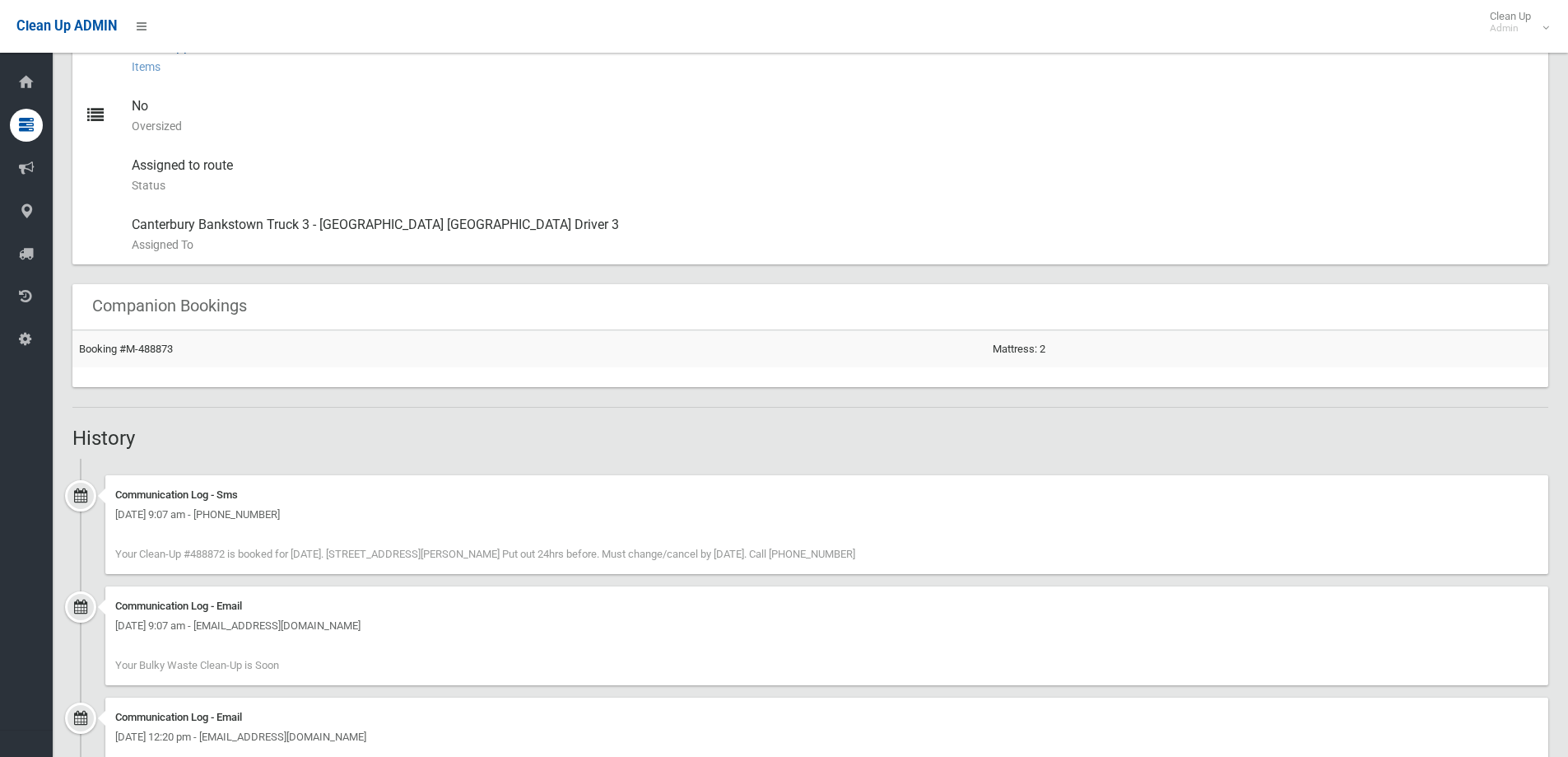
scroll to position [823, 0]
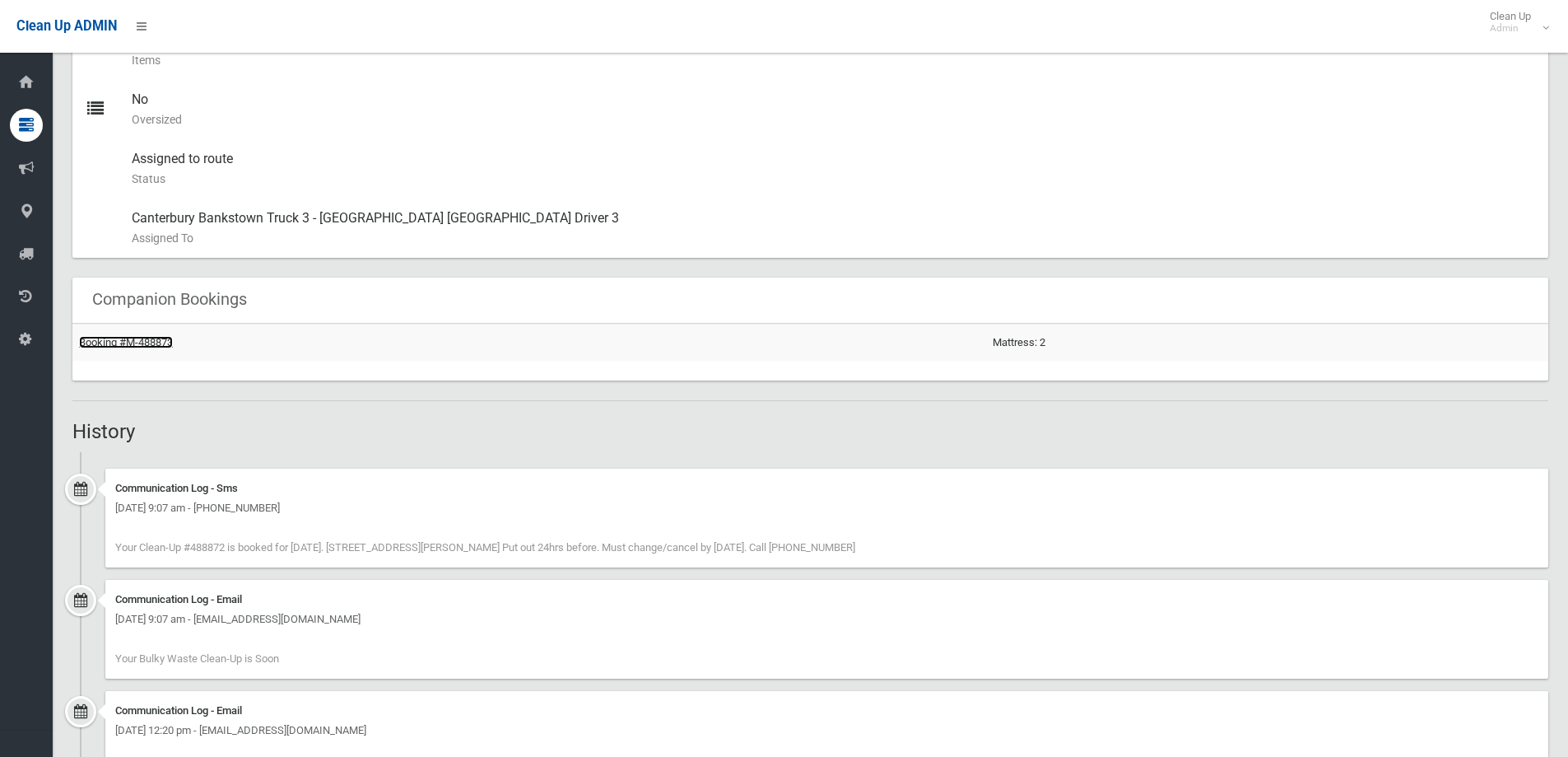
click at [165, 343] on link "Booking #M-488873" at bounding box center [125, 342] width 94 height 12
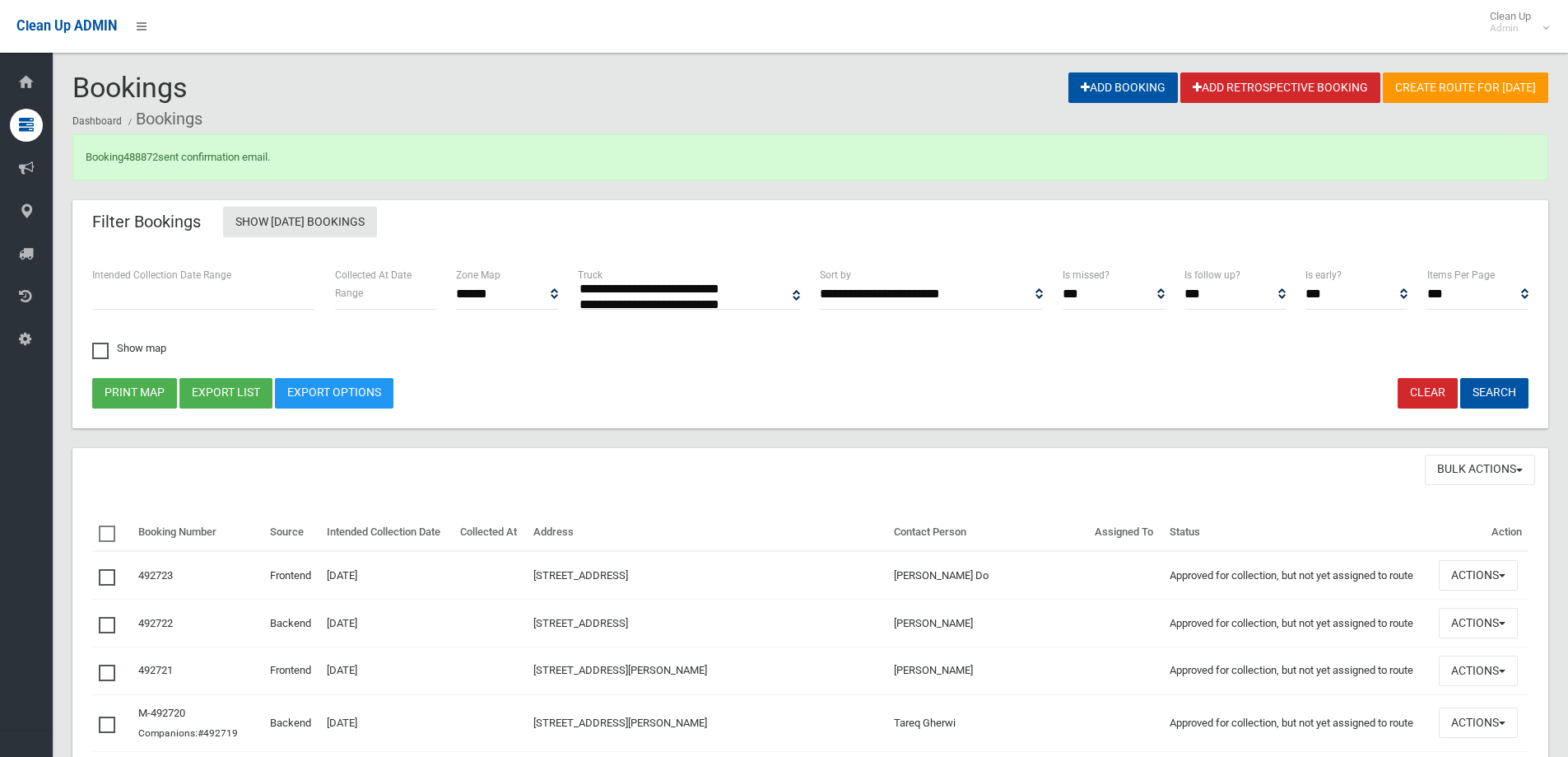
select select
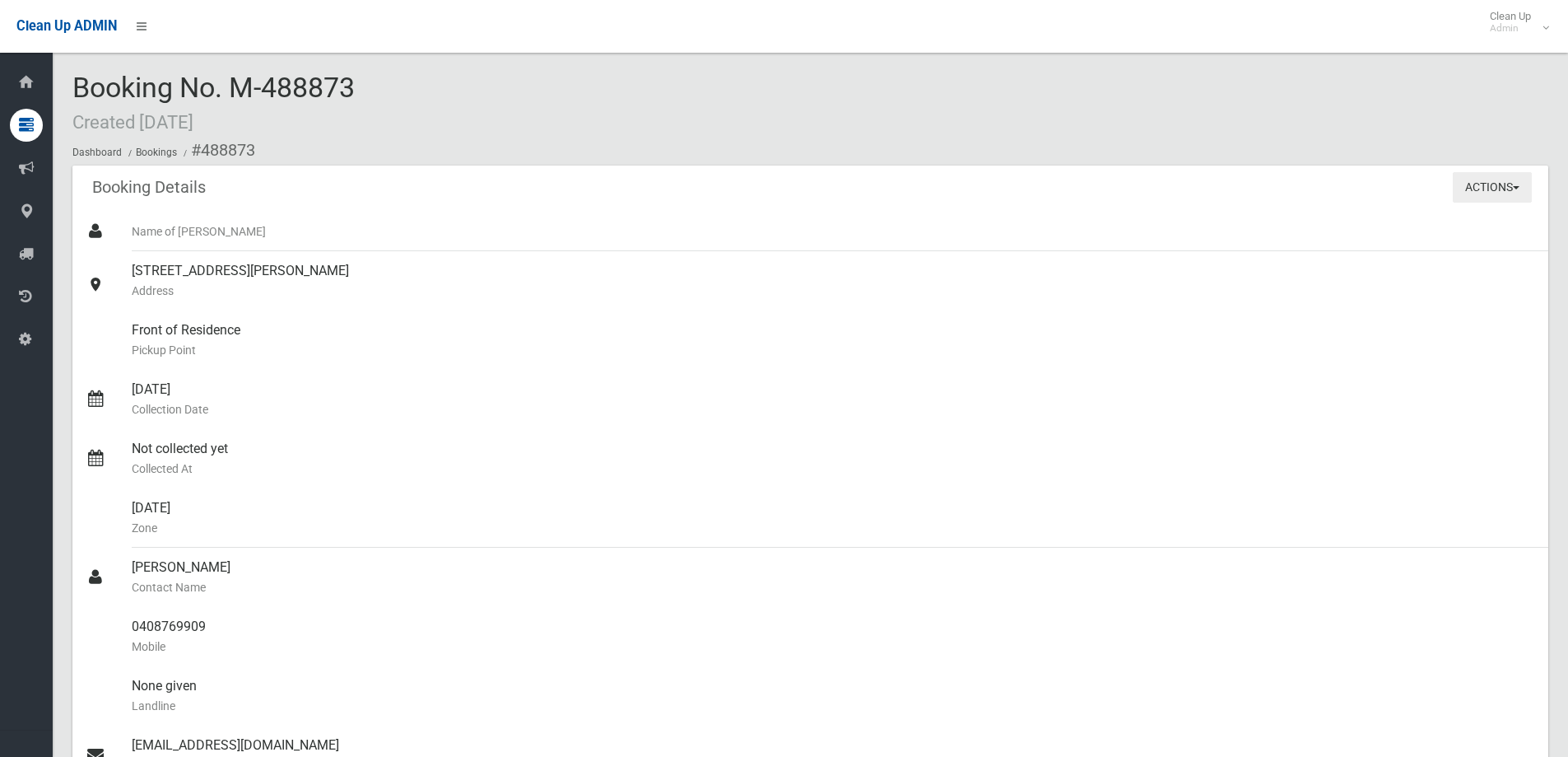
click at [1476, 185] on button "Actions" at bounding box center [1491, 187] width 79 height 30
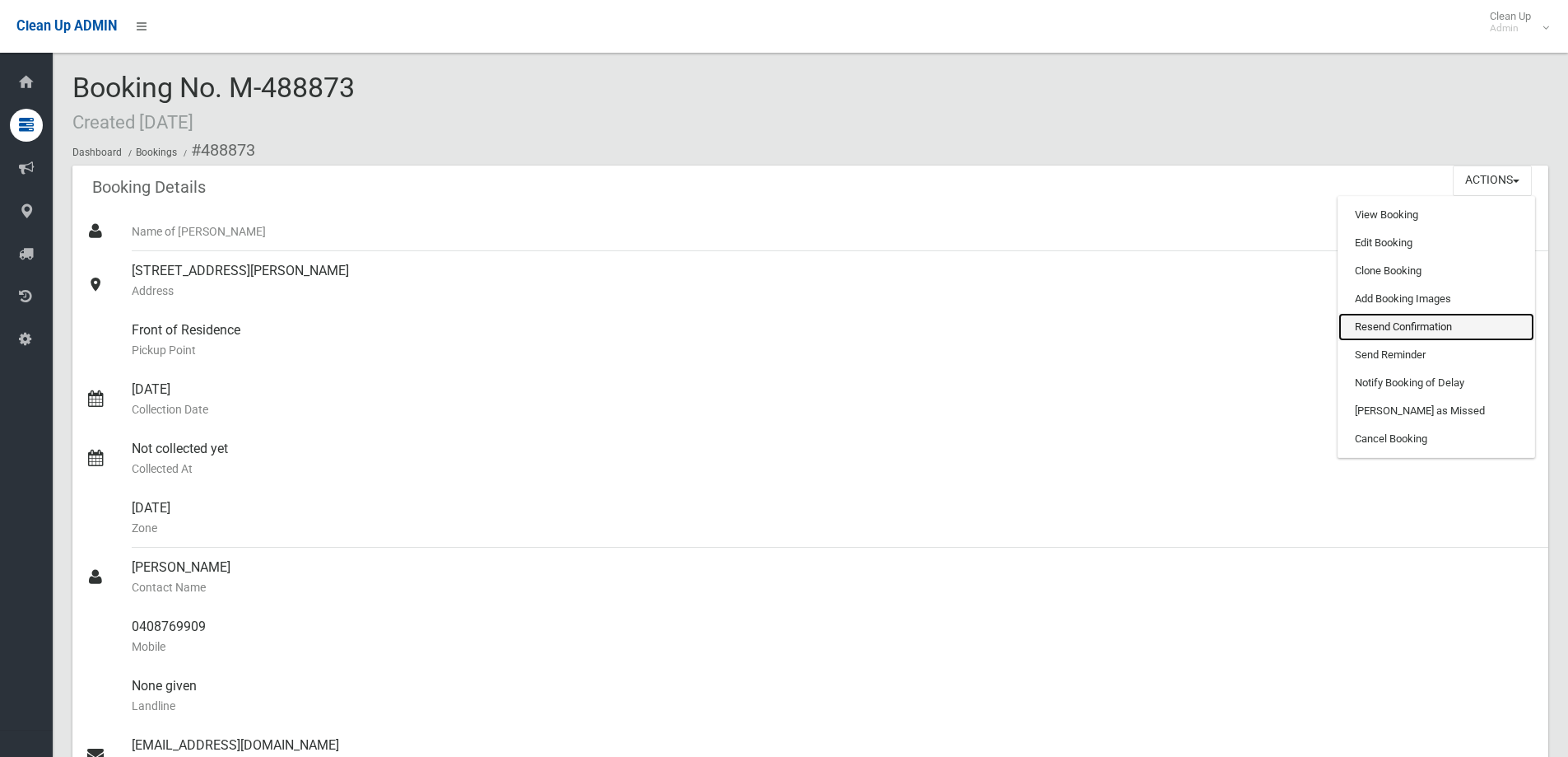
click at [1412, 323] on link "Resend Confirmation" at bounding box center [1435, 327] width 196 height 28
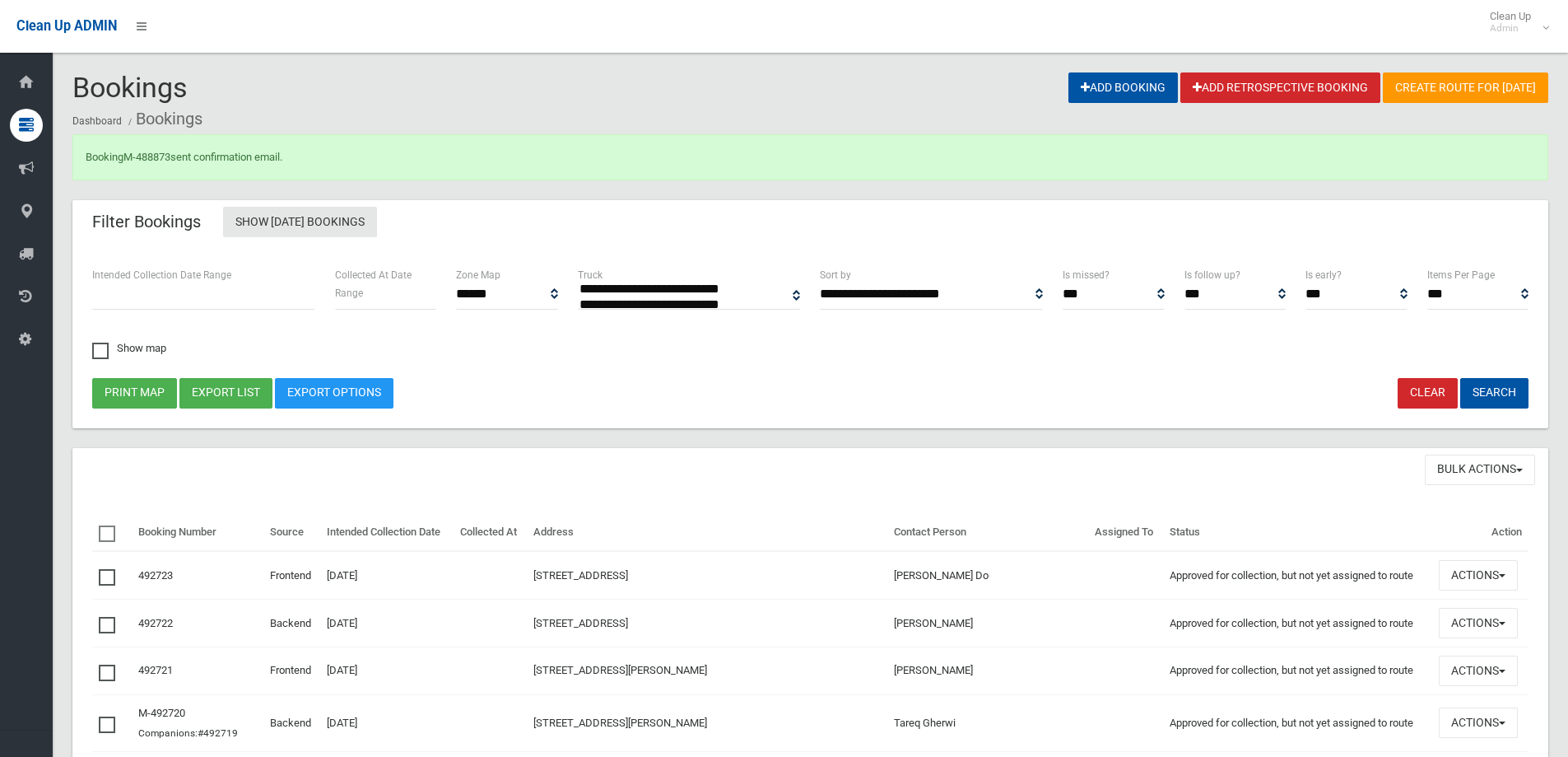
select select
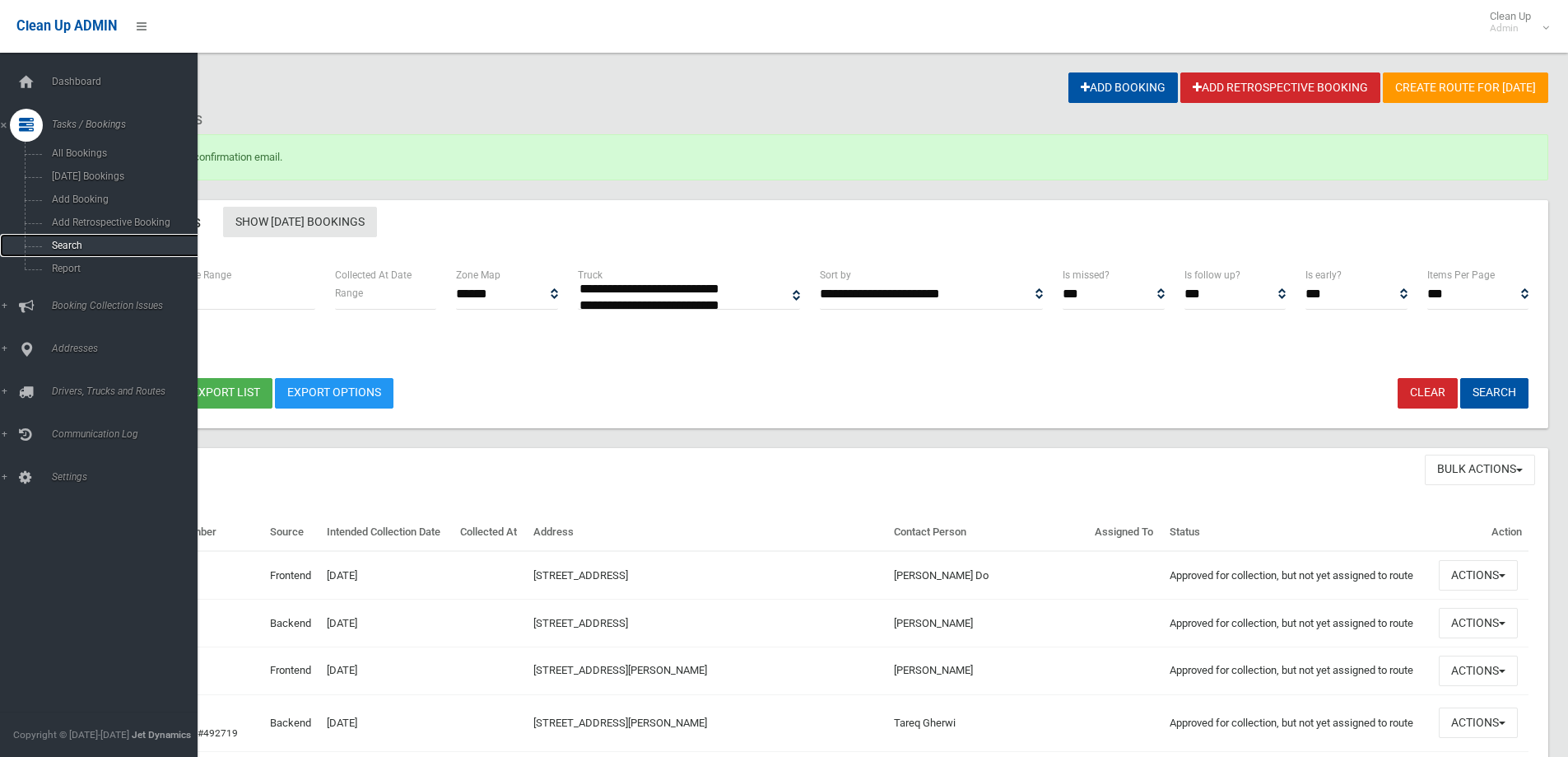
click at [69, 245] on span "Search" at bounding box center [120, 246] width 149 height 11
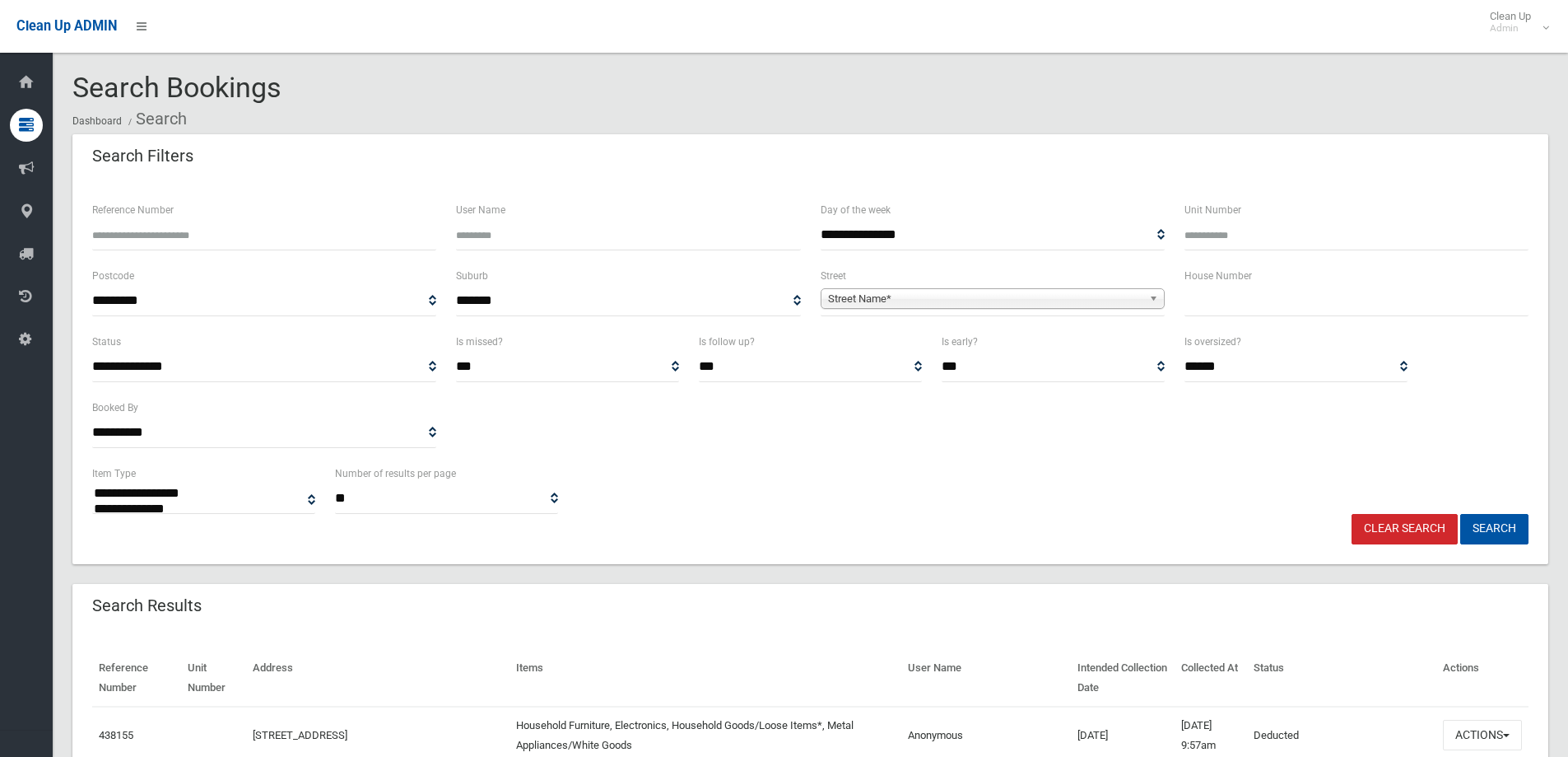
select select
click at [1229, 294] on input "text" at bounding box center [1356, 301] width 344 height 30
click at [281, 236] on input "Reference Number" at bounding box center [264, 235] width 344 height 30
type input "********"
click at [1460, 514] on button "Search" at bounding box center [1494, 529] width 68 height 30
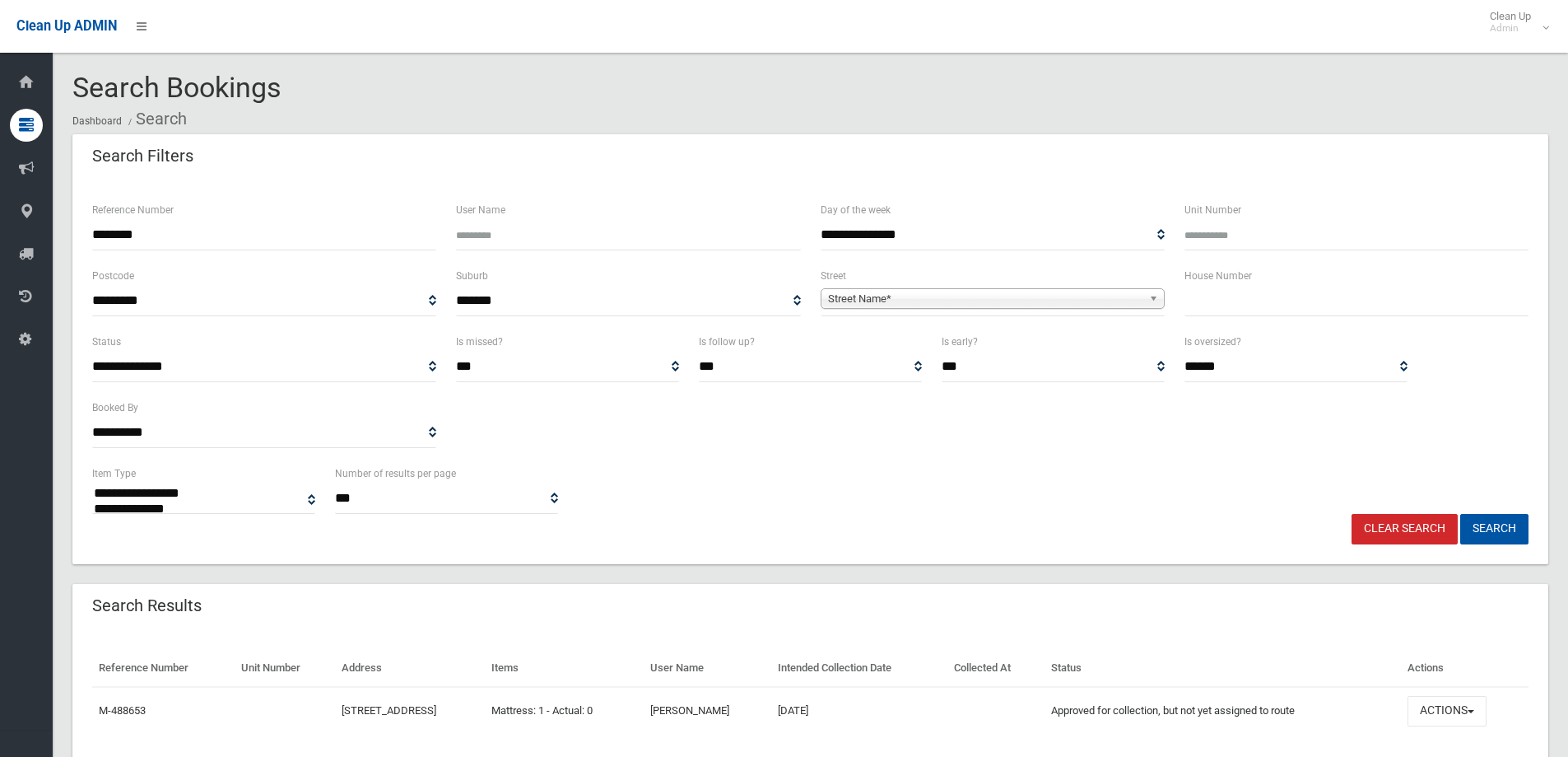
select select
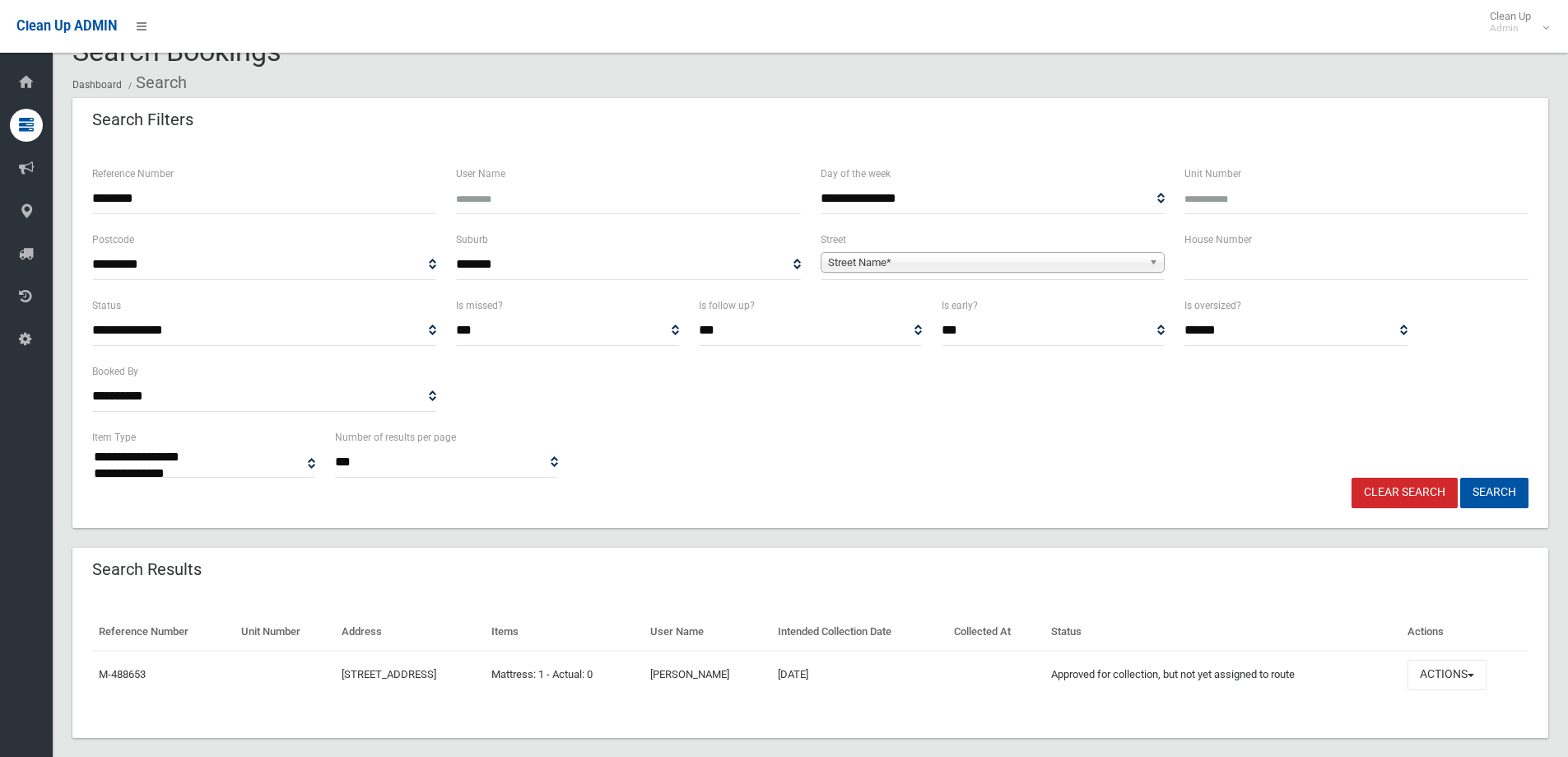
scroll to position [57, 0]
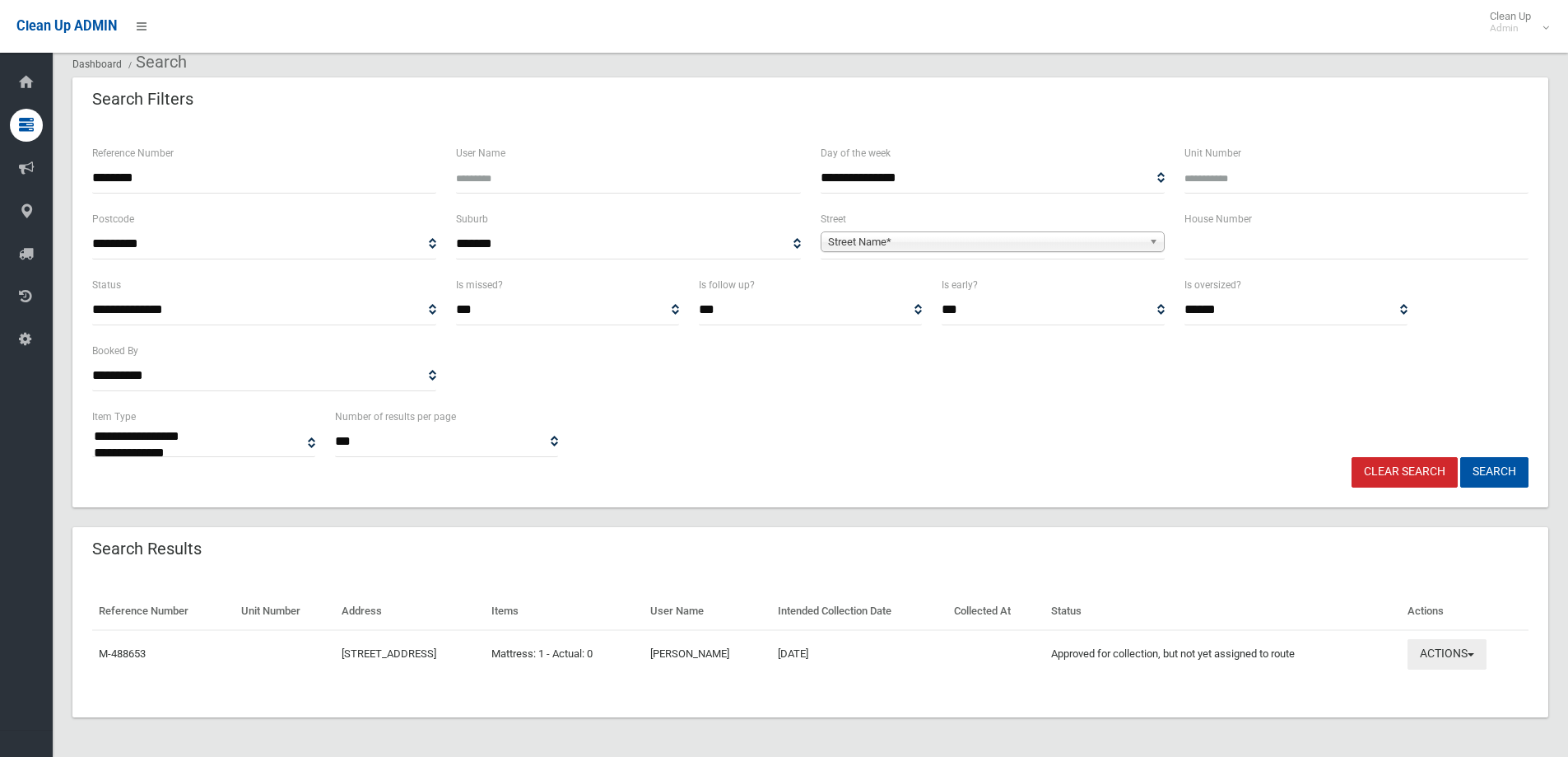
click at [1438, 656] on button "Actions" at bounding box center [1446, 655] width 79 height 30
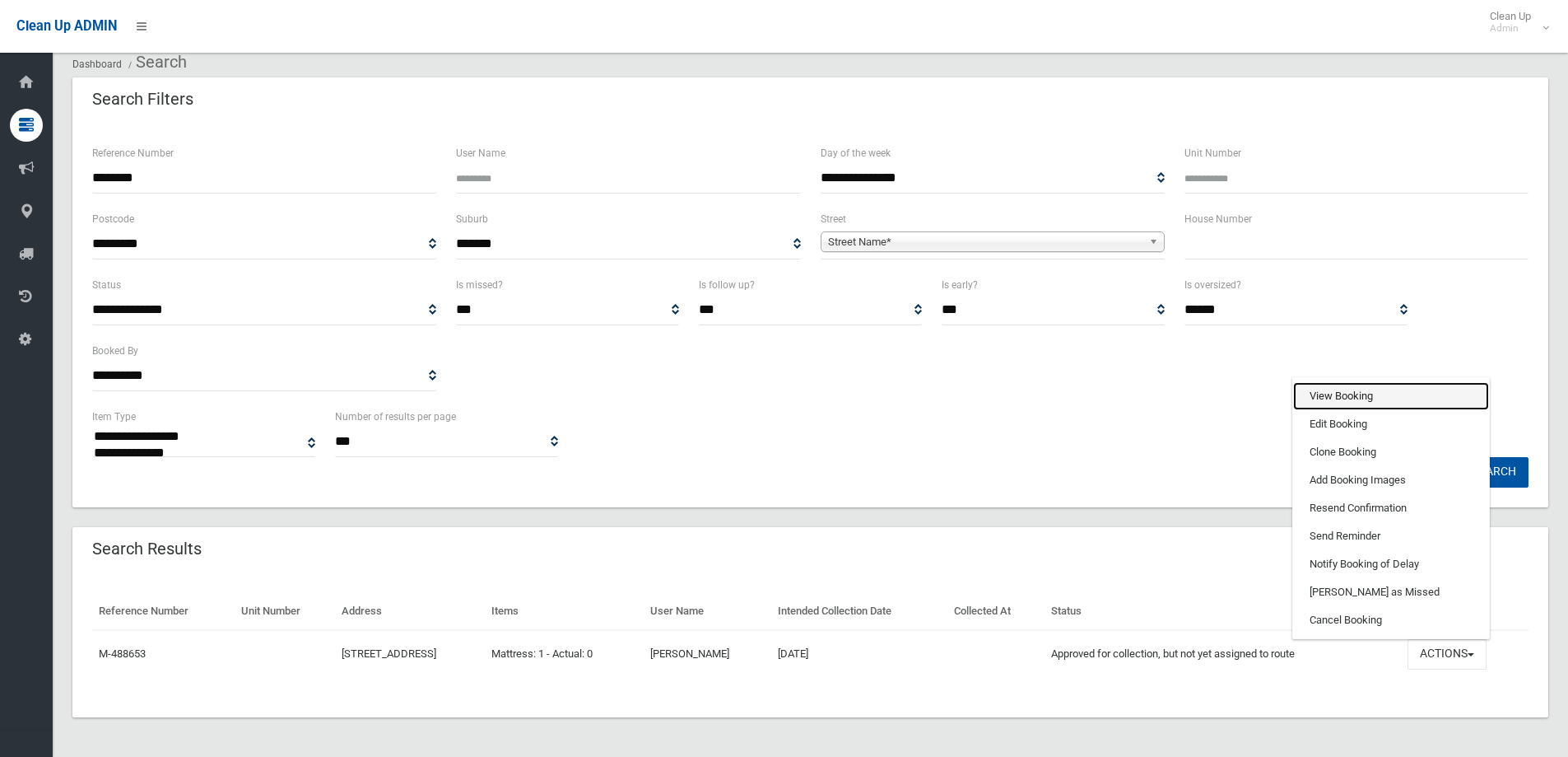
click at [1369, 392] on link "View Booking" at bounding box center [1391, 397] width 196 height 28
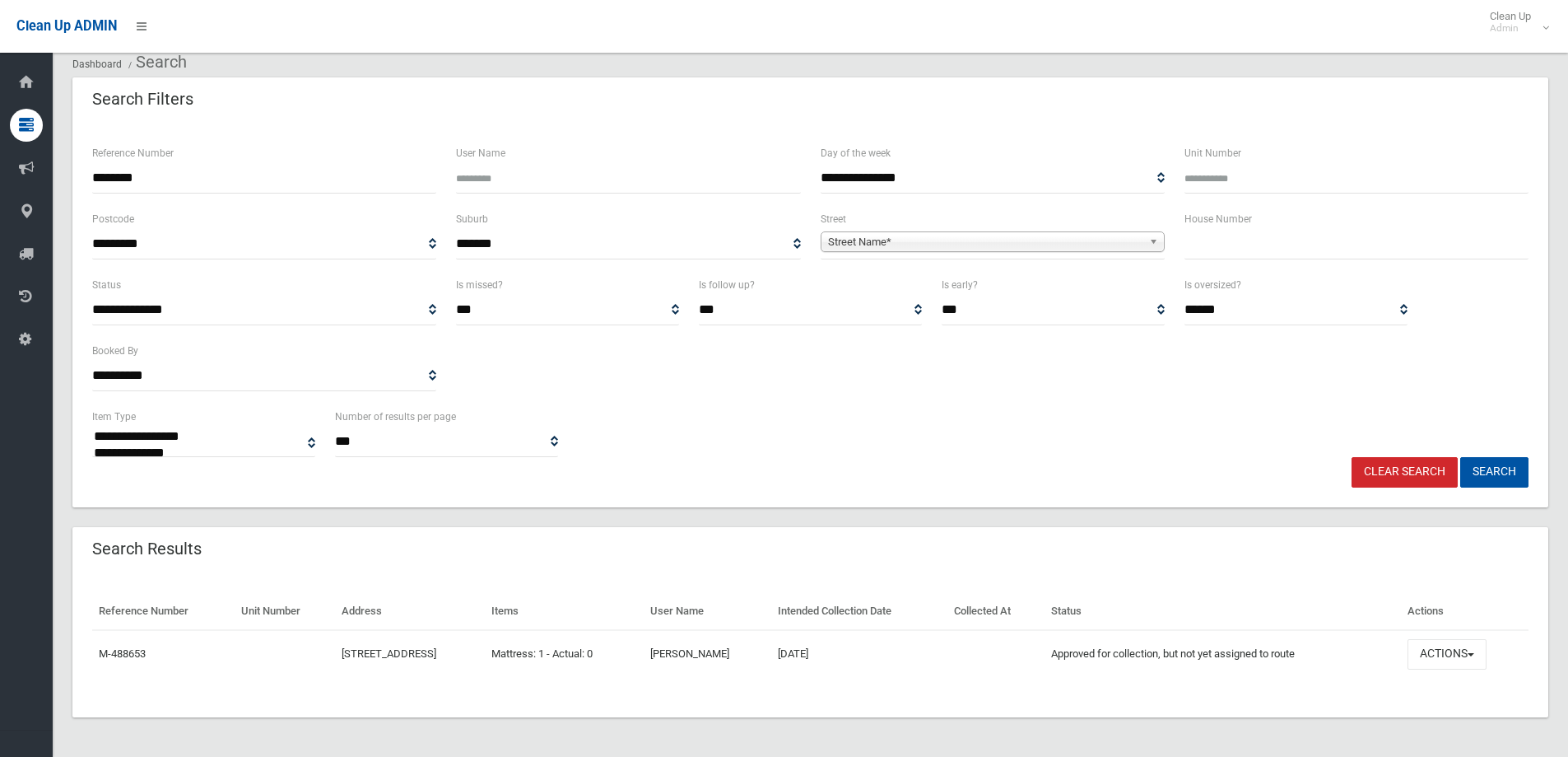
click at [255, 172] on input "********" at bounding box center [264, 178] width 344 height 30
click at [1460, 457] on button "Search" at bounding box center [1494, 472] width 68 height 30
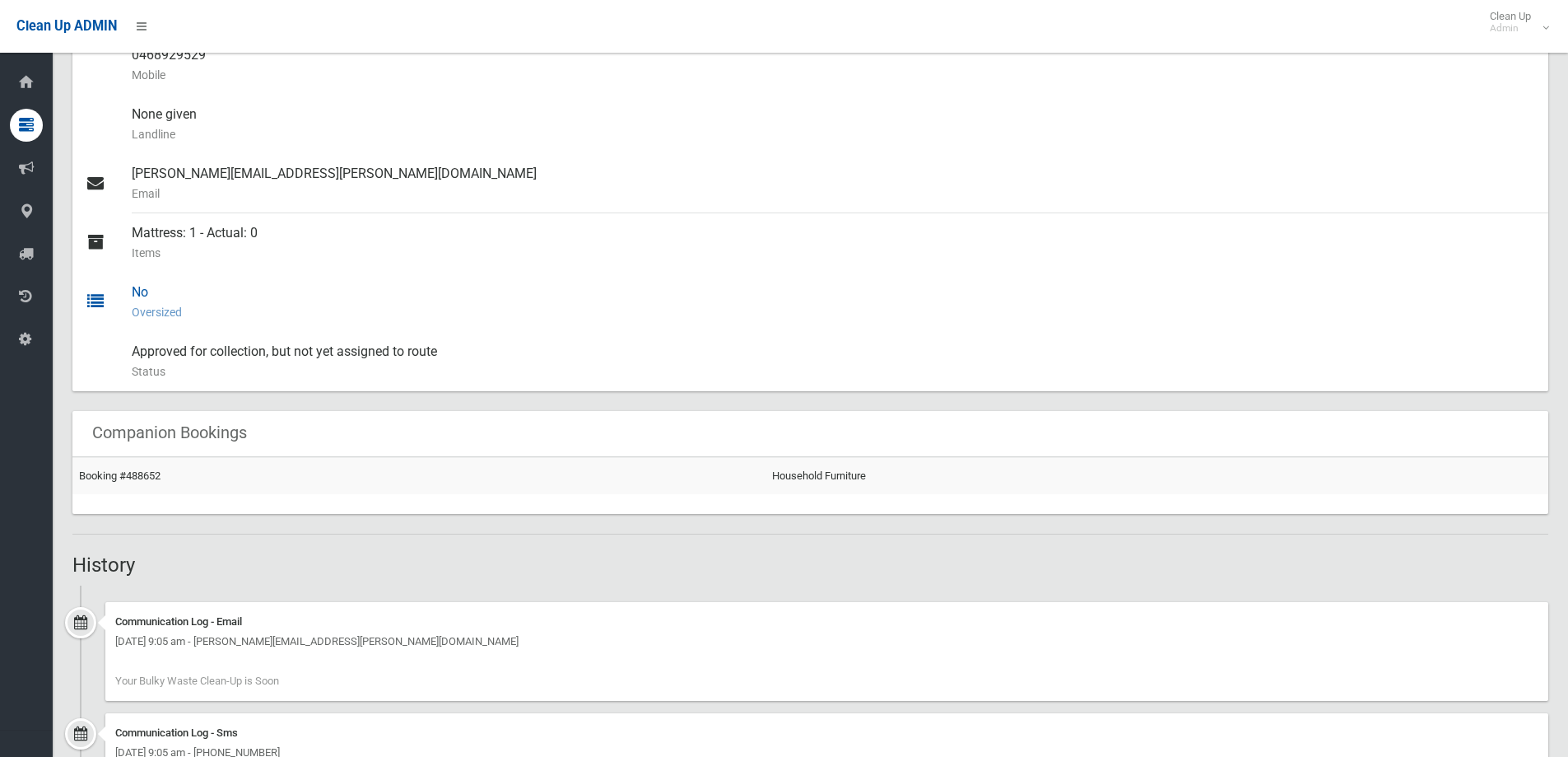
scroll to position [658, 0]
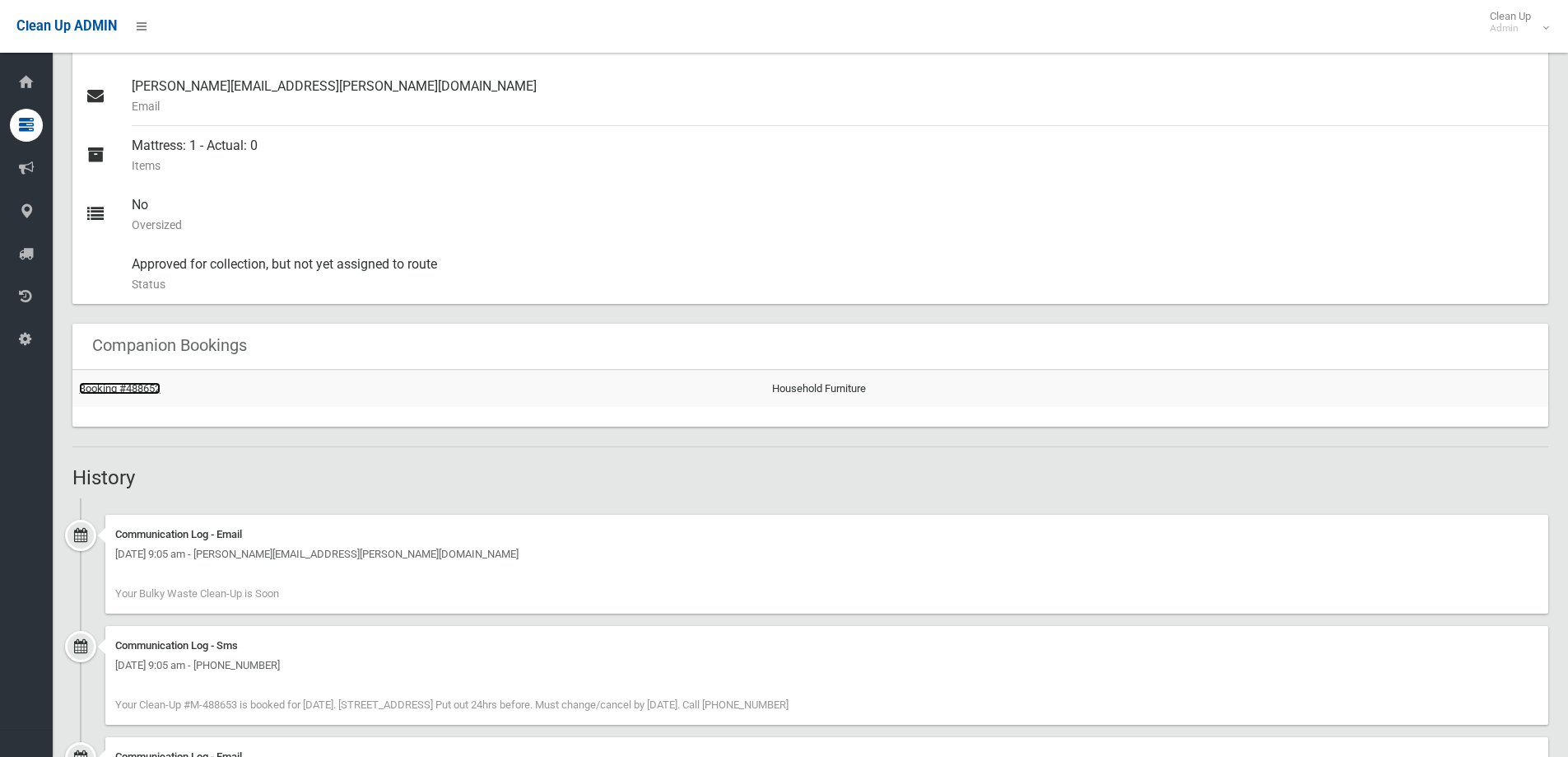
click at [142, 389] on link "Booking #488652" at bounding box center [119, 388] width 82 height 12
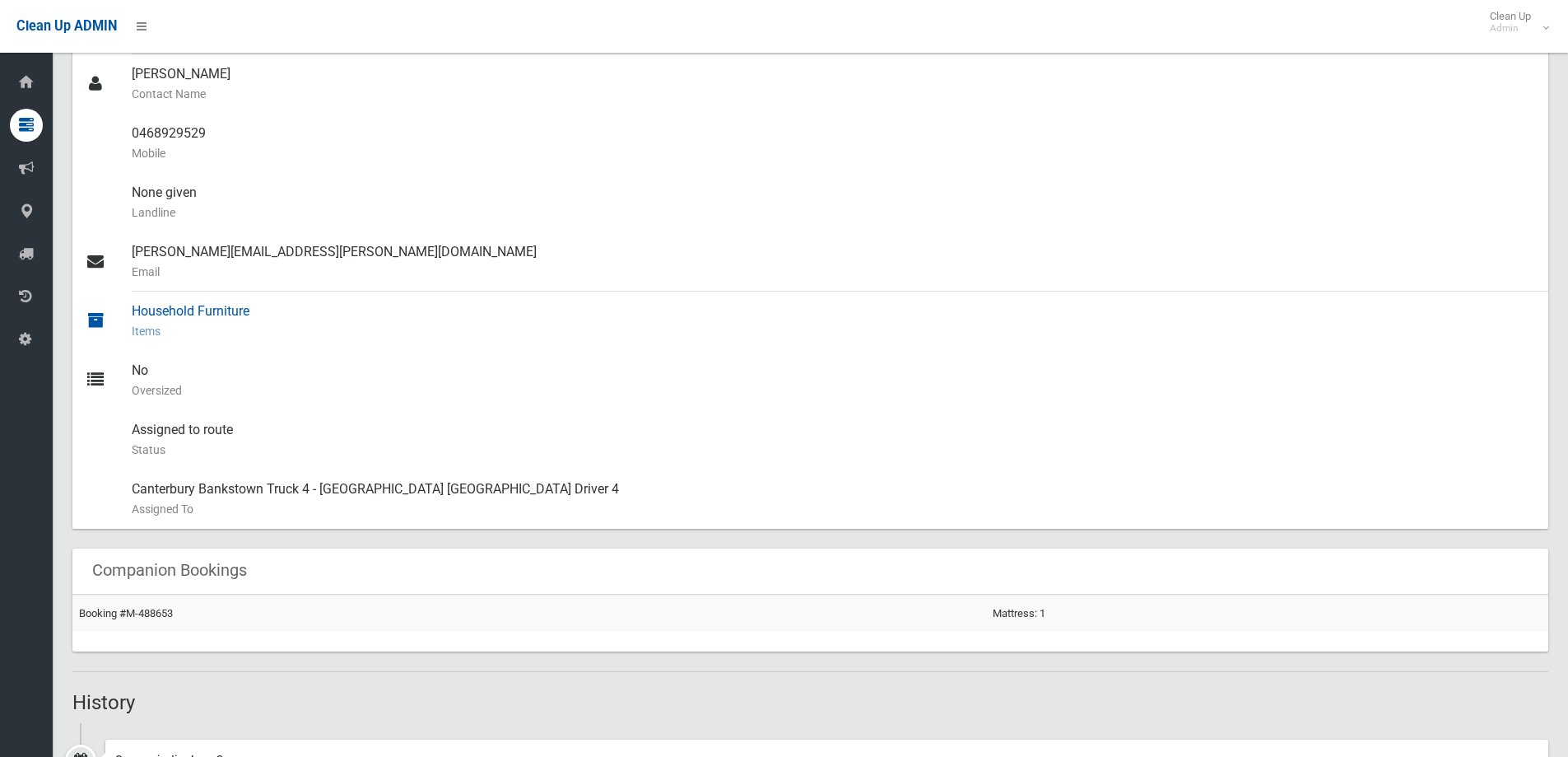
scroll to position [494, 0]
click at [149, 616] on link "Booking #M-488653" at bounding box center [125, 612] width 94 height 12
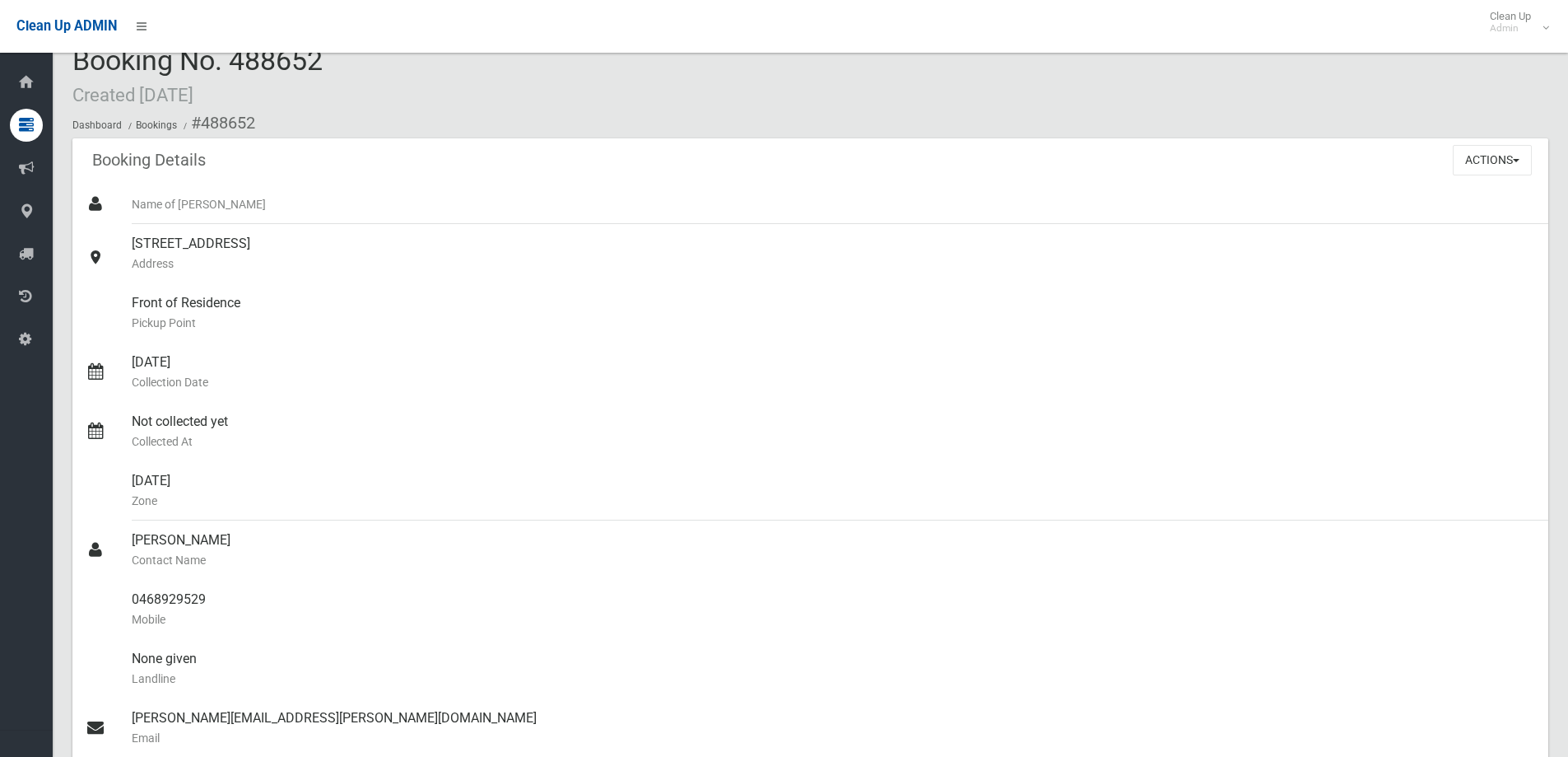
scroll to position [0, 0]
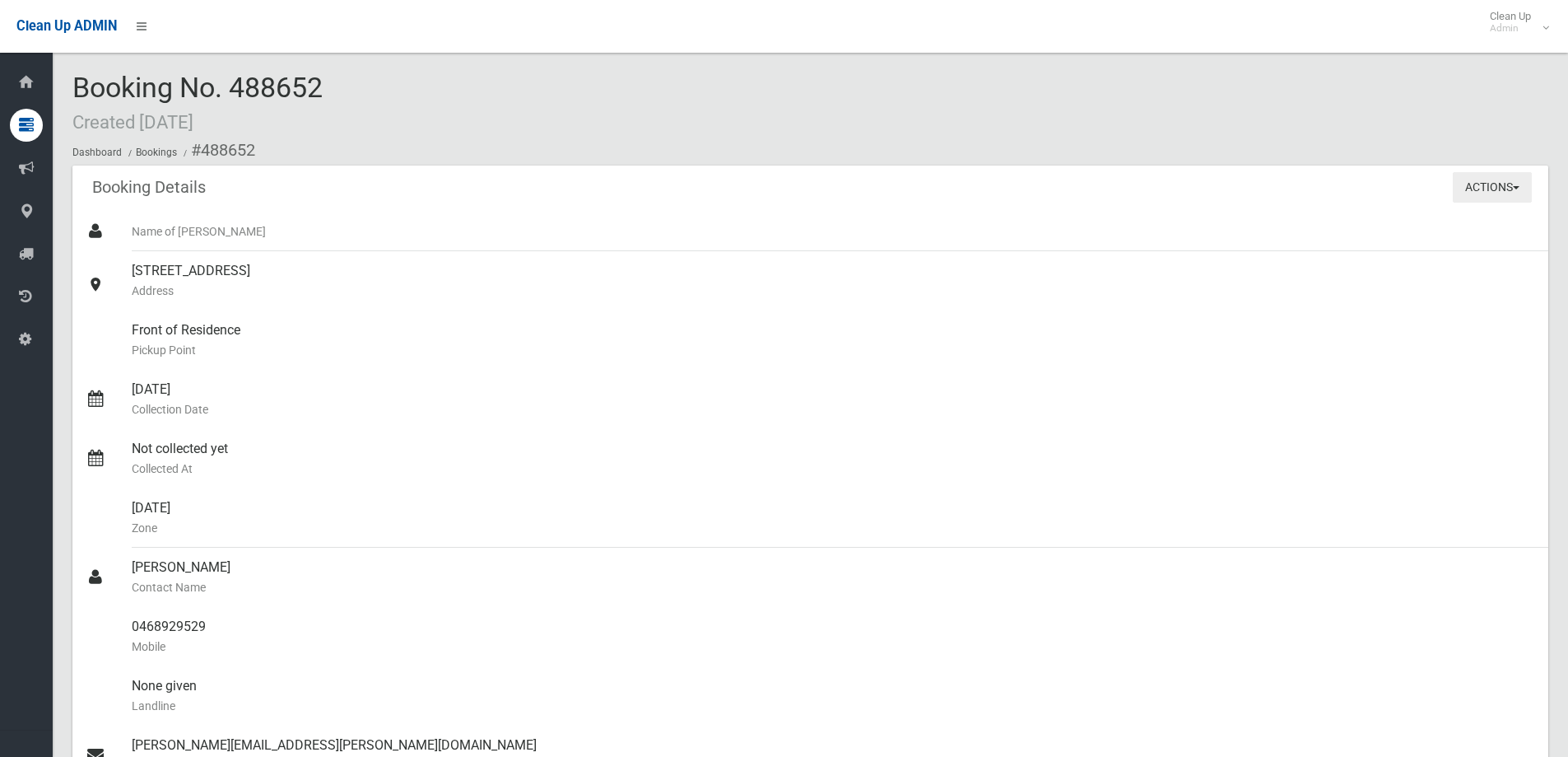
click at [1491, 184] on button "Actions" at bounding box center [1491, 187] width 79 height 30
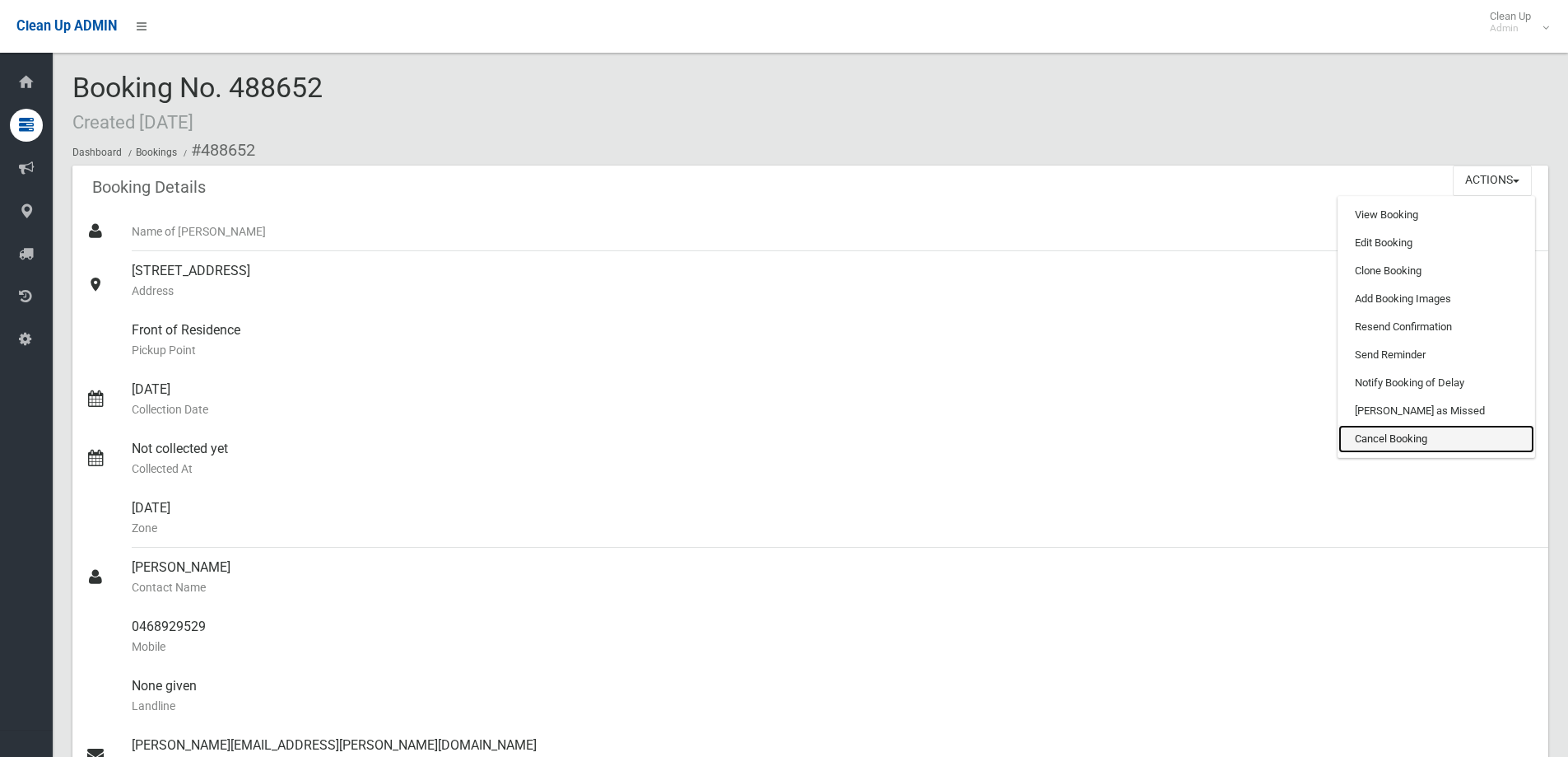
click at [1388, 435] on link "Cancel Booking" at bounding box center [1435, 439] width 196 height 28
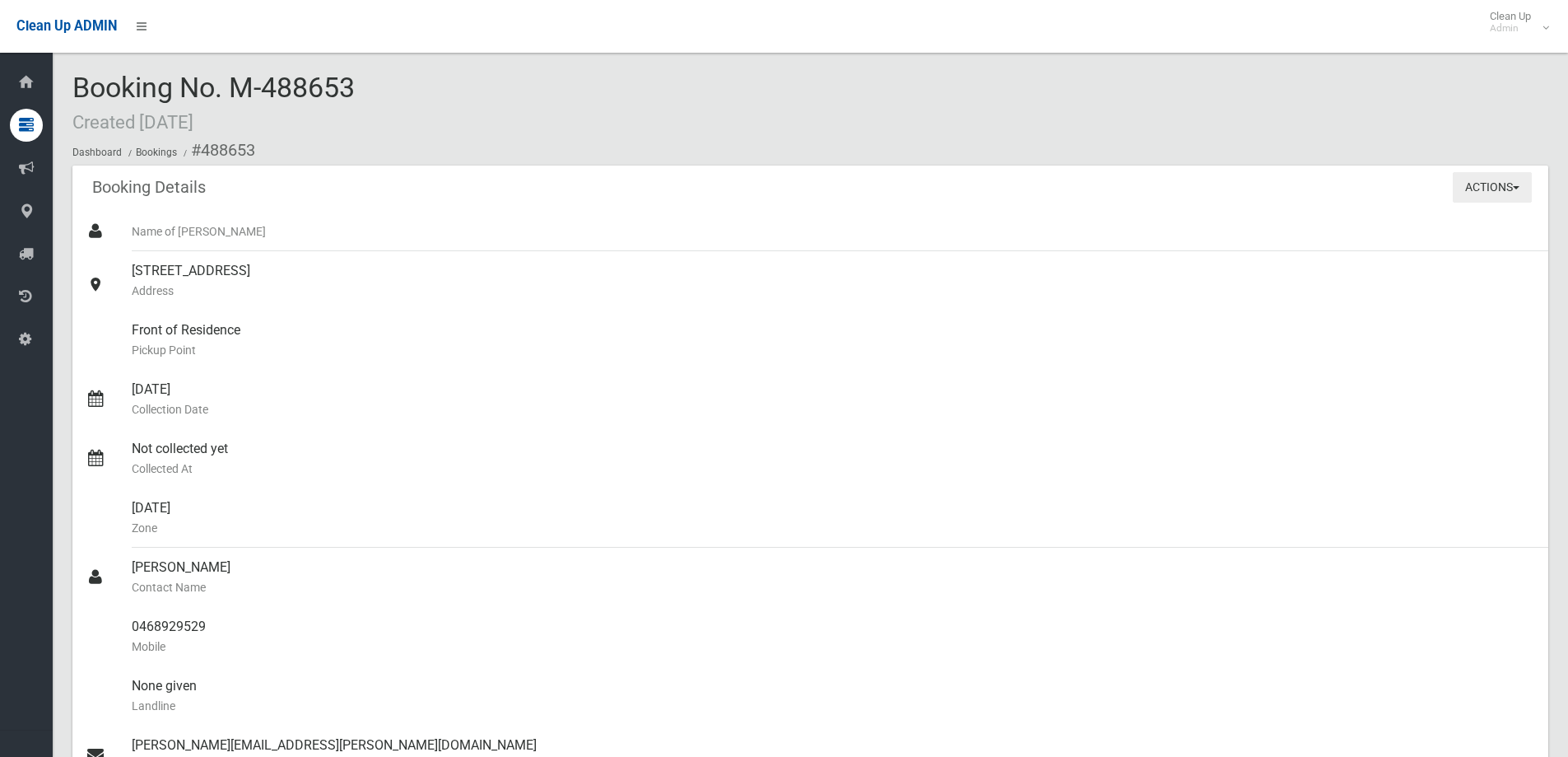
click at [1500, 192] on button "Actions" at bounding box center [1491, 187] width 79 height 30
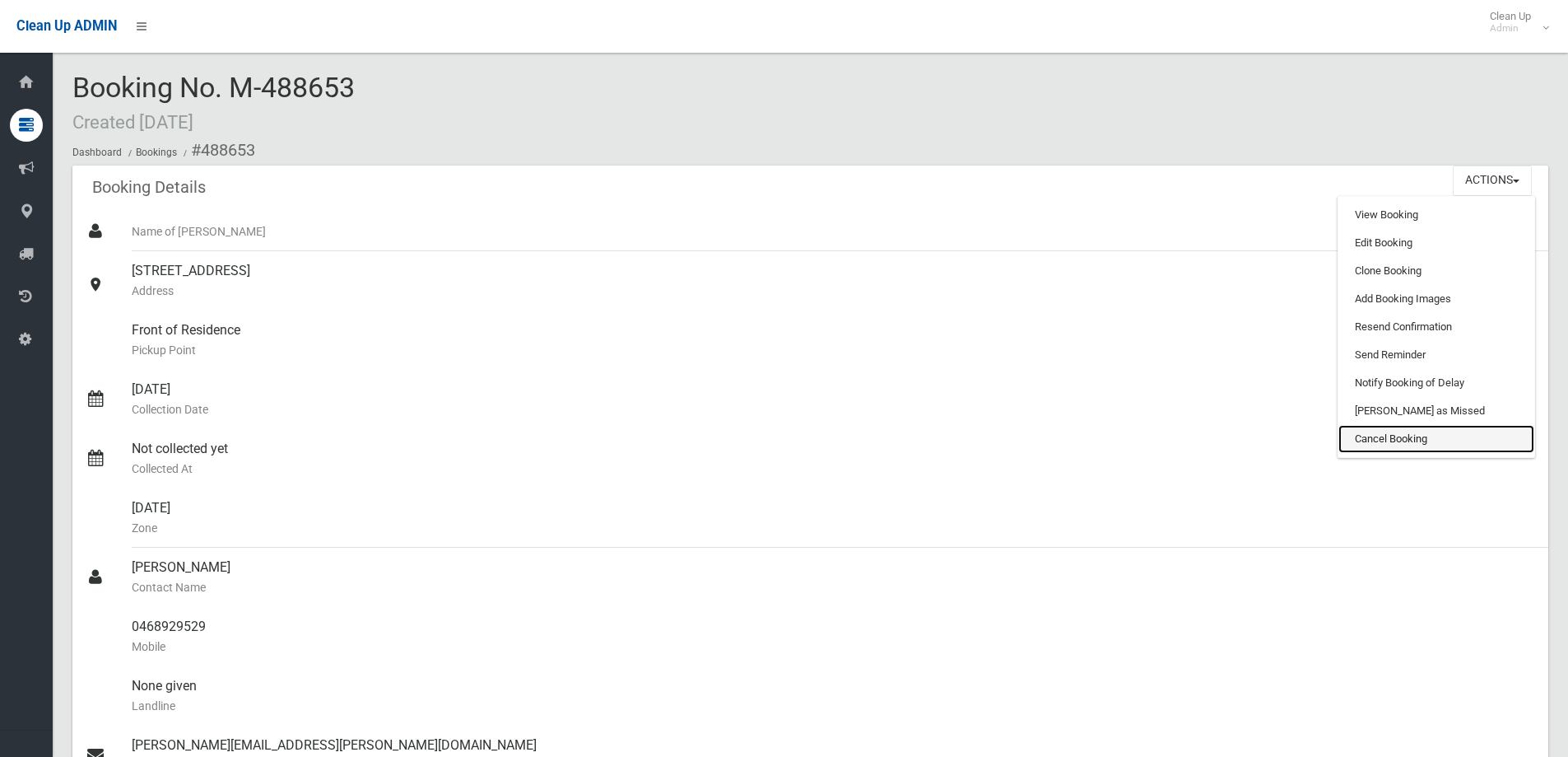
drag, startPoint x: 1410, startPoint y: 434, endPoint x: 858, endPoint y: 71, distance: 660.7
click at [1410, 434] on link "Cancel Booking" at bounding box center [1435, 439] width 196 height 28
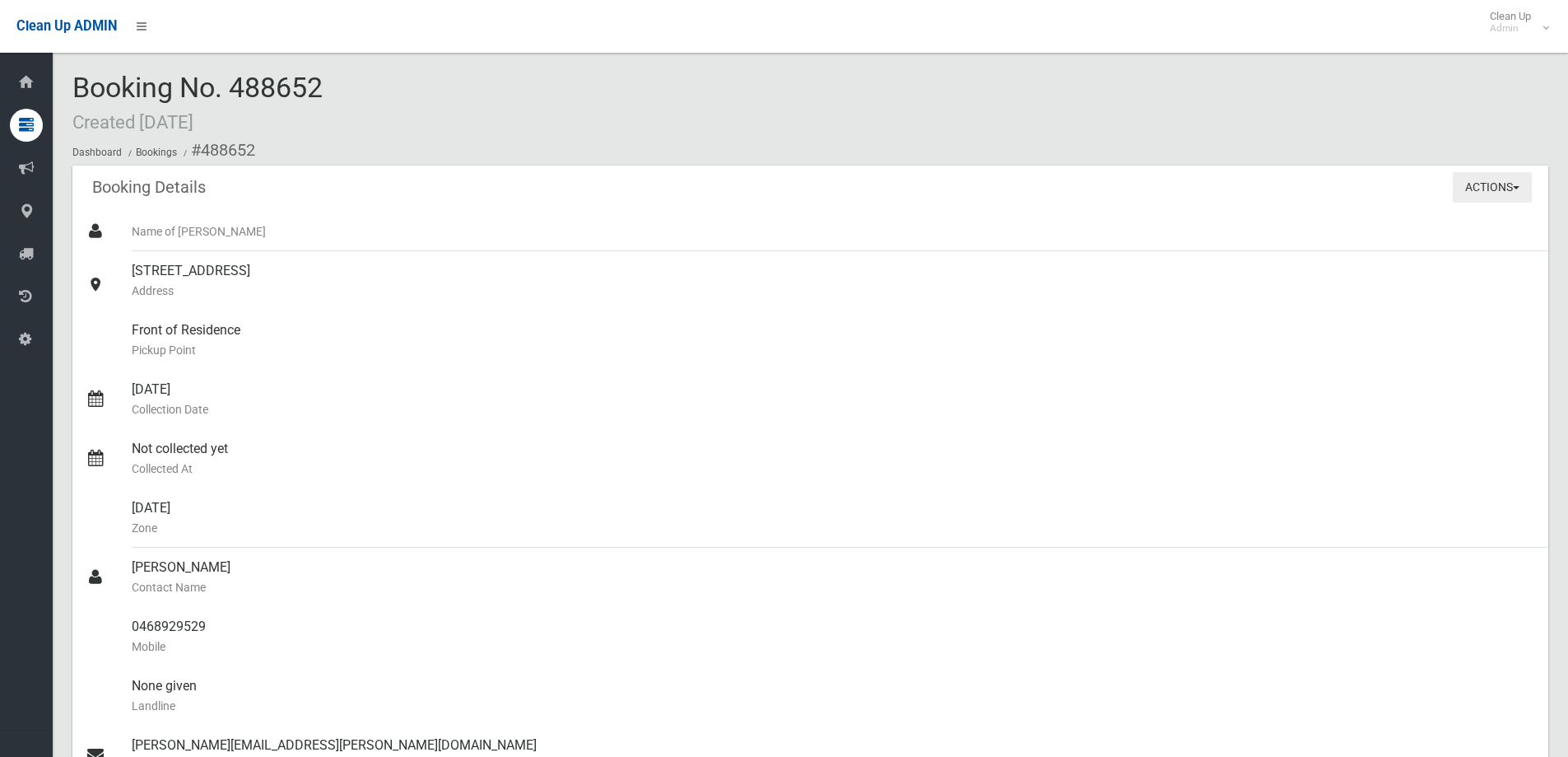
click at [1495, 175] on button "Actions" at bounding box center [1491, 187] width 79 height 30
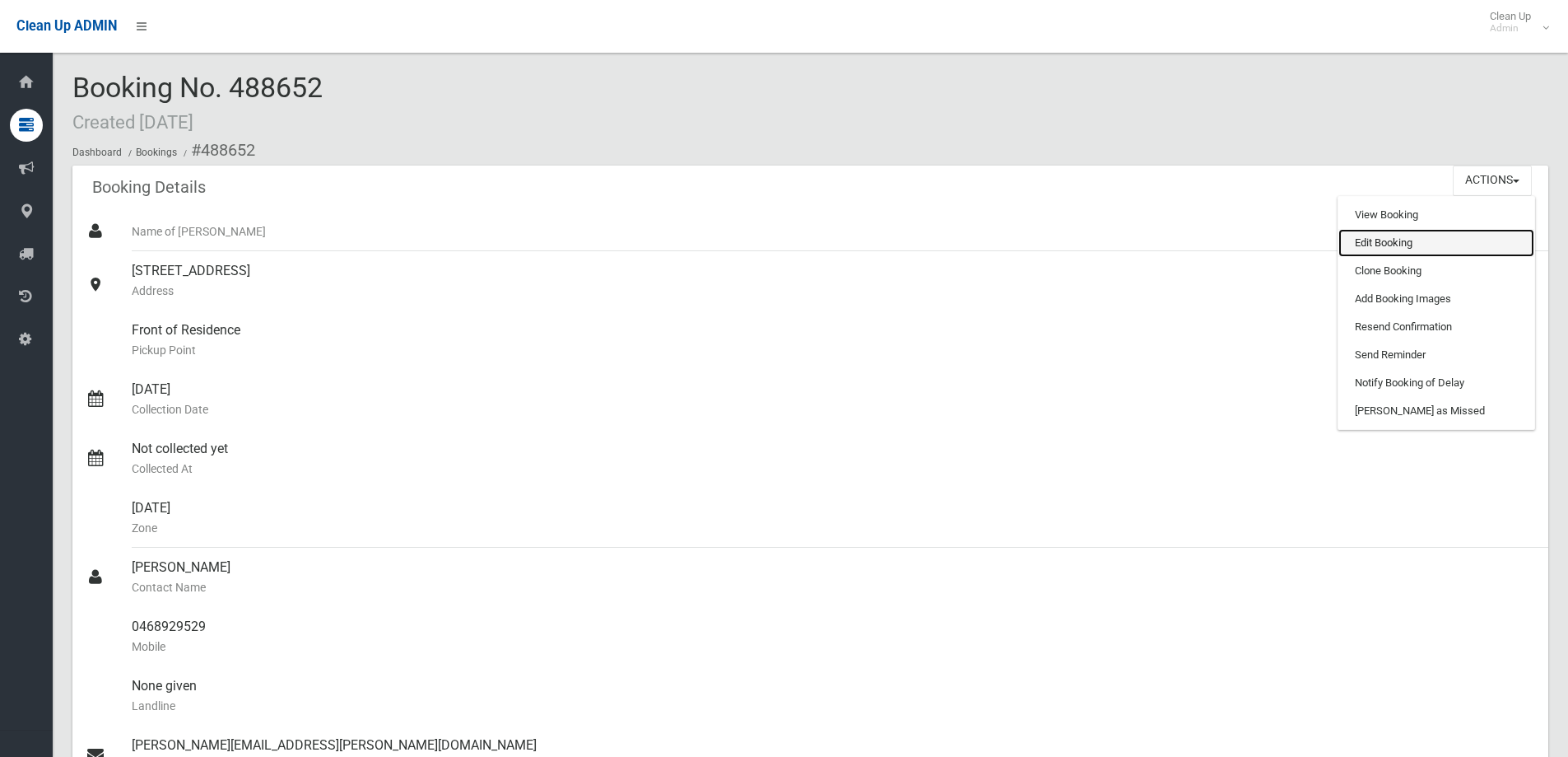
click at [1377, 242] on link "Edit Booking" at bounding box center [1435, 243] width 196 height 28
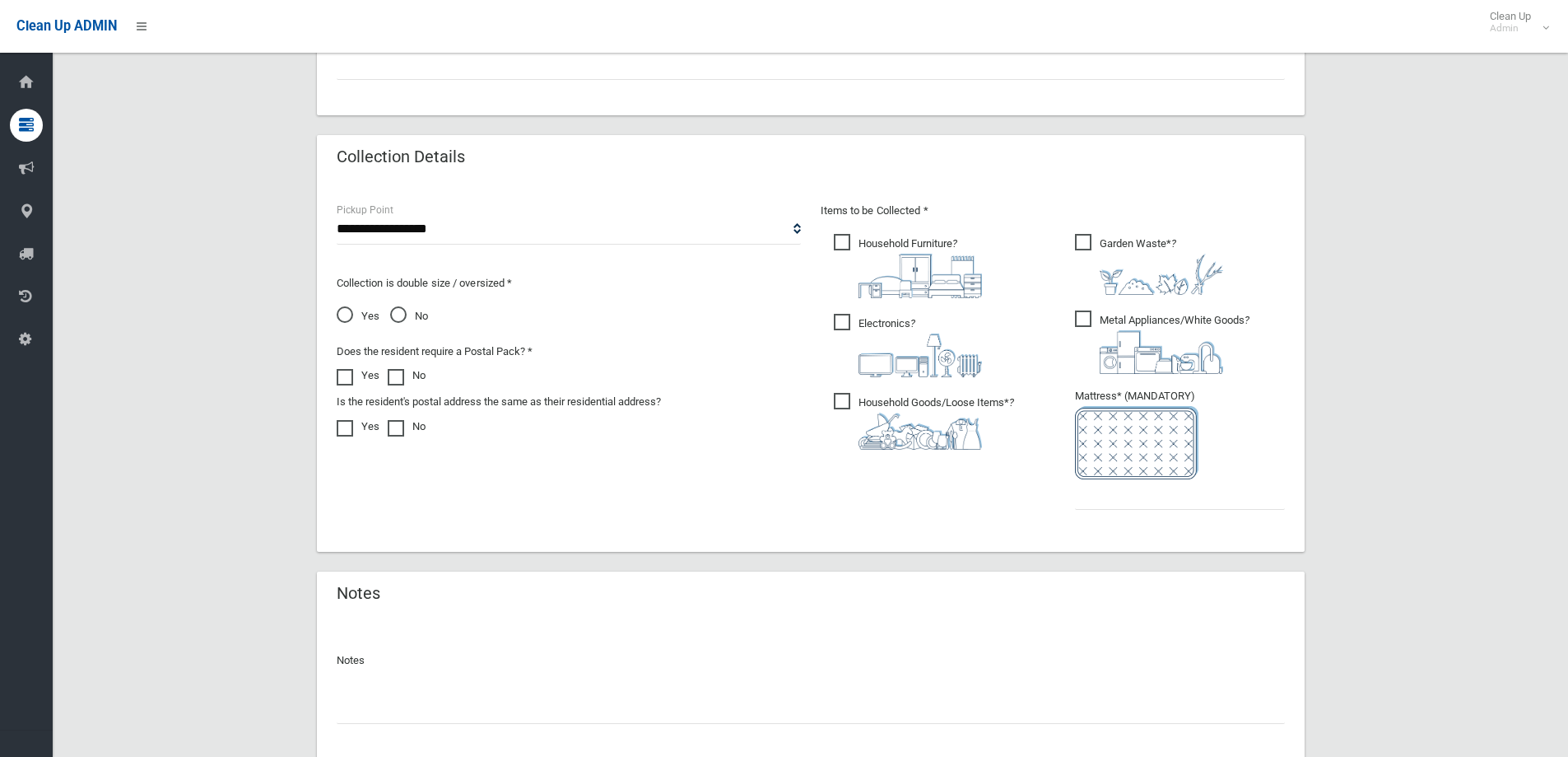
scroll to position [864, 0]
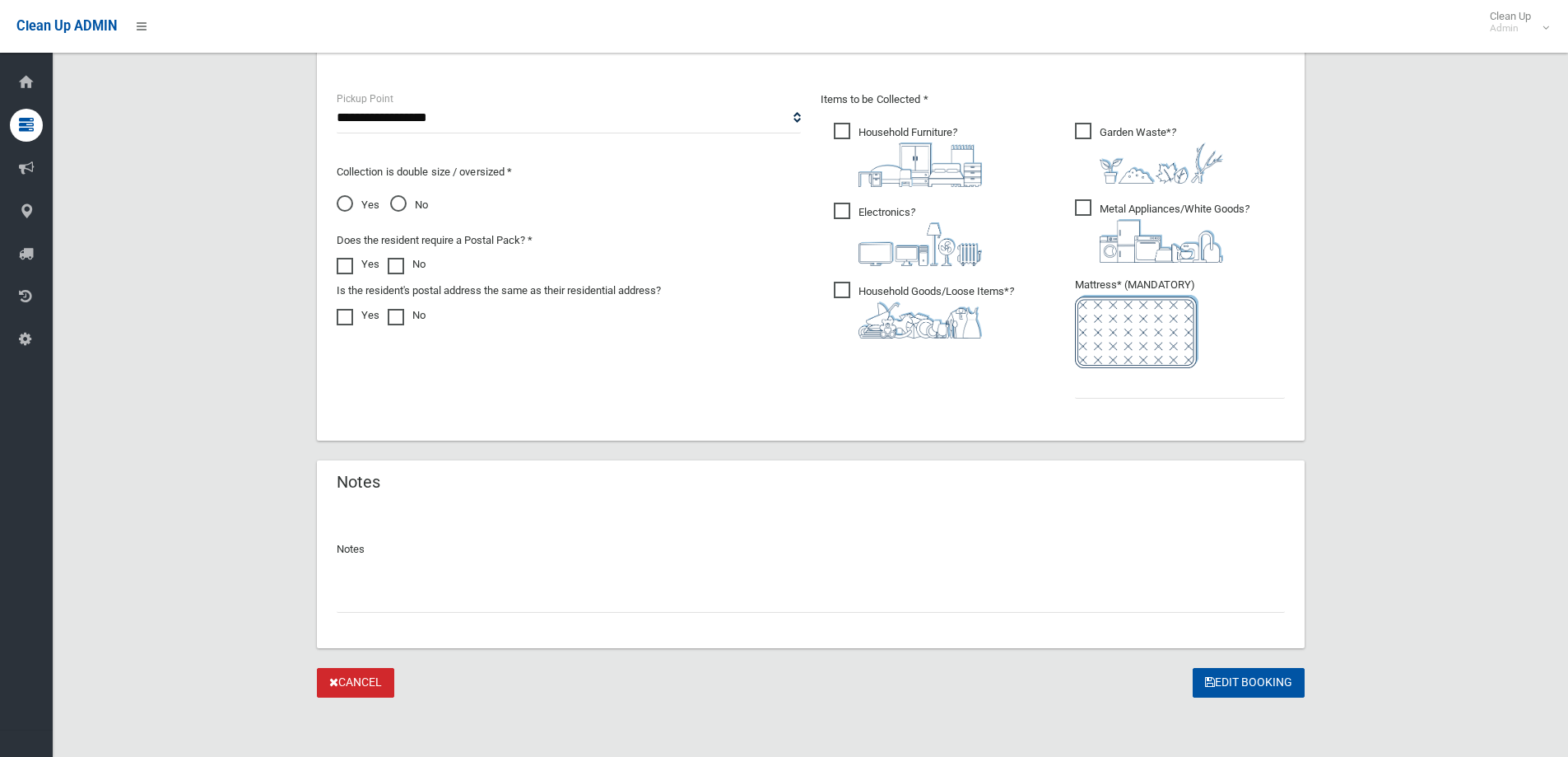
click at [379, 611] on input "text" at bounding box center [811, 598] width 948 height 30
click at [483, 596] on input "**********" at bounding box center [811, 598] width 948 height 30
click at [658, 597] on input "**********" at bounding box center [811, 598] width 948 height 30
type input "**********"
click at [1220, 674] on button "Edit Booking" at bounding box center [1249, 683] width 112 height 30
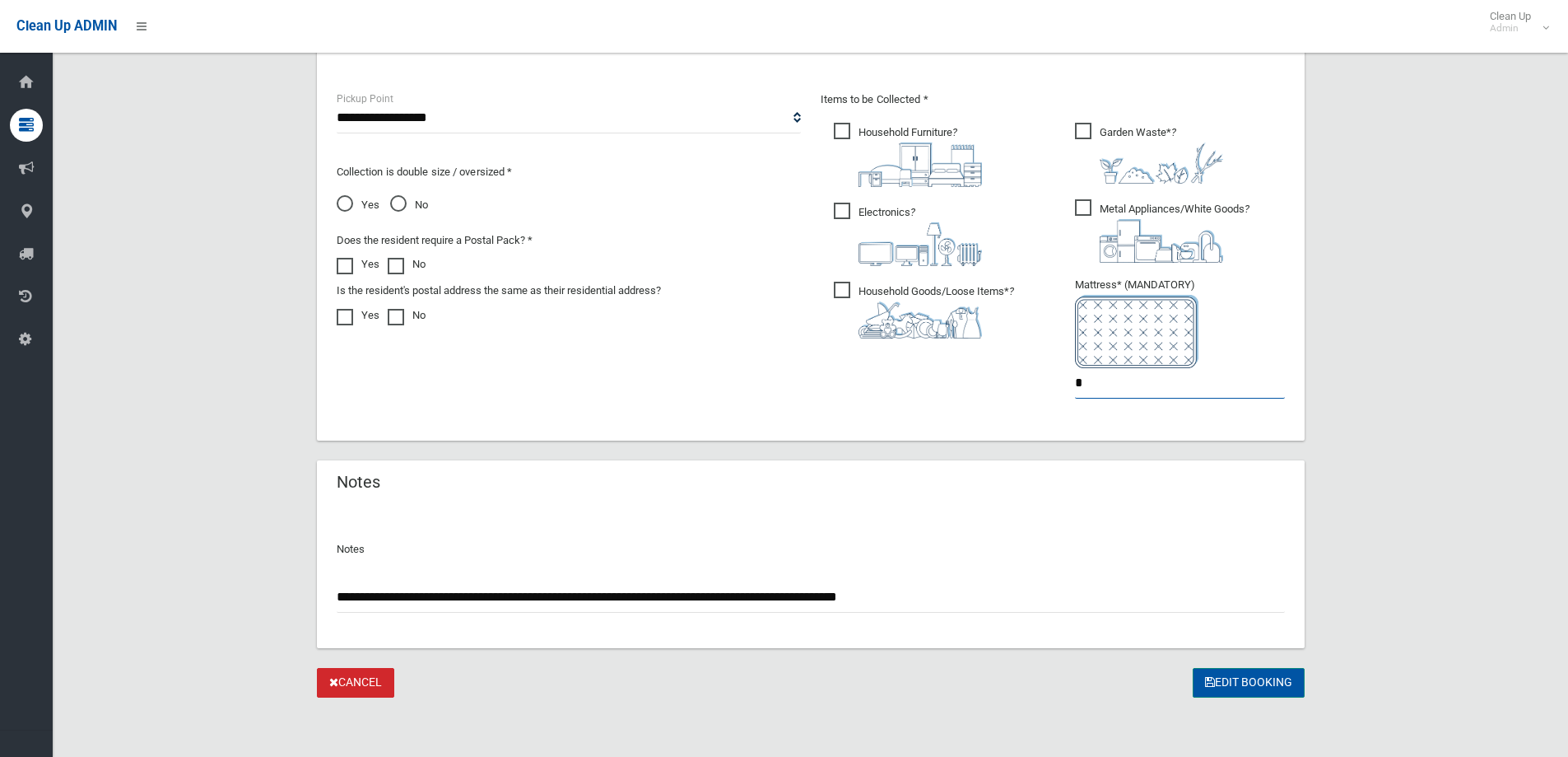
type input "*"
click at [1244, 687] on button "Edit Booking" at bounding box center [1249, 683] width 112 height 30
drag, startPoint x: 953, startPoint y: 599, endPoint x: 199, endPoint y: 582, distance: 754.2
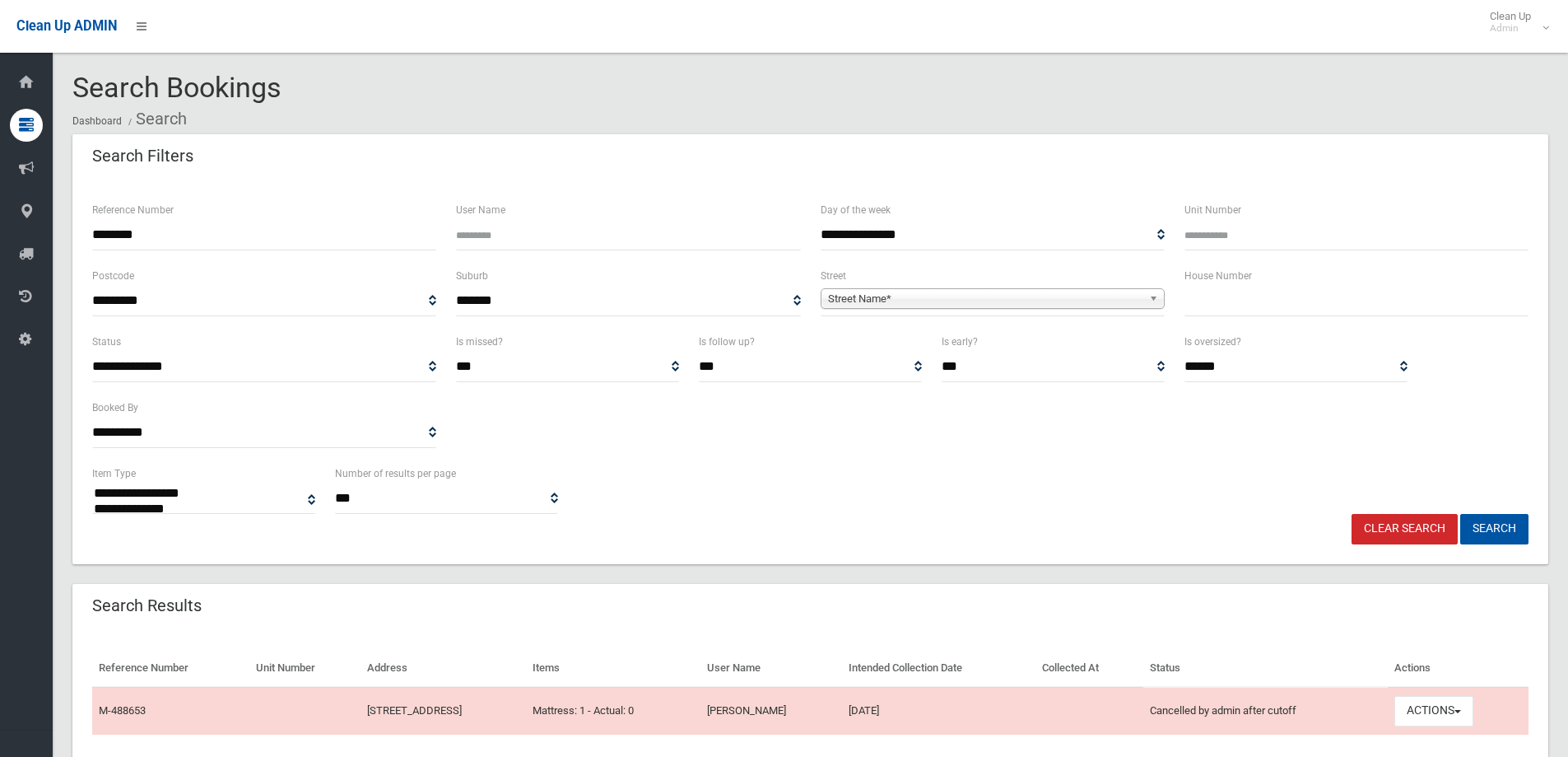
select select
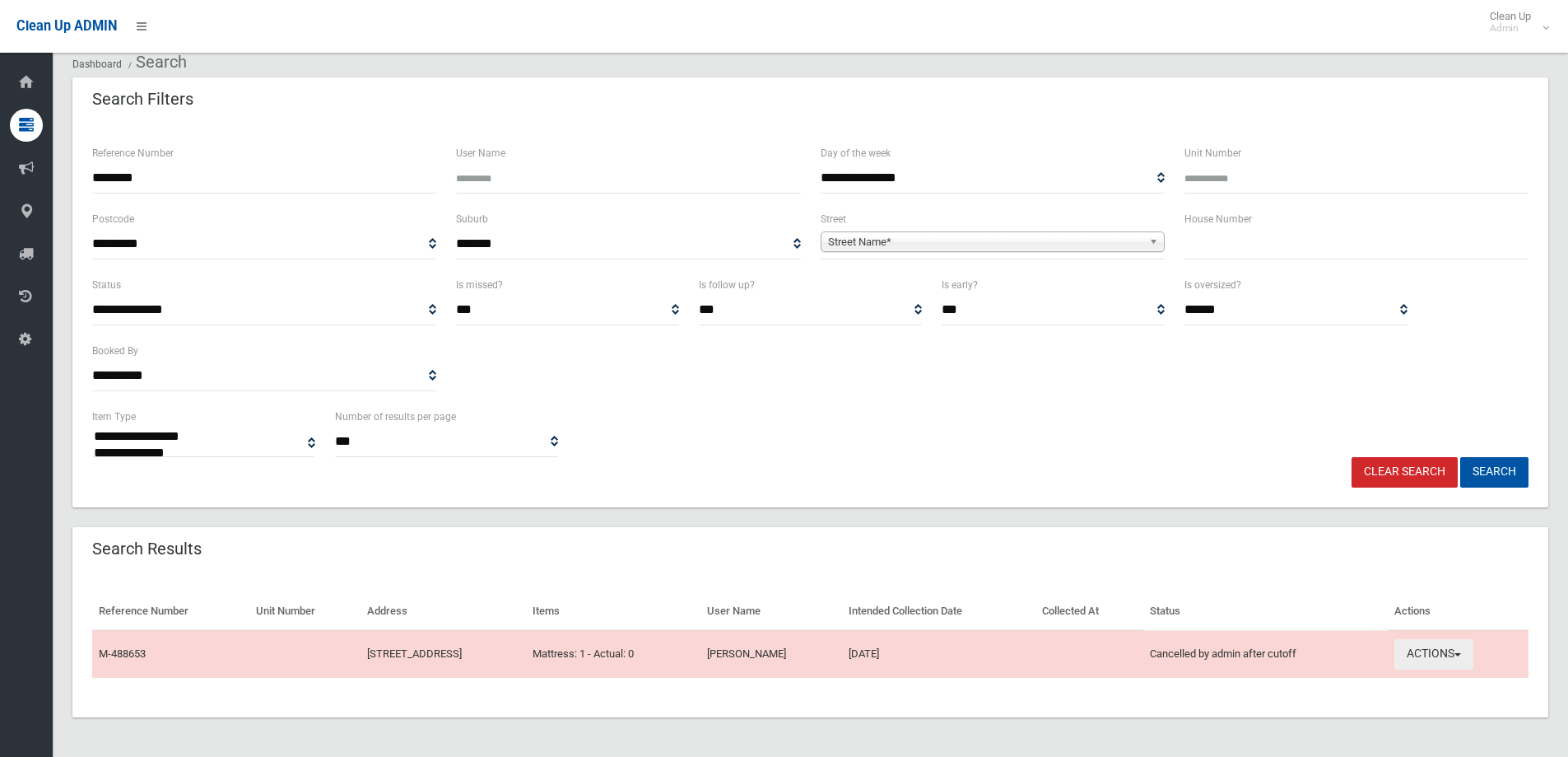
click at [1453, 650] on button "Actions" at bounding box center [1432, 655] width 79 height 30
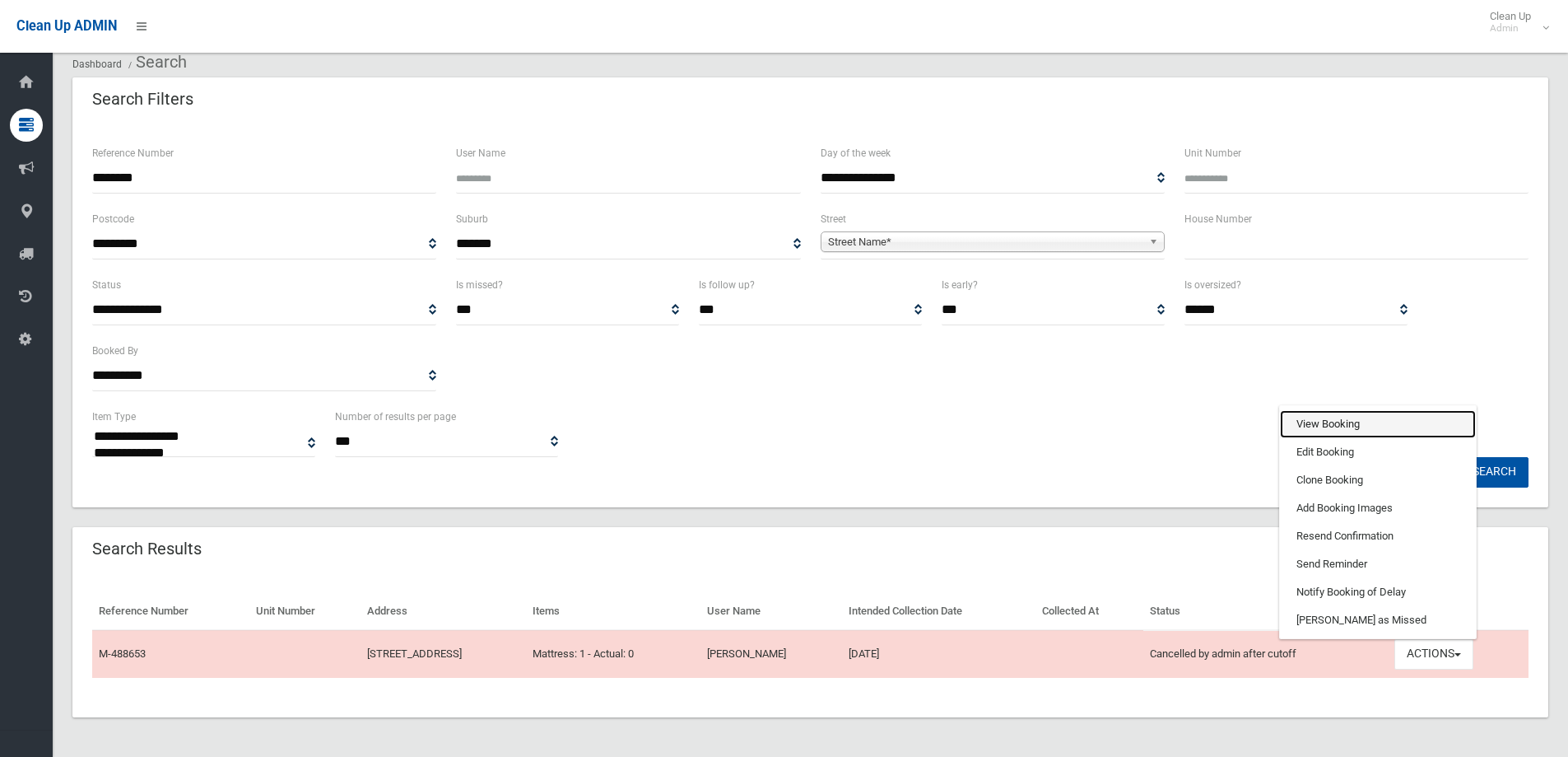
click at [1346, 421] on link "View Booking" at bounding box center [1377, 424] width 196 height 28
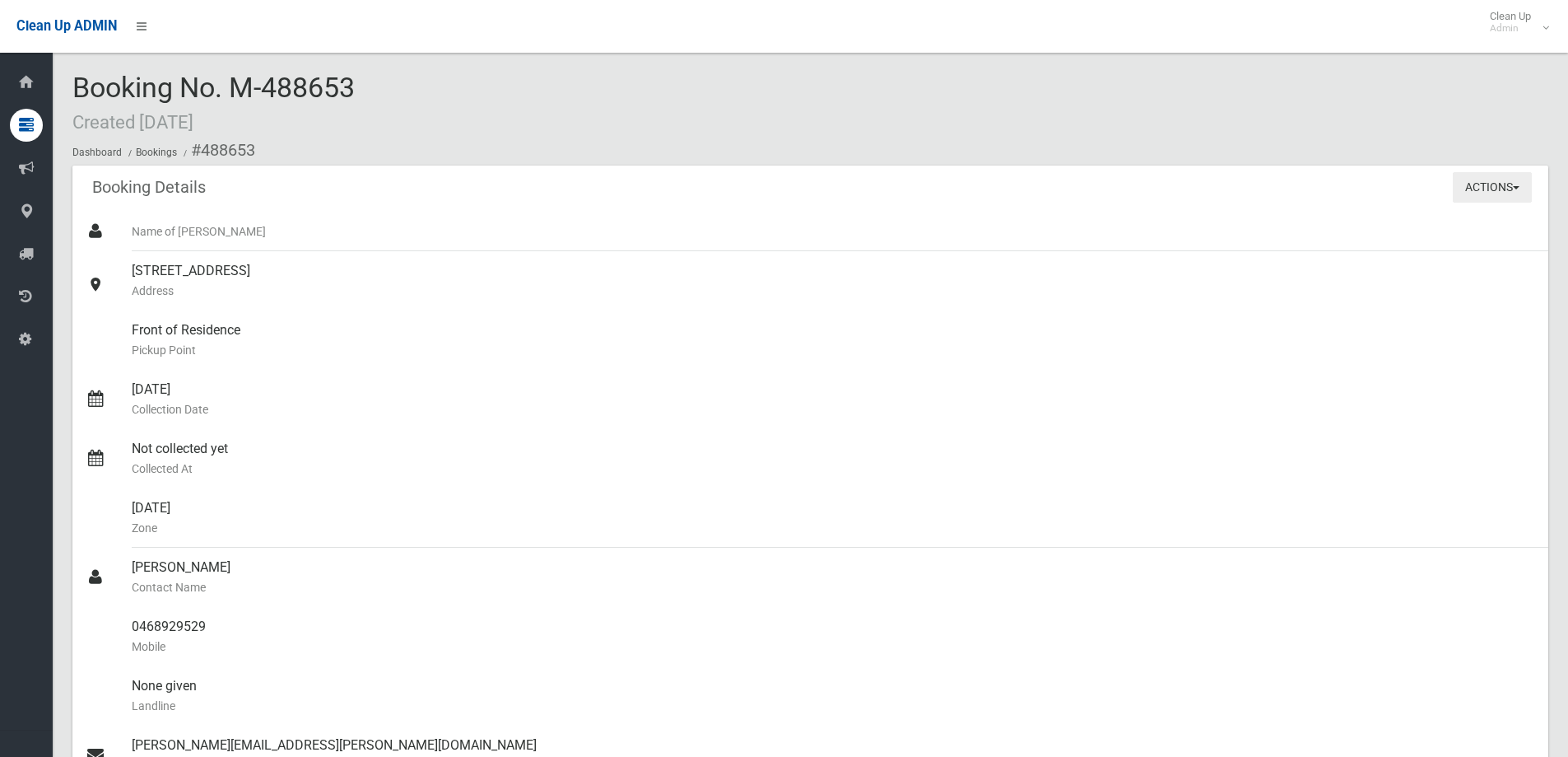
click at [1519, 184] on button "Actions" at bounding box center [1491, 187] width 79 height 30
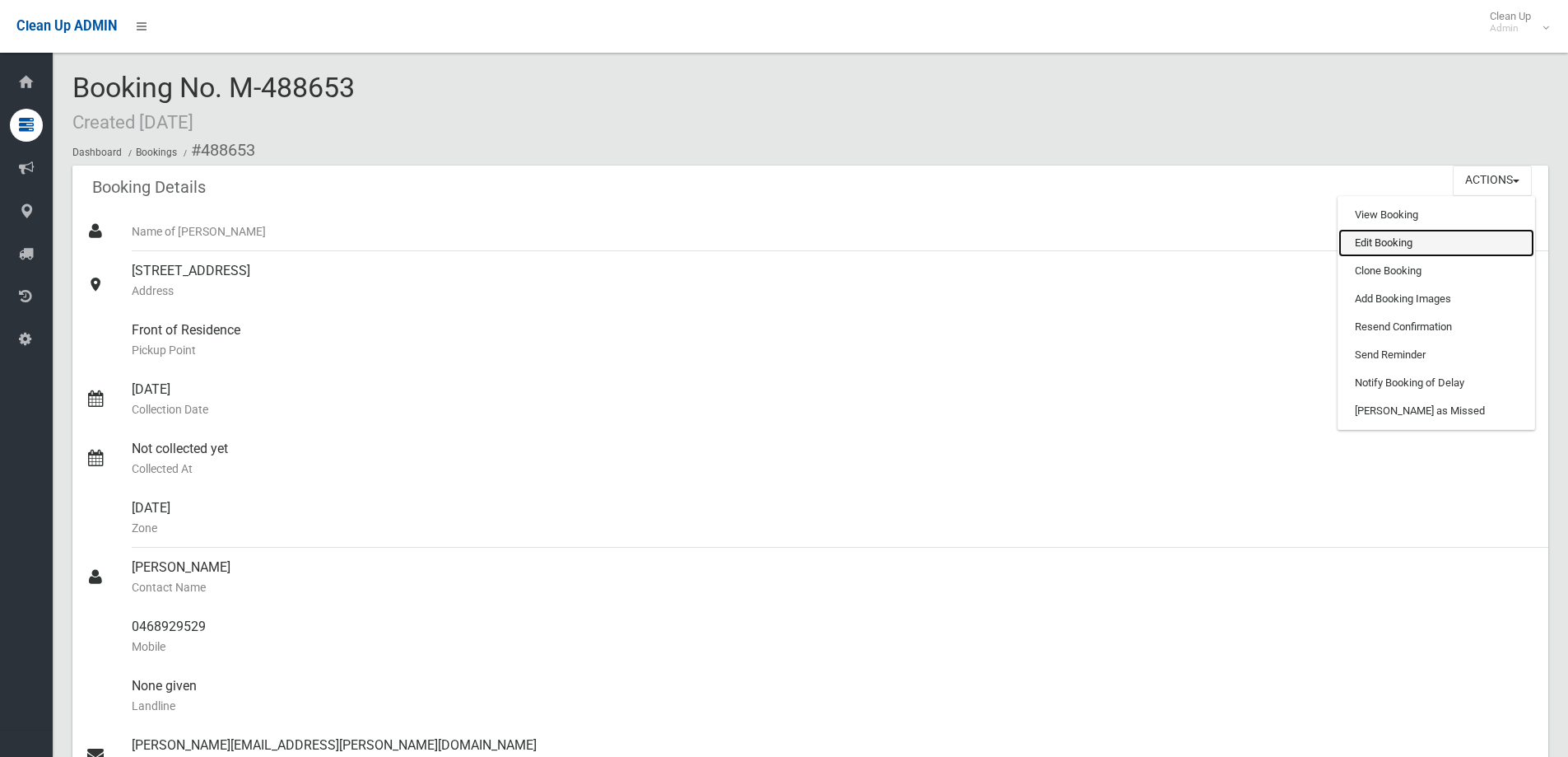
click at [1388, 242] on link "Edit Booking" at bounding box center [1435, 243] width 196 height 28
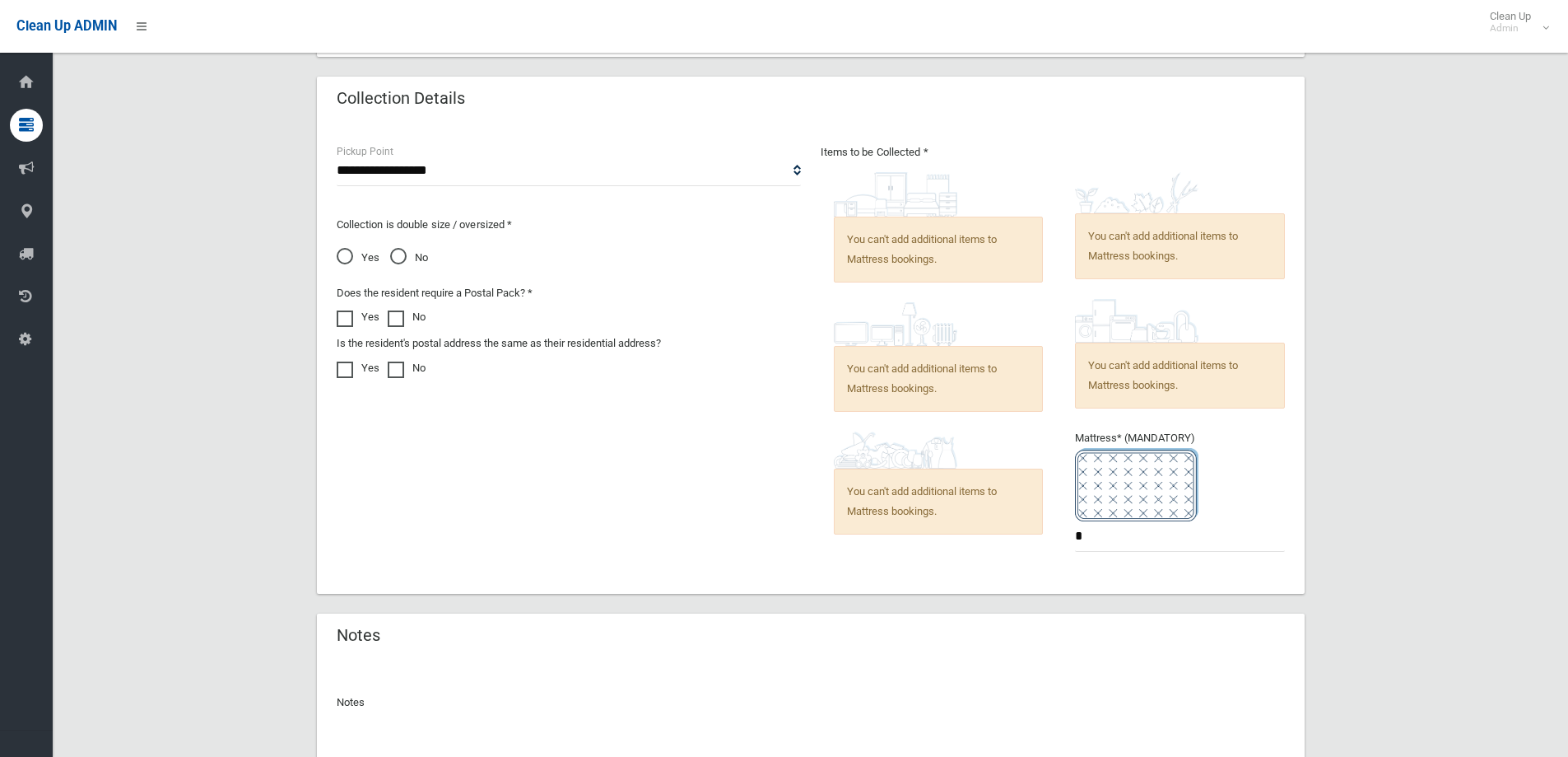
scroll to position [965, 0]
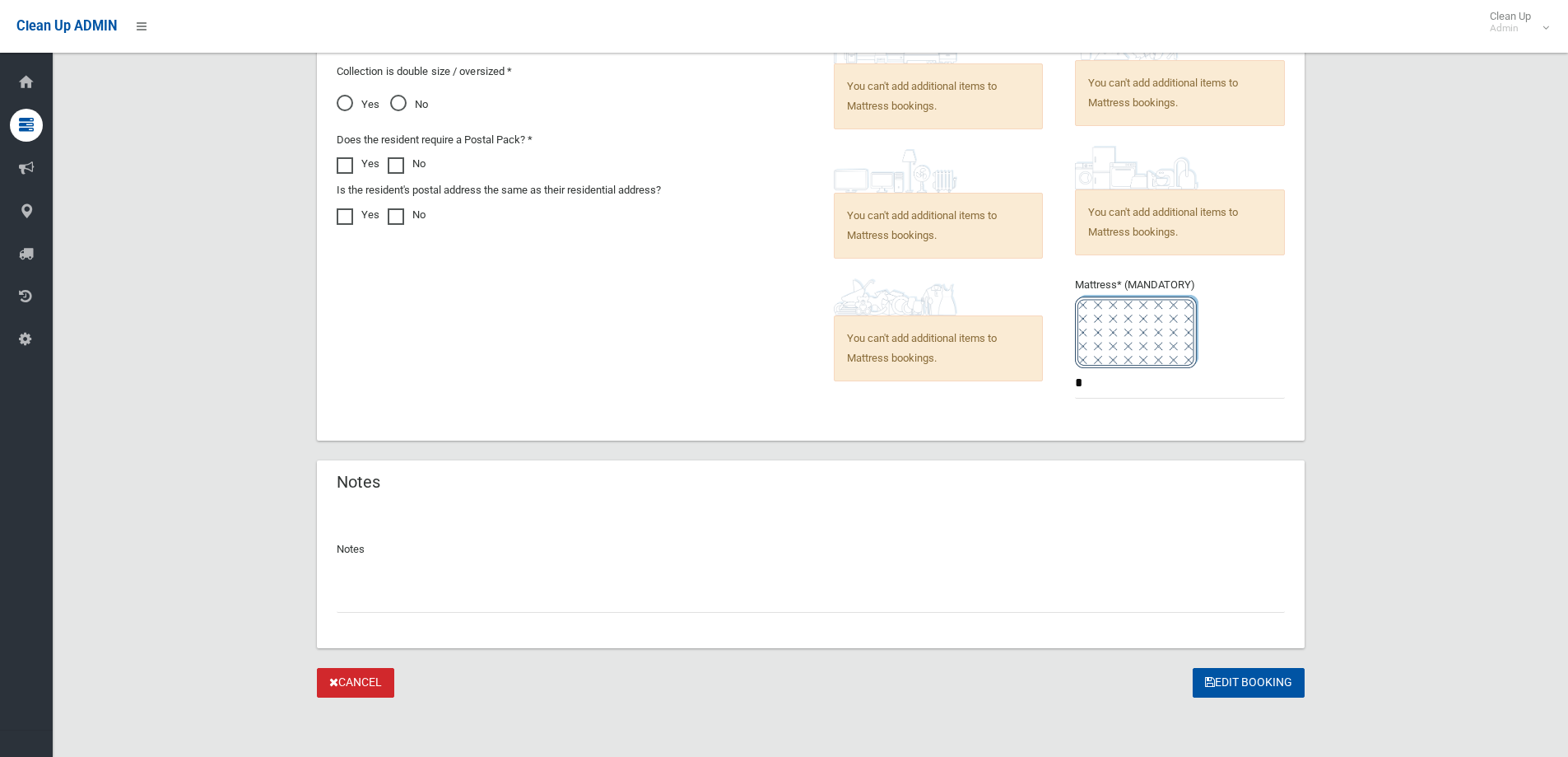
click at [516, 591] on input "text" at bounding box center [811, 598] width 948 height 30
paste input "**********"
type input "**********"
click at [1231, 678] on button "Edit Booking" at bounding box center [1249, 683] width 112 height 30
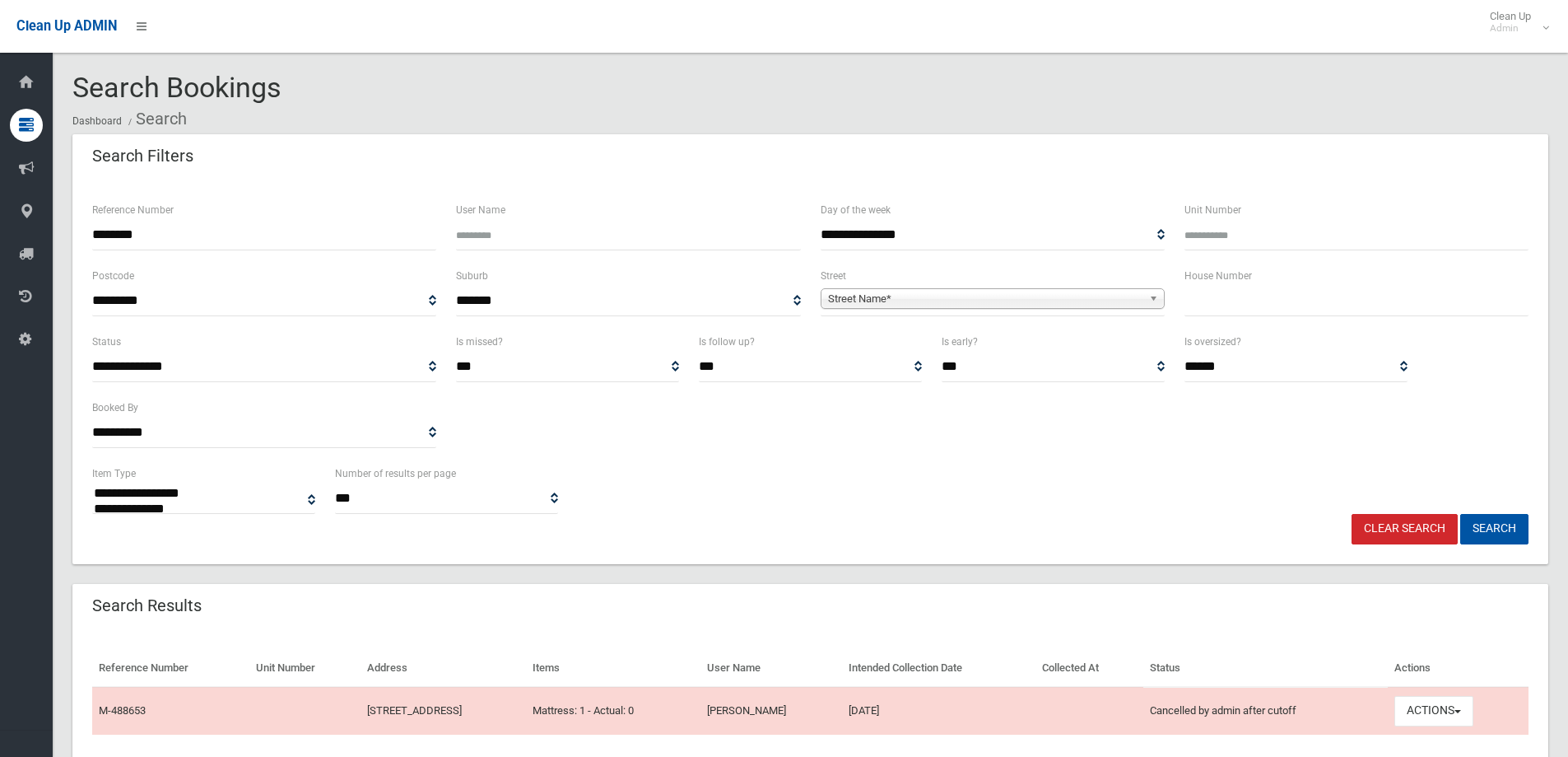
select select
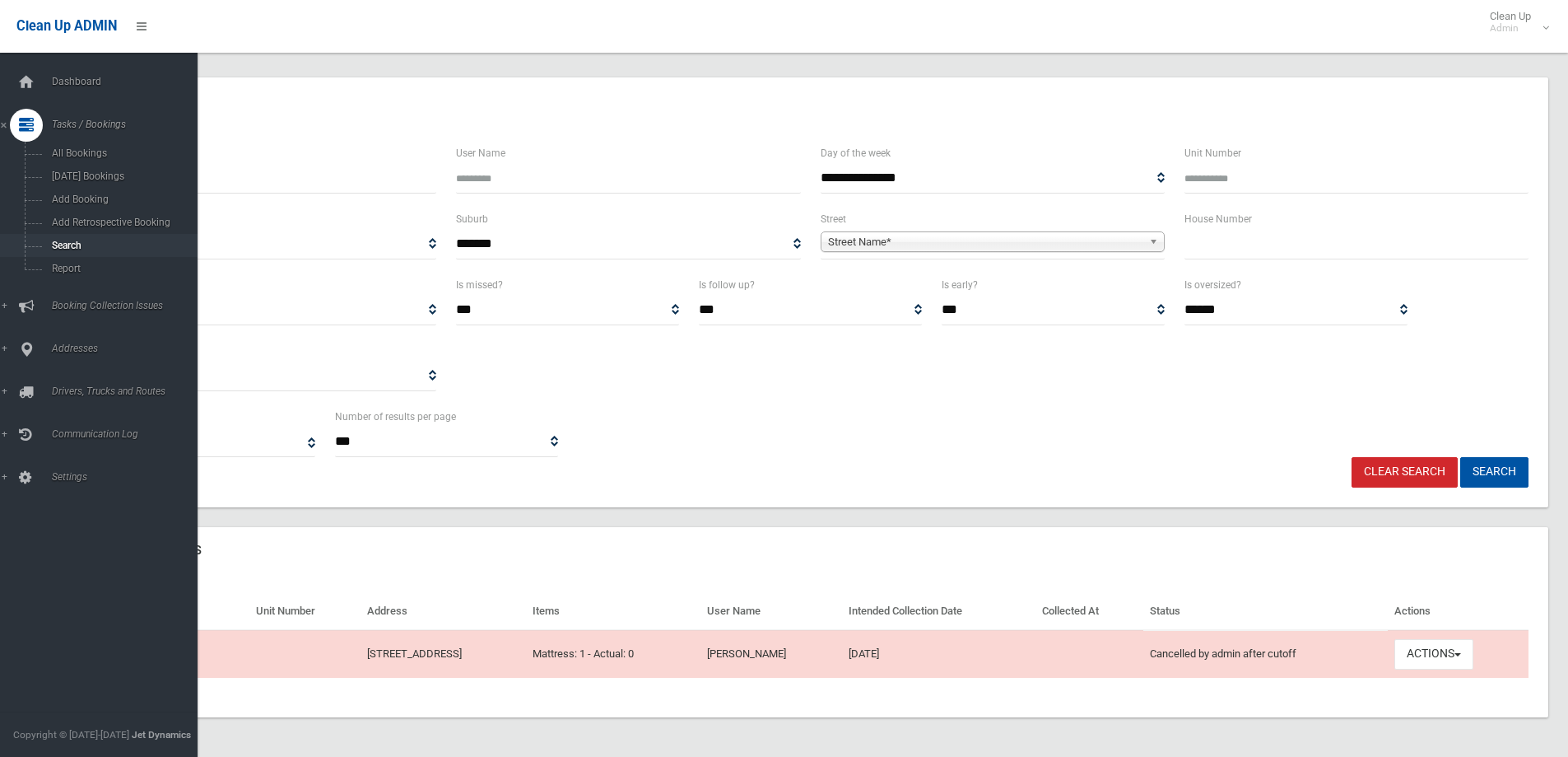
drag, startPoint x: 373, startPoint y: 188, endPoint x: 0, endPoint y: 241, distance: 376.7
click at [0, 241] on div "**********" at bounding box center [784, 360] width 1568 height 794
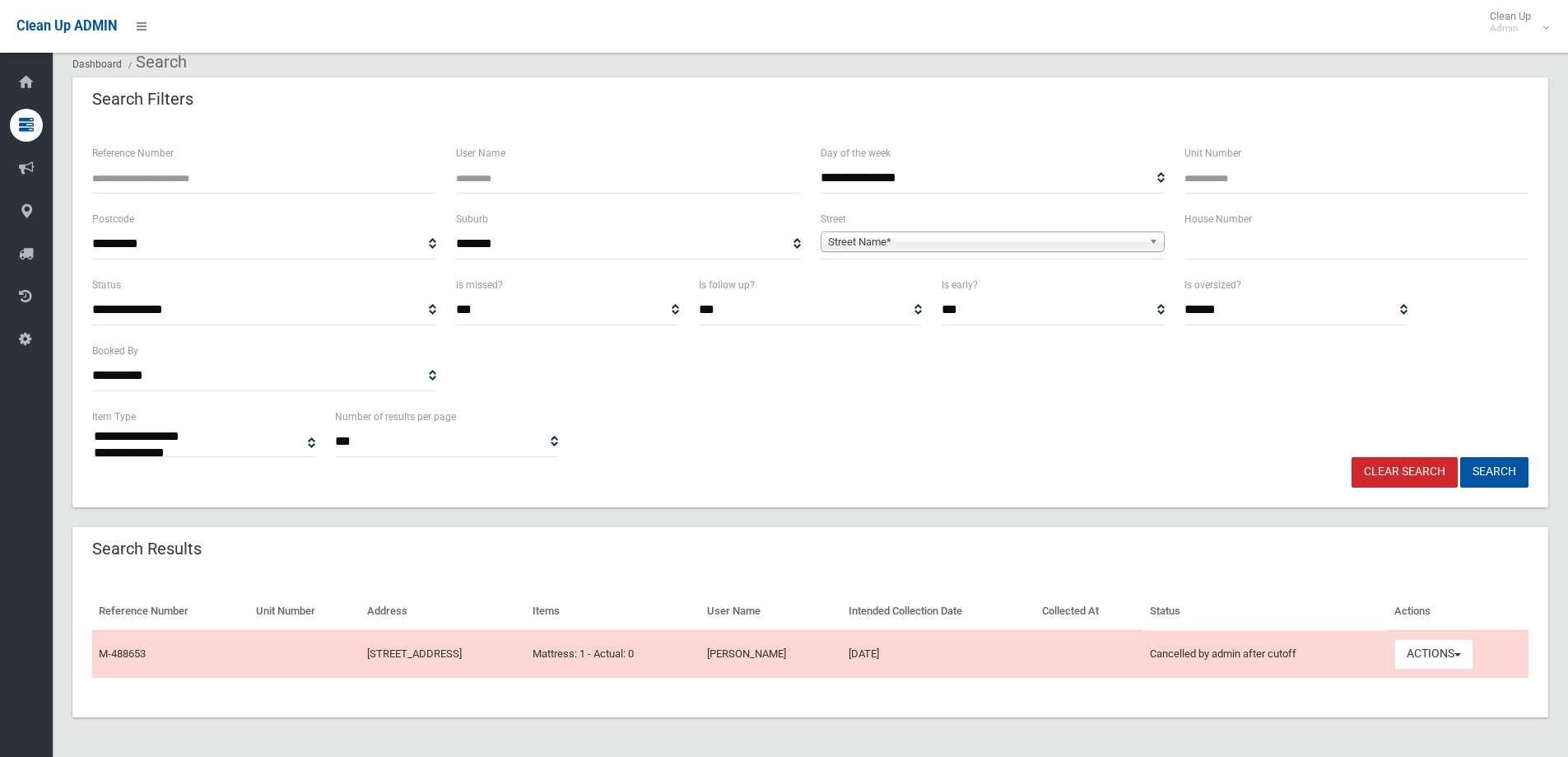
click at [1197, 238] on input "text" at bounding box center [1356, 244] width 344 height 30
type input "*"
click at [1096, 243] on span "Street Name*" at bounding box center [985, 242] width 315 height 20
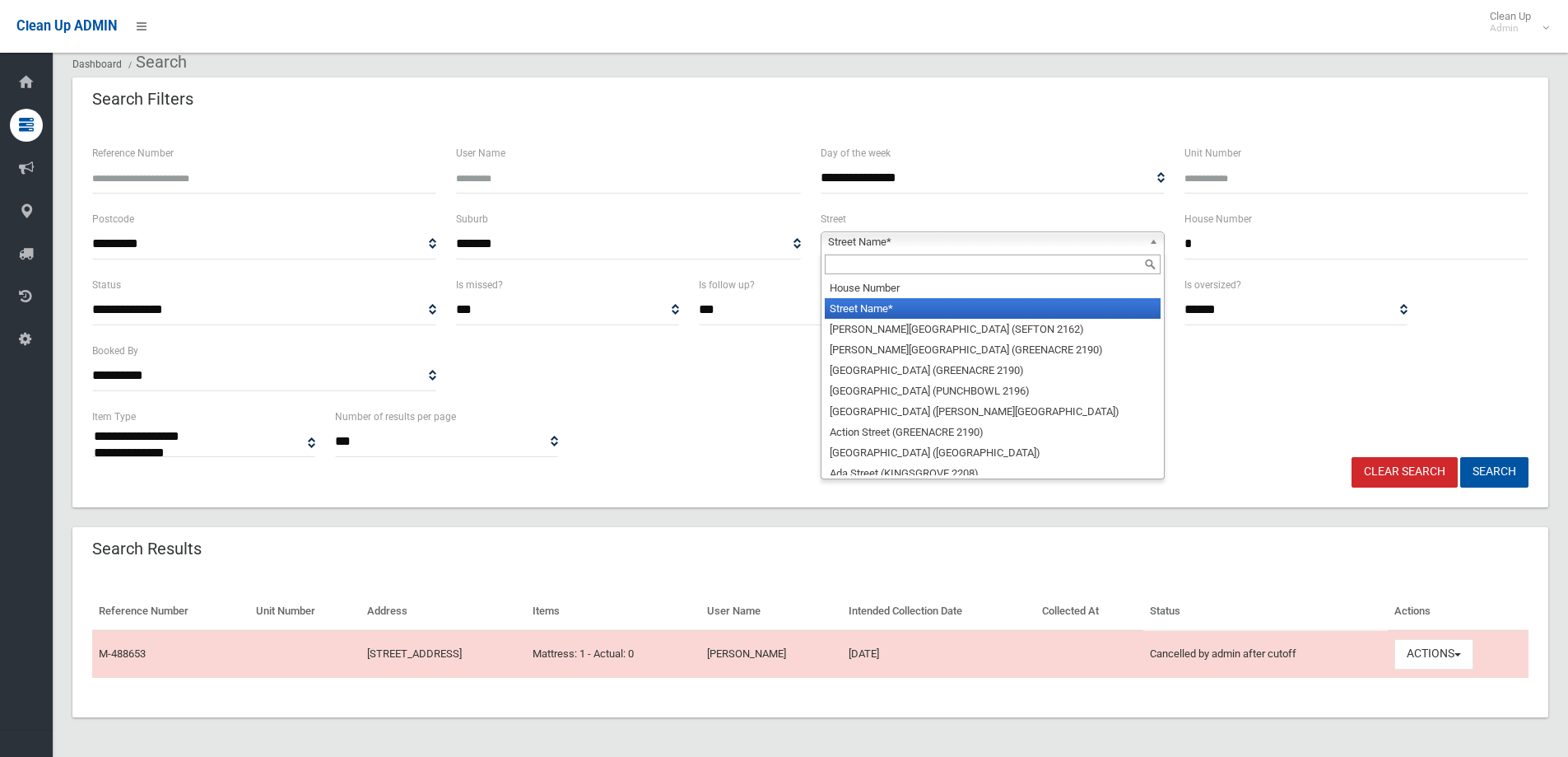
click at [1026, 272] on input "text" at bounding box center [993, 264] width 336 height 20
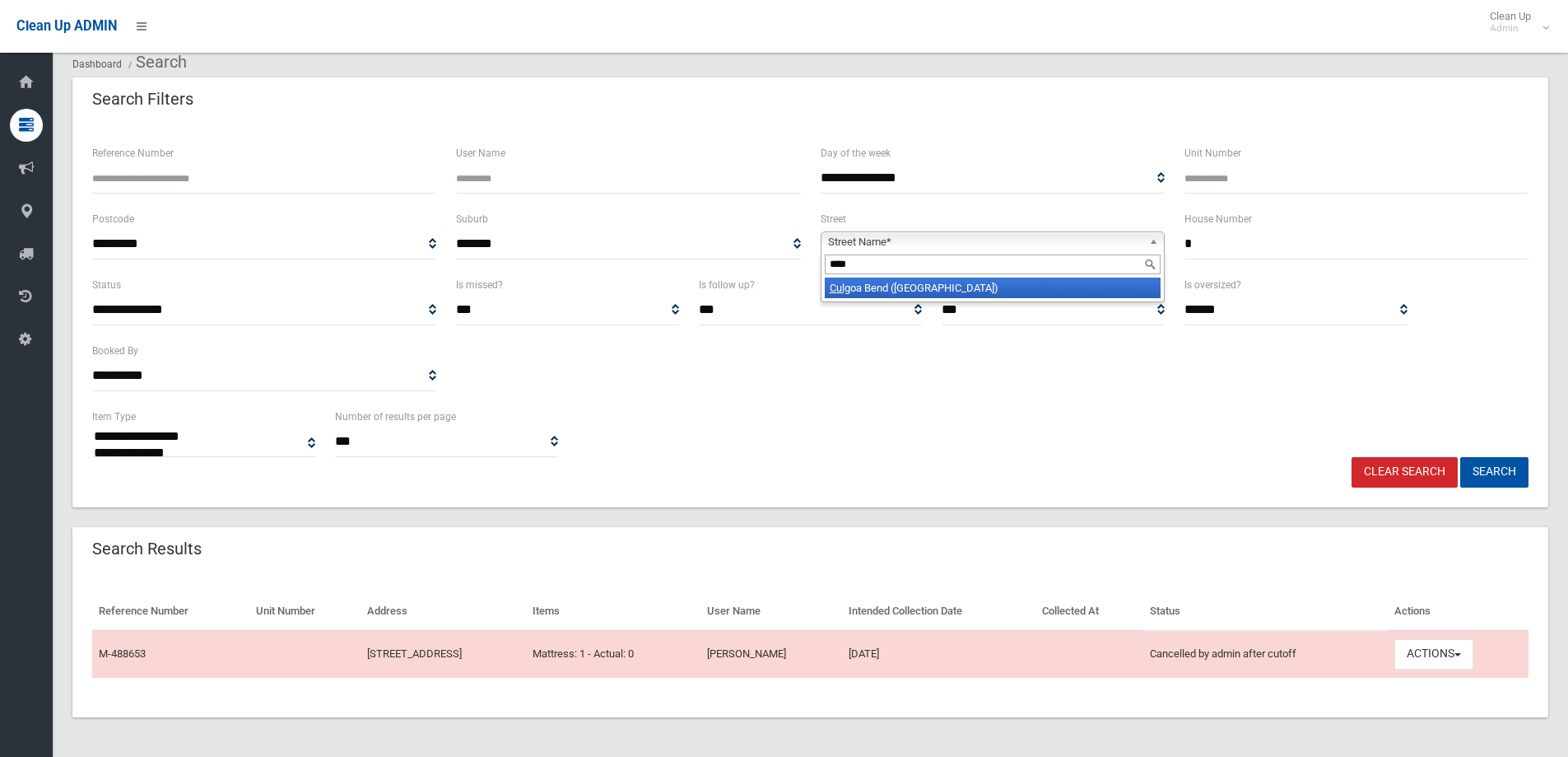
type input "****"
click at [982, 284] on li "Culg oa Bend (VILLAWOOD 2163)" at bounding box center [993, 288] width 336 height 21
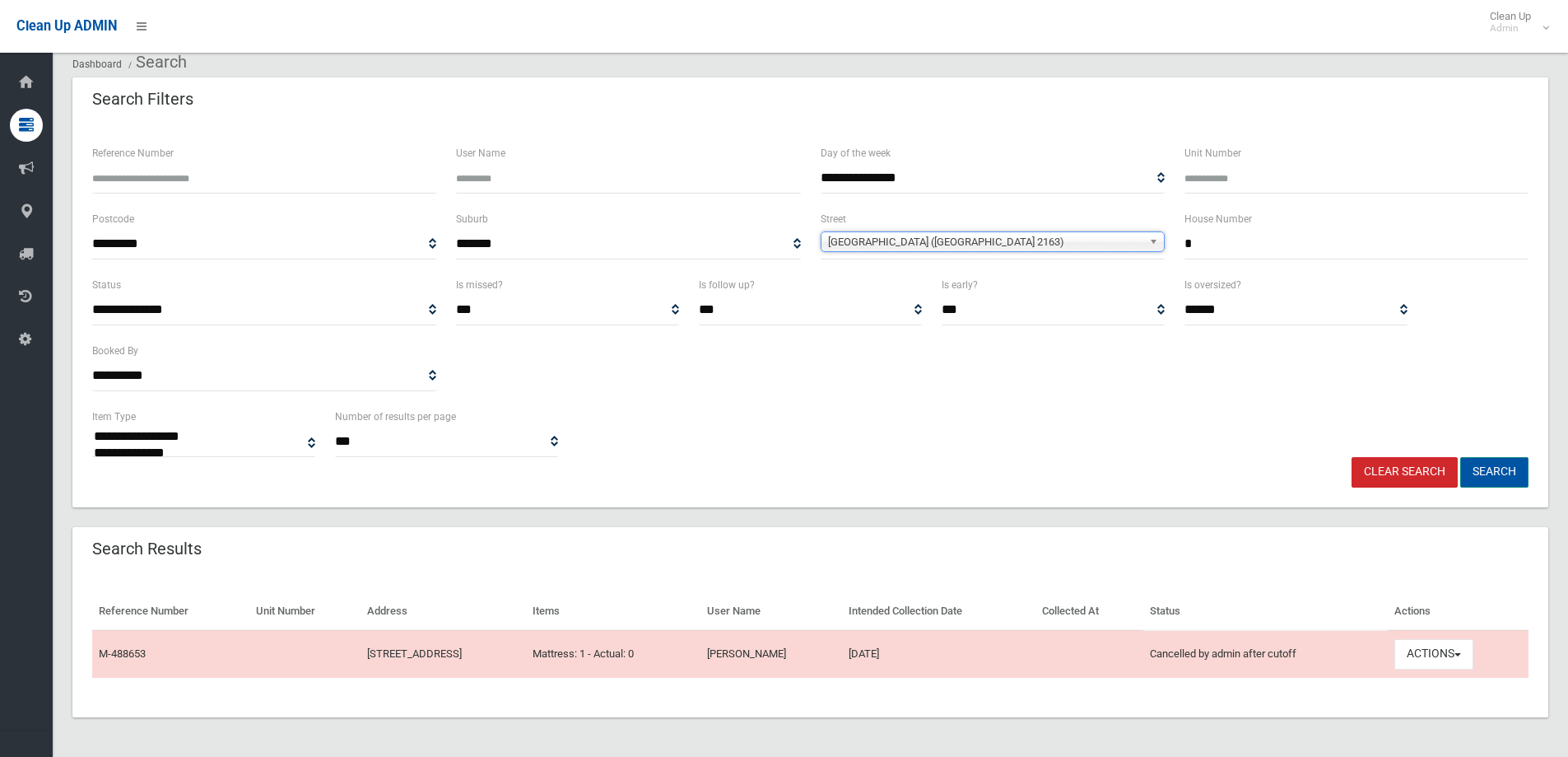
click at [1485, 470] on button "Search" at bounding box center [1494, 472] width 68 height 30
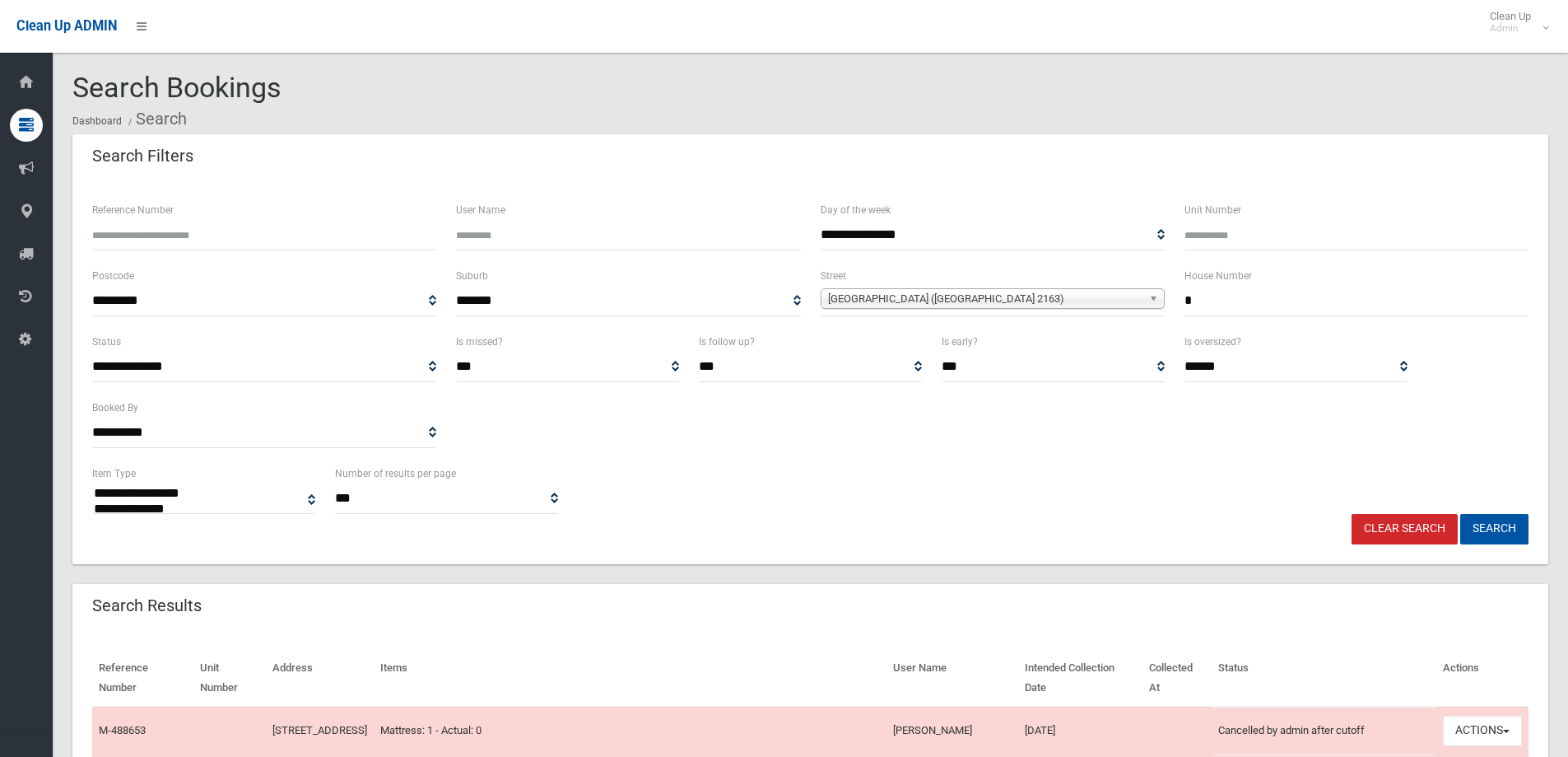
select select
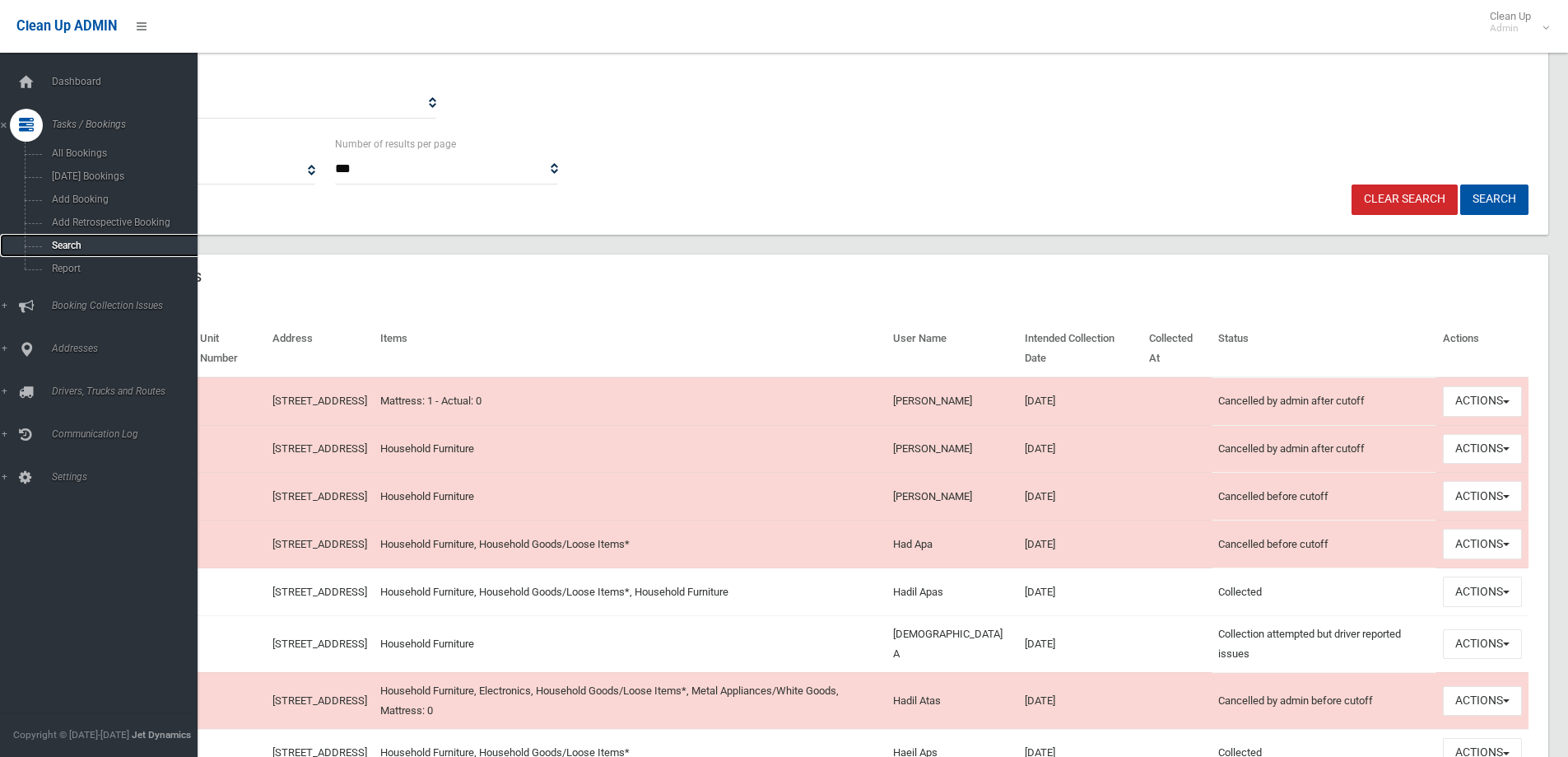
click at [93, 245] on span "Search" at bounding box center [120, 246] width 149 height 11
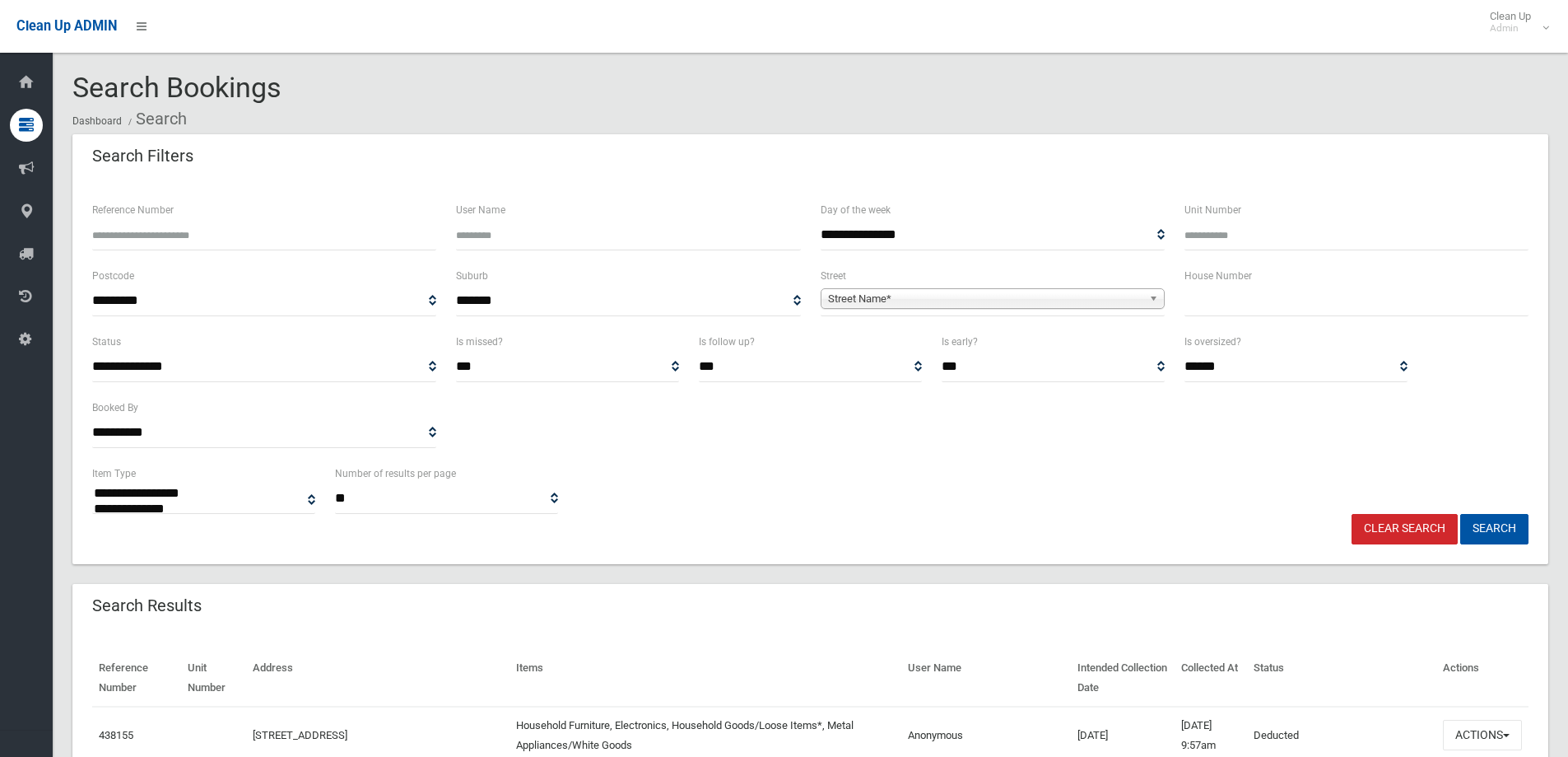
select select
click at [1221, 302] on input "text" at bounding box center [1356, 301] width 344 height 30
type input "*"
click at [1109, 297] on span "Street Name*" at bounding box center [985, 299] width 315 height 20
type input "*****"
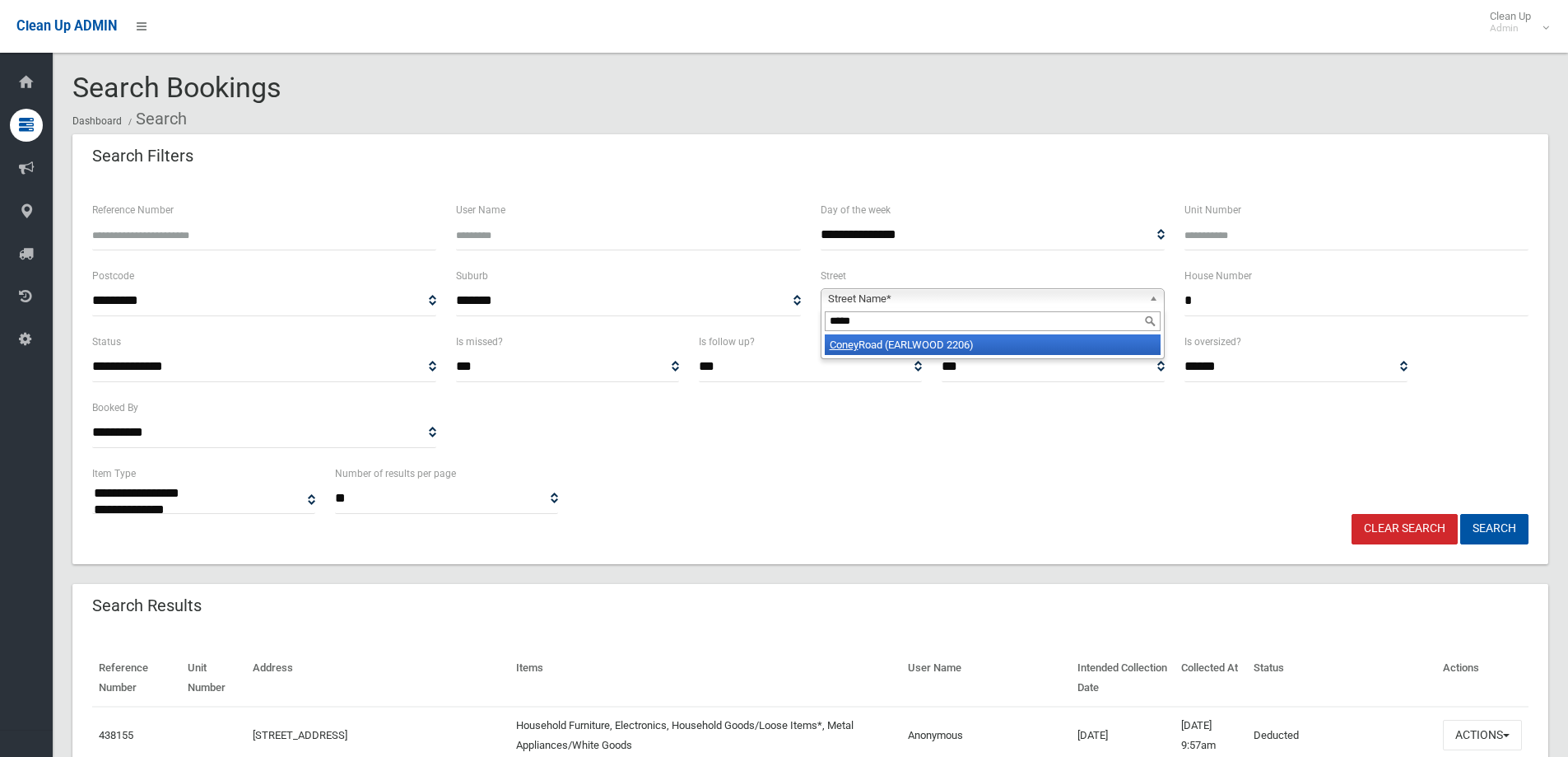
click at [970, 342] on li "Coney Road (EARLWOOD 2206)" at bounding box center [993, 344] width 336 height 21
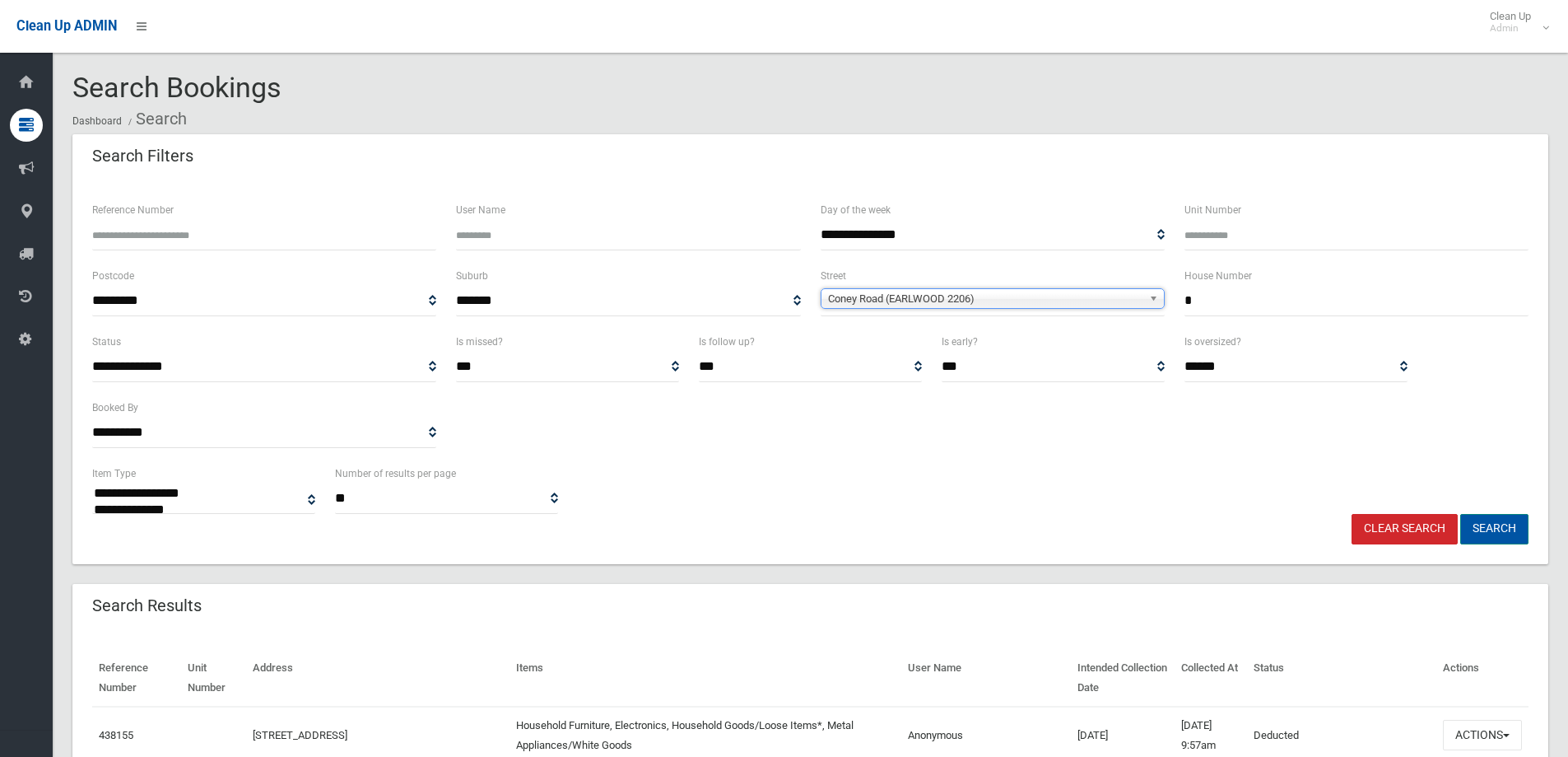
click at [1507, 531] on button "Search" at bounding box center [1494, 529] width 68 height 30
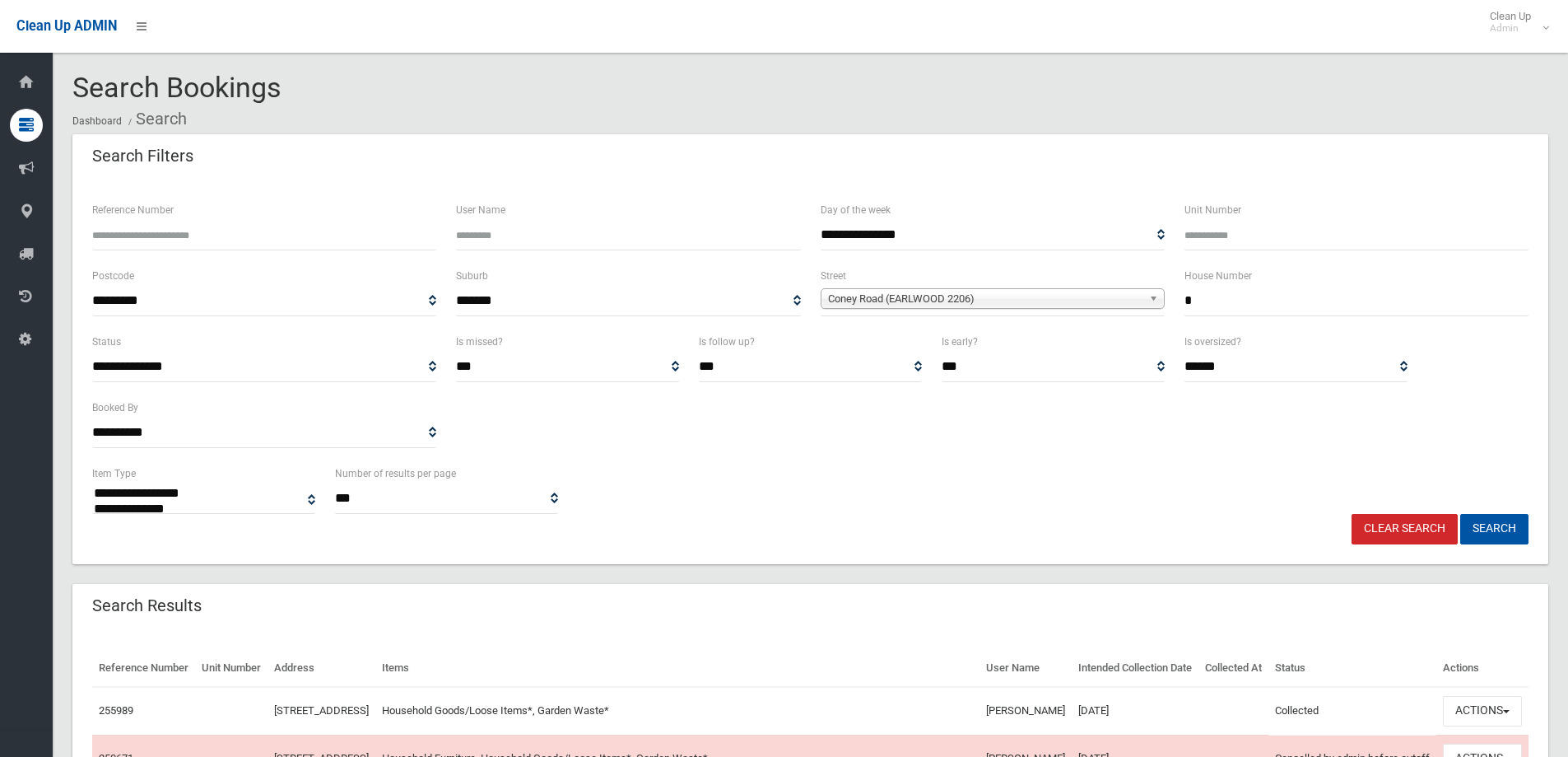
select select
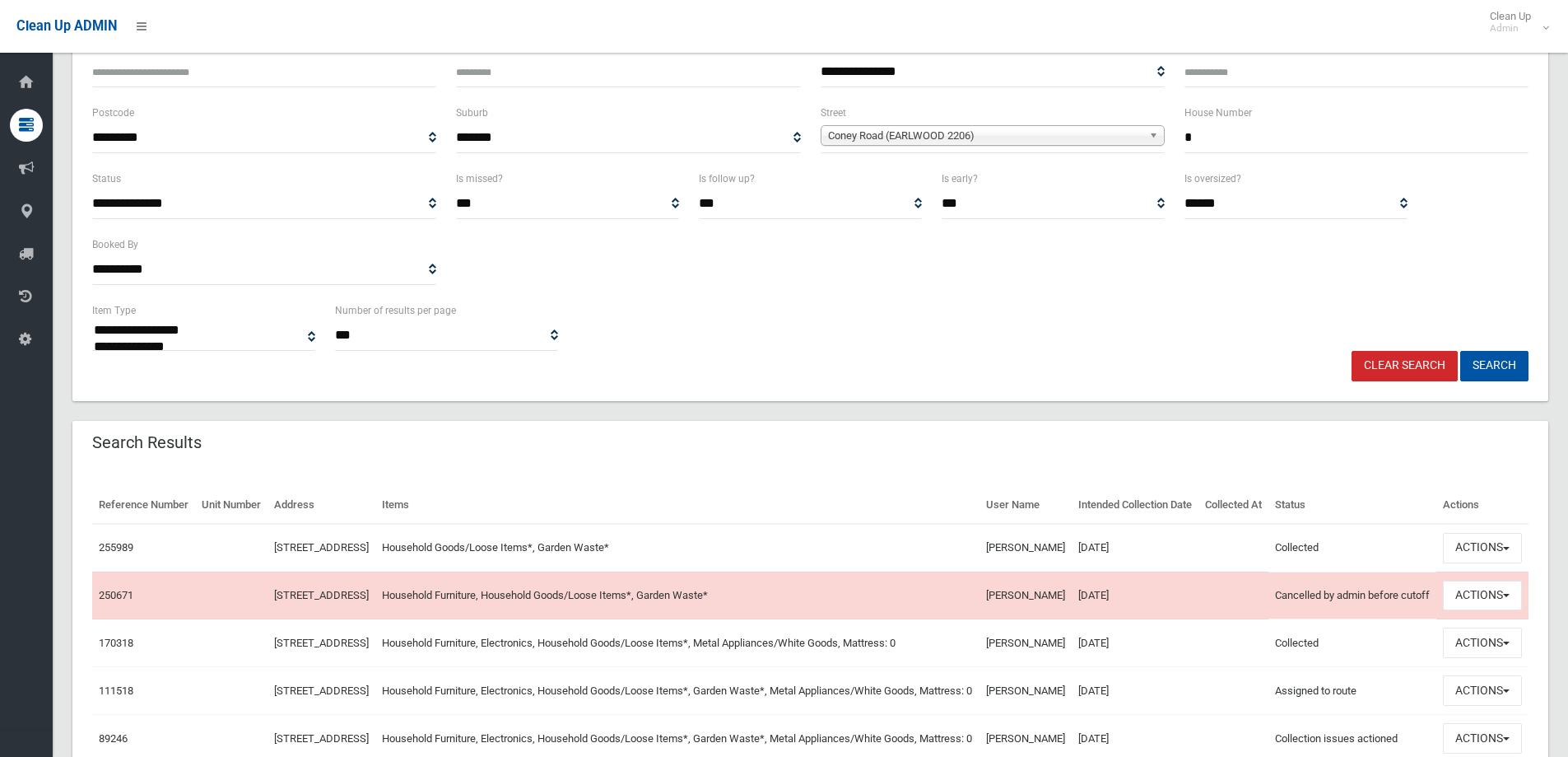
scroll to position [165, 0]
click at [1496, 562] on button "Actions" at bounding box center [1482, 546] width 79 height 30
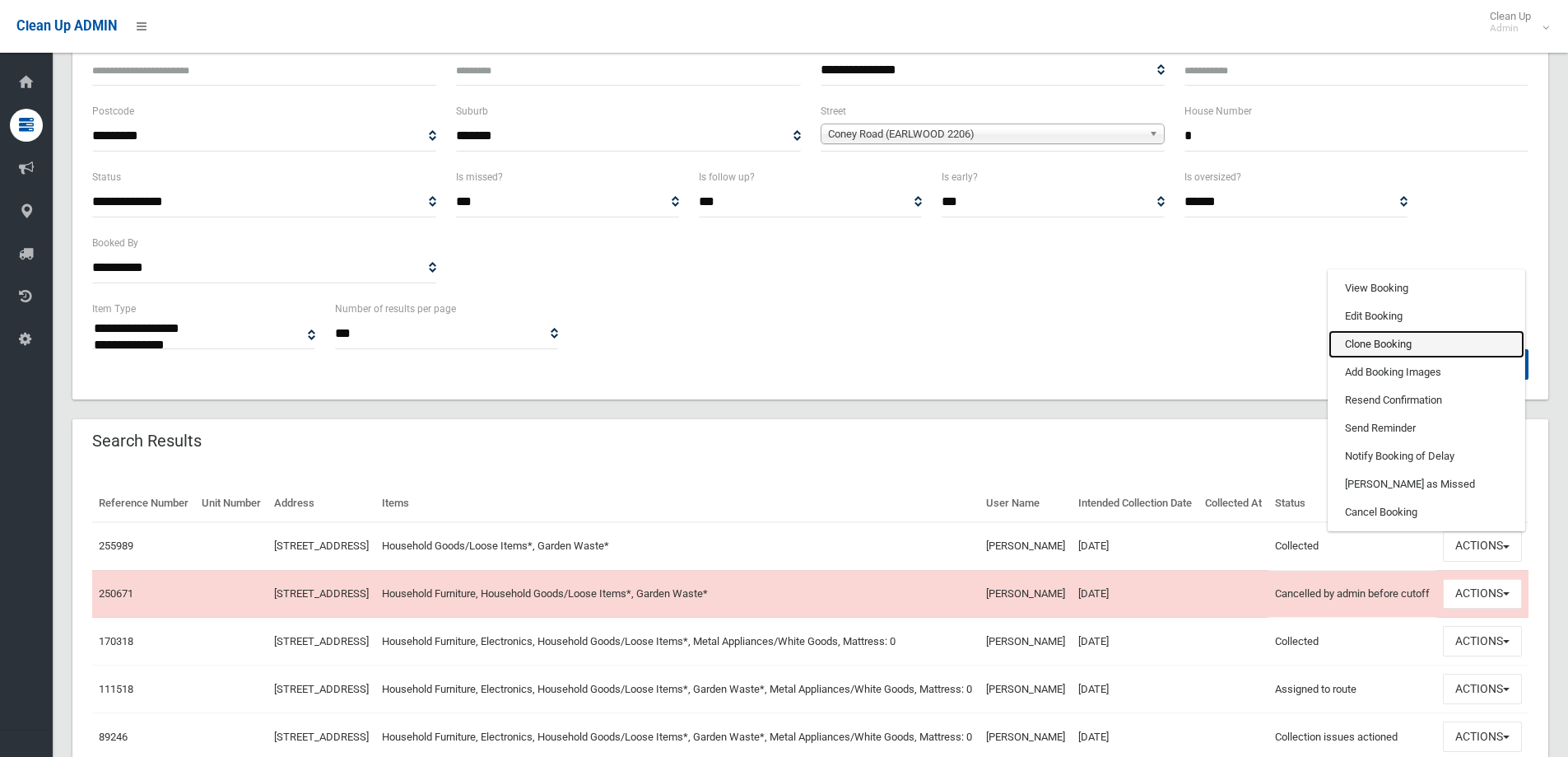
click at [1394, 359] on link "Clone Booking" at bounding box center [1426, 344] width 196 height 28
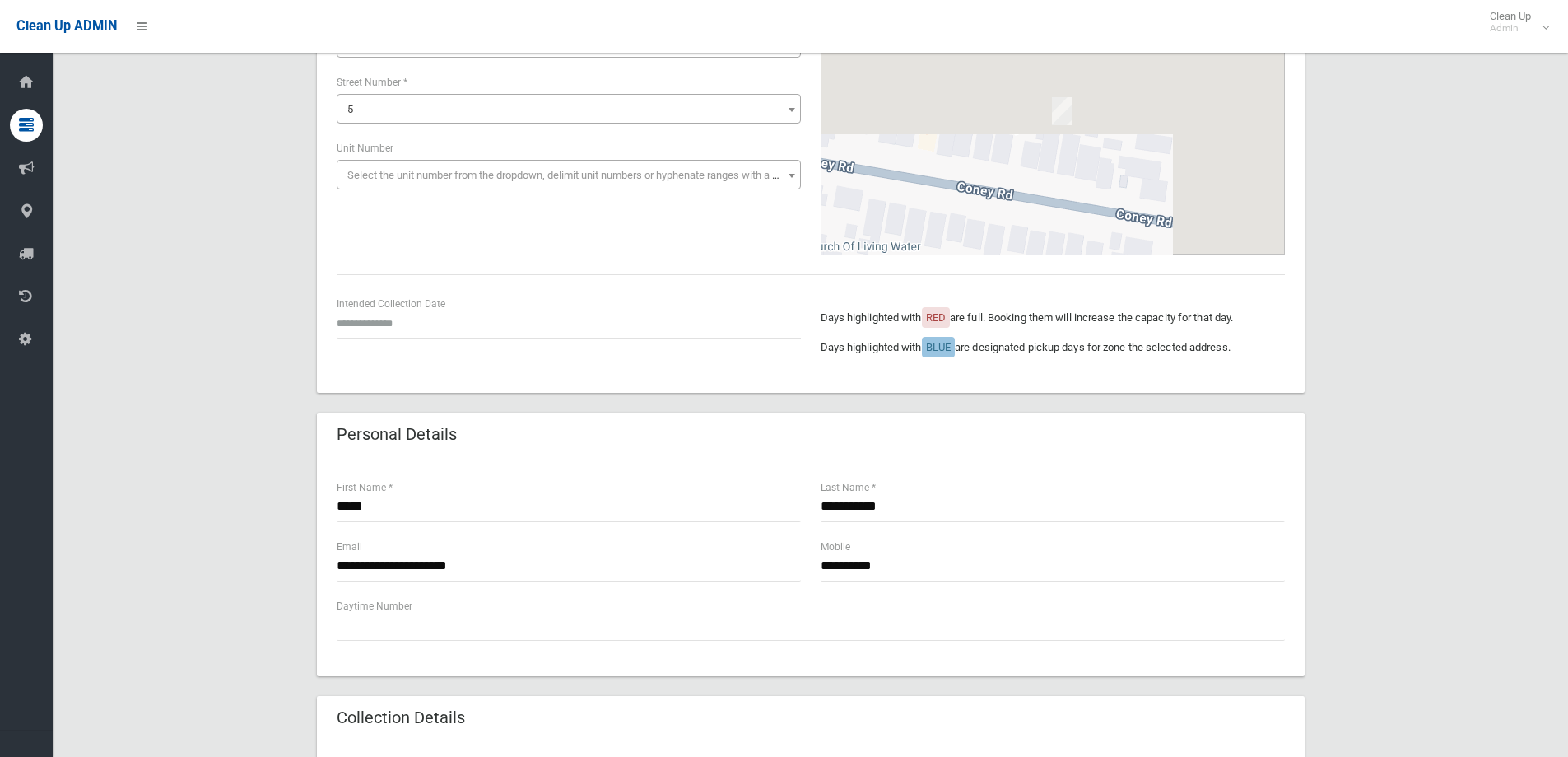
scroll to position [412, 0]
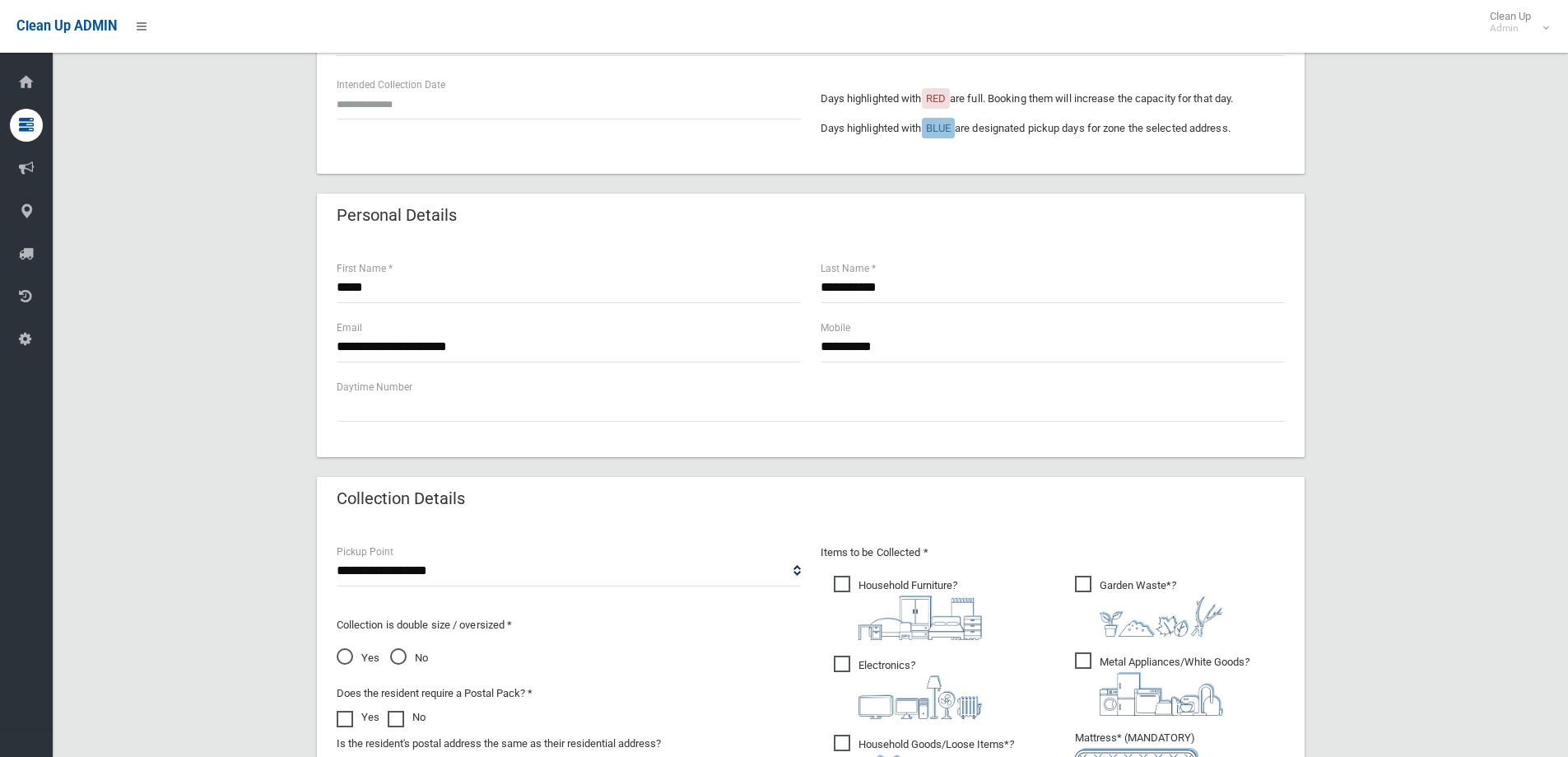
click at [342, 652] on span "Yes" at bounding box center [357, 657] width 43 height 20
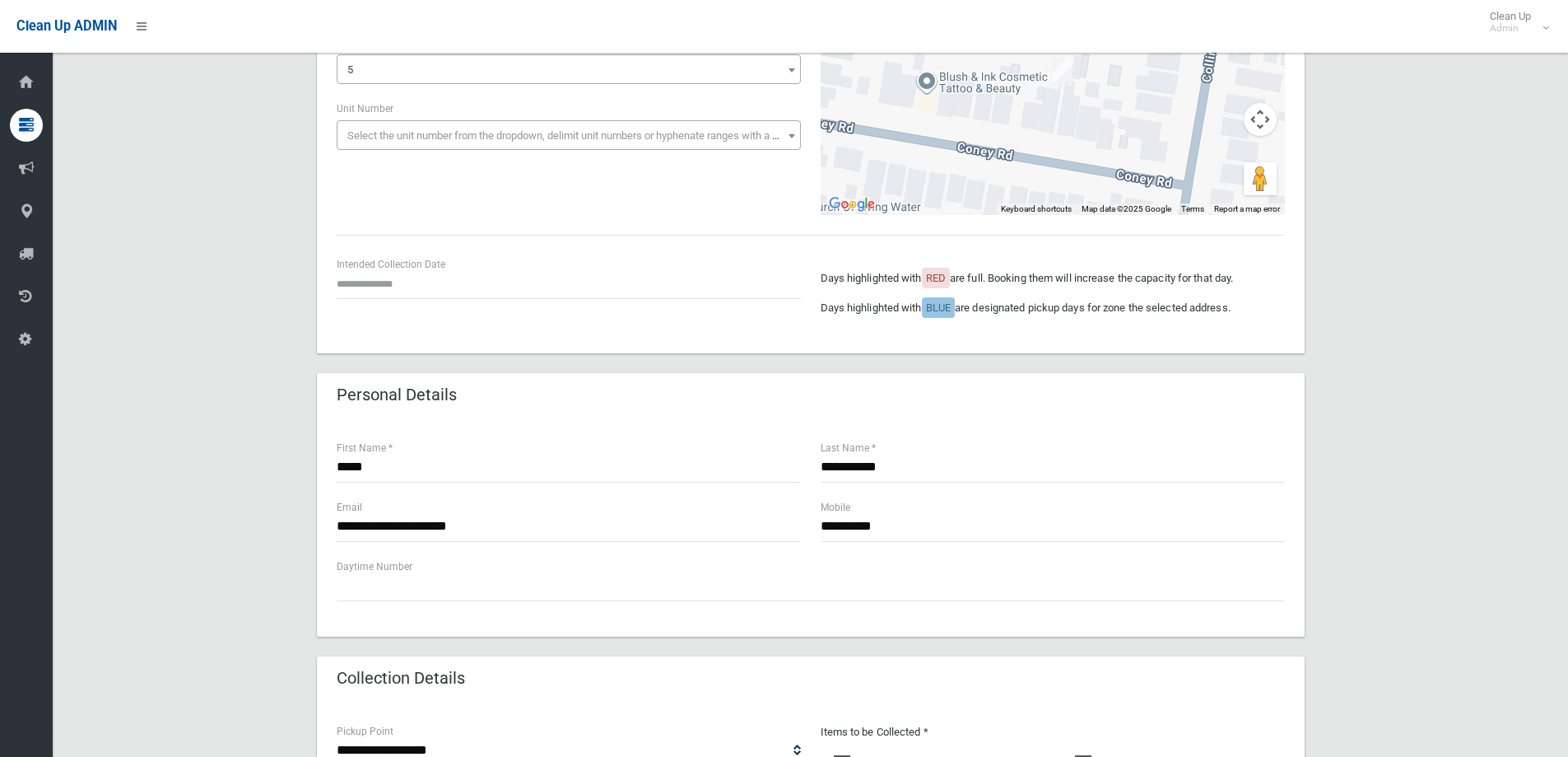
scroll to position [165, 0]
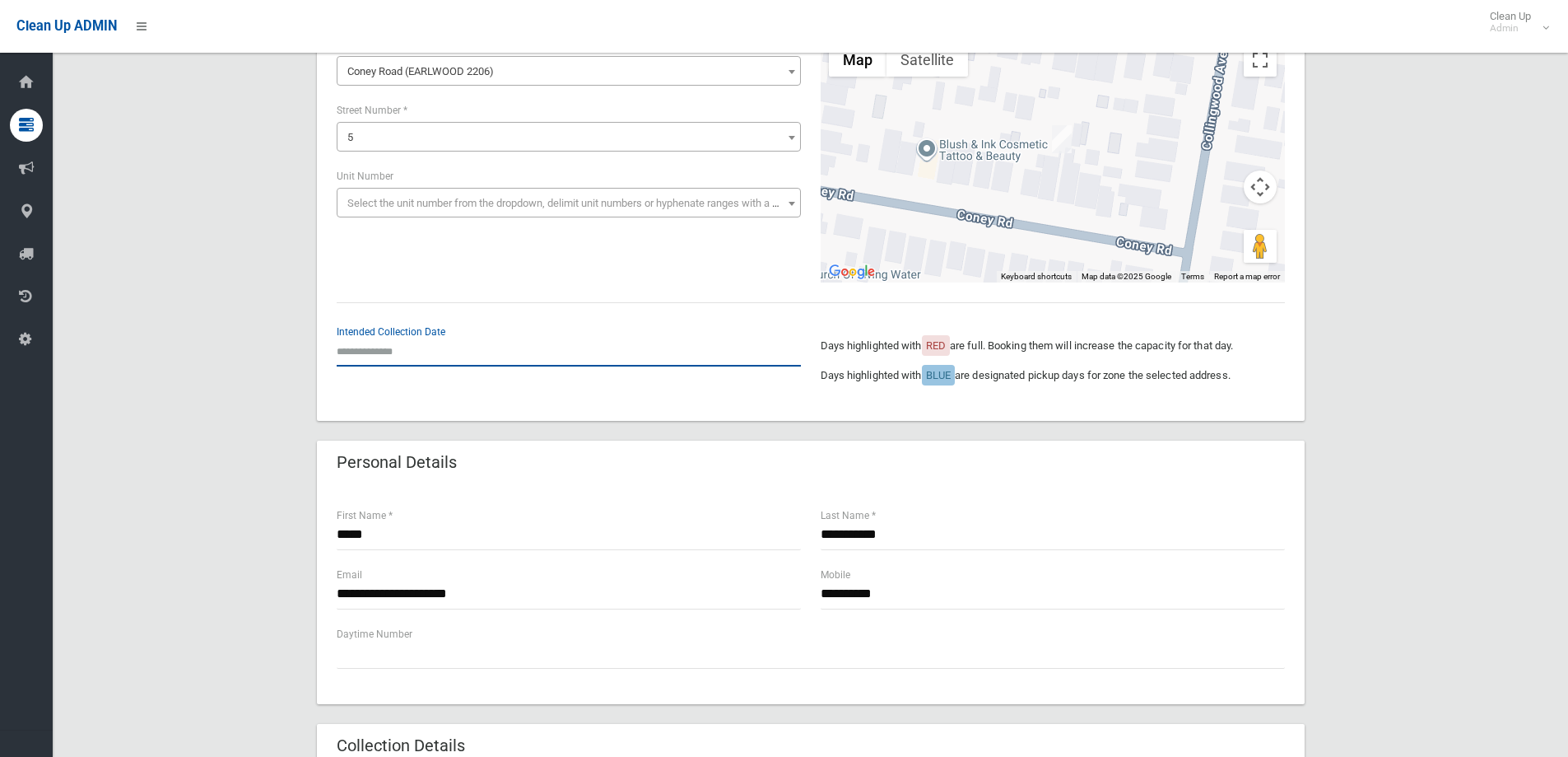
click at [408, 357] on input "text" at bounding box center [569, 351] width 465 height 30
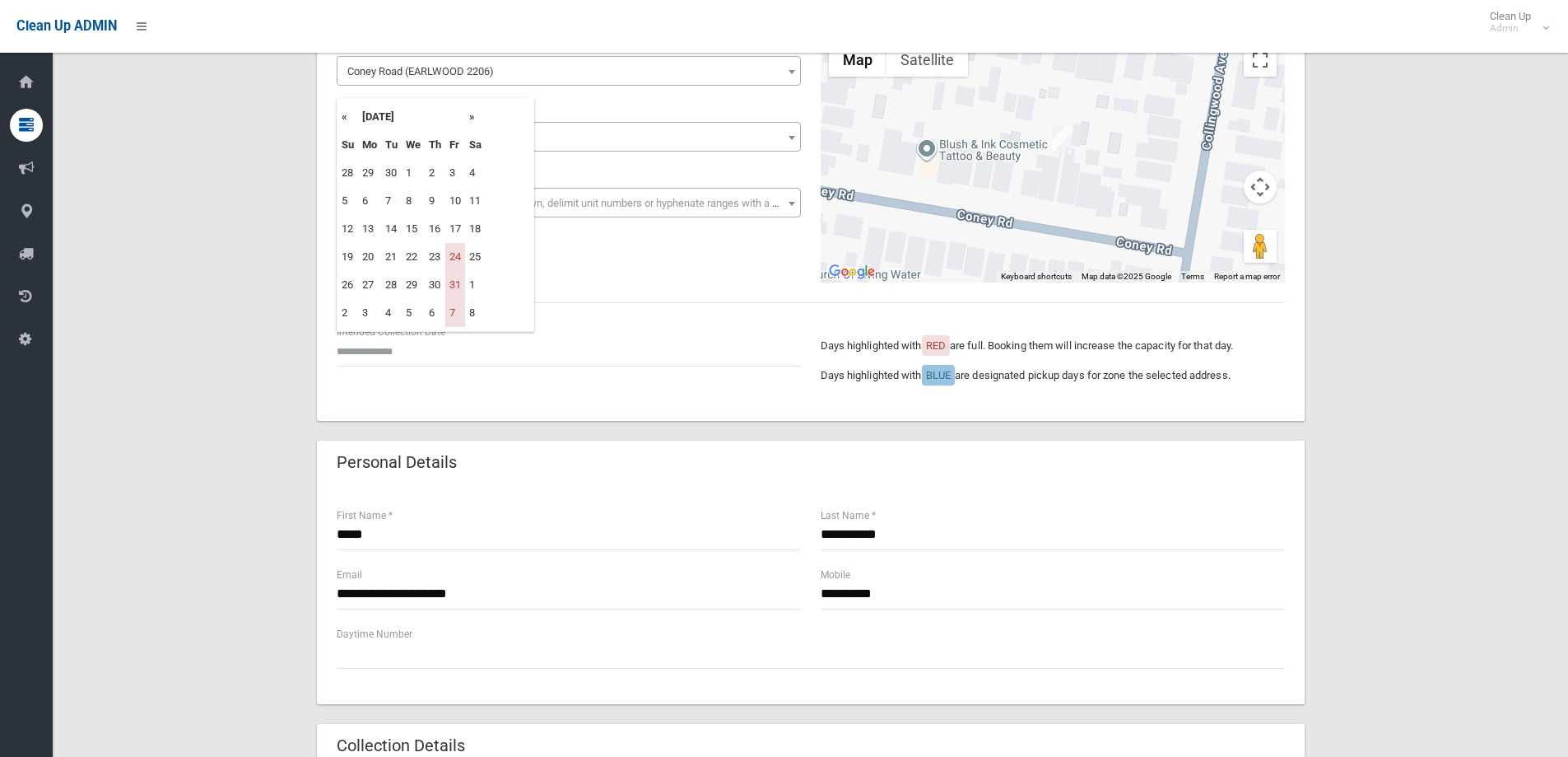
click at [472, 117] on th "»" at bounding box center [475, 118] width 21 height 28
click at [450, 199] on td "12" at bounding box center [455, 201] width 20 height 28
type input "**********"
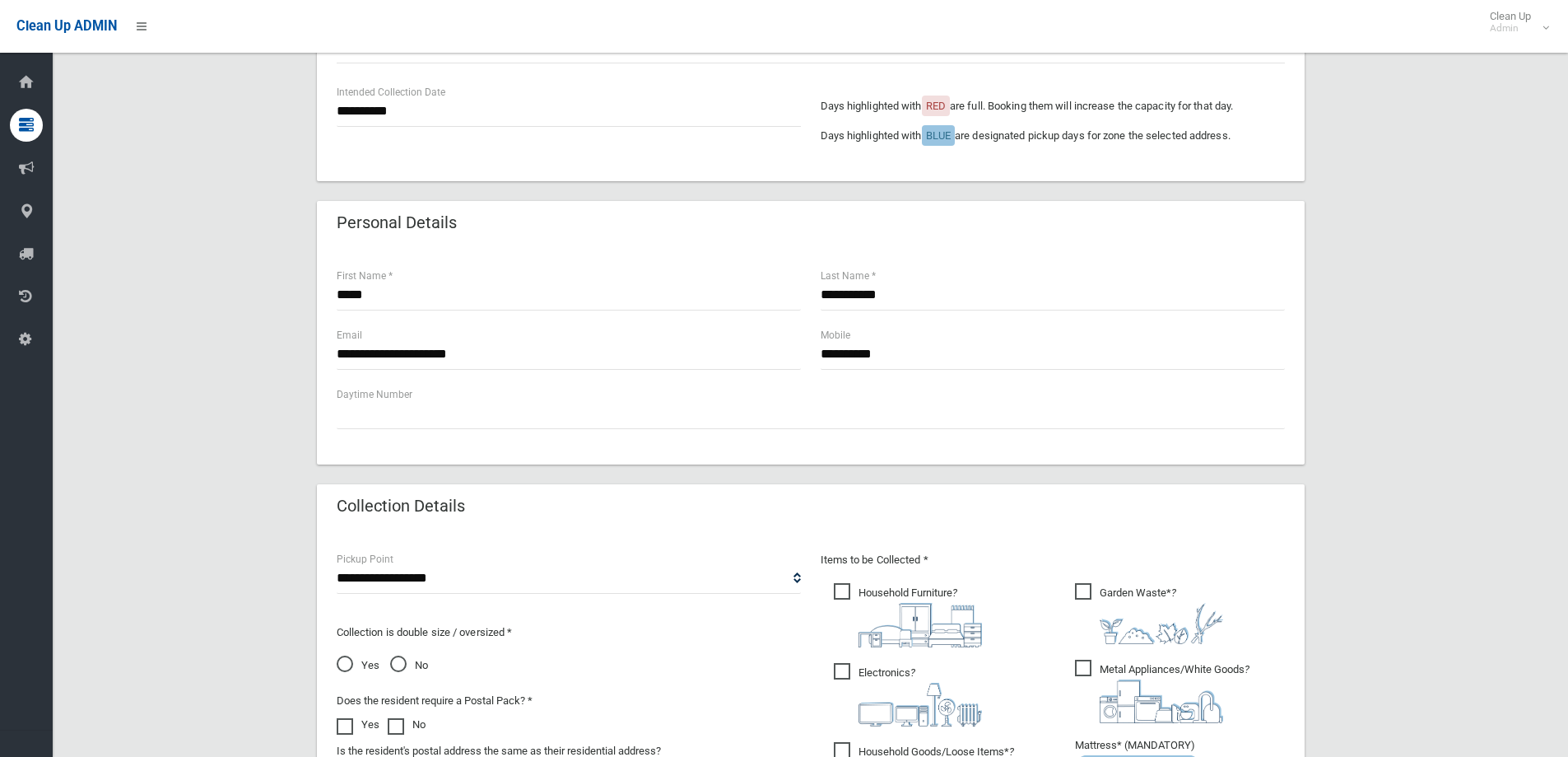
scroll to position [577, 0]
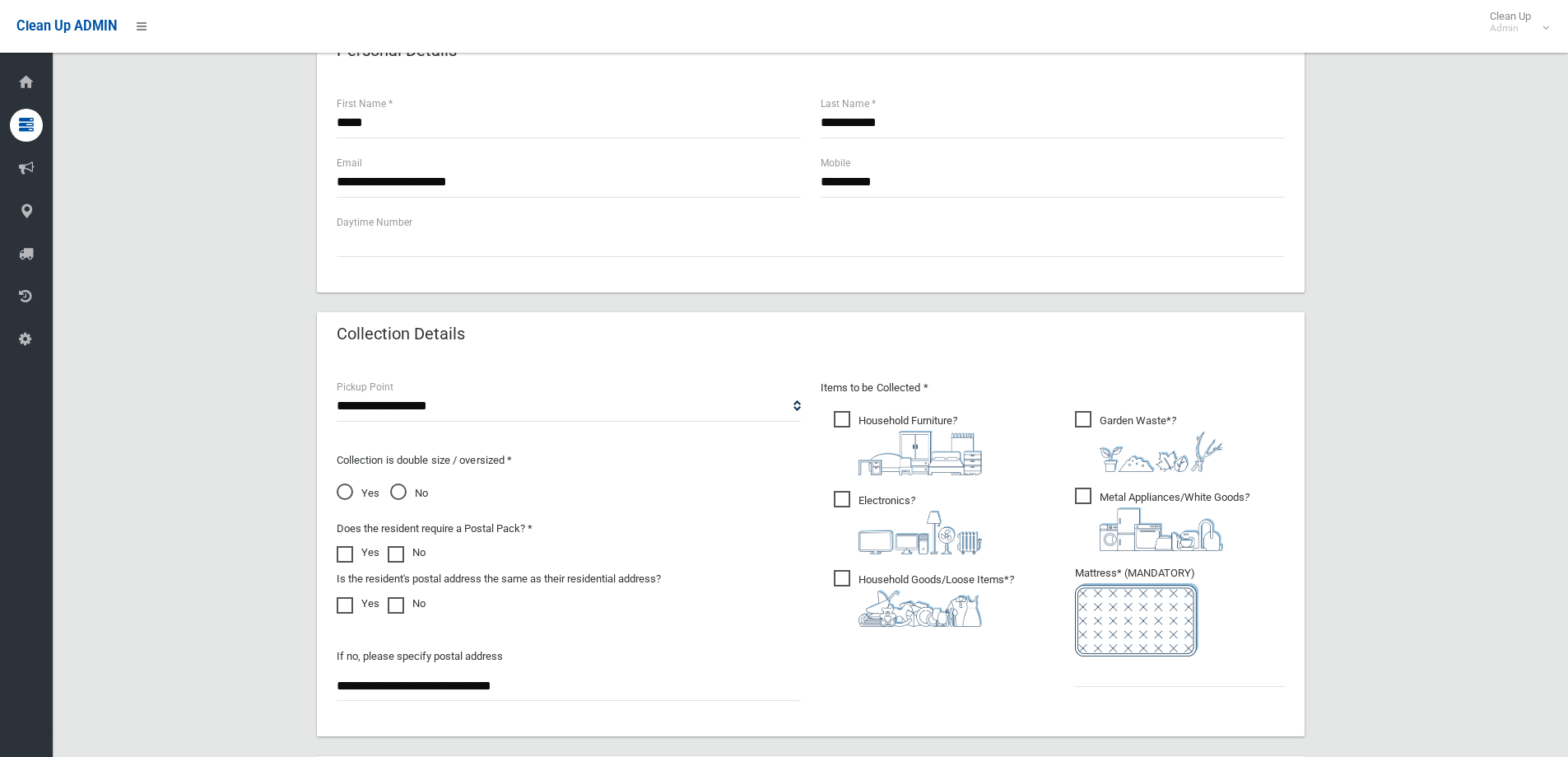
click at [884, 415] on span "Household Furniture ?" at bounding box center [907, 443] width 148 height 65
click at [886, 498] on span "Electronics ?" at bounding box center [907, 522] width 148 height 64
click at [1078, 497] on span "Metal Appliances/White Goods ?" at bounding box center [1162, 519] width 174 height 64
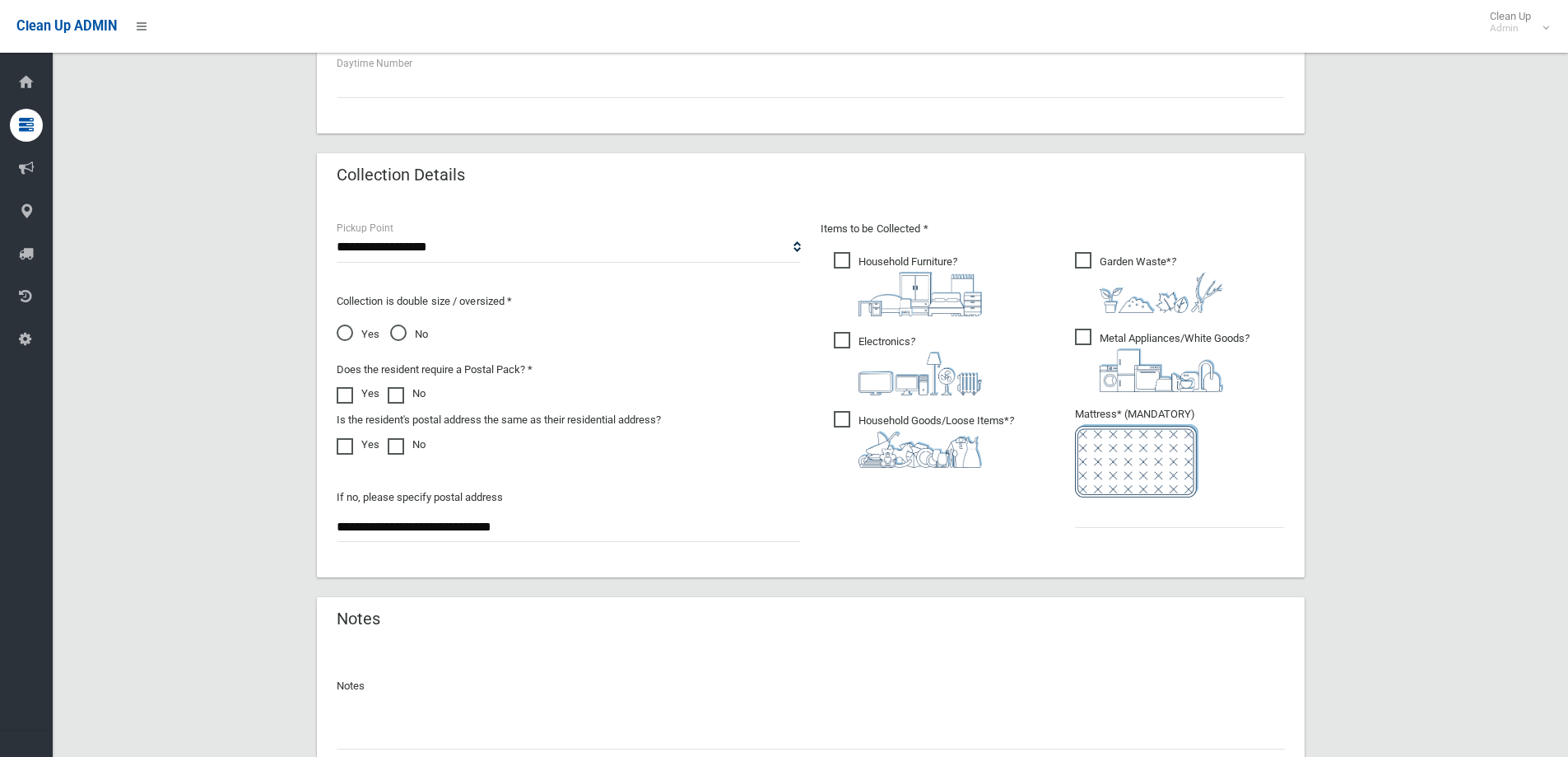
scroll to position [741, 0]
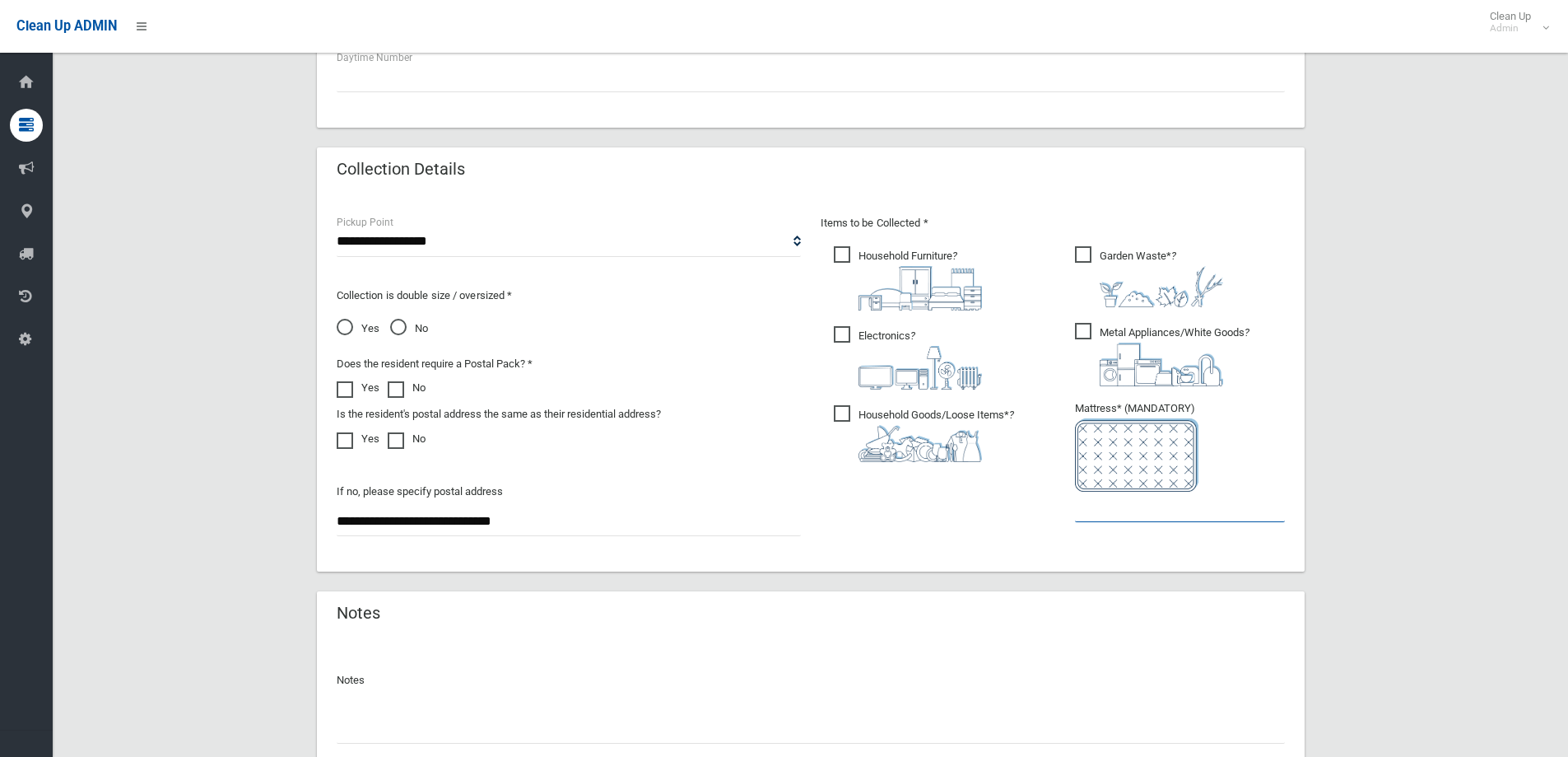
click at [1124, 516] on input "text" at bounding box center [1179, 507] width 210 height 30
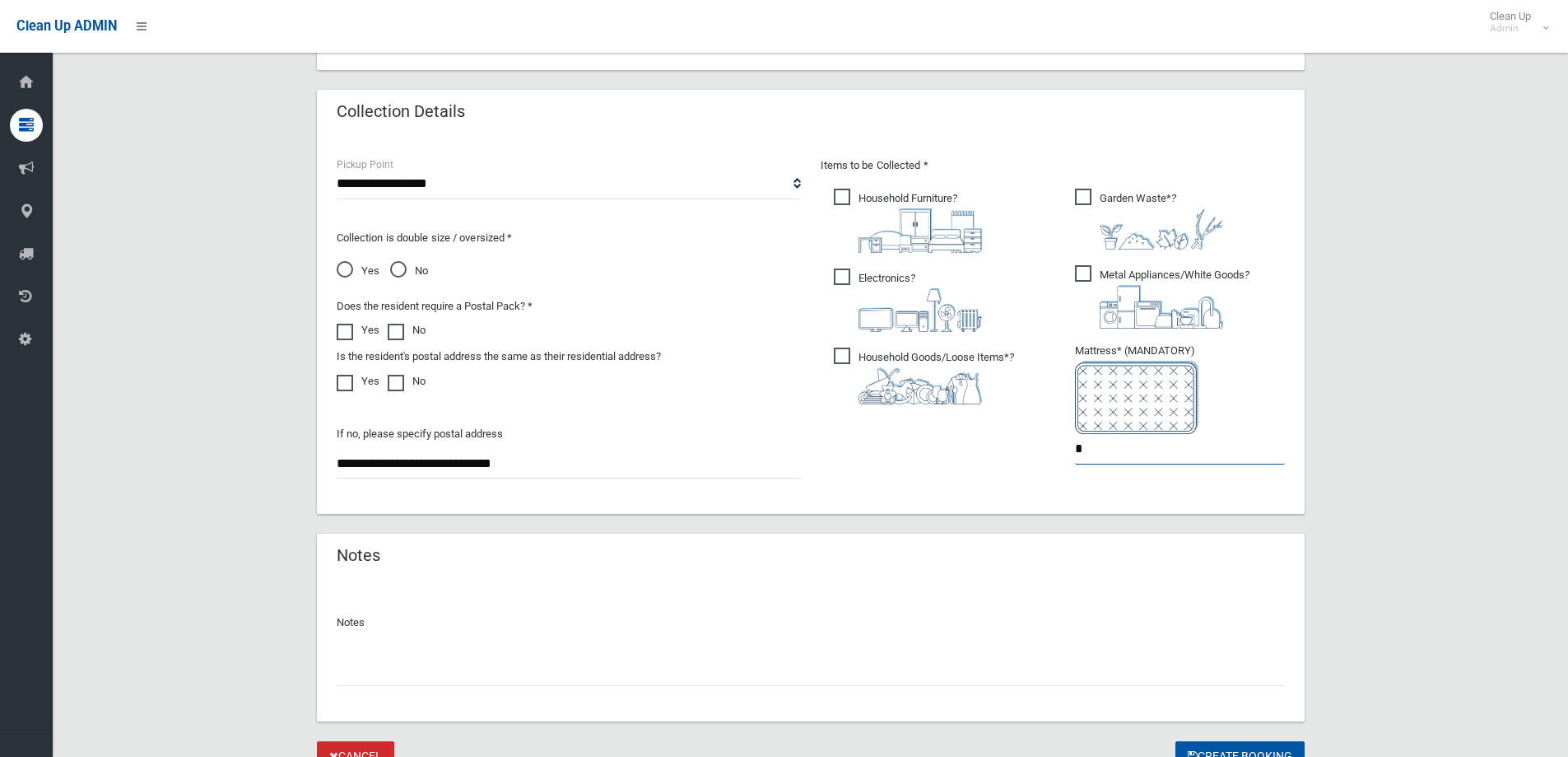
scroll to position [873, 0]
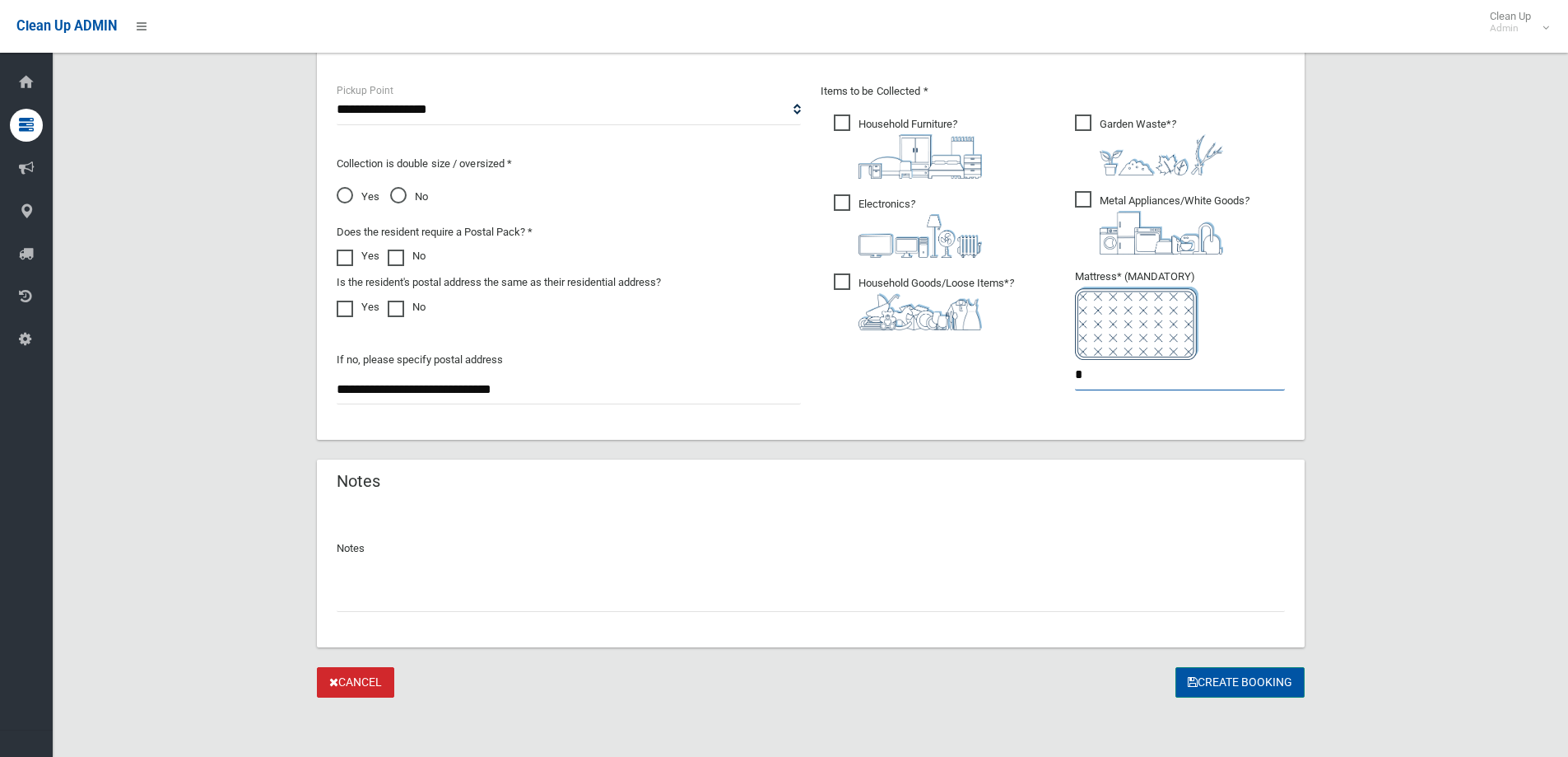
type input "*"
click at [1235, 685] on button "Create Booking" at bounding box center [1240, 682] width 129 height 30
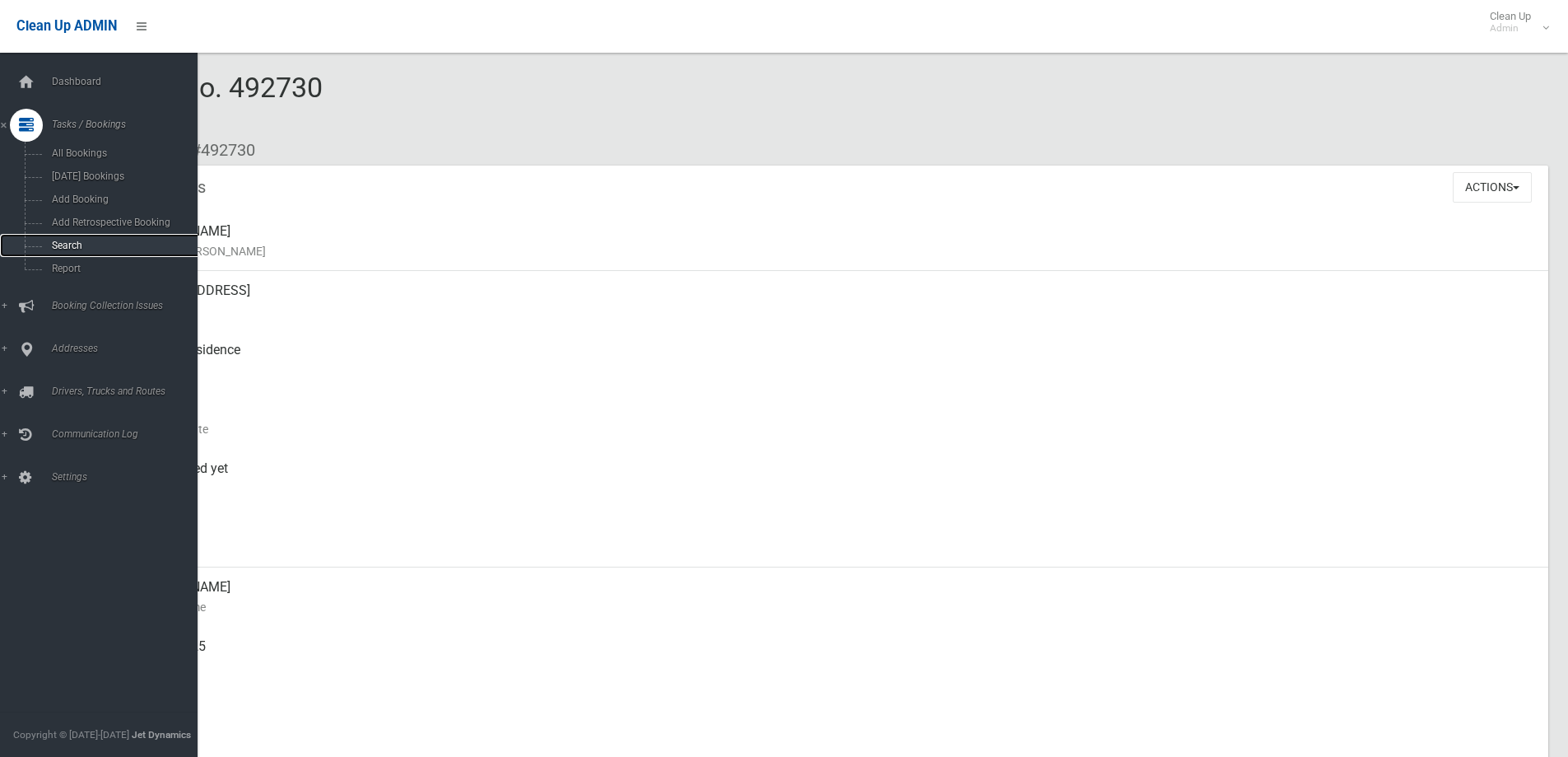
click at [100, 247] on span "Search" at bounding box center [120, 246] width 149 height 11
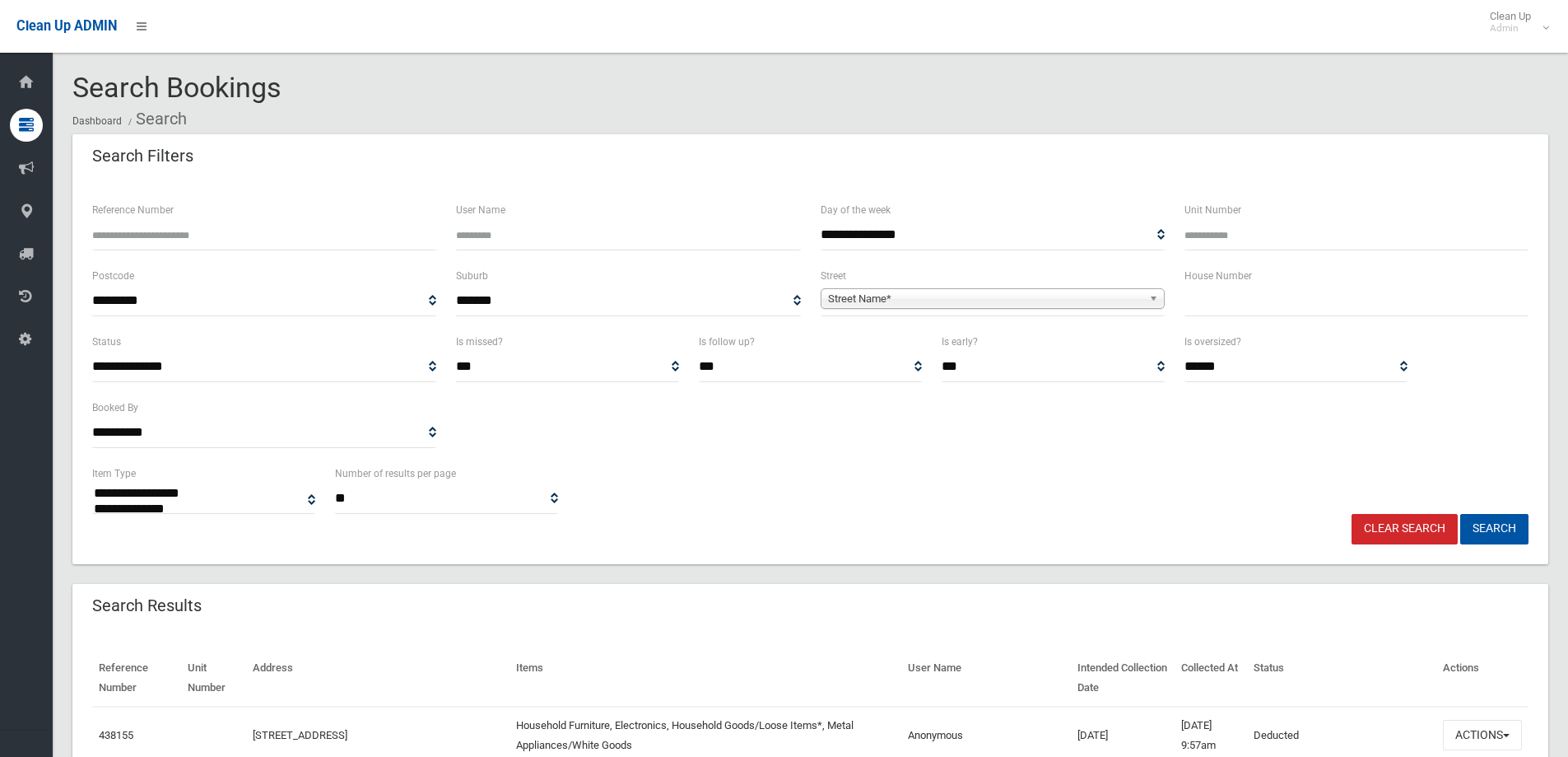
select select
click at [1163, 540] on div "Clear Search Search" at bounding box center [811, 529] width 1456 height 30
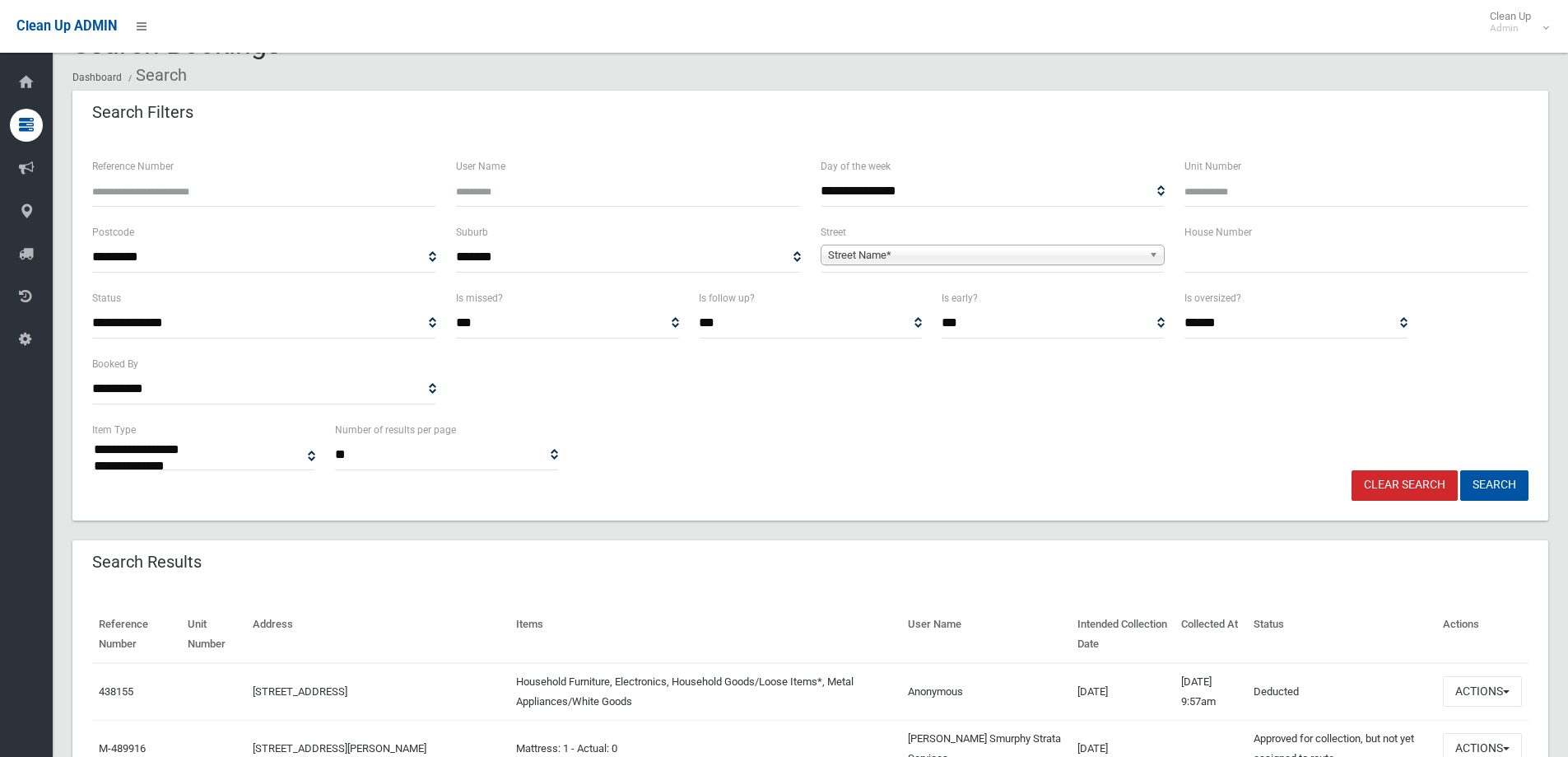
scroll to position [83, 0]
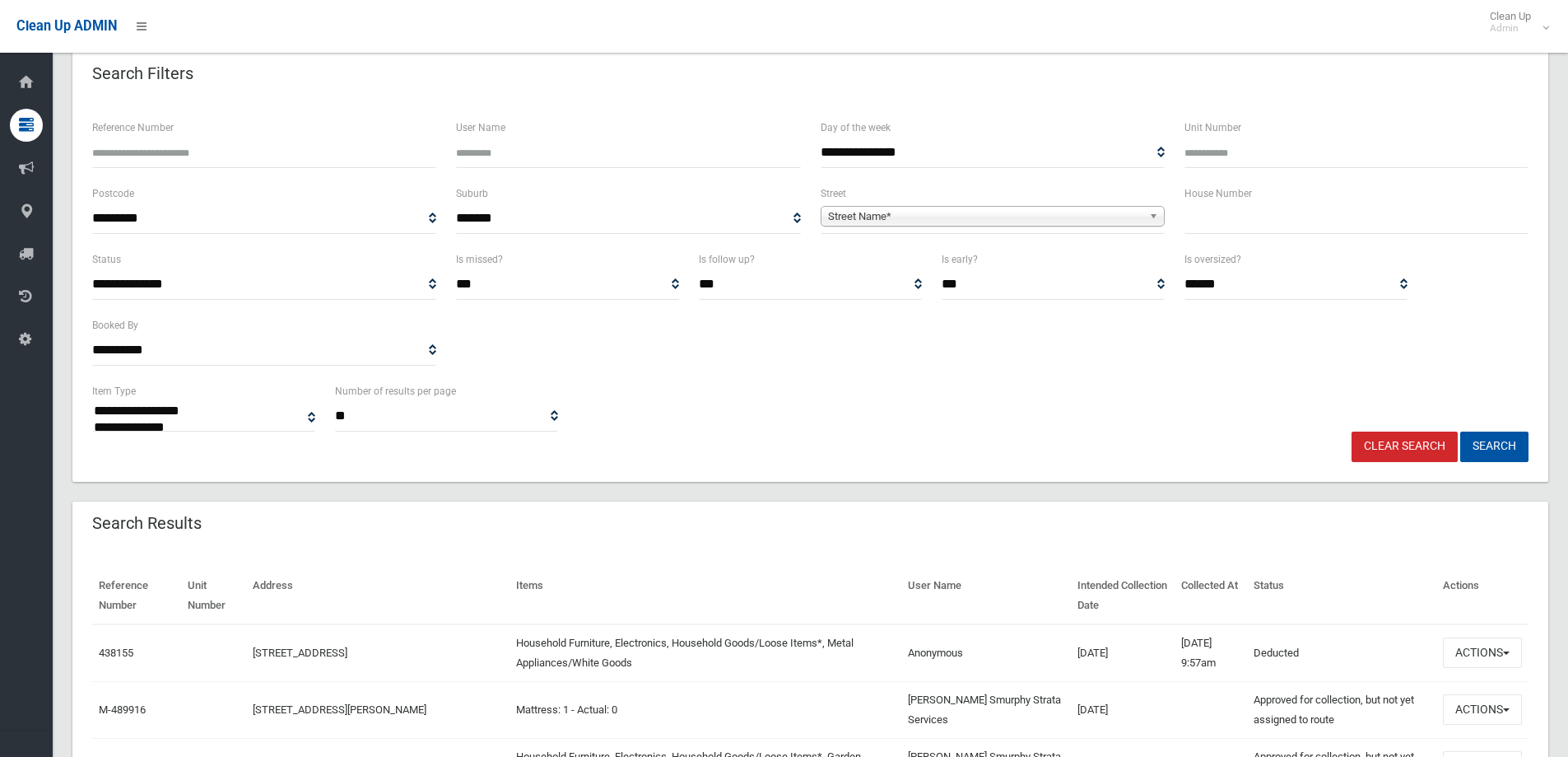
click at [1225, 226] on input "text" at bounding box center [1356, 218] width 344 height 30
type input "**"
click at [1121, 209] on span "Street Name*" at bounding box center [985, 216] width 315 height 20
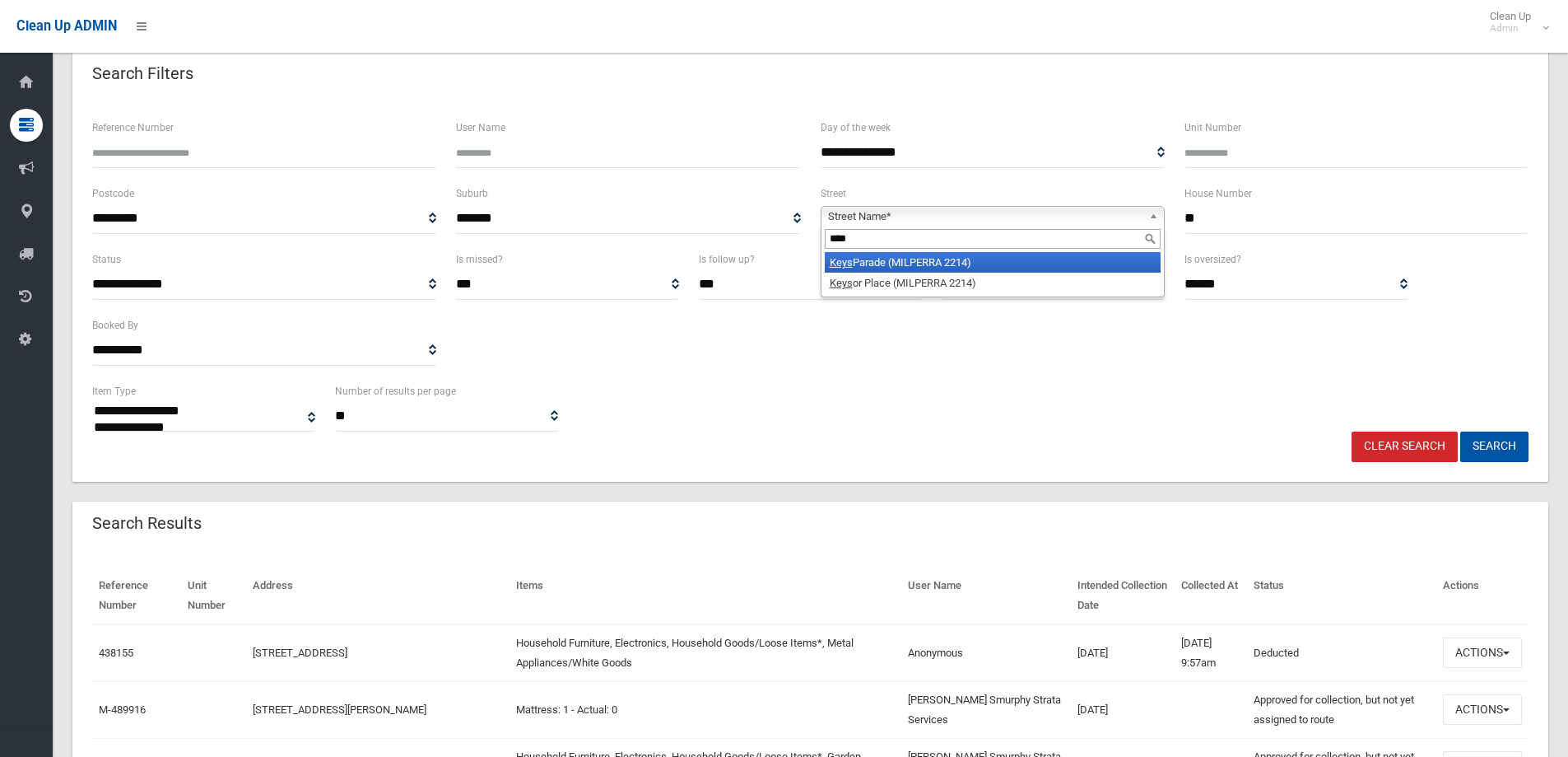
type input "****"
click at [970, 259] on li "Keys Parade (MILPERRA 2214)" at bounding box center [993, 263] width 336 height 21
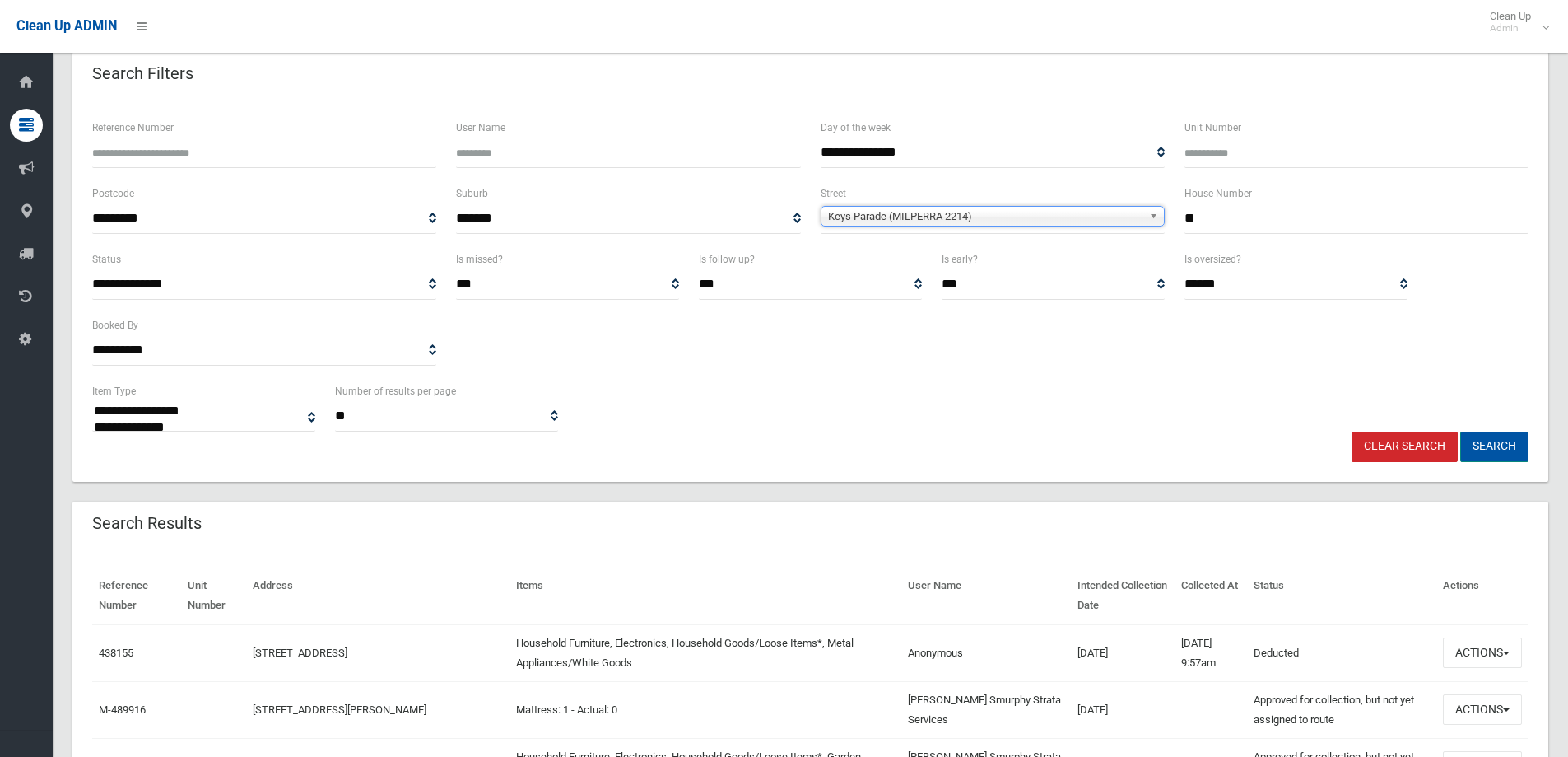
click at [1498, 451] on button "Search" at bounding box center [1494, 447] width 68 height 30
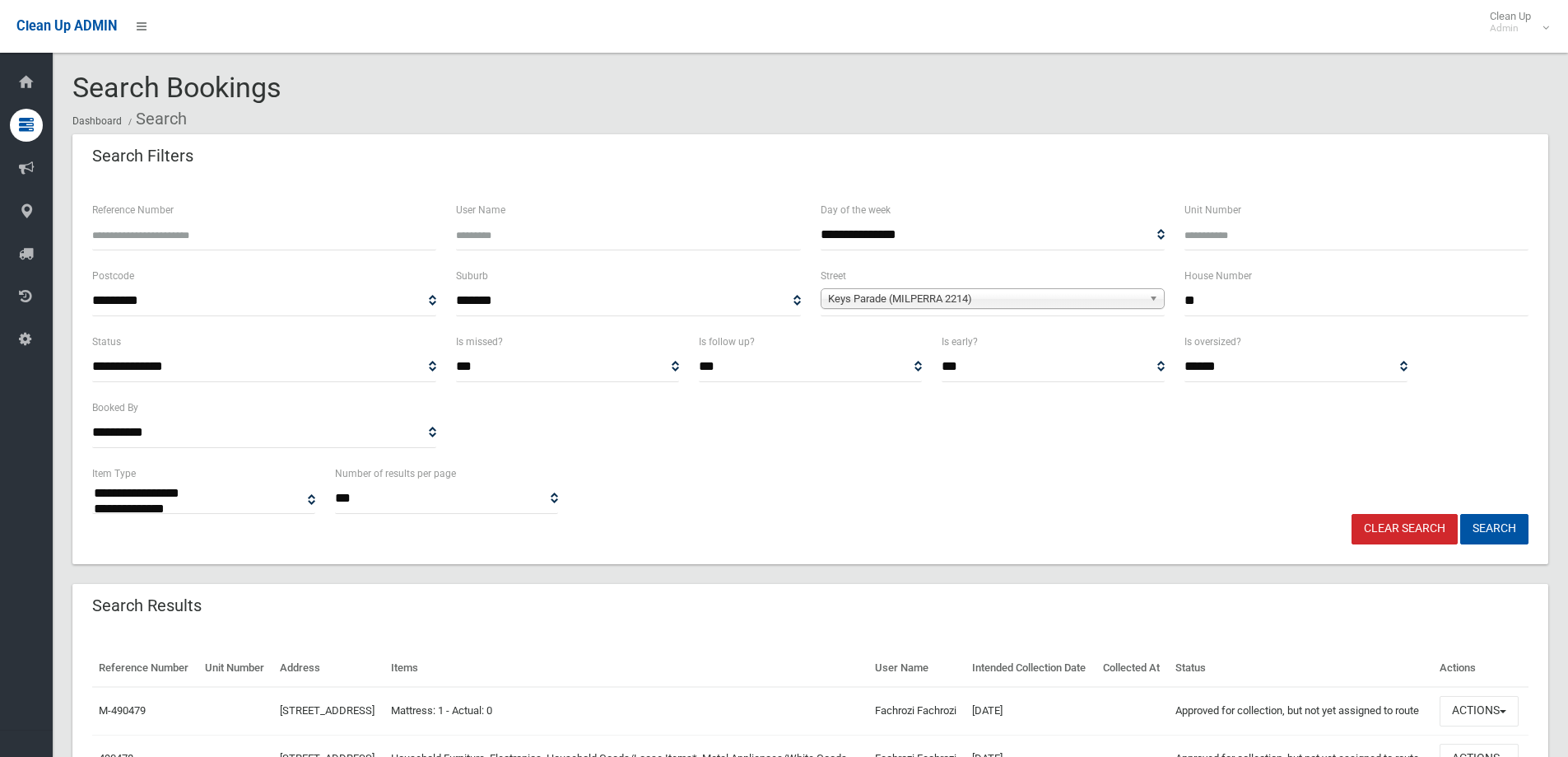
select select
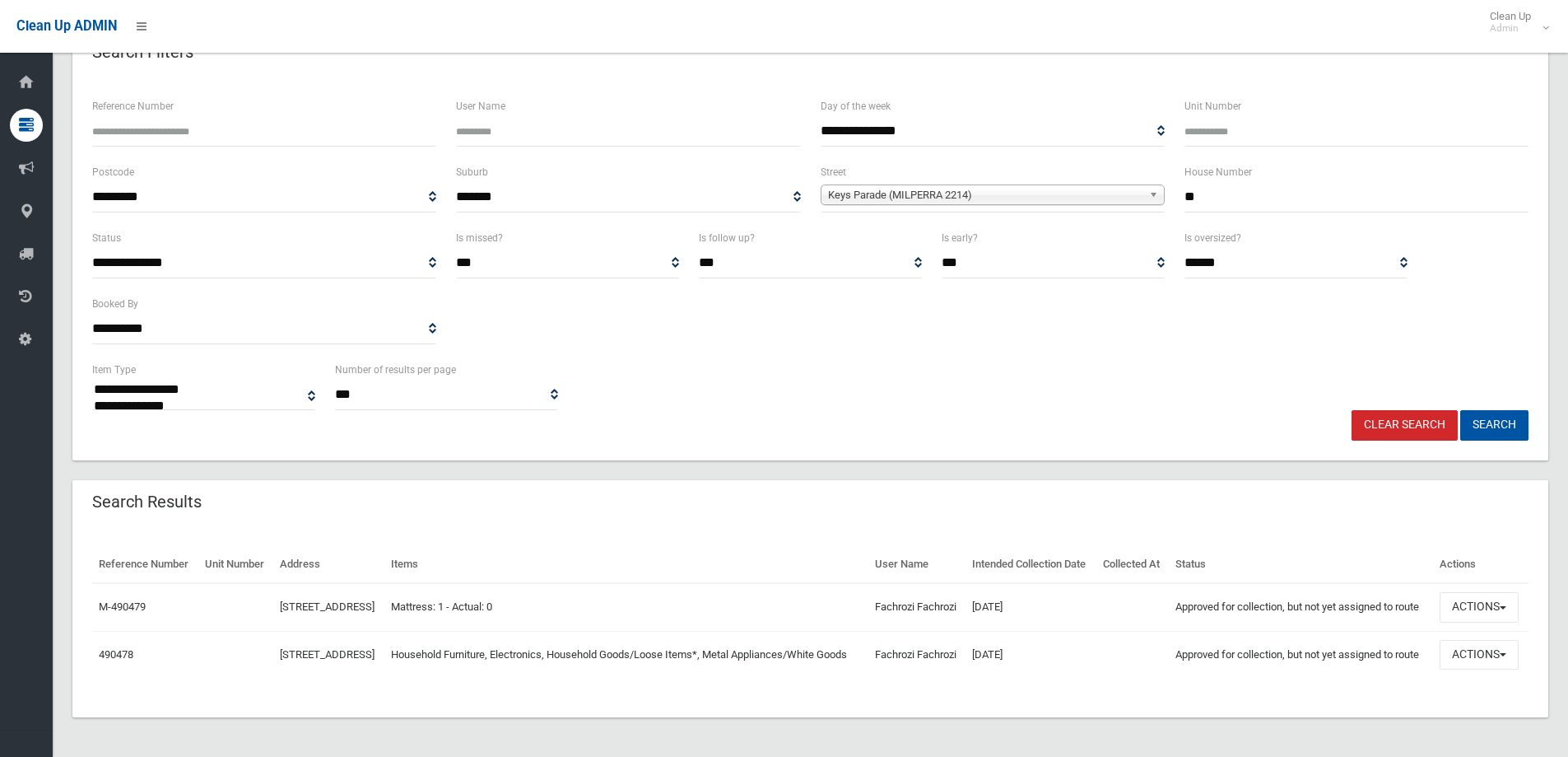
scroll to position [142, 0]
click at [808, 482] on div "Search Results" at bounding box center [810, 503] width 1475 height 46
click at [1206, 692] on div "Reference Number Unit Number Address Items User Name Intended Collection Date C…" at bounding box center [810, 622] width 1475 height 192
click at [1481, 649] on button "Actions" at bounding box center [1478, 655] width 79 height 30
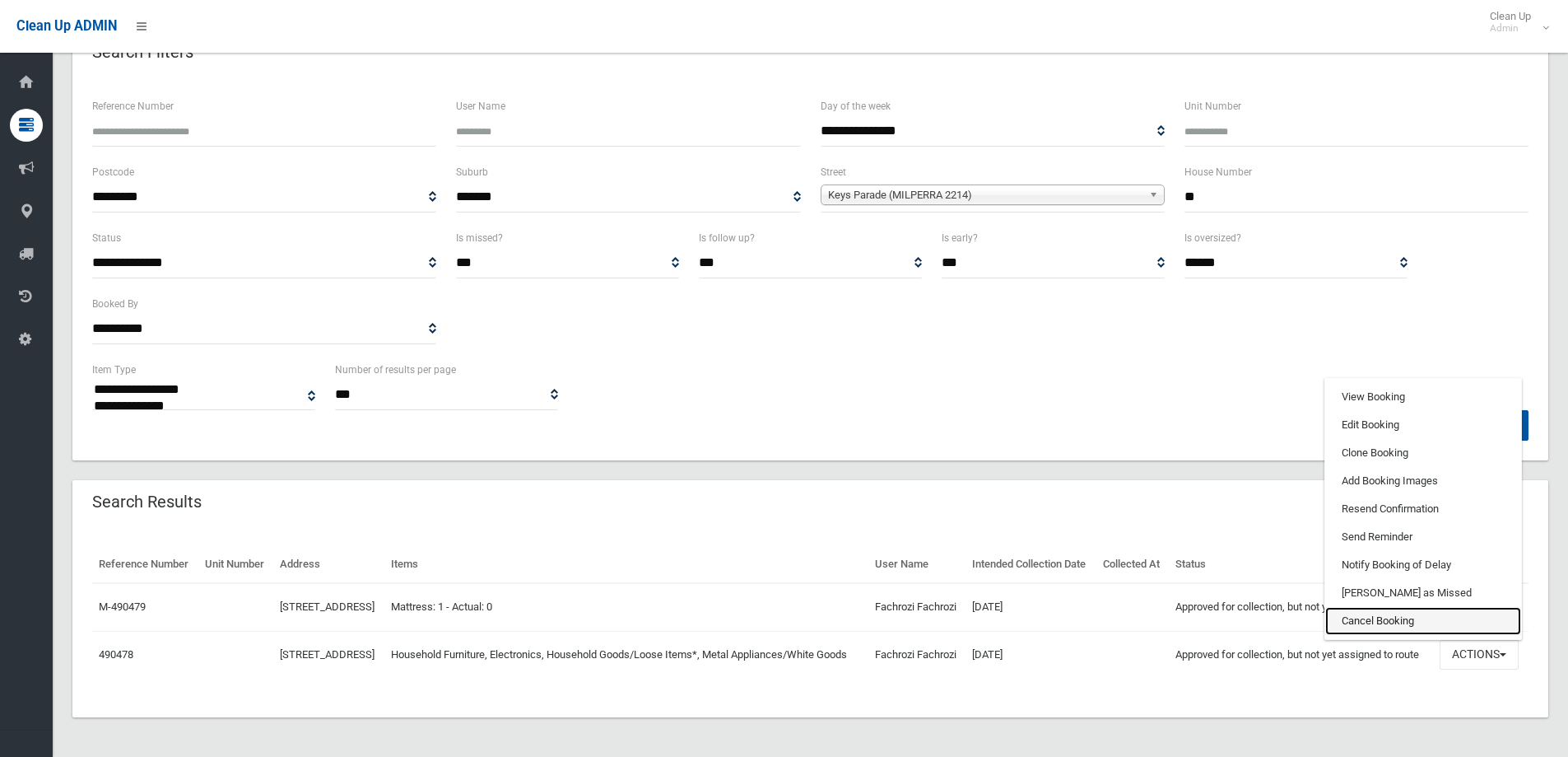
click at [1411, 610] on link "Cancel Booking" at bounding box center [1423, 621] width 196 height 28
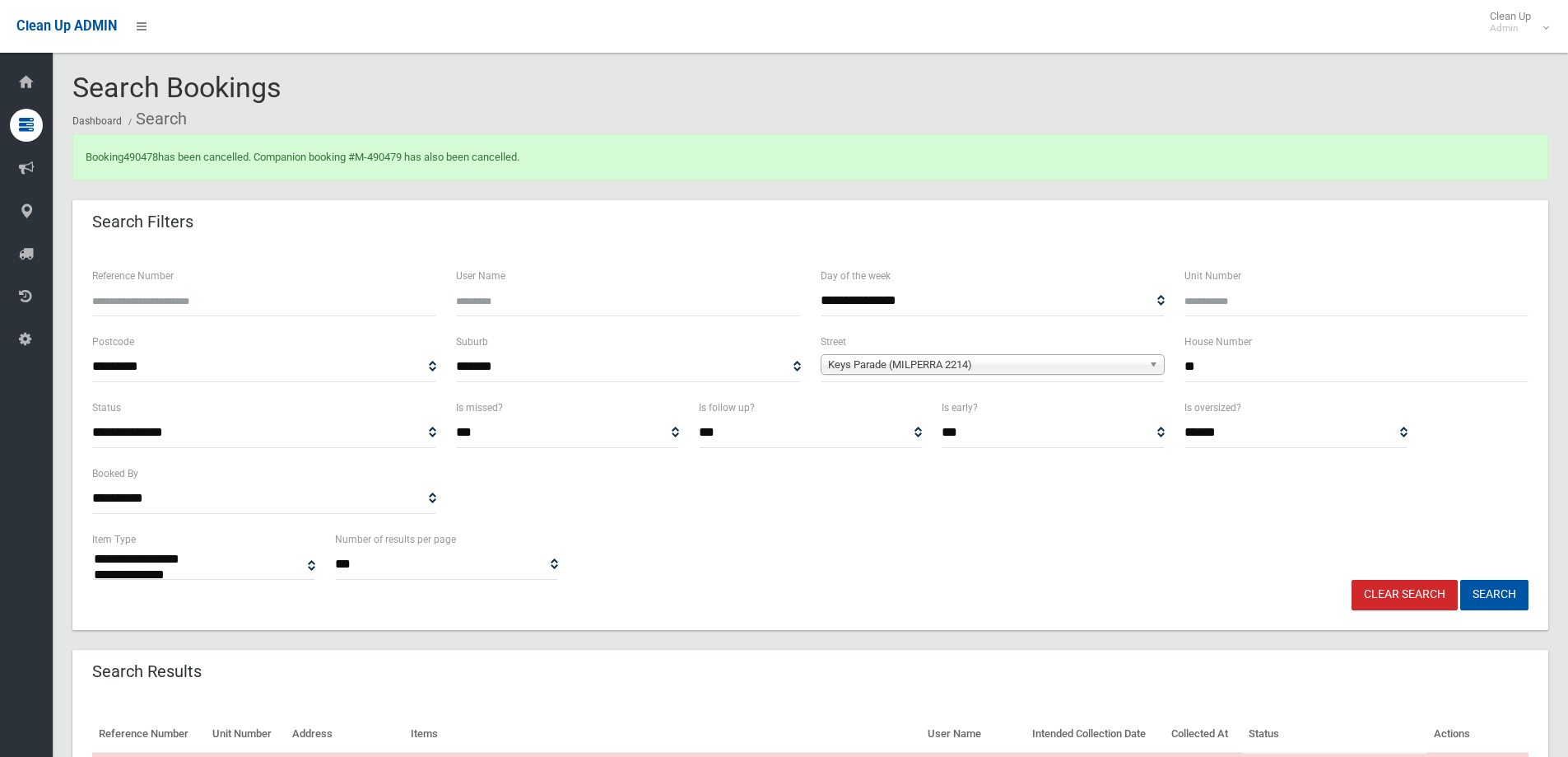
select select
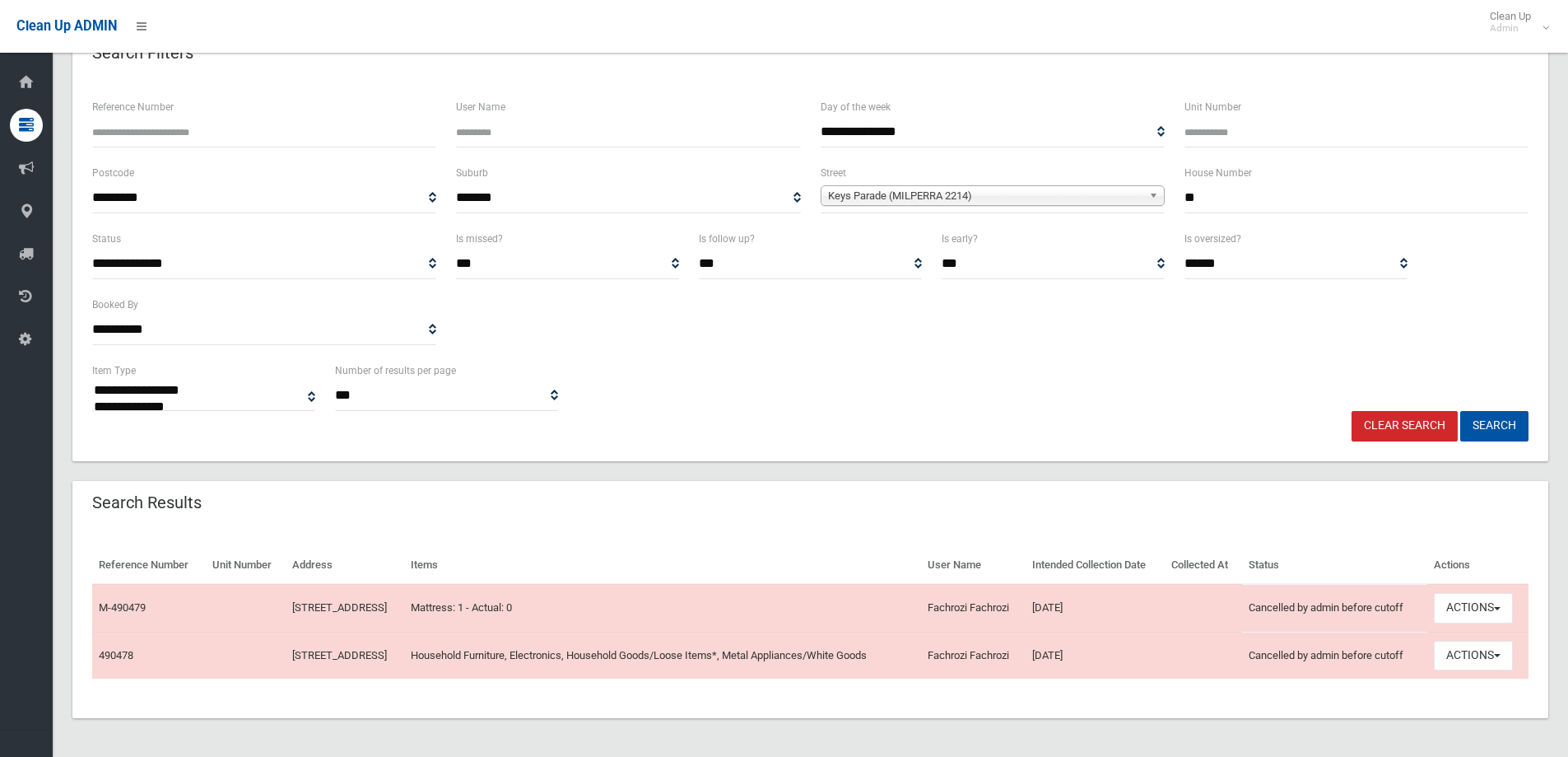
scroll to position [170, 0]
click at [1493, 654] on button "Actions" at bounding box center [1472, 655] width 79 height 30
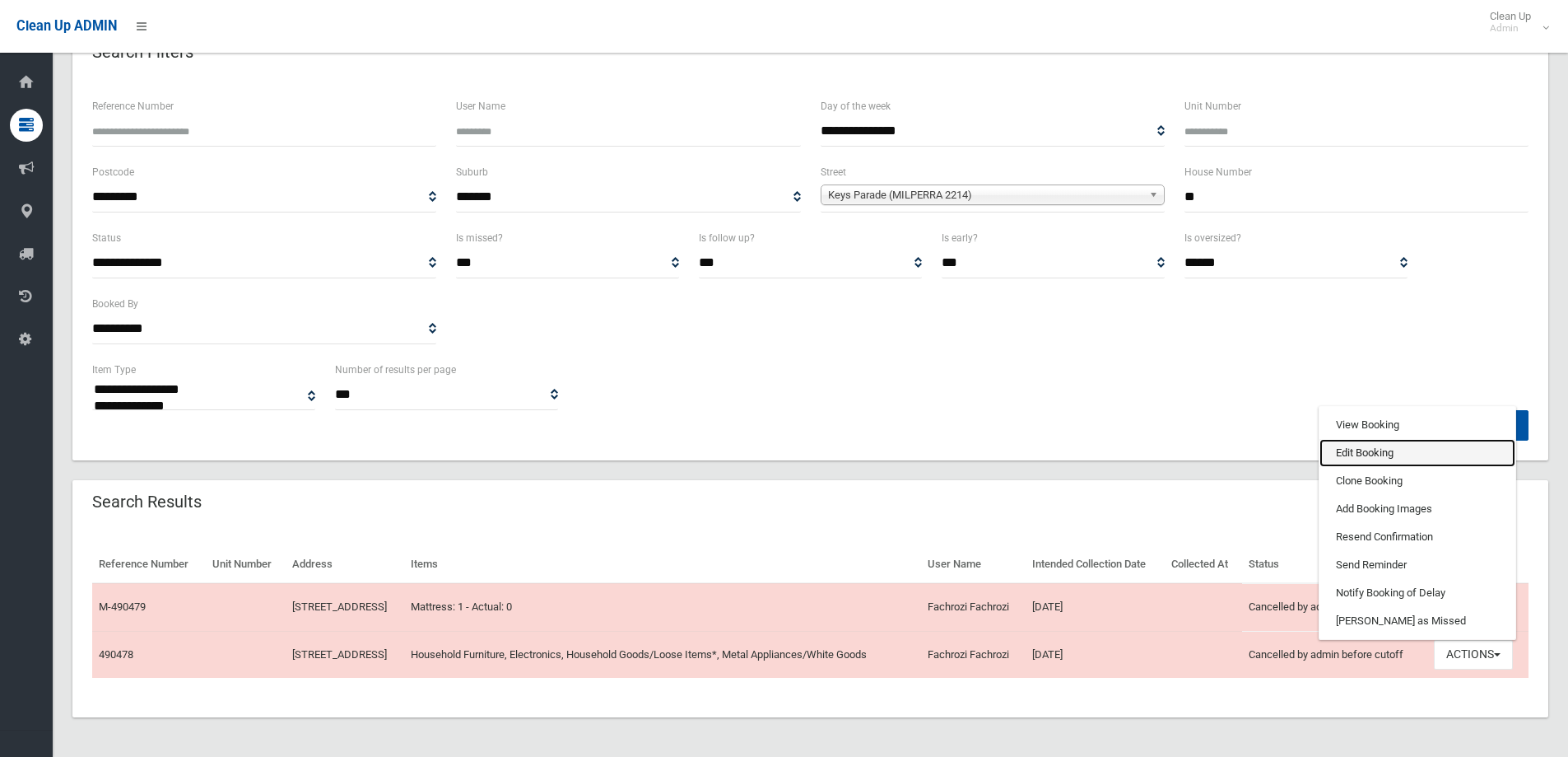
click at [1381, 451] on link "Edit Booking" at bounding box center [1416, 453] width 196 height 28
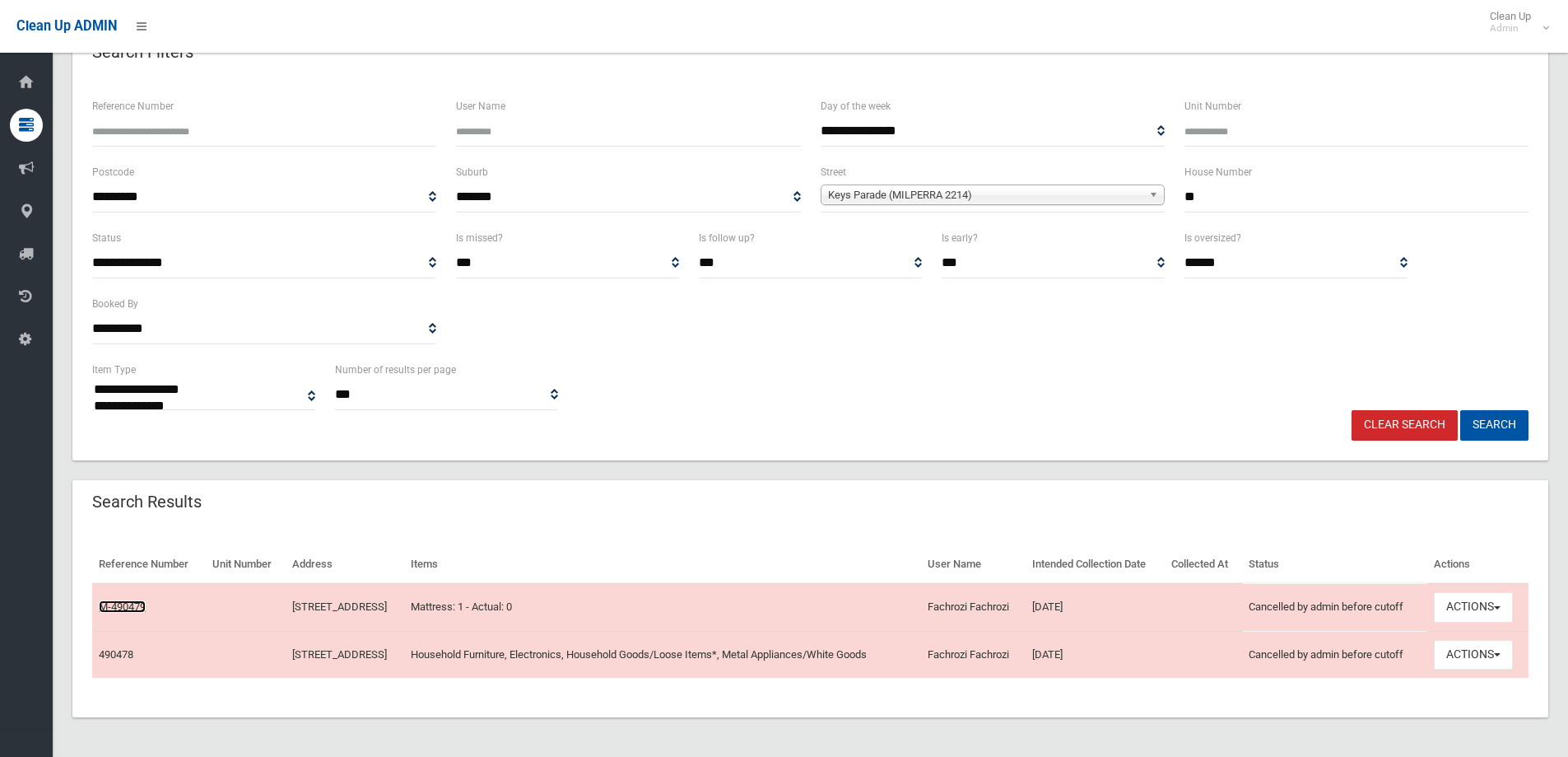
click at [114, 612] on link "M-490479" at bounding box center [121, 606] width 46 height 12
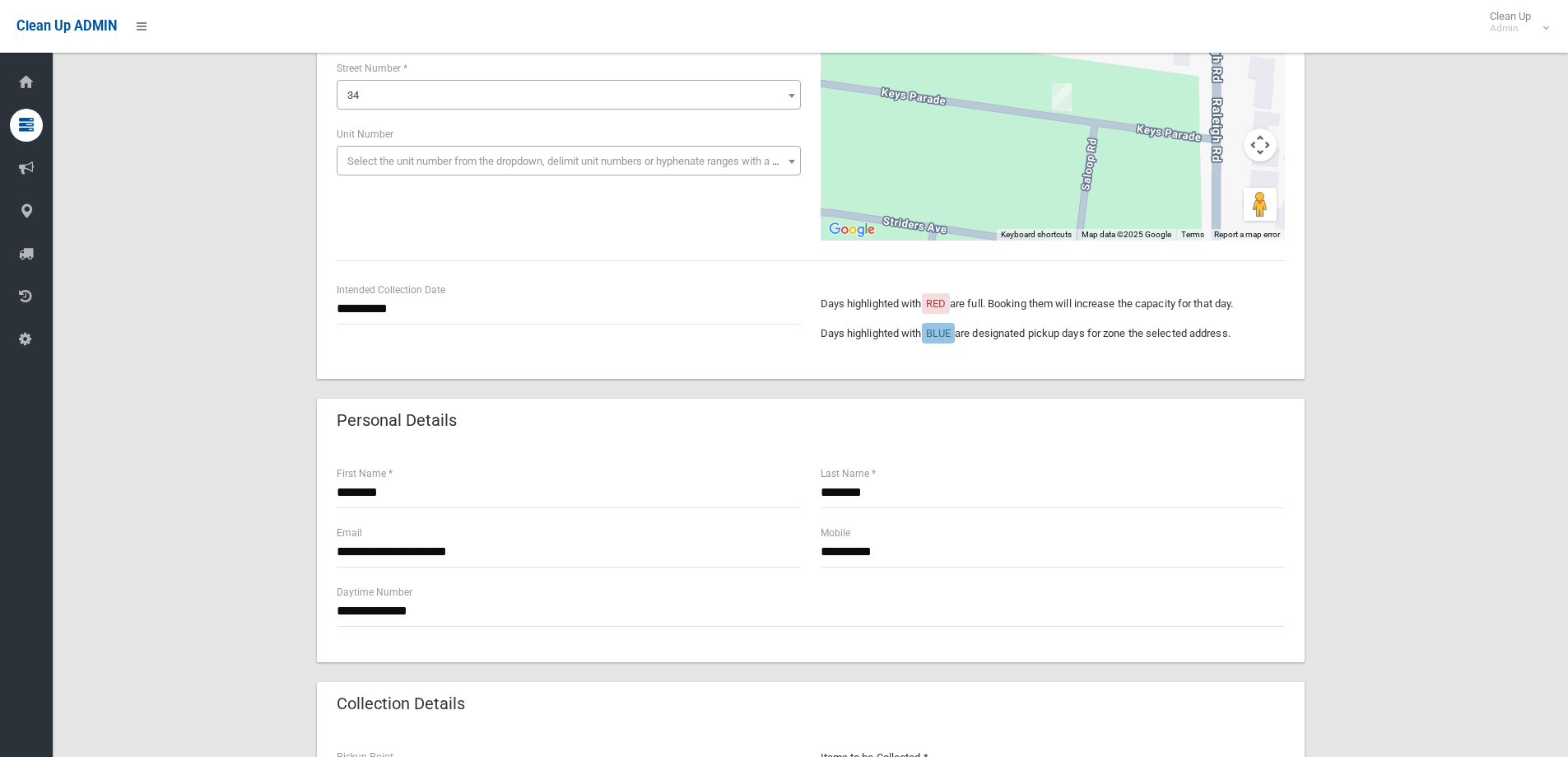
scroll to position [206, 0]
click at [370, 495] on input "********" at bounding box center [569, 493] width 465 height 30
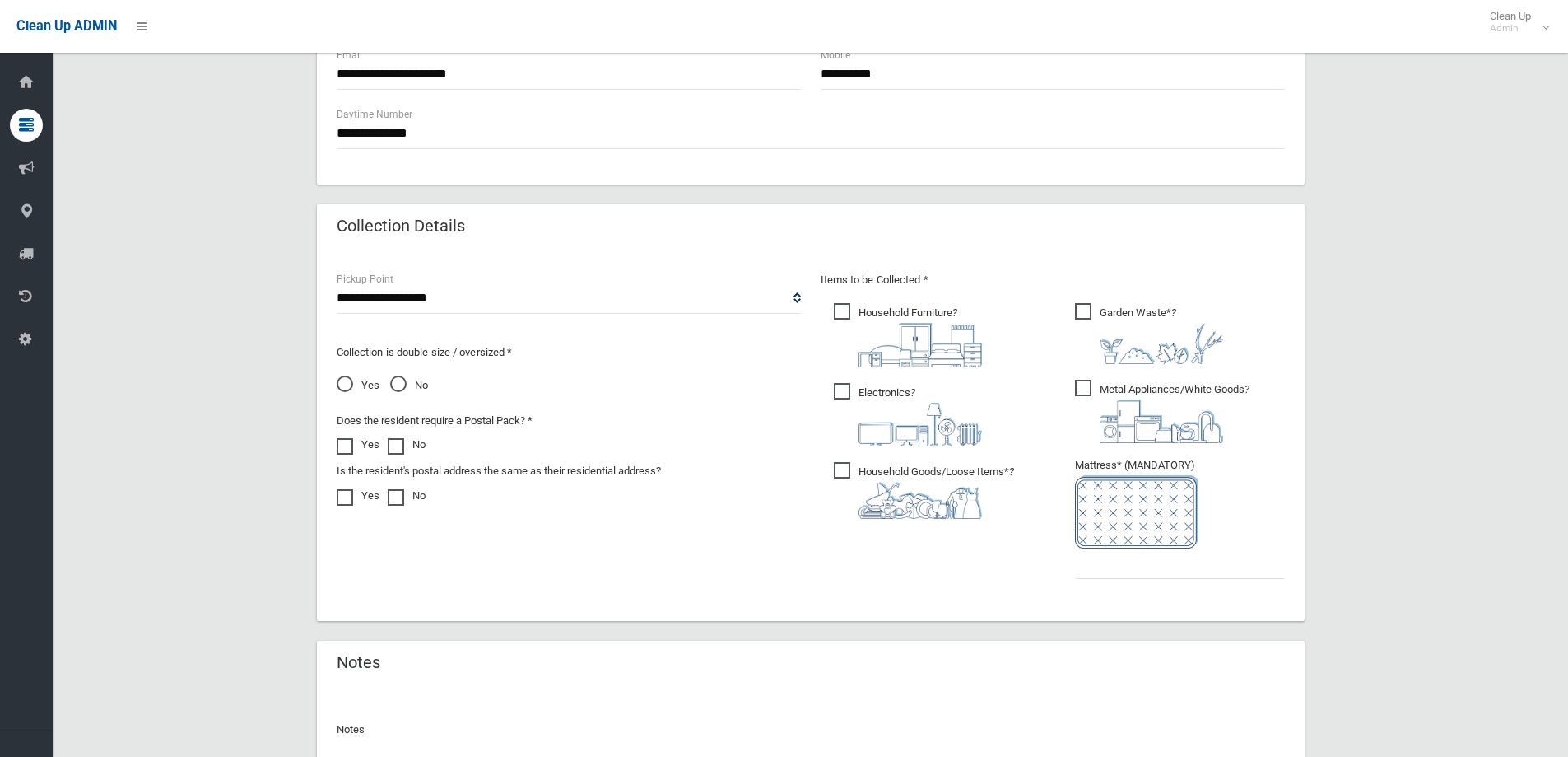
scroll to position [864, 0]
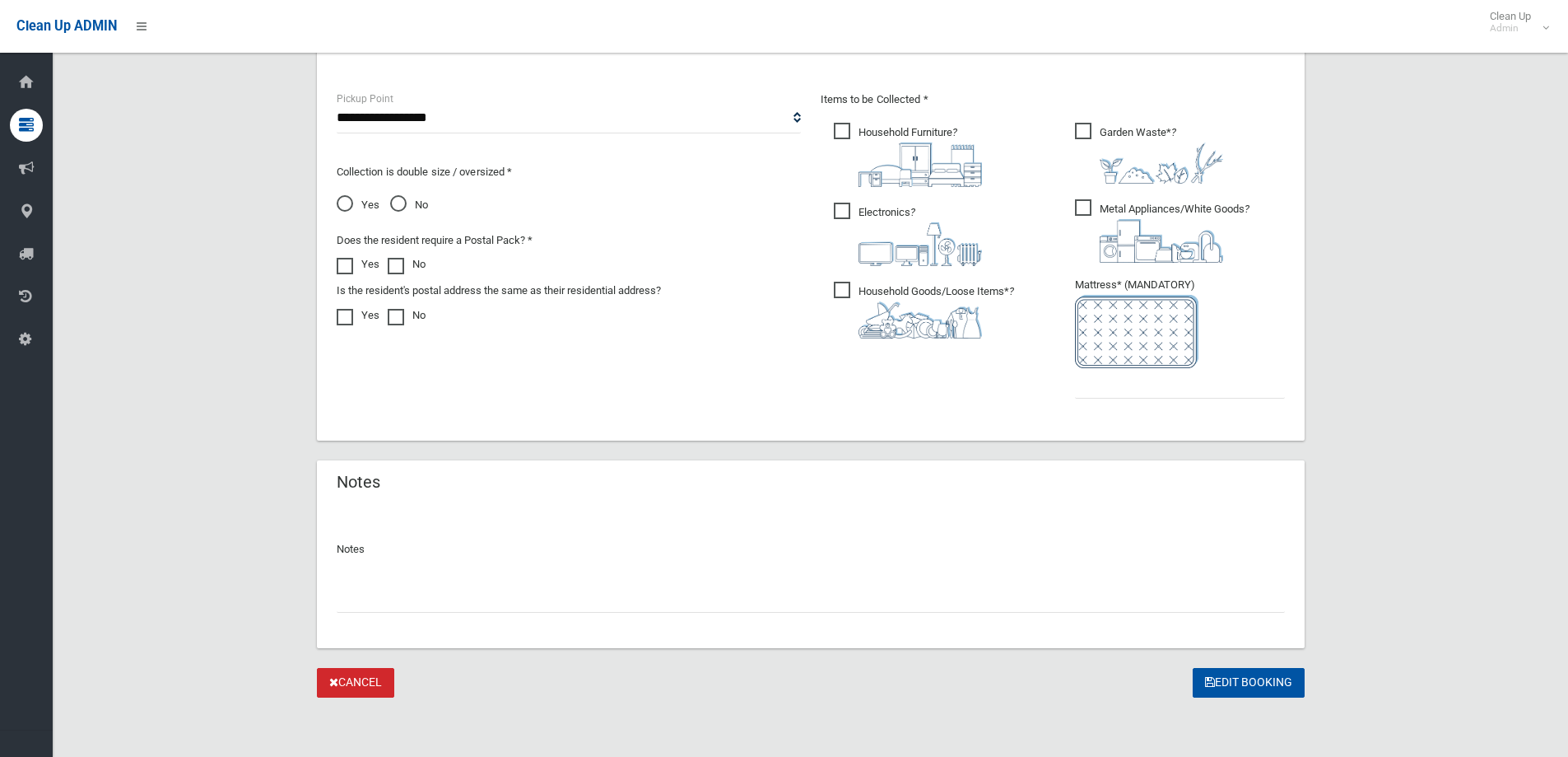
click at [404, 590] on input "text" at bounding box center [811, 598] width 948 height 30
paste input "********"
type input "**********"
click at [1283, 679] on button "Edit Booking" at bounding box center [1249, 683] width 112 height 30
type input "*"
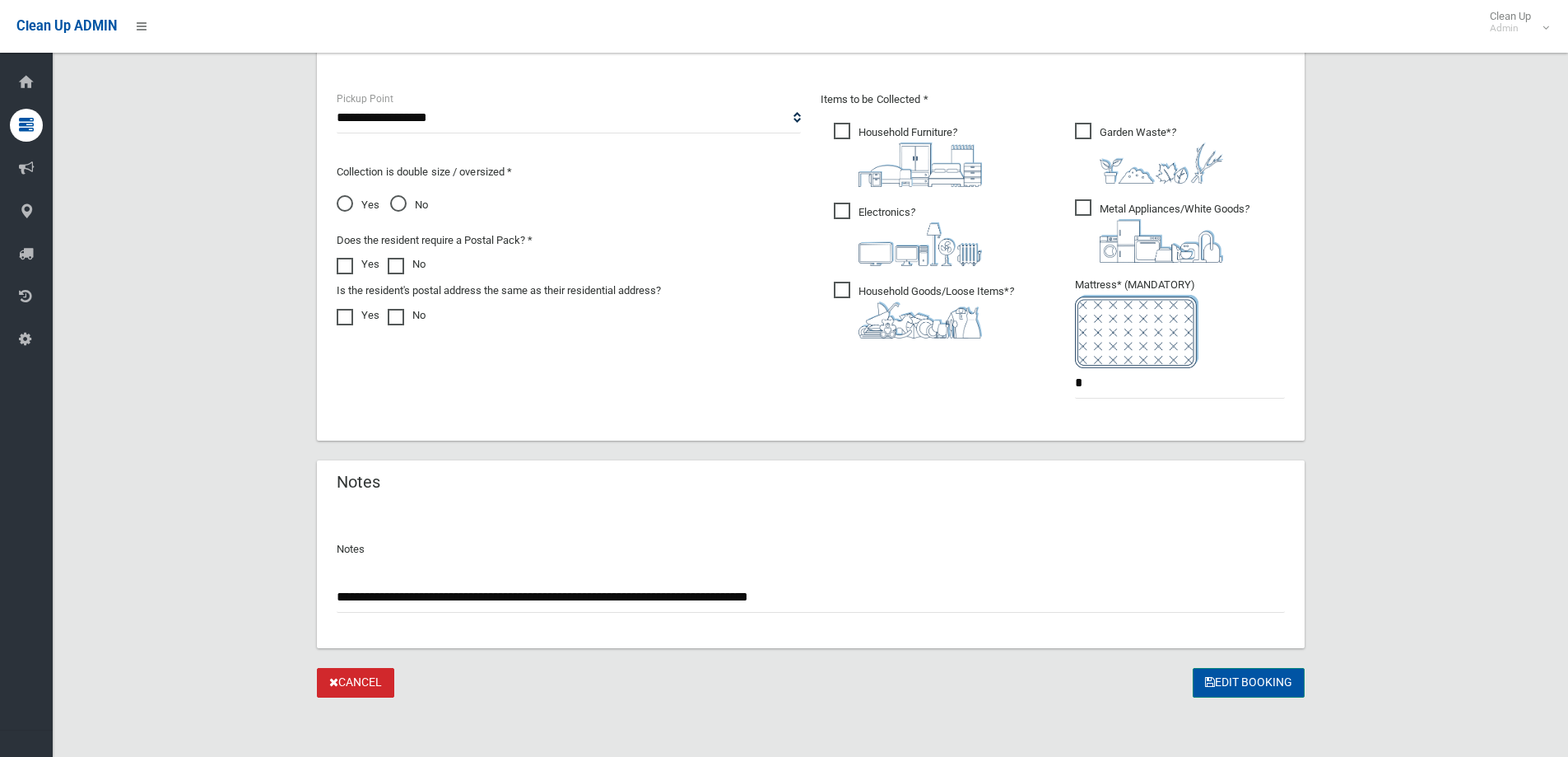
drag, startPoint x: 1244, startPoint y: 677, endPoint x: 1058, endPoint y: 521, distance: 242.8
click at [1244, 677] on button "Edit Booking" at bounding box center [1249, 683] width 112 height 30
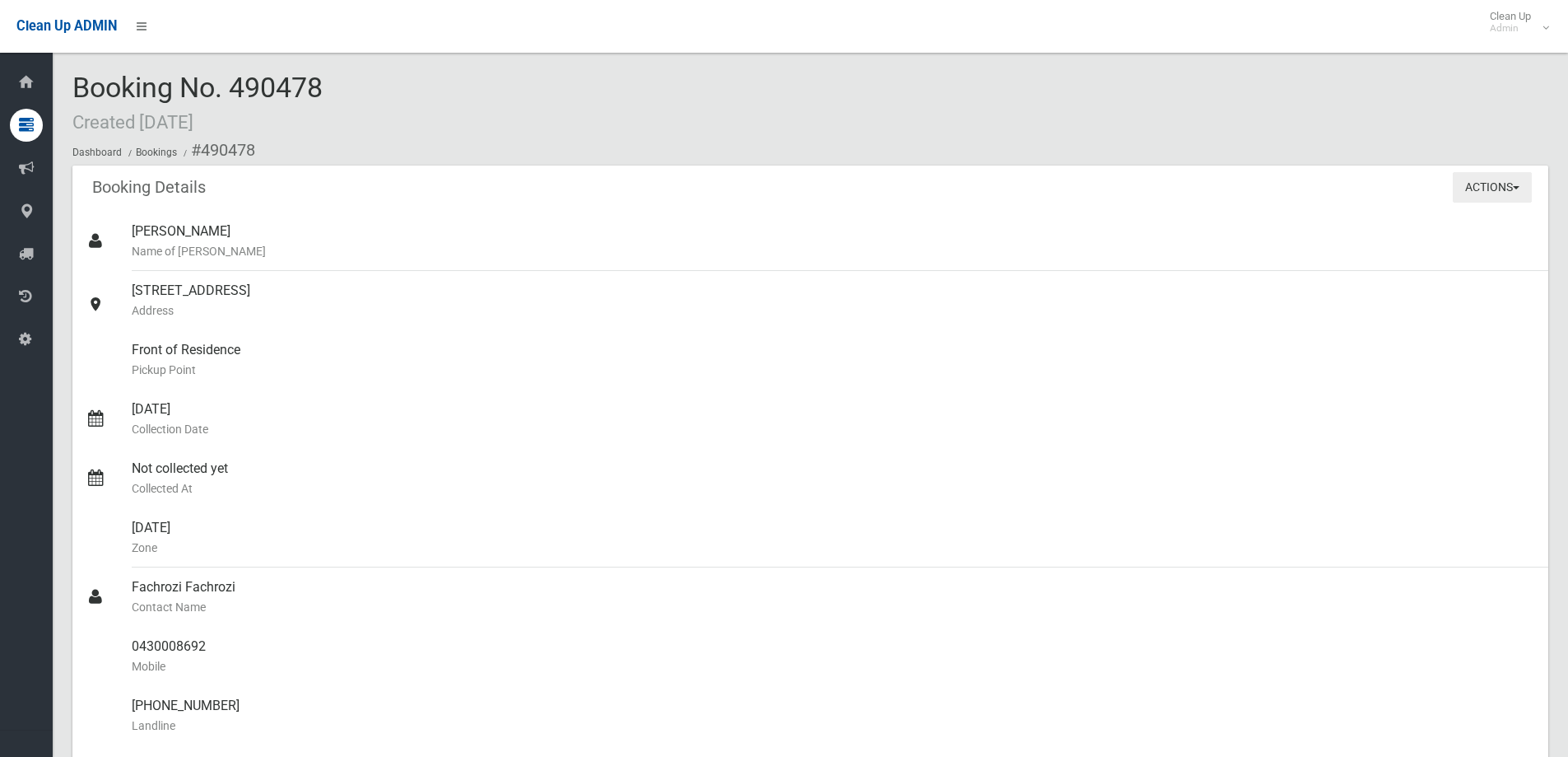
click at [1479, 187] on button "Actions" at bounding box center [1491, 187] width 79 height 30
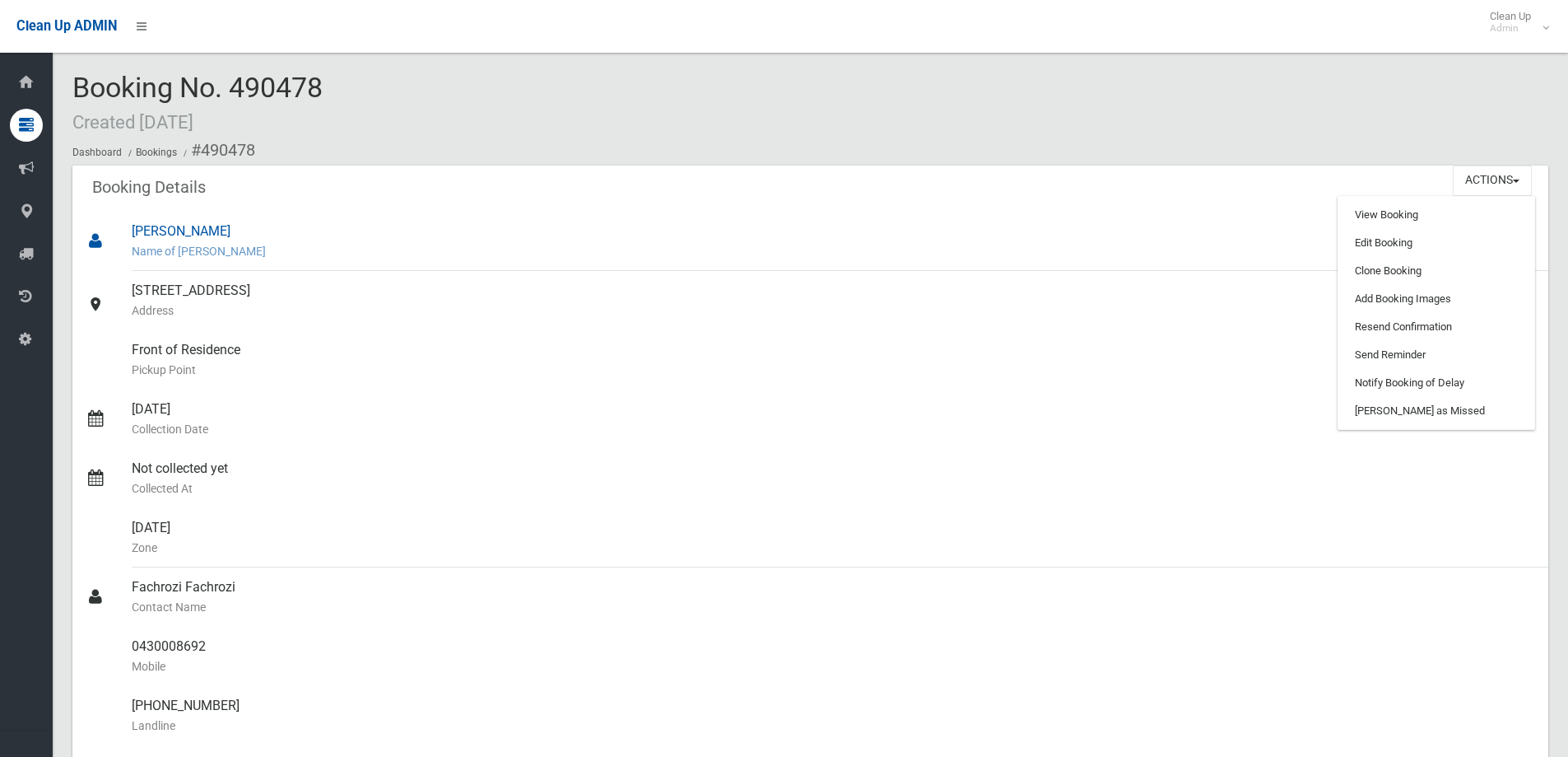
click at [1091, 212] on div "[PERSON_NAME] Name of [PERSON_NAME]" at bounding box center [833, 241] width 1403 height 59
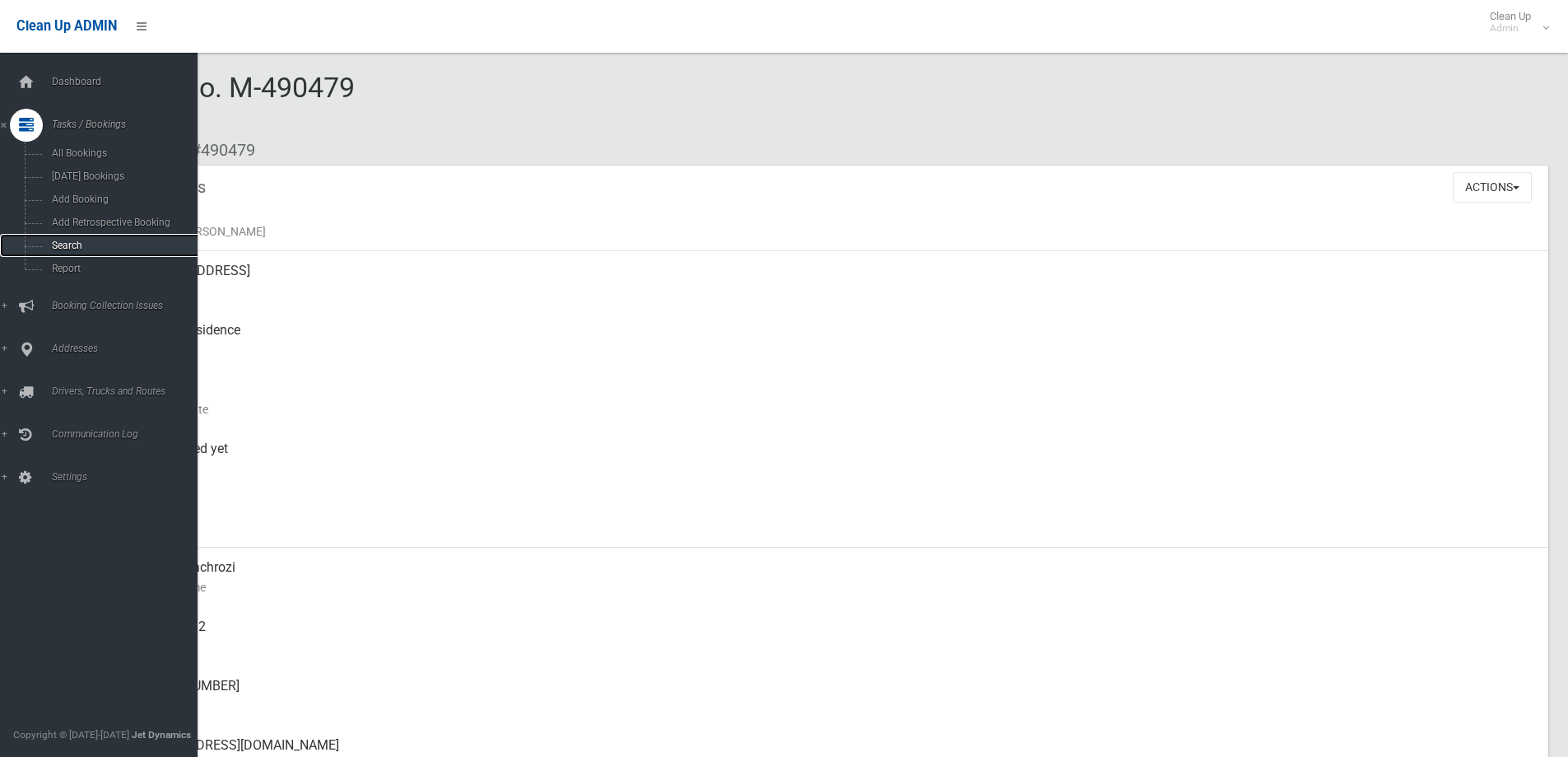
click at [72, 249] on span "Search" at bounding box center [120, 246] width 149 height 11
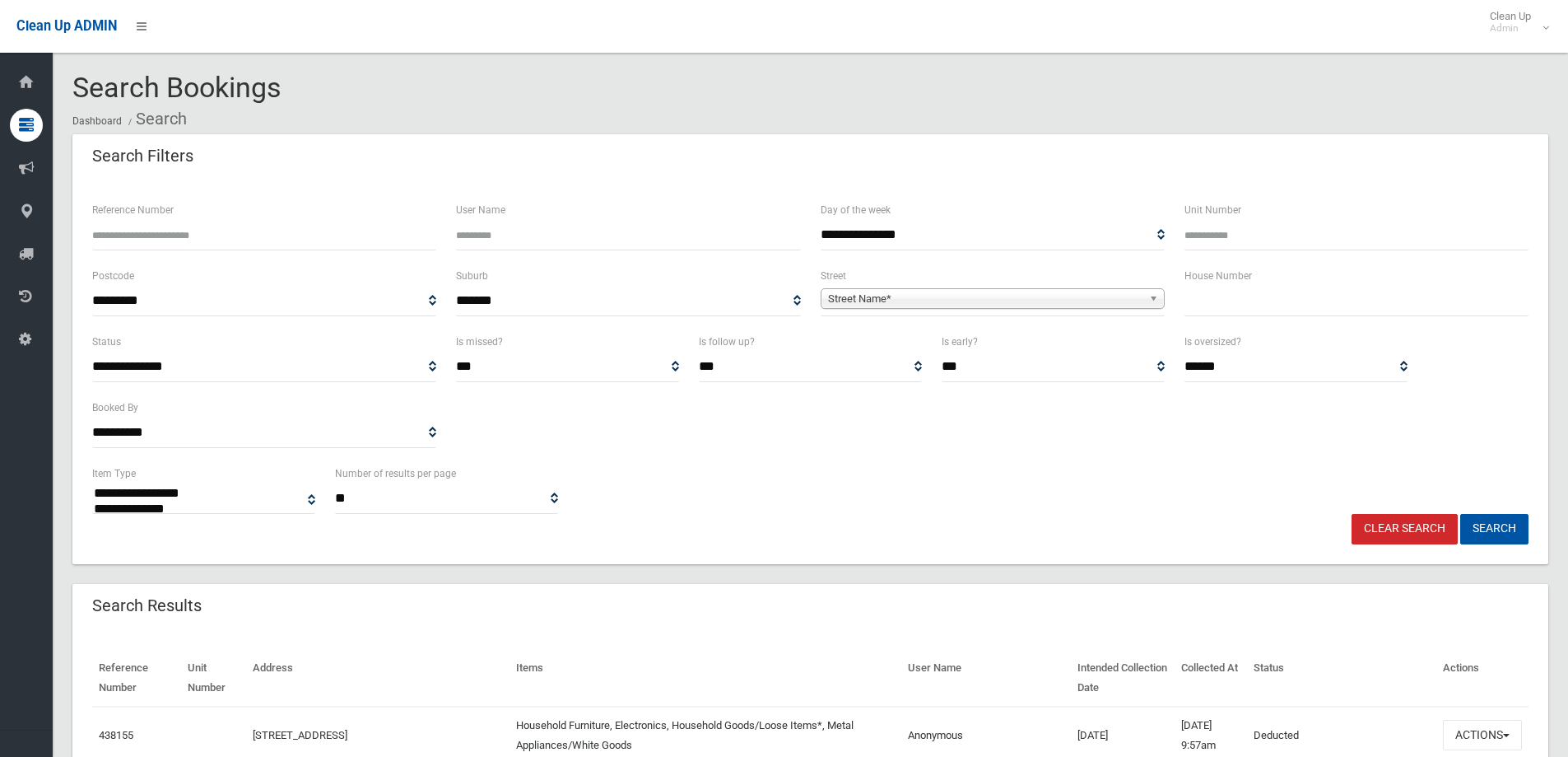
select select
click at [1273, 288] on input "text" at bounding box center [1356, 301] width 344 height 30
type input "***"
click at [1012, 292] on span "Street Name*" at bounding box center [985, 299] width 315 height 20
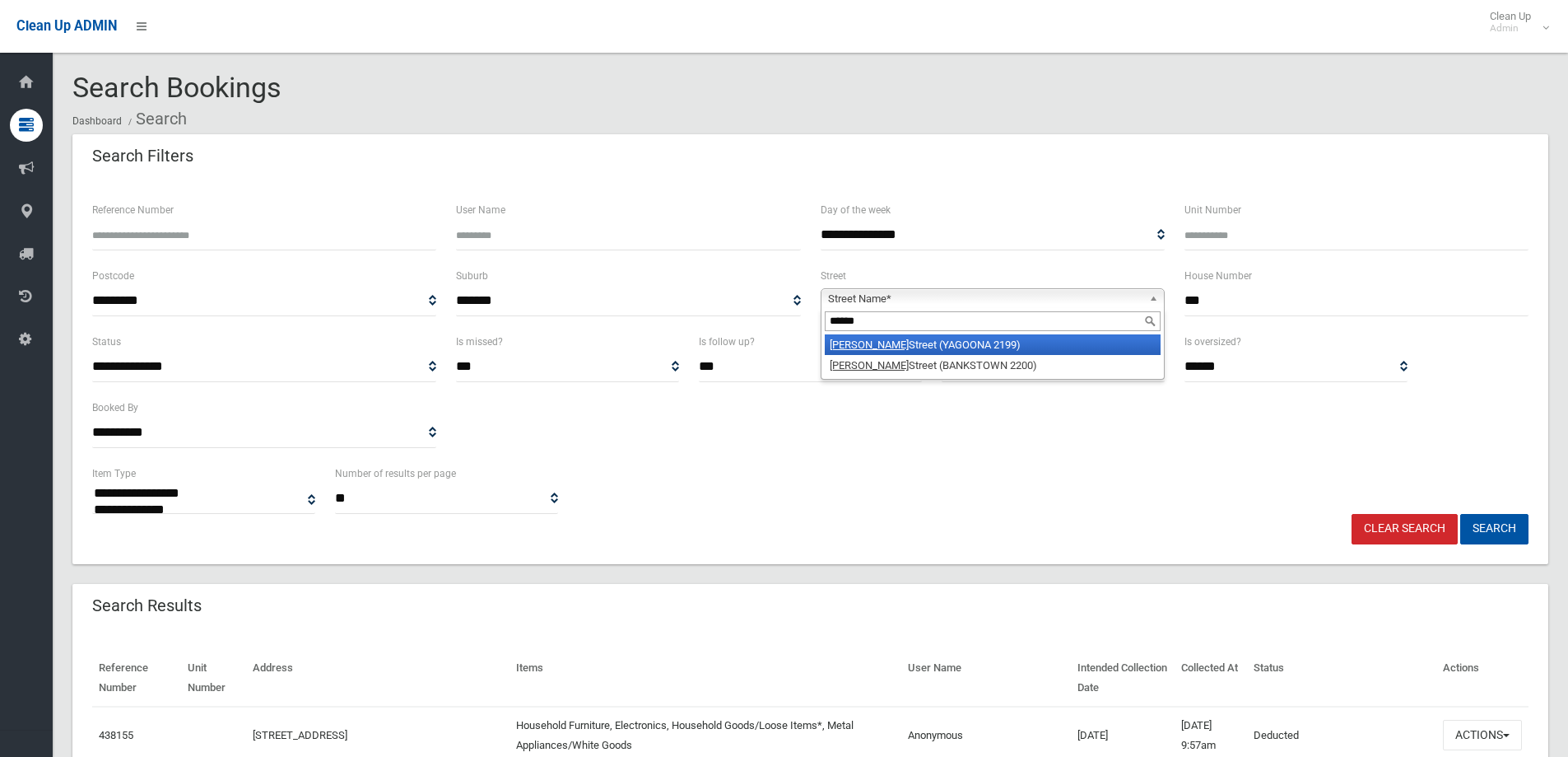
type input "******"
click at [957, 341] on li "Dutton Street (YAGOONA 2199)" at bounding box center [993, 344] width 336 height 21
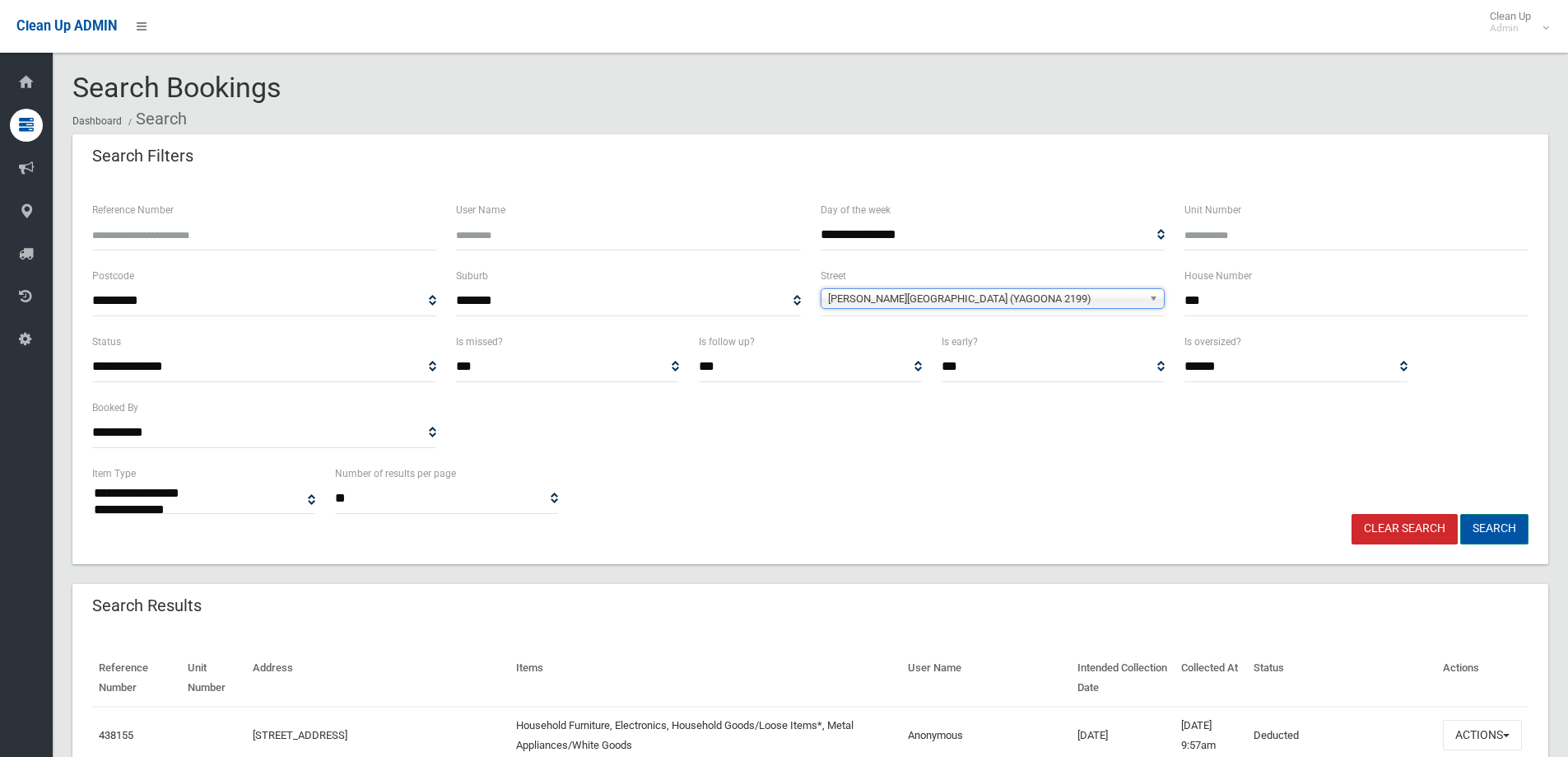
click at [1504, 523] on button "Search" at bounding box center [1494, 529] width 68 height 30
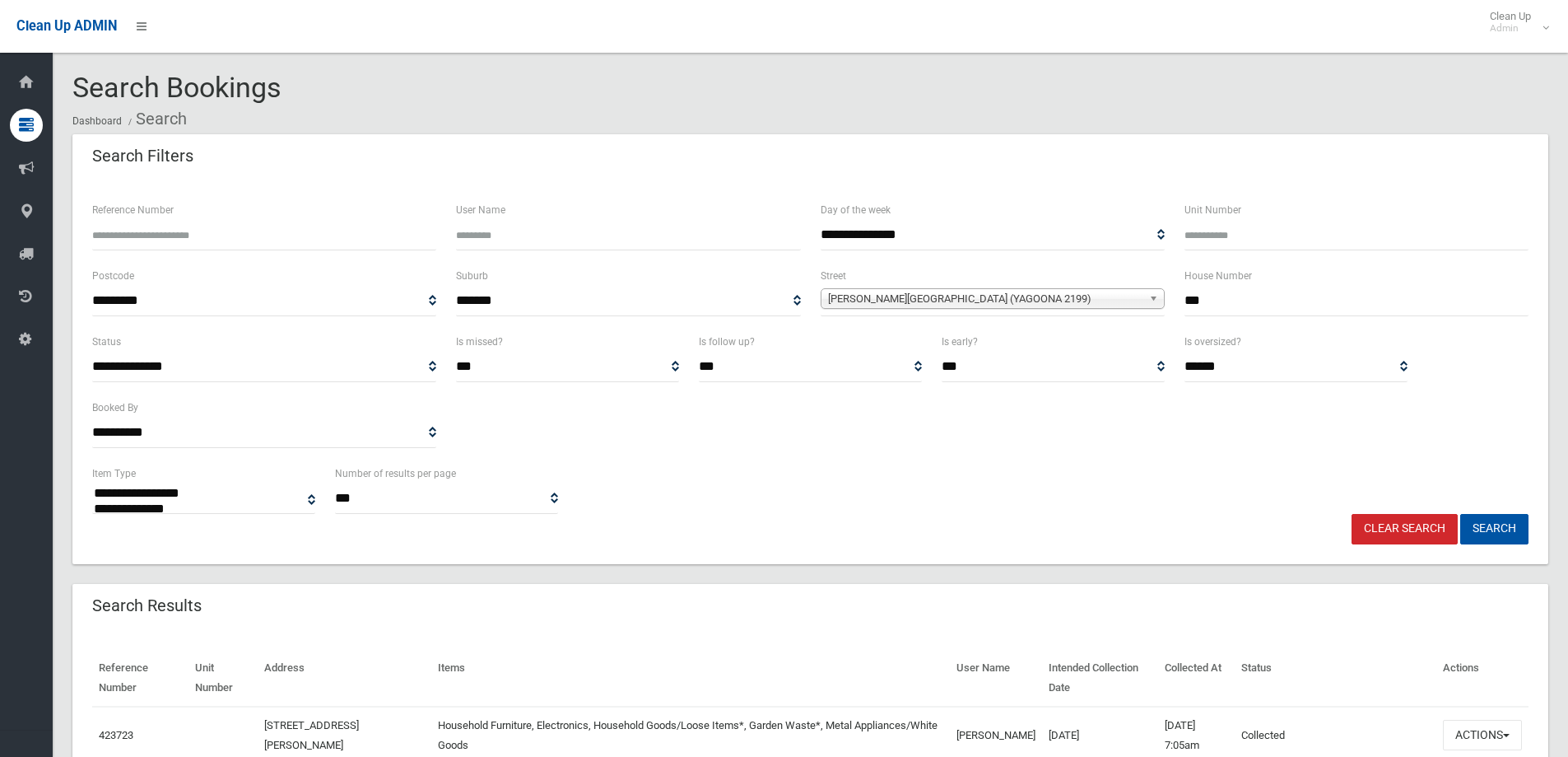
select select
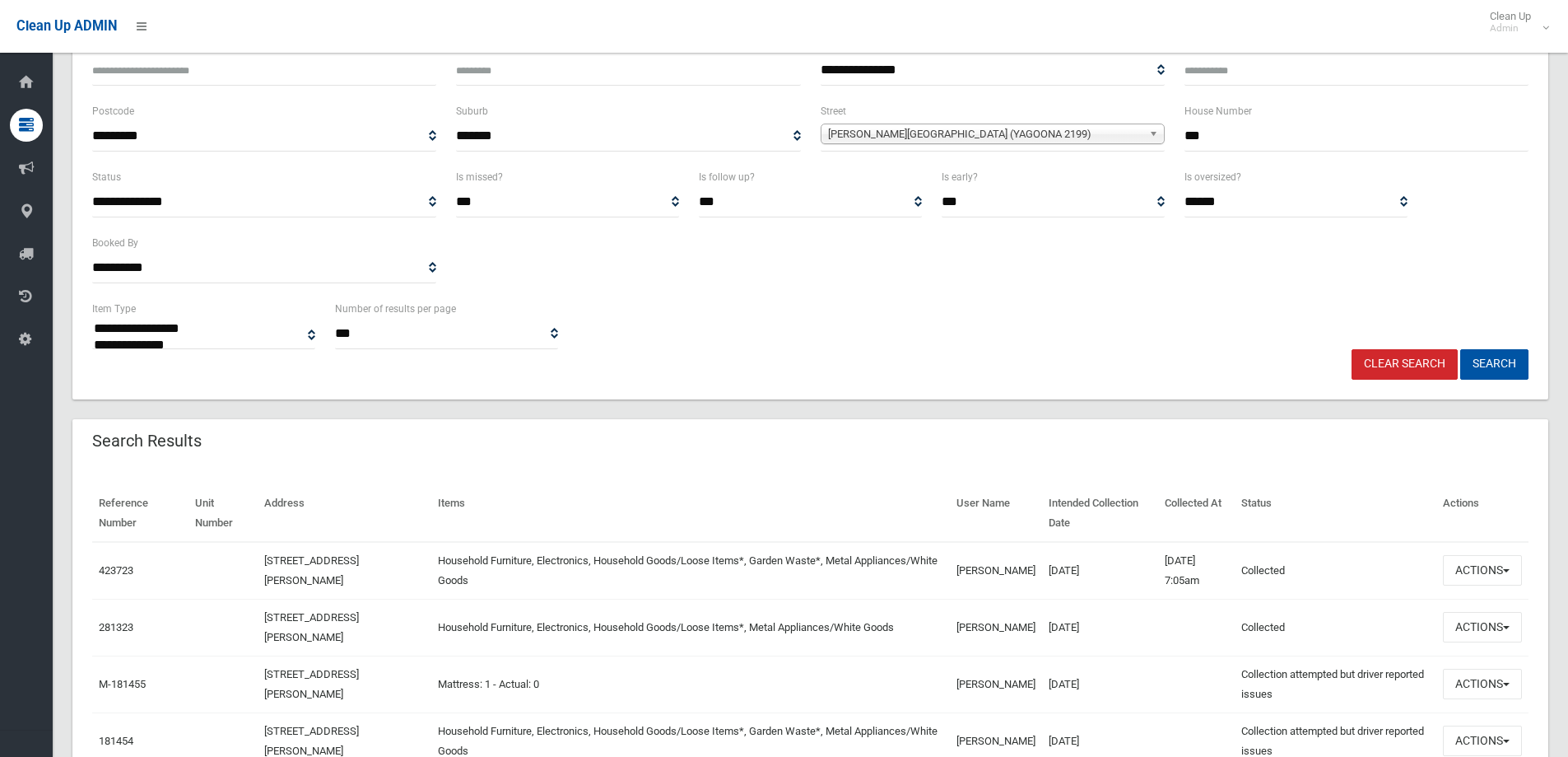
scroll to position [247, 0]
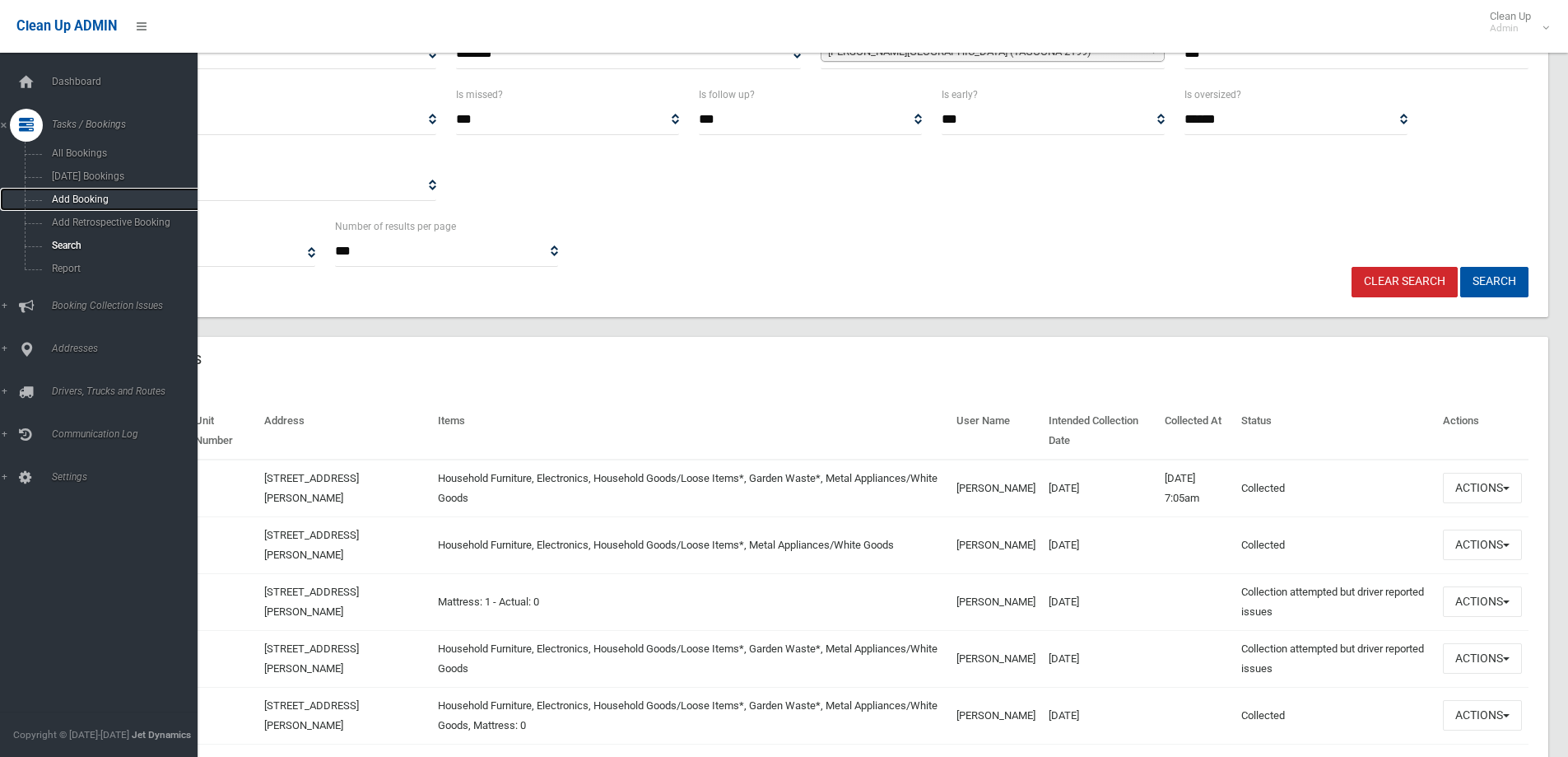
click at [91, 198] on span "Add Booking" at bounding box center [120, 199] width 149 height 11
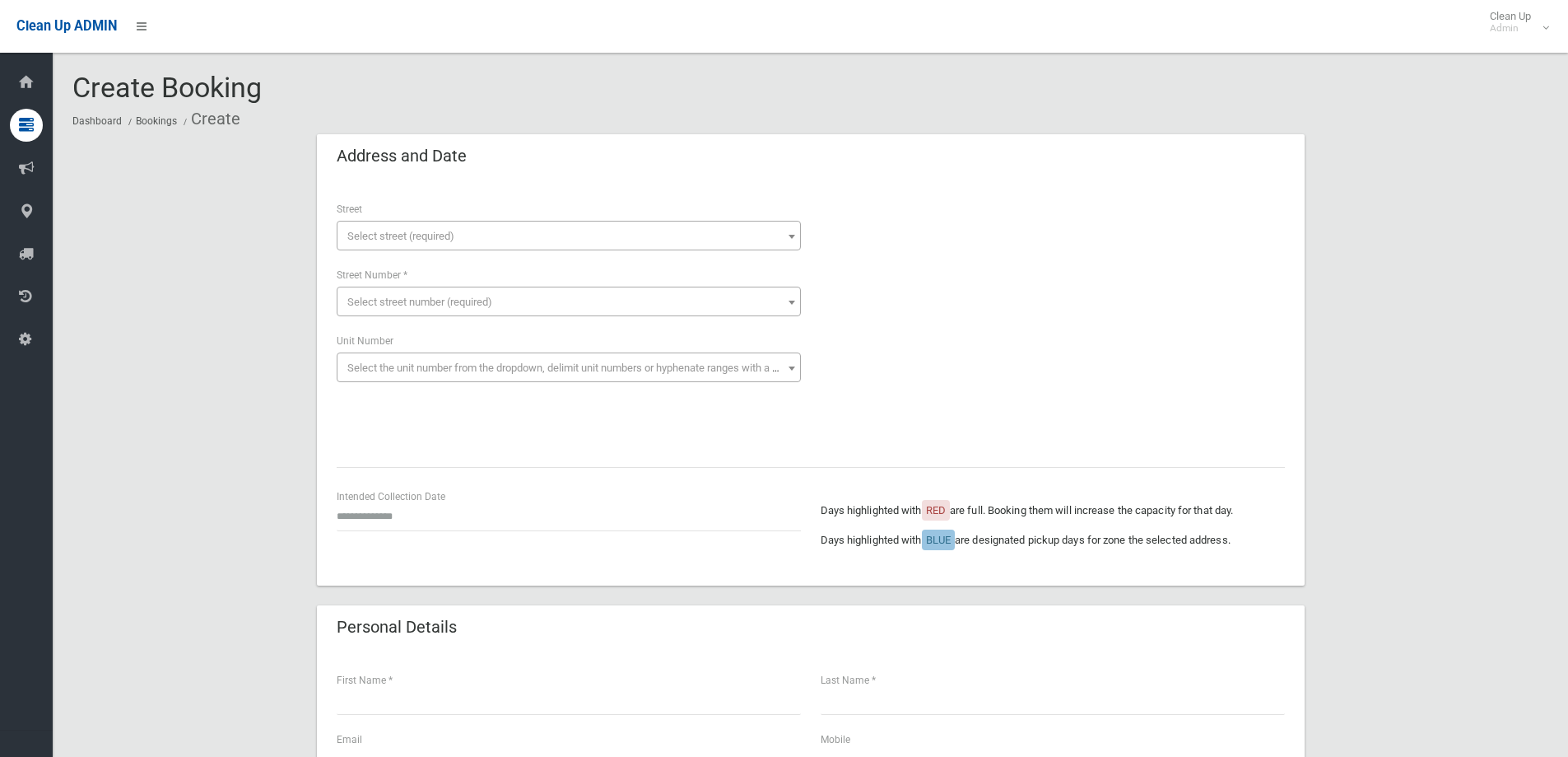
click at [455, 225] on span "Select street (required)" at bounding box center [568, 236] width 456 height 23
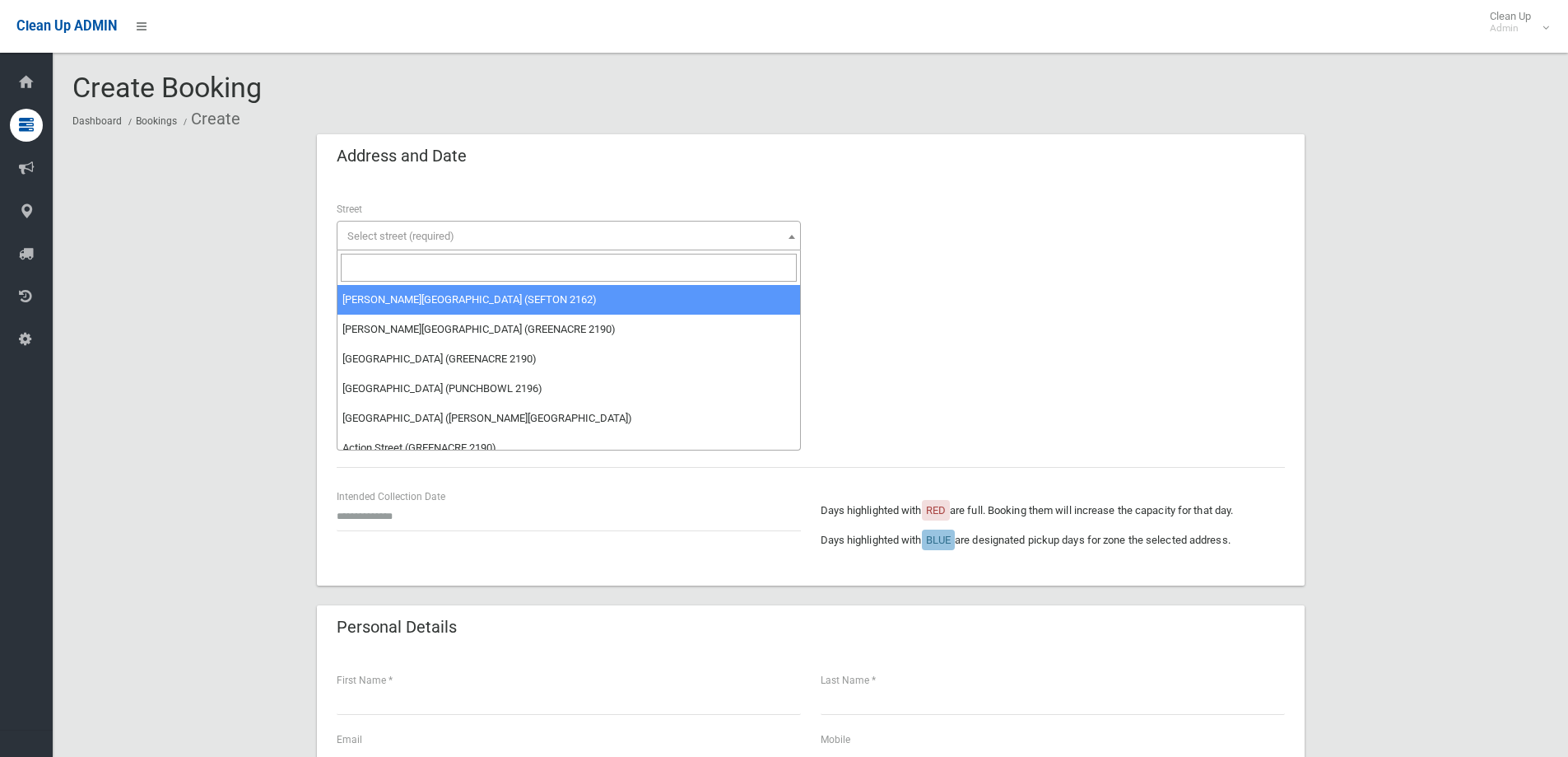
click at [452, 270] on input "search" at bounding box center [568, 268] width 456 height 28
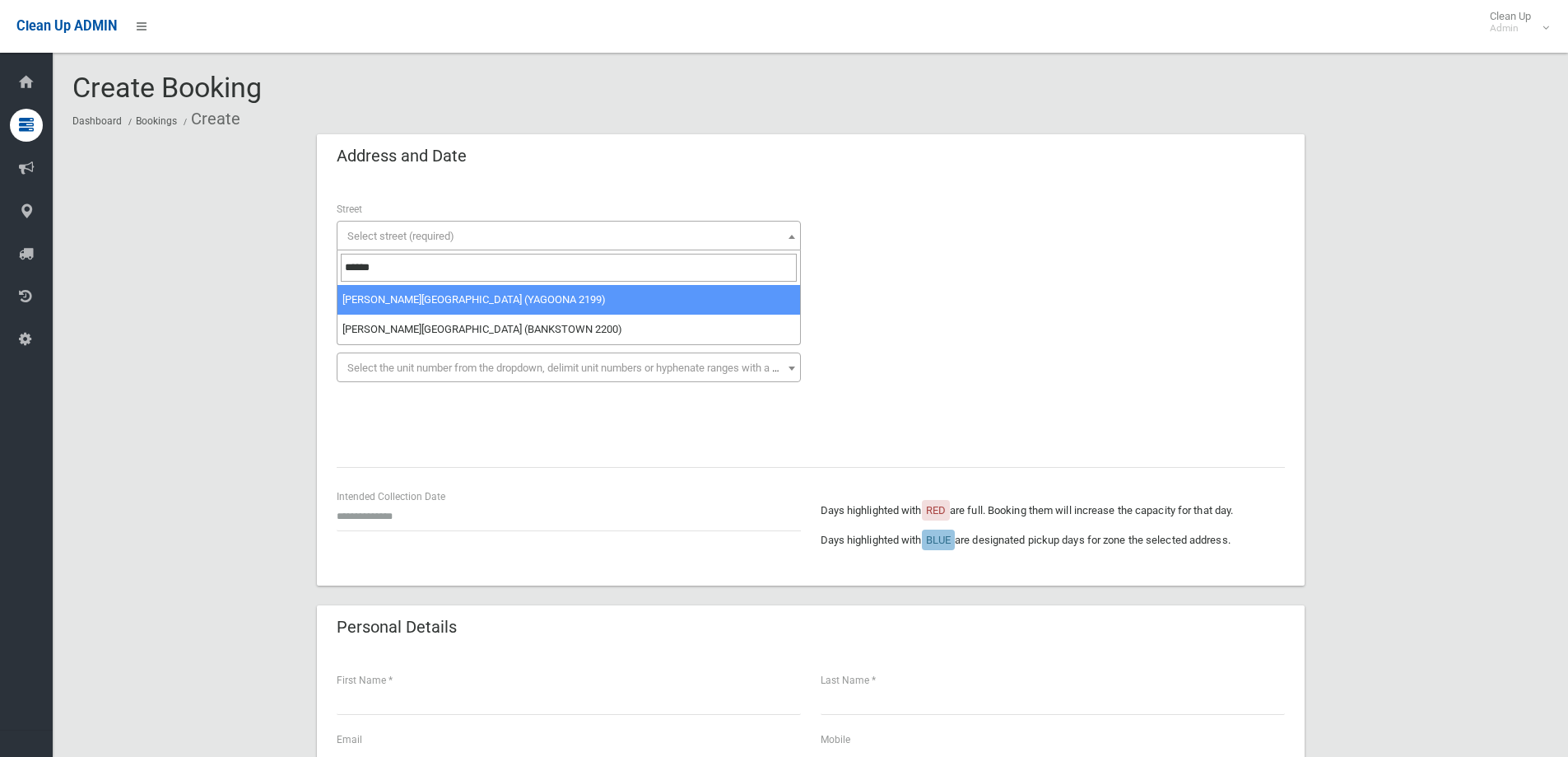
type input "******"
select select "****"
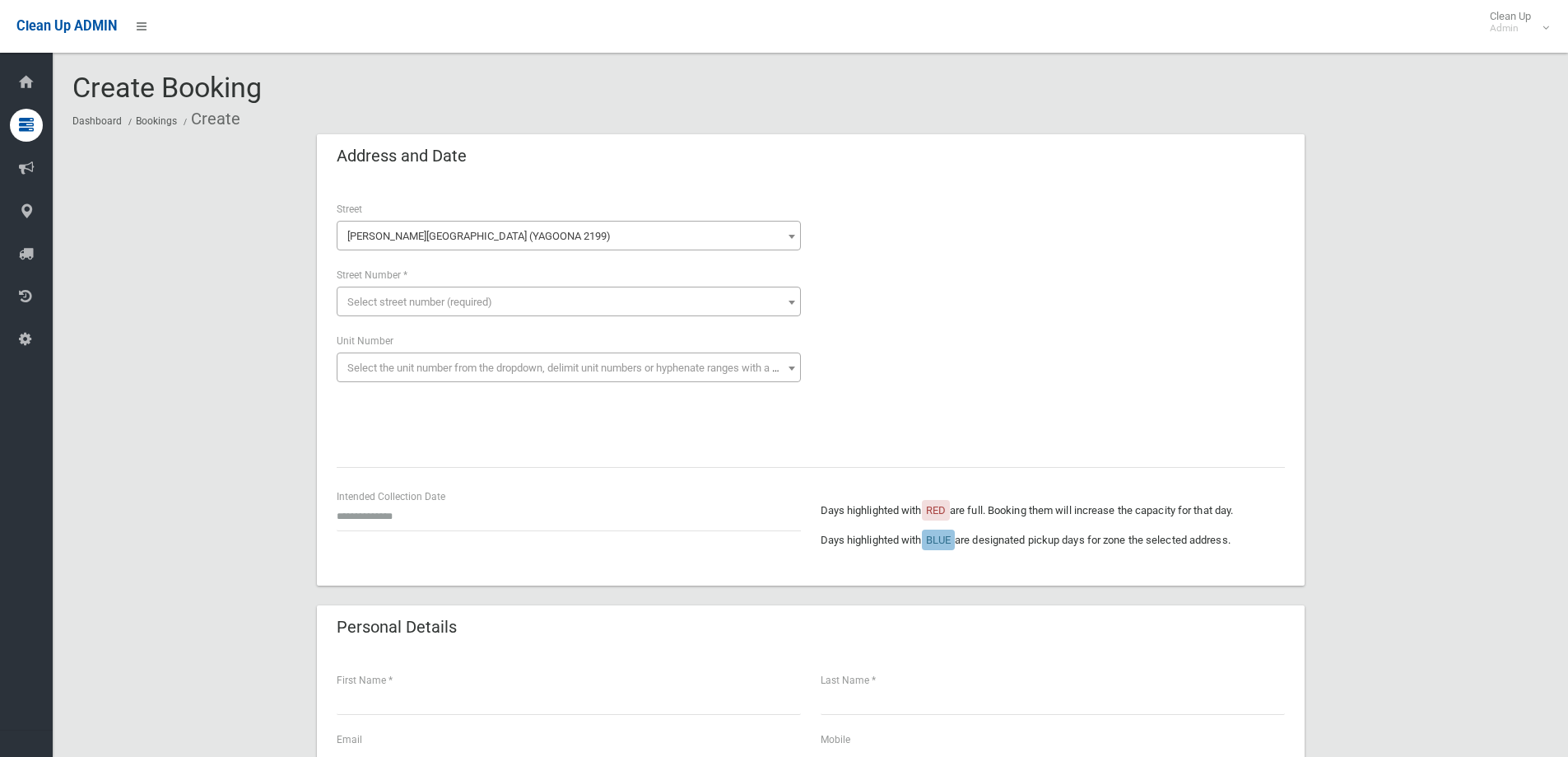
click at [440, 301] on span "Select street number (required)" at bounding box center [419, 302] width 145 height 12
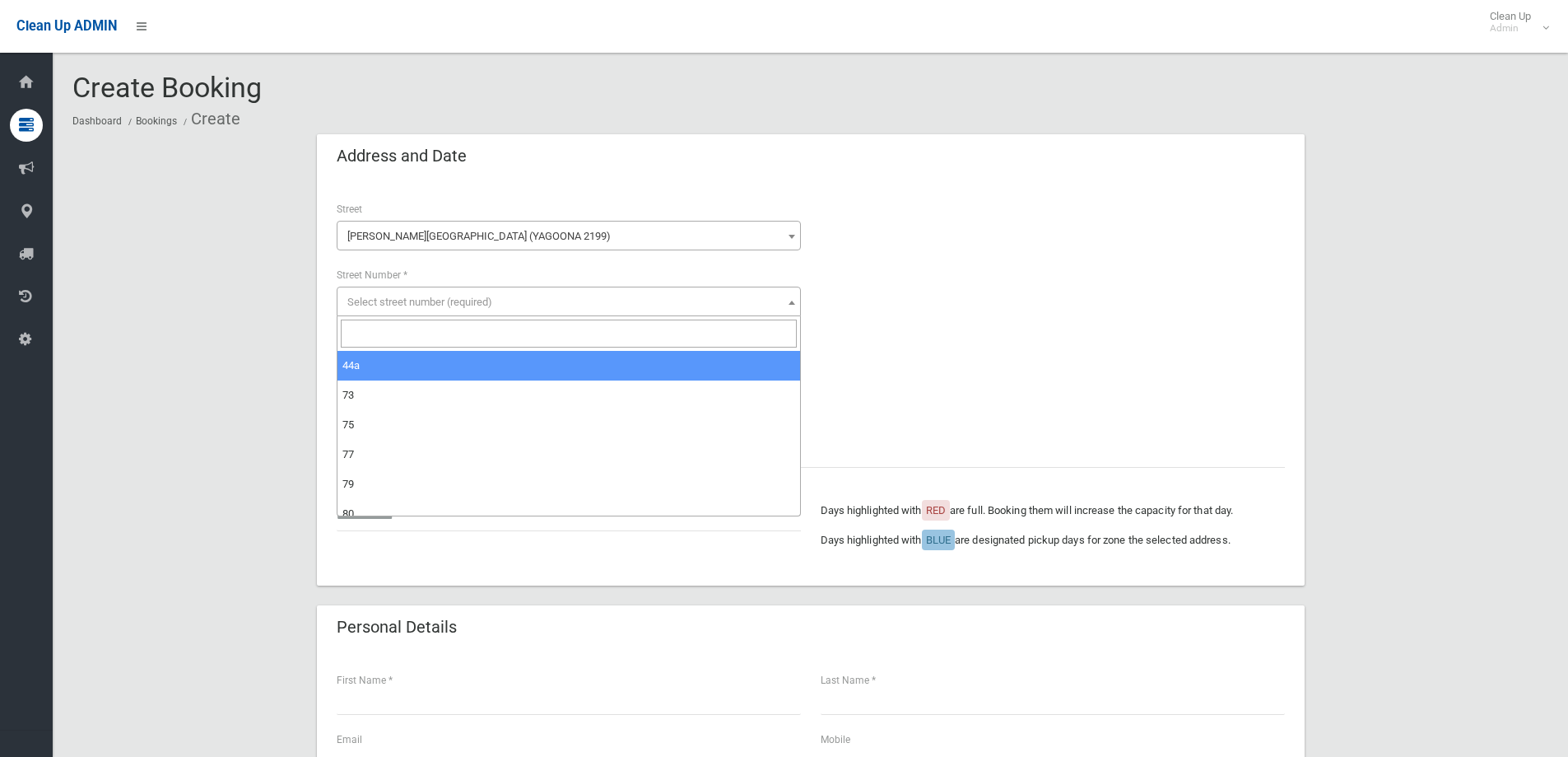
click at [380, 336] on input "search" at bounding box center [568, 334] width 456 height 28
type input "***"
select select "***"
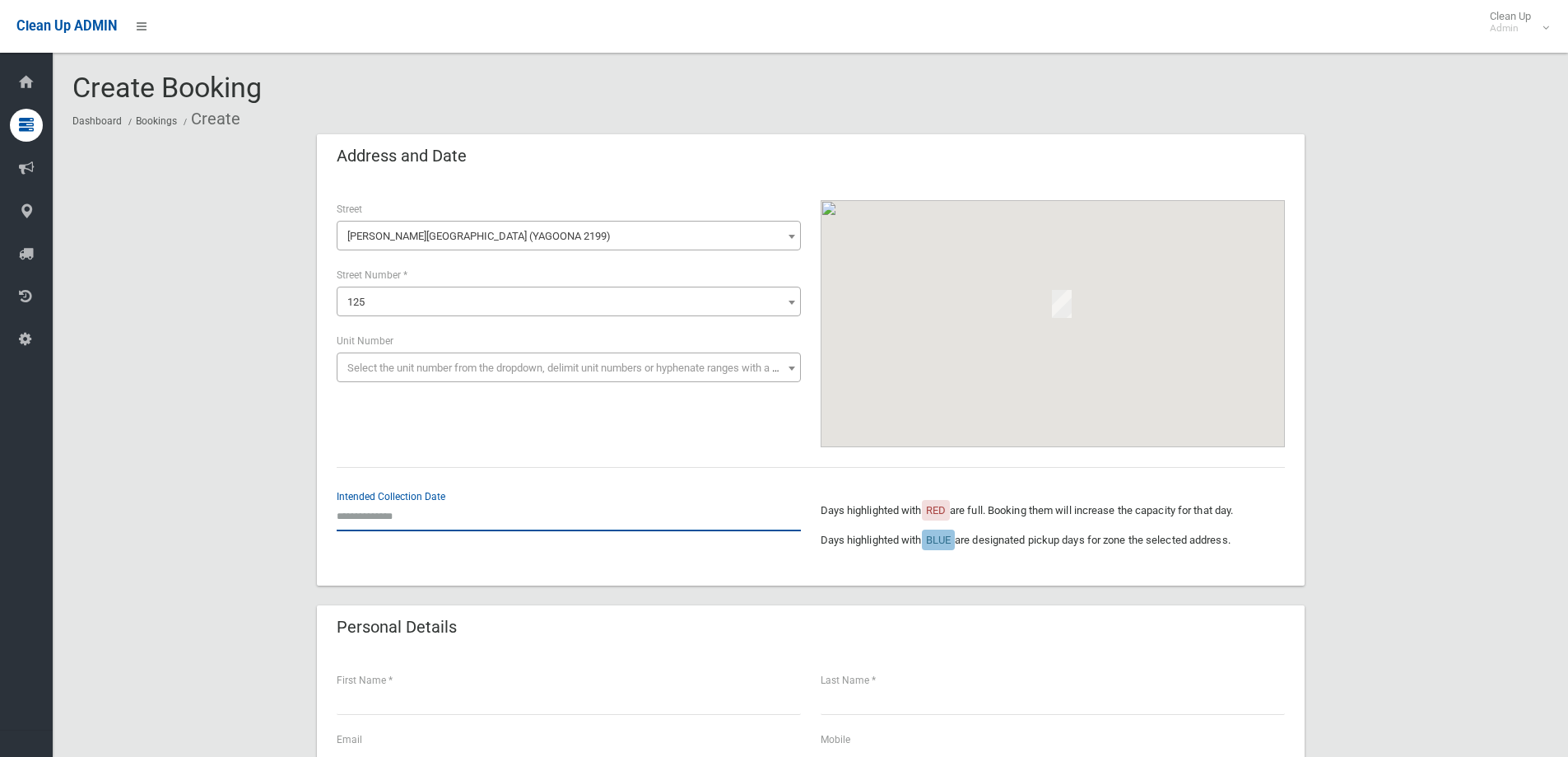
click at [410, 524] on input "text" at bounding box center [569, 516] width 465 height 30
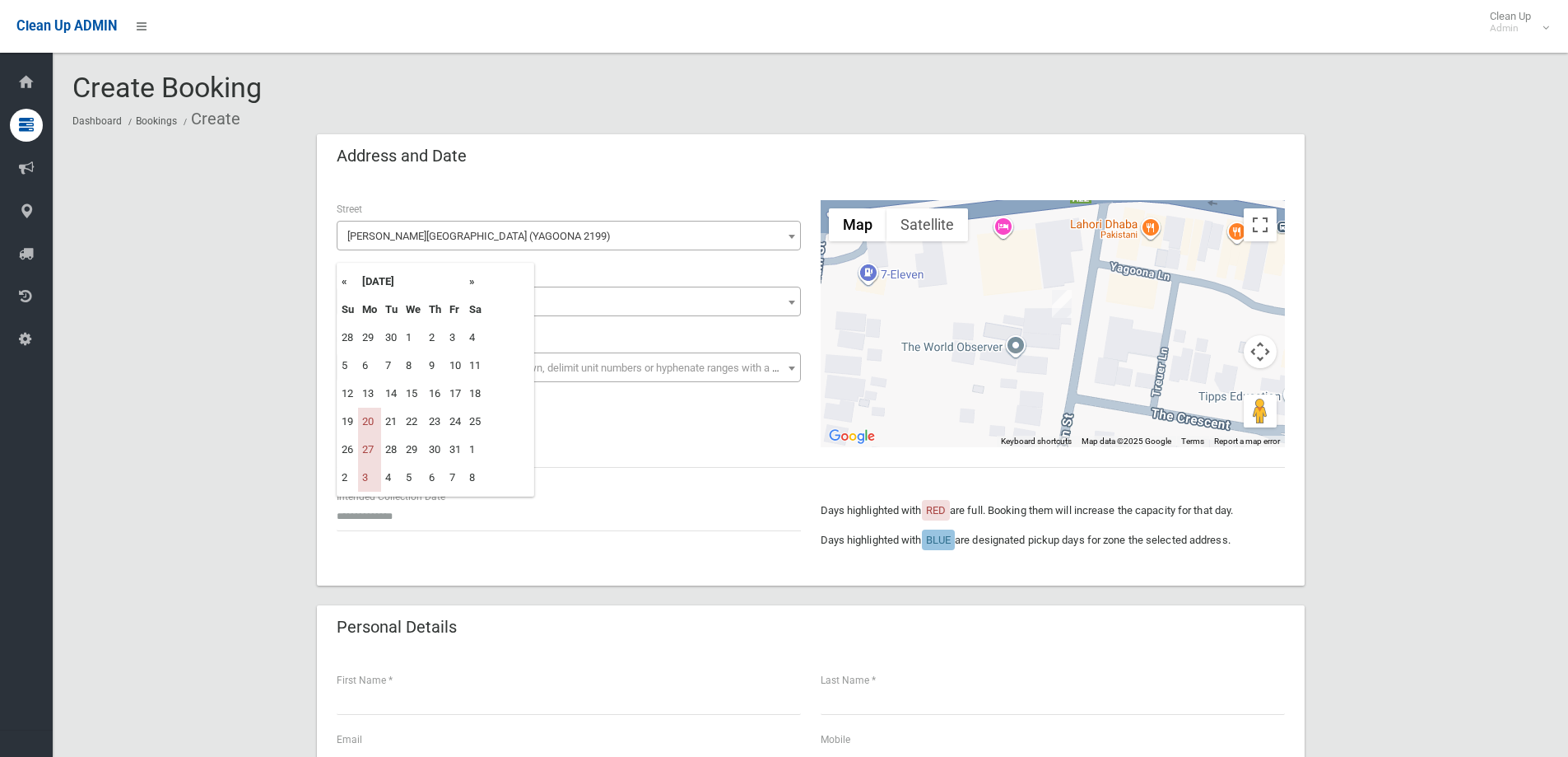
click at [477, 282] on th "»" at bounding box center [475, 282] width 21 height 28
click at [365, 391] on td "10" at bounding box center [370, 394] width 23 height 28
type input "**********"
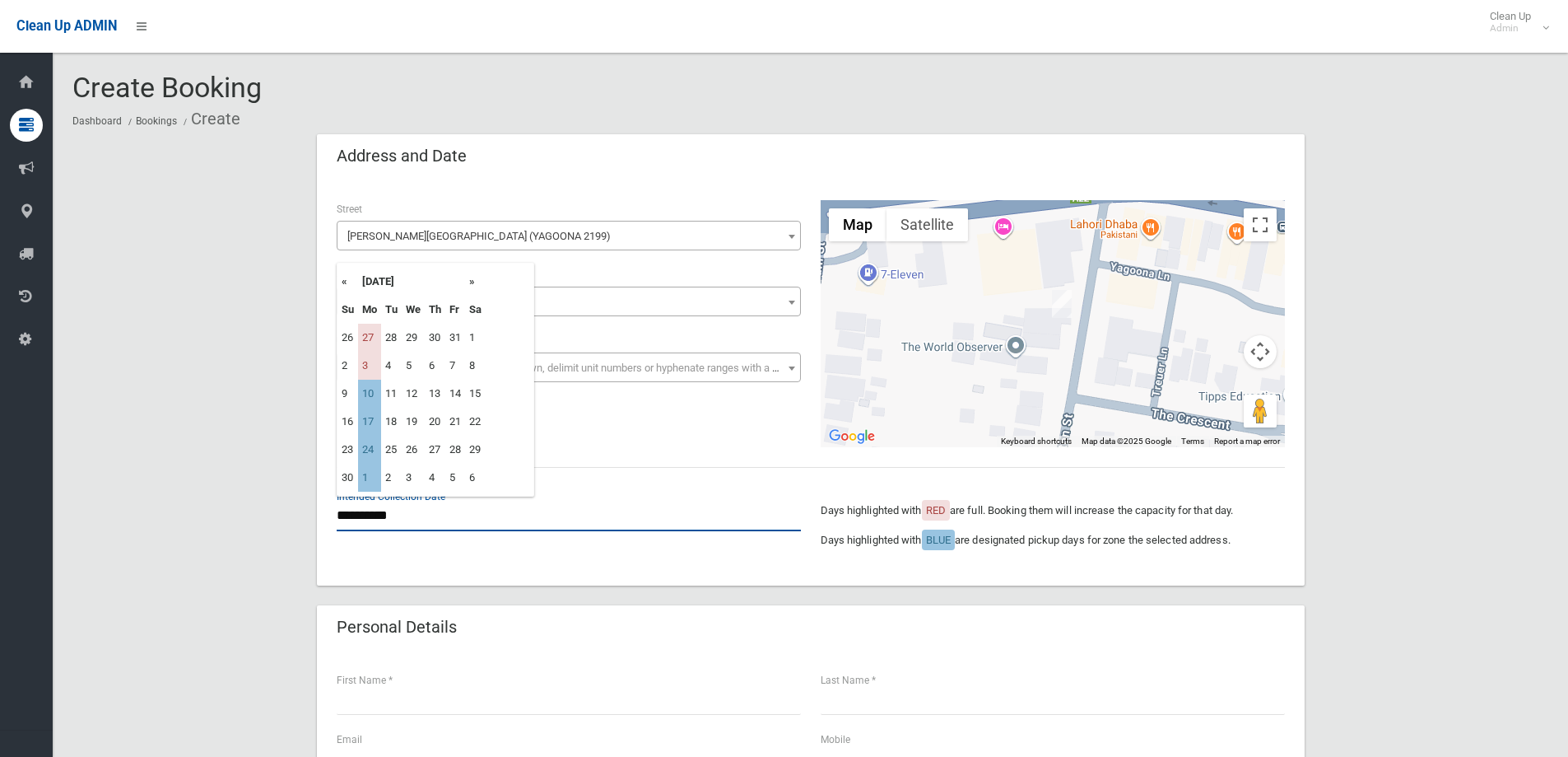
click at [421, 508] on input "**********" at bounding box center [569, 516] width 465 height 30
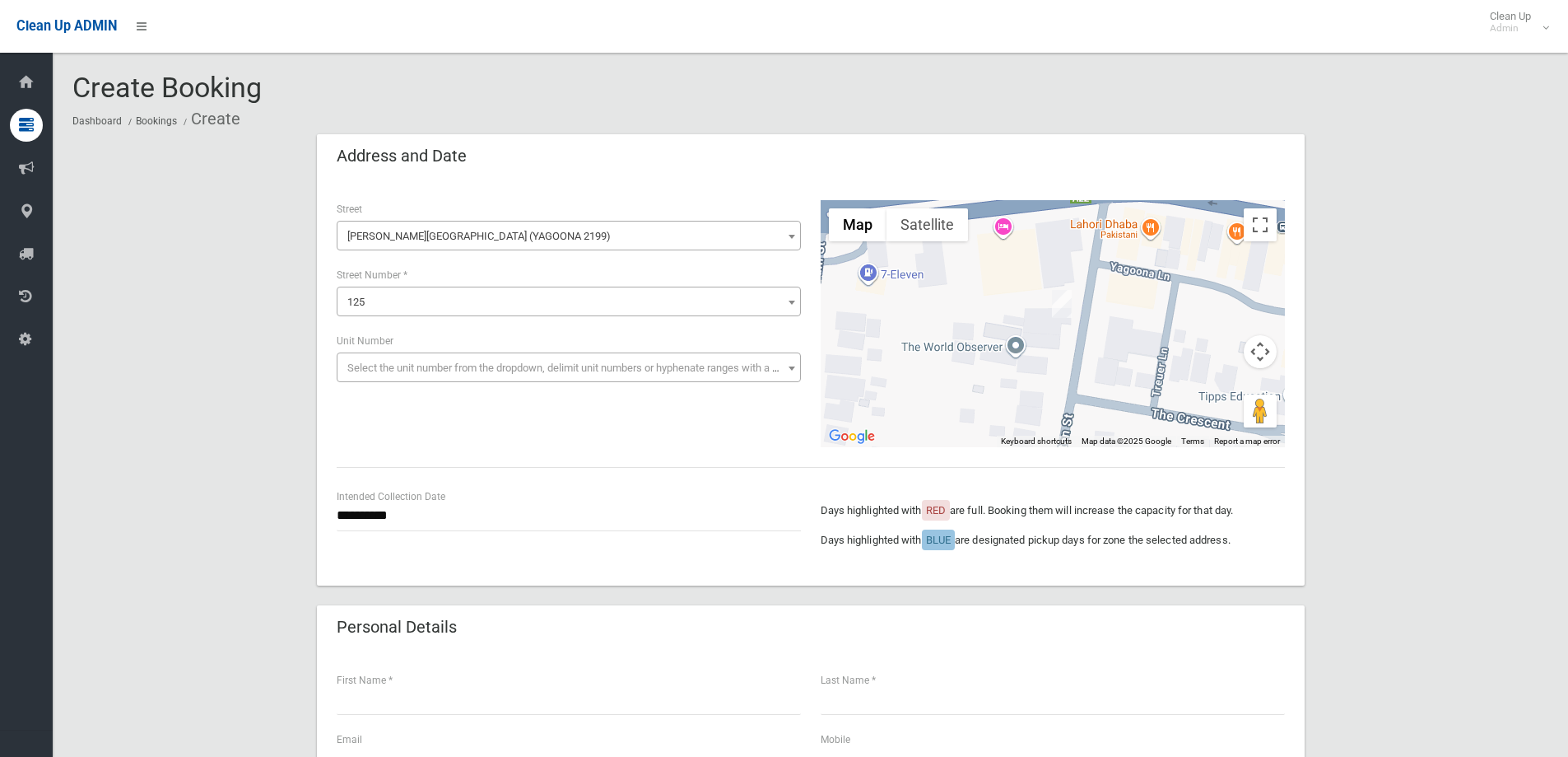
click at [636, 429] on div "**********" at bounding box center [811, 323] width 968 height 247
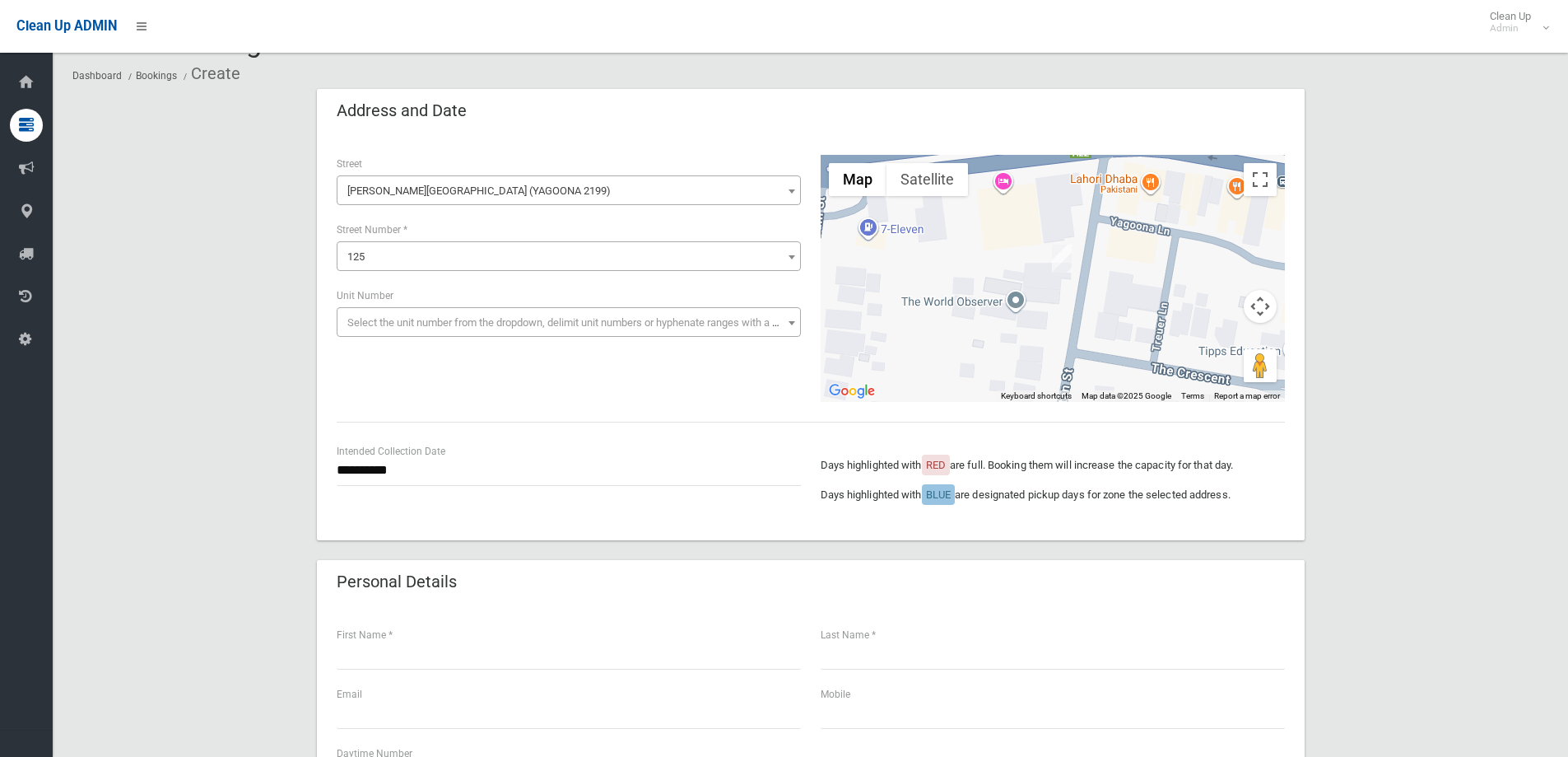
scroll to position [83, 0]
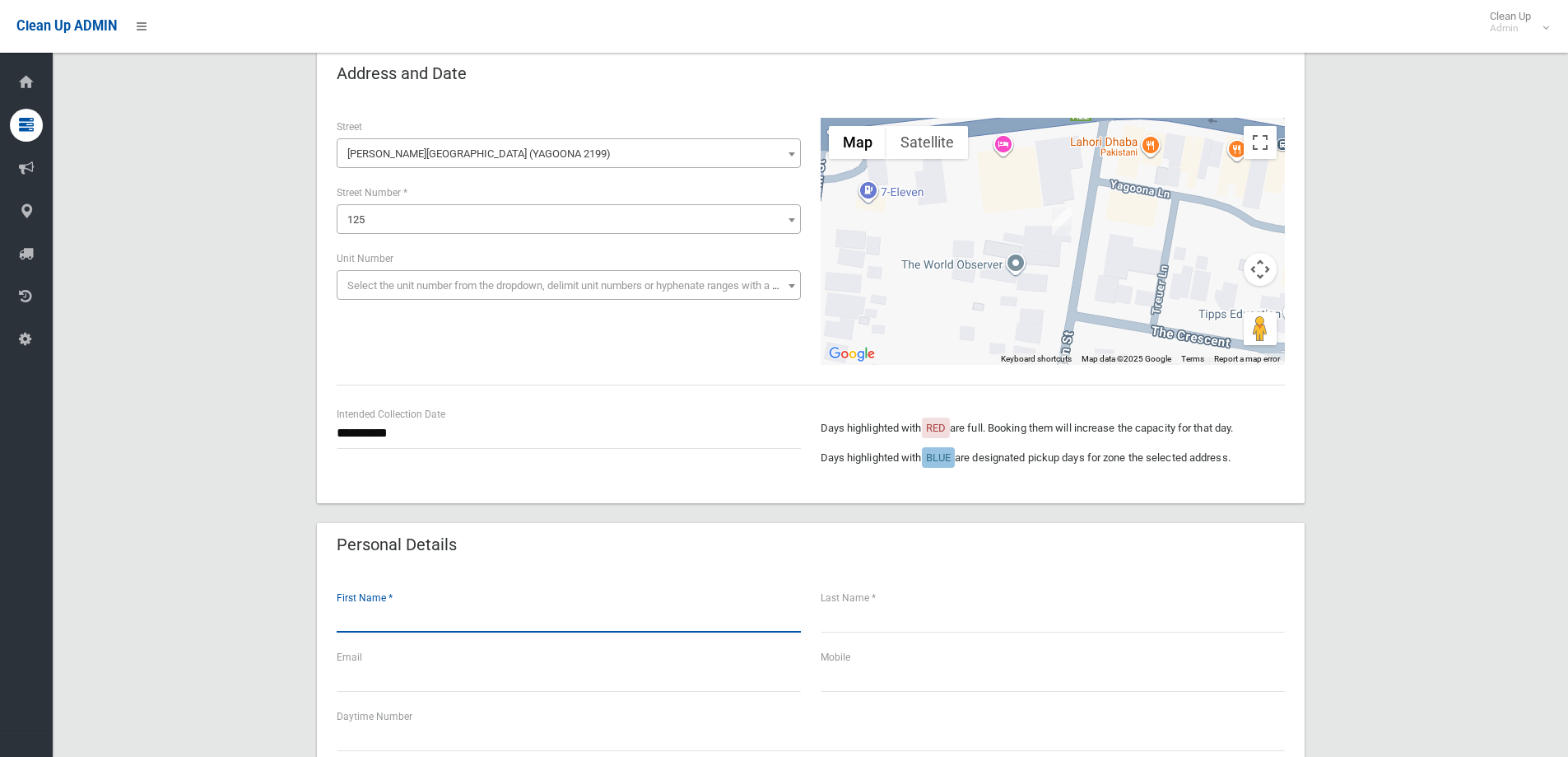
click at [357, 625] on input "text" at bounding box center [569, 618] width 465 height 30
type input "****"
click at [879, 618] on input "text" at bounding box center [1052, 618] width 465 height 30
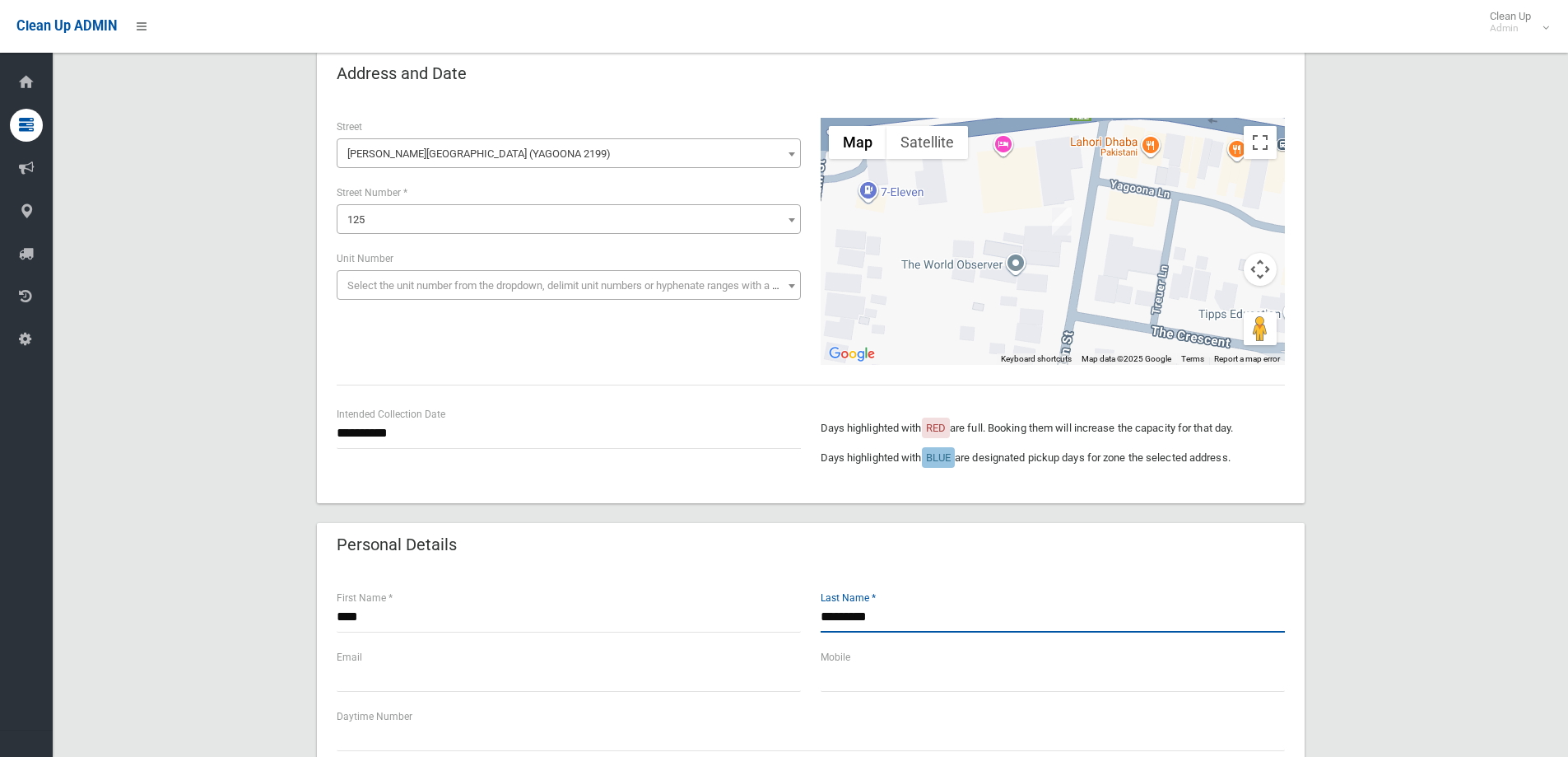
scroll to position [247, 0]
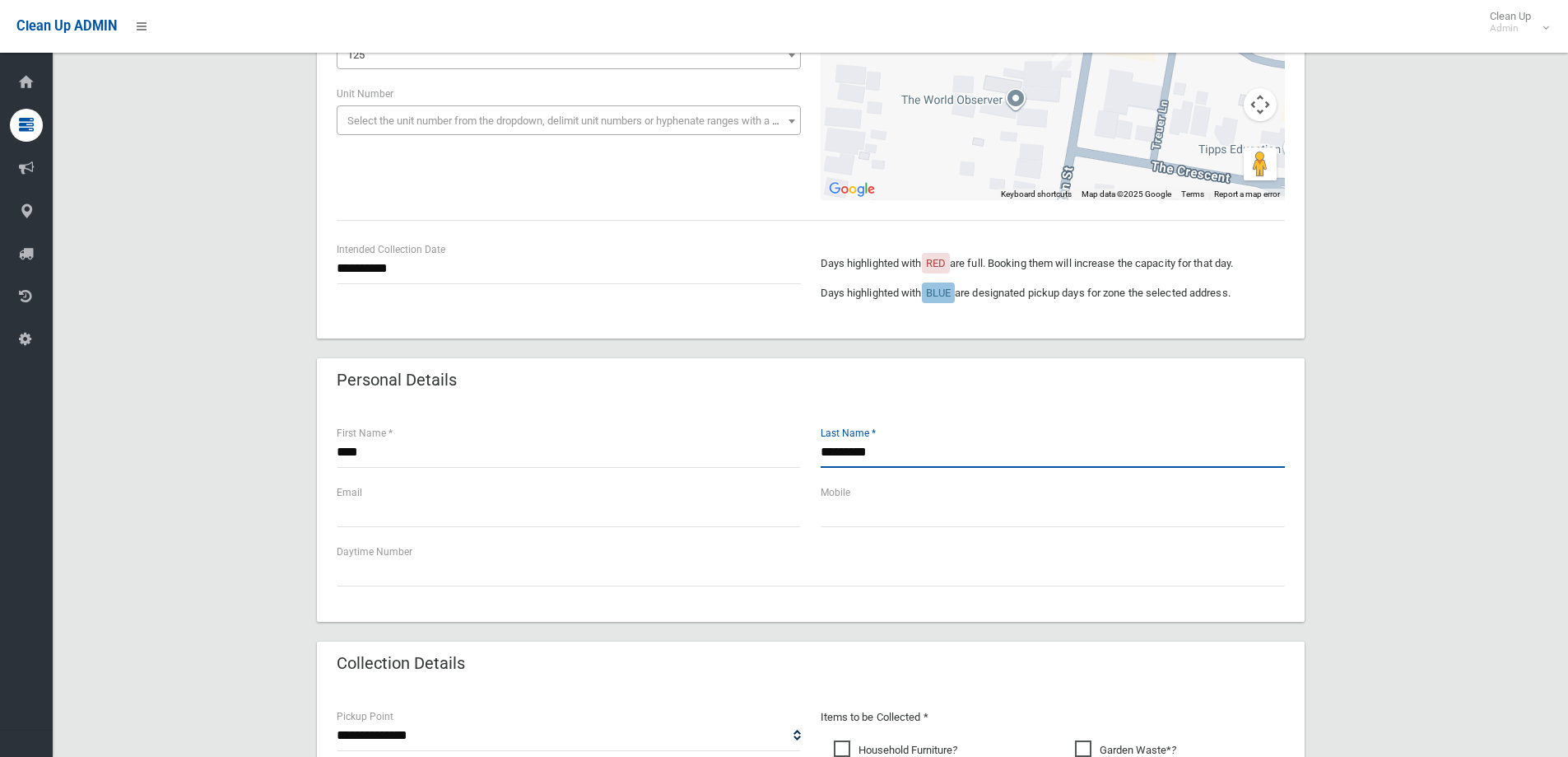
click at [844, 453] on input "*********" at bounding box center [1052, 452] width 465 height 30
click at [846, 452] on input "*********" at bounding box center [1052, 452] width 465 height 30
type input "*********"
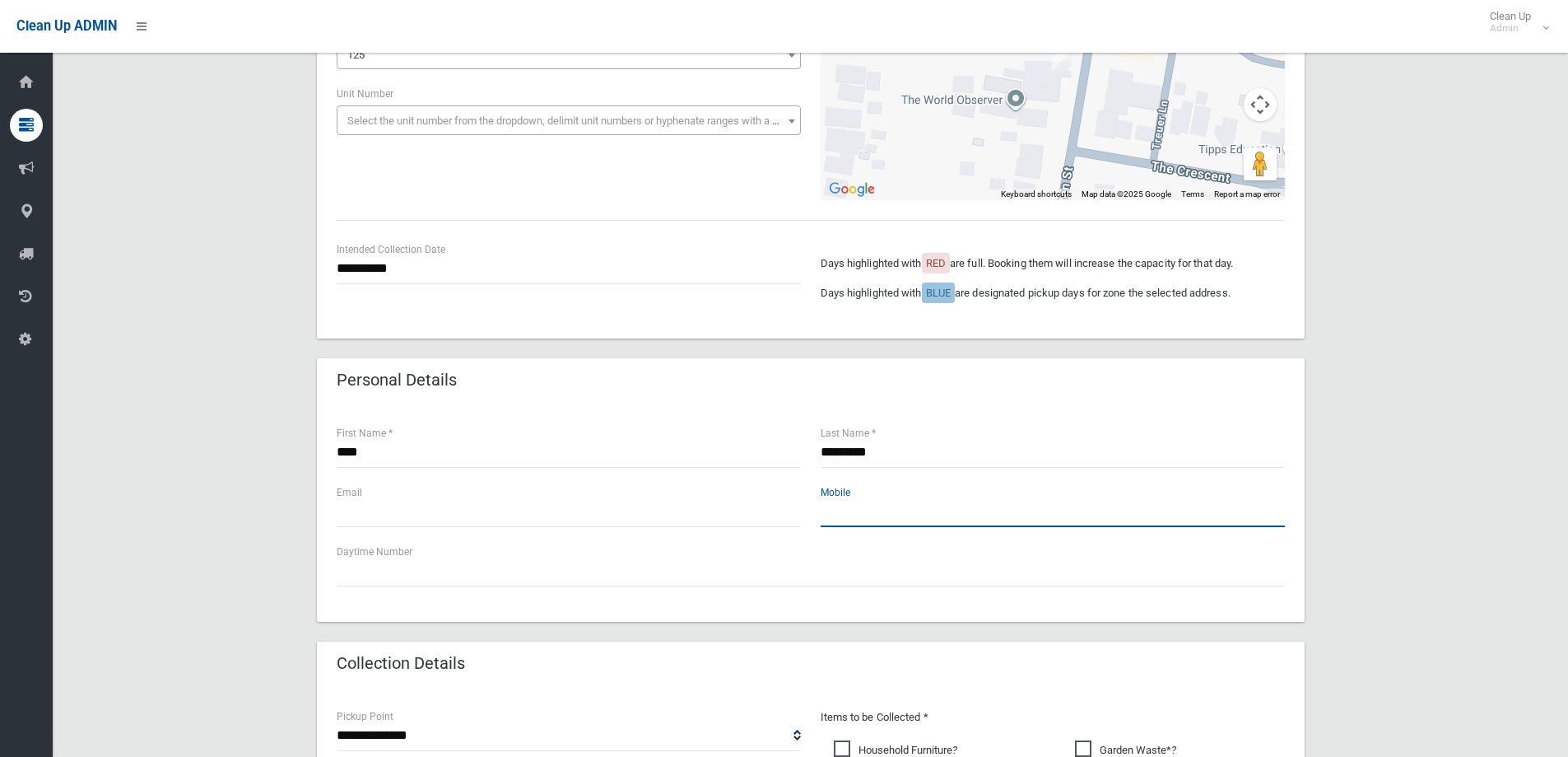
click at [864, 519] on input "text" at bounding box center [1052, 511] width 465 height 30
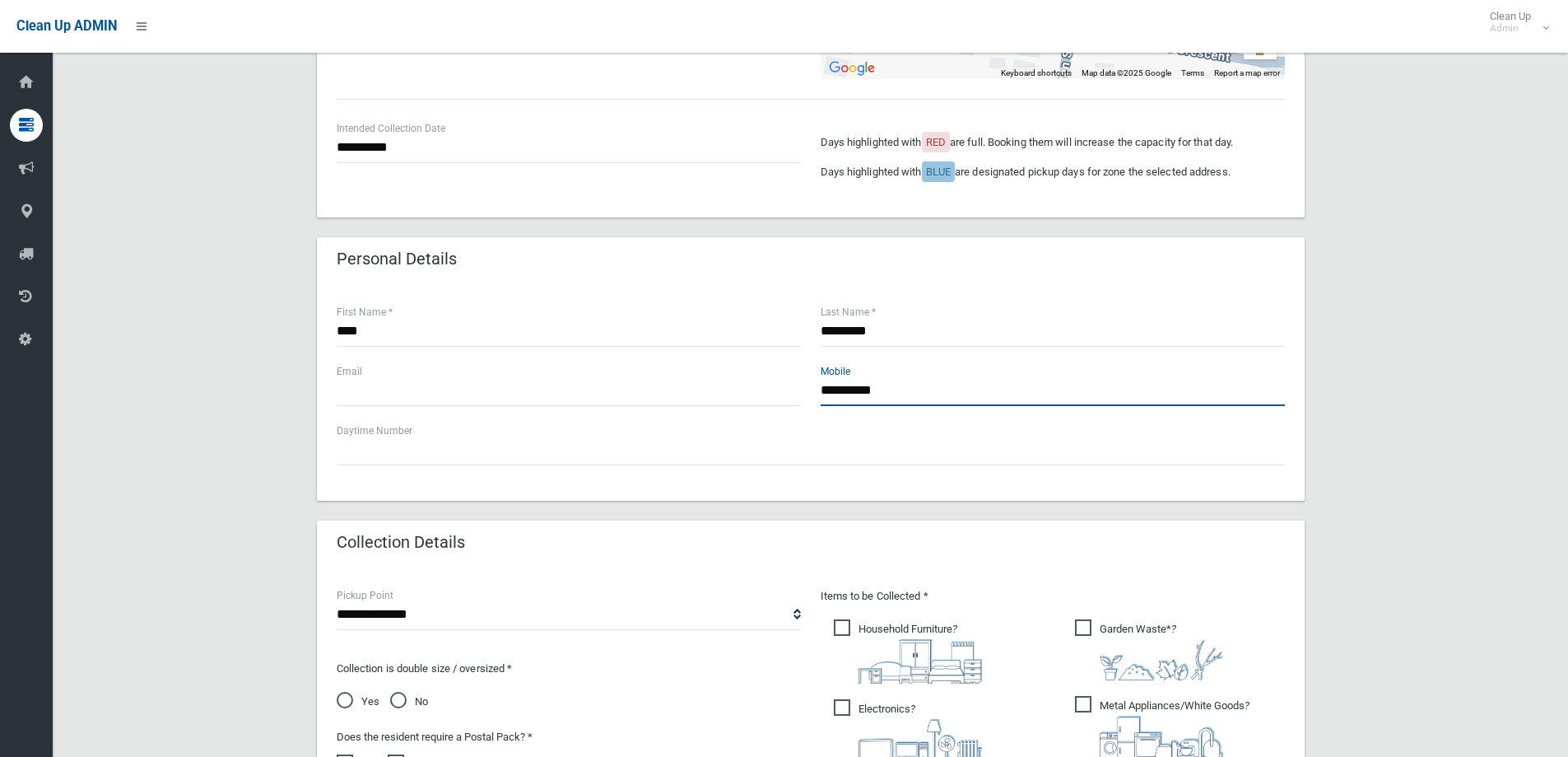
scroll to position [494, 0]
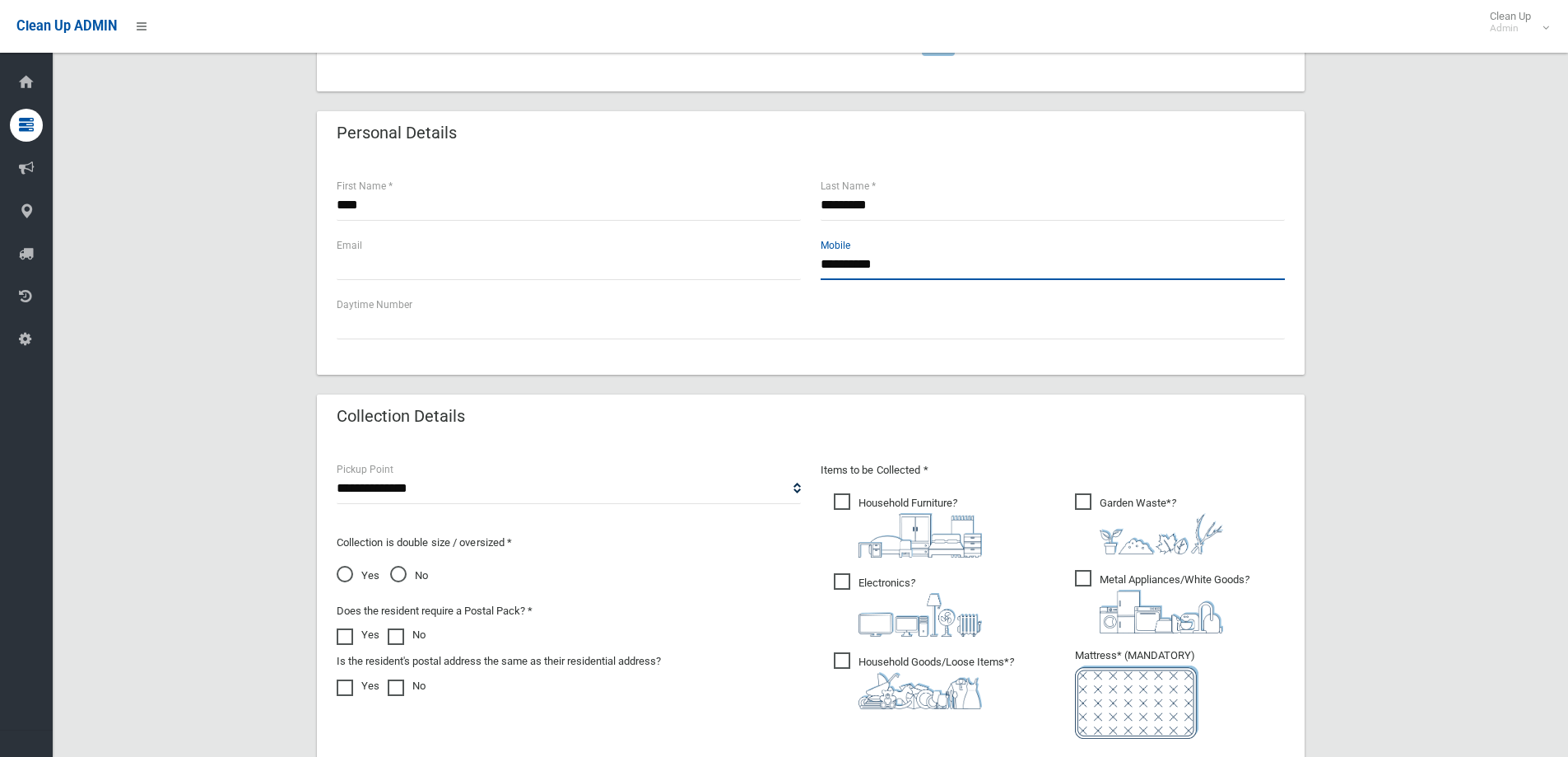
type input "**********"
click at [844, 505] on span "Household Furniture ?" at bounding box center [907, 526] width 148 height 65
click at [841, 588] on span "Electronics ?" at bounding box center [907, 604] width 148 height 64
click at [848, 659] on span "Household Goods/Loose Items* ?" at bounding box center [923, 680] width 180 height 57
click at [1085, 577] on span "Metal Appliances/White Goods ?" at bounding box center [1162, 601] width 174 height 64
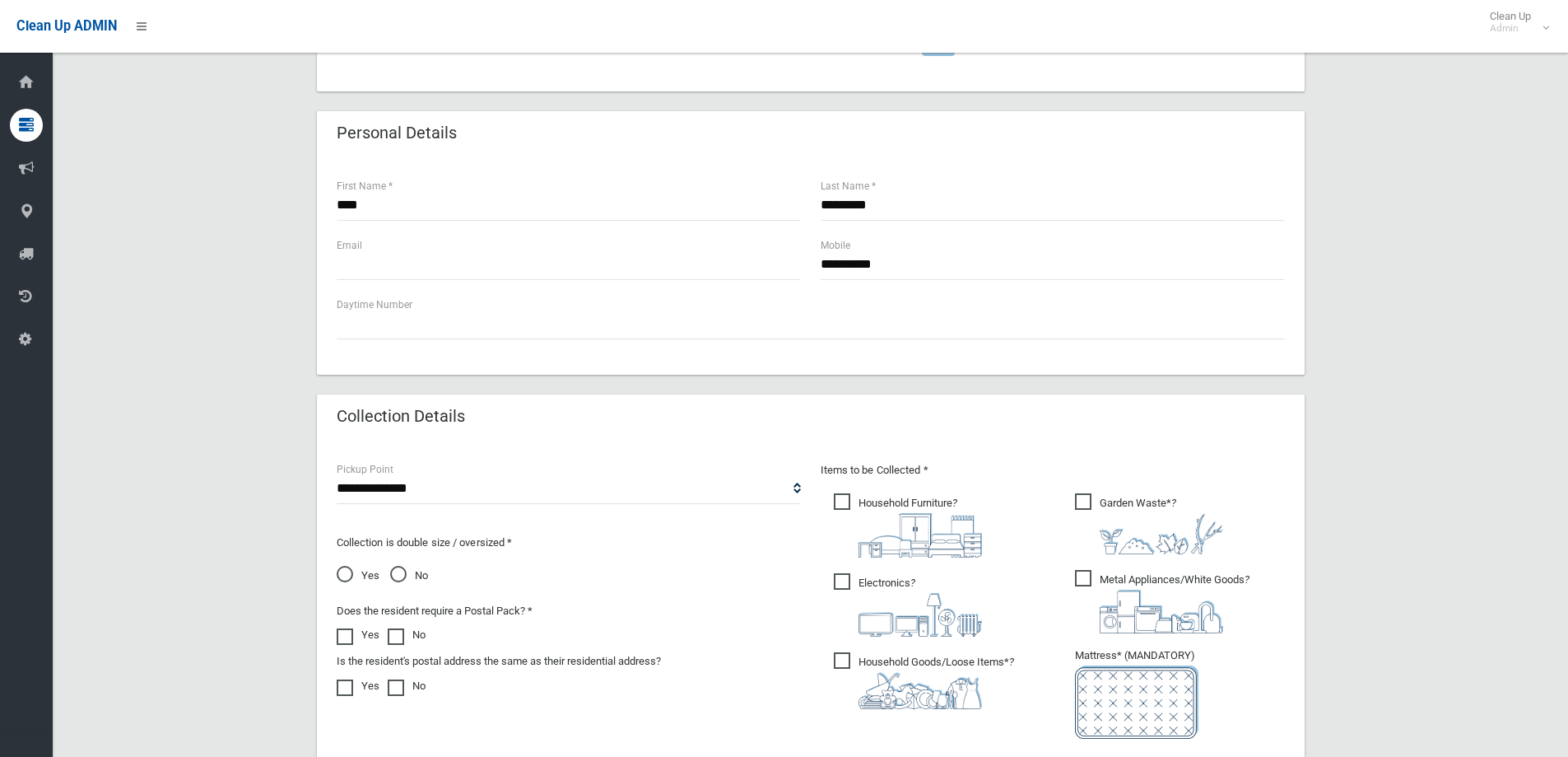
click at [1084, 504] on span "Garden Waste* ?" at bounding box center [1149, 524] width 148 height 61
click at [665, 491] on select "**********" at bounding box center [569, 489] width 465 height 30
select select "*"
click at [337, 473] on select "**********" at bounding box center [569, 489] width 465 height 30
click at [392, 569] on span "No" at bounding box center [409, 575] width 38 height 20
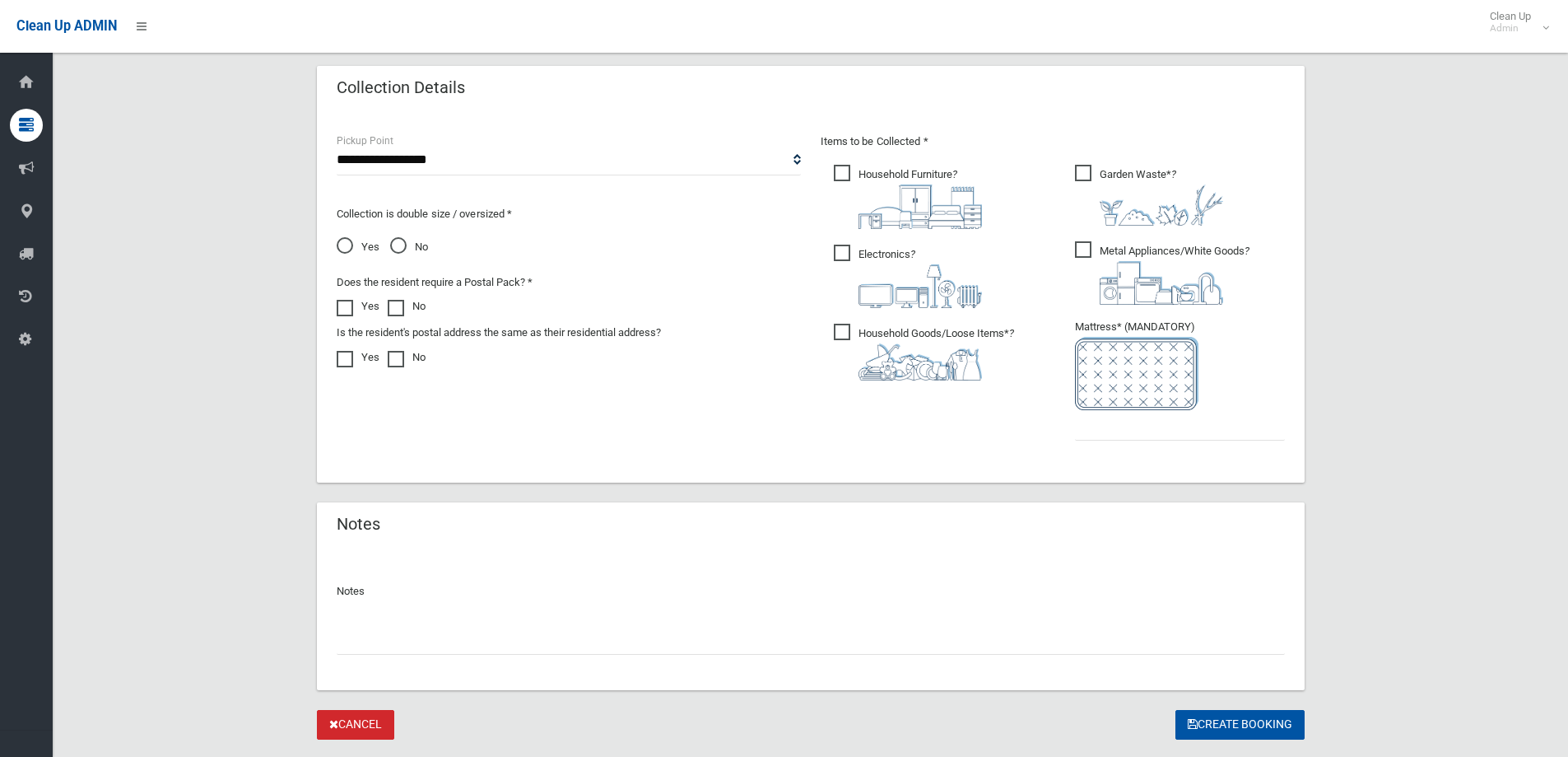
scroll to position [823, 0]
click at [1117, 428] on input "text" at bounding box center [1179, 424] width 210 height 30
type input "*"
click at [1261, 727] on button "Create Booking" at bounding box center [1240, 724] width 129 height 30
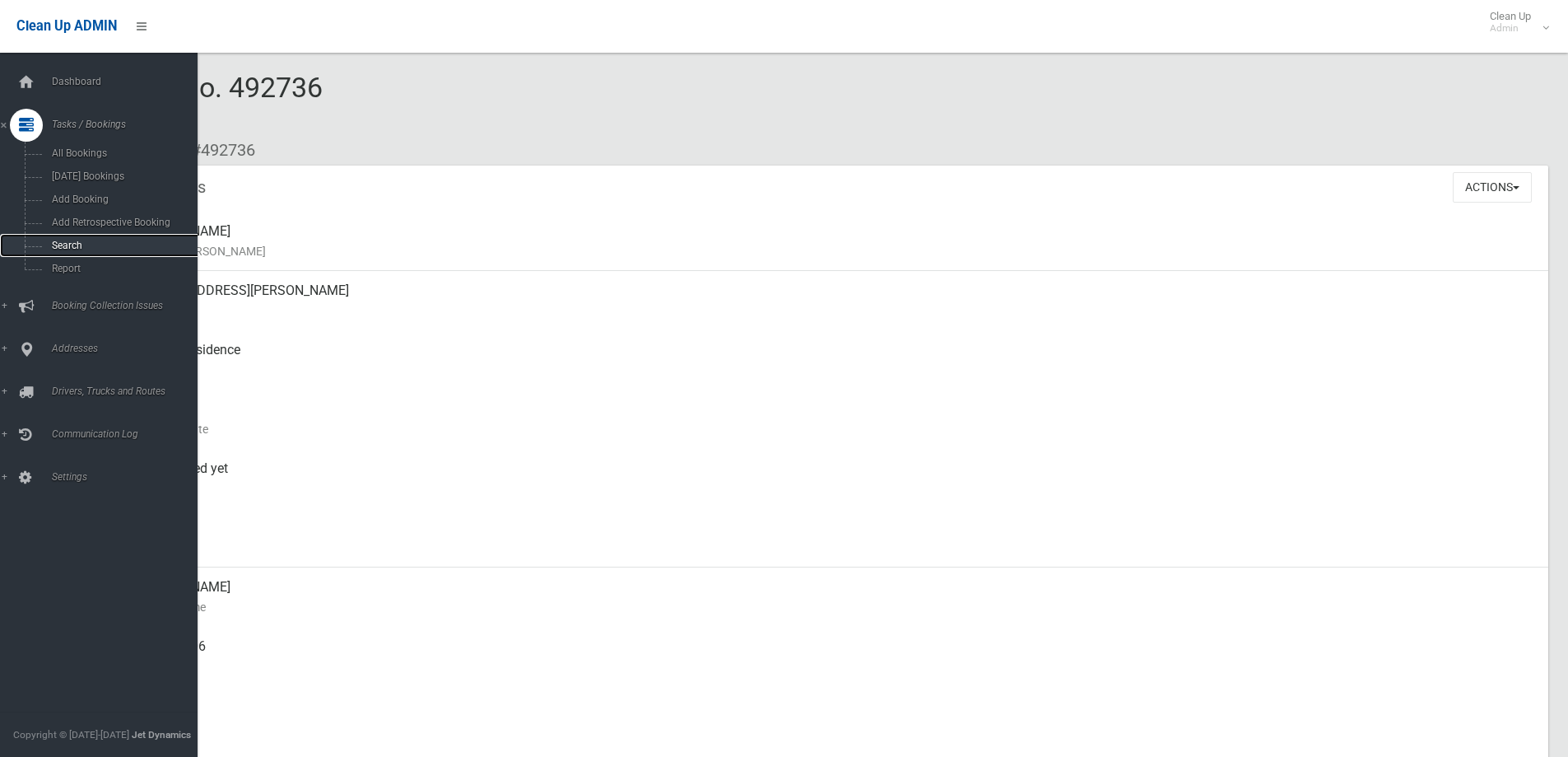
click at [99, 245] on span "Search" at bounding box center [120, 246] width 149 height 11
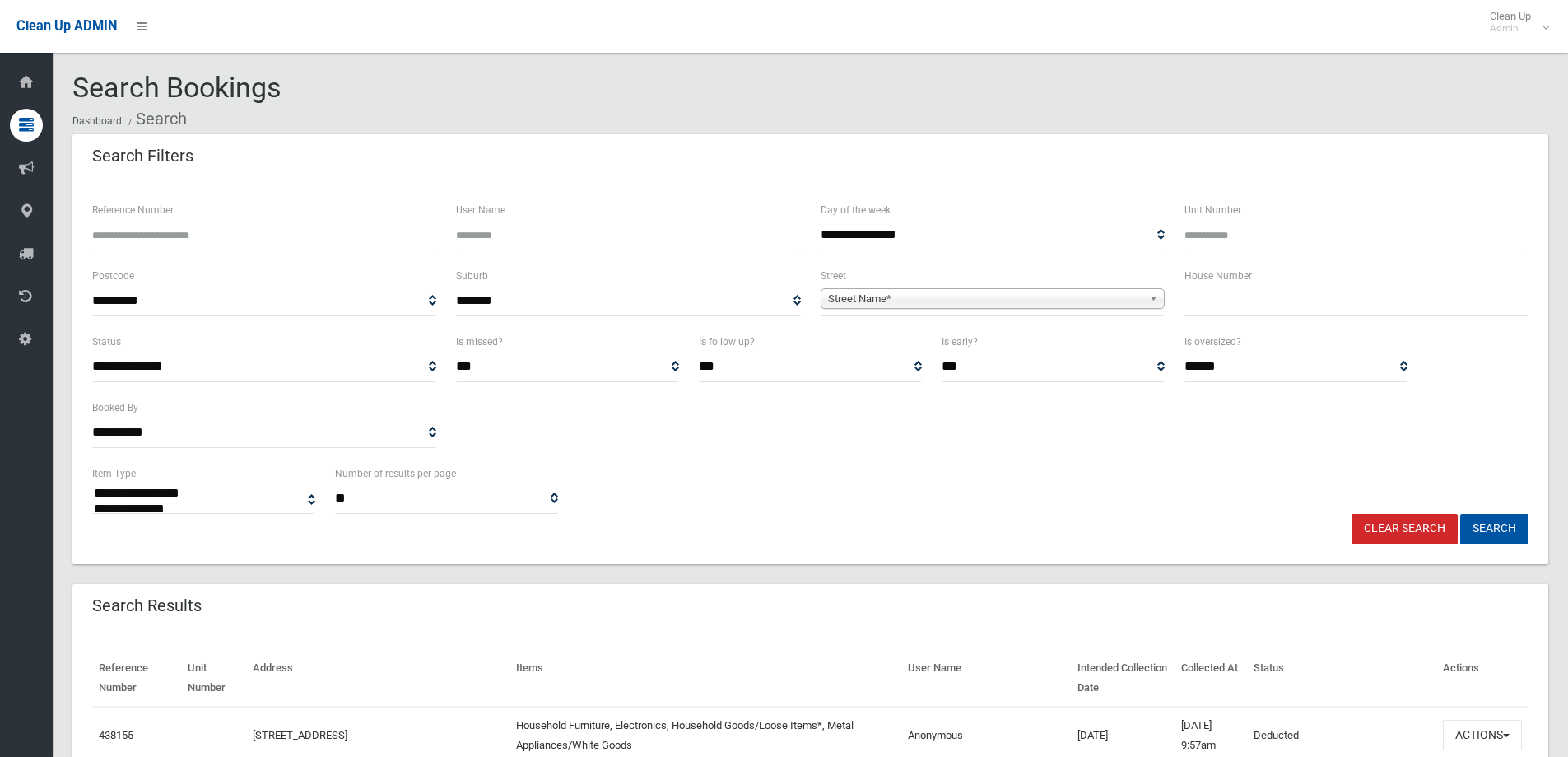
select select
click at [1257, 301] on input "text" at bounding box center [1356, 301] width 344 height 30
type input "*"
click at [1107, 299] on span "Street Name*" at bounding box center [985, 299] width 315 height 20
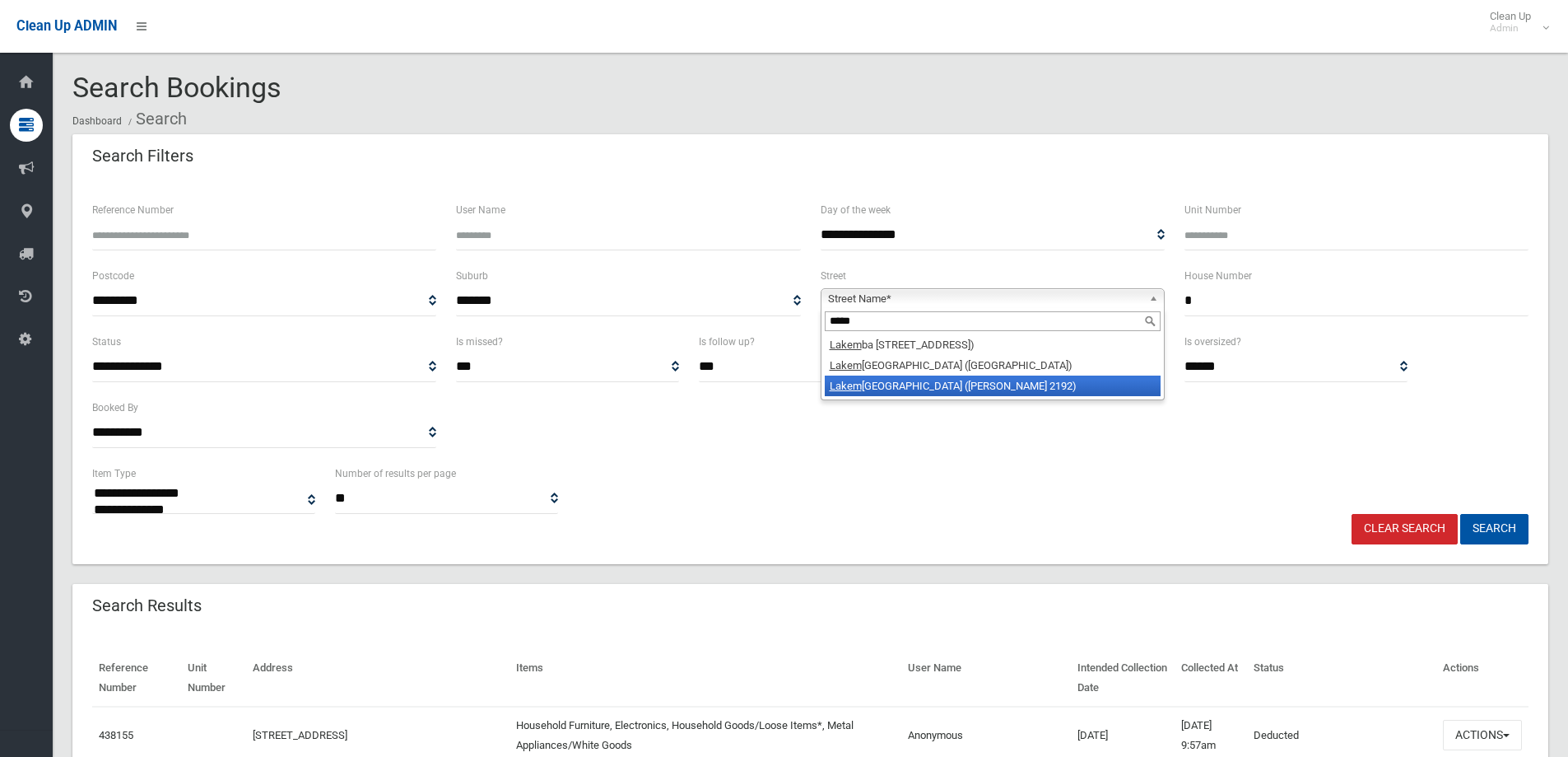
type input "*****"
click at [1013, 393] on li "Lakem ba Street (BELMORE 2192)" at bounding box center [993, 386] width 336 height 21
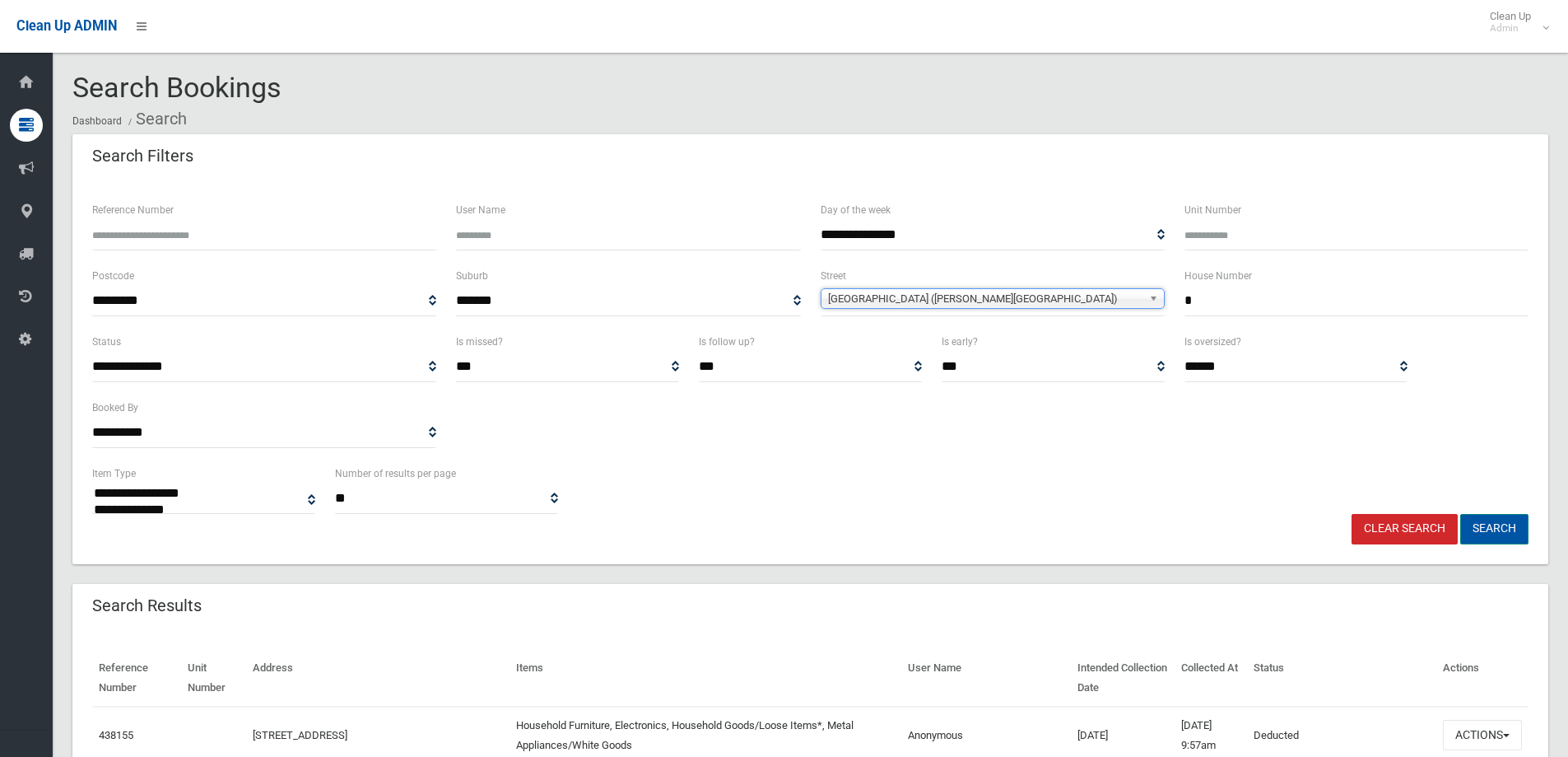
click at [1500, 533] on button "Search" at bounding box center [1494, 529] width 68 height 30
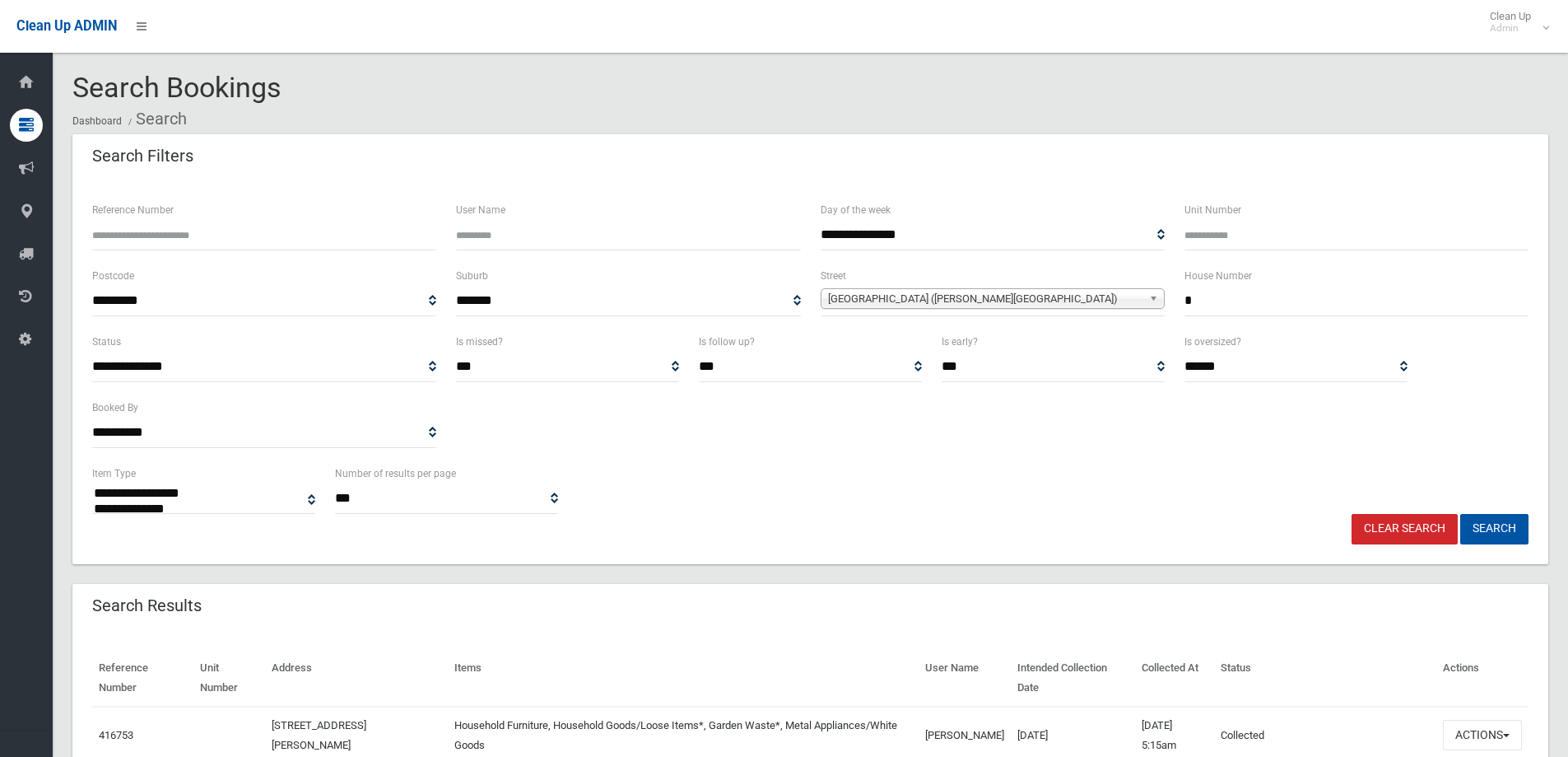
select select
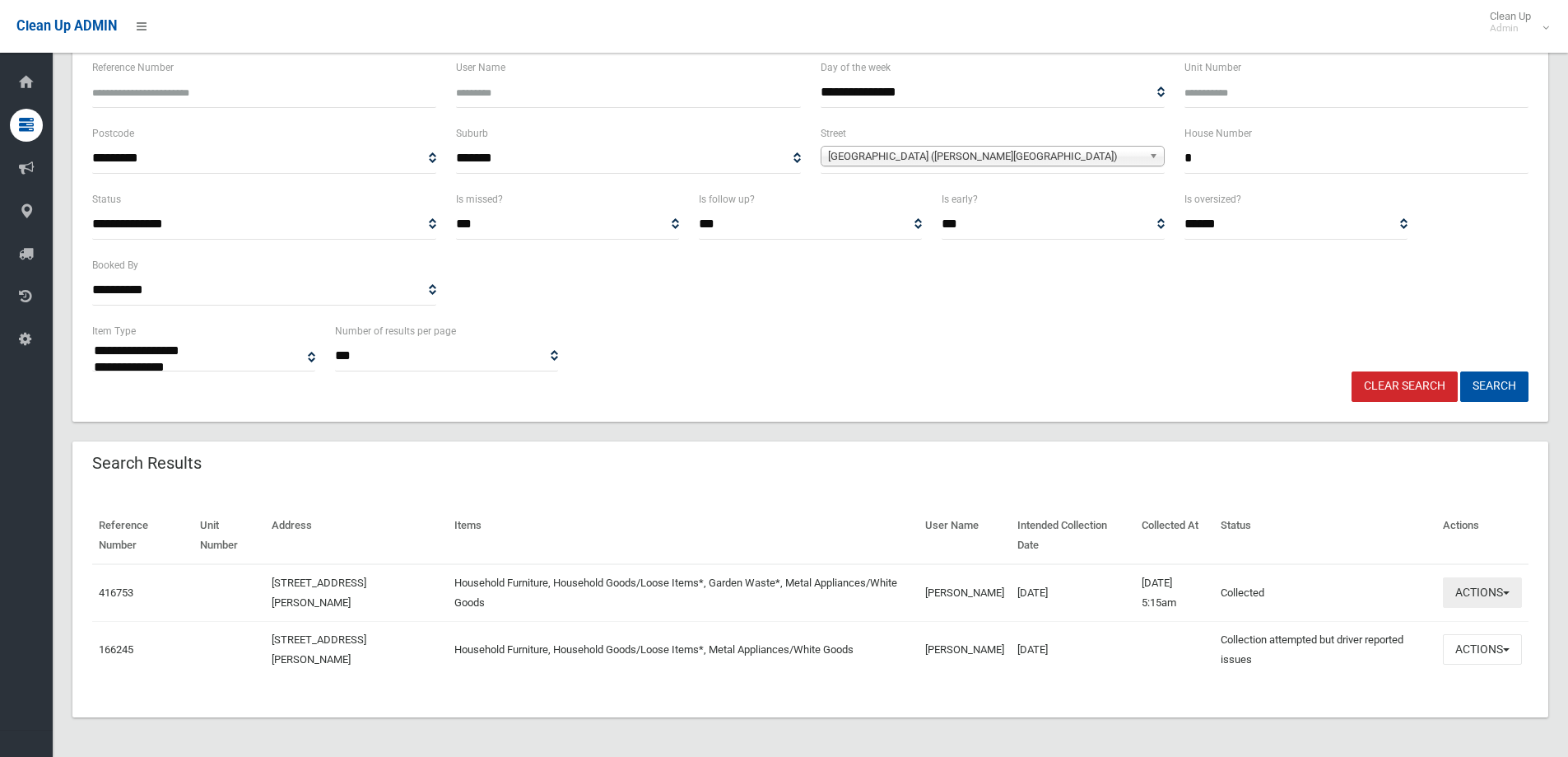
click at [1494, 595] on button "Actions" at bounding box center [1482, 592] width 79 height 30
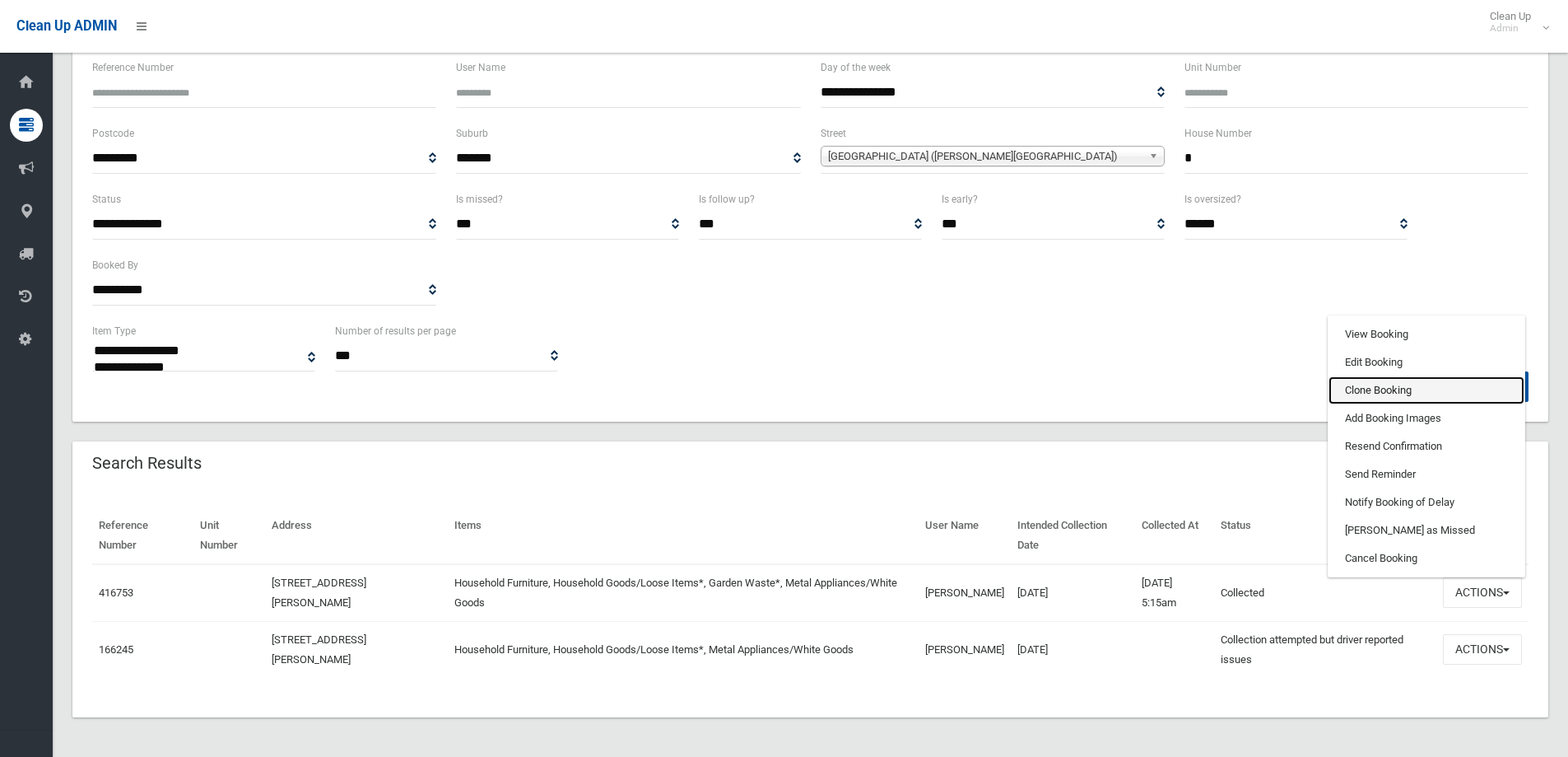
click at [1393, 390] on link "Clone Booking" at bounding box center [1426, 391] width 196 height 28
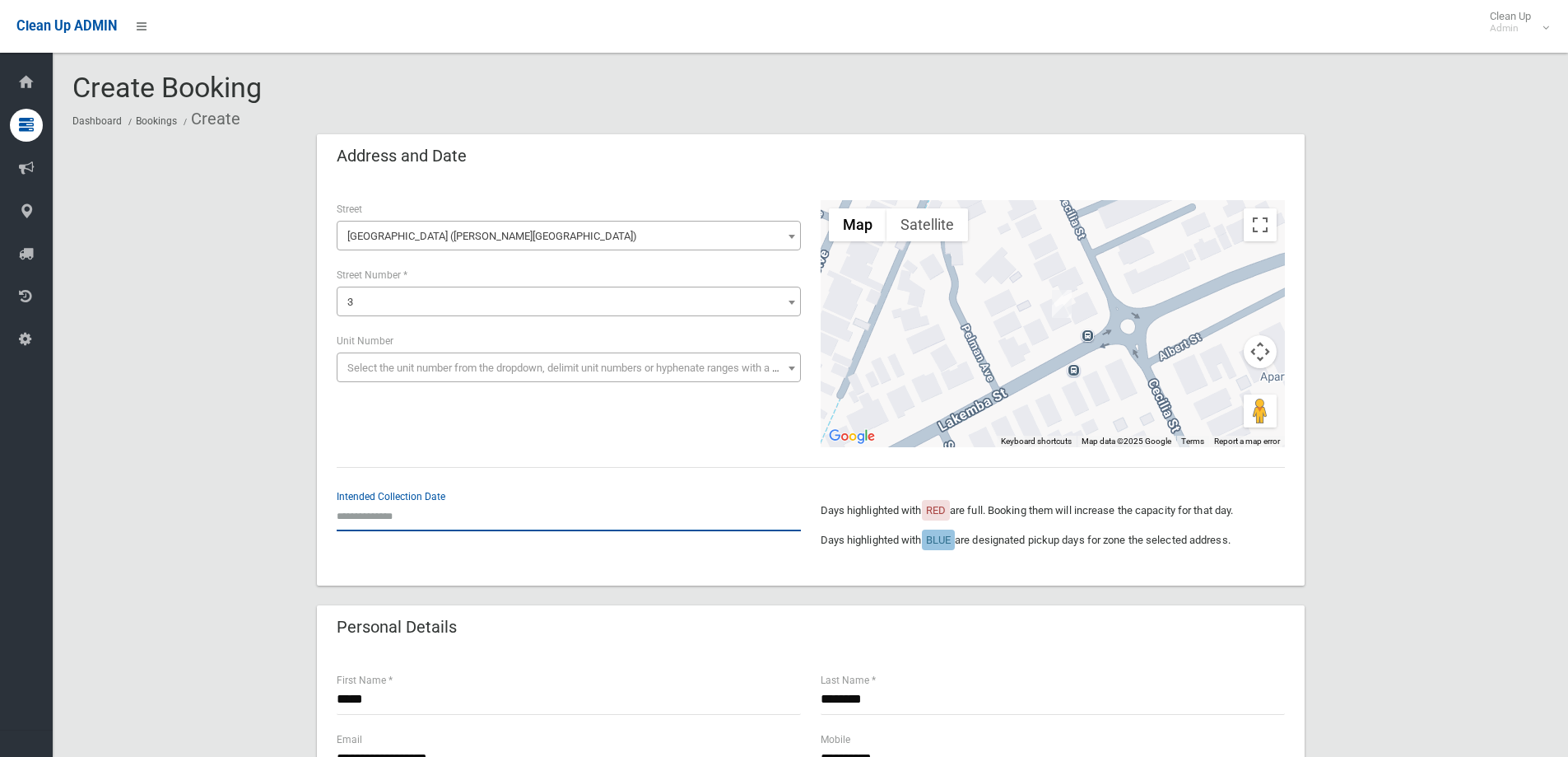
click at [472, 508] on input "text" at bounding box center [569, 516] width 465 height 30
click at [633, 459] on div "**********" at bounding box center [811, 382] width 988 height 405
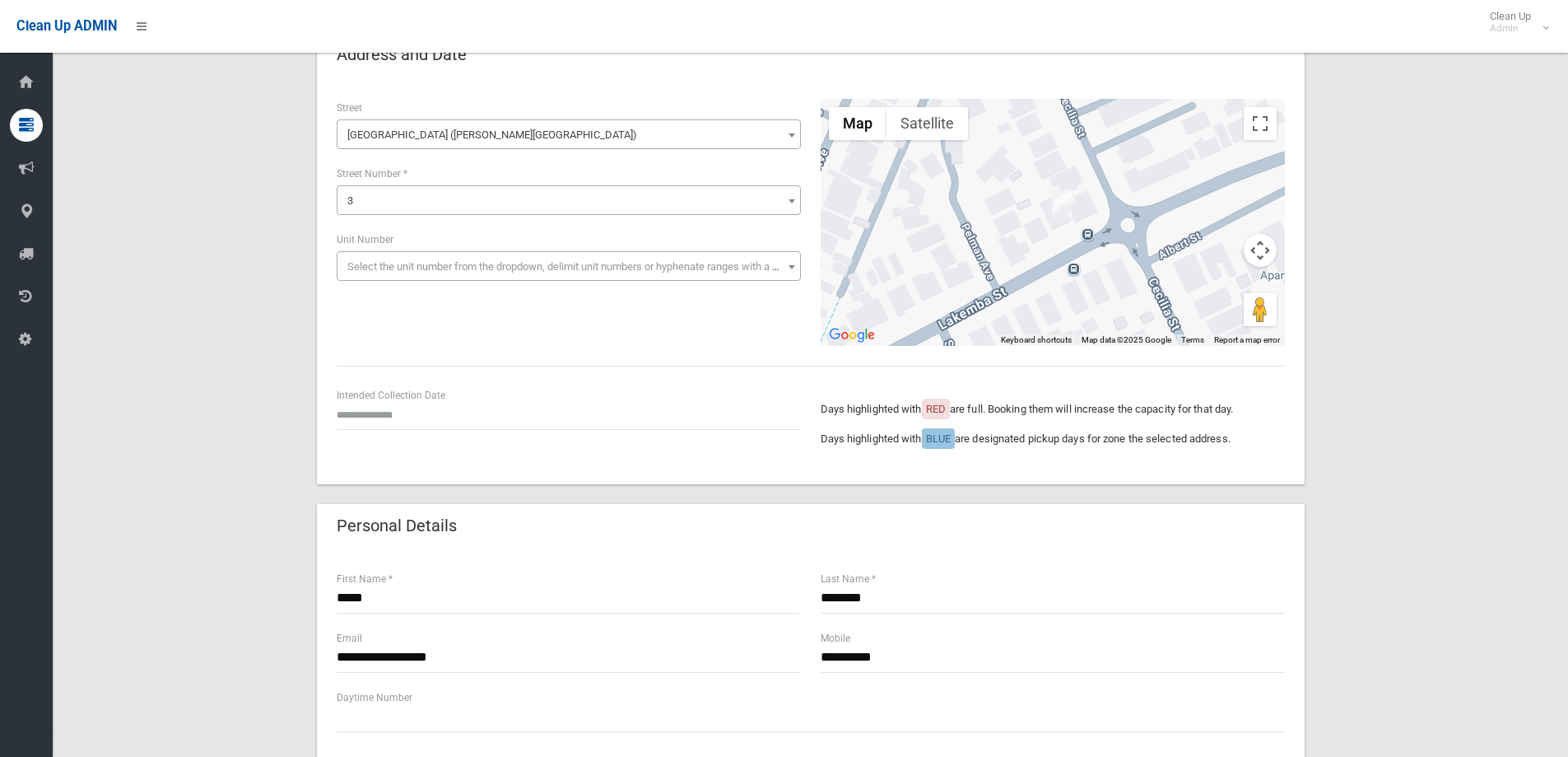
scroll to position [83, 0]
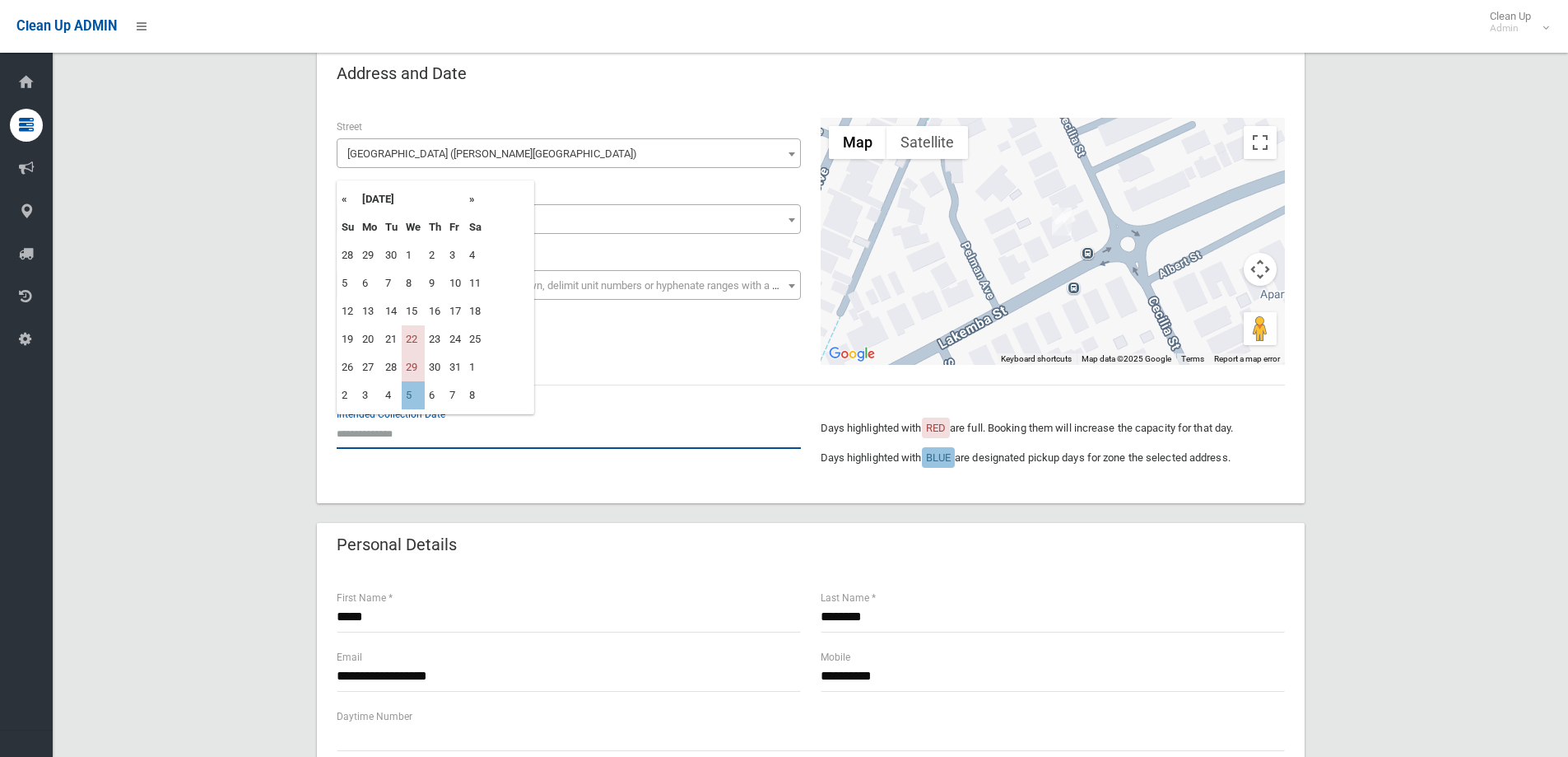
click at [426, 435] on input "text" at bounding box center [569, 434] width 465 height 30
click at [409, 395] on td "5" at bounding box center [413, 396] width 23 height 28
type input "**********"
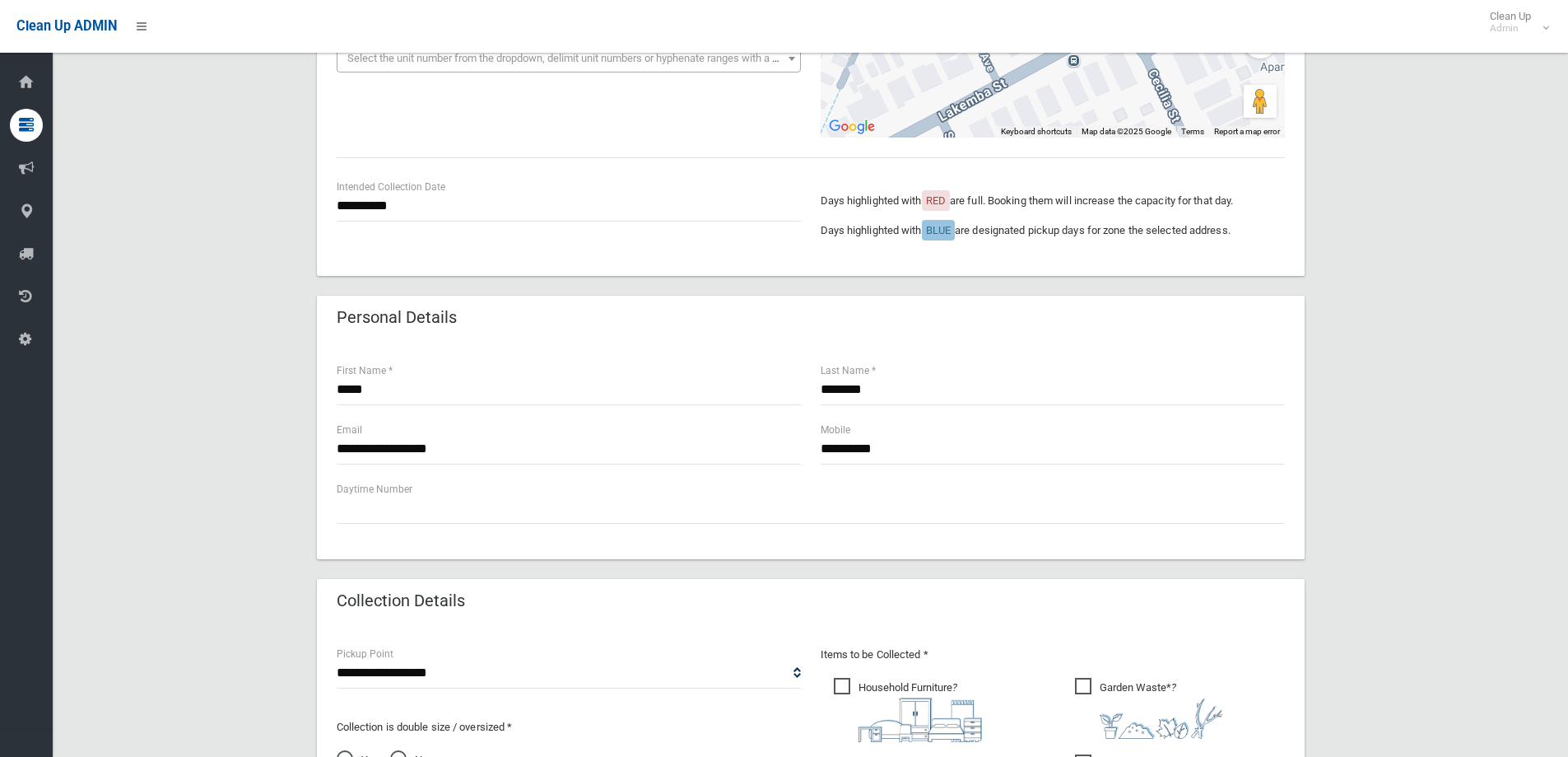
scroll to position [329, 0]
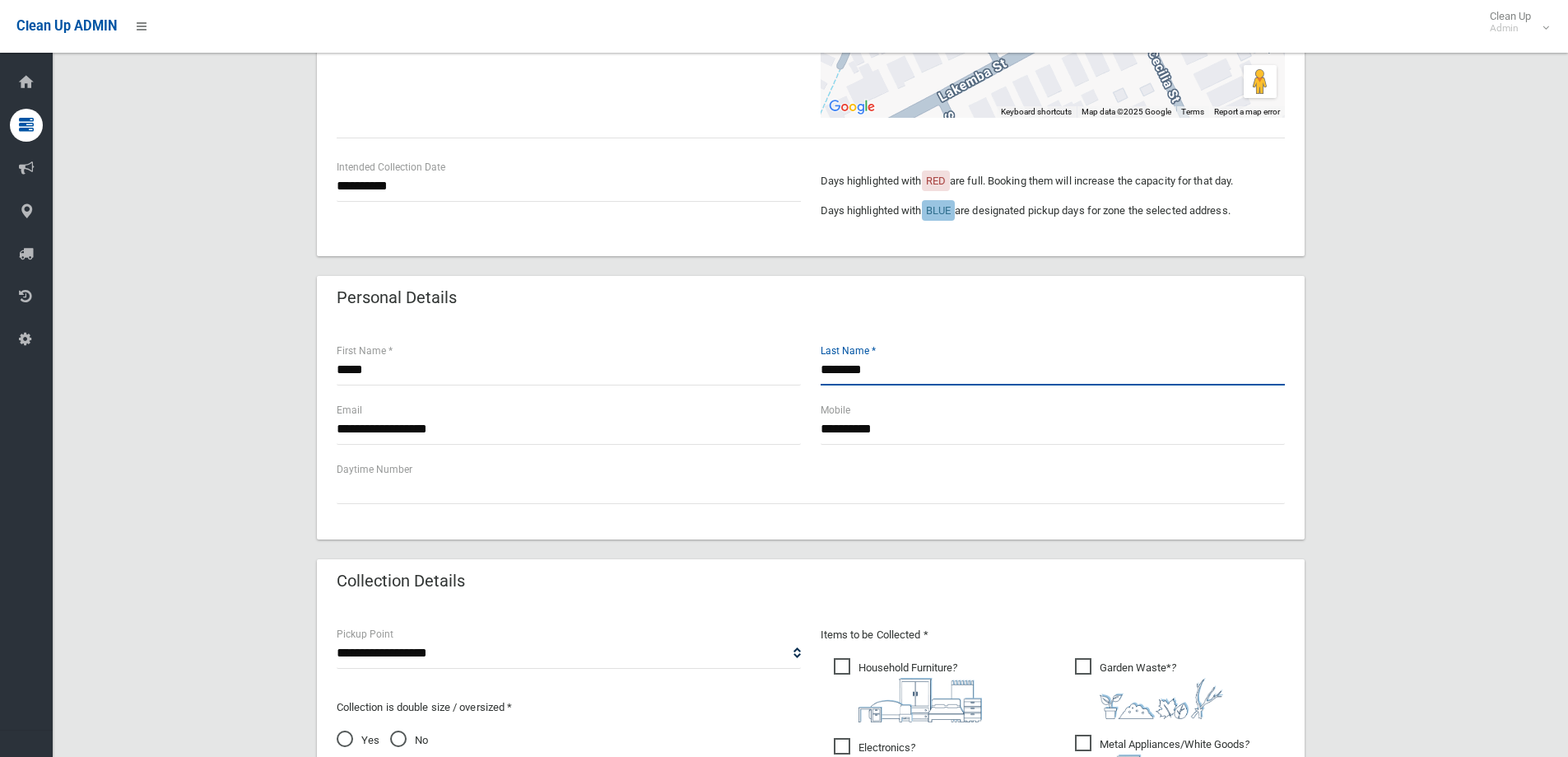
click at [858, 374] on input "********" at bounding box center [1052, 370] width 465 height 30
type input "*********"
click at [736, 468] on div "Daytime Number" at bounding box center [811, 482] width 948 height 44
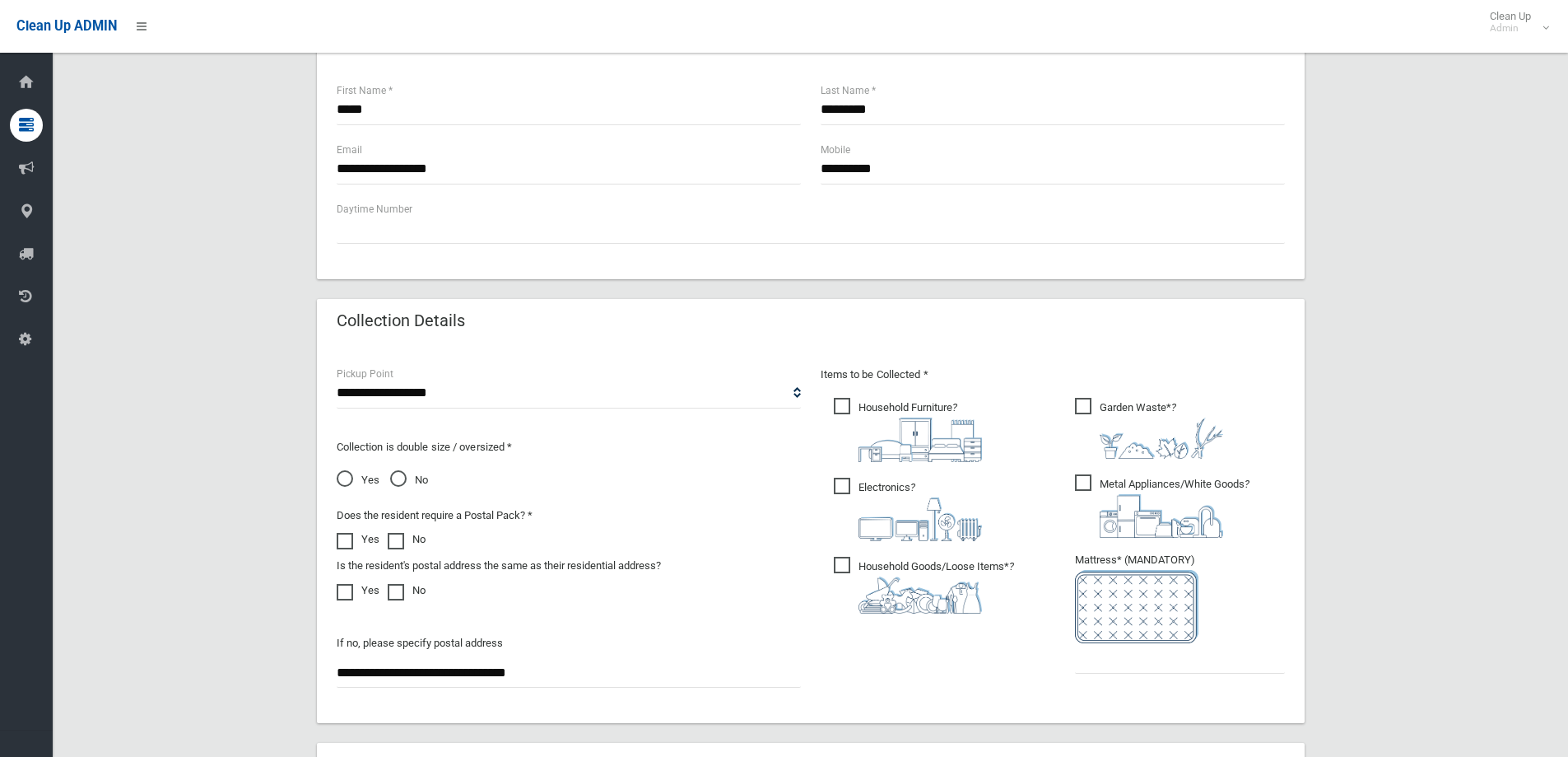
scroll to position [823, 0]
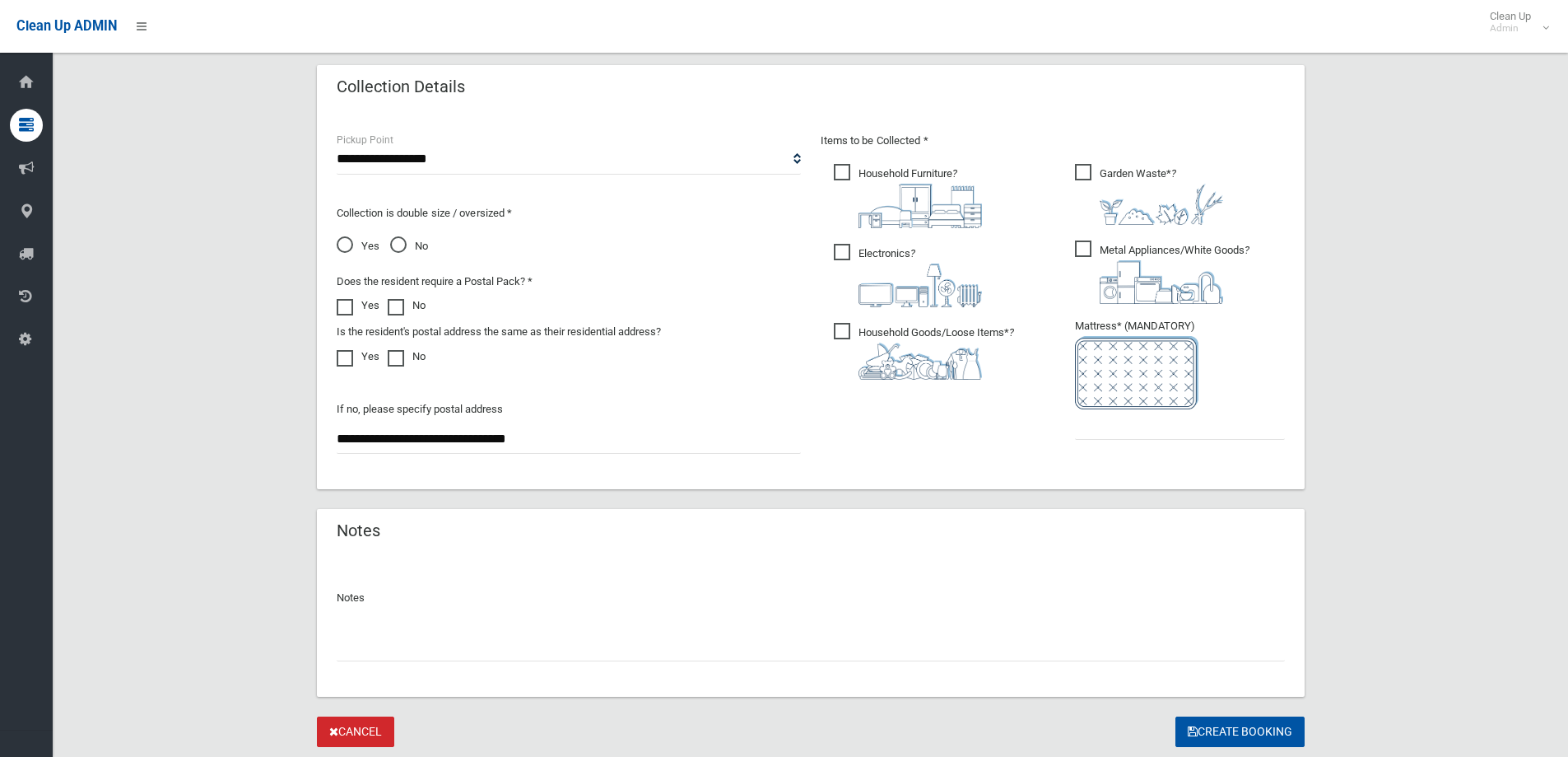
click at [845, 248] on span "Electronics ?" at bounding box center [907, 275] width 148 height 64
click at [1103, 425] on input "text" at bounding box center [1179, 424] width 210 height 30
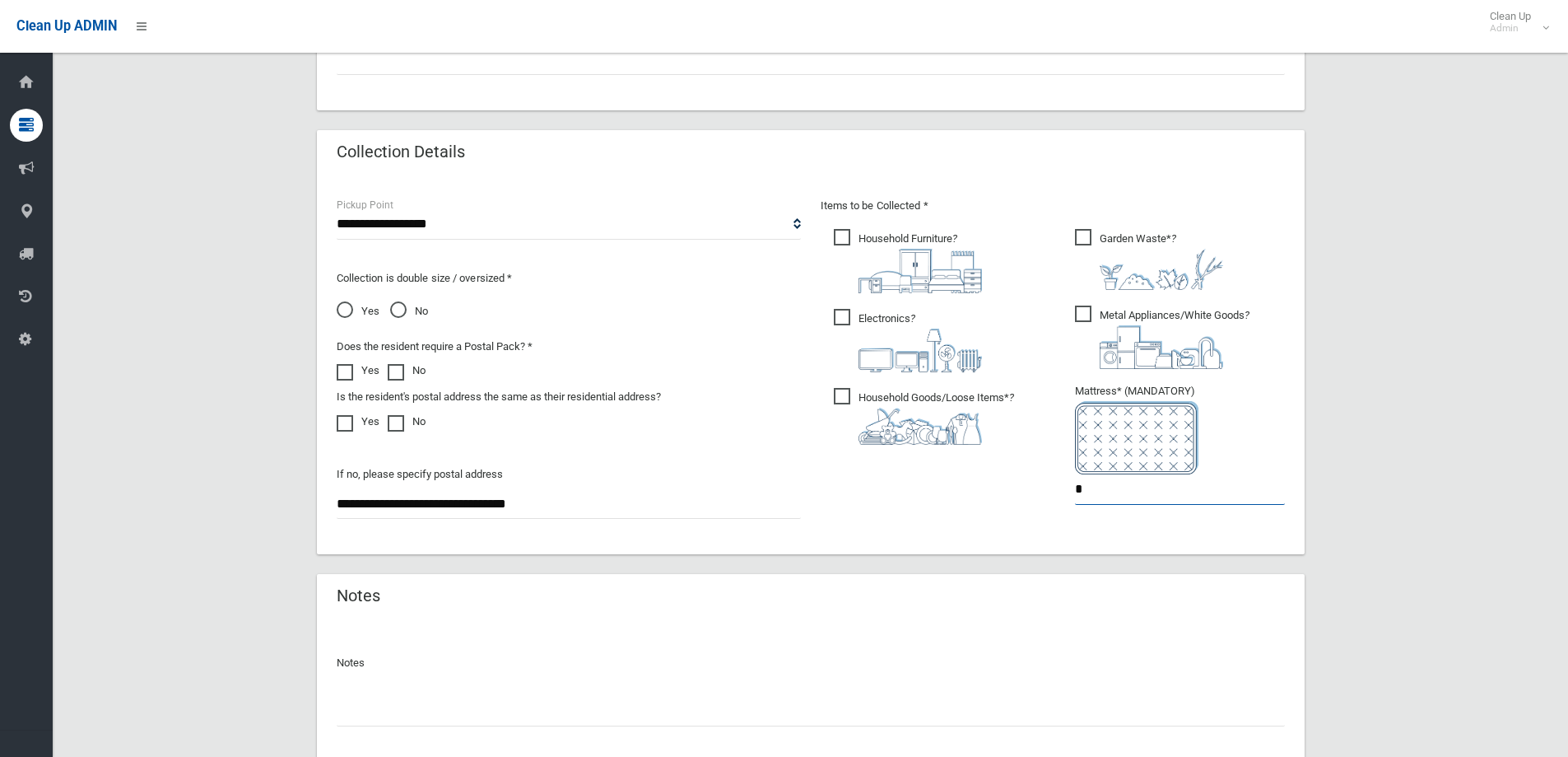
scroll to position [873, 0]
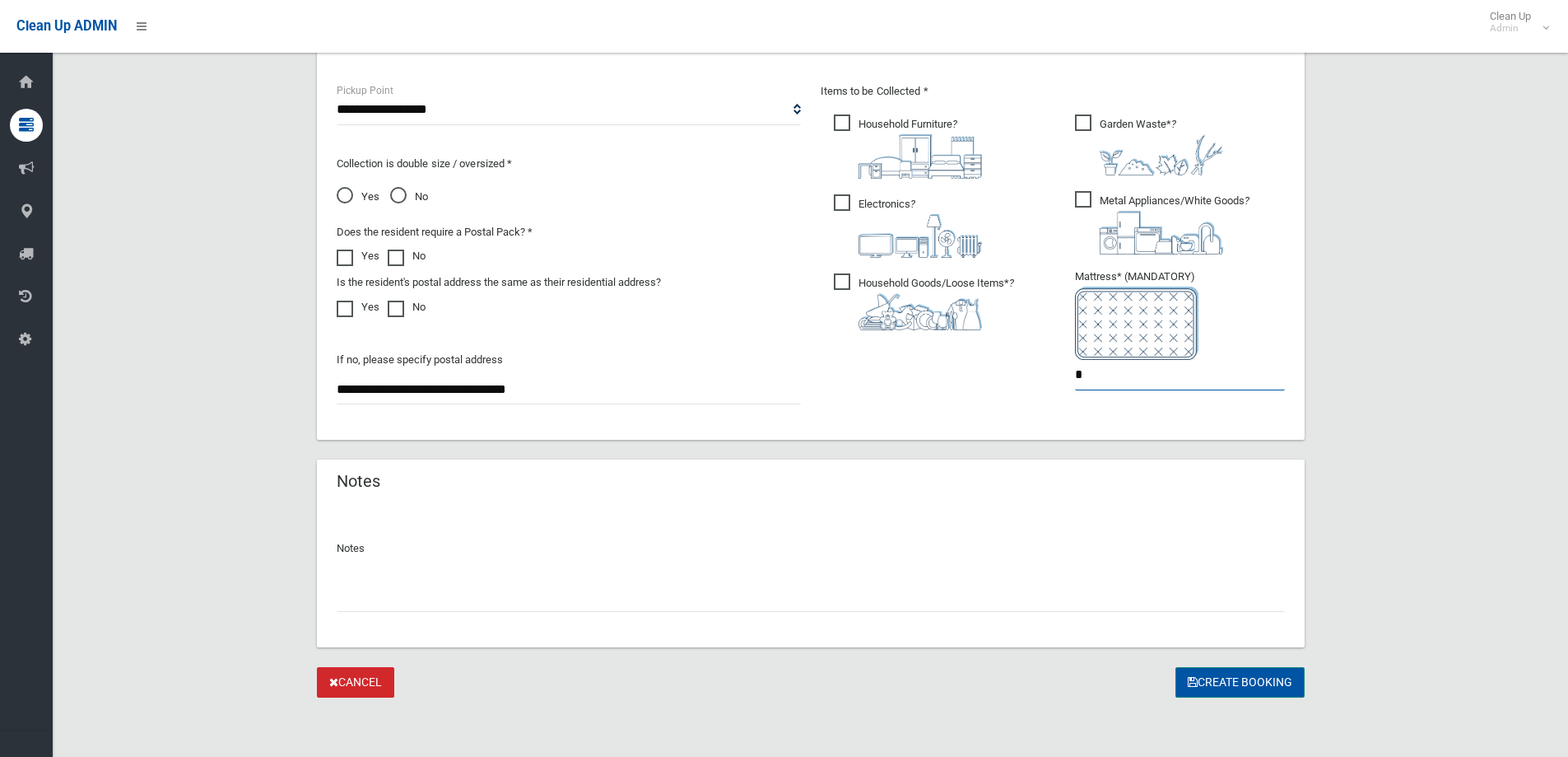
type input "*"
click at [1233, 676] on button "Create Booking" at bounding box center [1240, 682] width 129 height 30
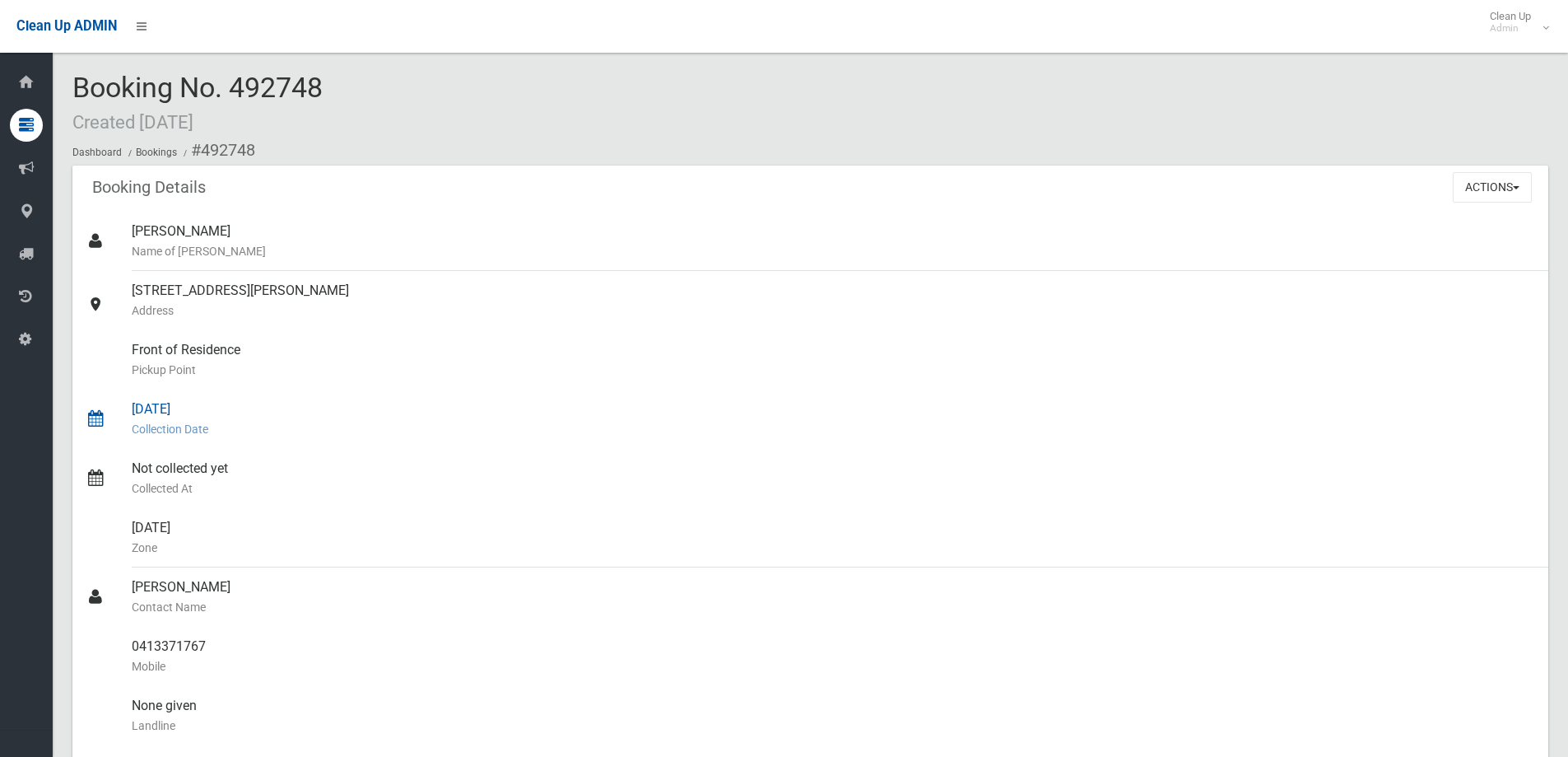
scroll to position [83, 0]
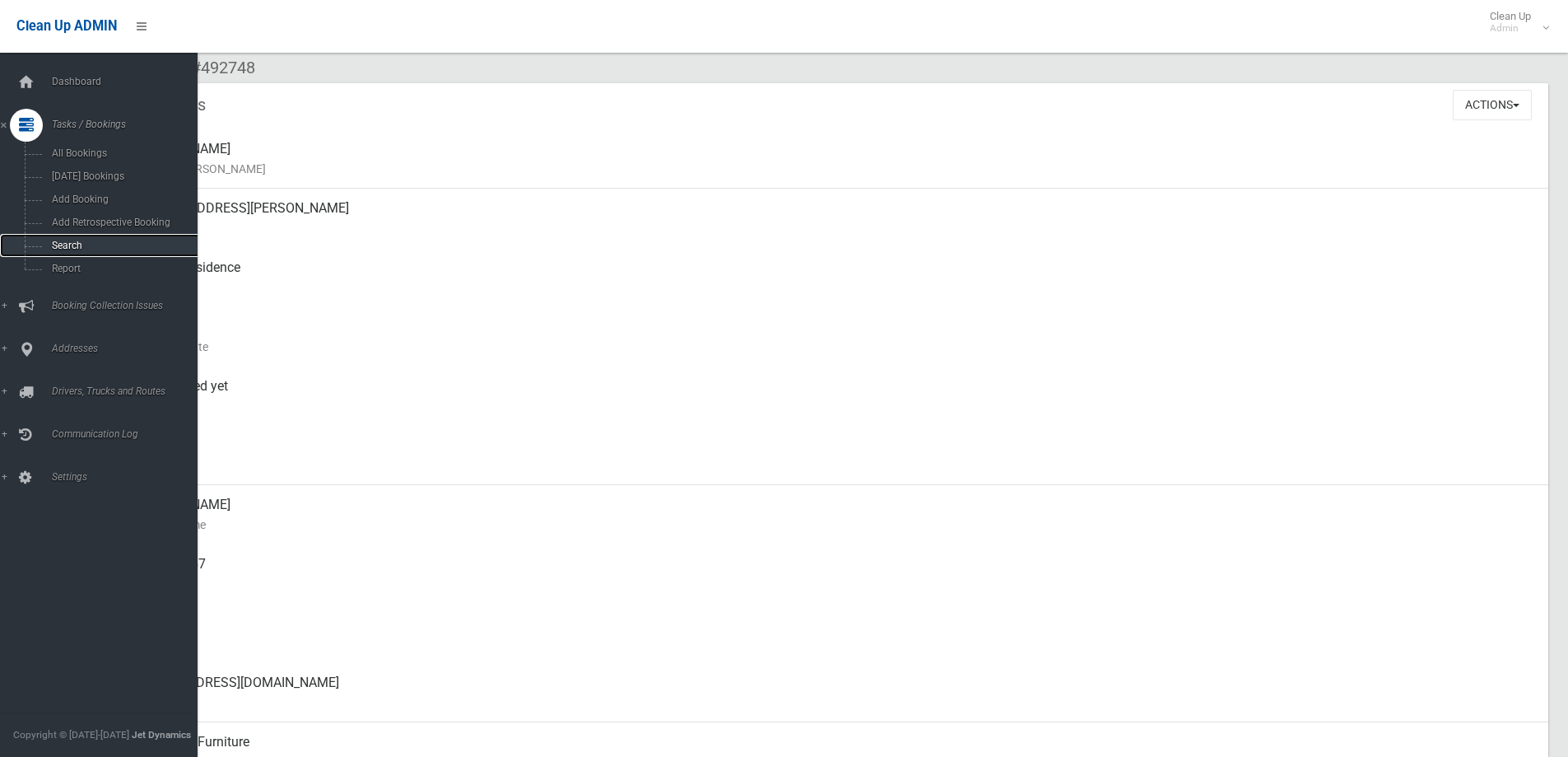
click at [106, 237] on link "Search" at bounding box center [104, 246] width 210 height 23
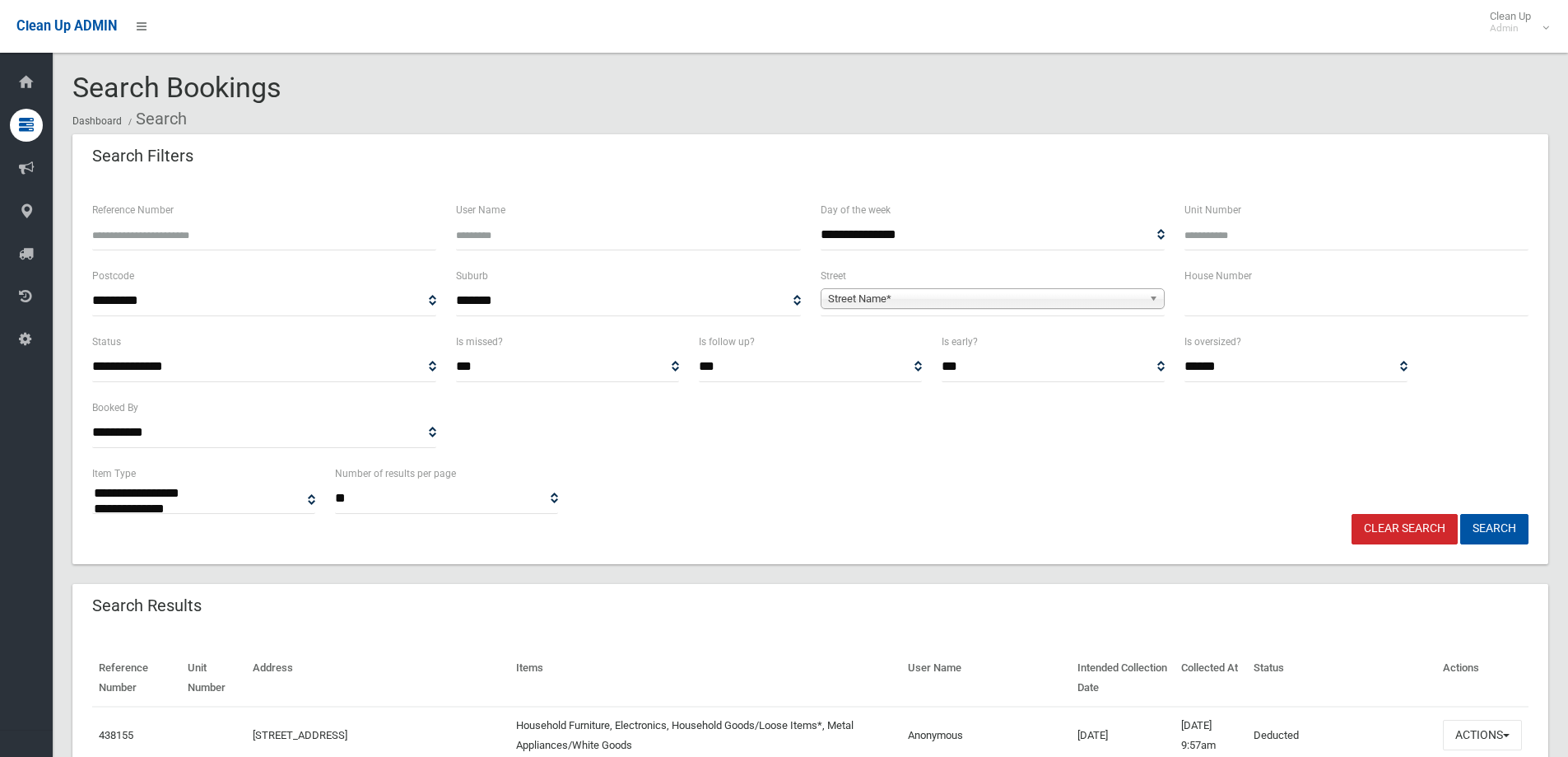
select select
click at [1246, 272] on label "House Number" at bounding box center [1217, 275] width 67 height 18
click at [1238, 295] on input "text" at bounding box center [1356, 301] width 344 height 30
type input "**"
click at [1111, 296] on span "Street Name*" at bounding box center [985, 299] width 315 height 20
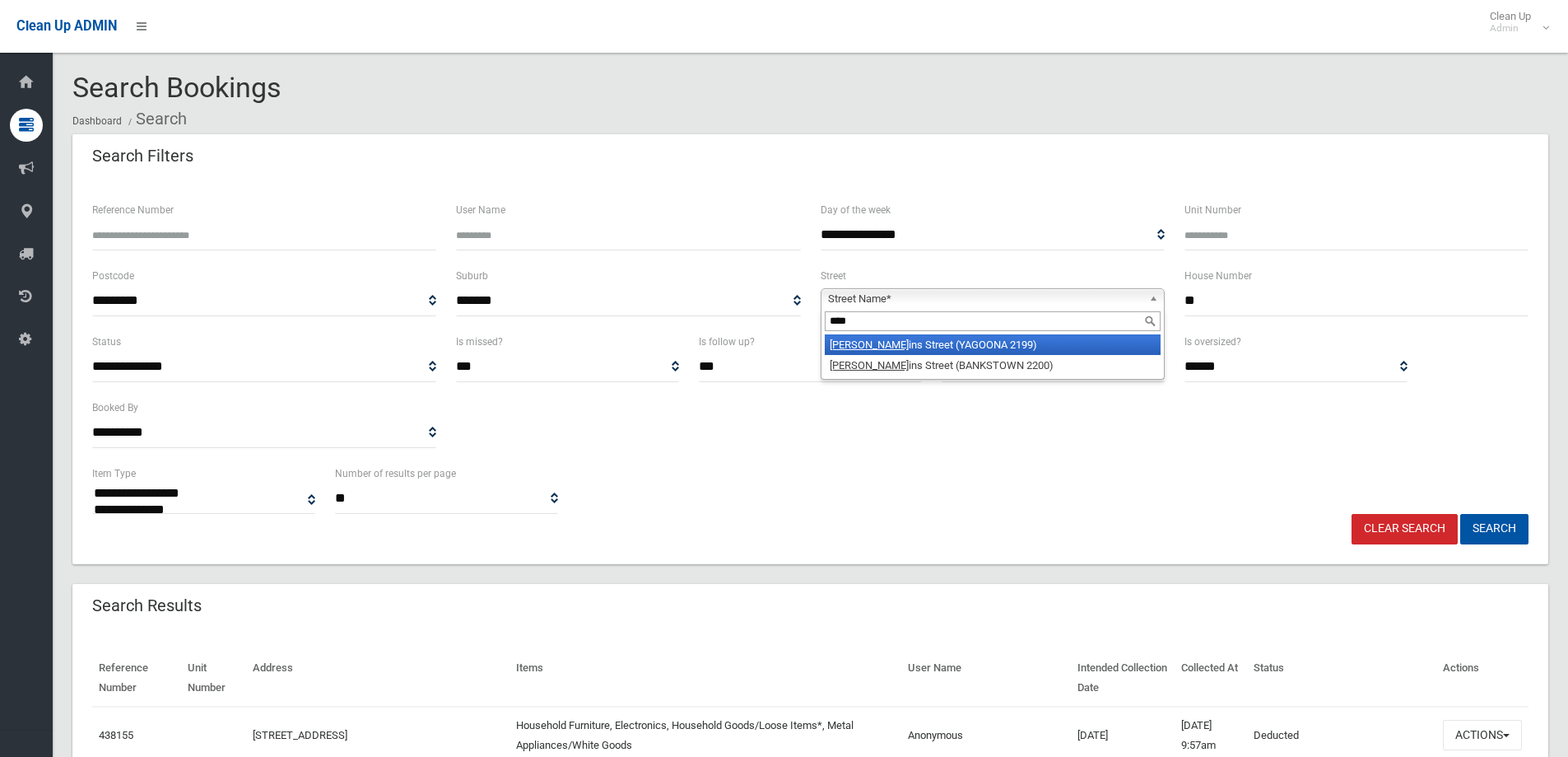
type input "****"
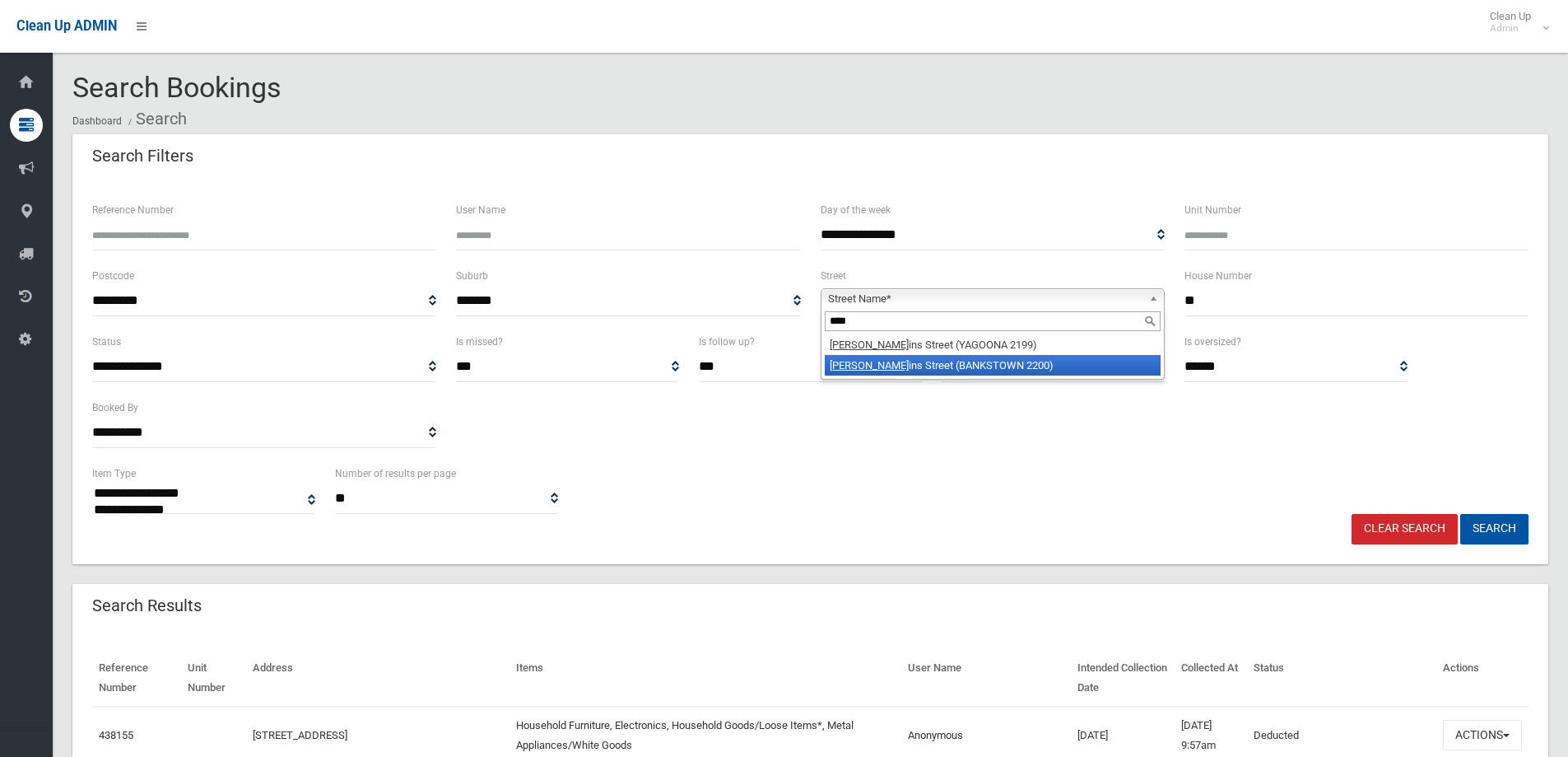
click at [1007, 365] on li "Wilk ins Street (BANKSTOWN 2200)" at bounding box center [993, 365] width 336 height 21
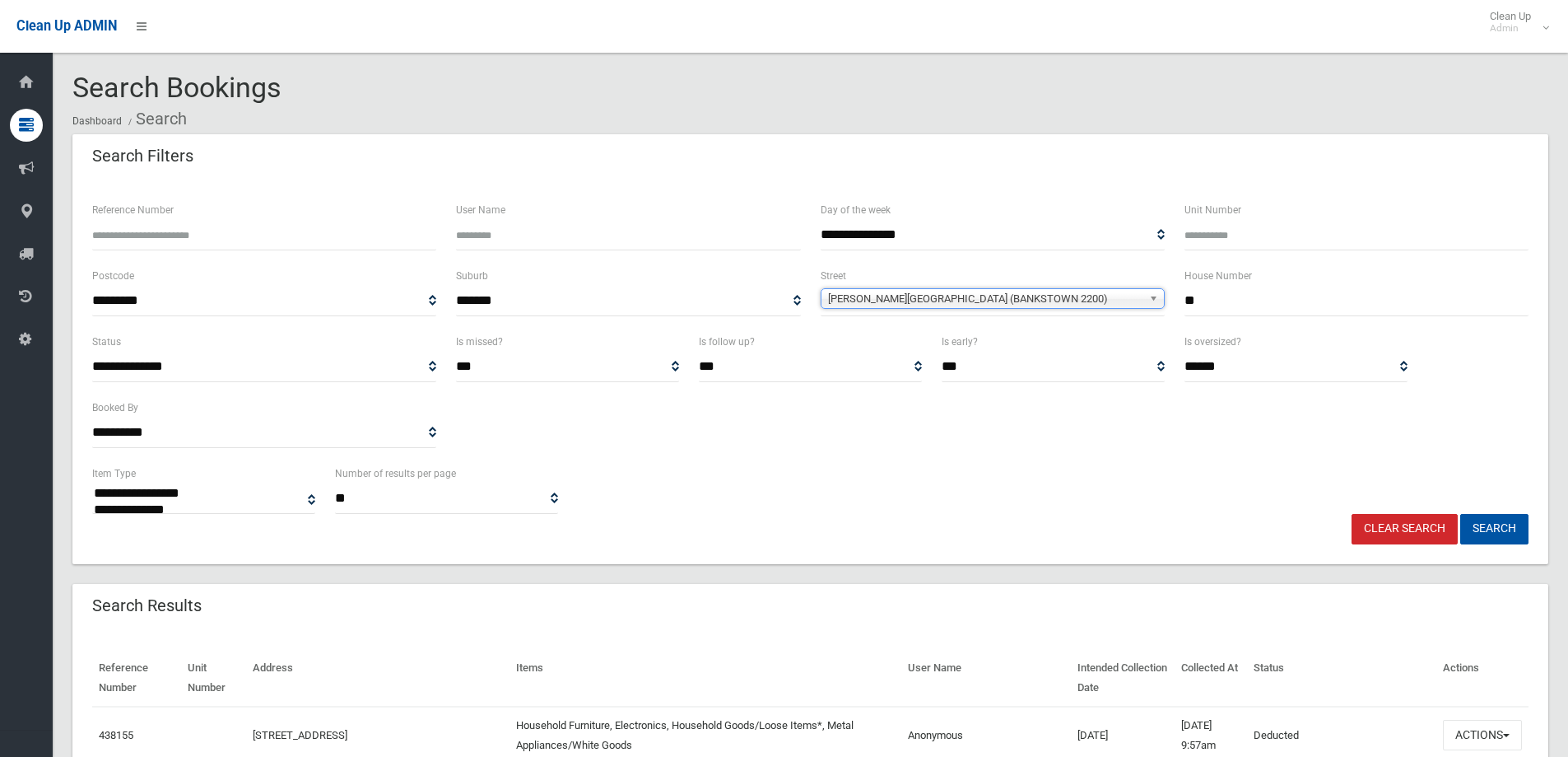
click at [1528, 525] on div "Clear Search Search" at bounding box center [811, 529] width 1456 height 30
click at [1508, 523] on button "Search" at bounding box center [1494, 529] width 68 height 30
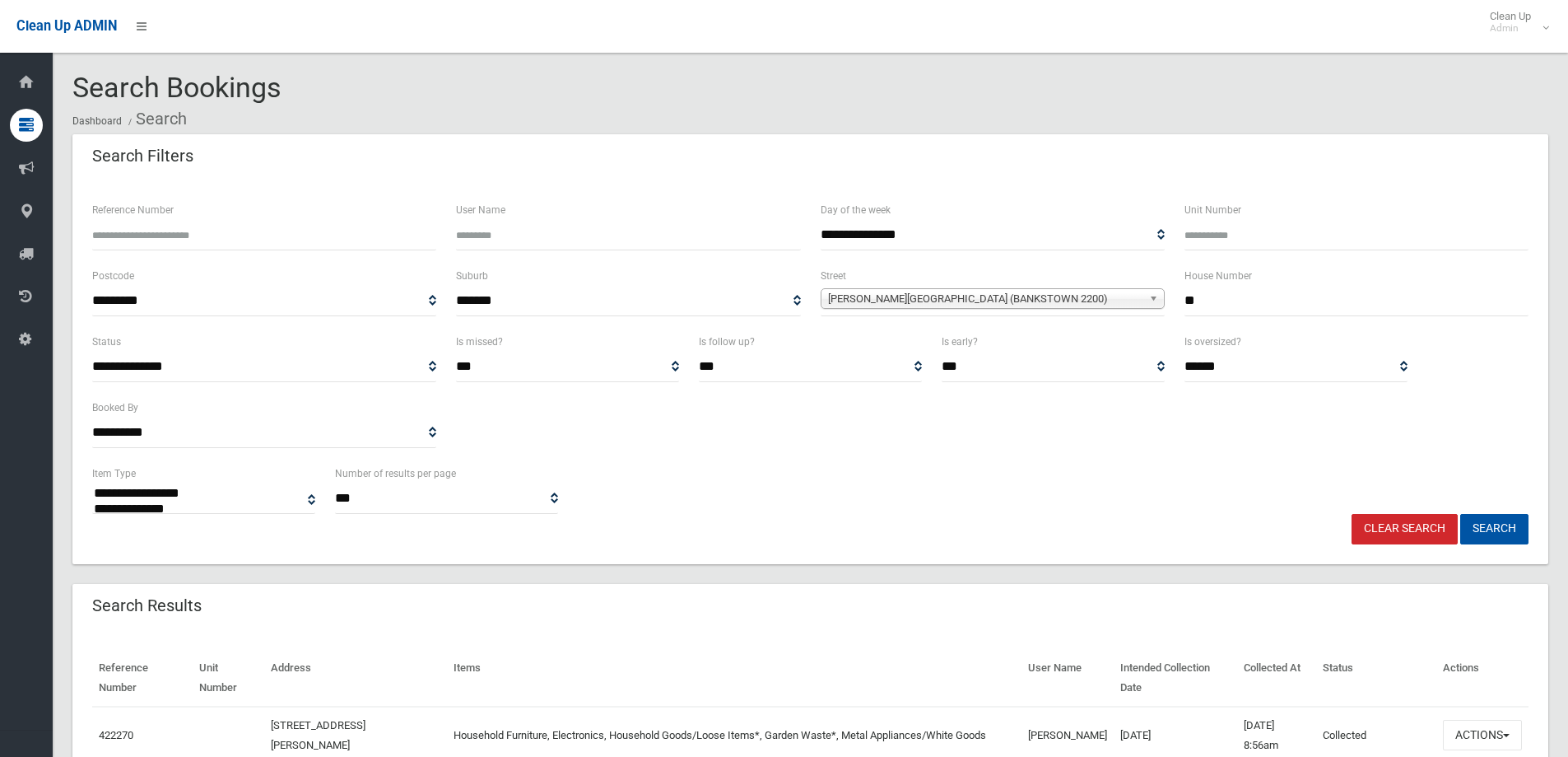
select select
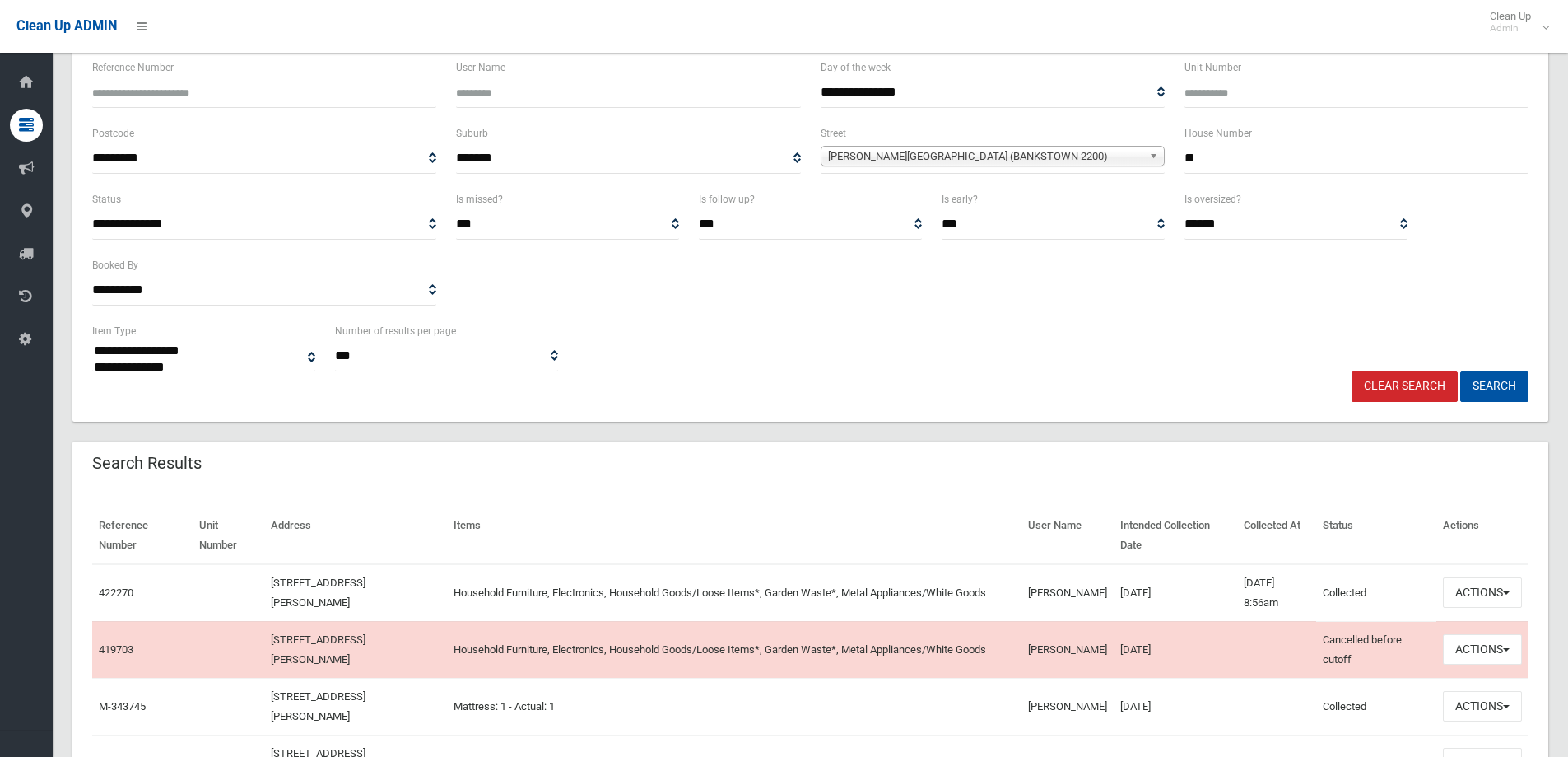
scroll to position [247, 0]
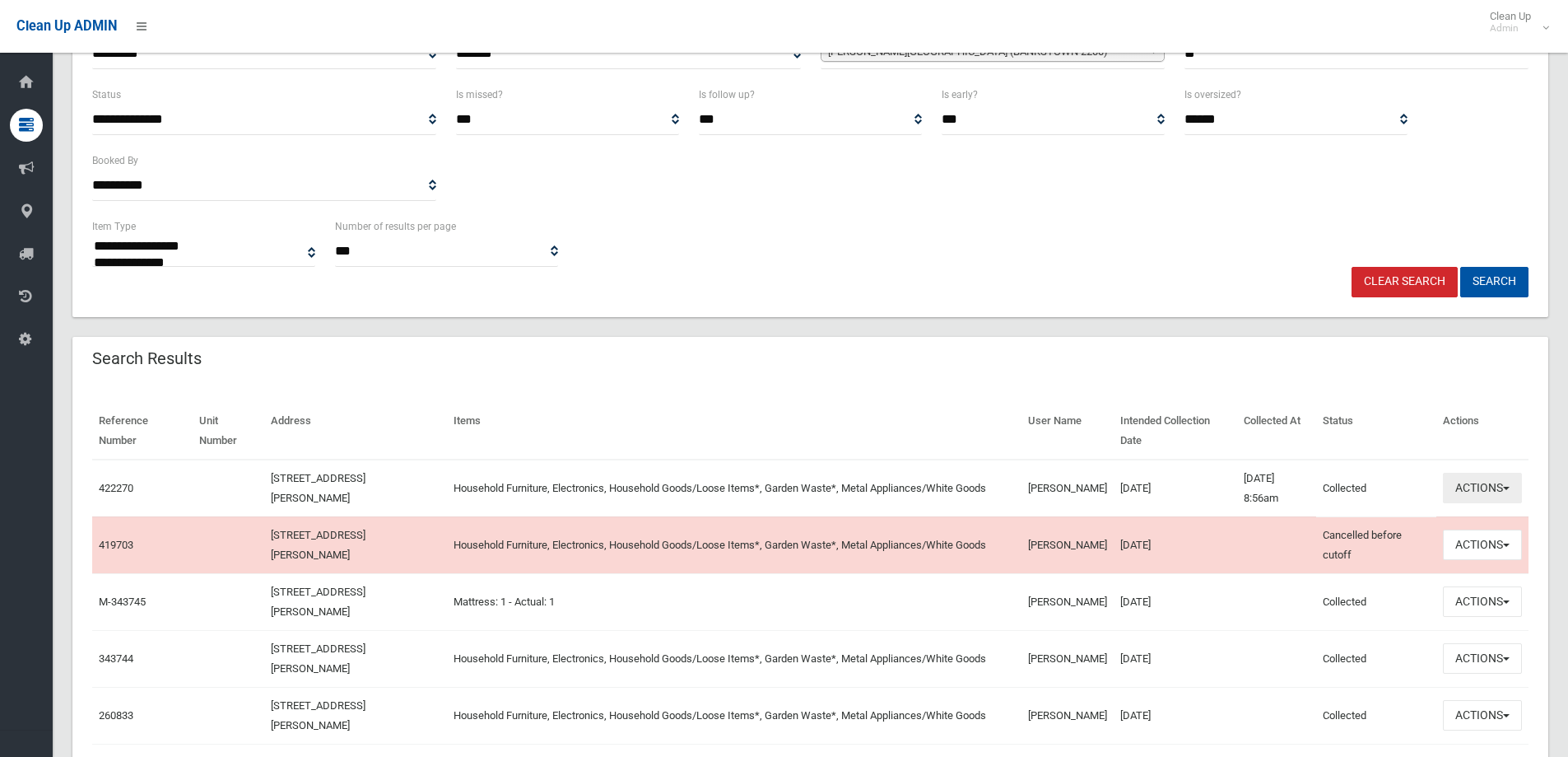
click at [1470, 487] on button "Actions" at bounding box center [1482, 488] width 79 height 30
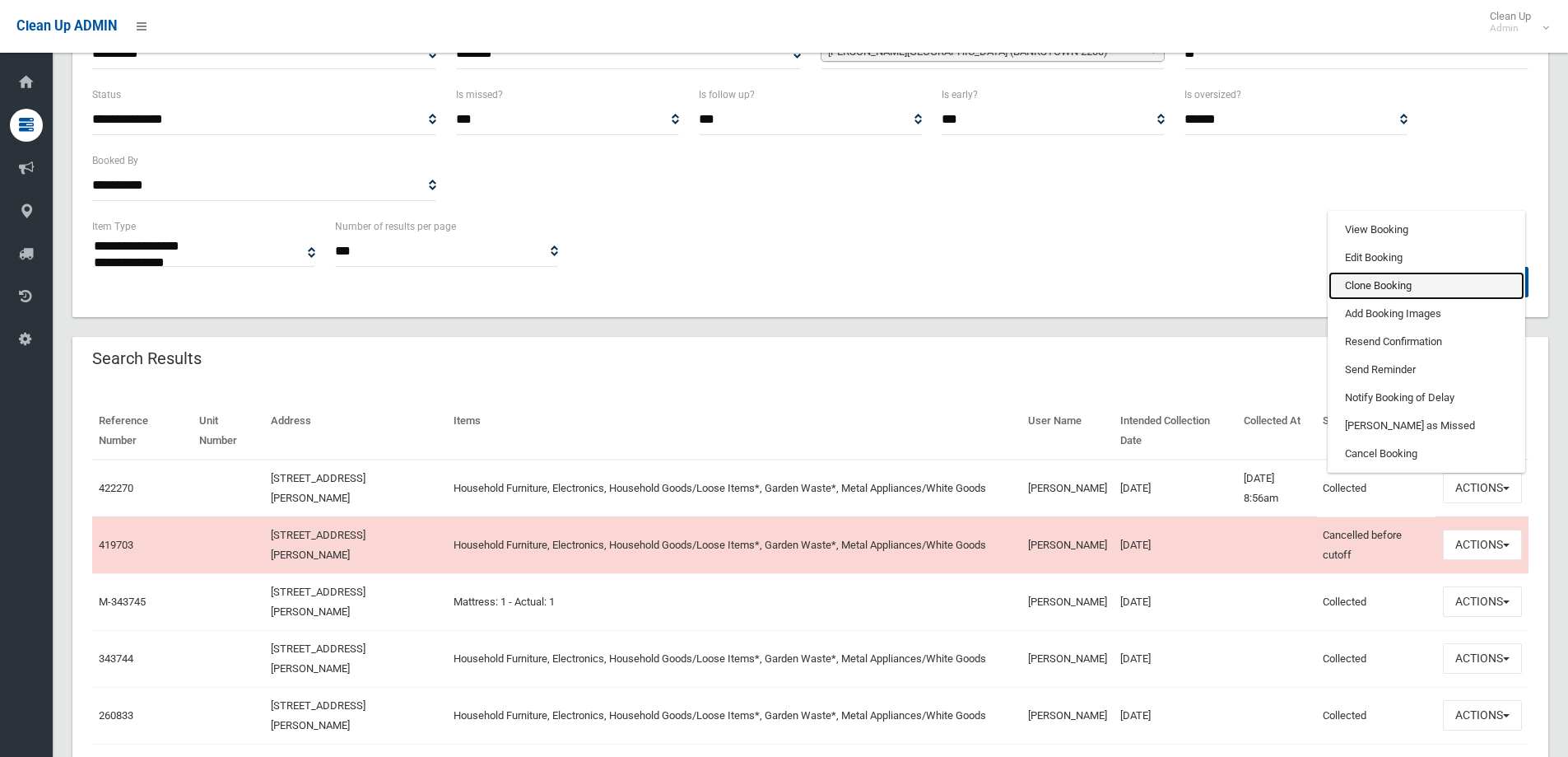
click at [1395, 281] on link "Clone Booking" at bounding box center [1426, 286] width 196 height 28
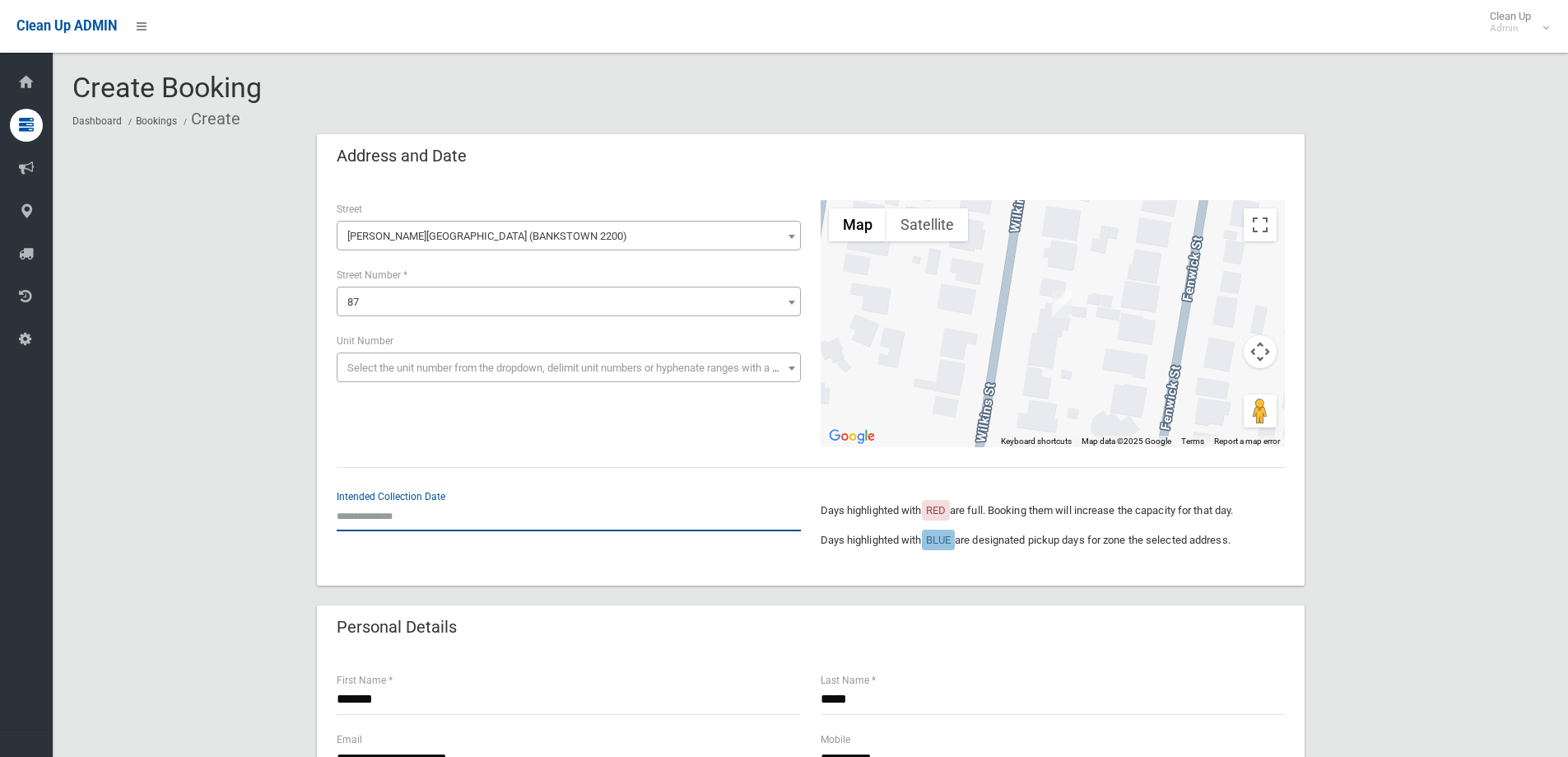
click at [422, 515] on input "text" at bounding box center [569, 516] width 465 height 30
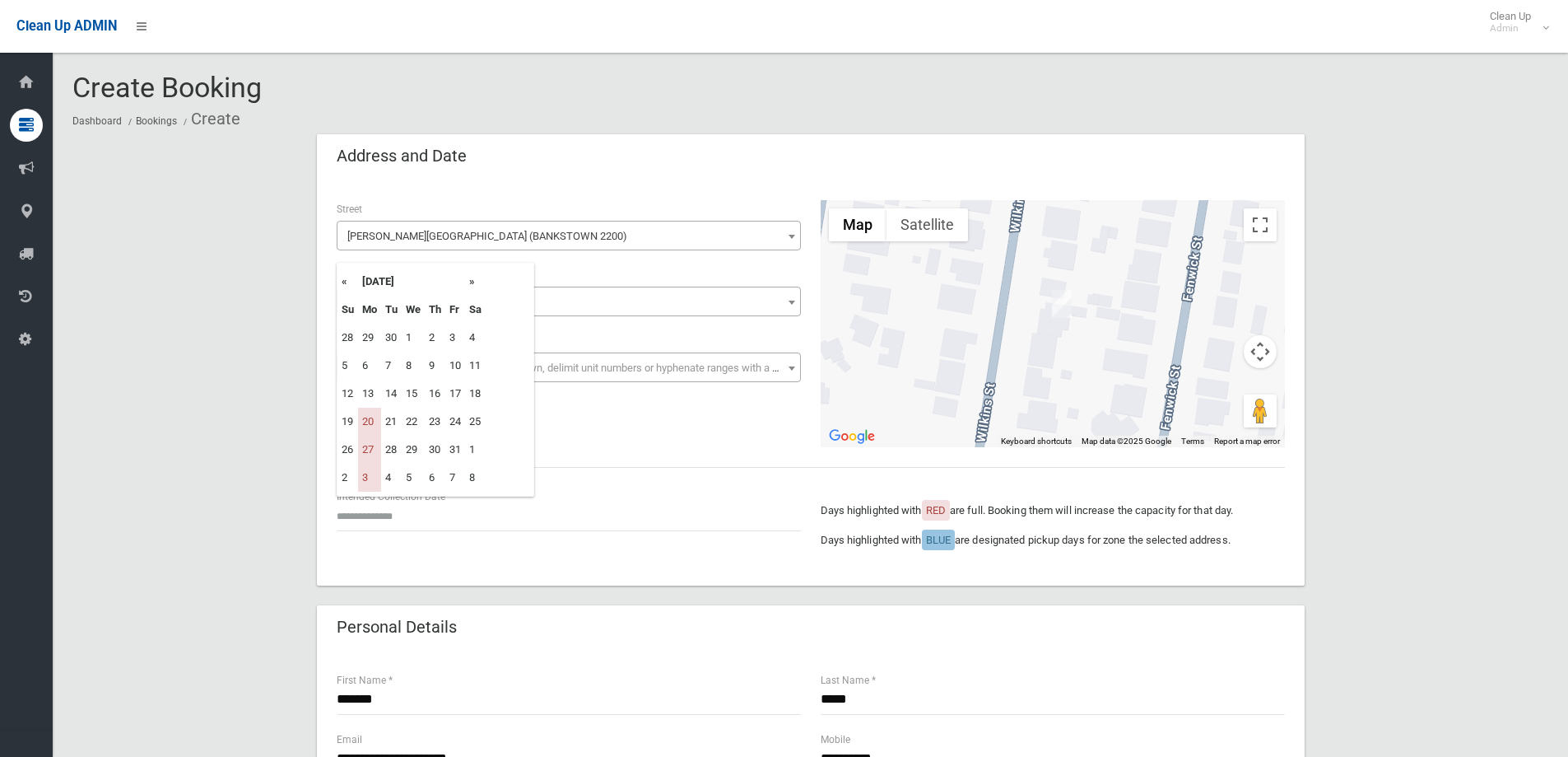
click at [472, 282] on th "»" at bounding box center [475, 282] width 21 height 28
click at [469, 278] on th "»" at bounding box center [475, 282] width 21 height 28
click at [370, 396] on td "15" at bounding box center [370, 394] width 23 height 28
type input "**********"
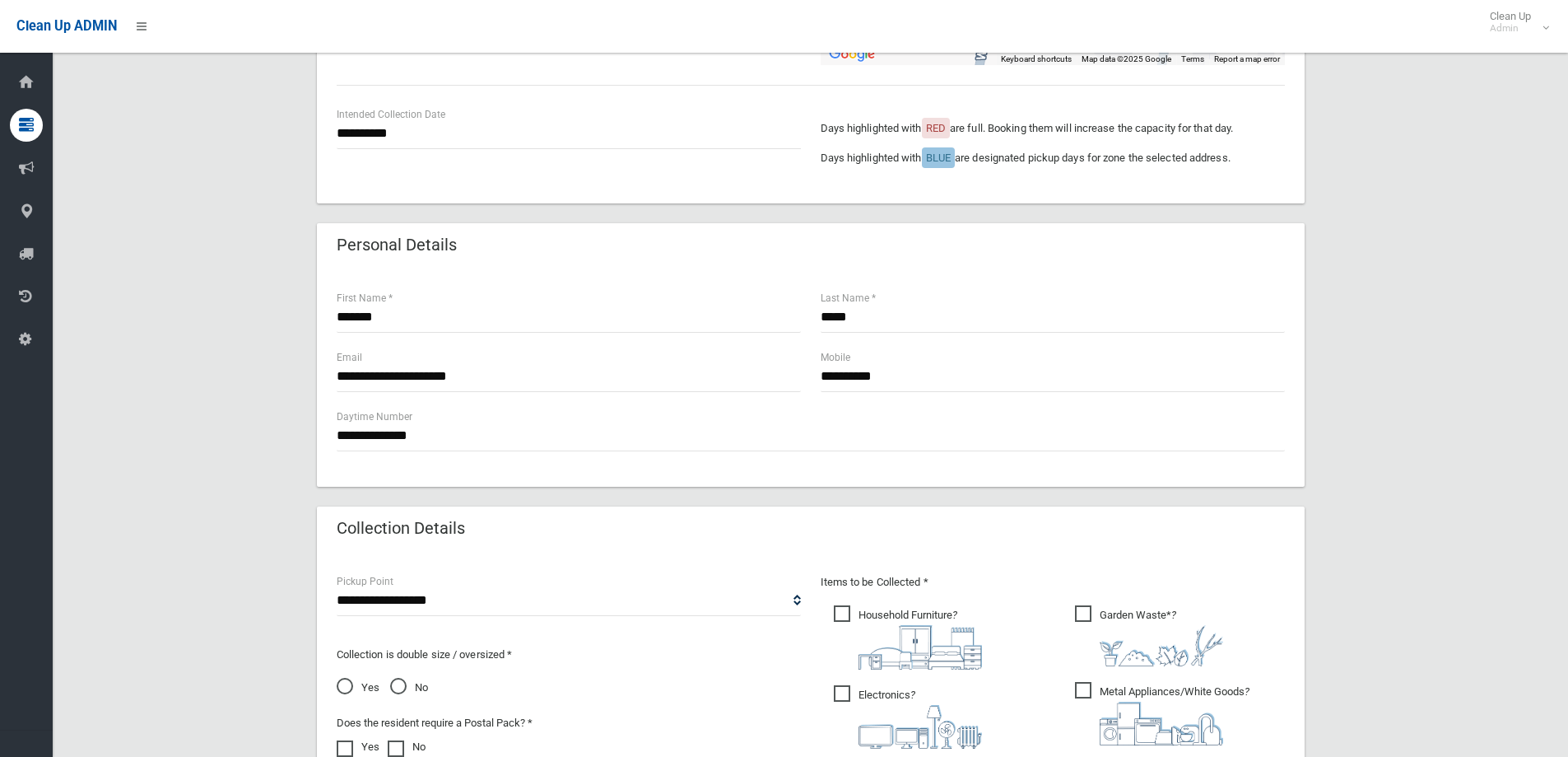
scroll to position [658, 0]
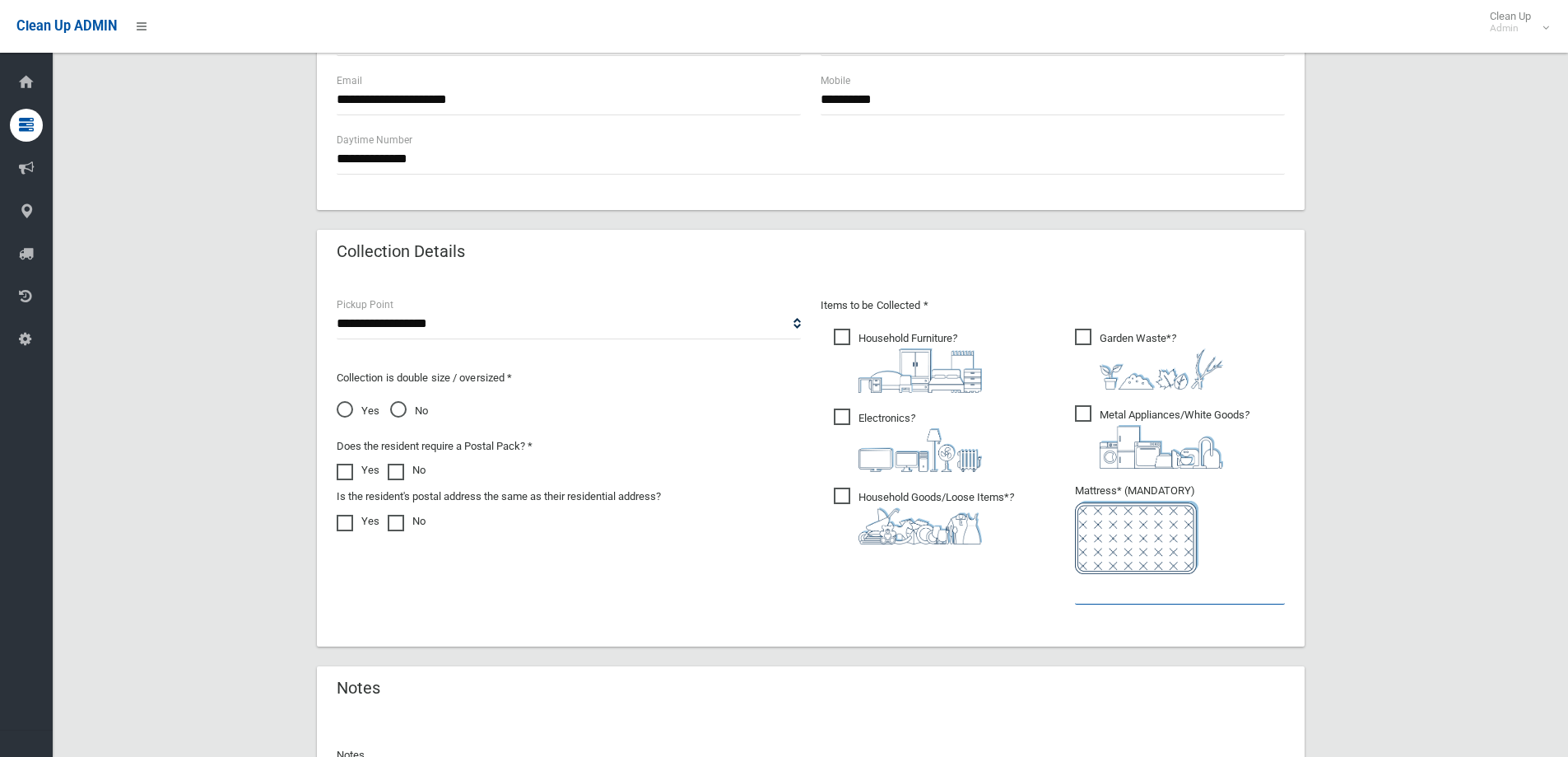
click at [1114, 585] on input "text" at bounding box center [1179, 589] width 210 height 30
type input "*"
click at [401, 413] on span "No" at bounding box center [409, 411] width 38 height 20
click at [349, 409] on span "Yes" at bounding box center [357, 411] width 43 height 20
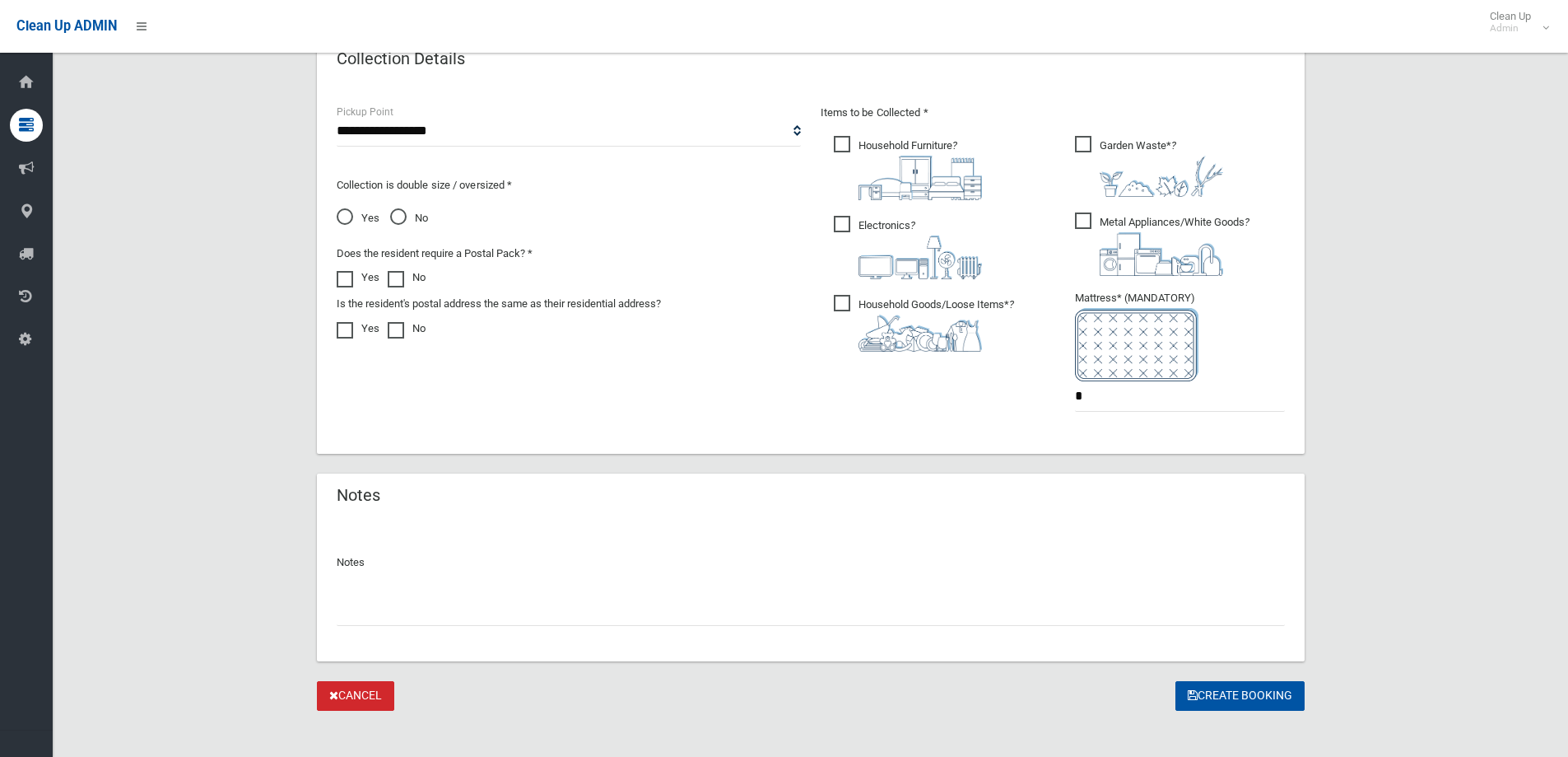
scroll to position [864, 0]
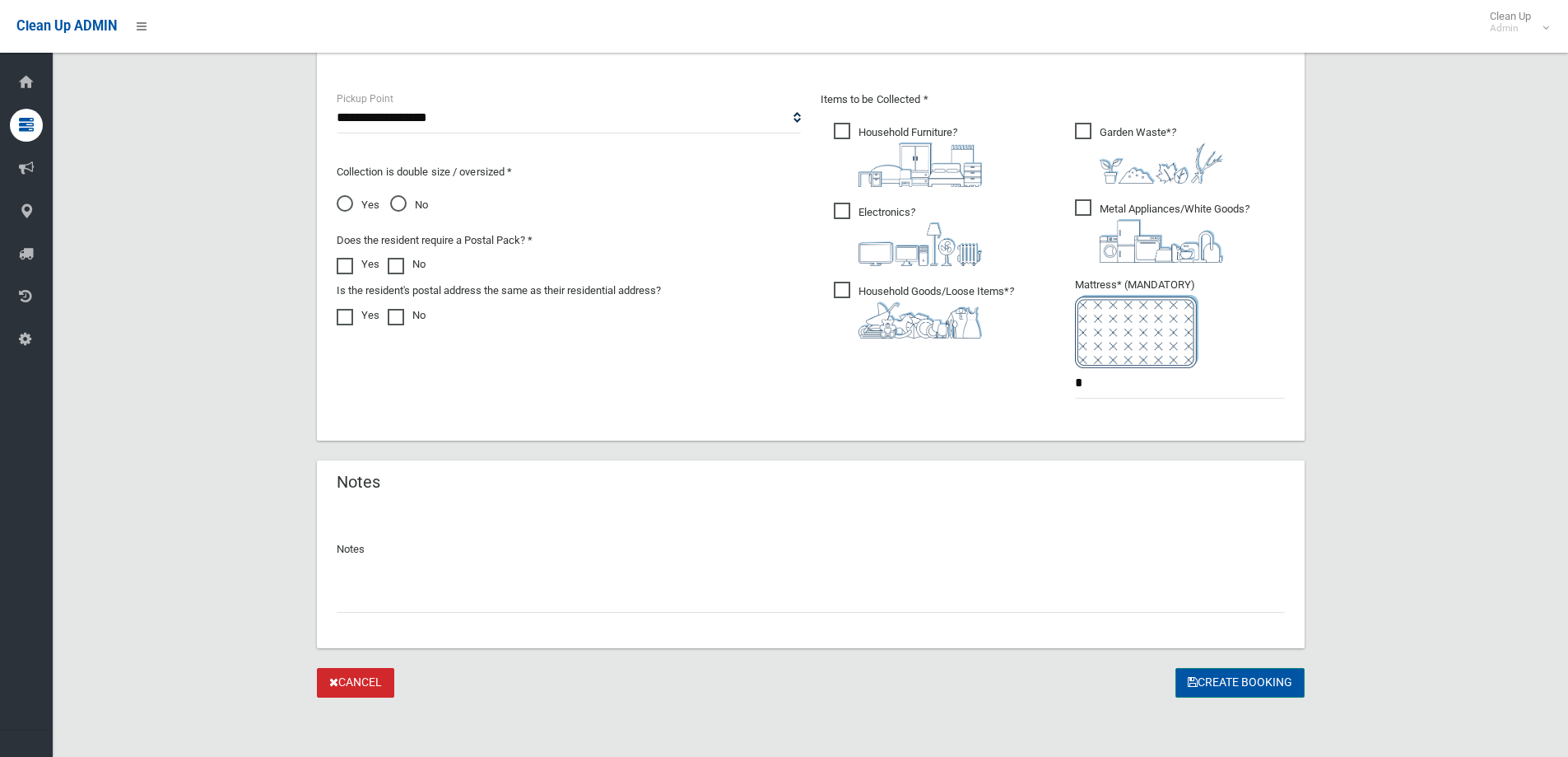
click at [1231, 687] on button "Create Booking" at bounding box center [1240, 683] width 129 height 30
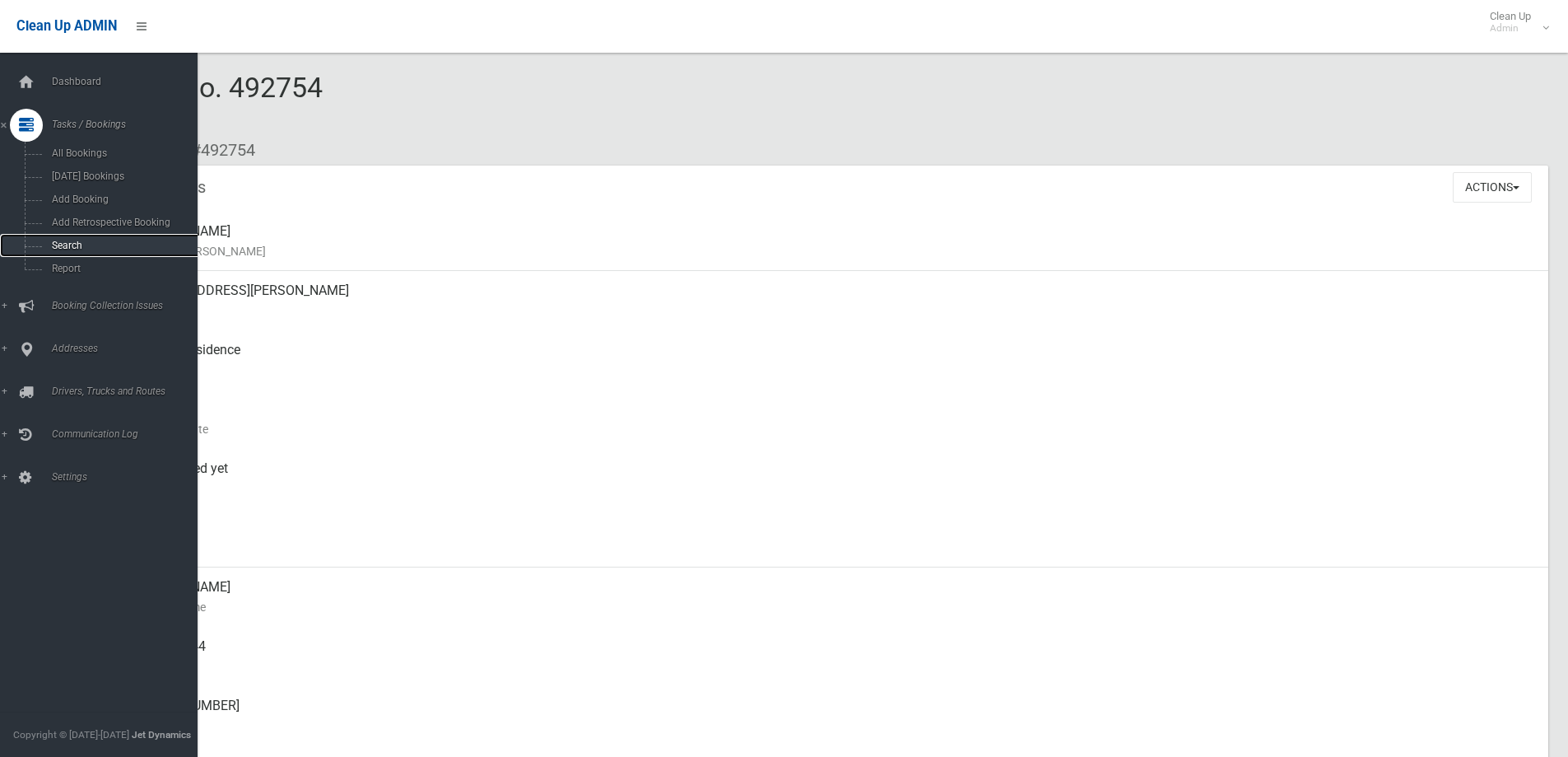
click at [81, 239] on link "Search" at bounding box center [104, 246] width 210 height 23
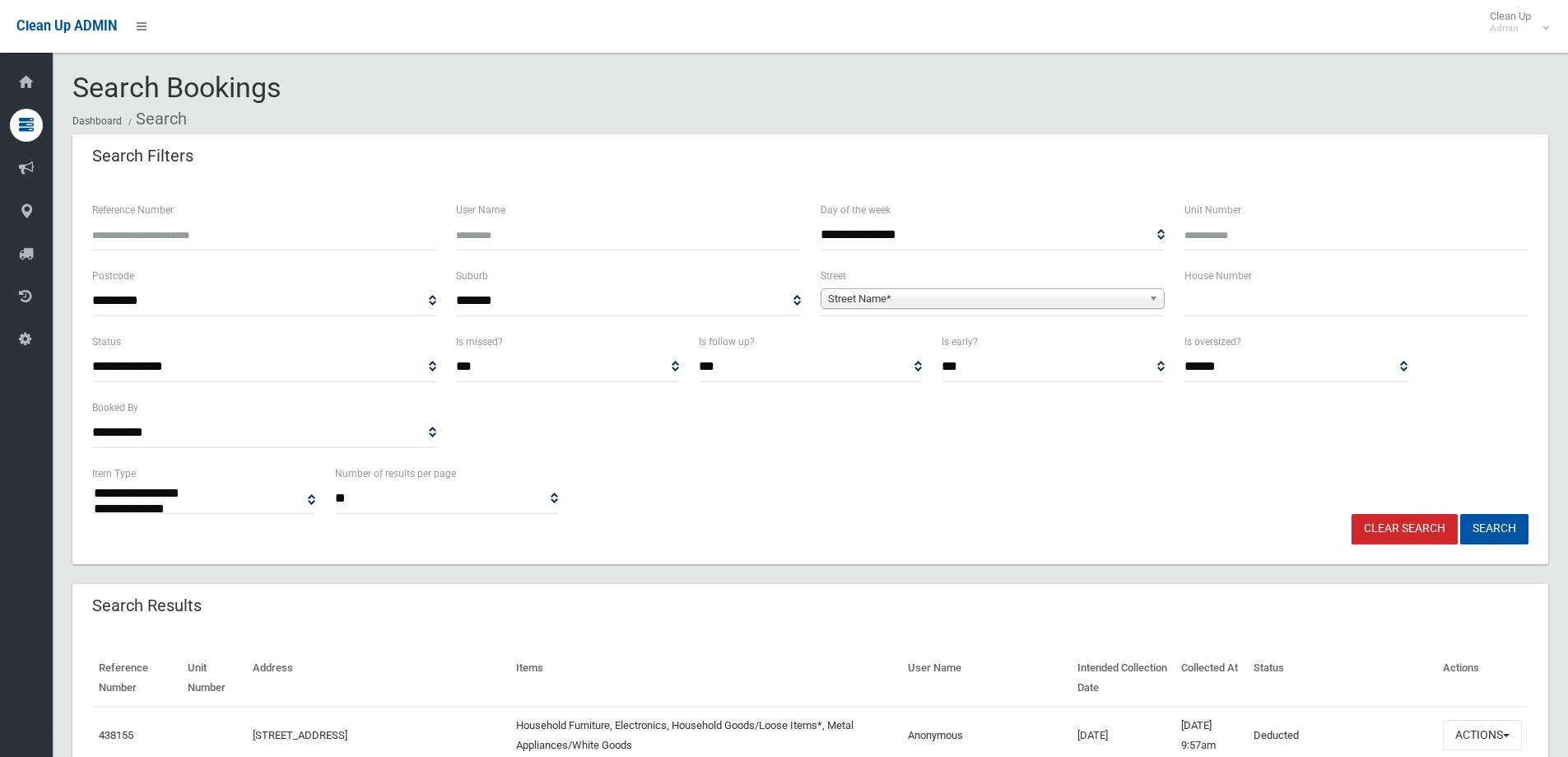
select select
